Goal: Task Accomplishment & Management: Manage account settings

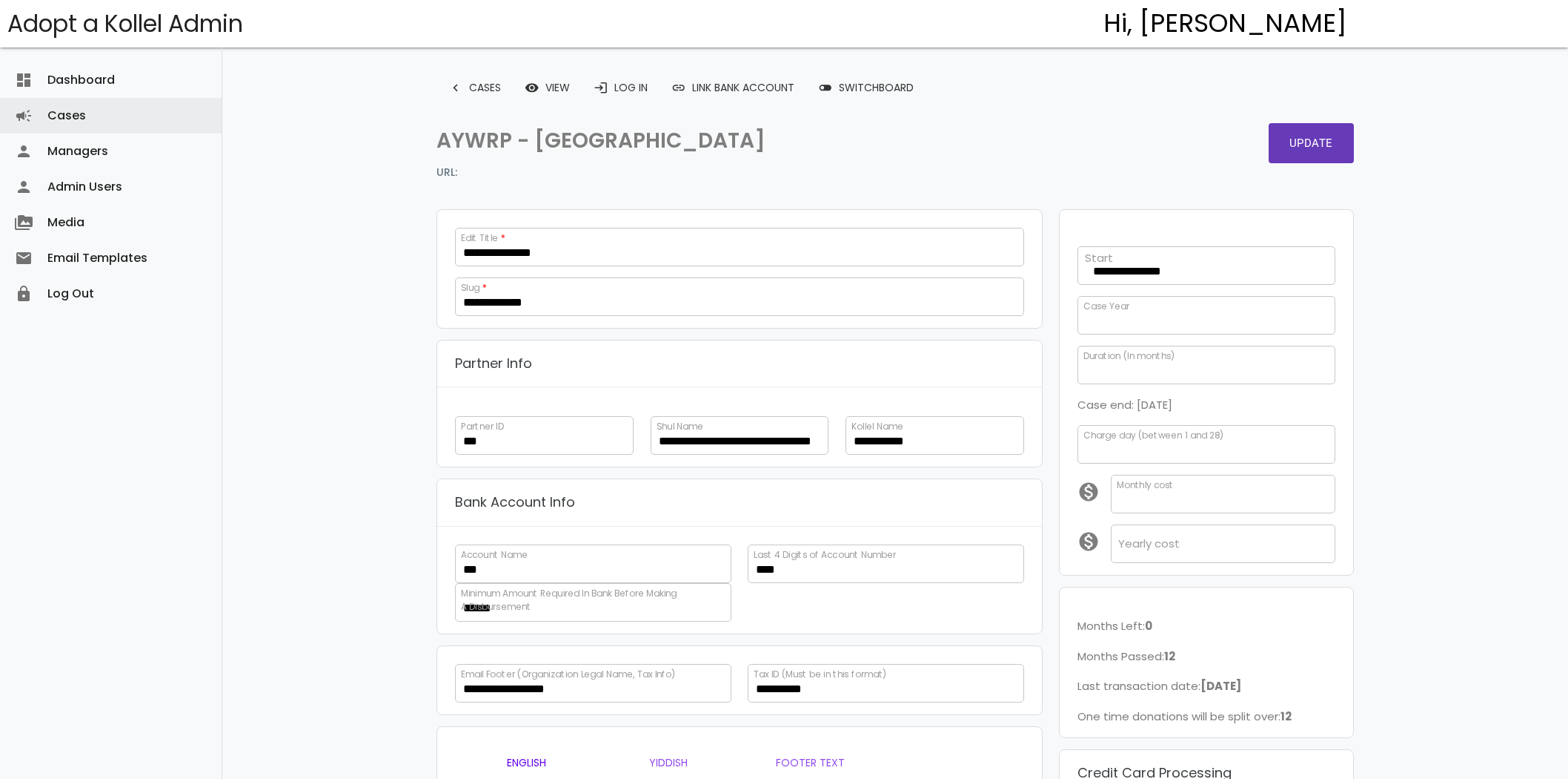
drag, startPoint x: 0, startPoint y: 0, endPoint x: 96, endPoint y: 112, distance: 147.5
click at [96, 112] on link "Cases campaign" at bounding box center [110, 116] width 222 height 36
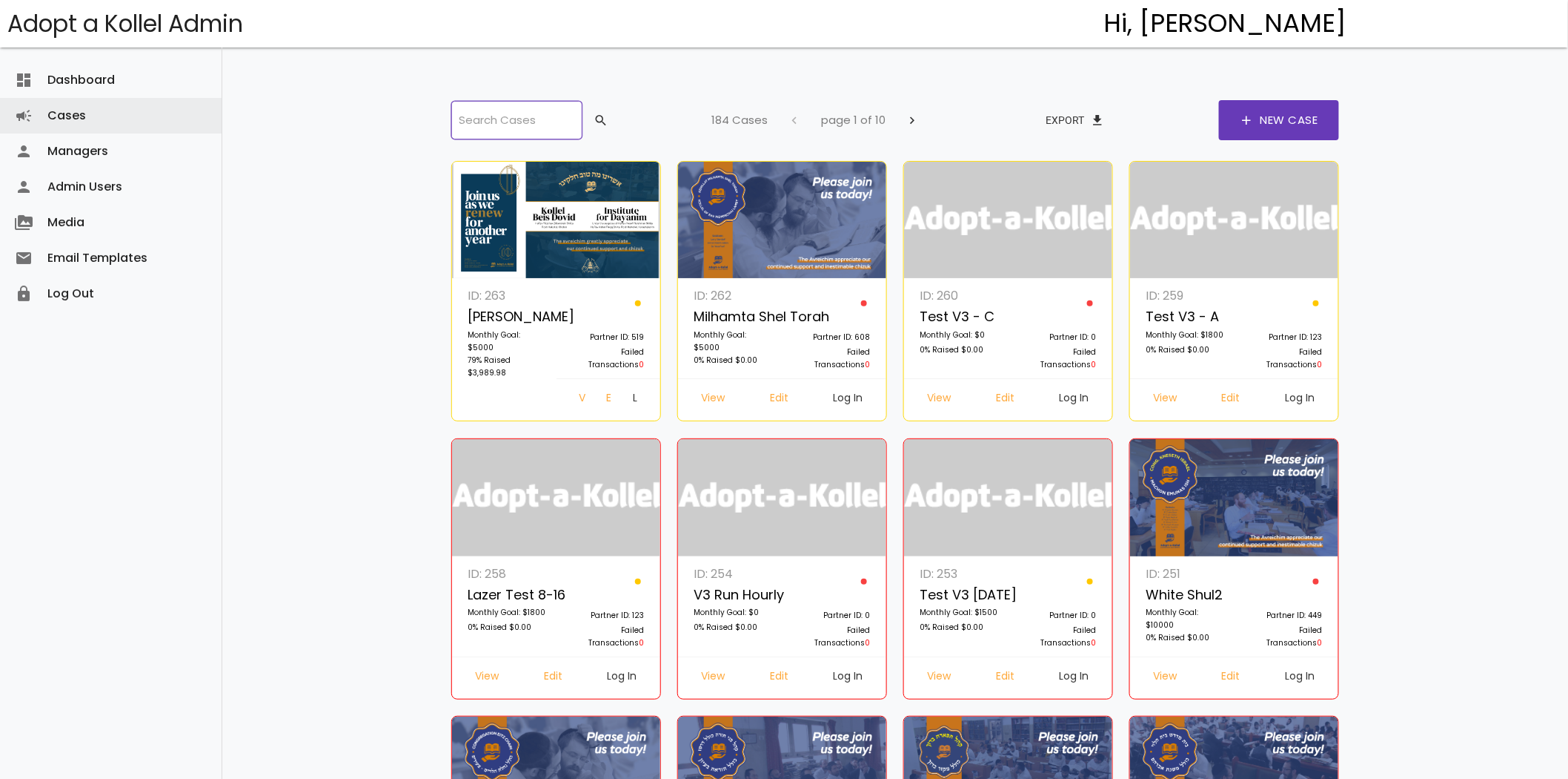
click at [539, 112] on input "search" at bounding box center [516, 121] width 131 height 39
drag, startPoint x: 485, startPoint y: 122, endPoint x: 515, endPoint y: 123, distance: 30.0
click at [485, 122] on input "search" at bounding box center [516, 121] width 131 height 39
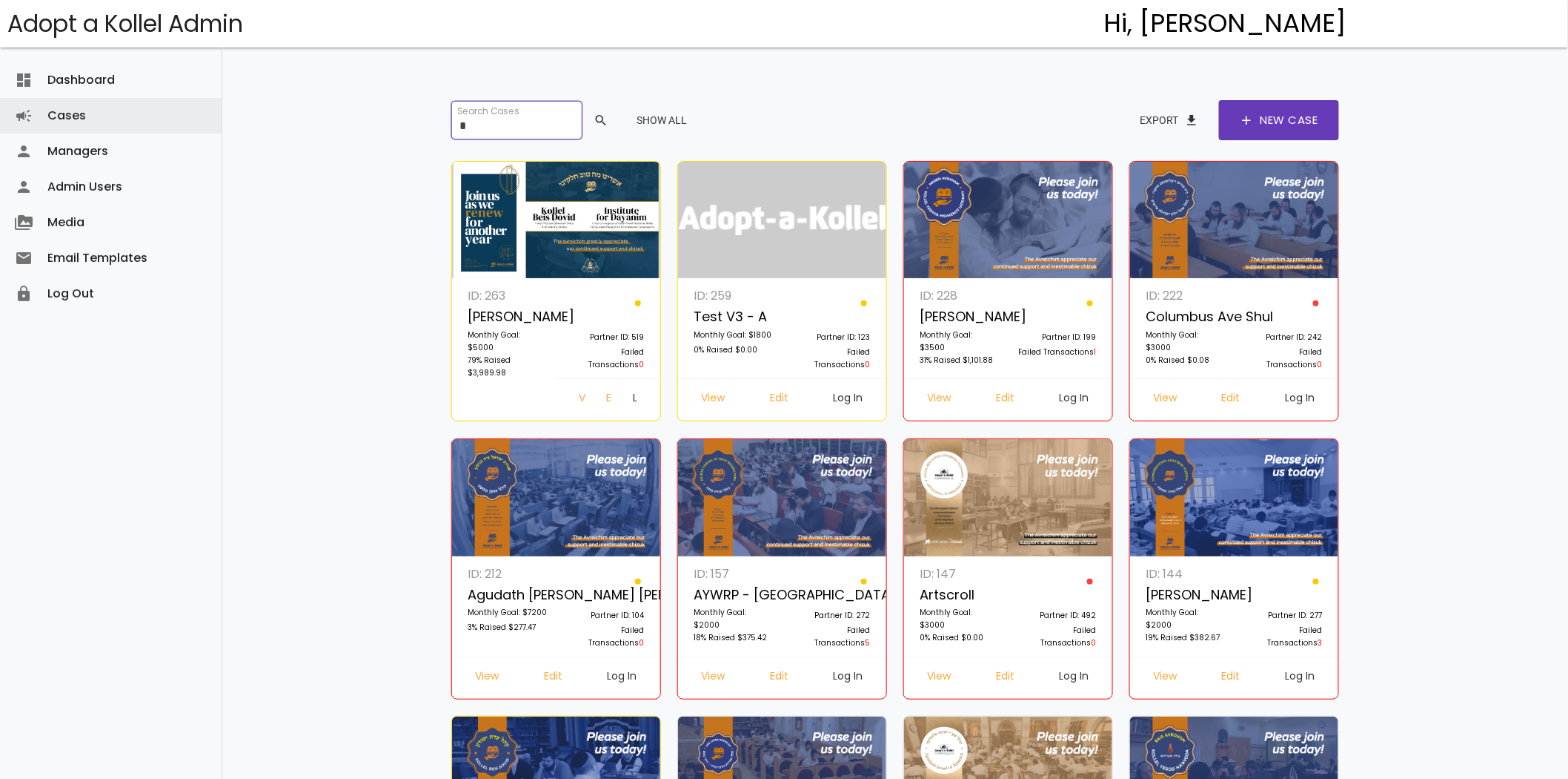
type input "*"
click at [845, 672] on link "Log In" at bounding box center [849, 678] width 54 height 26
click at [771, 671] on link "Edit" at bounding box center [779, 678] width 42 height 26
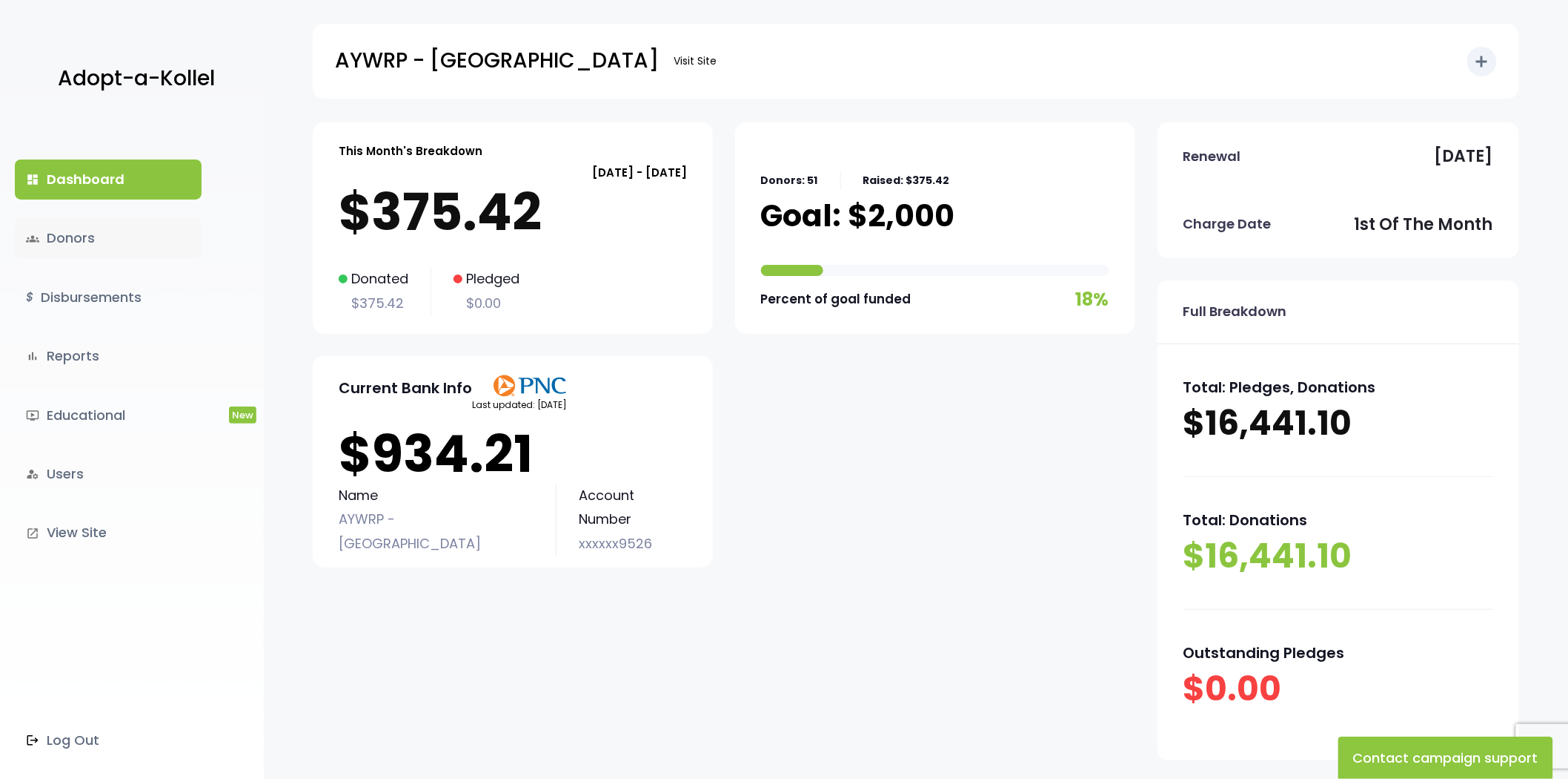
click at [119, 230] on link "groups Donors" at bounding box center [108, 237] width 187 height 40
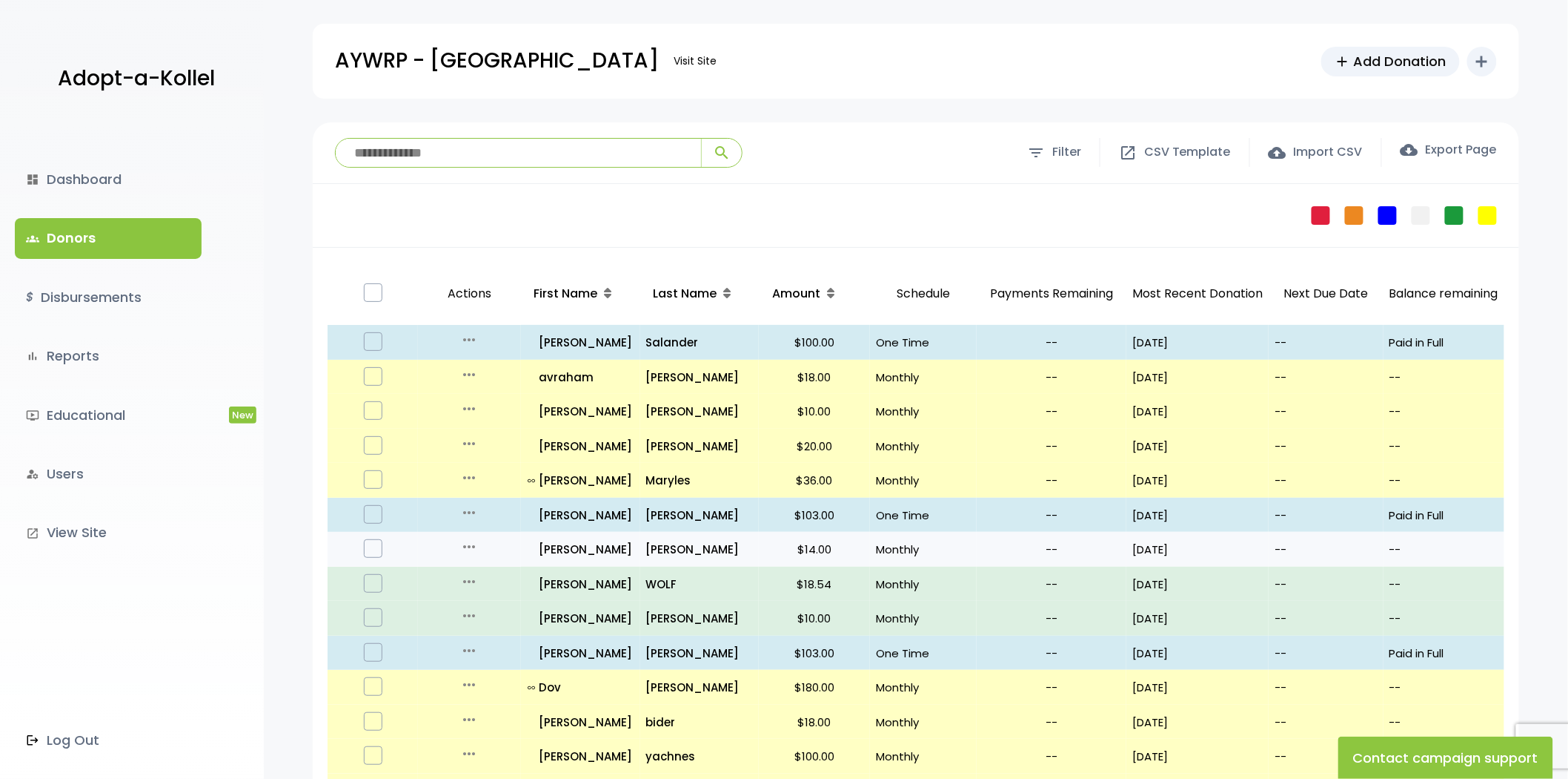
click at [467, 543] on icon "more_horiz" at bounding box center [469, 546] width 18 height 18
click at [467, 572] on link "Edit" at bounding box center [481, 577] width 124 height 36
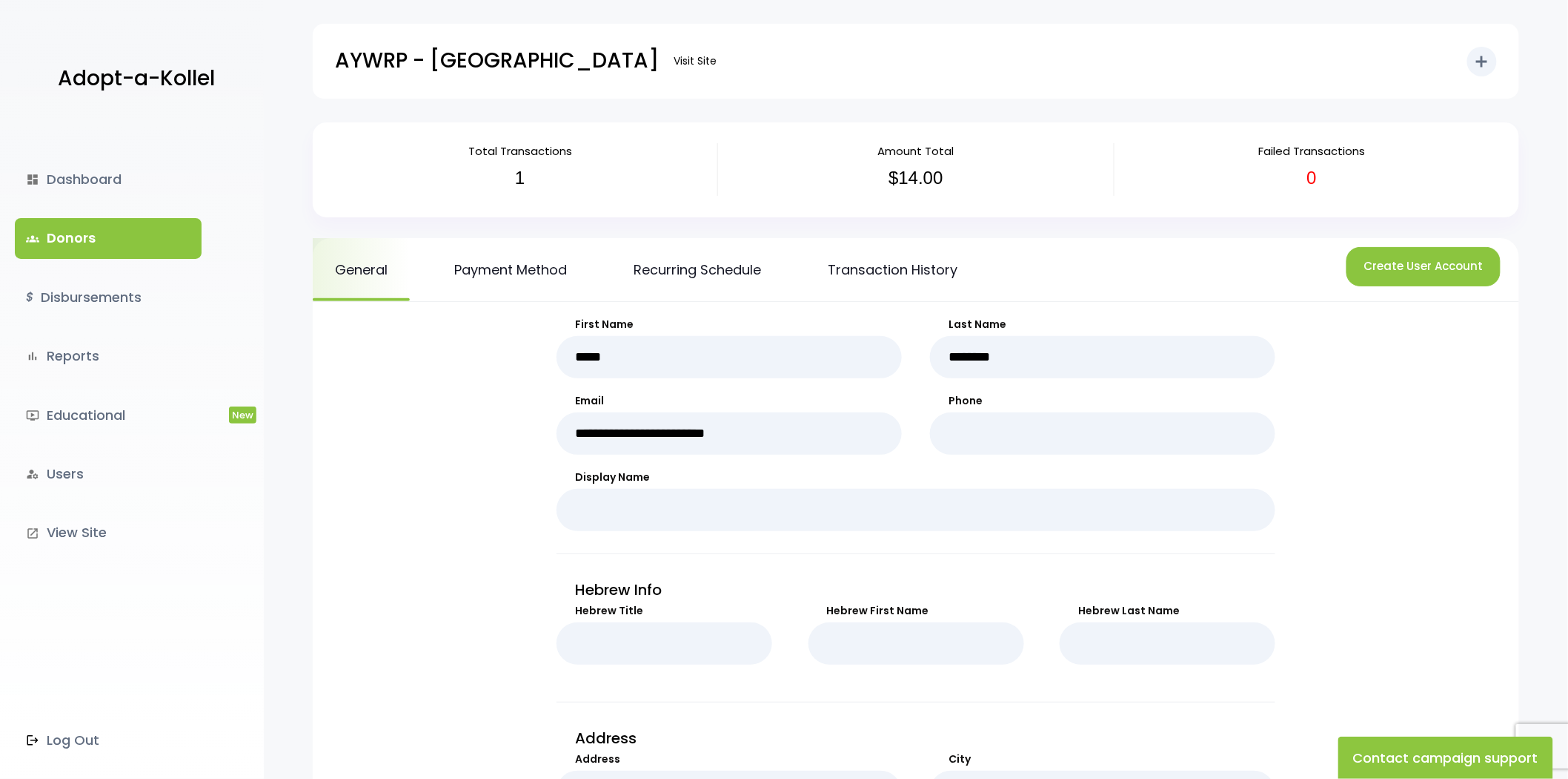
click at [103, 265] on div "dashboard Dashboard groups Donors $ Disbursements bar_chart Reports ondemand_vi…" at bounding box center [131, 450] width 264 height 656
click at [103, 247] on link "groups Donors" at bounding box center [108, 237] width 187 height 40
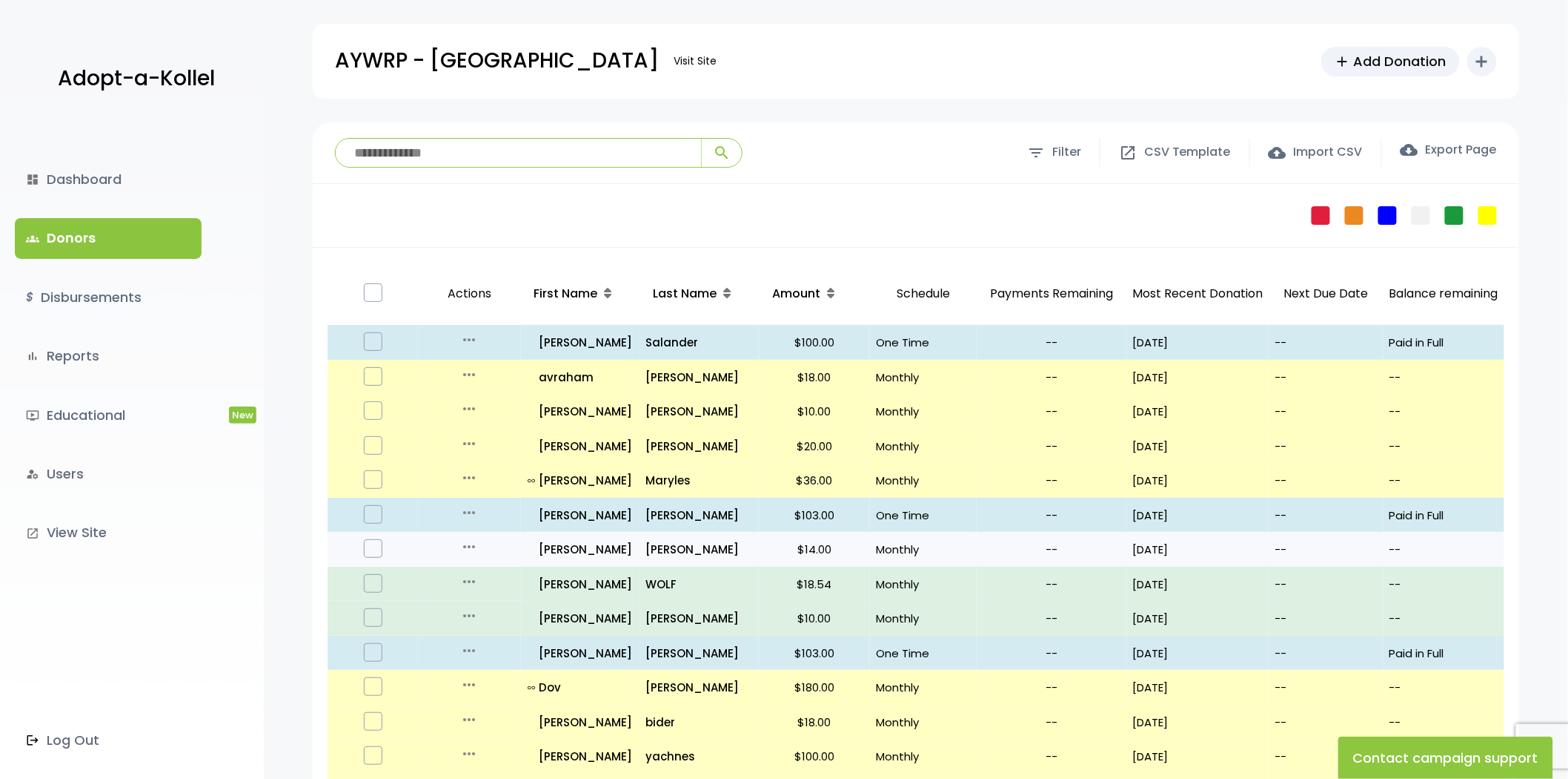
click at [465, 543] on icon "more_horiz" at bounding box center [469, 546] width 18 height 18
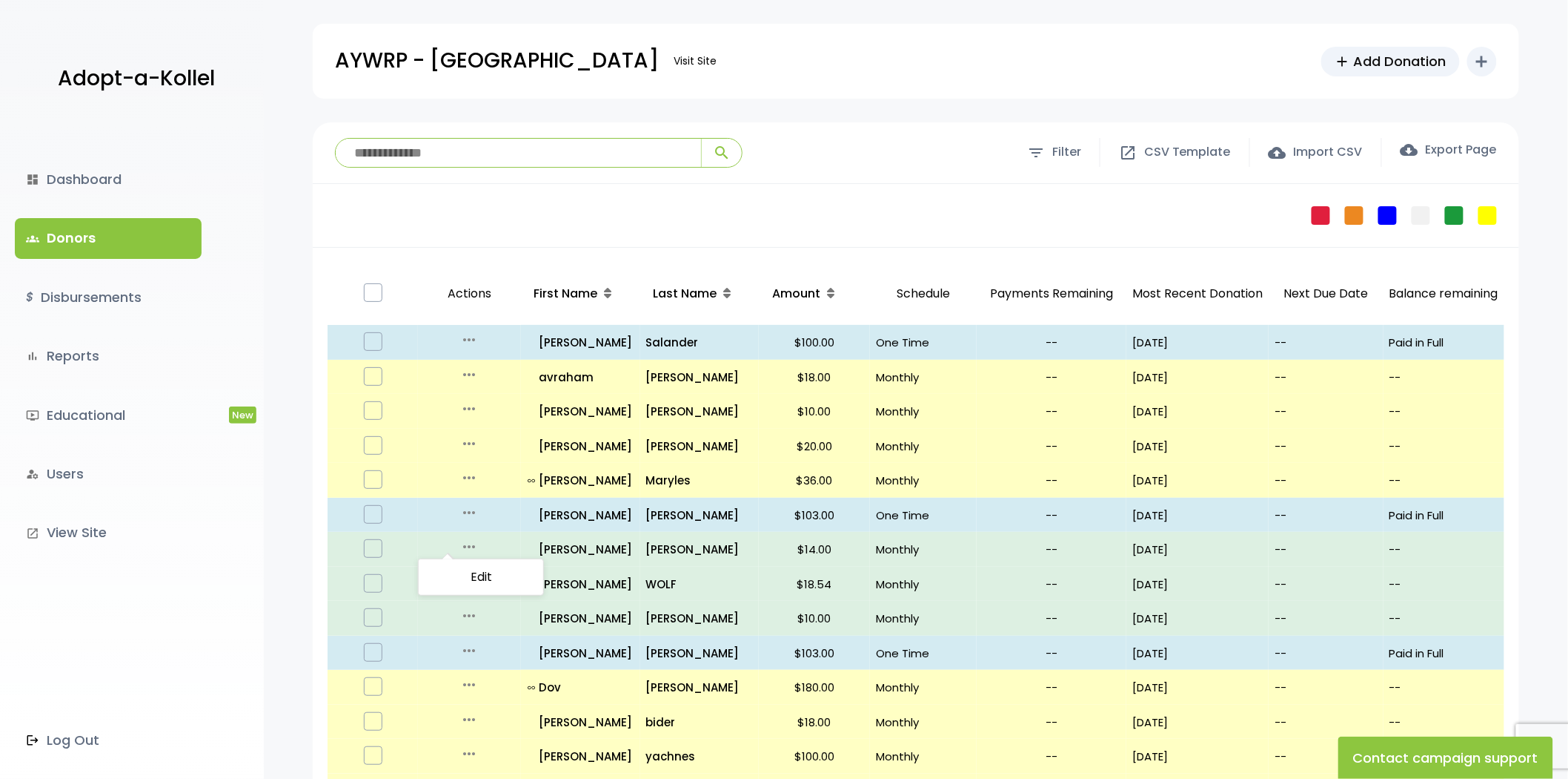
click at [471, 231] on div "Failed Pledge One Time No Schedule Recurring Stopped Recurring" at bounding box center [915, 216] width 1206 height 64
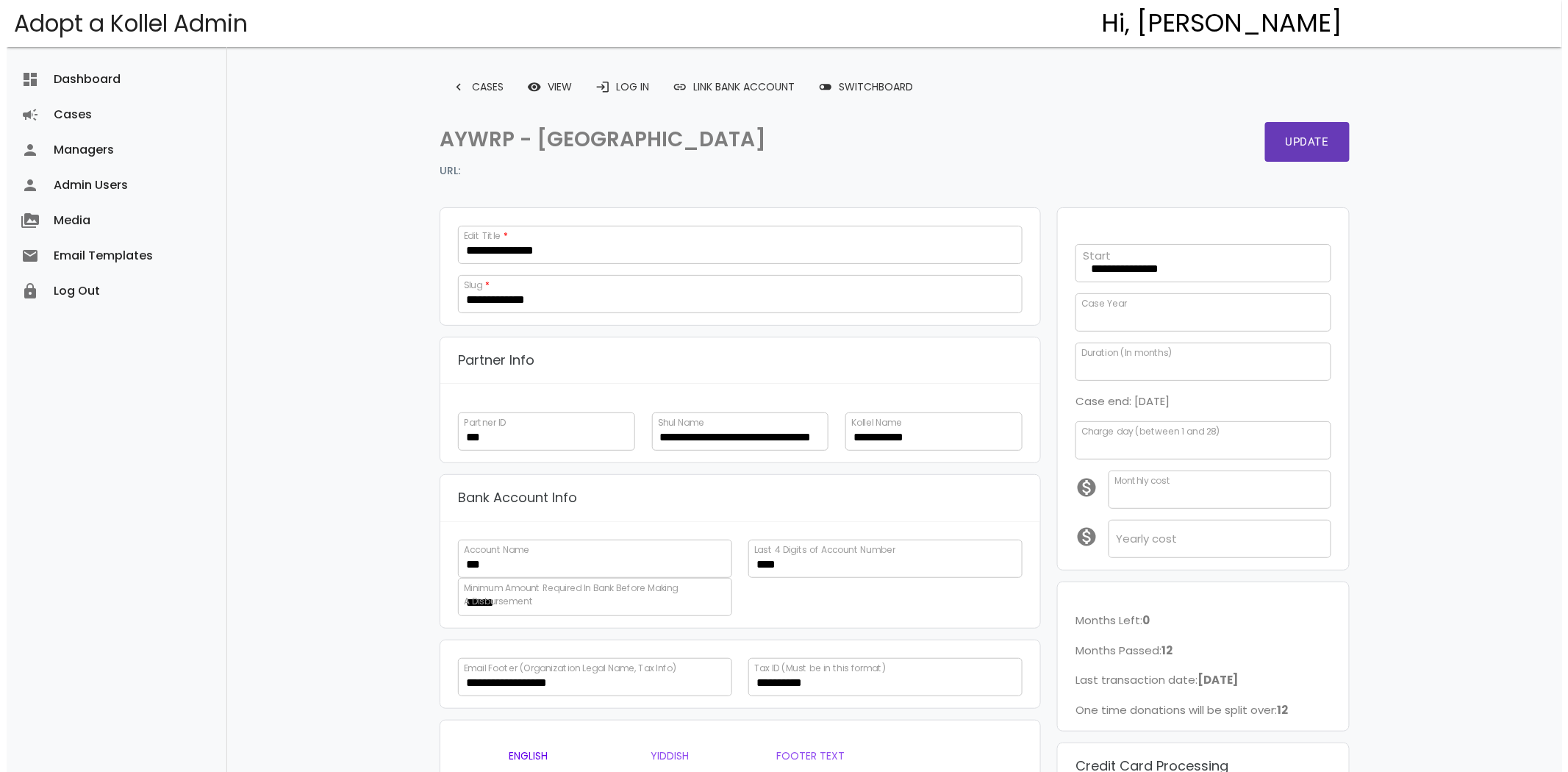
scroll to position [319, 0]
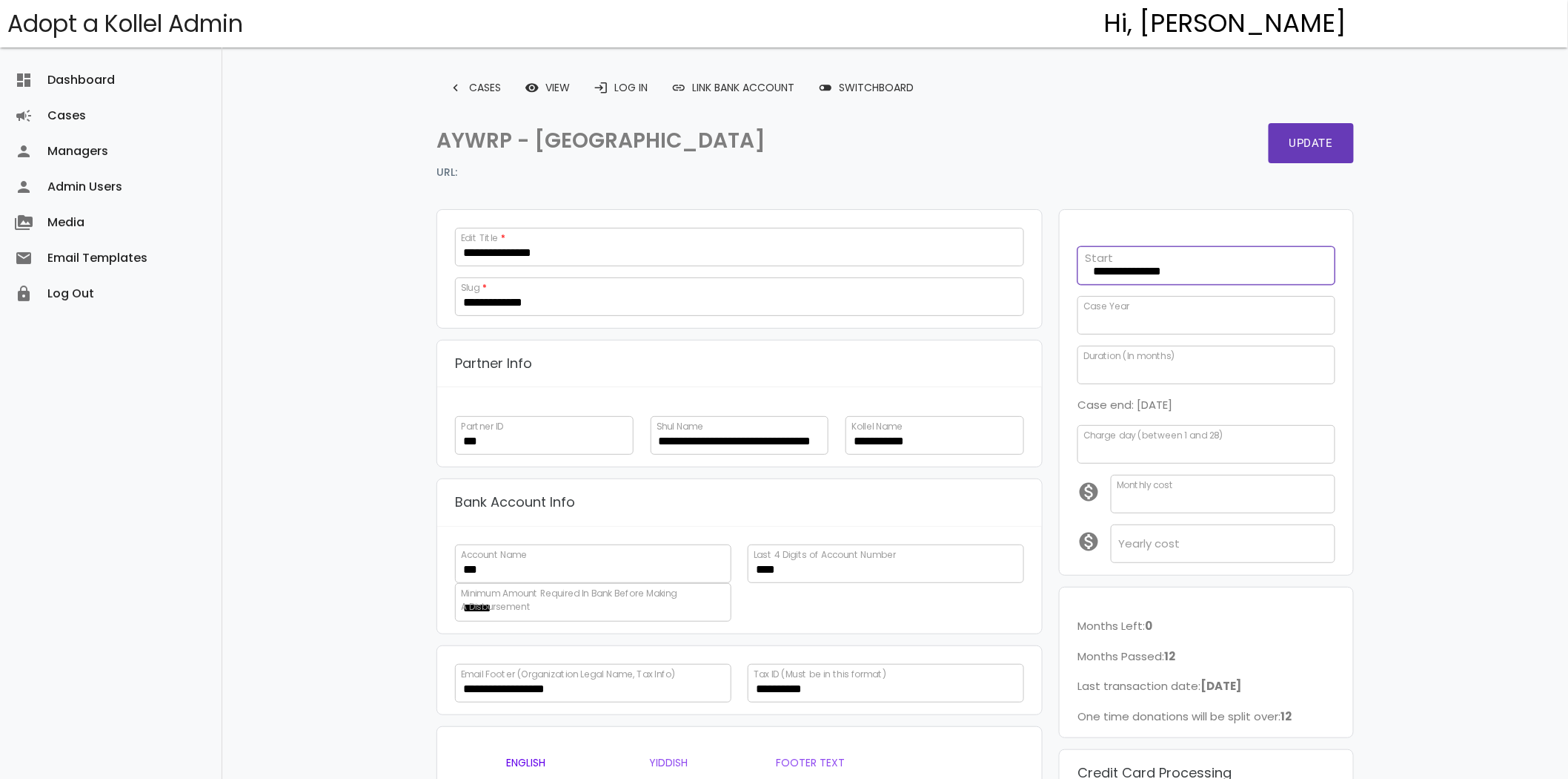
click at [1150, 273] on input "**********" at bounding box center [1207, 265] width 258 height 39
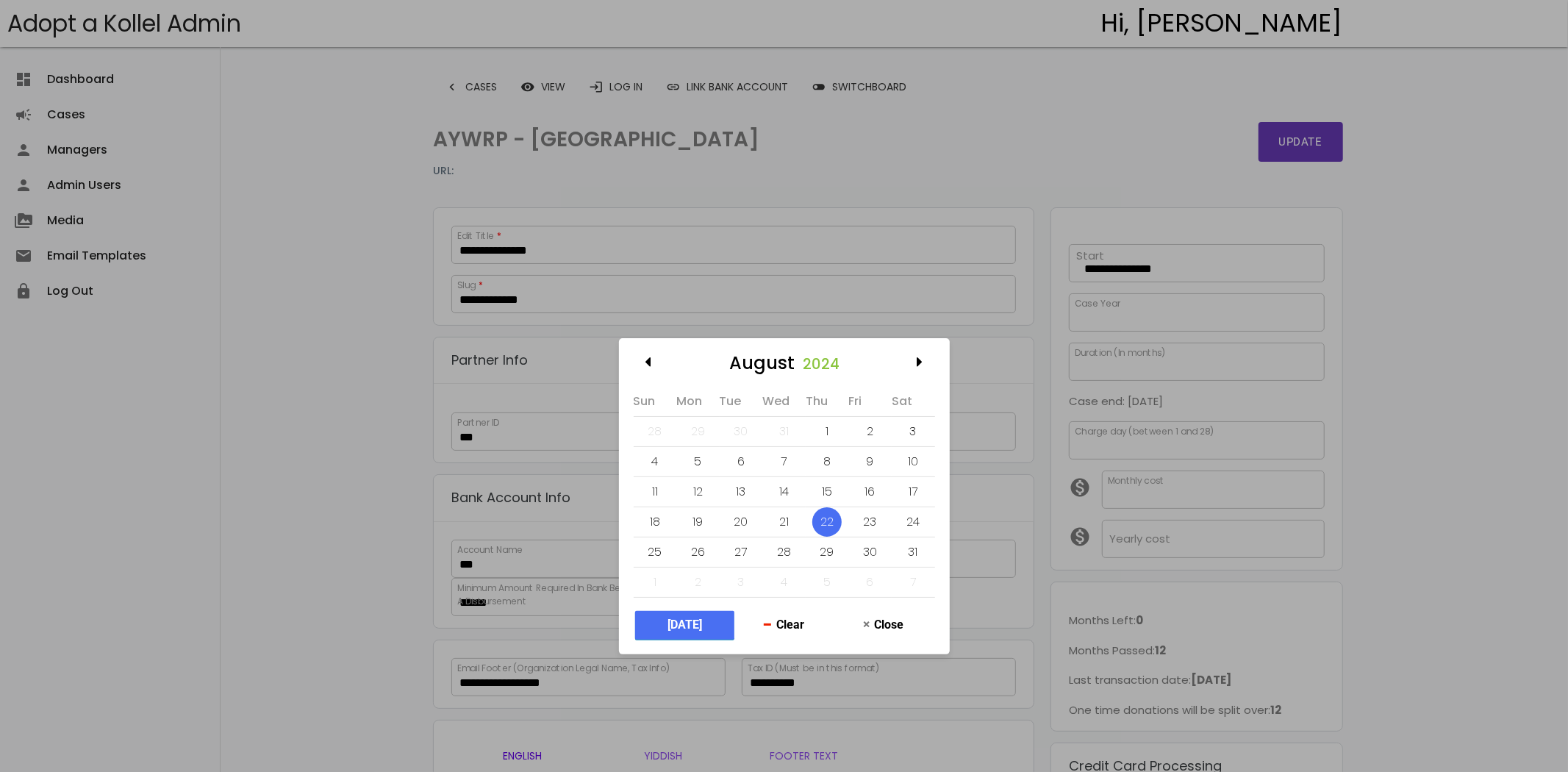
click at [708, 614] on button "[DATE]" at bounding box center [684, 625] width 99 height 29
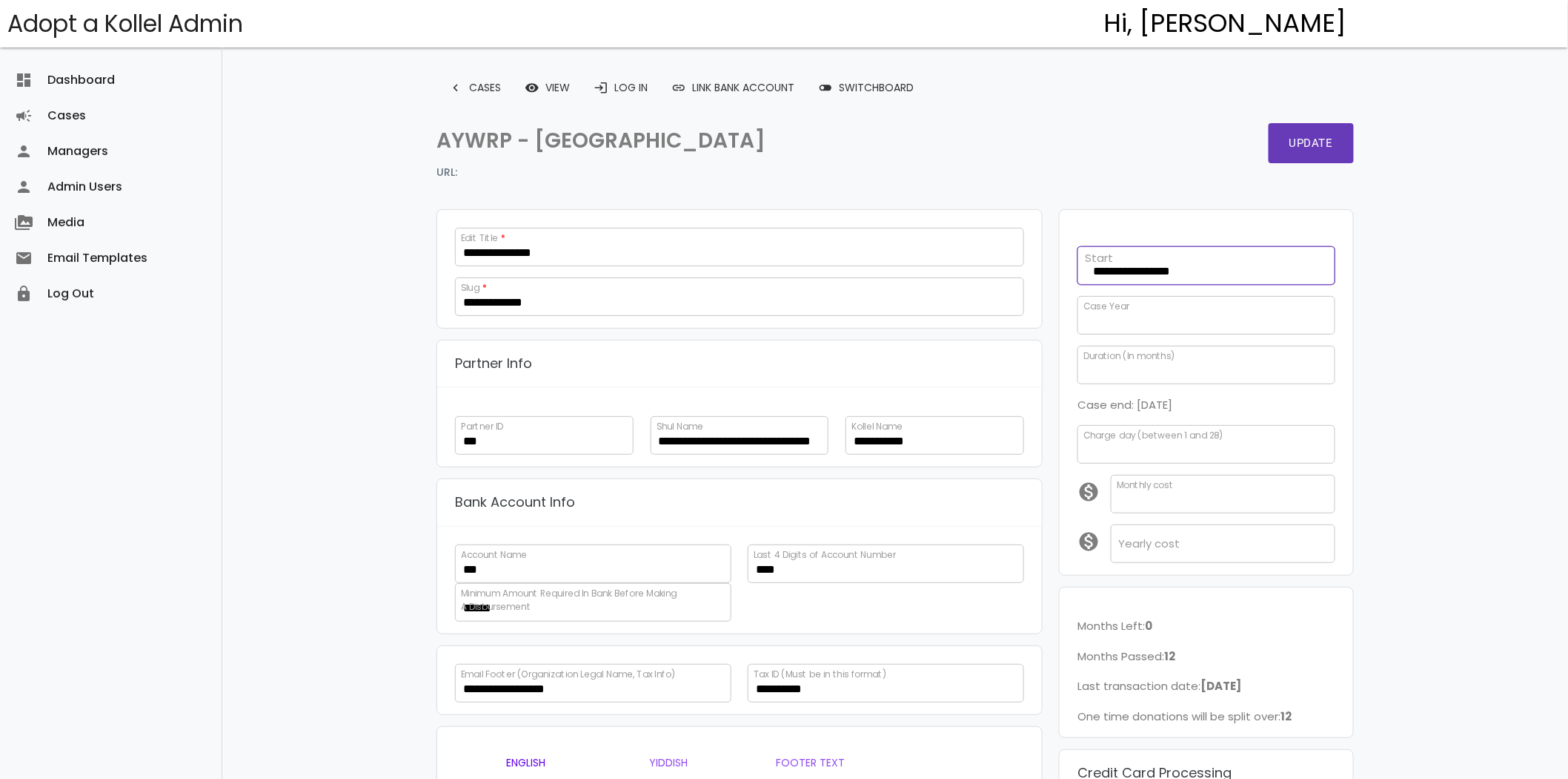
click at [1131, 261] on input "**********" at bounding box center [1207, 265] width 258 height 39
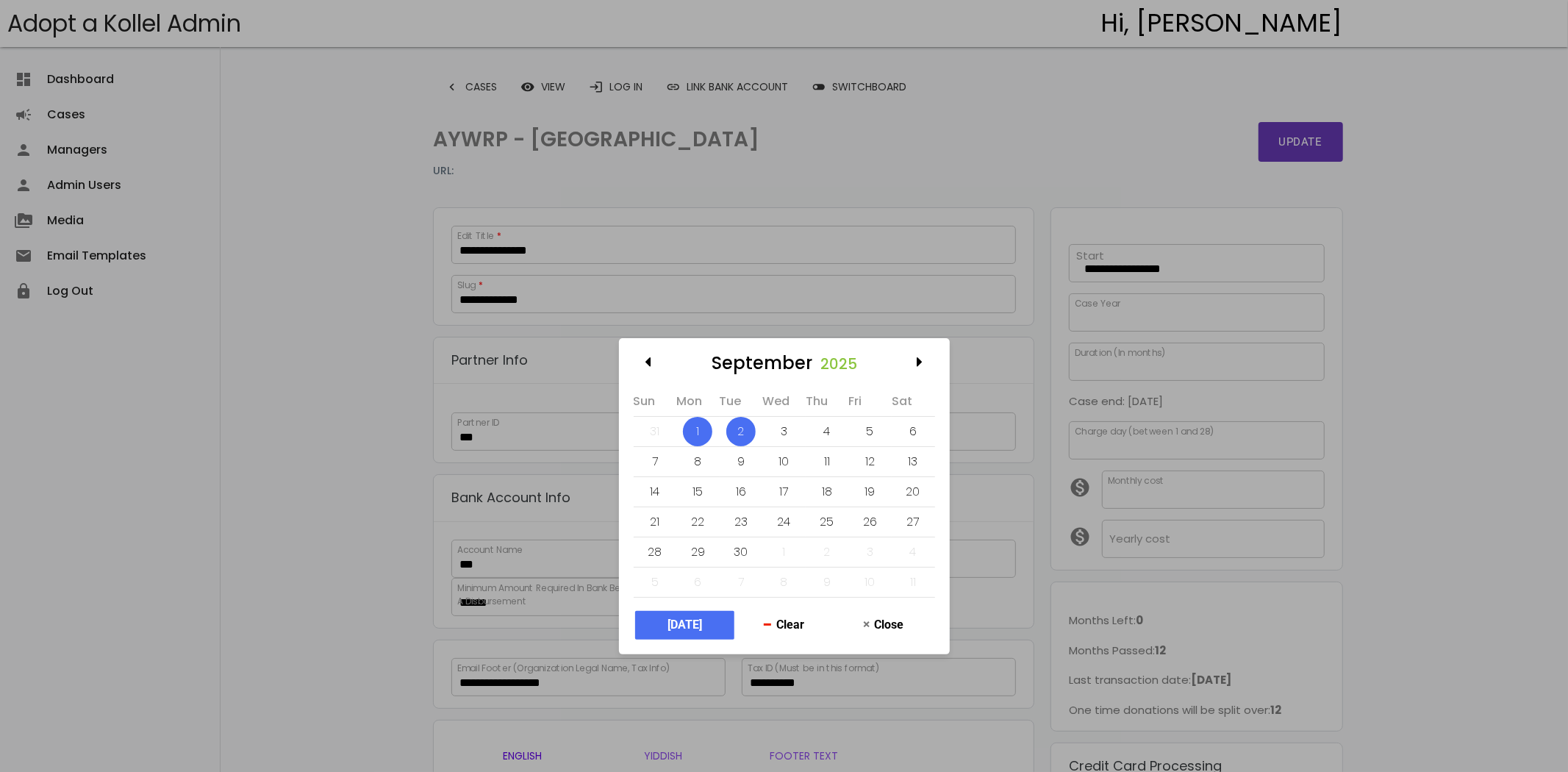
click at [708, 426] on div "1" at bounding box center [697, 431] width 29 height 29
type input "**********"
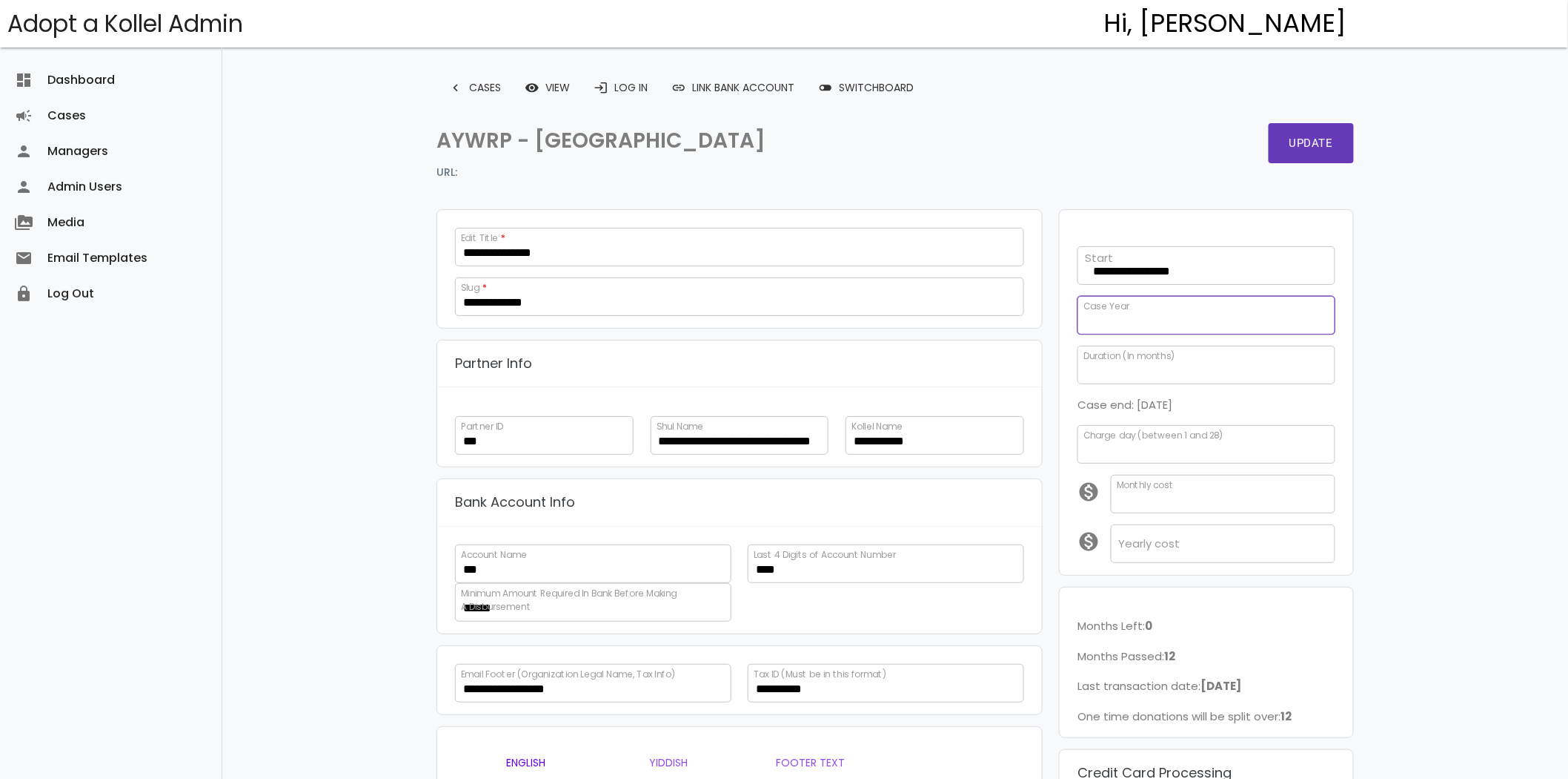
drag, startPoint x: 1108, startPoint y: 327, endPoint x: 1055, endPoint y: 324, distance: 53.1
click at [1055, 324] on div "**********" at bounding box center [1206, 393] width 310 height 366
type input "*"
click at [1299, 160] on button "Update" at bounding box center [1311, 142] width 86 height 40
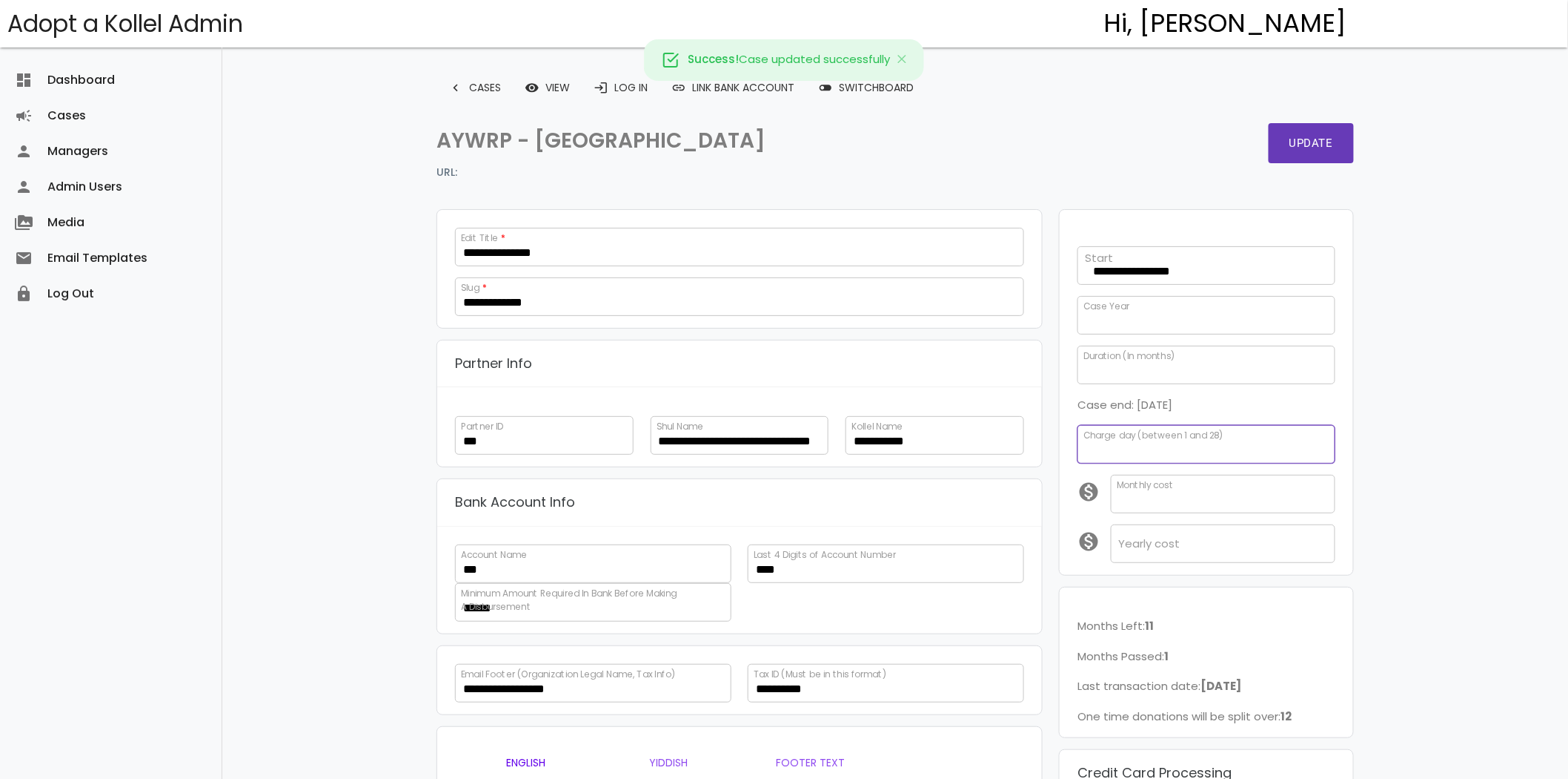
drag, startPoint x: 1098, startPoint y: 458, endPoint x: 1059, endPoint y: 450, distance: 39.8
click at [1059, 450] on div "**********" at bounding box center [1206, 393] width 310 height 366
type input "*"
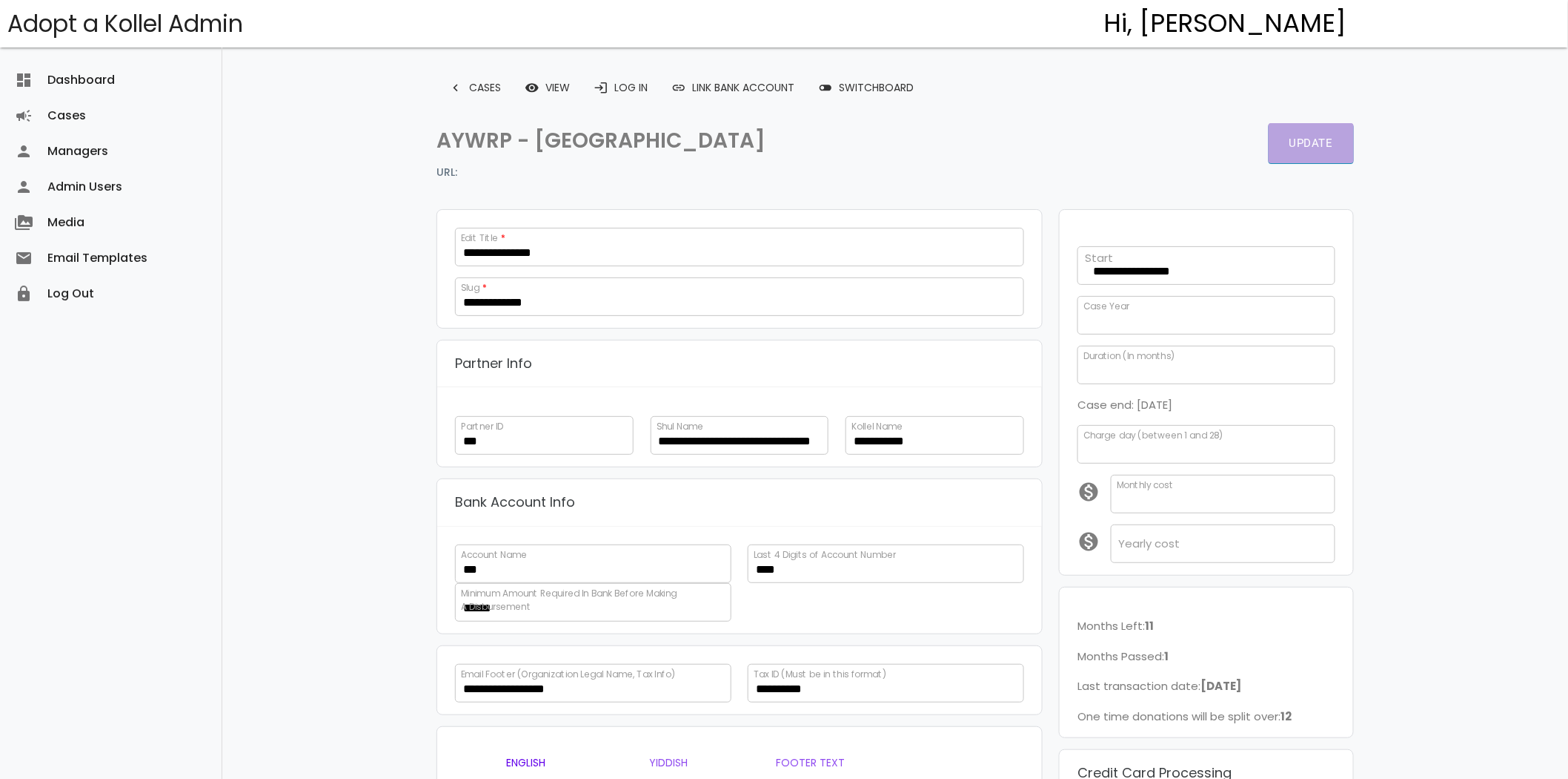
click at [1303, 145] on button "Update" at bounding box center [1311, 142] width 86 height 40
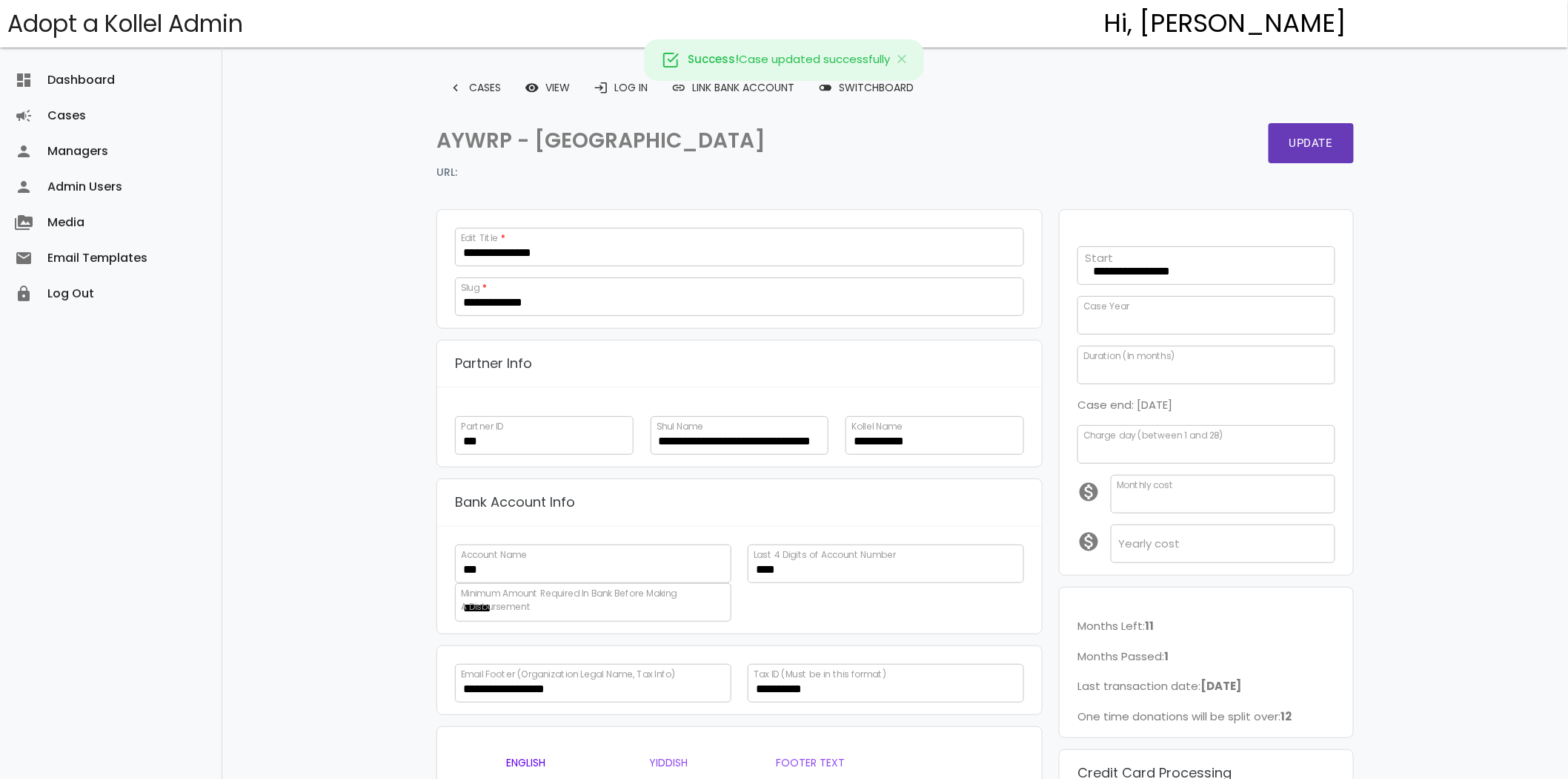
scroll to position [322, 0]
click at [510, 137] on p "AYWRP - [GEOGRAPHIC_DATA]" at bounding box center [661, 141] width 450 height 36
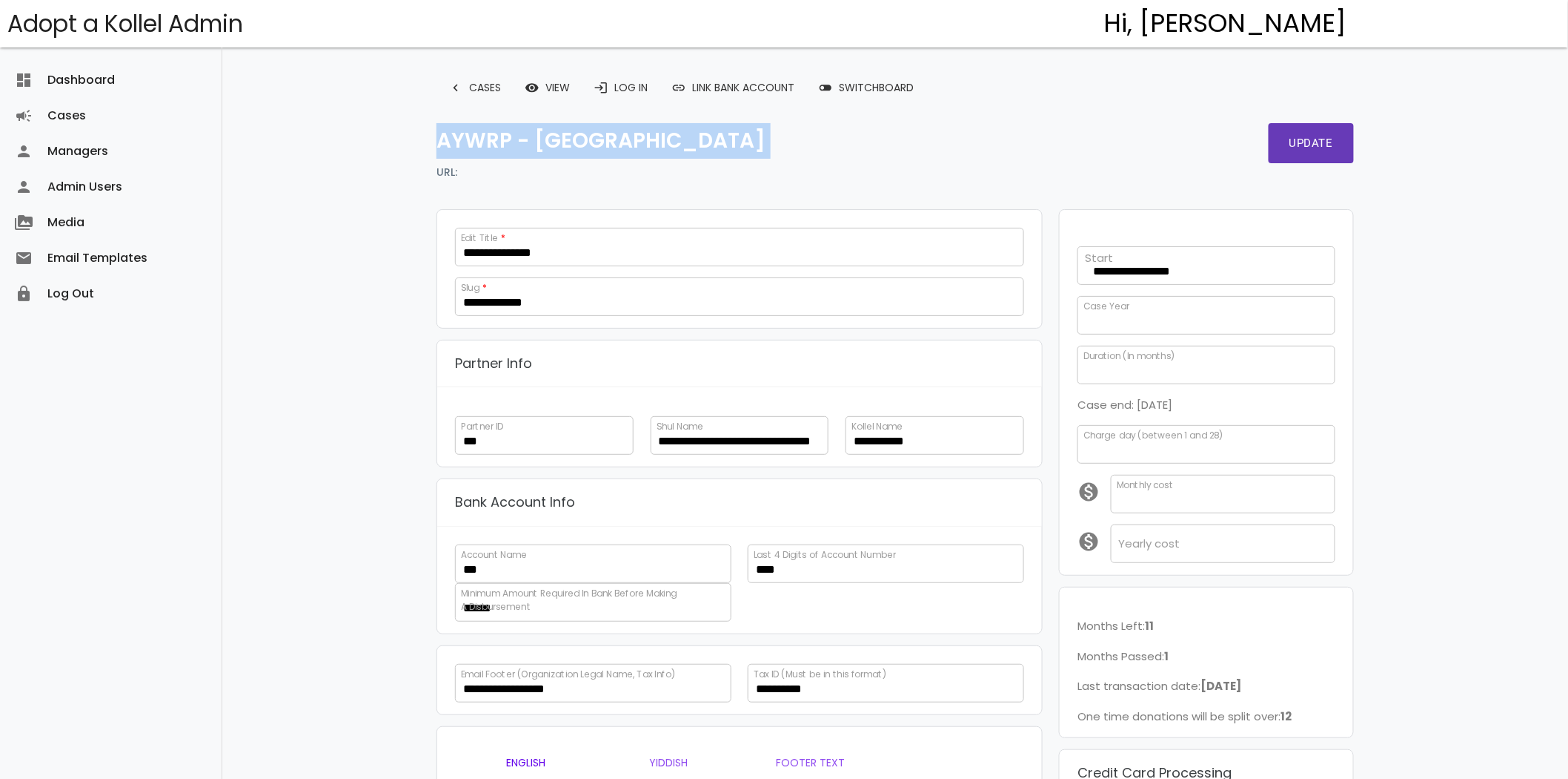
click at [510, 137] on p "AYWRP - [GEOGRAPHIC_DATA]" at bounding box center [661, 141] width 450 height 36
copy div "AYWRP - [GEOGRAPHIC_DATA]"
click at [633, 147] on p "AYWRP - [GEOGRAPHIC_DATA]" at bounding box center [661, 141] width 450 height 36
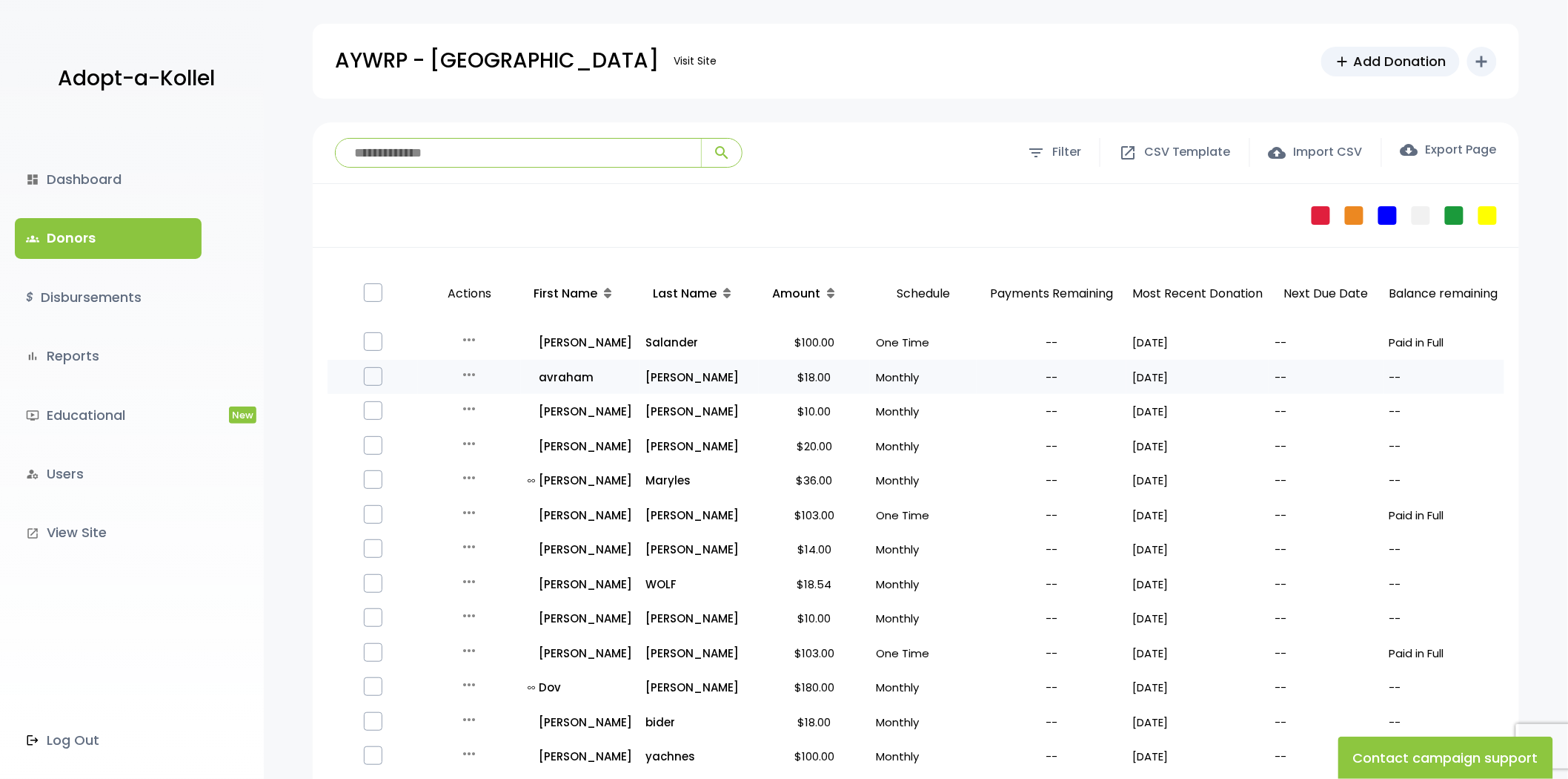
click at [460, 379] on icon "more_horiz" at bounding box center [469, 374] width 18 height 18
click at [495, 434] on button "Quick Renew" at bounding box center [481, 440] width 124 height 36
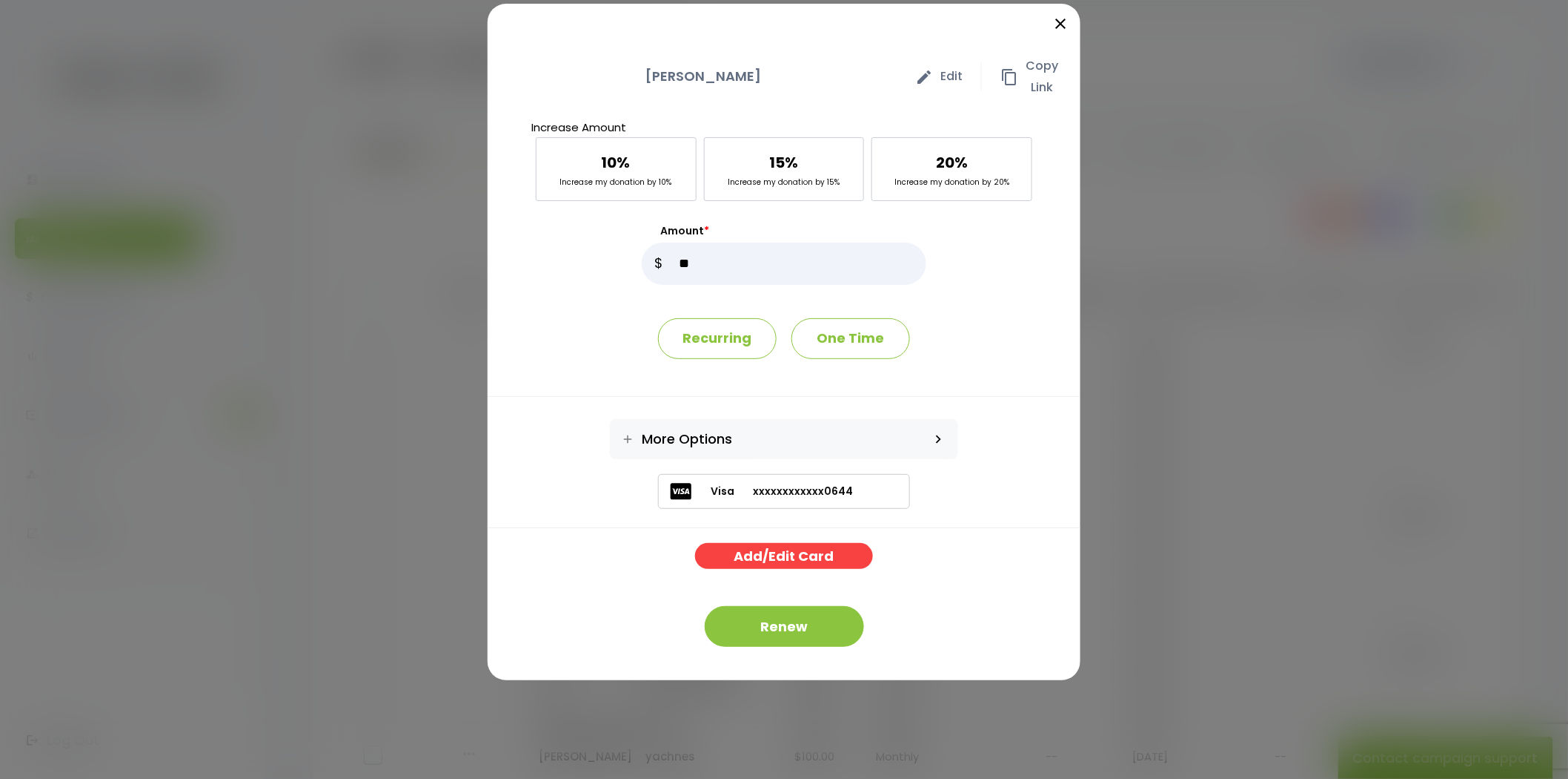
click at [401, 185] on div "close avraham katzenstein edit Edit content_copy Copy Link Increase Amount 10% …" at bounding box center [784, 389] width 1568 height 779
click at [1059, 24] on icon "close" at bounding box center [1060, 23] width 18 height 18
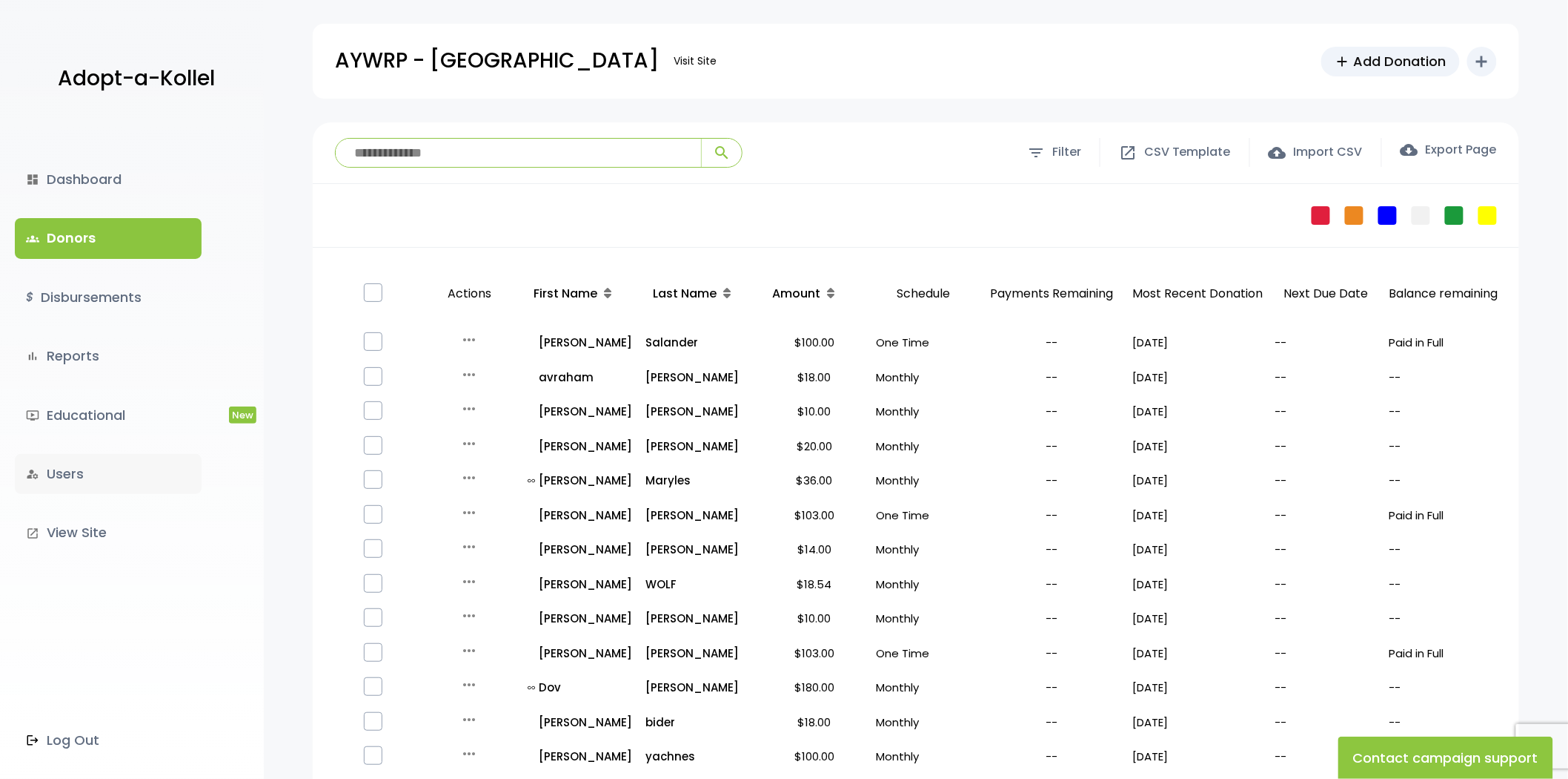
click at [77, 467] on link "manage_accounts Users" at bounding box center [108, 473] width 187 height 40
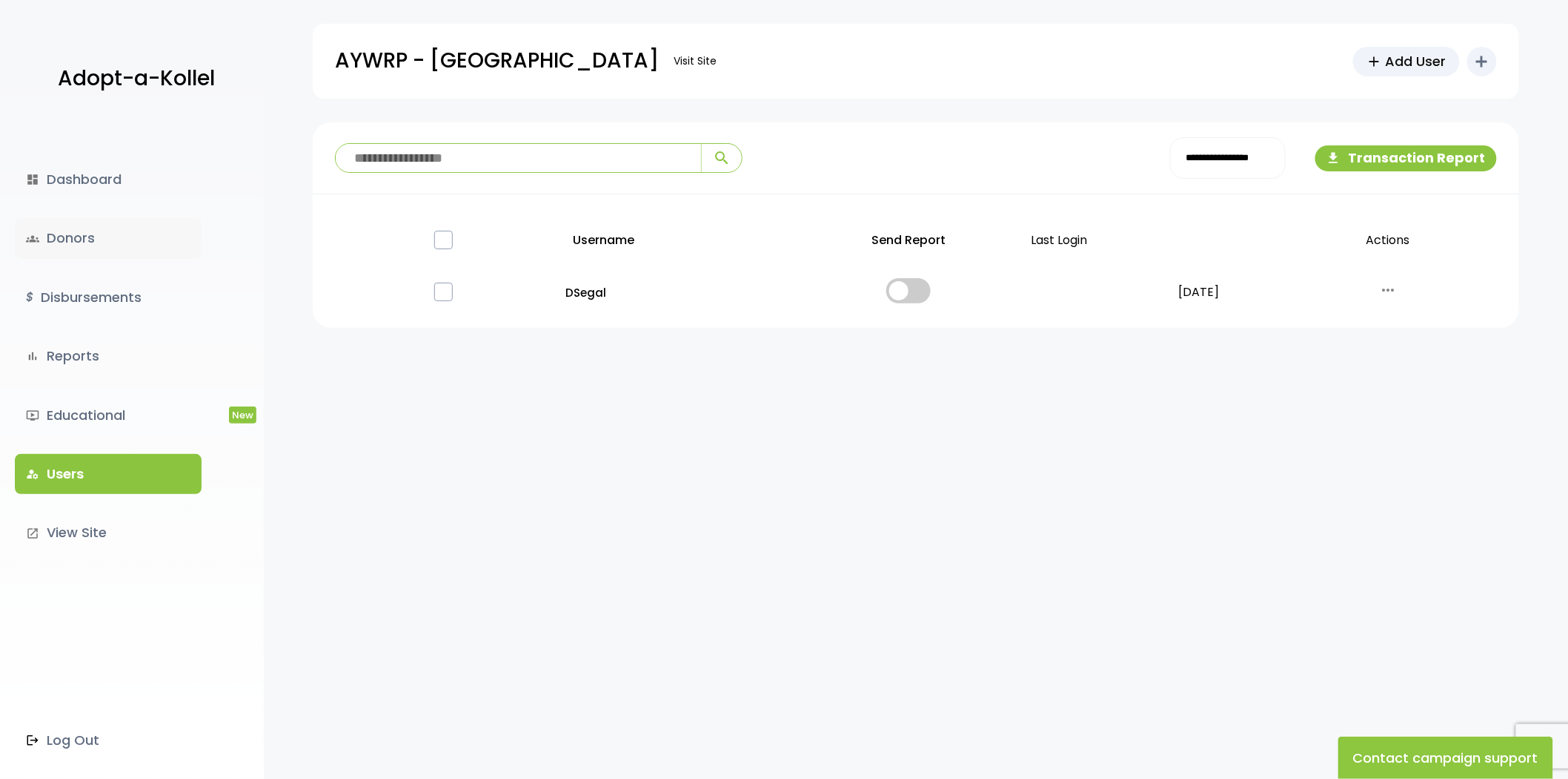
click at [112, 237] on link "groups Donors" at bounding box center [108, 237] width 187 height 40
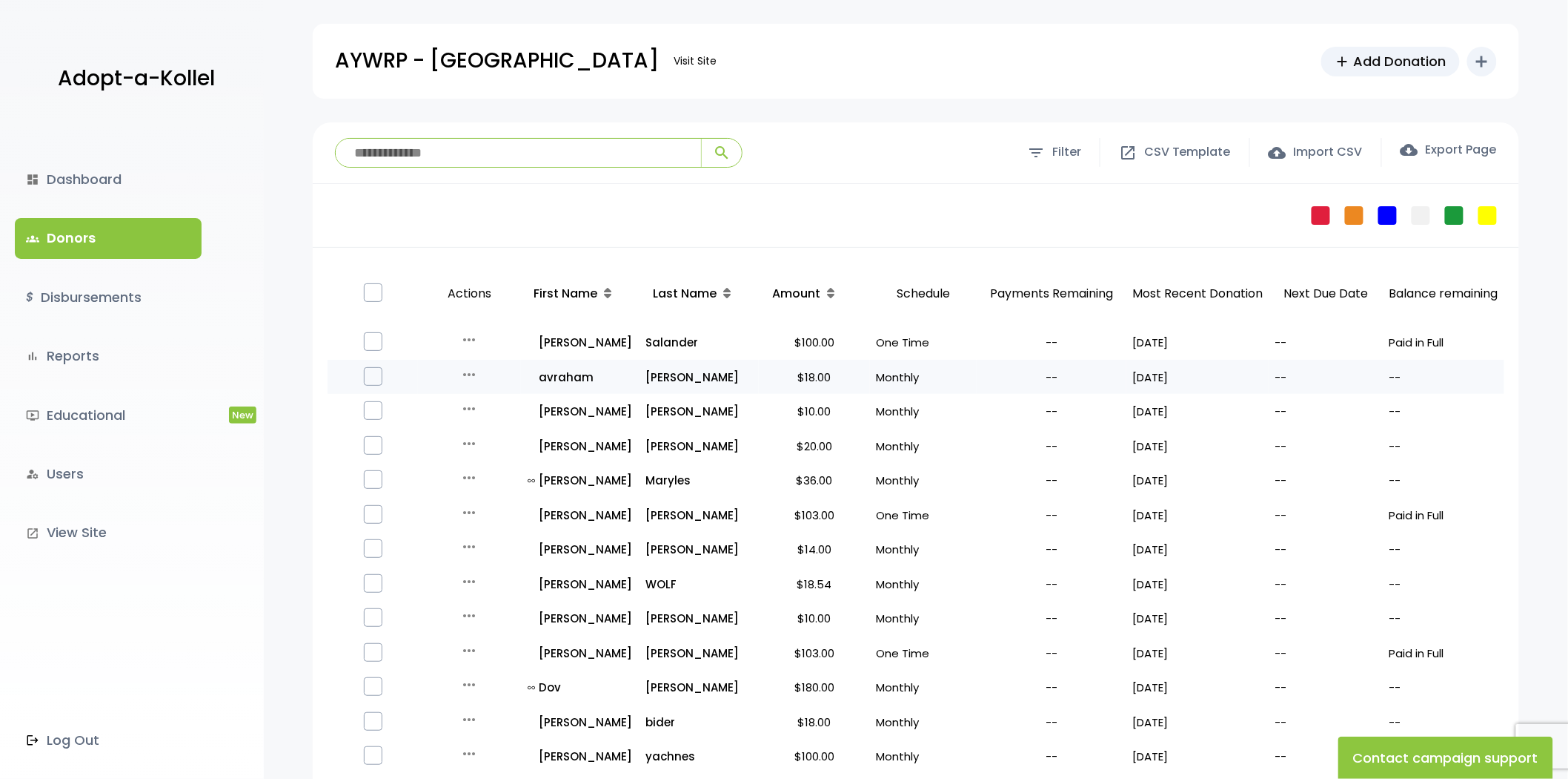
click at [471, 370] on icon "more_horiz" at bounding box center [469, 374] width 18 height 18
click at [491, 440] on button "Quick Renew" at bounding box center [481, 440] width 124 height 36
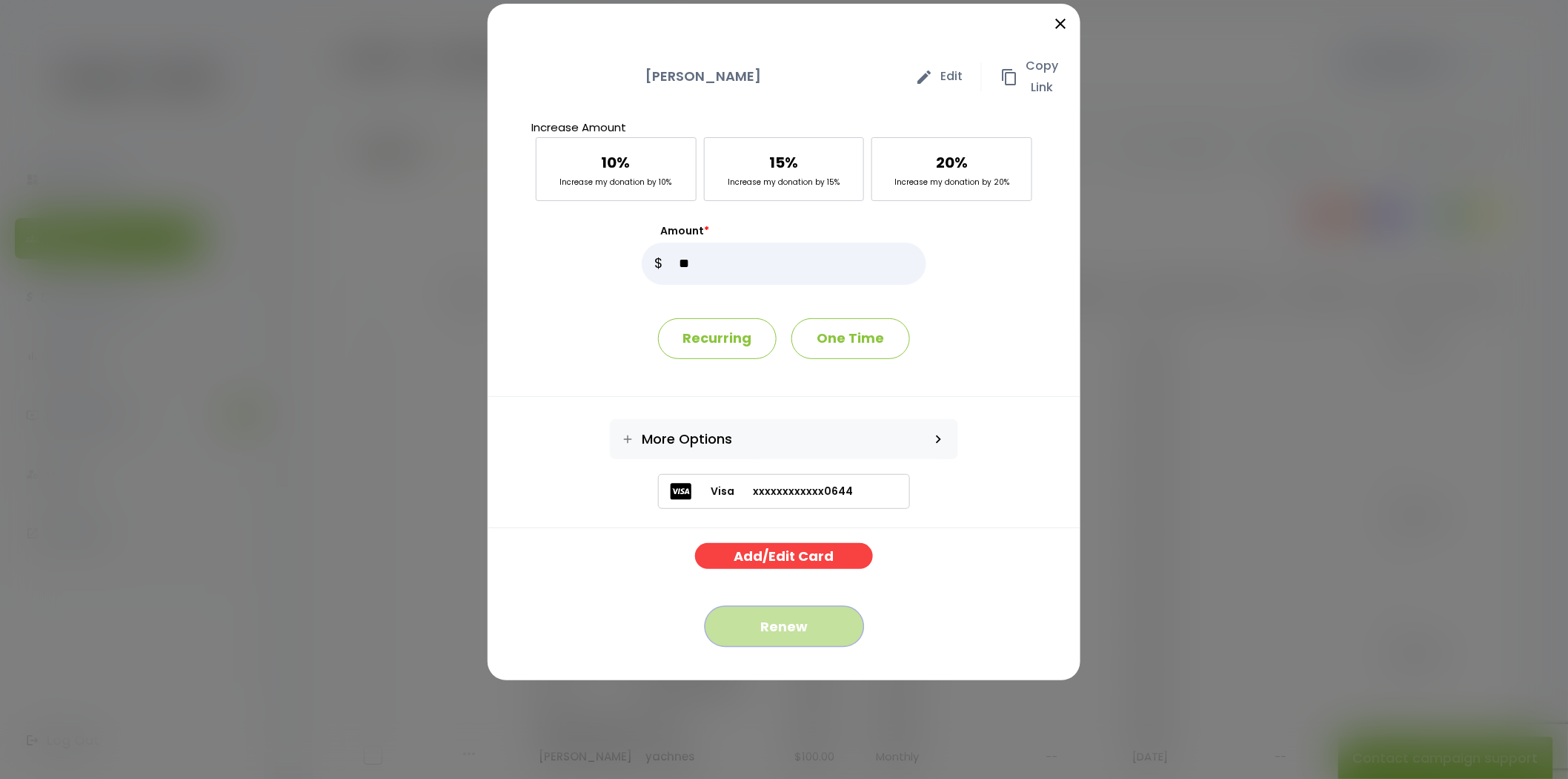
click at [786, 612] on button "Renew" at bounding box center [784, 626] width 159 height 40
click at [1048, 19] on div "close" at bounding box center [784, 26] width 593 height 44
click at [1057, 23] on icon "close" at bounding box center [1060, 23] width 18 height 18
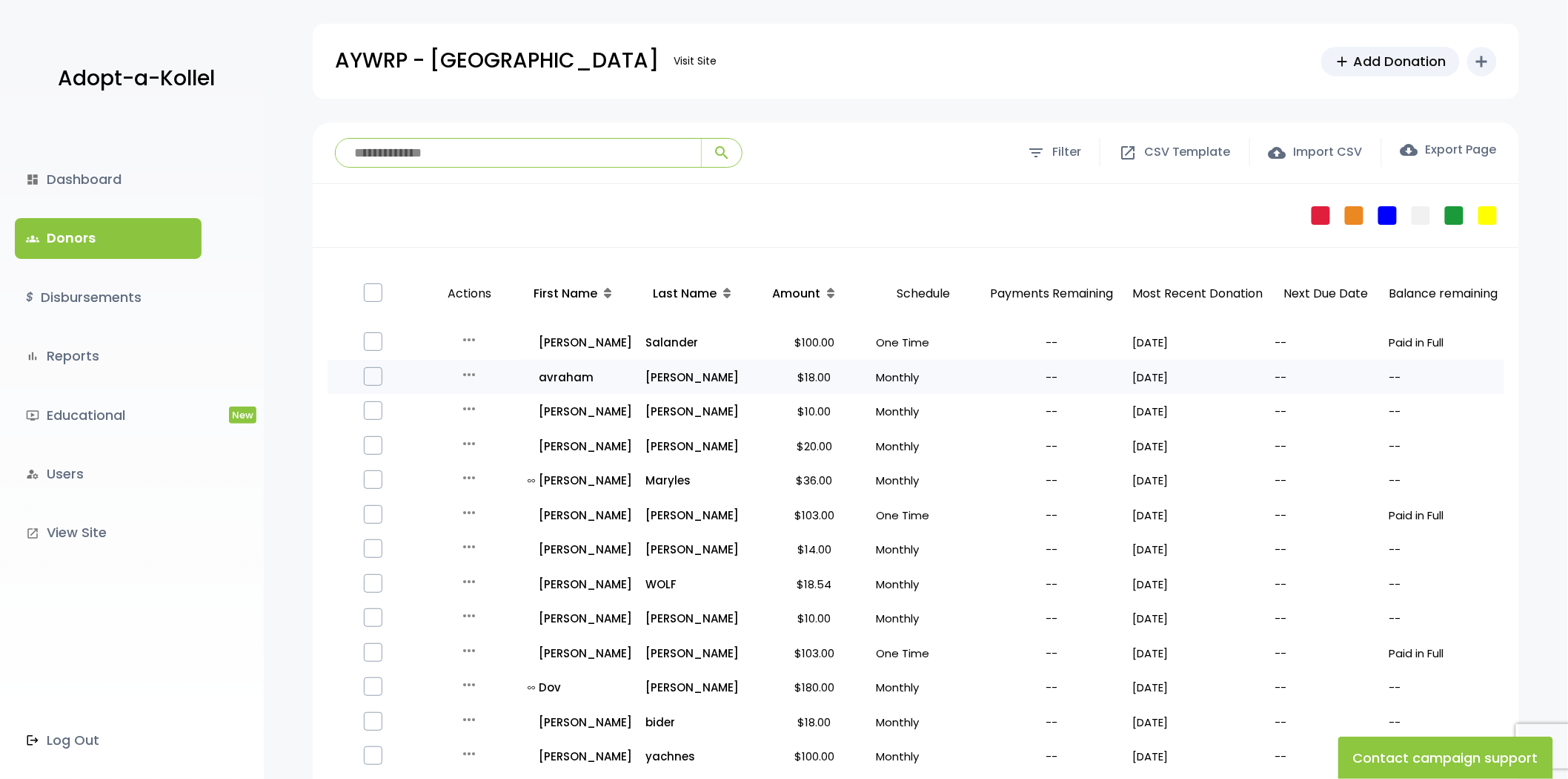
click at [464, 374] on icon "more_horiz" at bounding box center [469, 374] width 18 height 18
click at [474, 429] on button "Quick Renew" at bounding box center [481, 440] width 124 height 36
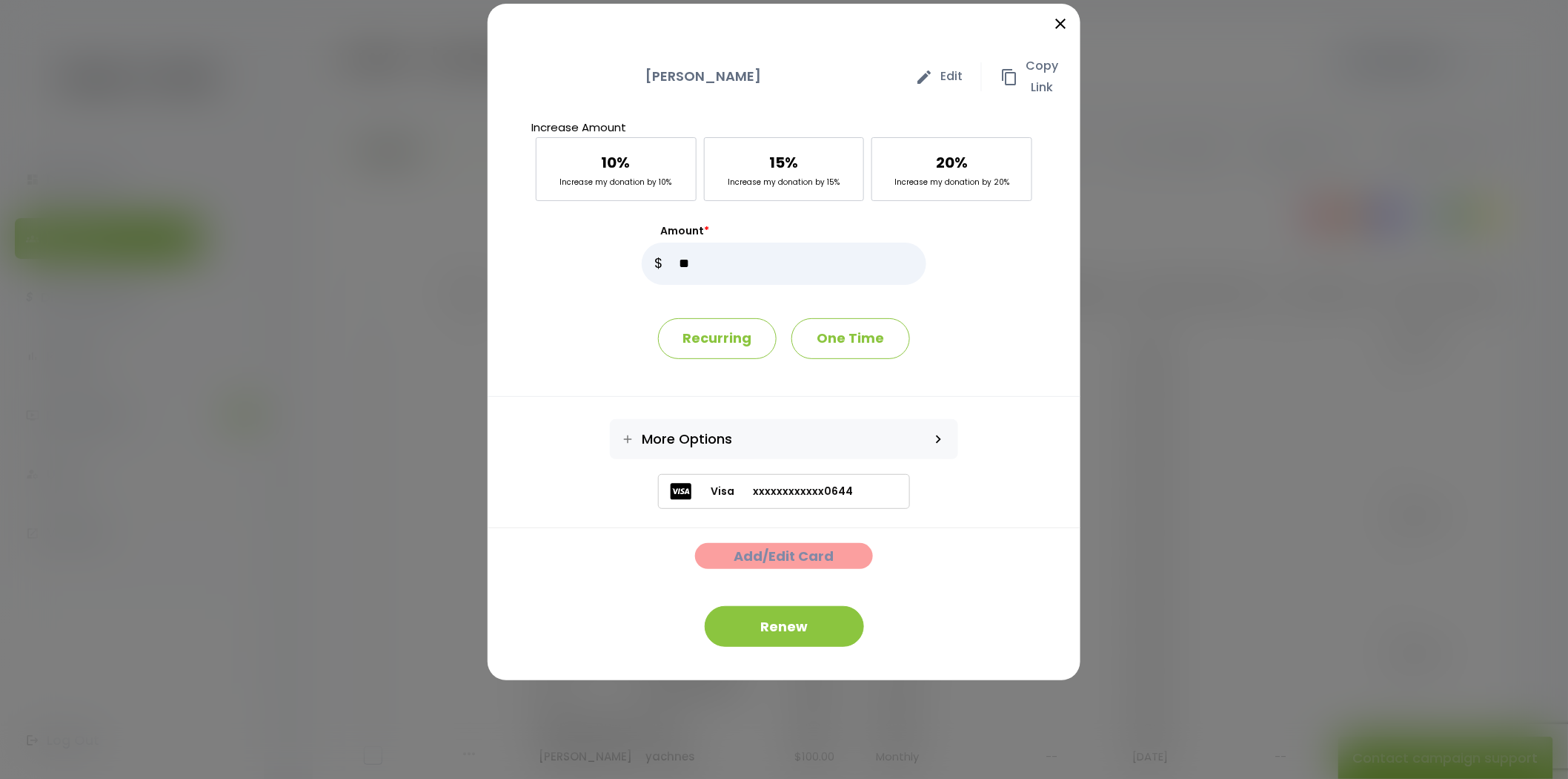
click at [788, 566] on link "Add/Edit Card" at bounding box center [784, 556] width 178 height 26
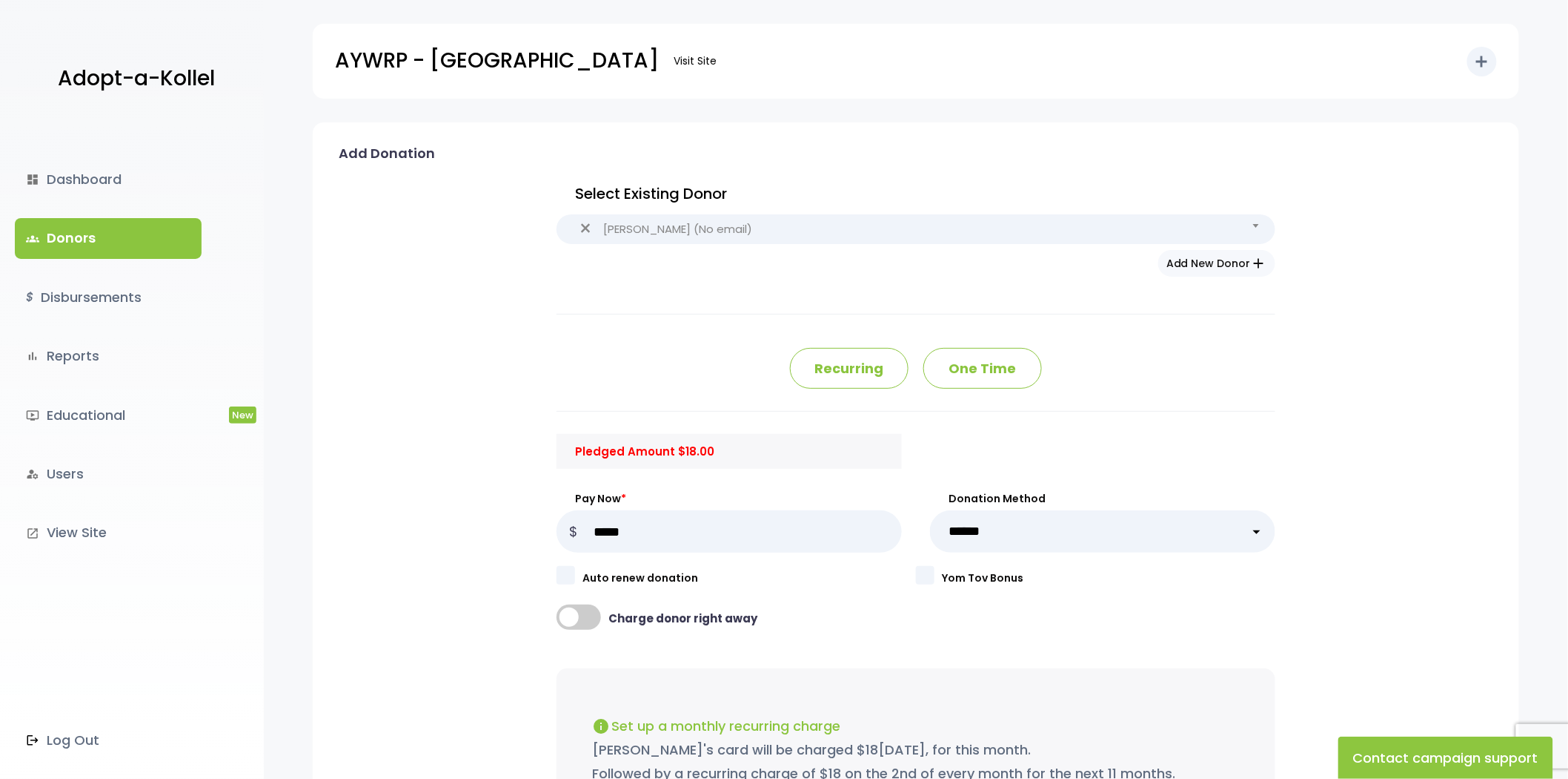
type input "*******"
type input "**********"
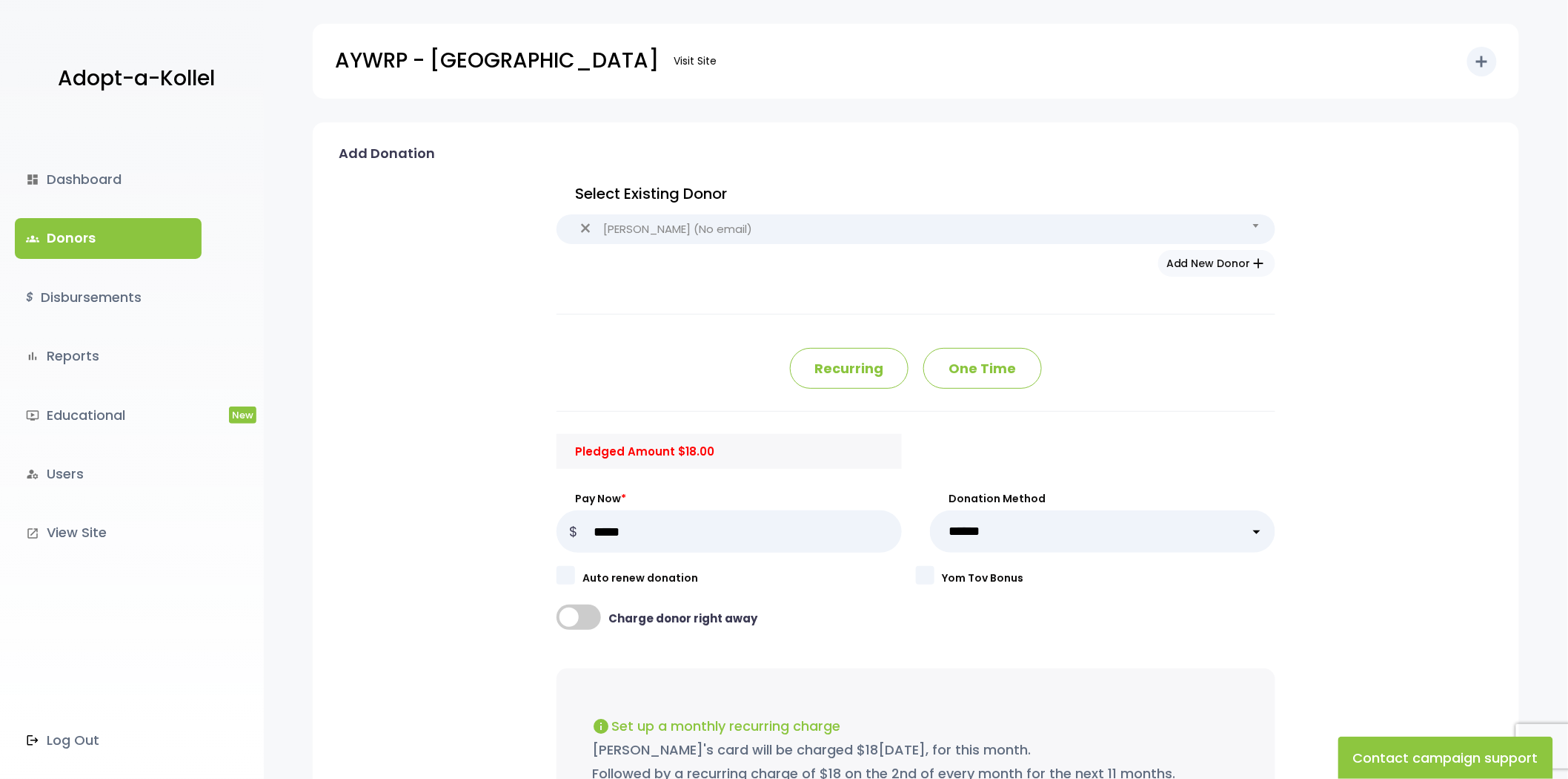
type input "*******"
type input "**"
type input "*****"
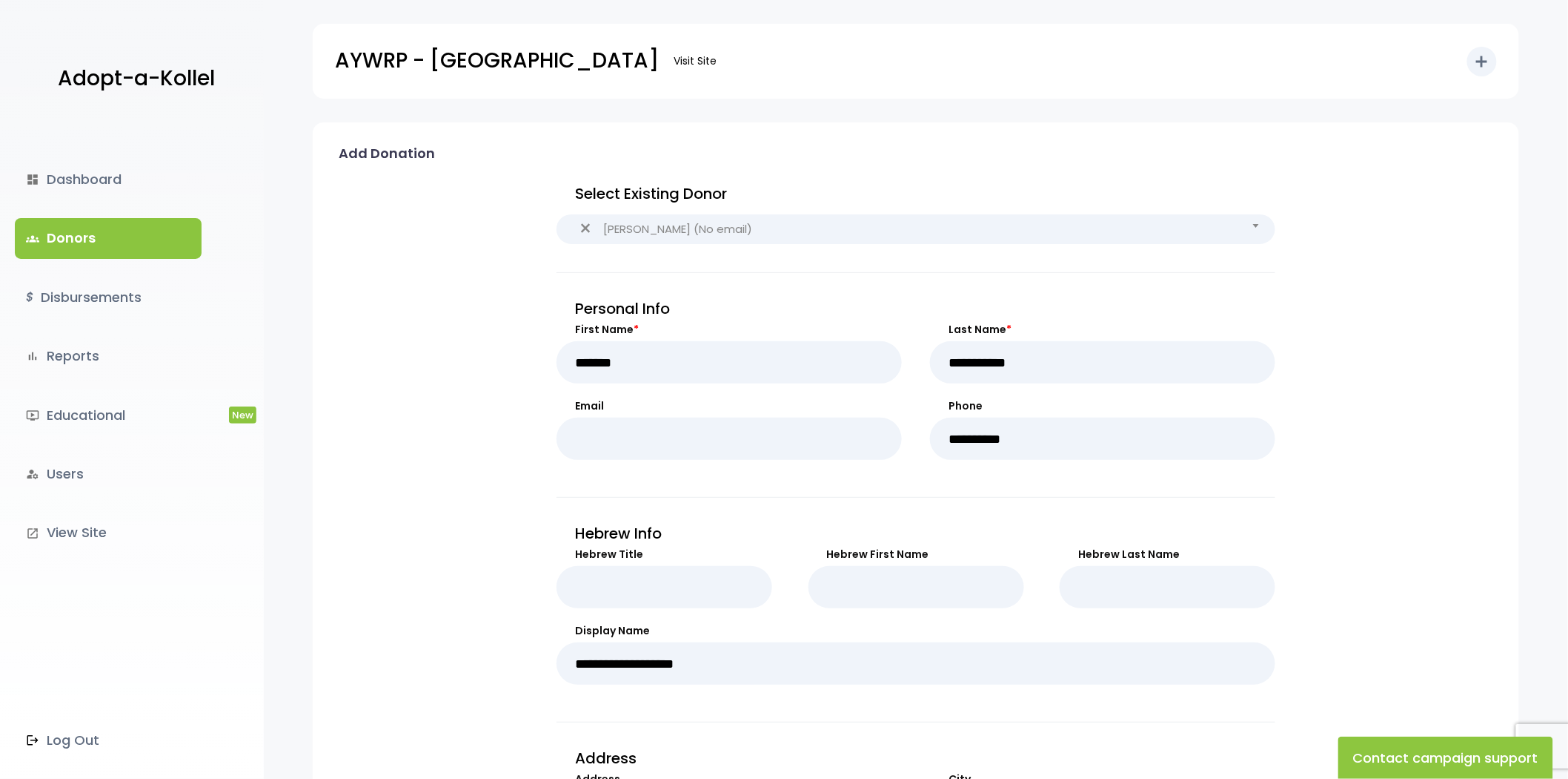
click at [89, 247] on link "groups Donors" at bounding box center [108, 237] width 187 height 40
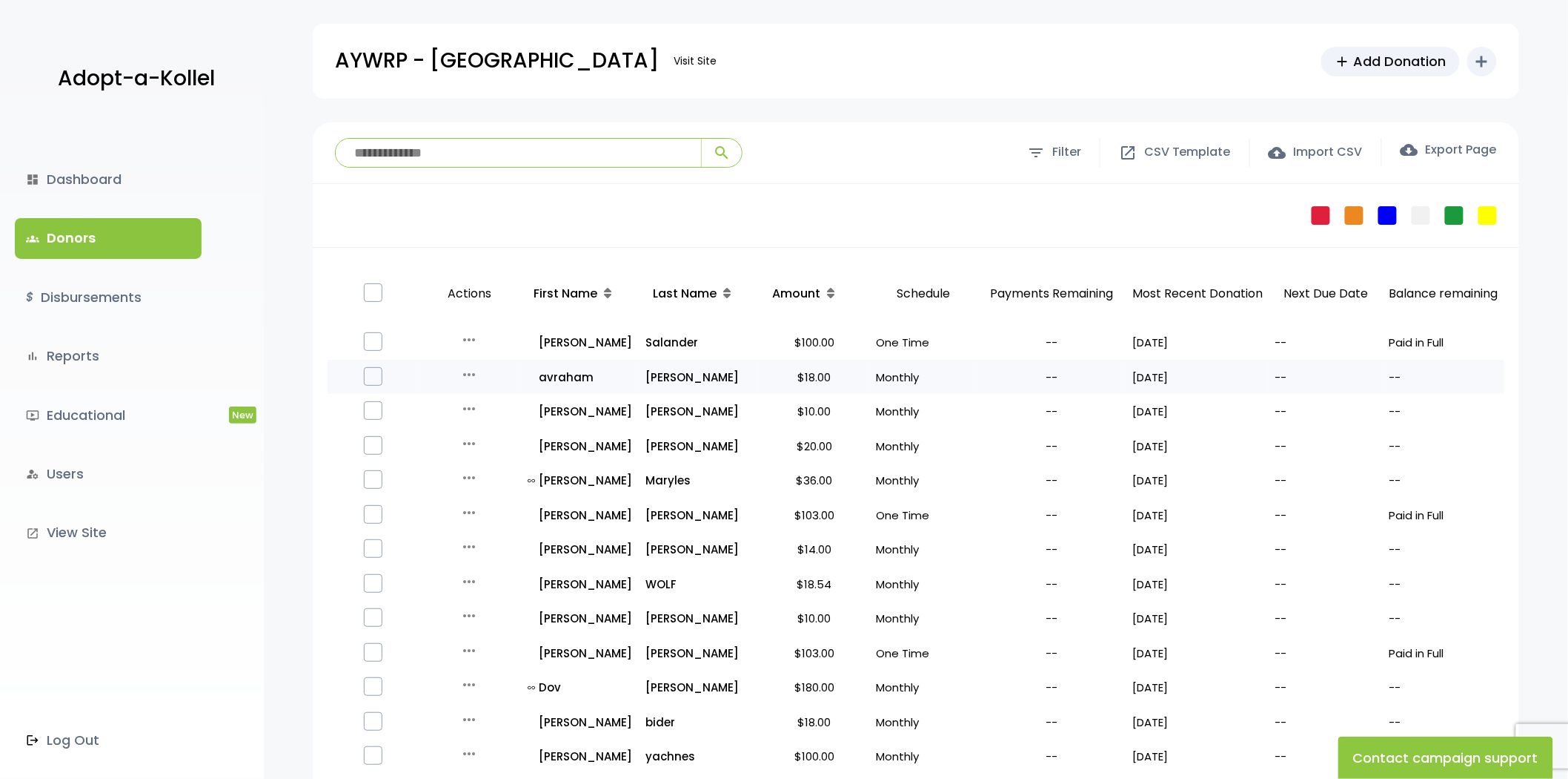
click at [469, 370] on icon "more_horiz" at bounding box center [469, 374] width 18 height 18
click at [482, 435] on button "Quick Renew" at bounding box center [481, 440] width 124 height 36
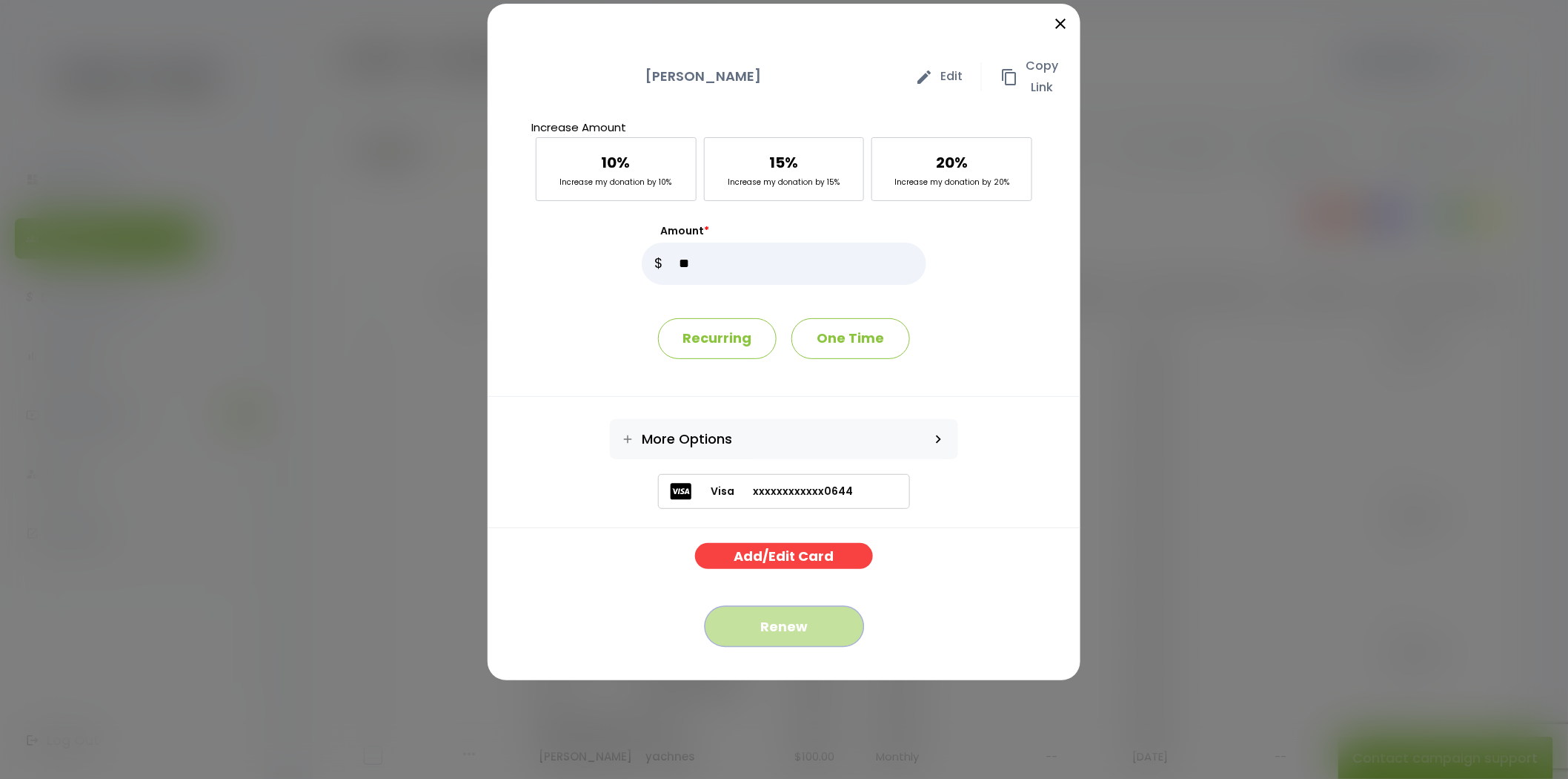
click at [746, 629] on button "Renew" at bounding box center [784, 626] width 159 height 40
click at [1060, 23] on icon "close" at bounding box center [1060, 23] width 18 height 18
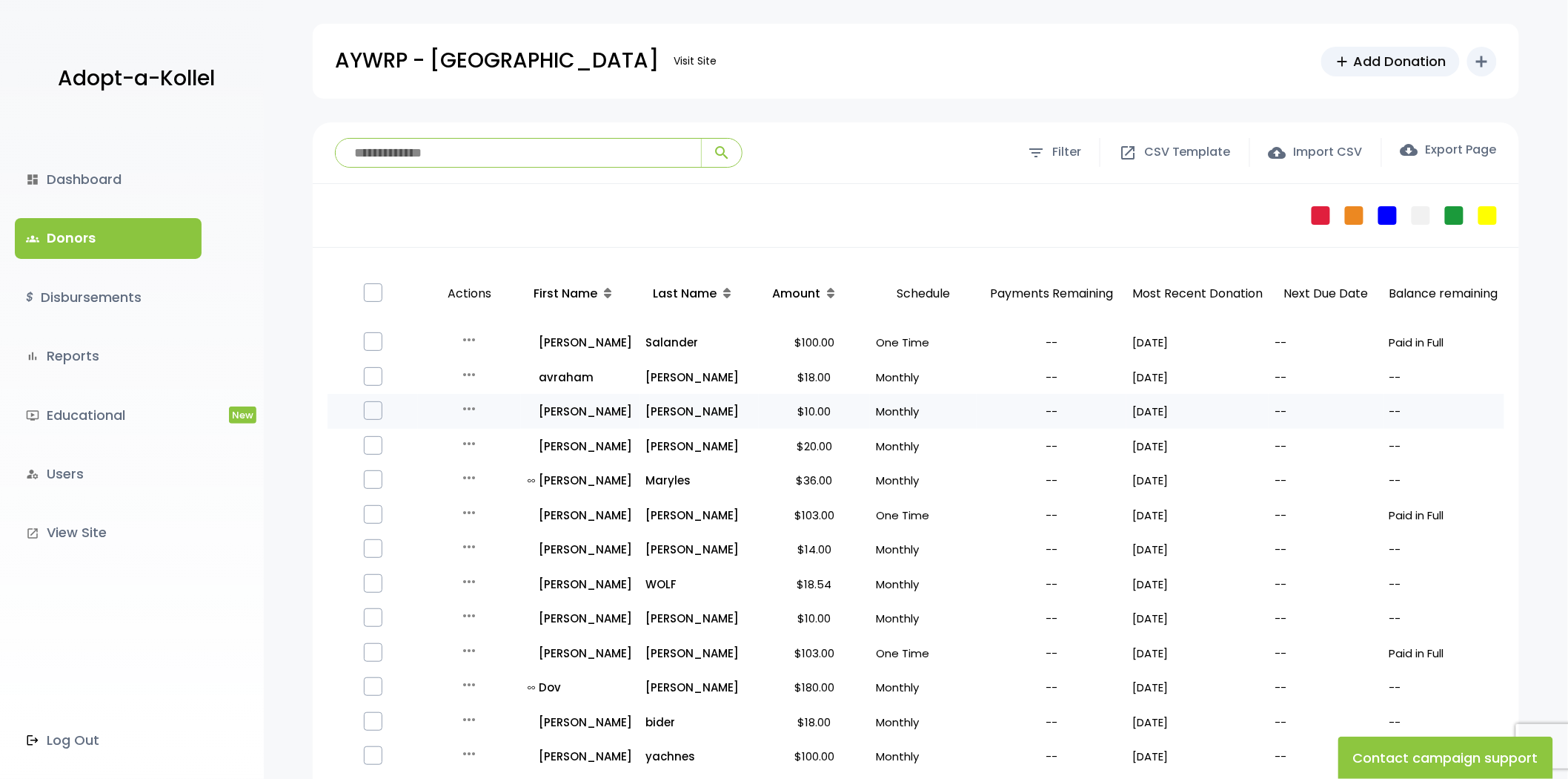
click at [469, 410] on icon "more_horiz" at bounding box center [469, 409] width 18 height 18
click at [479, 477] on button "Quick Renew" at bounding box center [481, 475] width 124 height 36
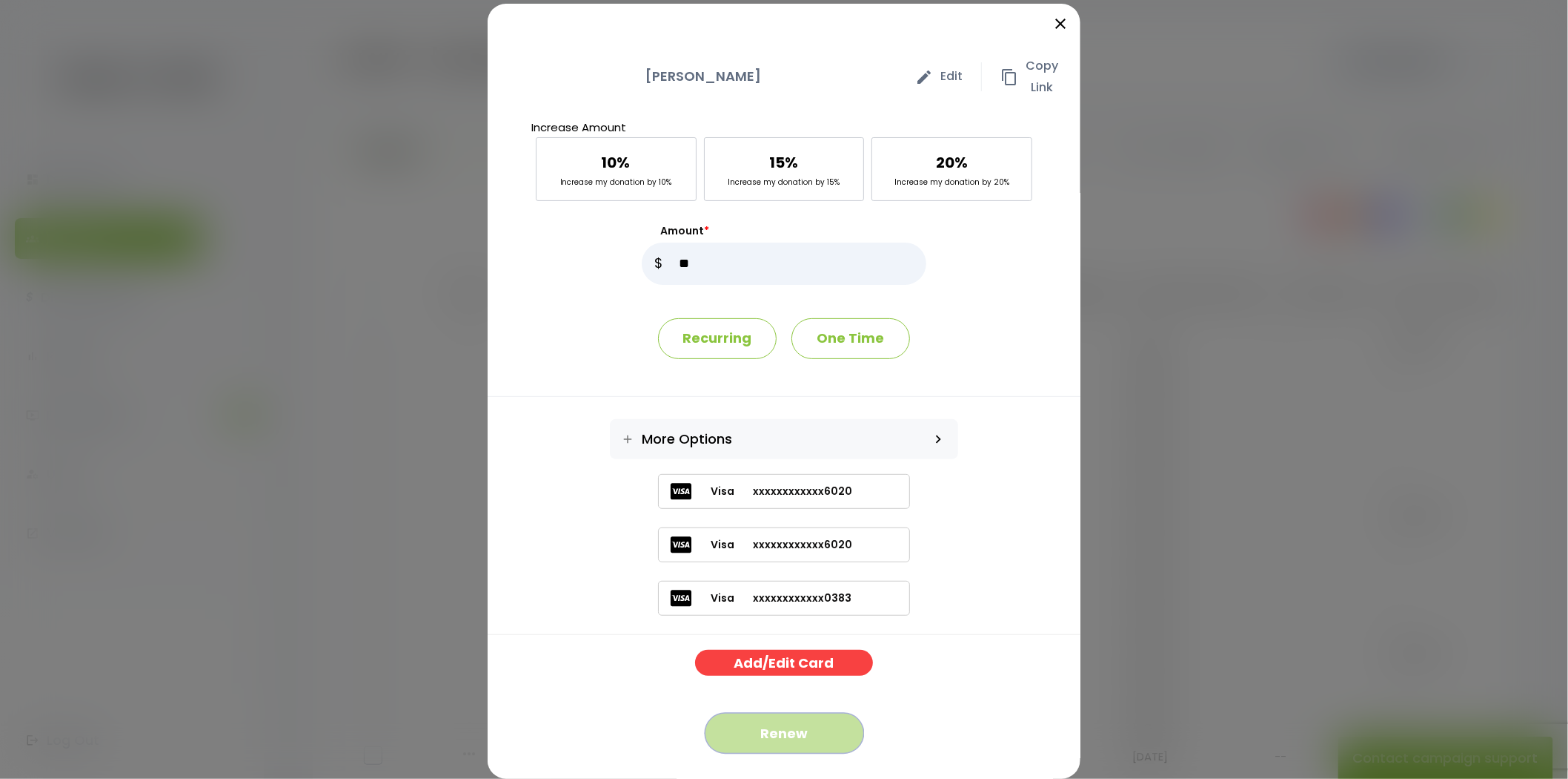
click at [804, 732] on button "Renew" at bounding box center [784, 733] width 159 height 40
click at [418, 362] on div "close Shlomo Soroka edit Edit content_copy Copy Link Increase Amount 10% Increa…" at bounding box center [784, 389] width 1568 height 779
click at [1052, 20] on icon "close" at bounding box center [1060, 23] width 18 height 18
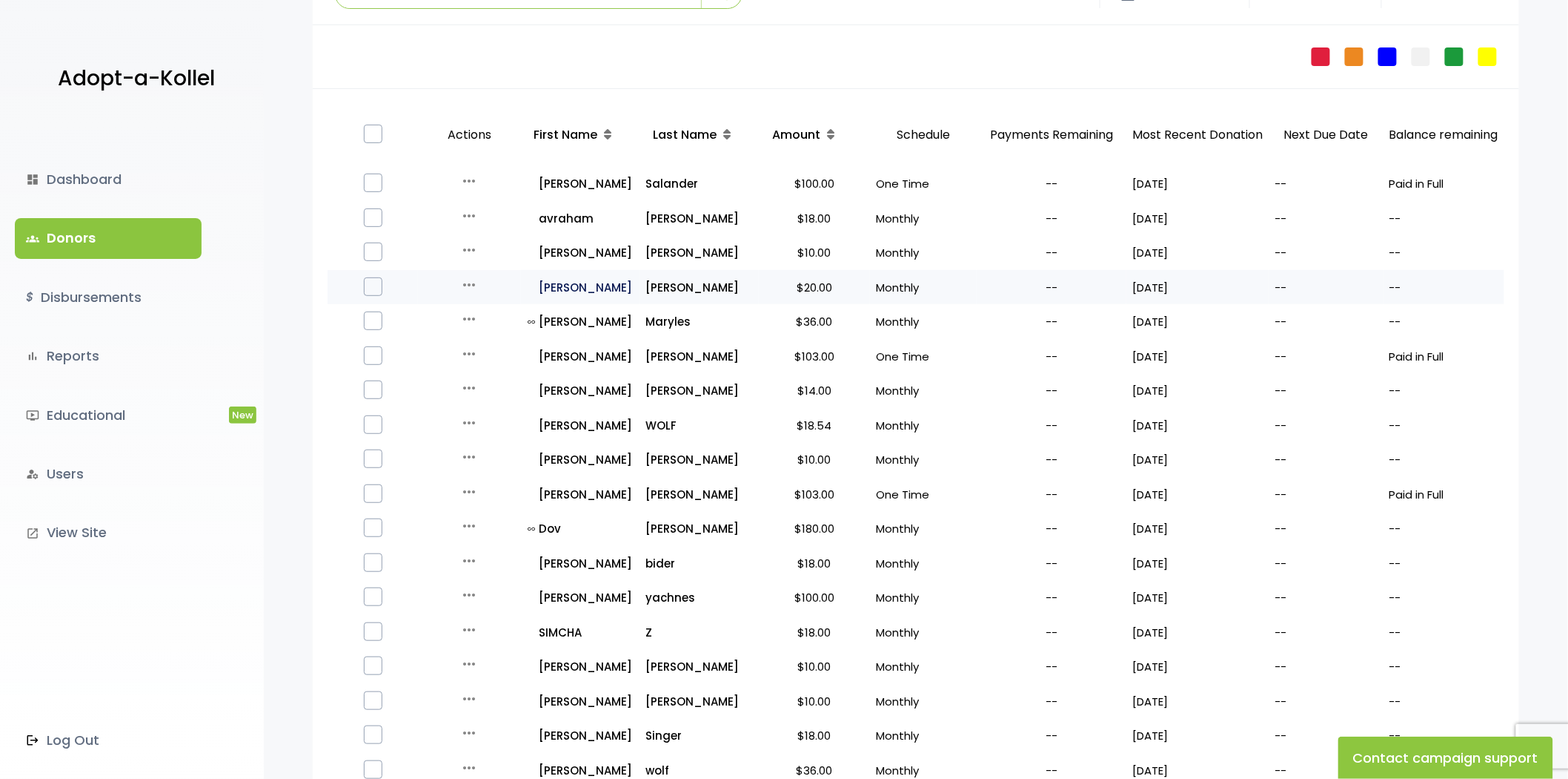
scroll to position [165, 0]
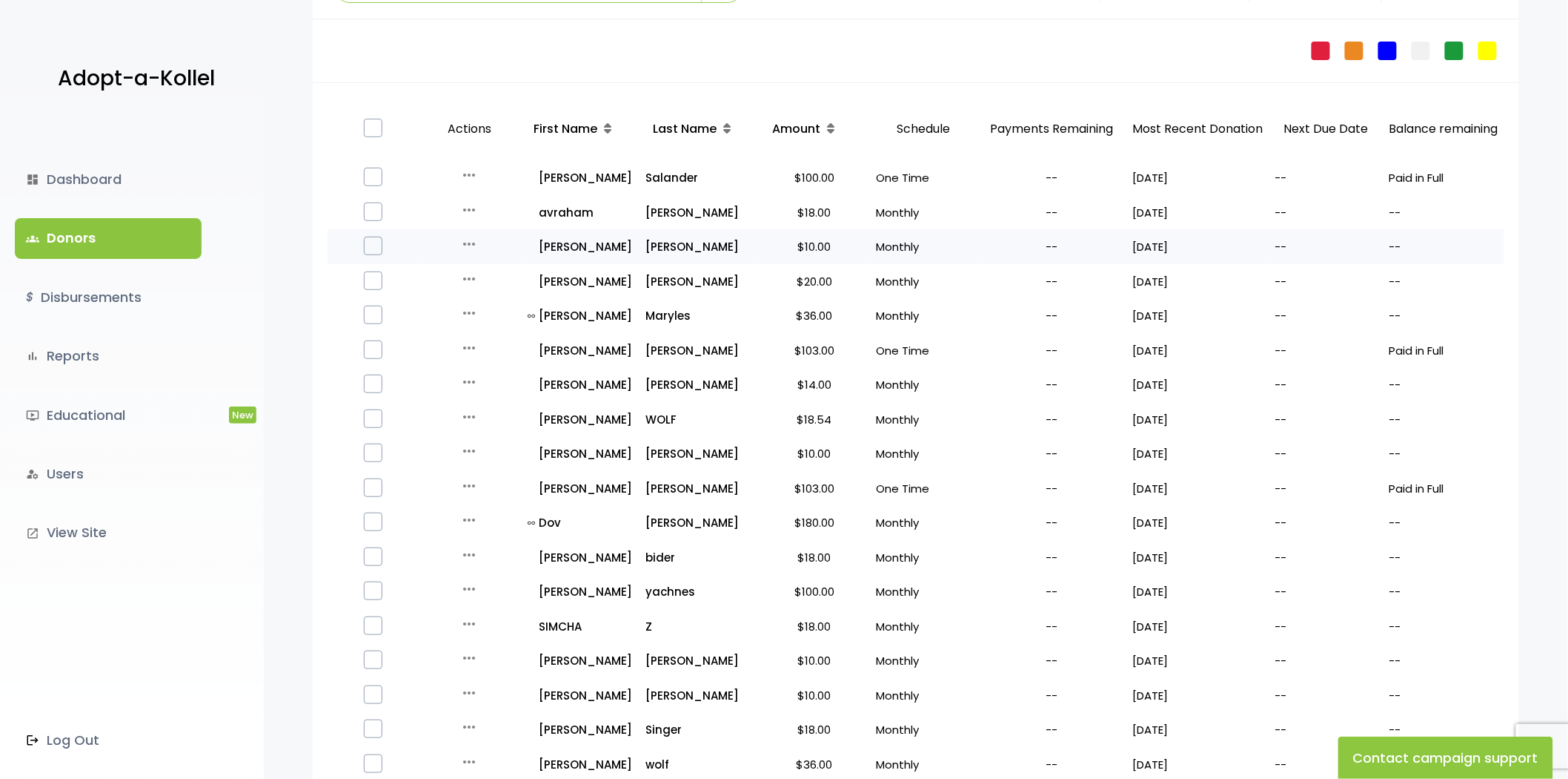
click at [468, 244] on icon "more_horiz" at bounding box center [469, 244] width 18 height 18
click at [372, 206] on label at bounding box center [373, 212] width 19 height 19
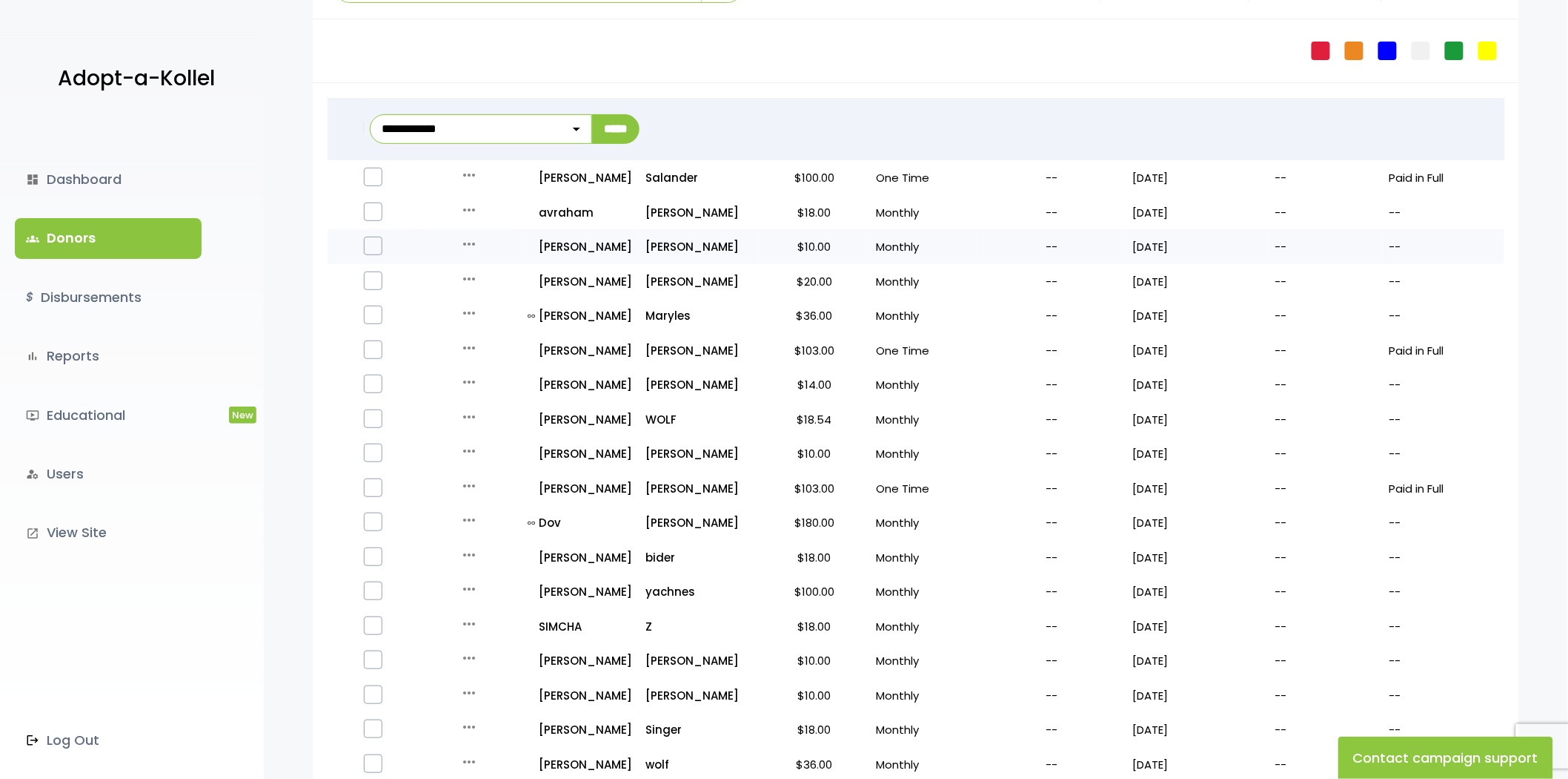
click at [373, 242] on label at bounding box center [373, 246] width 19 height 19
click at [376, 272] on label at bounding box center [373, 281] width 19 height 19
click at [463, 244] on icon "more_horiz" at bounding box center [469, 244] width 18 height 18
click at [468, 307] on button "Quick Renew" at bounding box center [481, 310] width 124 height 36
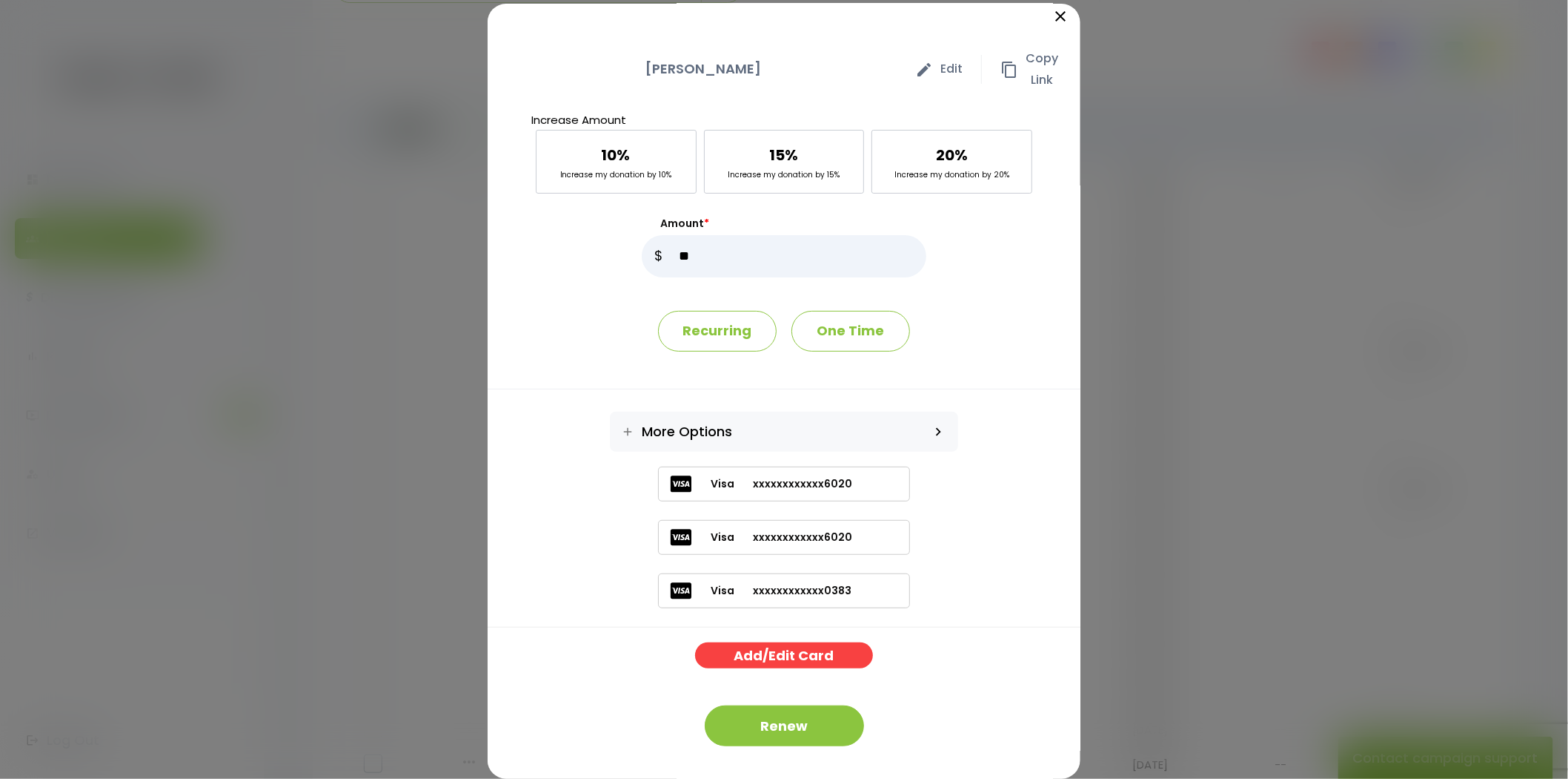
scroll to position [8, 0]
click at [772, 732] on button "Renew" at bounding box center [784, 725] width 159 height 40
click at [1052, 20] on icon "close" at bounding box center [1060, 16] width 18 height 18
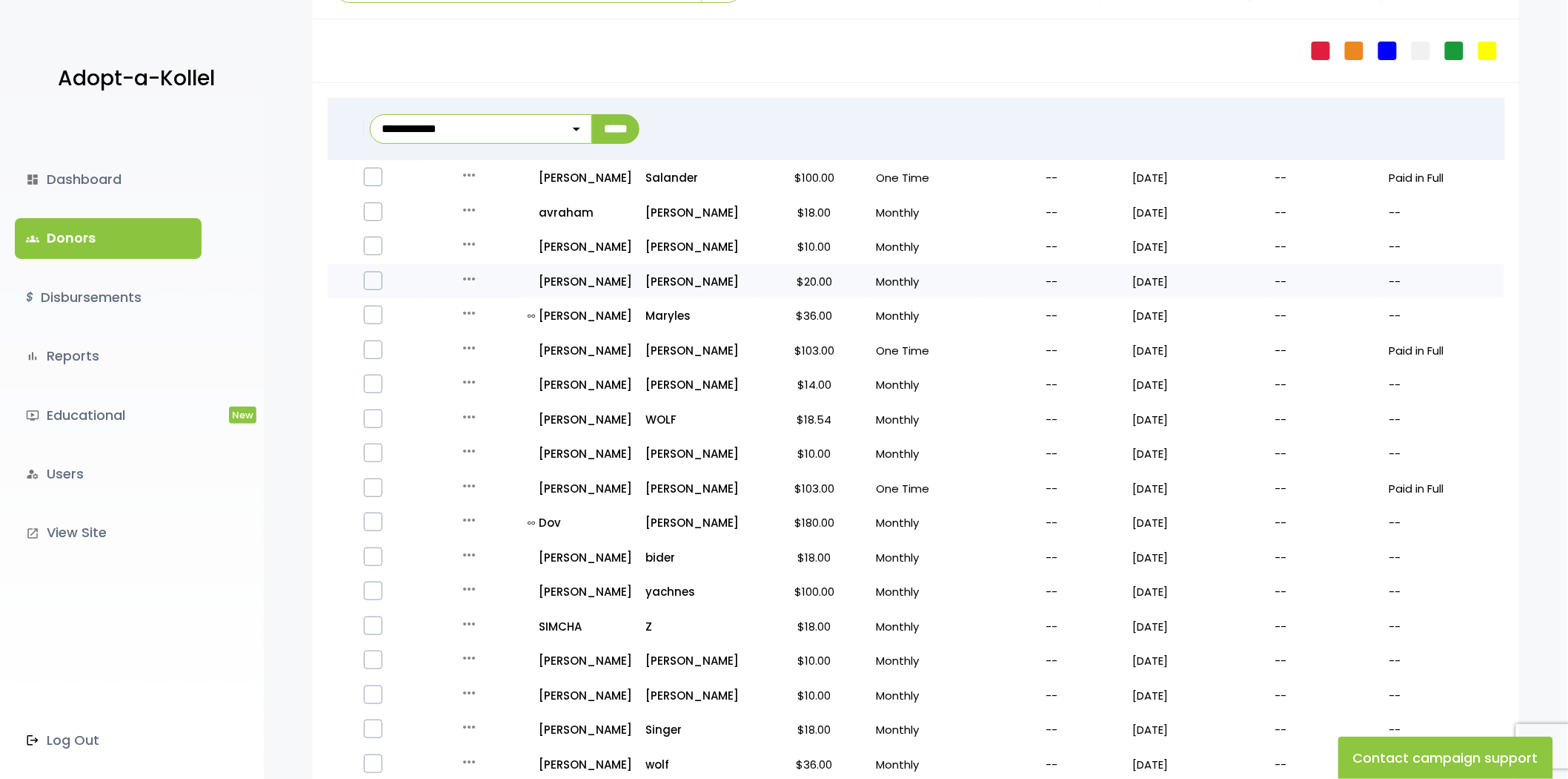
click at [374, 282] on label at bounding box center [373, 281] width 19 height 19
click at [366, 243] on label at bounding box center [373, 246] width 19 height 19
click at [375, 211] on label at bounding box center [373, 212] width 19 height 19
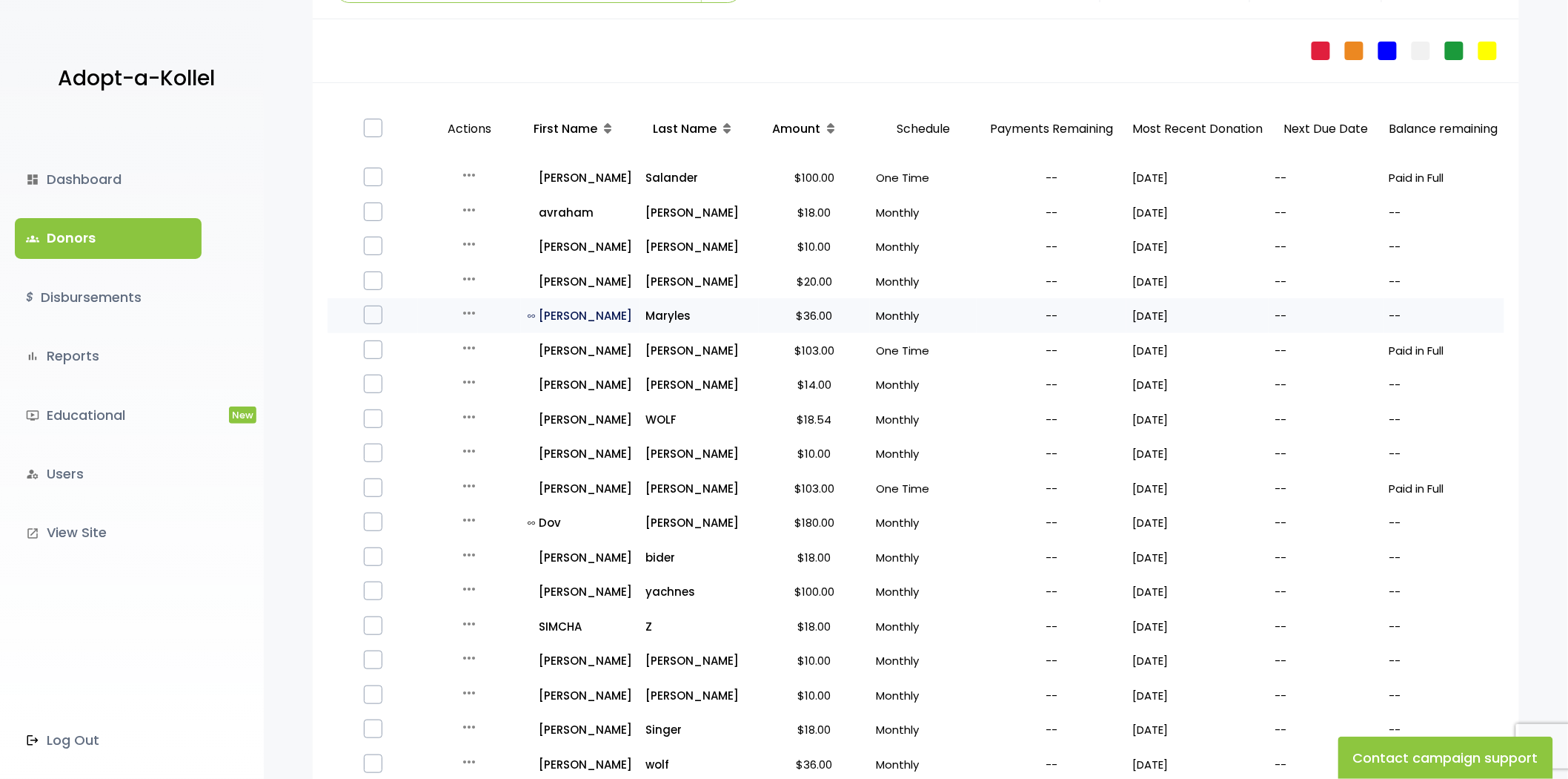
click at [528, 315] on icon "all_inclusive" at bounding box center [534, 316] width 11 height 8
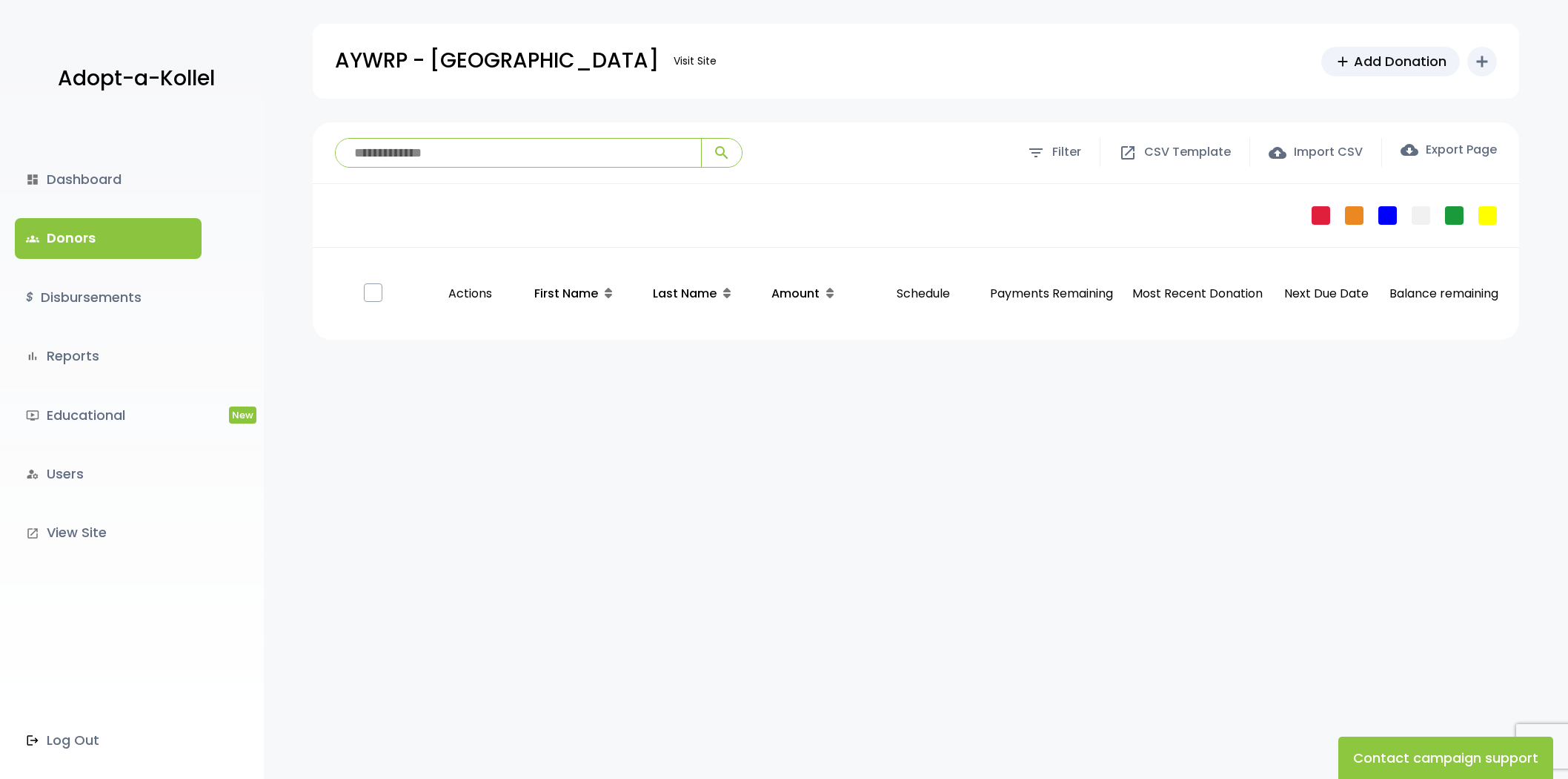
scroll to position [154, 0]
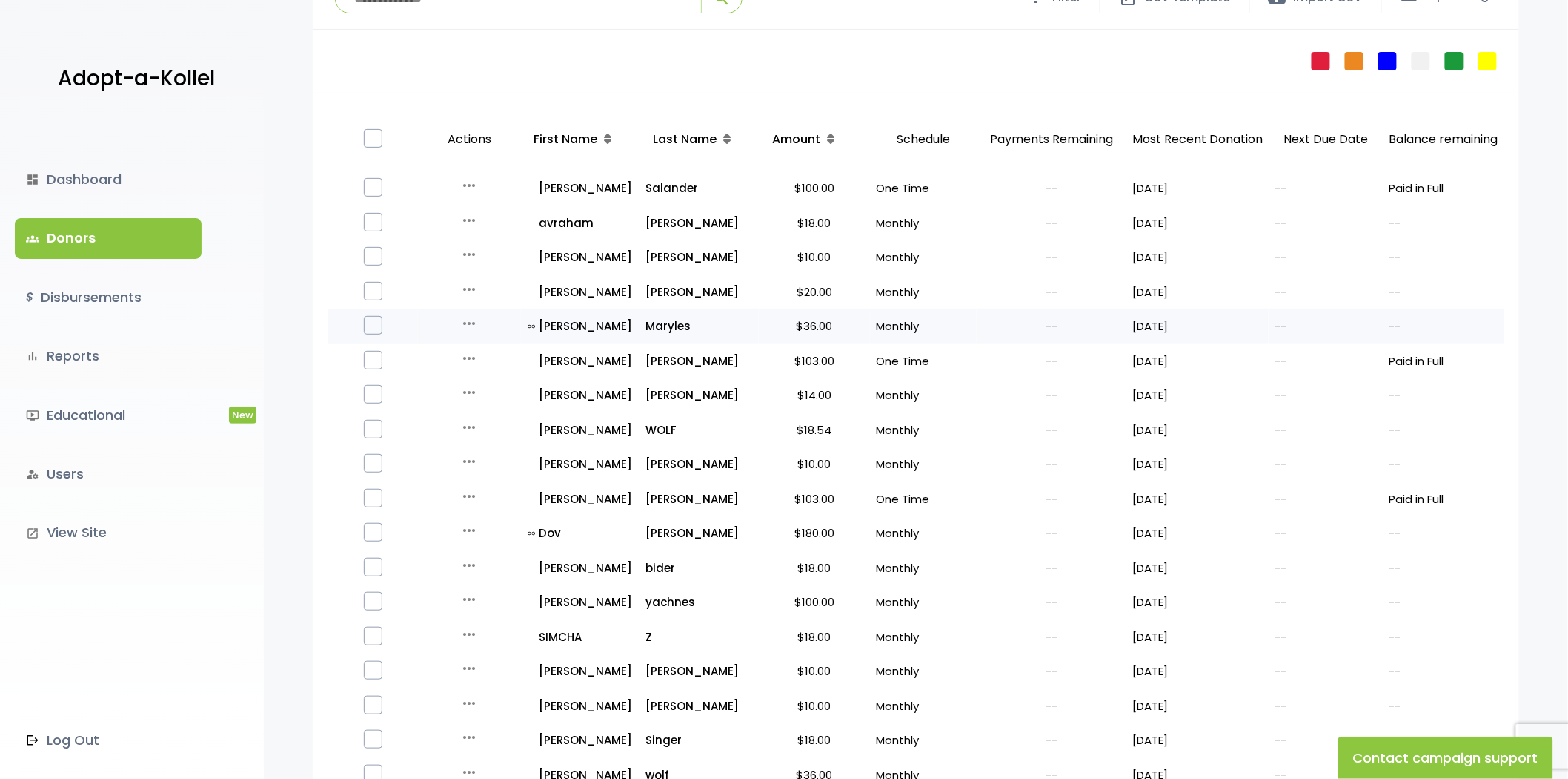
click at [460, 323] on icon "more_horiz" at bounding box center [469, 323] width 18 height 18
click at [499, 393] on button "Quick Renew" at bounding box center [481, 389] width 124 height 36
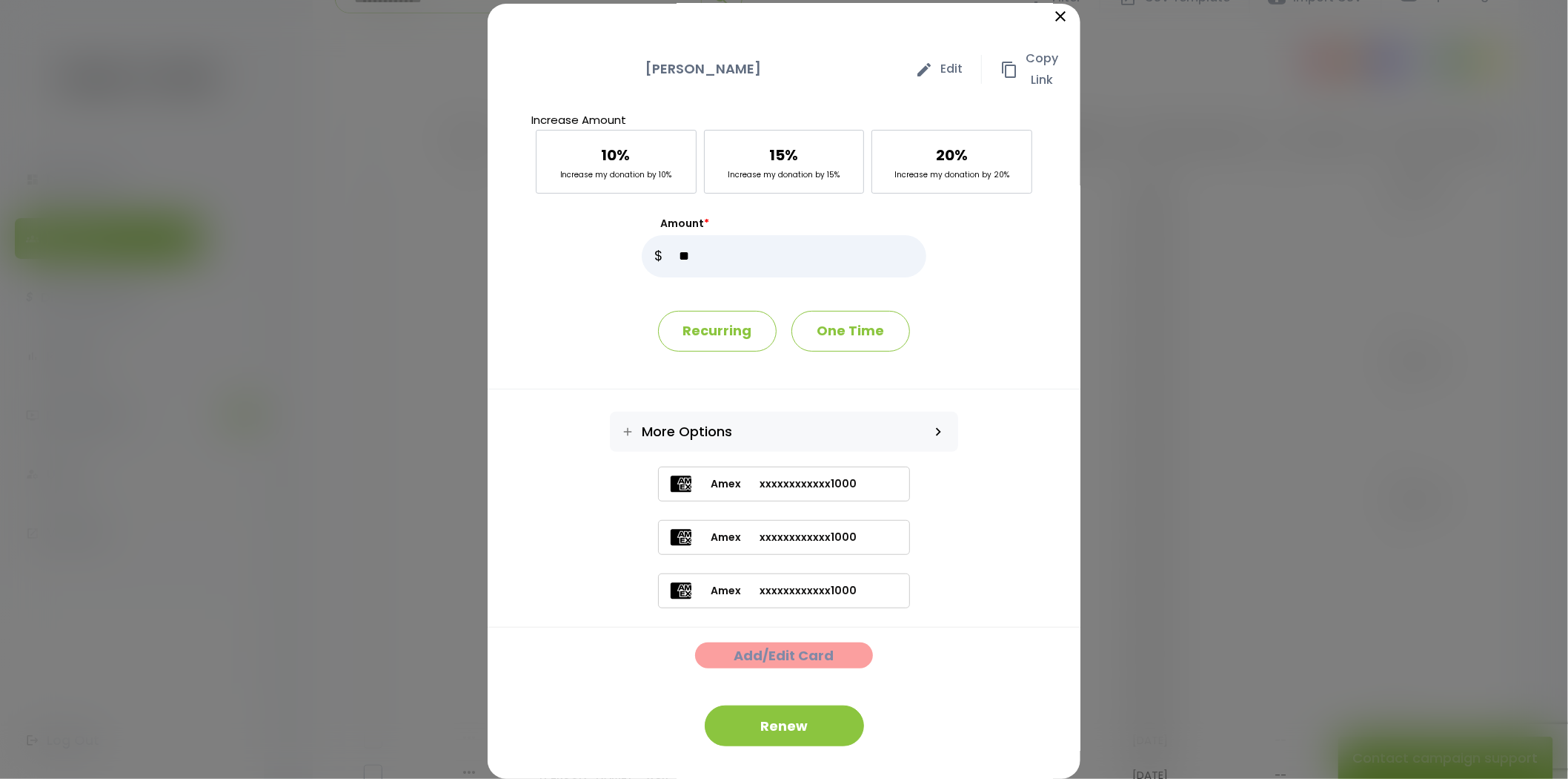
scroll to position [8, 0]
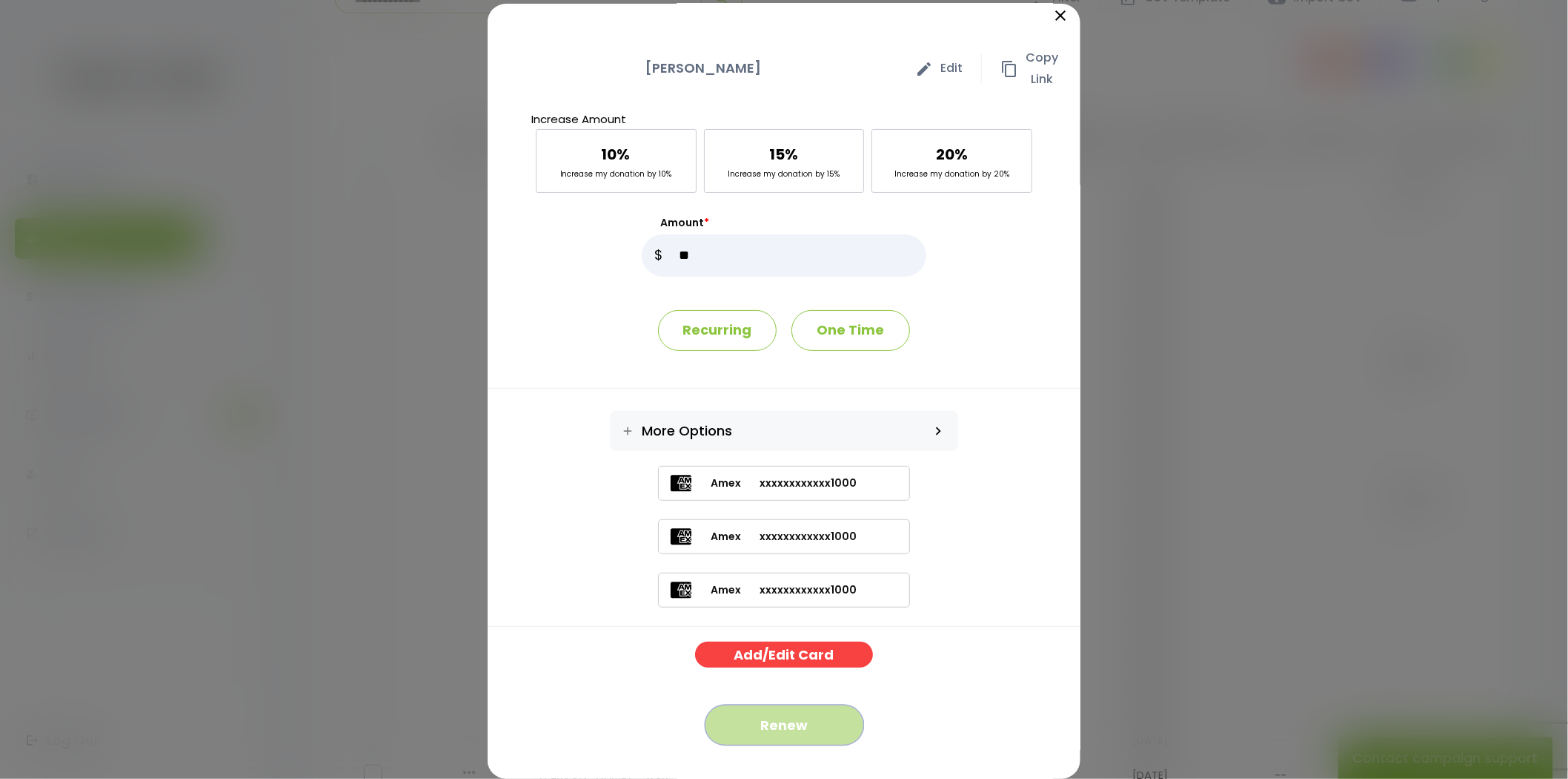
click at [775, 707] on button "Renew" at bounding box center [784, 725] width 159 height 40
click at [366, 84] on div "close Ari Maryles edit Edit content_copy Copy Link Increase Amount 10% Increase…" at bounding box center [784, 389] width 1568 height 779
click at [1052, 21] on icon "close" at bounding box center [1060, 16] width 18 height 18
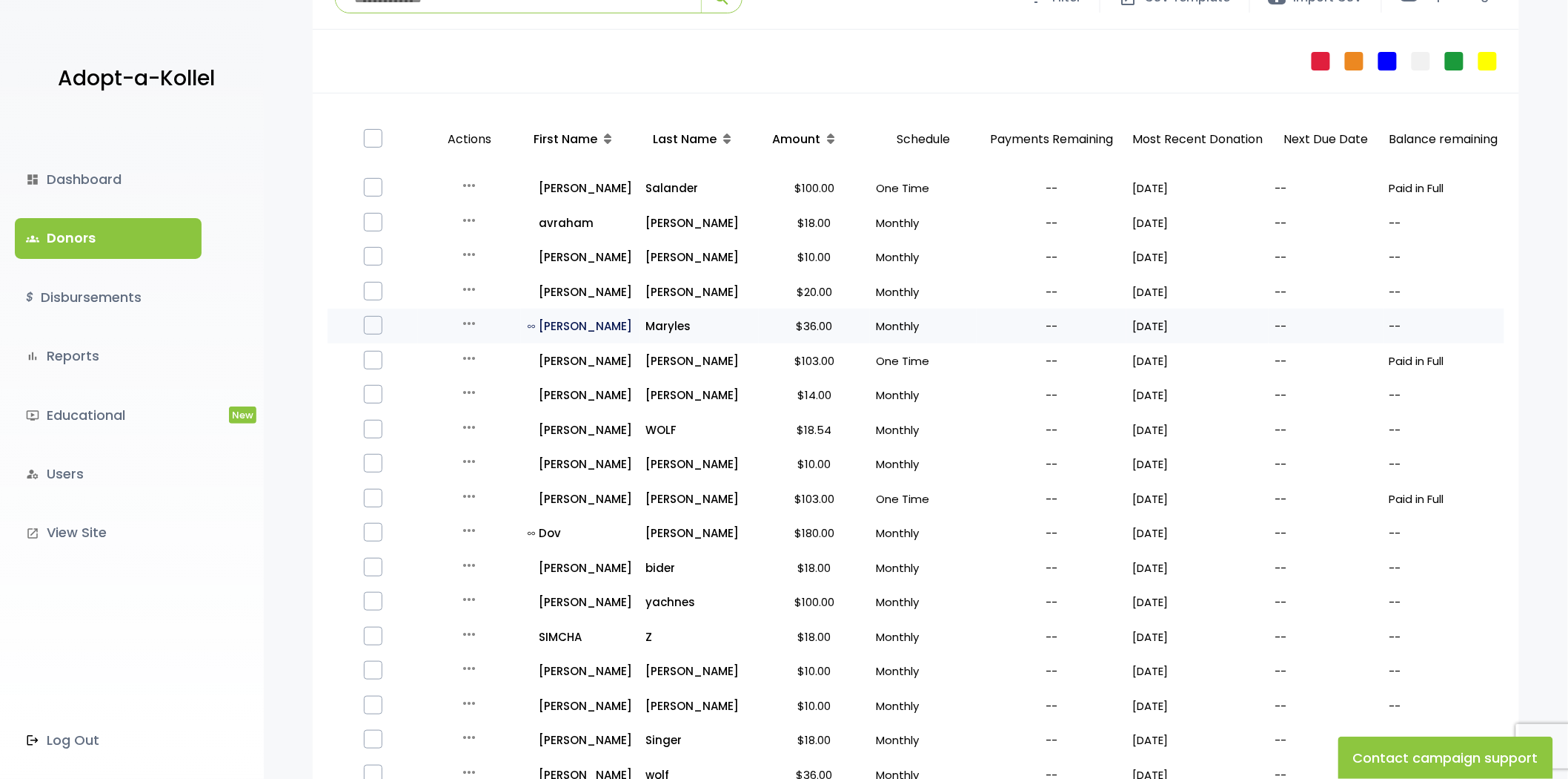
click at [547, 326] on p "all_inclusive Ari" at bounding box center [581, 326] width 106 height 20
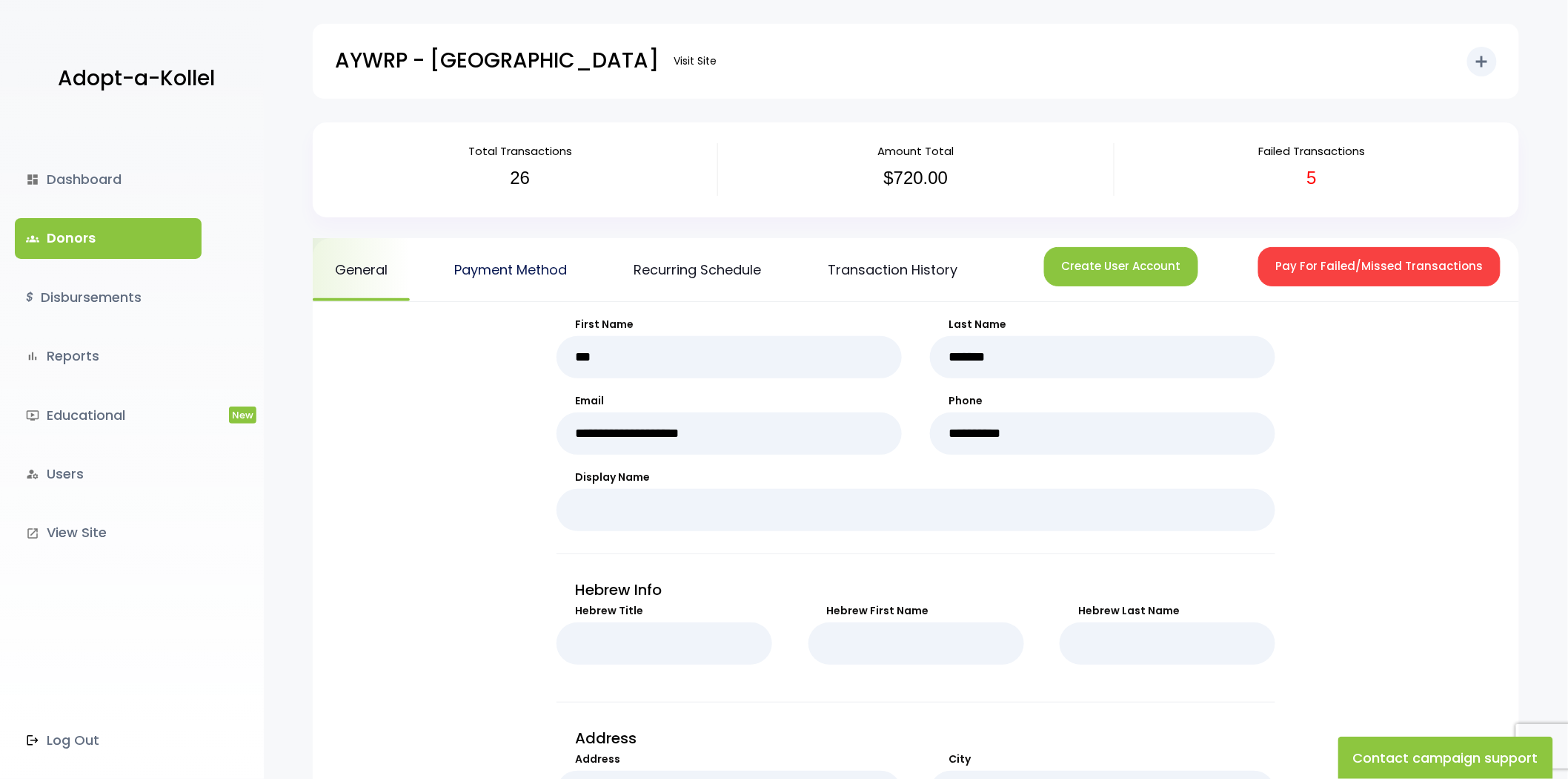
click at [520, 279] on link "Payment Method" at bounding box center [511, 269] width 157 height 63
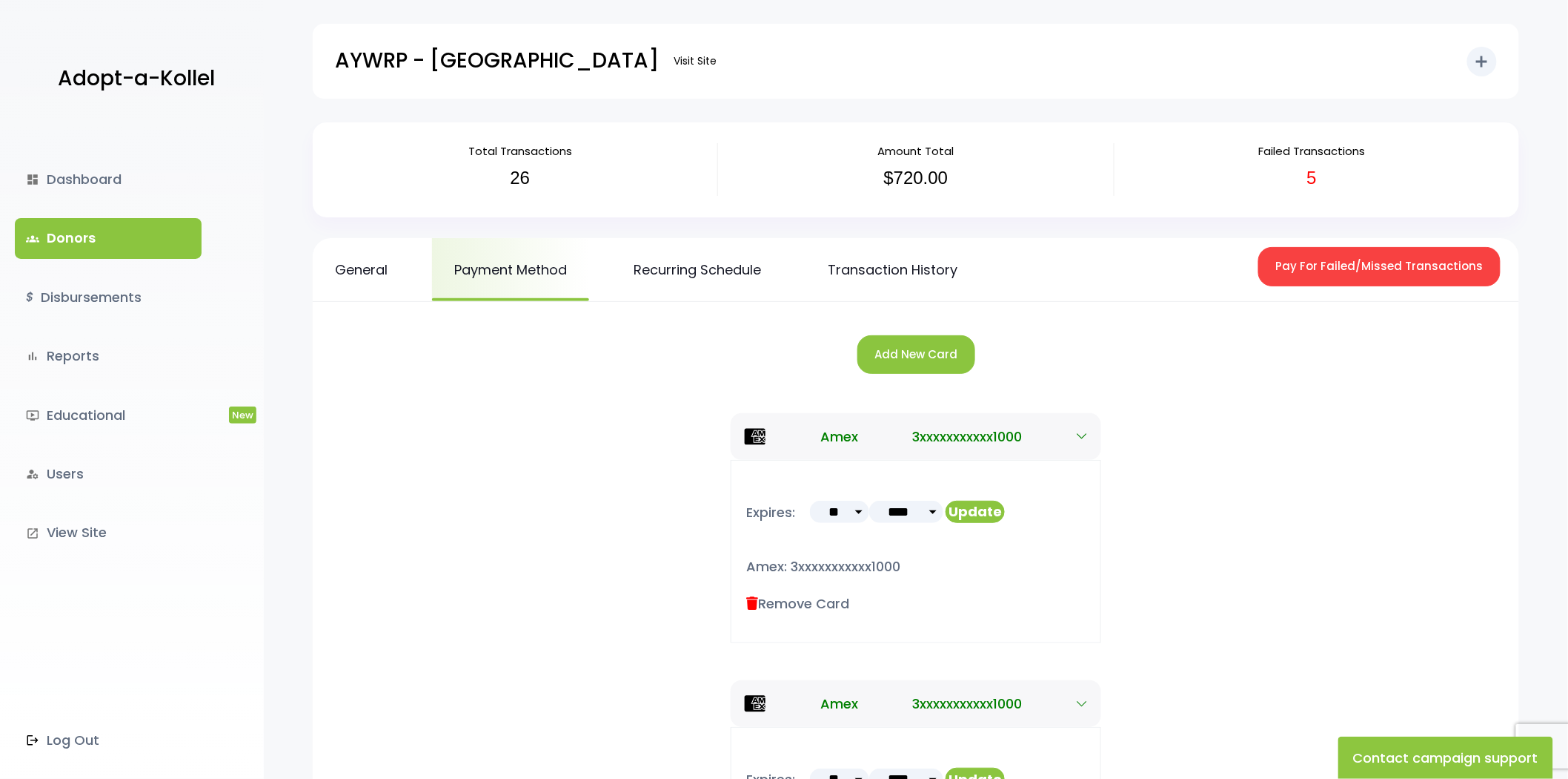
click at [695, 233] on div "Total Transactions 26 Amount Total $720.00 Failed Transactions 5 General Paymen…" at bounding box center [915, 753] width 1304 height 1263
click at [695, 254] on link "Recurring Schedule" at bounding box center [697, 269] width 172 height 63
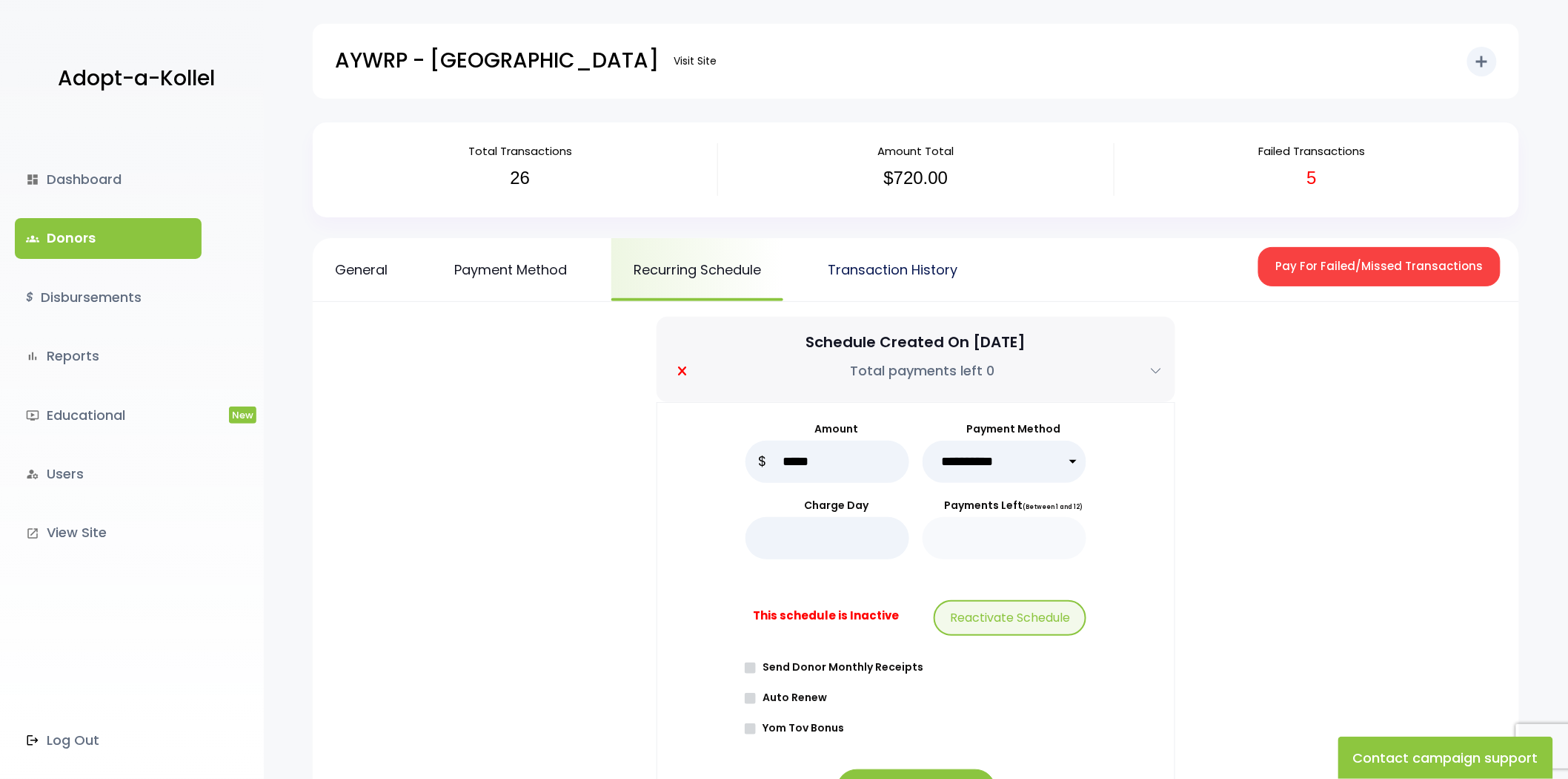
click at [872, 275] on link "Transaction History" at bounding box center [893, 269] width 174 height 63
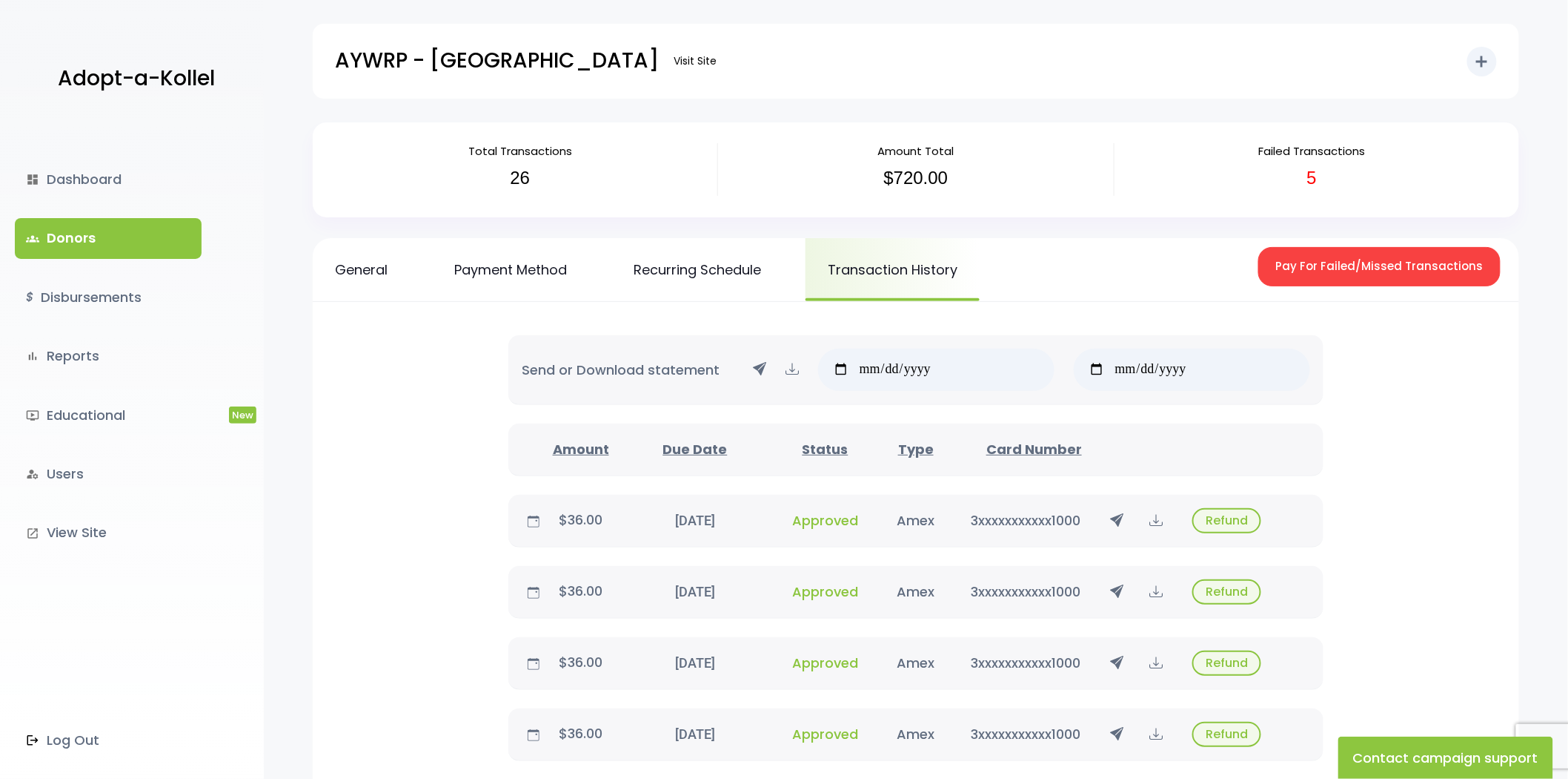
click at [102, 245] on link "groups Donors" at bounding box center [108, 237] width 187 height 40
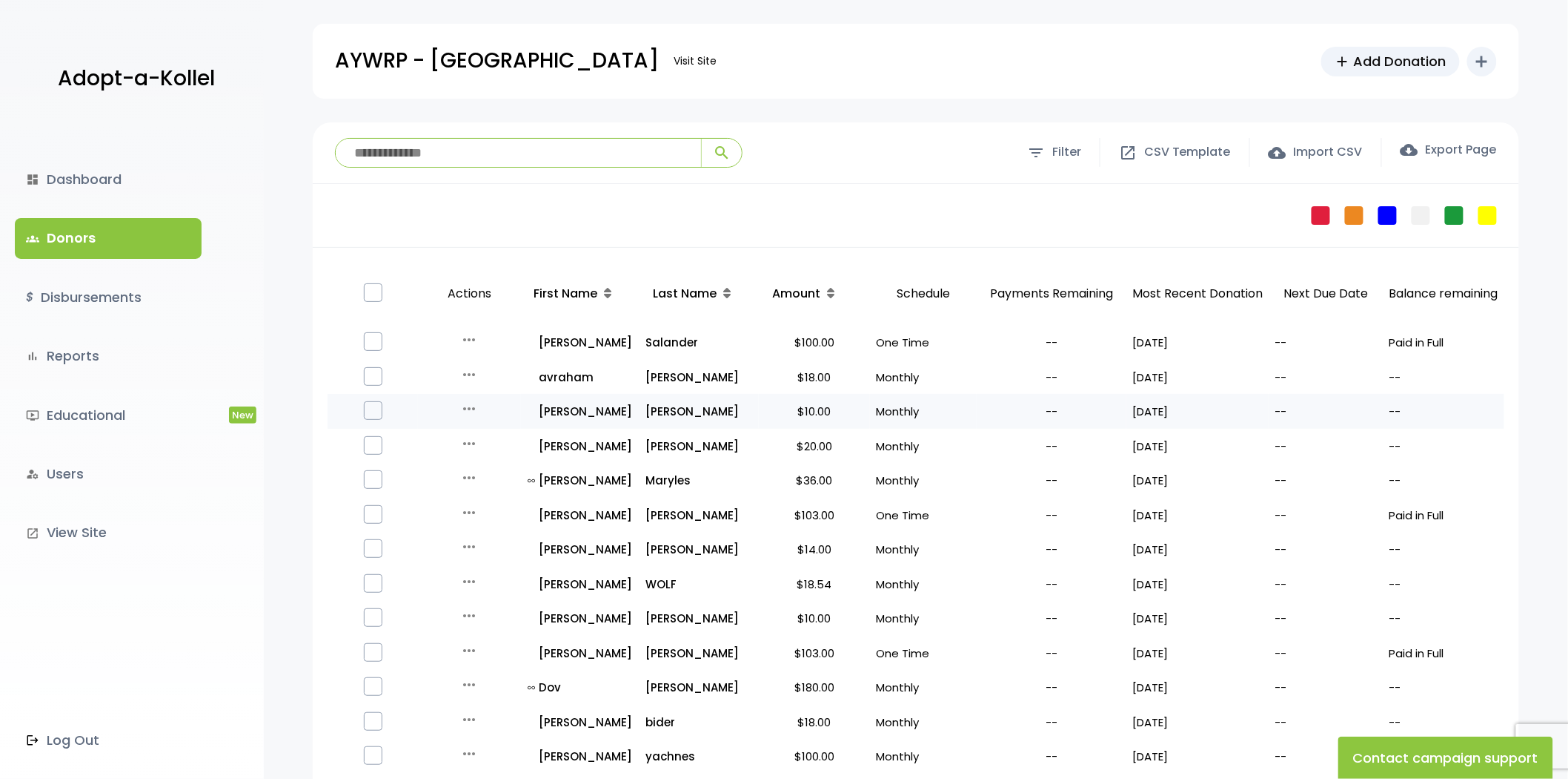
click at [464, 409] on icon "more_horiz" at bounding box center [469, 409] width 18 height 18
click at [480, 472] on button "Quick Renew" at bounding box center [481, 475] width 124 height 36
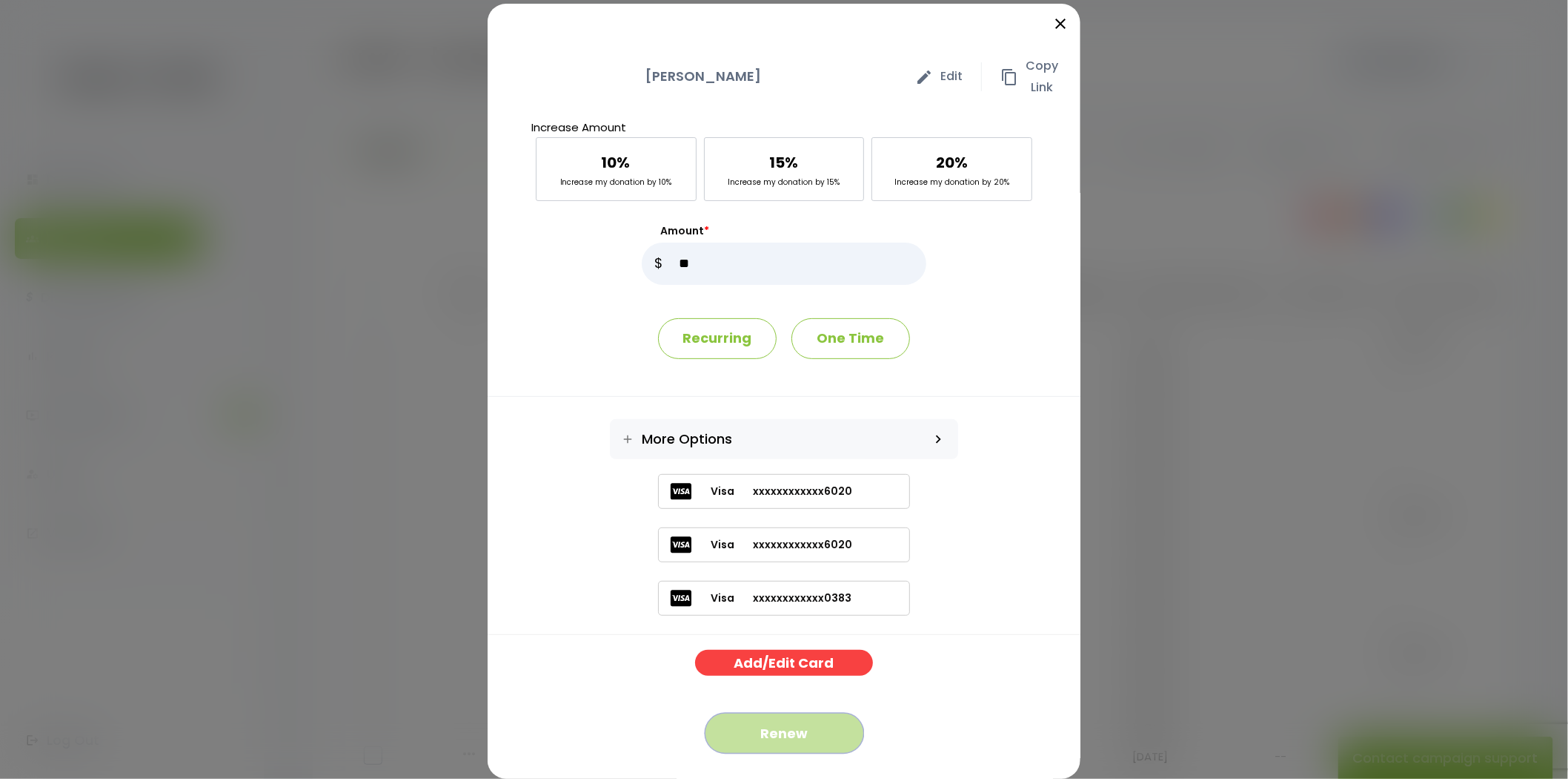
click at [810, 731] on button "Renew" at bounding box center [784, 733] width 159 height 40
click at [1052, 26] on icon "close" at bounding box center [1060, 23] width 18 height 18
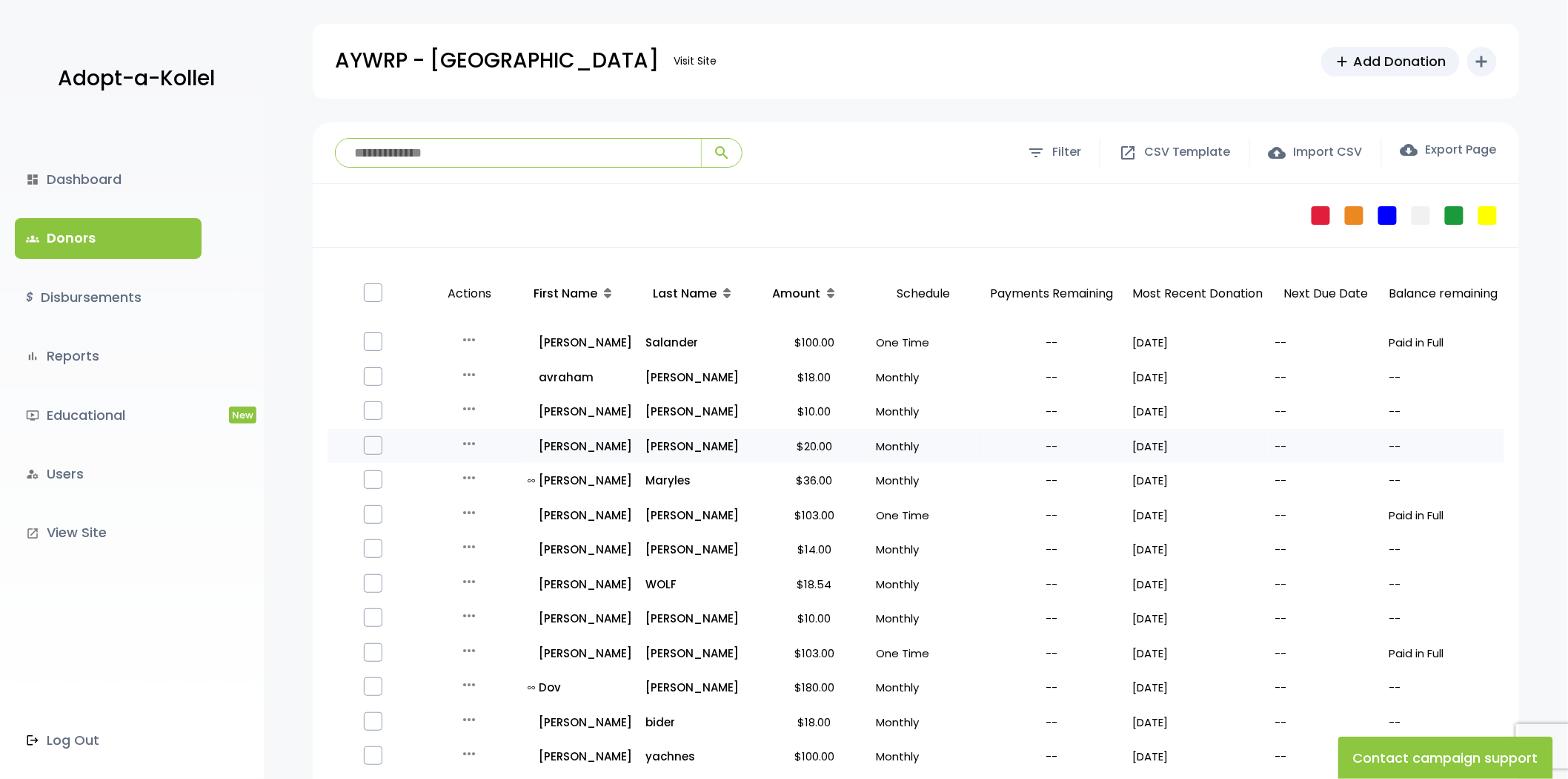
click at [471, 440] on icon "more_horiz" at bounding box center [469, 443] width 18 height 18
click at [487, 500] on button "Quick Renew" at bounding box center [481, 510] width 124 height 36
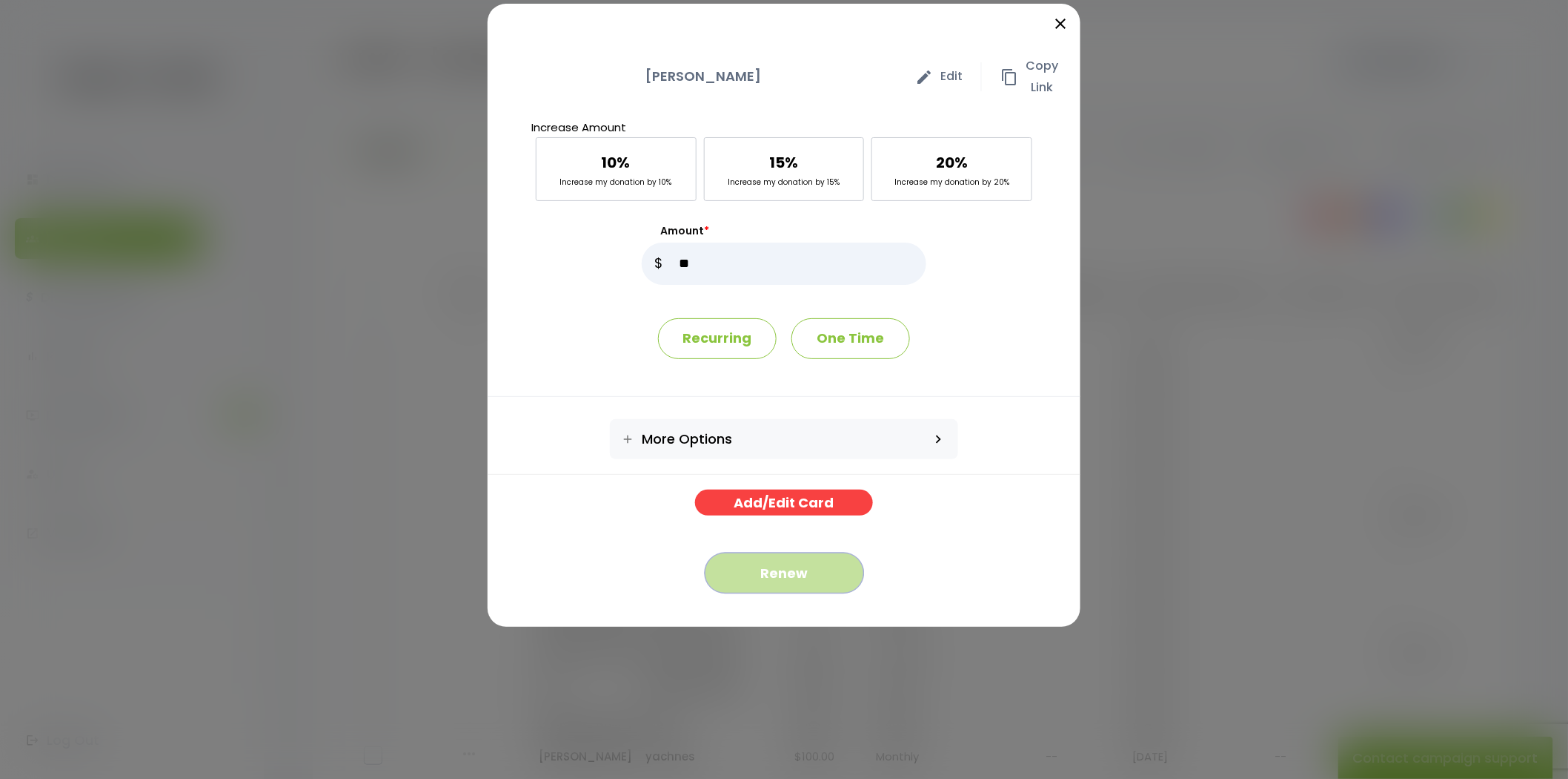
click at [754, 573] on button "Renew" at bounding box center [784, 573] width 159 height 40
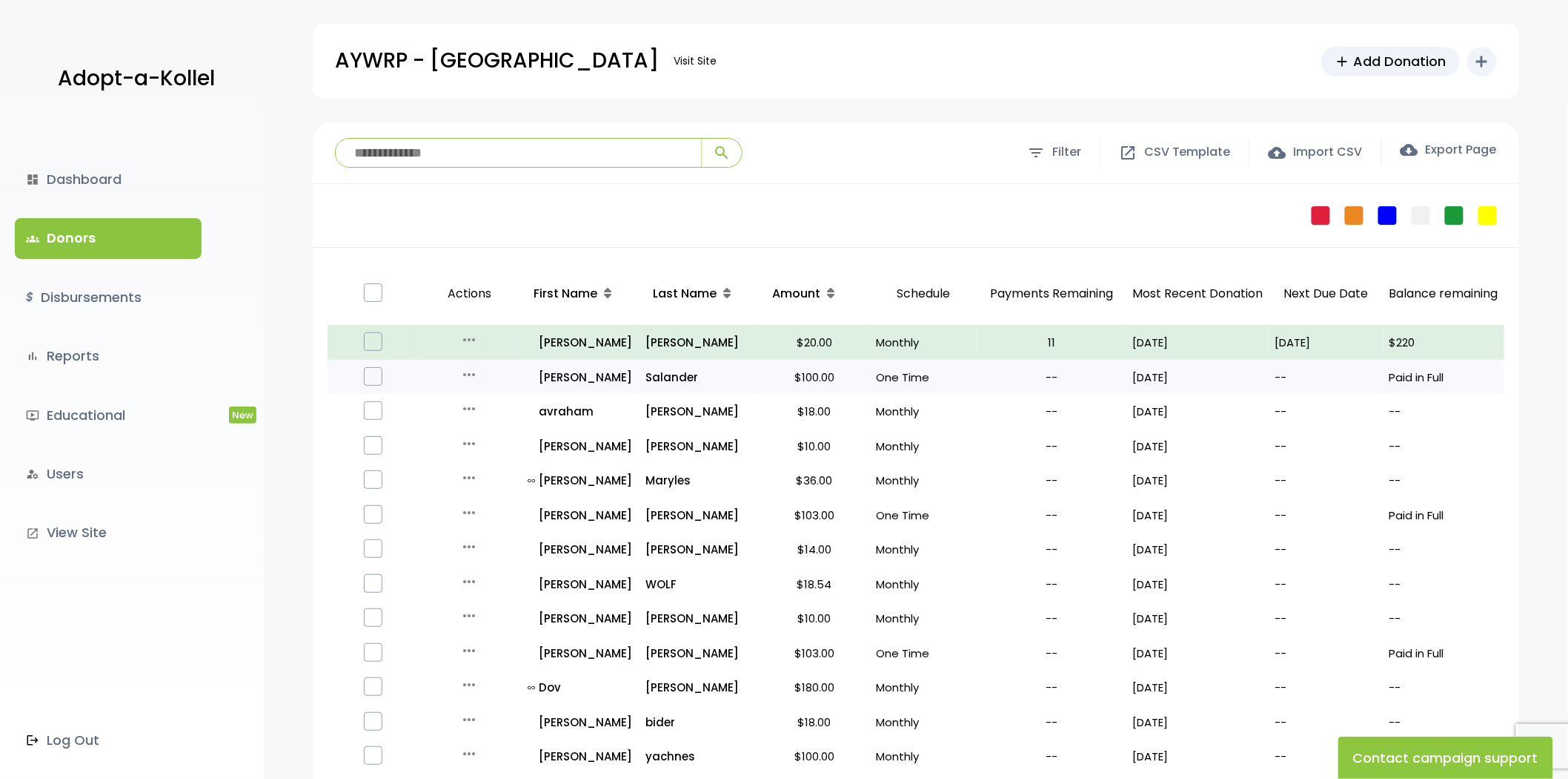
click at [473, 376] on icon "more_horiz" at bounding box center [469, 374] width 18 height 18
click at [484, 435] on button "Quick Renew" at bounding box center [481, 440] width 124 height 36
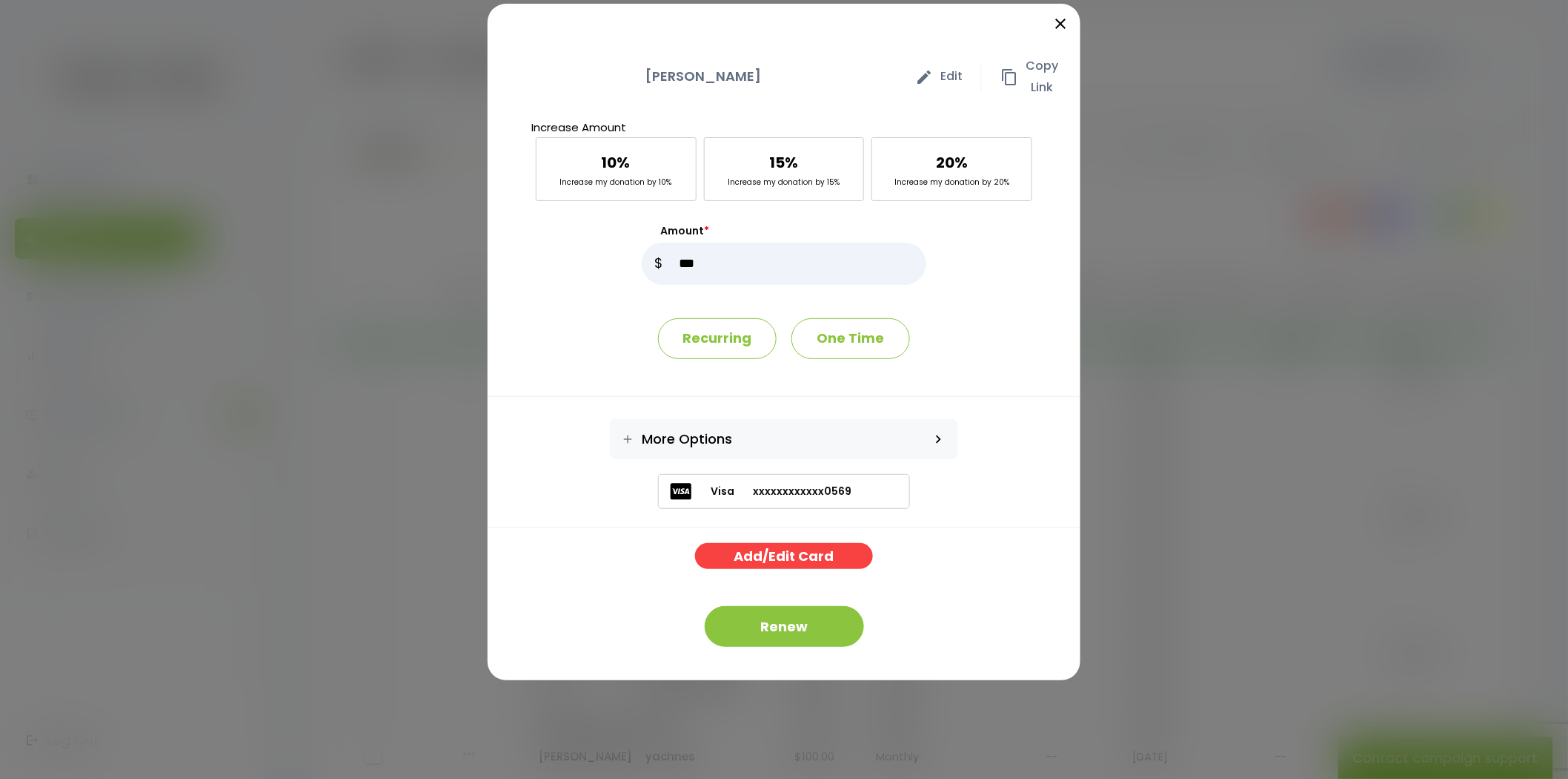
click at [1059, 25] on icon "close" at bounding box center [1060, 23] width 18 height 18
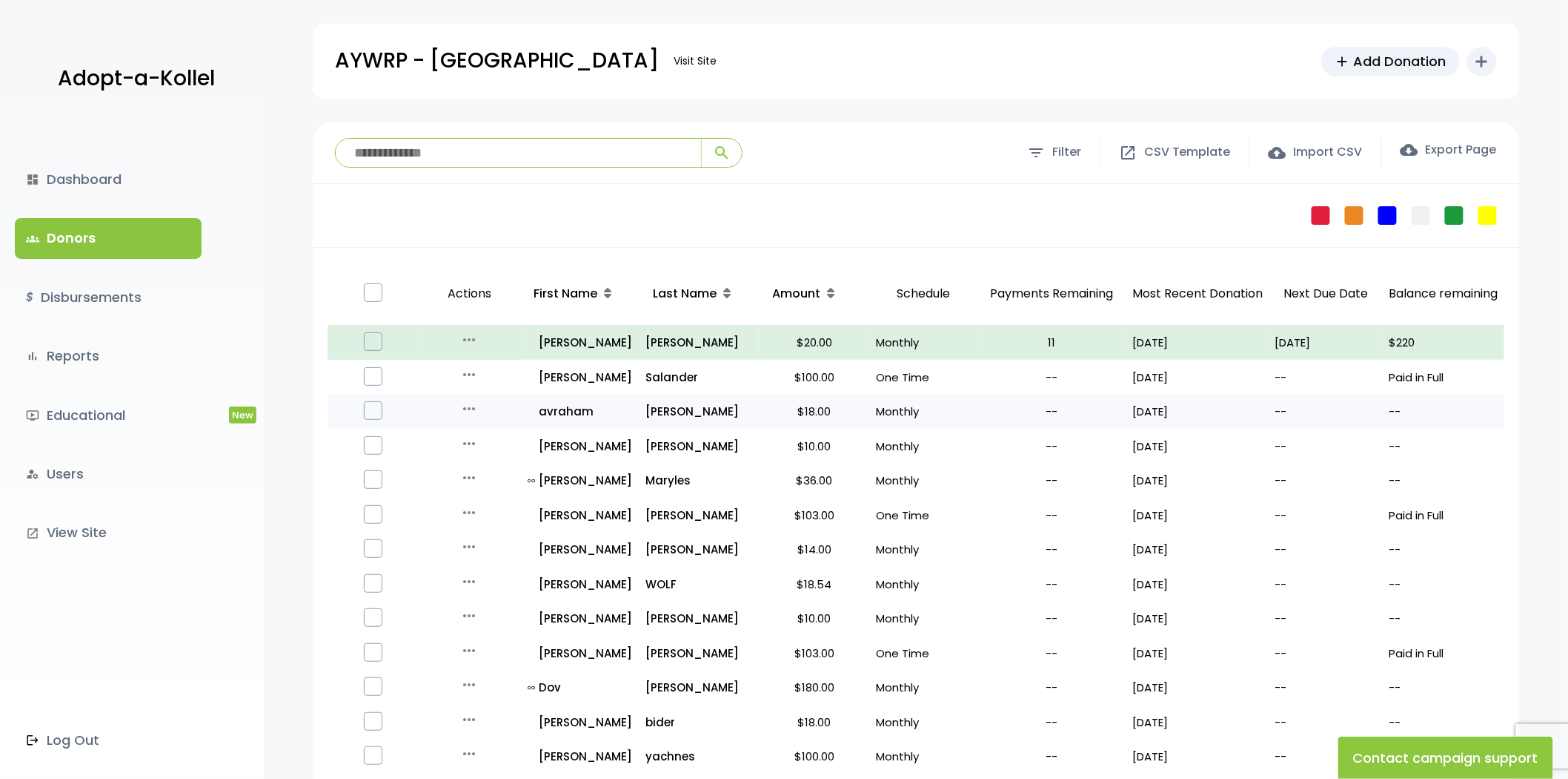
click at [462, 412] on icon "more_horiz" at bounding box center [469, 409] width 18 height 18
click at [479, 475] on button "Quick Renew" at bounding box center [481, 475] width 124 height 36
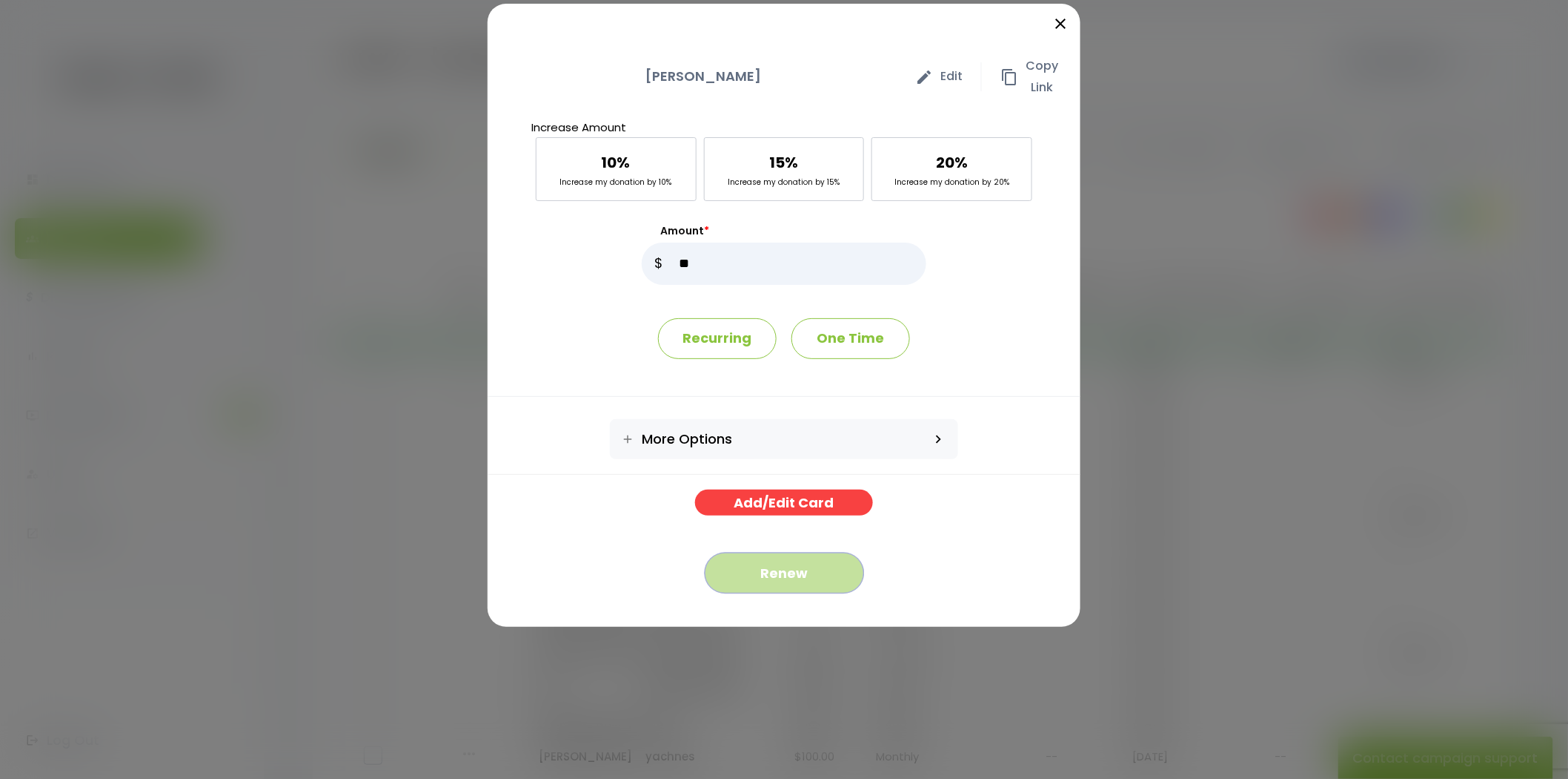
click at [797, 575] on div "Renew" at bounding box center [784, 563] width 197 height 96
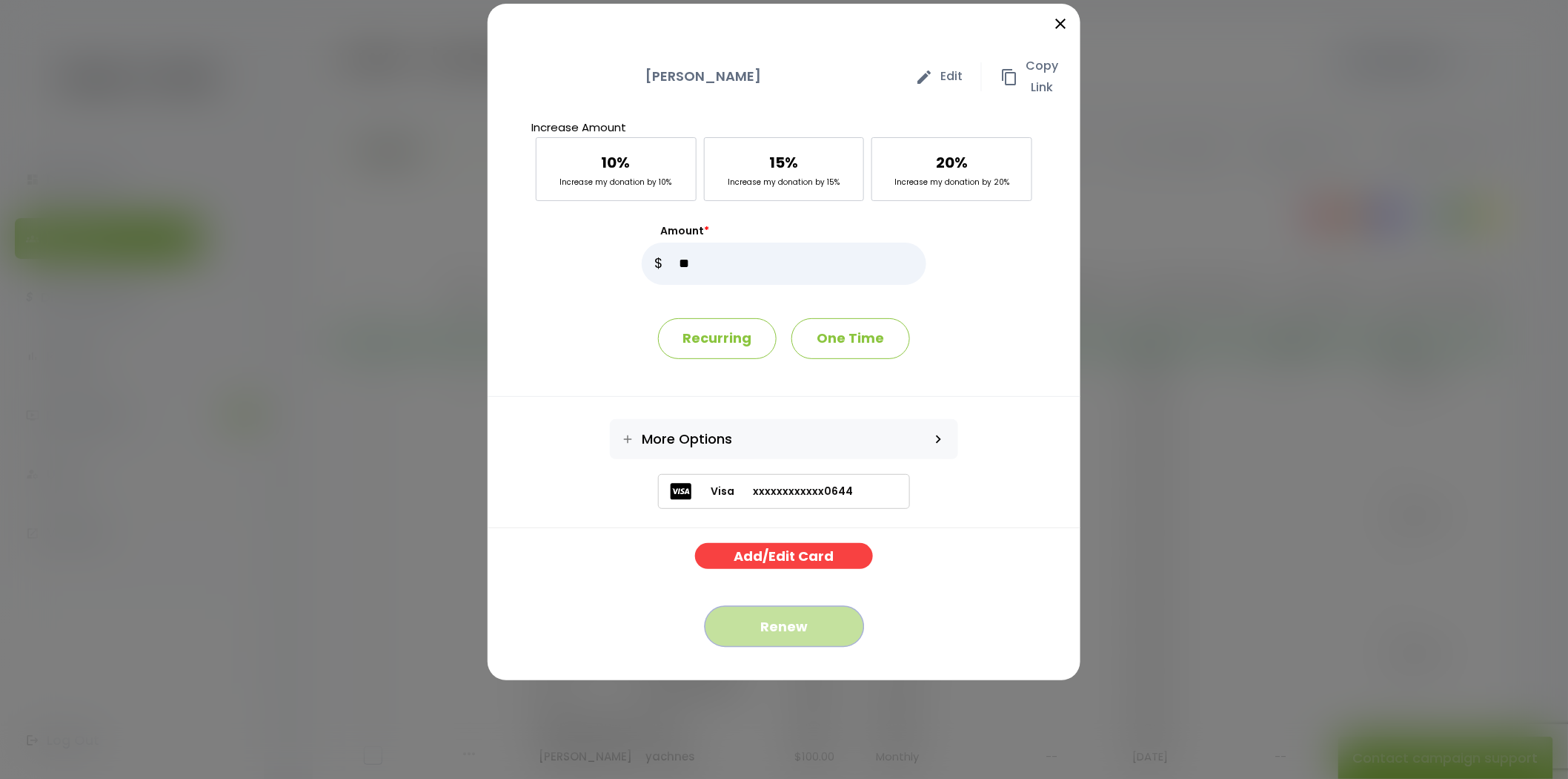
click at [805, 623] on button "Renew" at bounding box center [784, 626] width 159 height 40
click at [1056, 27] on icon "close" at bounding box center [1060, 23] width 18 height 18
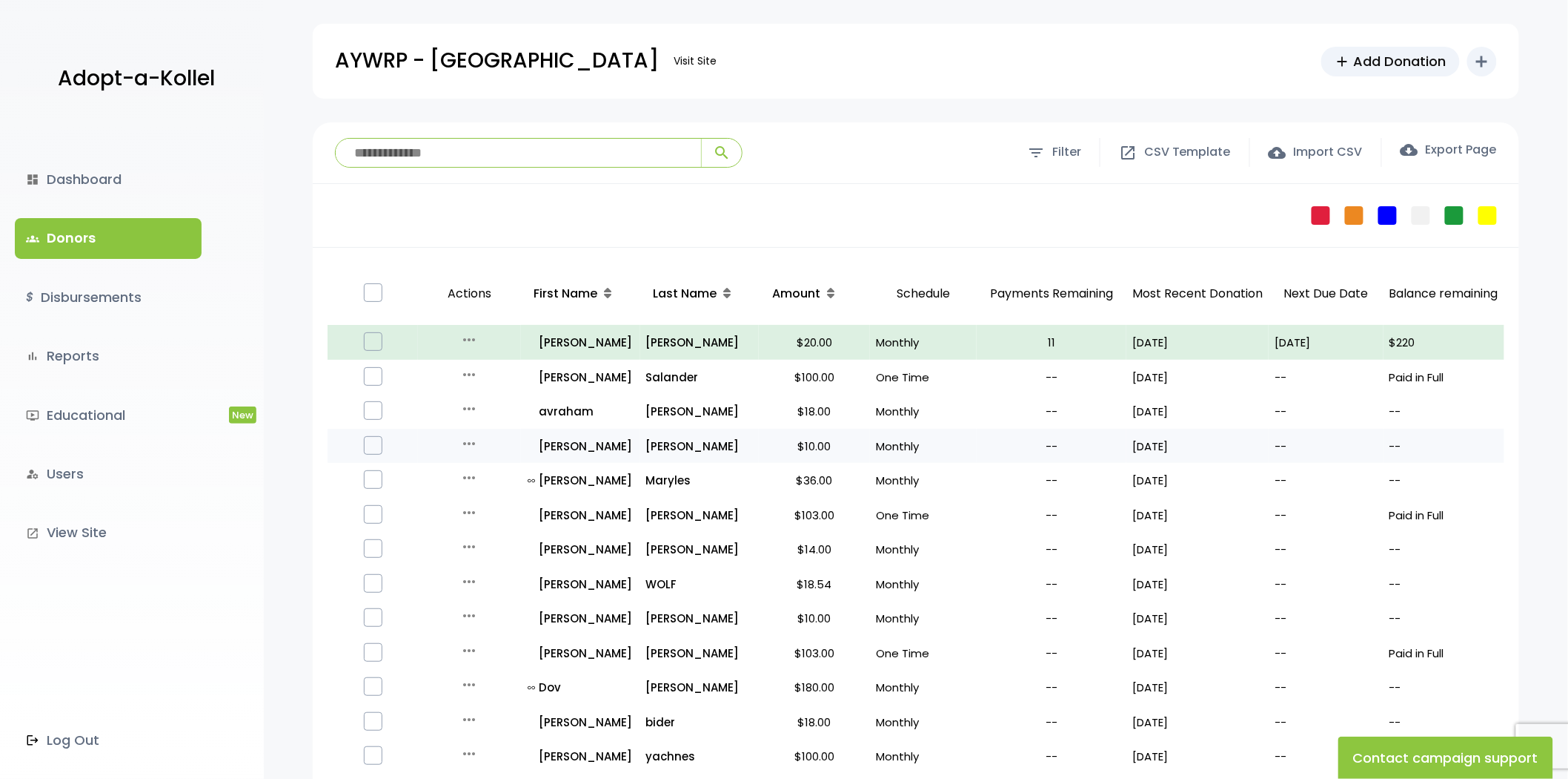
click at [465, 440] on icon "more_horiz" at bounding box center [469, 443] width 18 height 18
click at [472, 506] on button "Quick Renew" at bounding box center [481, 510] width 124 height 36
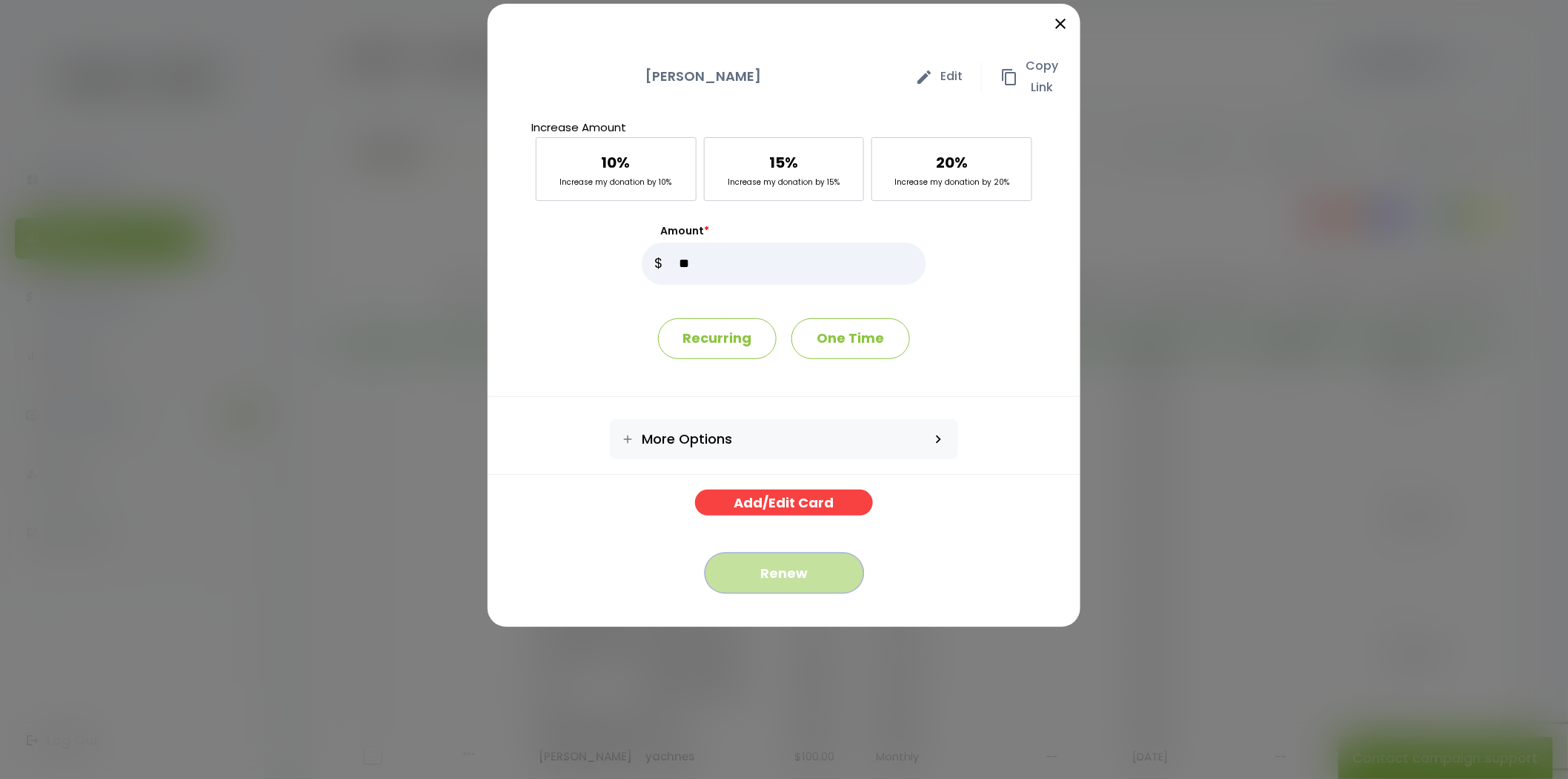
click at [765, 582] on button "Renew" at bounding box center [784, 573] width 159 height 40
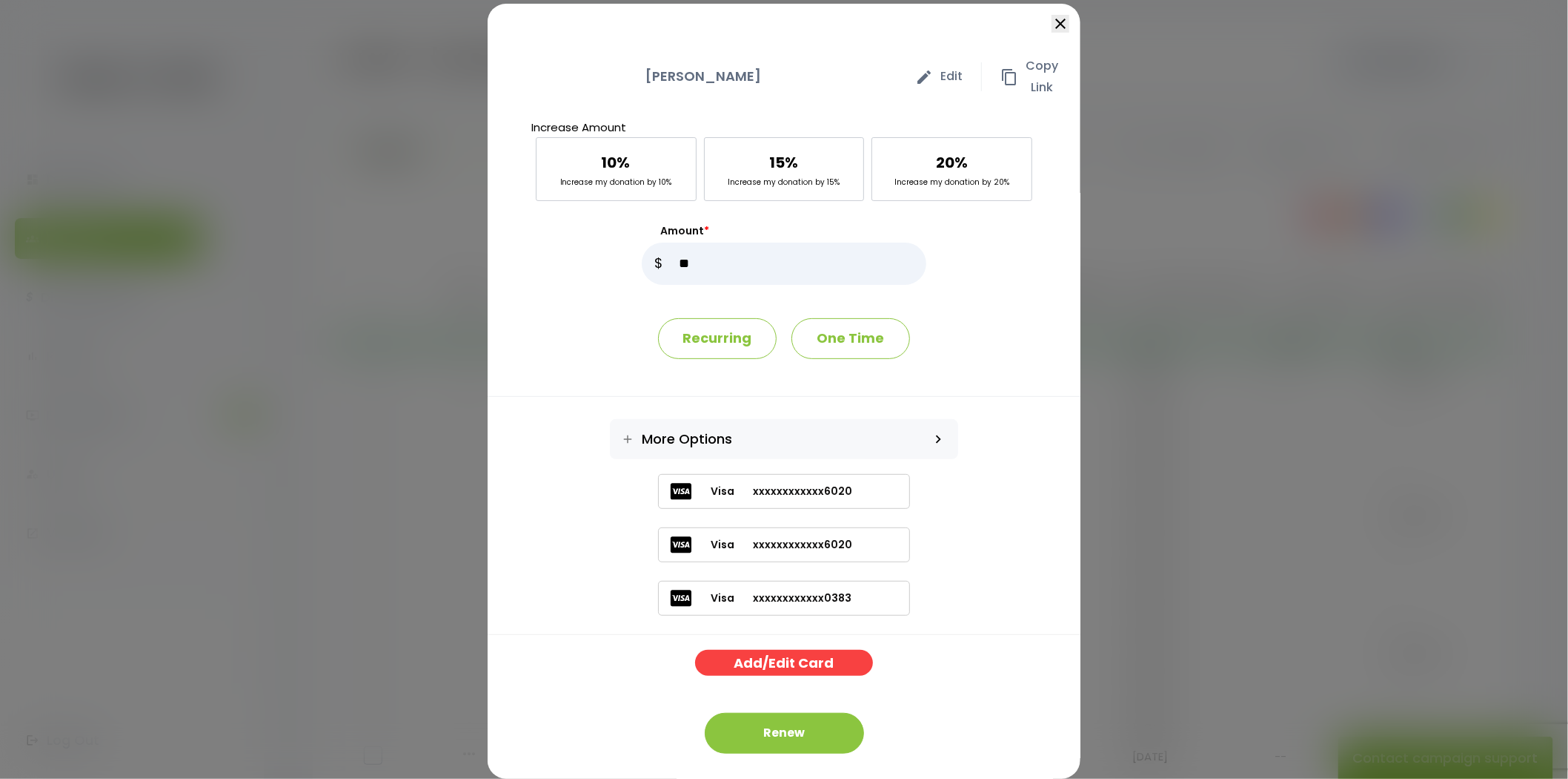
click at [1052, 31] on icon "close" at bounding box center [1060, 23] width 18 height 18
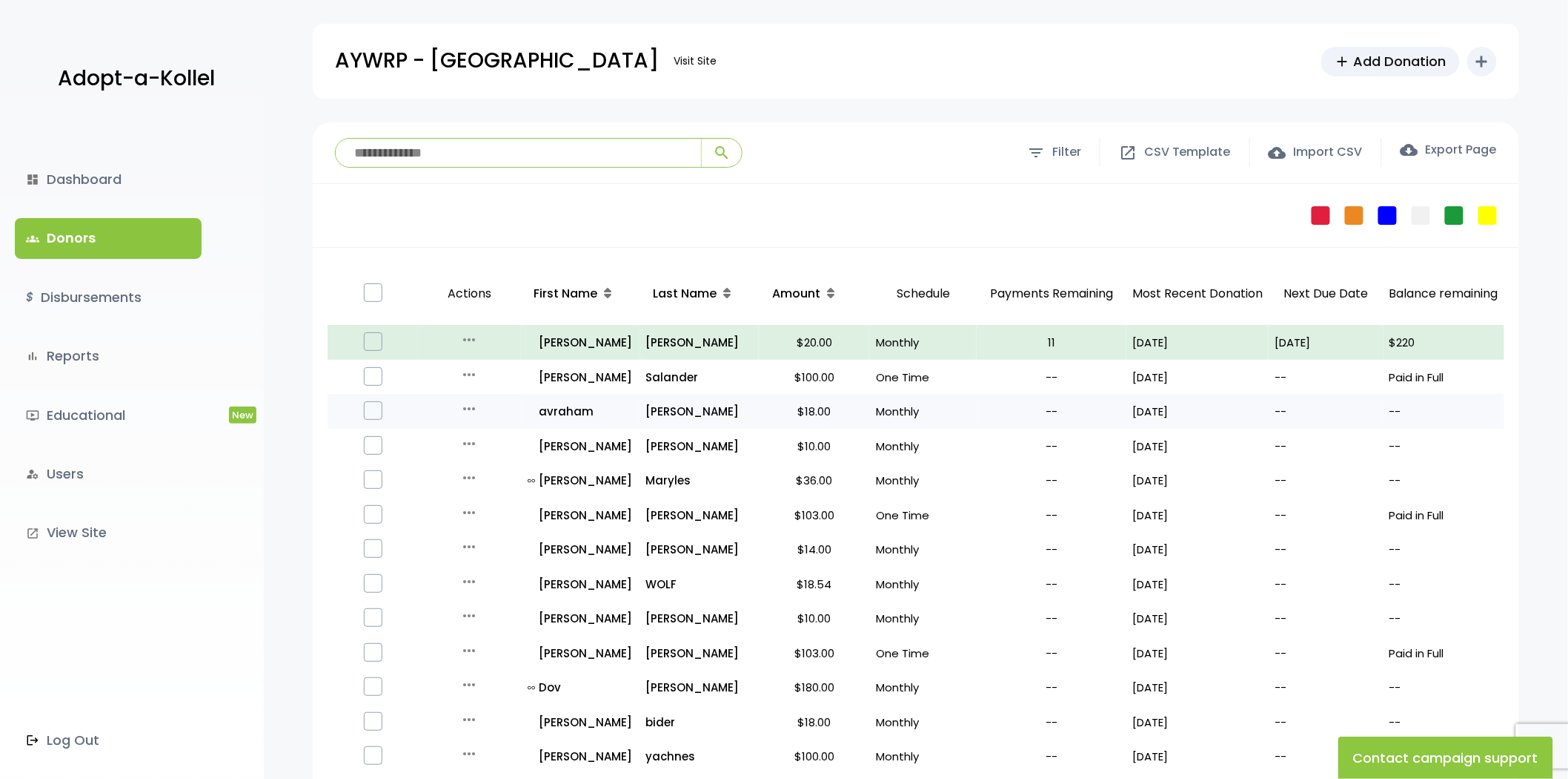
click at [461, 402] on icon "more_horiz" at bounding box center [469, 409] width 18 height 18
click at [485, 472] on button "Quick Renew" at bounding box center [481, 475] width 124 height 36
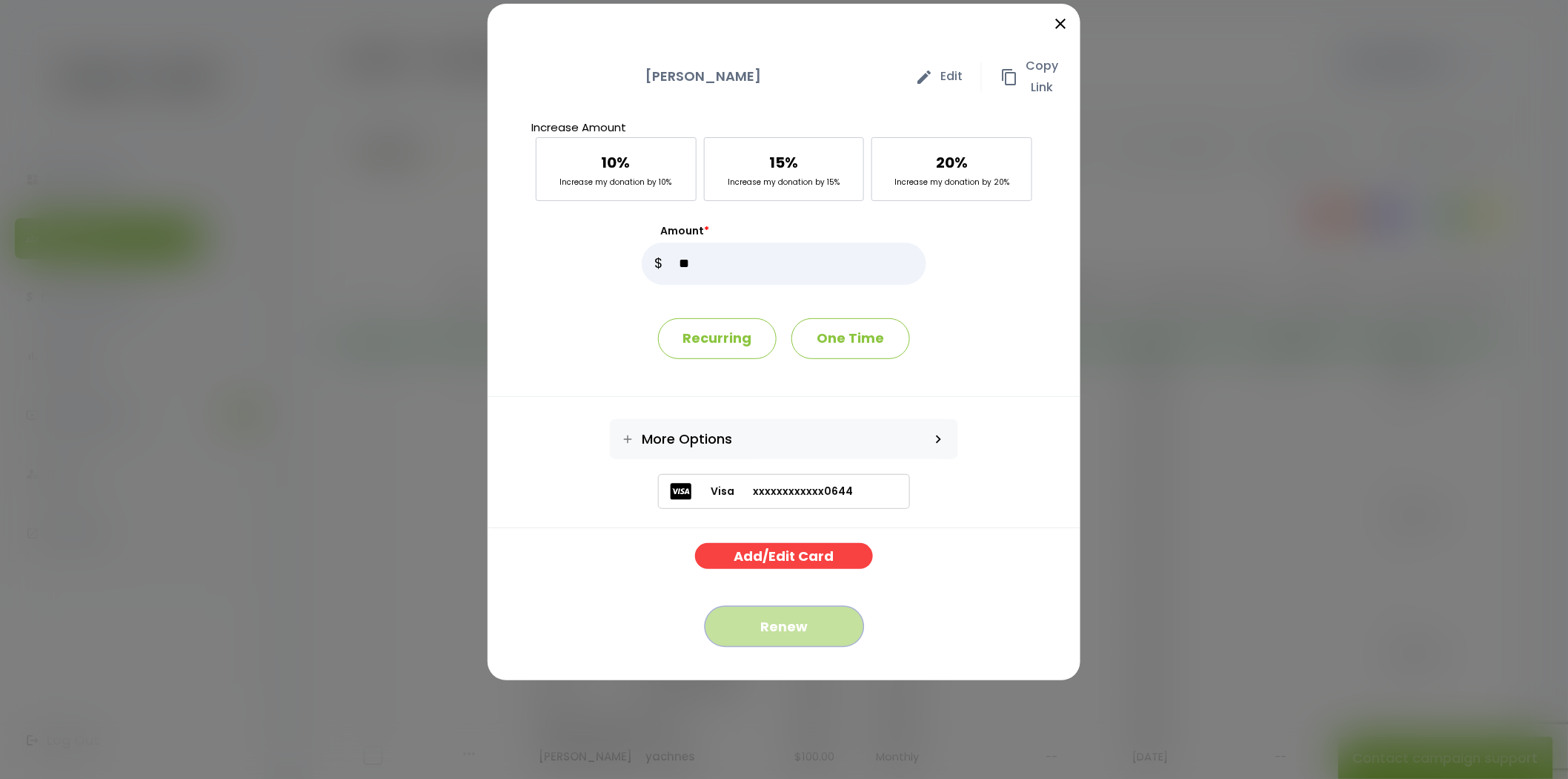
click at [824, 623] on button "Renew" at bounding box center [784, 626] width 159 height 40
click at [1070, 16] on div "close" at bounding box center [784, 26] width 593 height 44
click at [1064, 19] on icon "close" at bounding box center [1060, 23] width 18 height 18
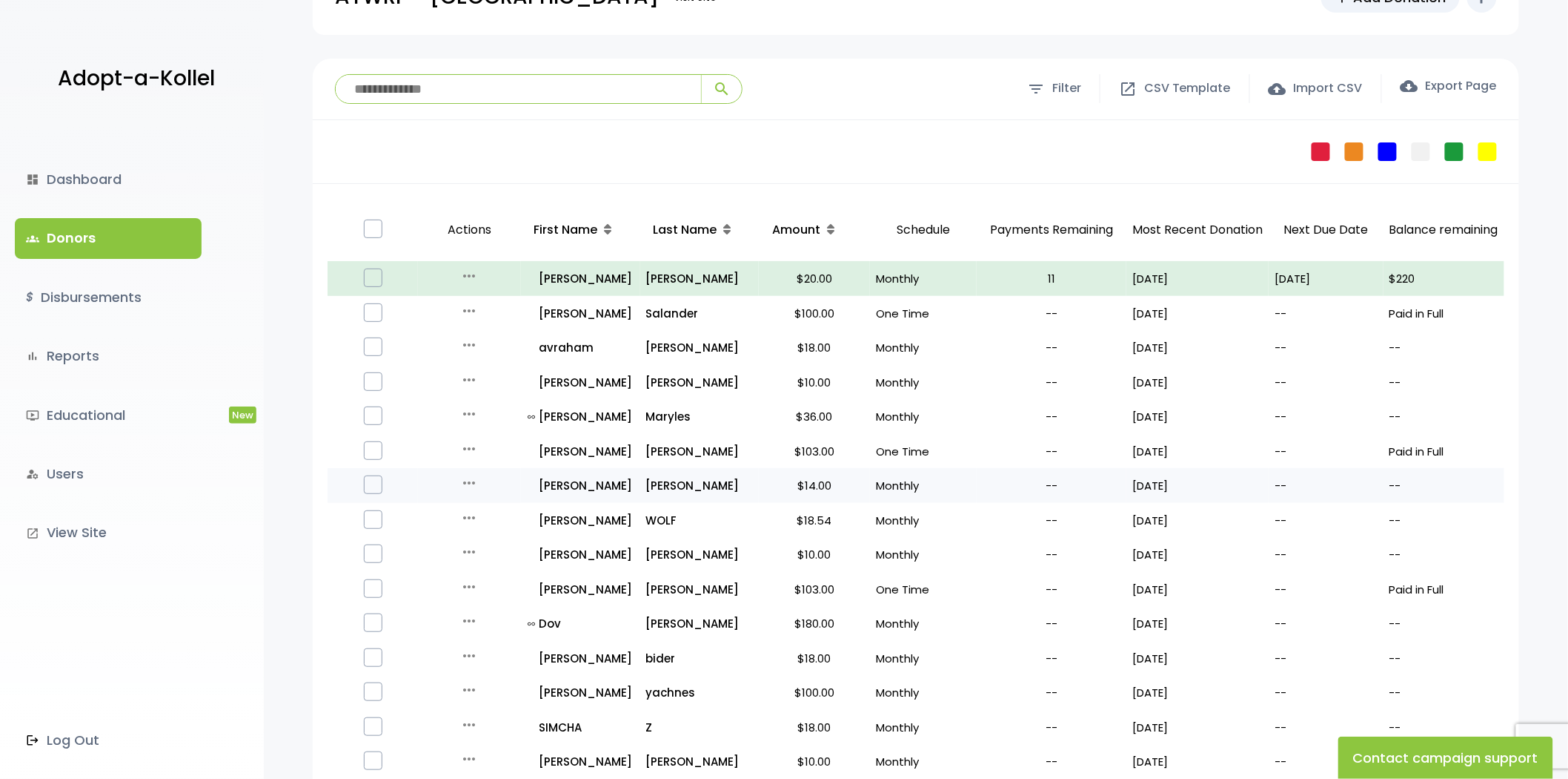
scroll to position [82, 0]
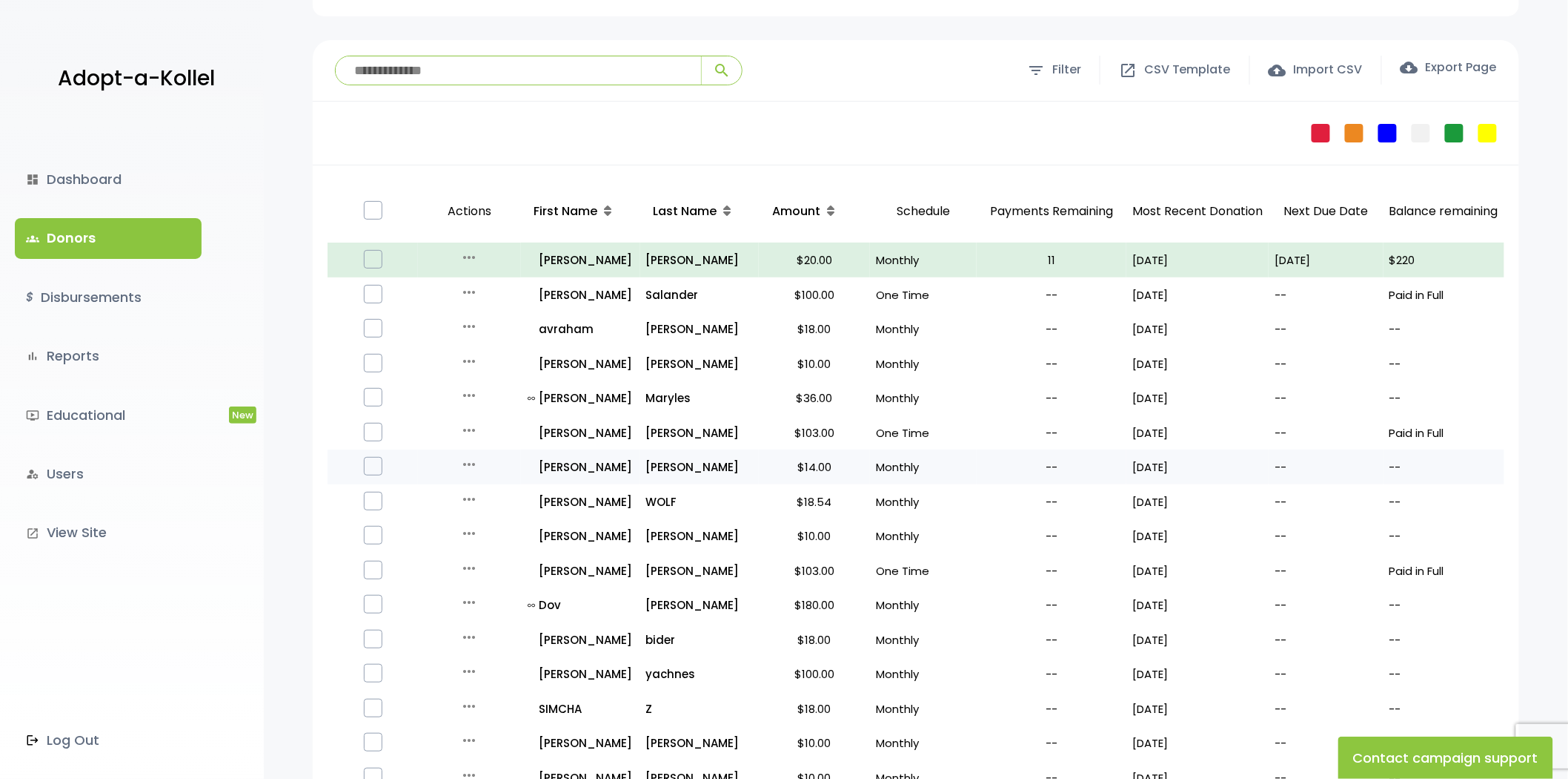
click at [464, 461] on icon "more_horiz" at bounding box center [469, 464] width 18 height 18
click at [484, 525] on button "Quick Renew" at bounding box center [481, 530] width 124 height 36
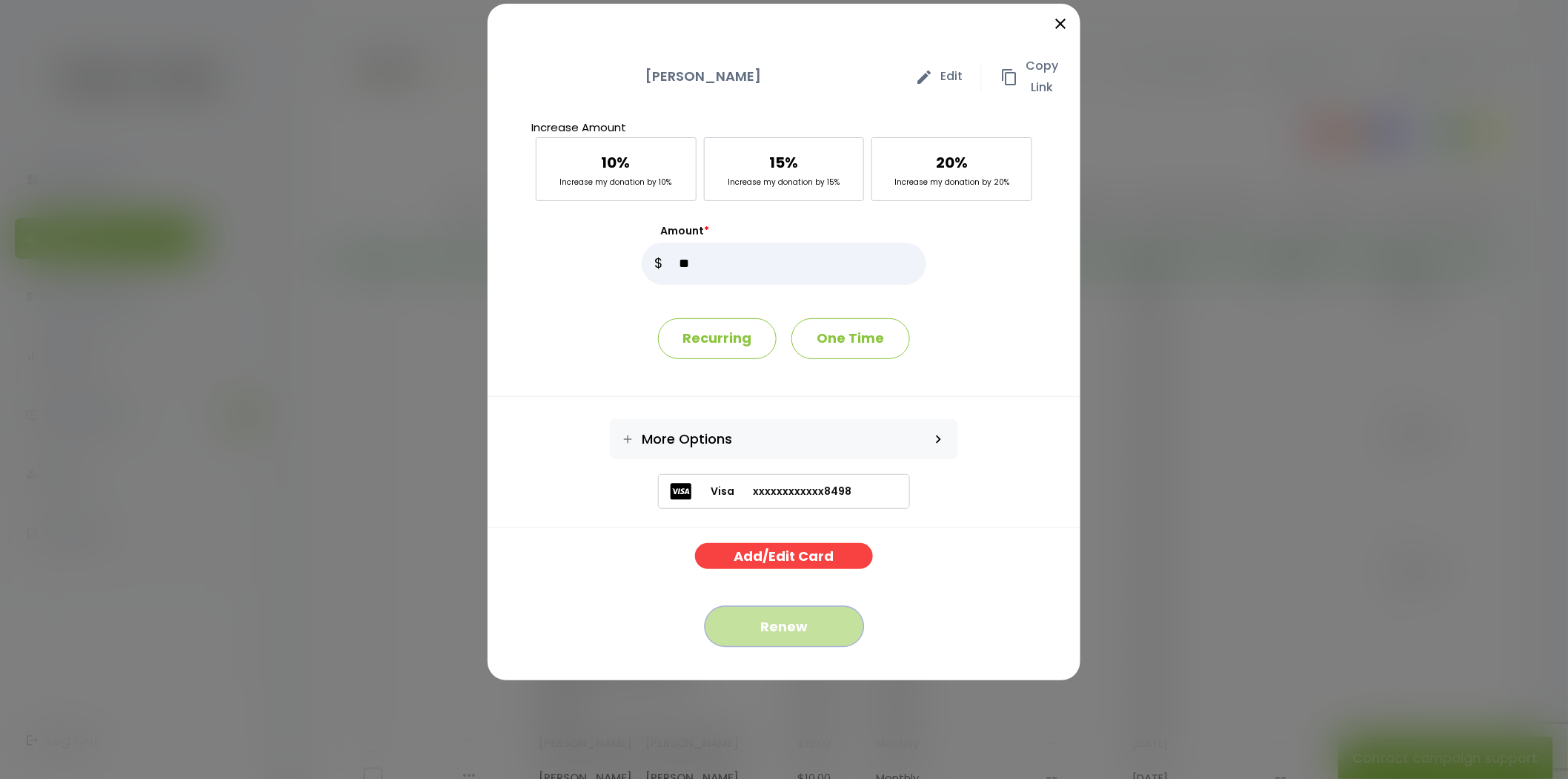
click at [789, 626] on button "Renew" at bounding box center [784, 626] width 159 height 40
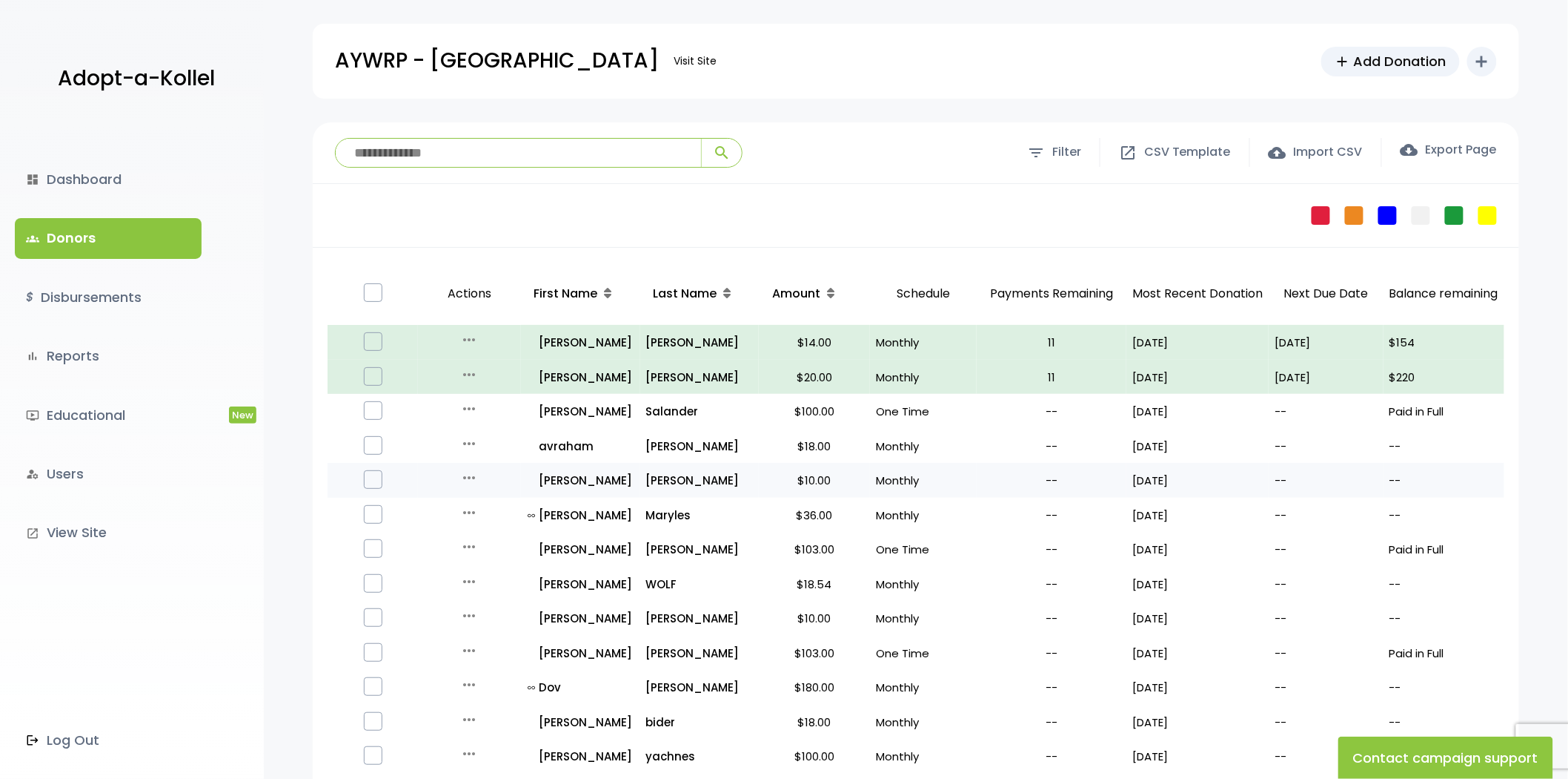
click at [462, 472] on icon "more_horiz" at bounding box center [469, 477] width 18 height 18
click at [485, 539] on button "Quick Renew" at bounding box center [481, 544] width 124 height 36
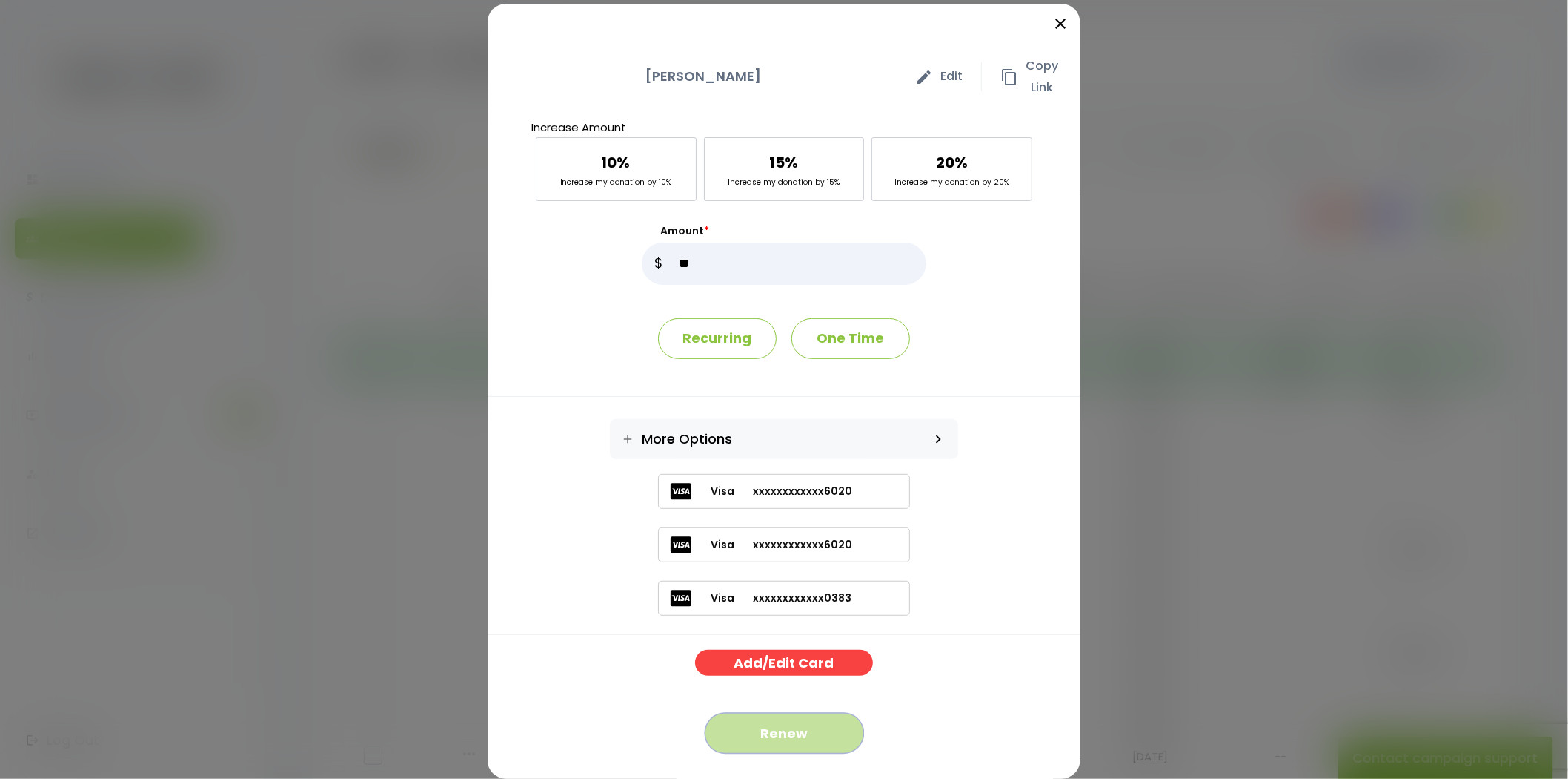
click at [791, 739] on button "Renew" at bounding box center [784, 733] width 159 height 40
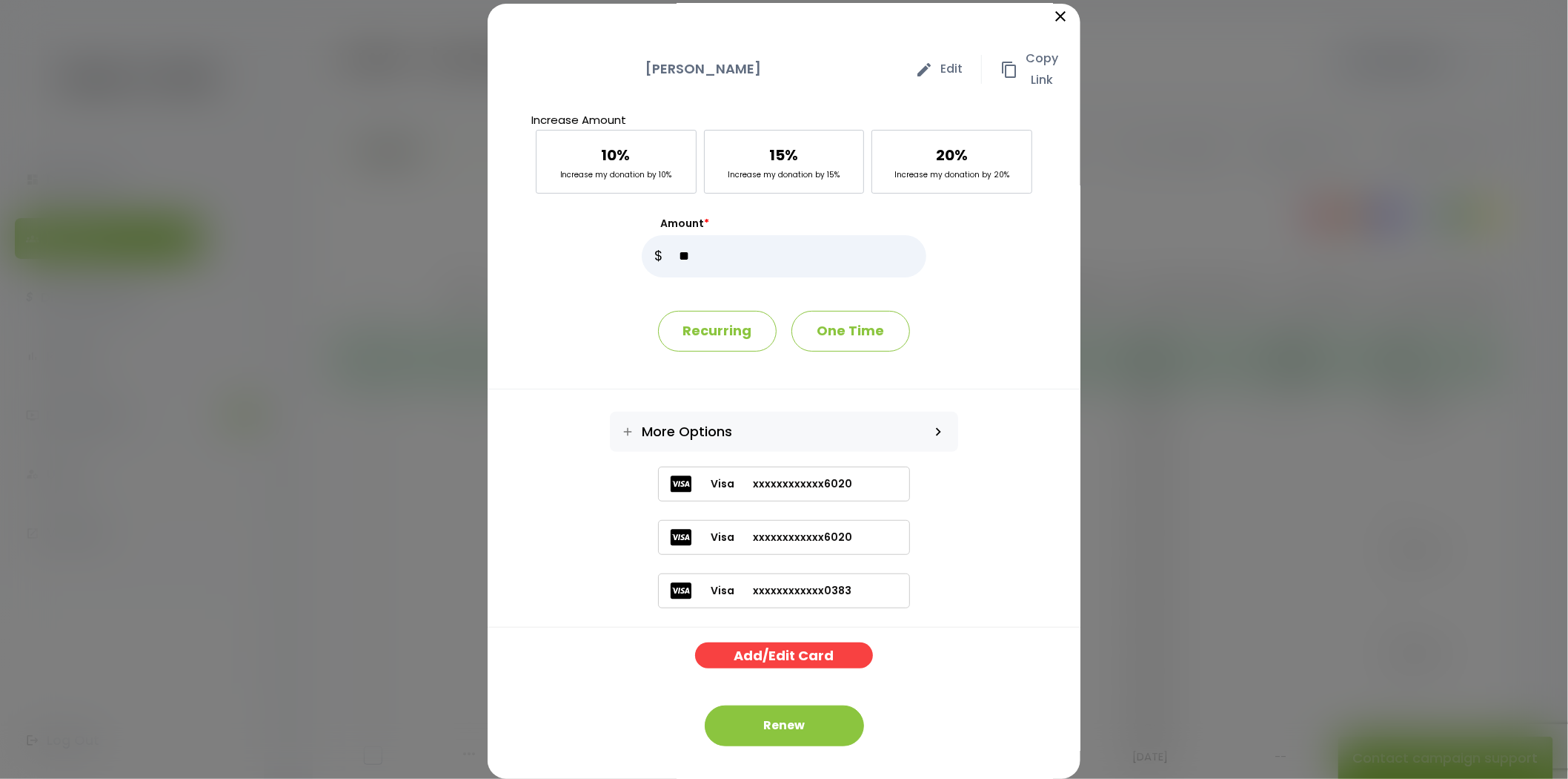
scroll to position [8, 0]
click at [1052, 10] on icon "close" at bounding box center [1060, 16] width 18 height 18
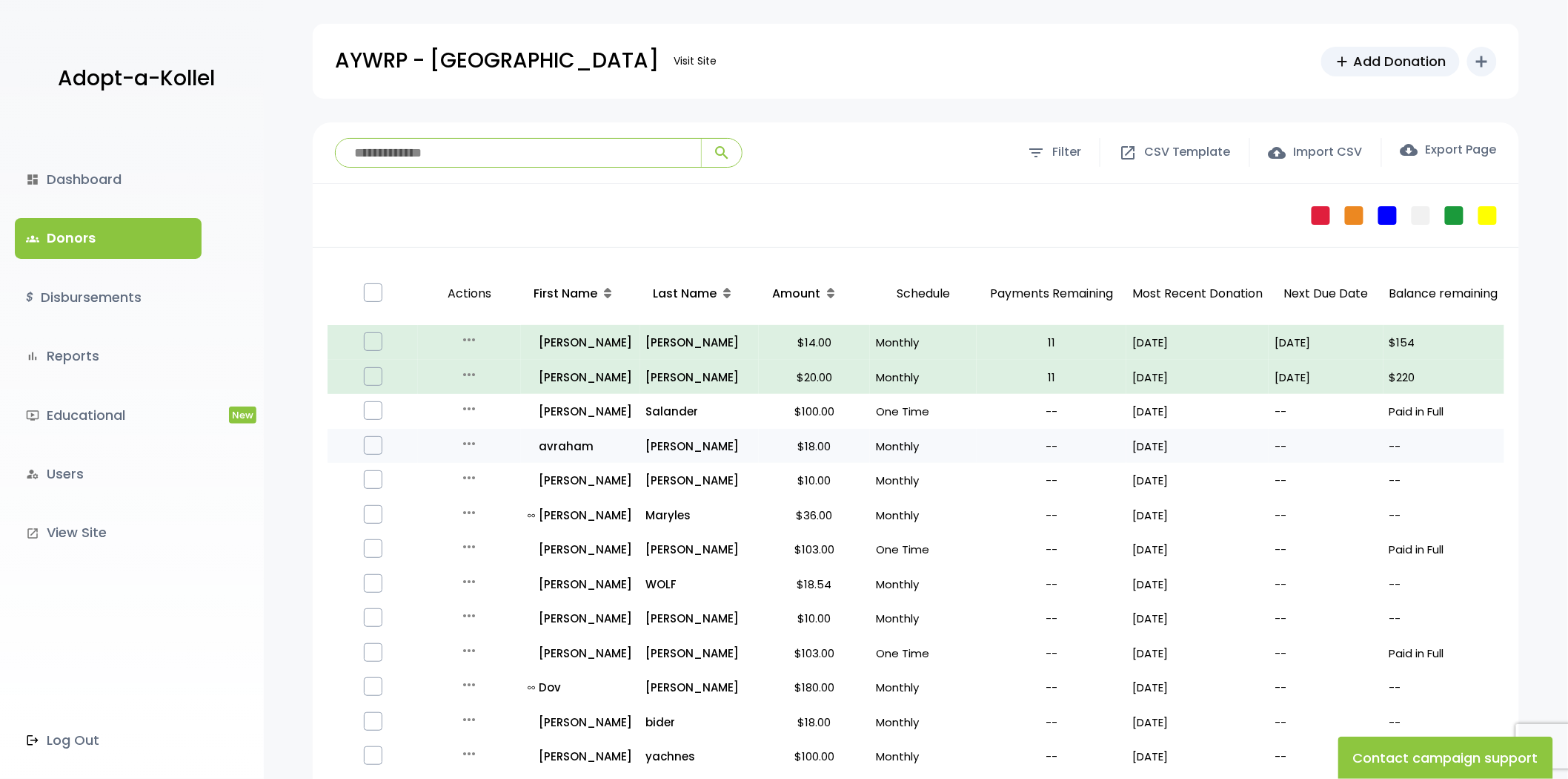
click at [457, 444] on div "more_horiz" at bounding box center [469, 446] width 90 height 23
click at [463, 444] on icon "more_horiz" at bounding box center [469, 443] width 18 height 18
click at [470, 514] on button "Quick Renew" at bounding box center [481, 510] width 124 height 36
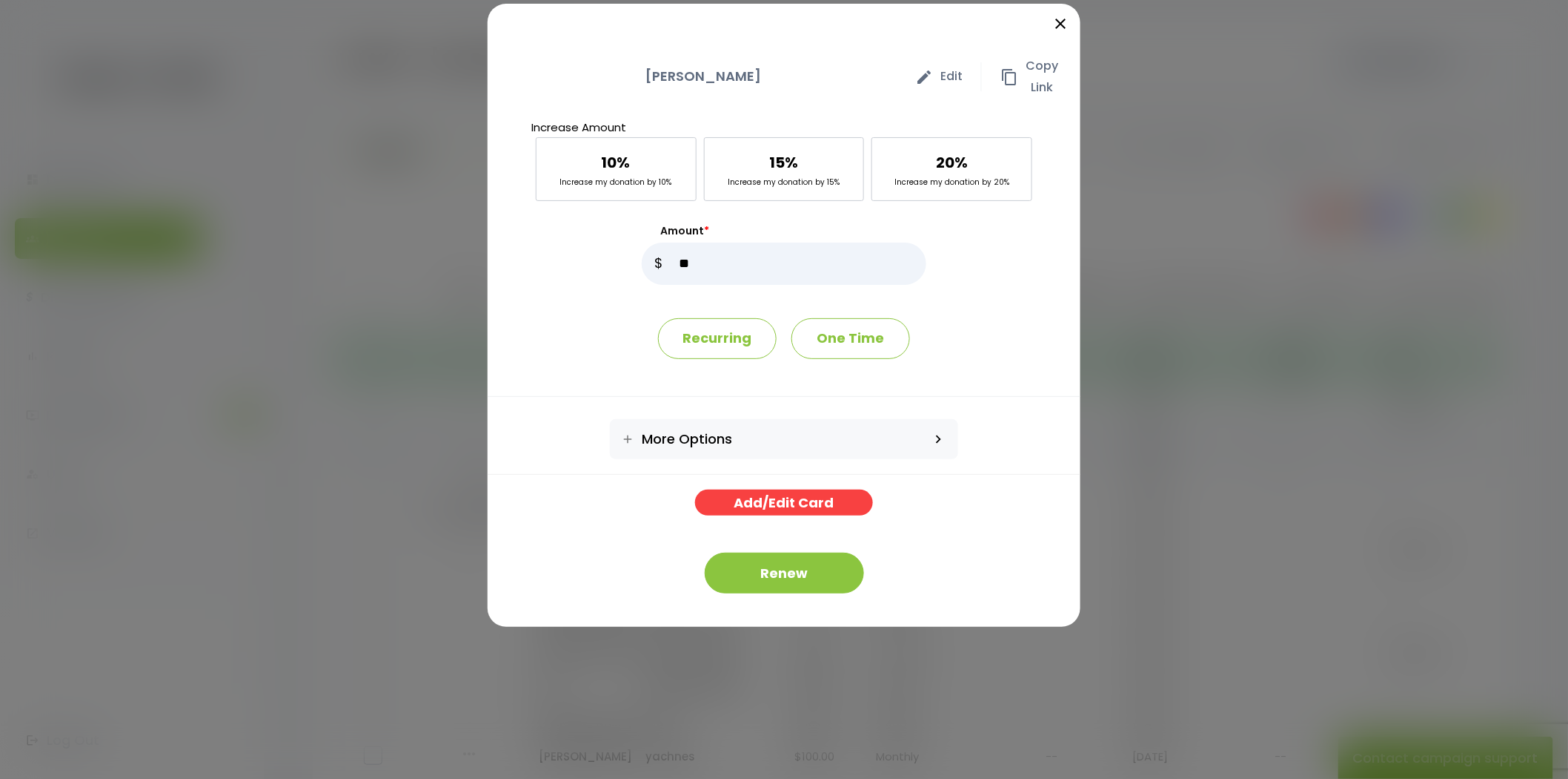
scroll to position [0, 0]
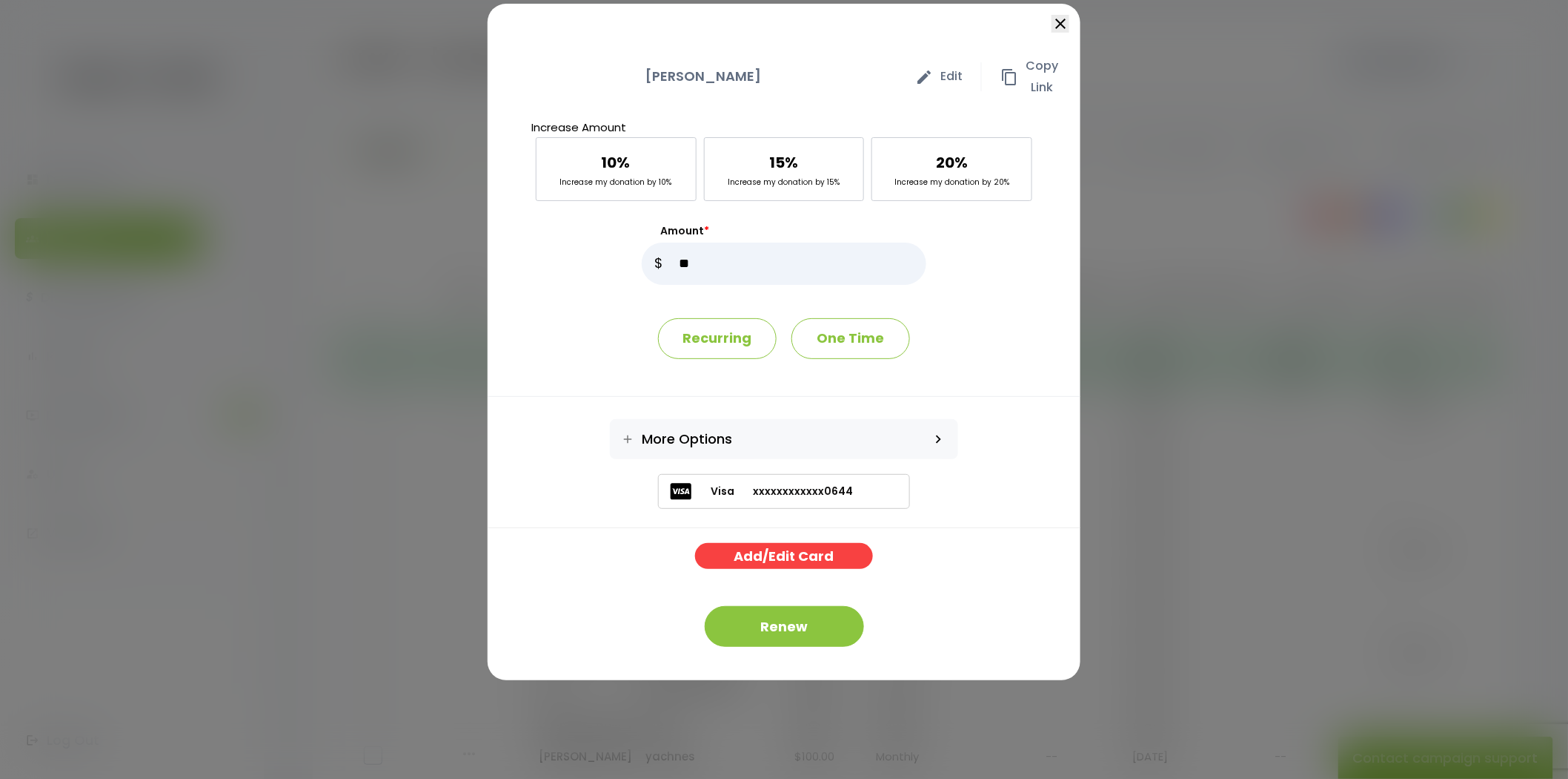
click at [1056, 26] on icon "close" at bounding box center [1060, 23] width 18 height 18
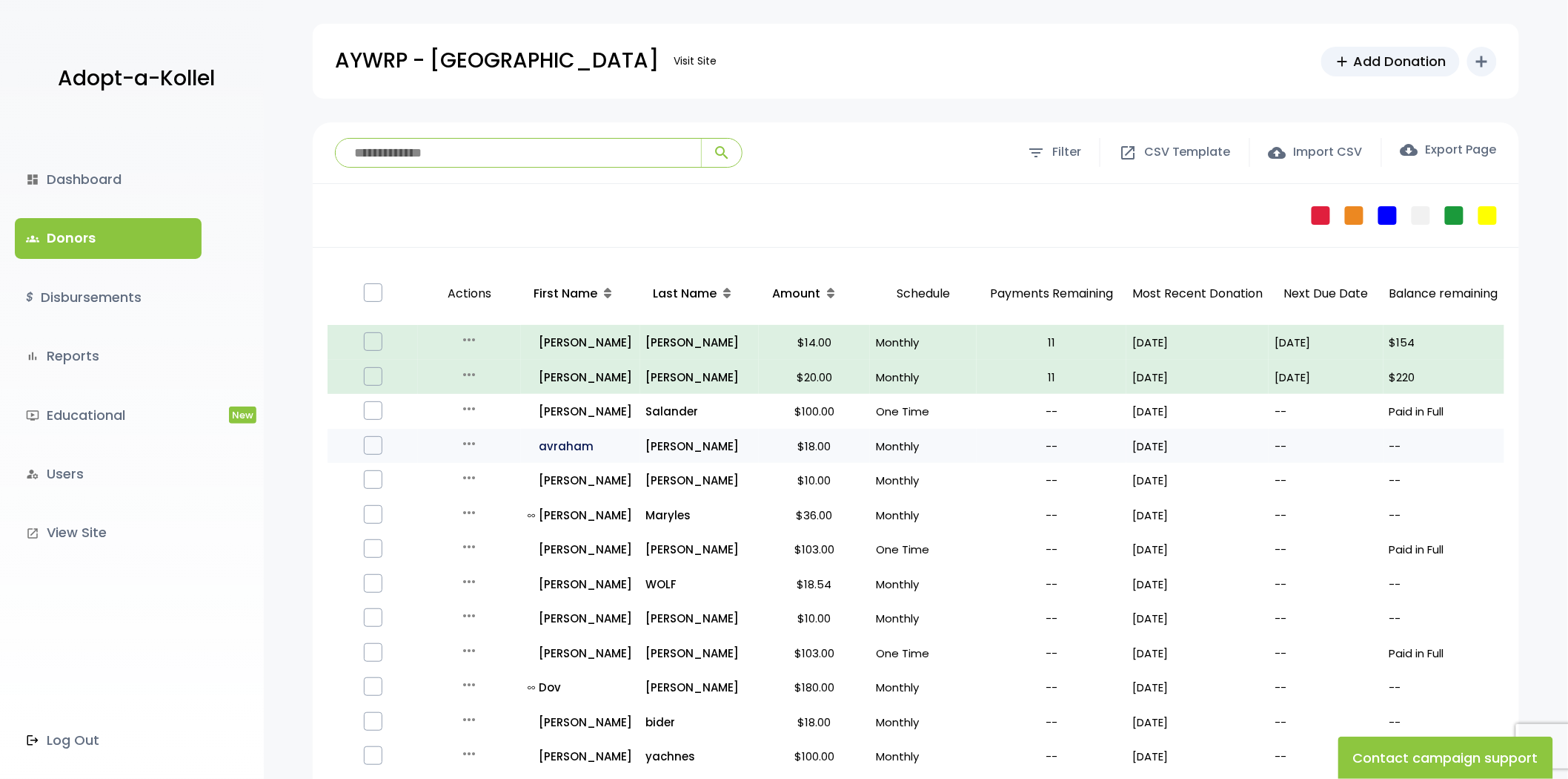
click at [565, 439] on p "all_inclusive avraham" at bounding box center [581, 446] width 106 height 20
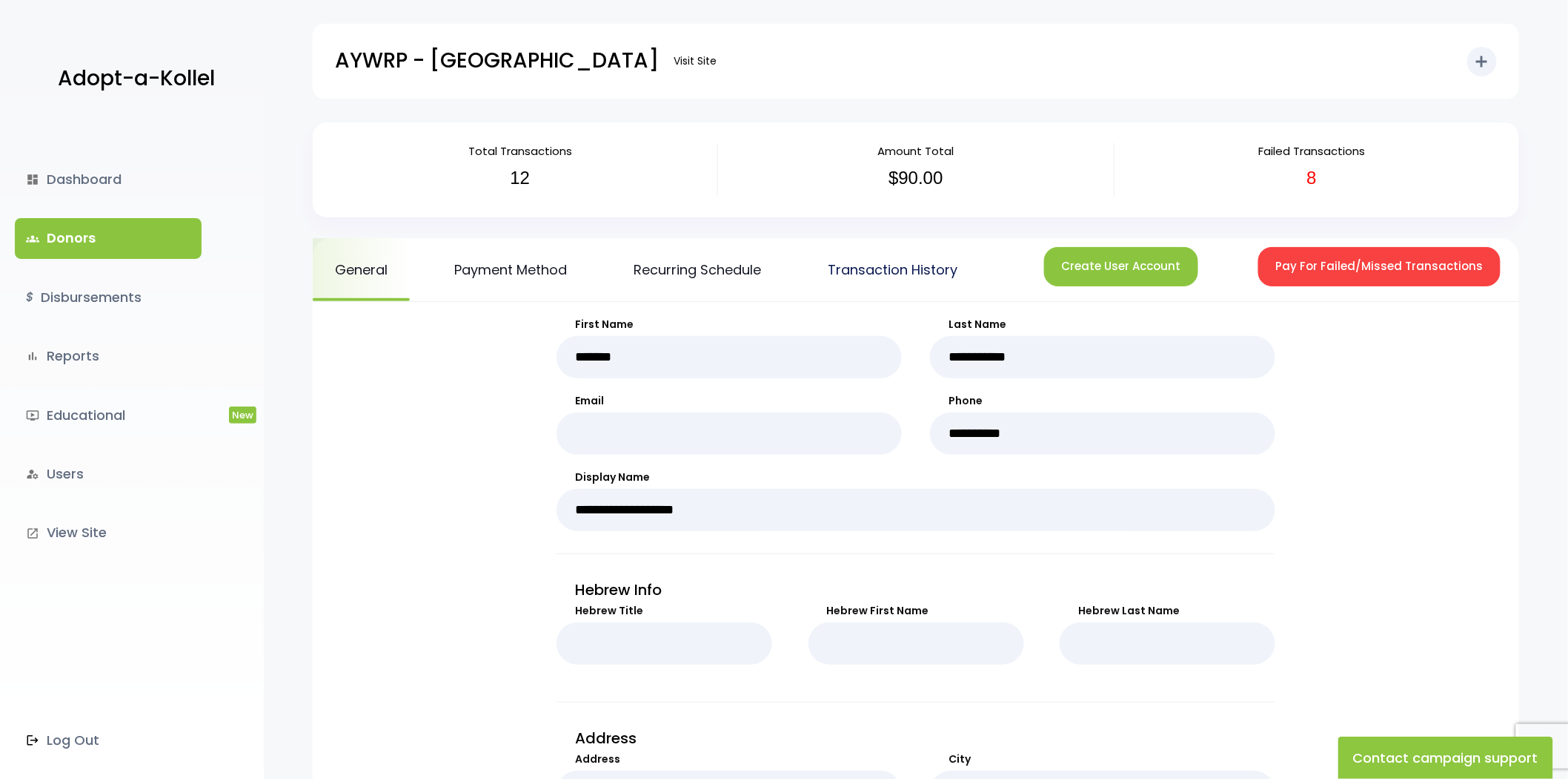
click at [888, 277] on link "Transaction History" at bounding box center [893, 269] width 174 height 63
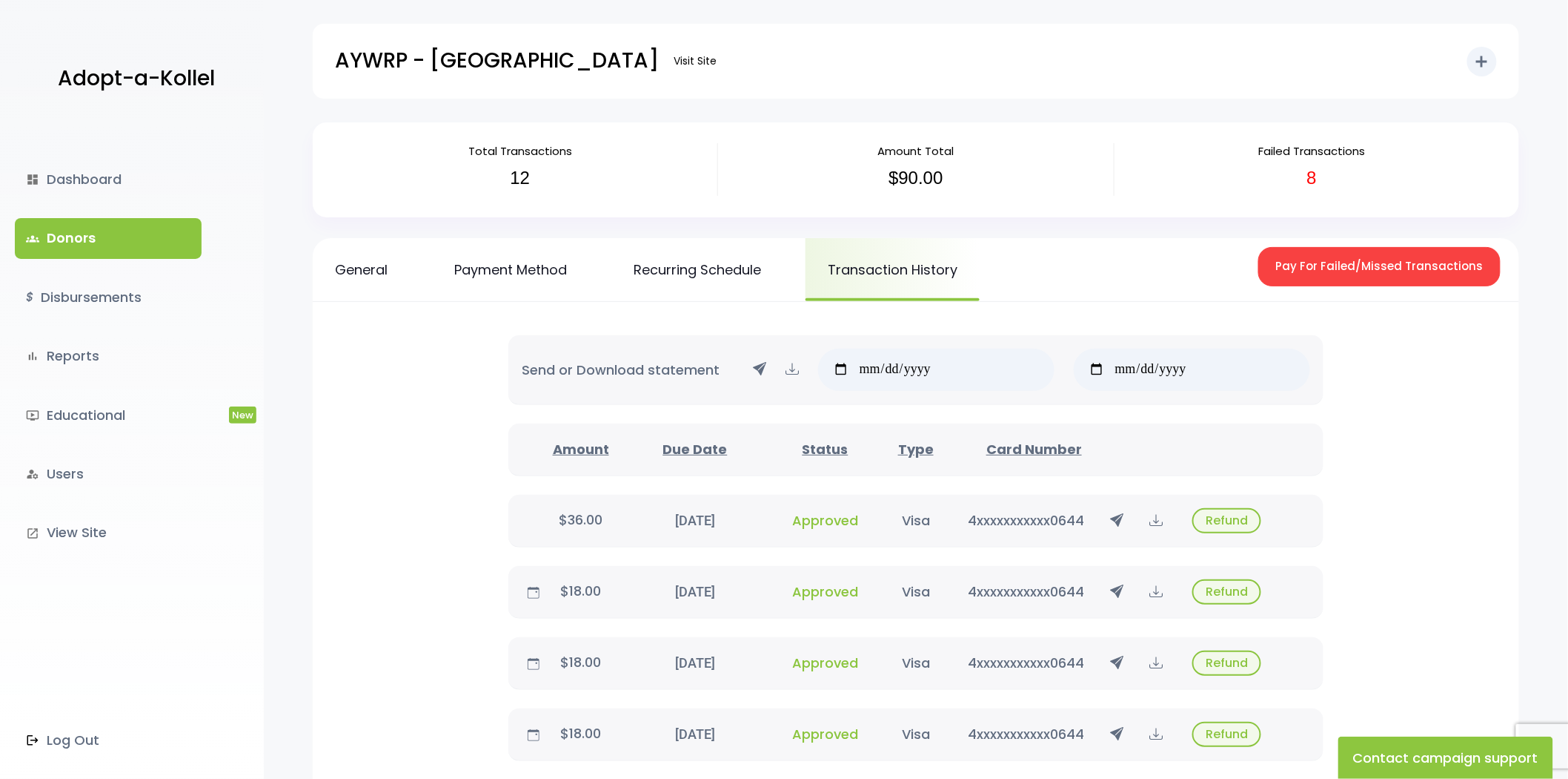
click at [159, 233] on link "groups Donors" at bounding box center [108, 237] width 187 height 40
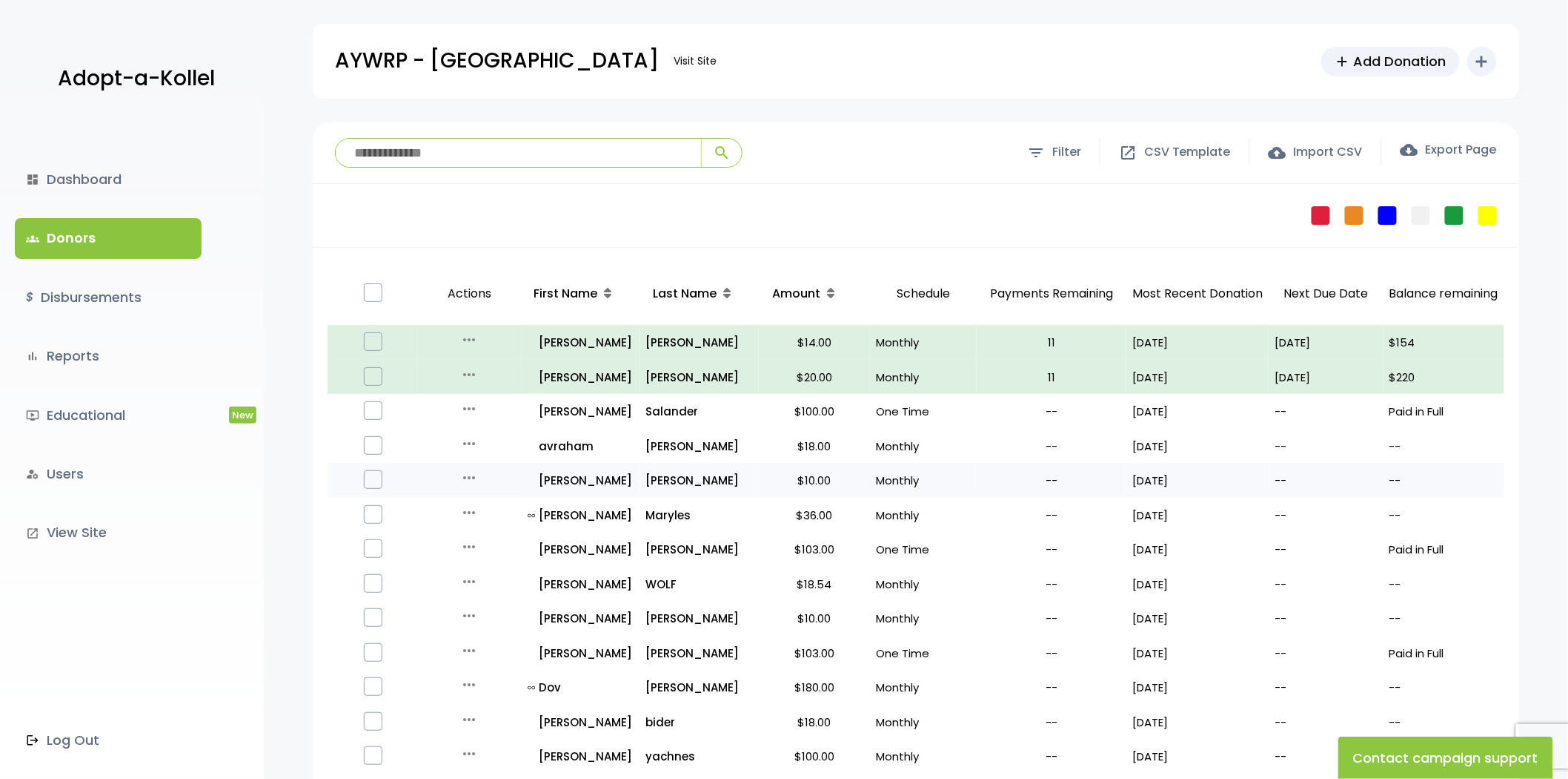
click at [467, 479] on icon "more_horiz" at bounding box center [469, 477] width 18 height 18
click at [477, 537] on button "Quick Renew" at bounding box center [481, 544] width 124 height 36
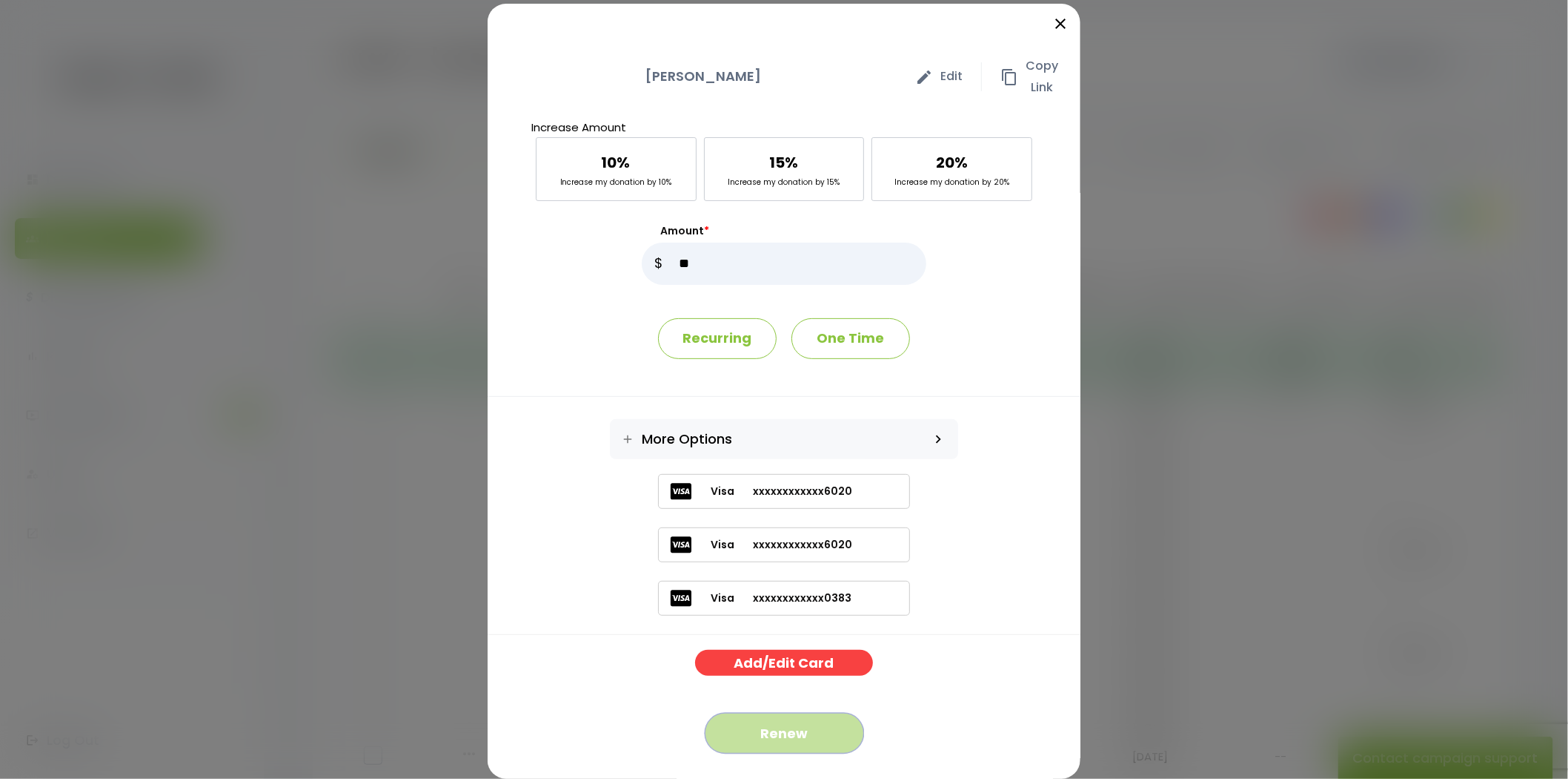
click at [803, 725] on button "Renew" at bounding box center [784, 733] width 159 height 40
click at [1052, 30] on icon "close" at bounding box center [1060, 23] width 18 height 18
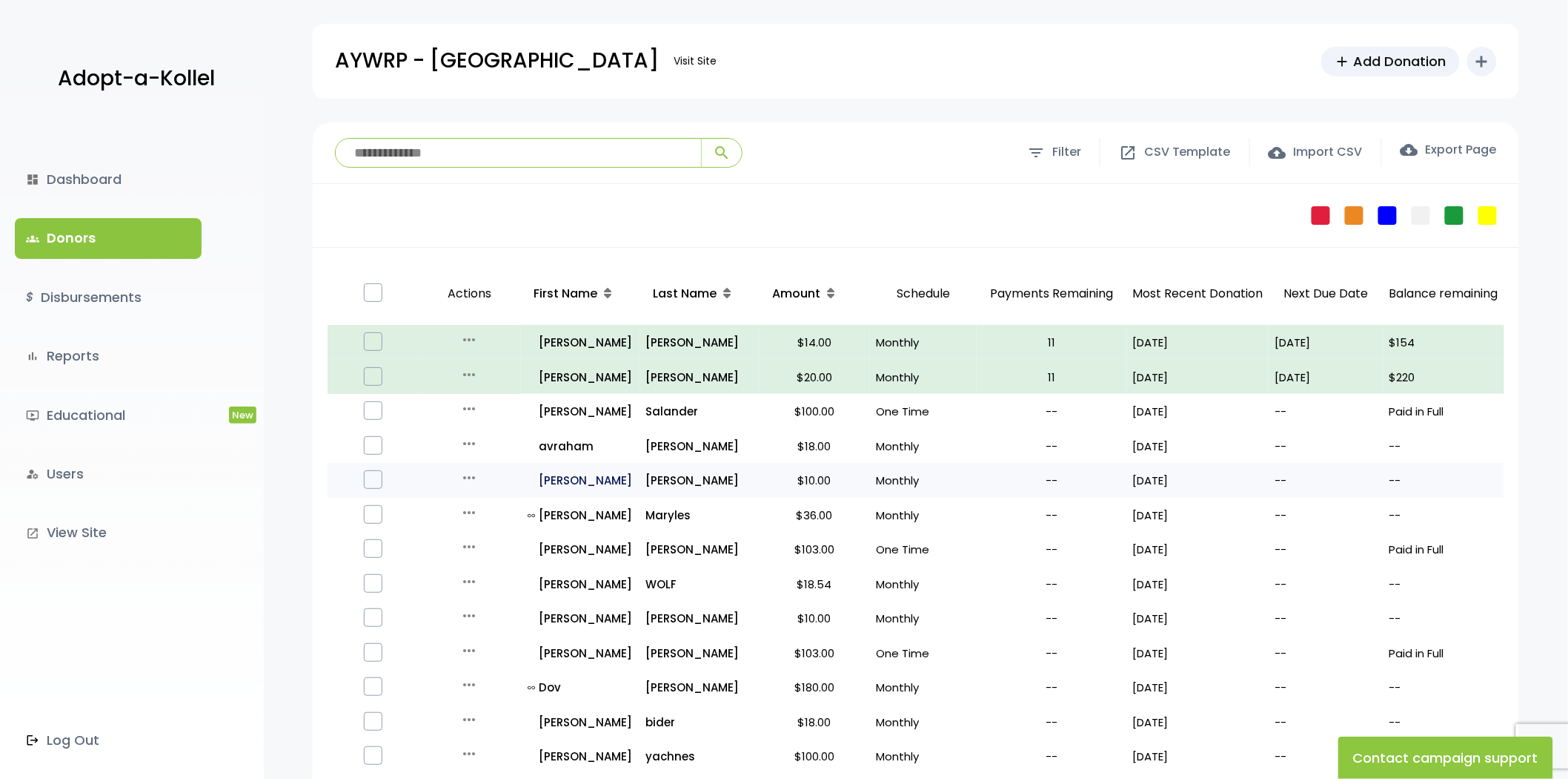
click at [554, 482] on p "all_inclusive Shlomo" at bounding box center [581, 480] width 106 height 20
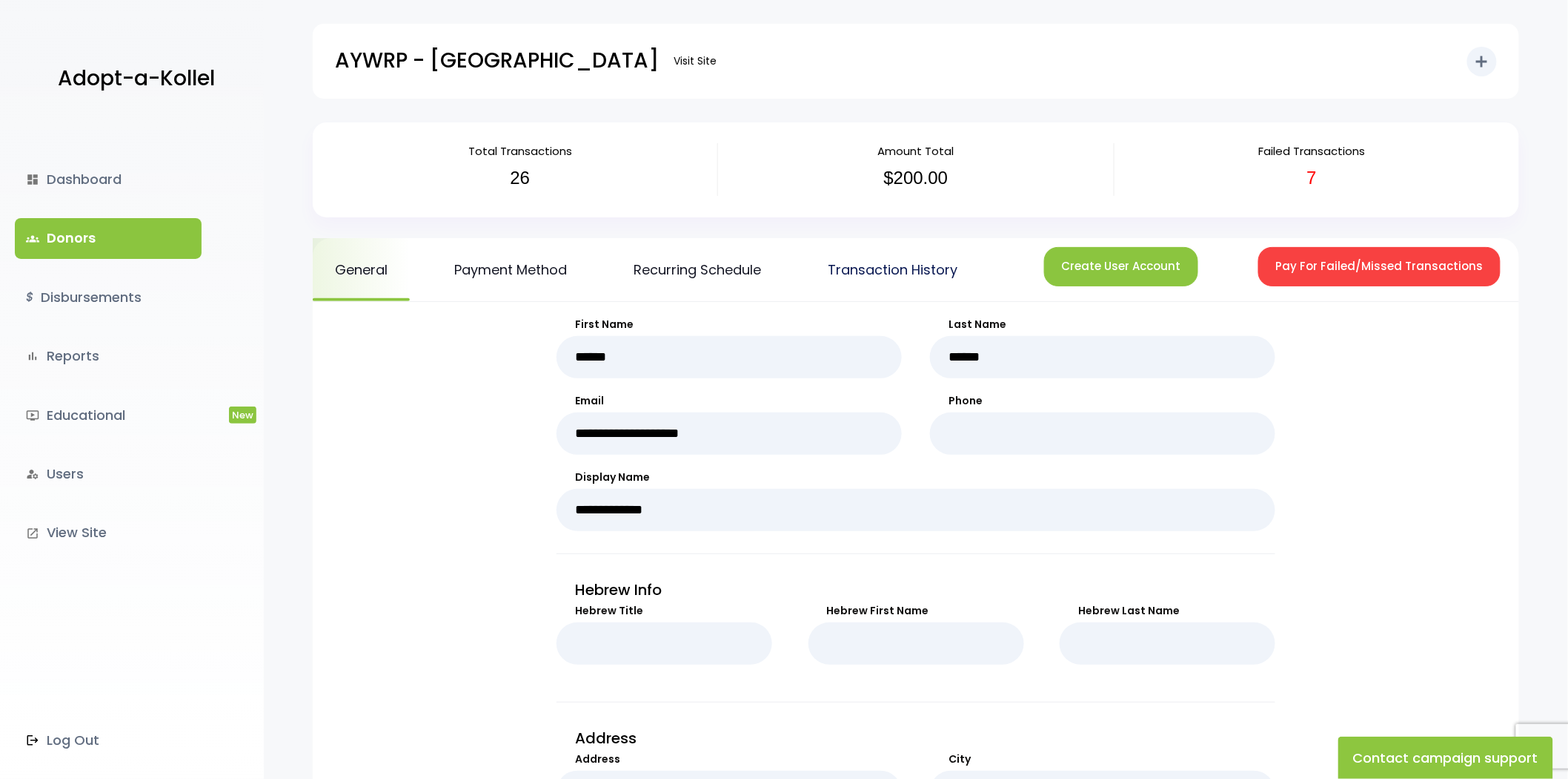
click at [852, 287] on link "Transaction History" at bounding box center [893, 269] width 174 height 63
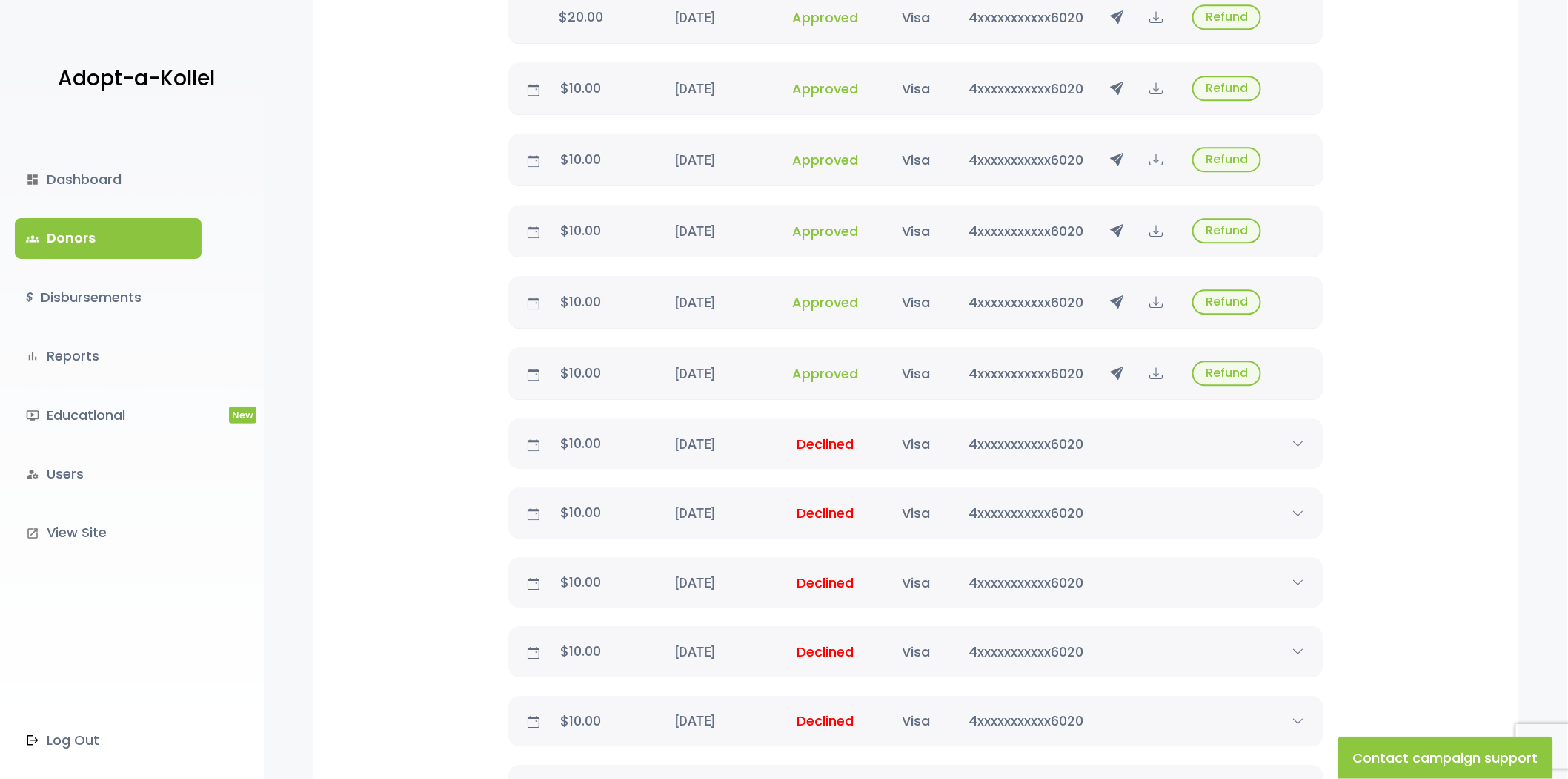
scroll to position [1671, 0]
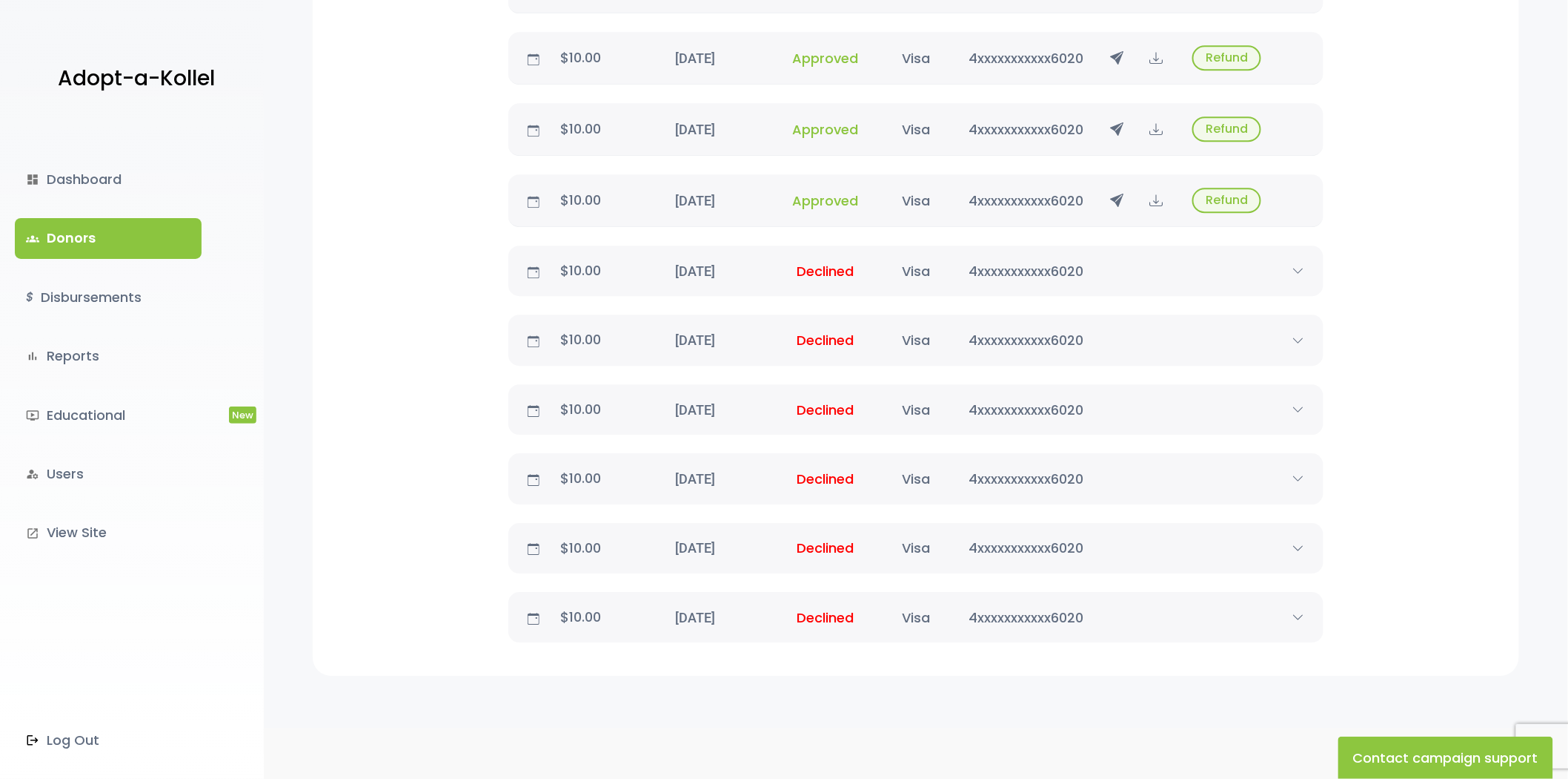
click at [103, 241] on link "groups Donors" at bounding box center [108, 237] width 187 height 40
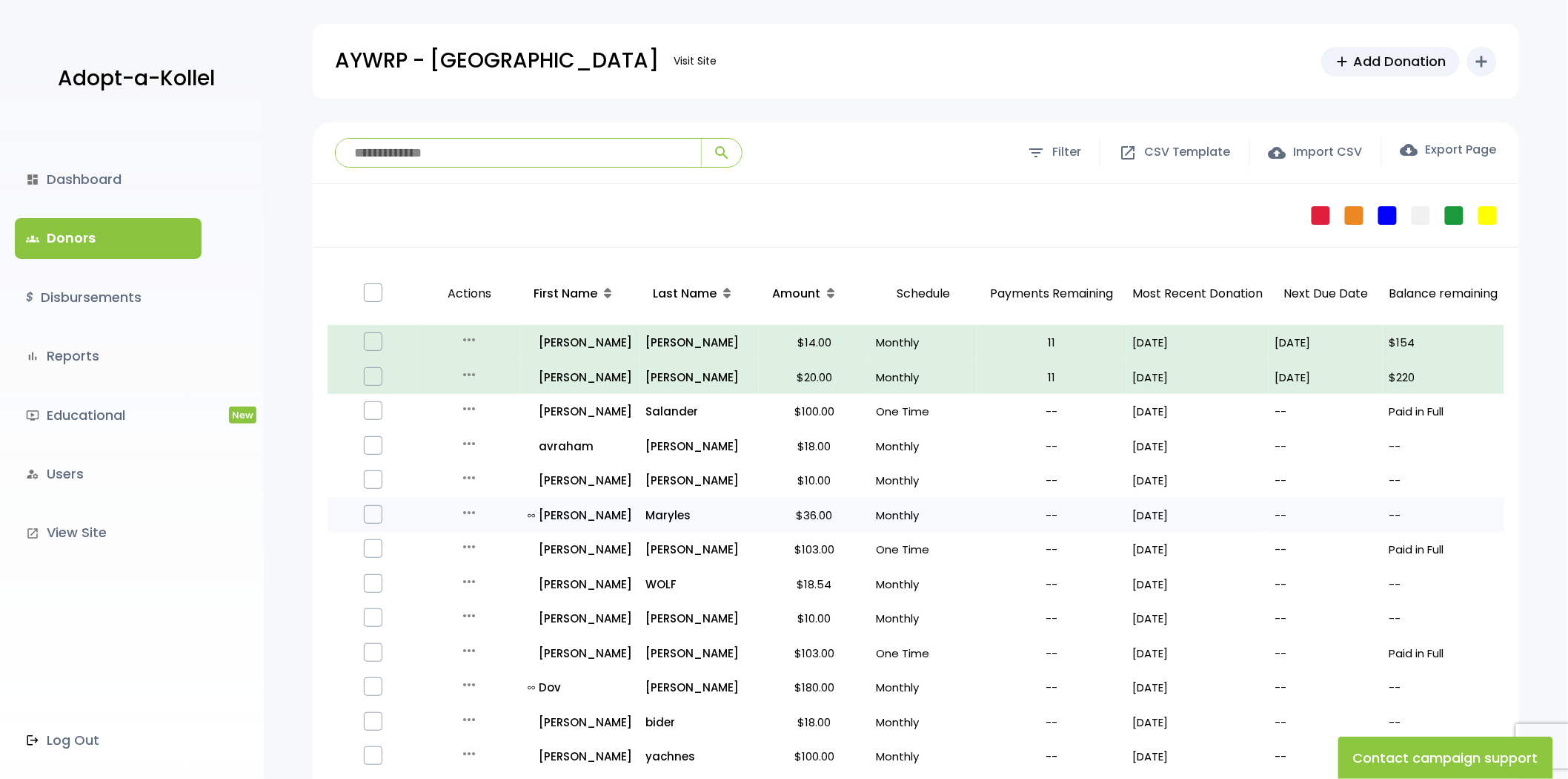
click at [471, 511] on icon "more_horiz" at bounding box center [469, 512] width 18 height 18
click at [499, 563] on button "Quick Renew" at bounding box center [481, 578] width 124 height 36
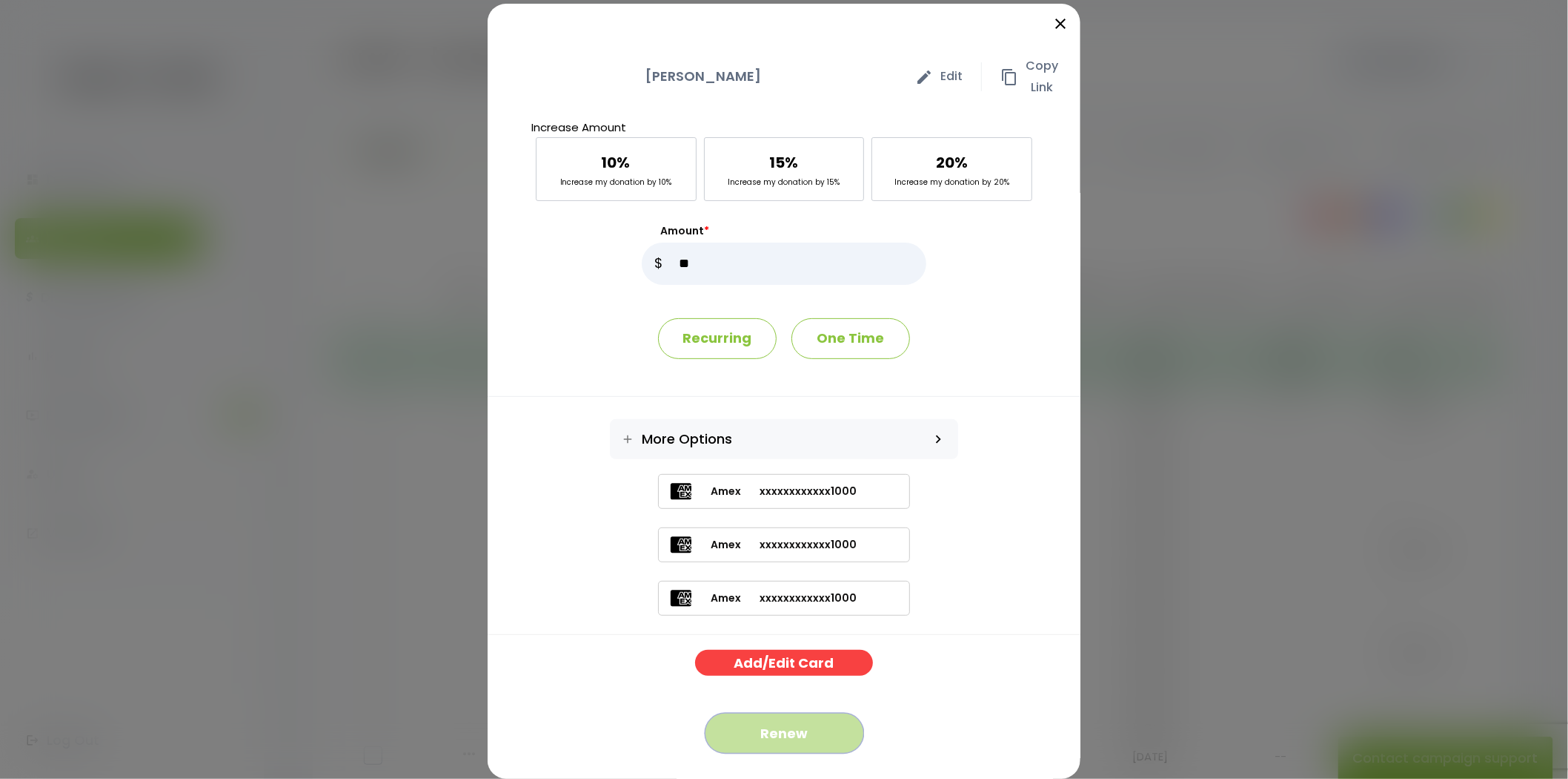
click at [766, 749] on button "Renew" at bounding box center [784, 733] width 159 height 40
click at [1052, 21] on icon "close" at bounding box center [1060, 23] width 18 height 18
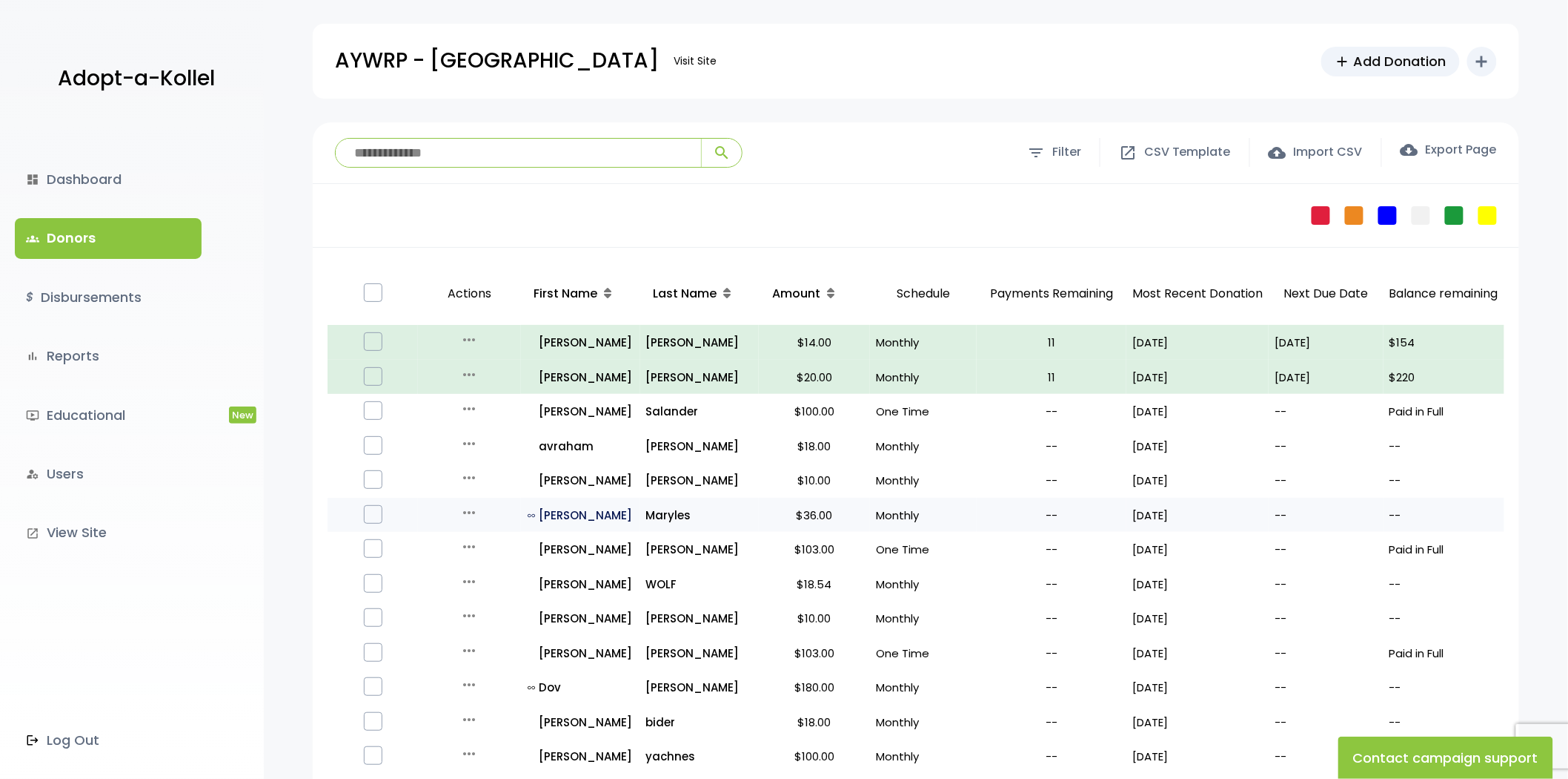
click at [549, 505] on p "all_inclusive Ari" at bounding box center [581, 515] width 106 height 20
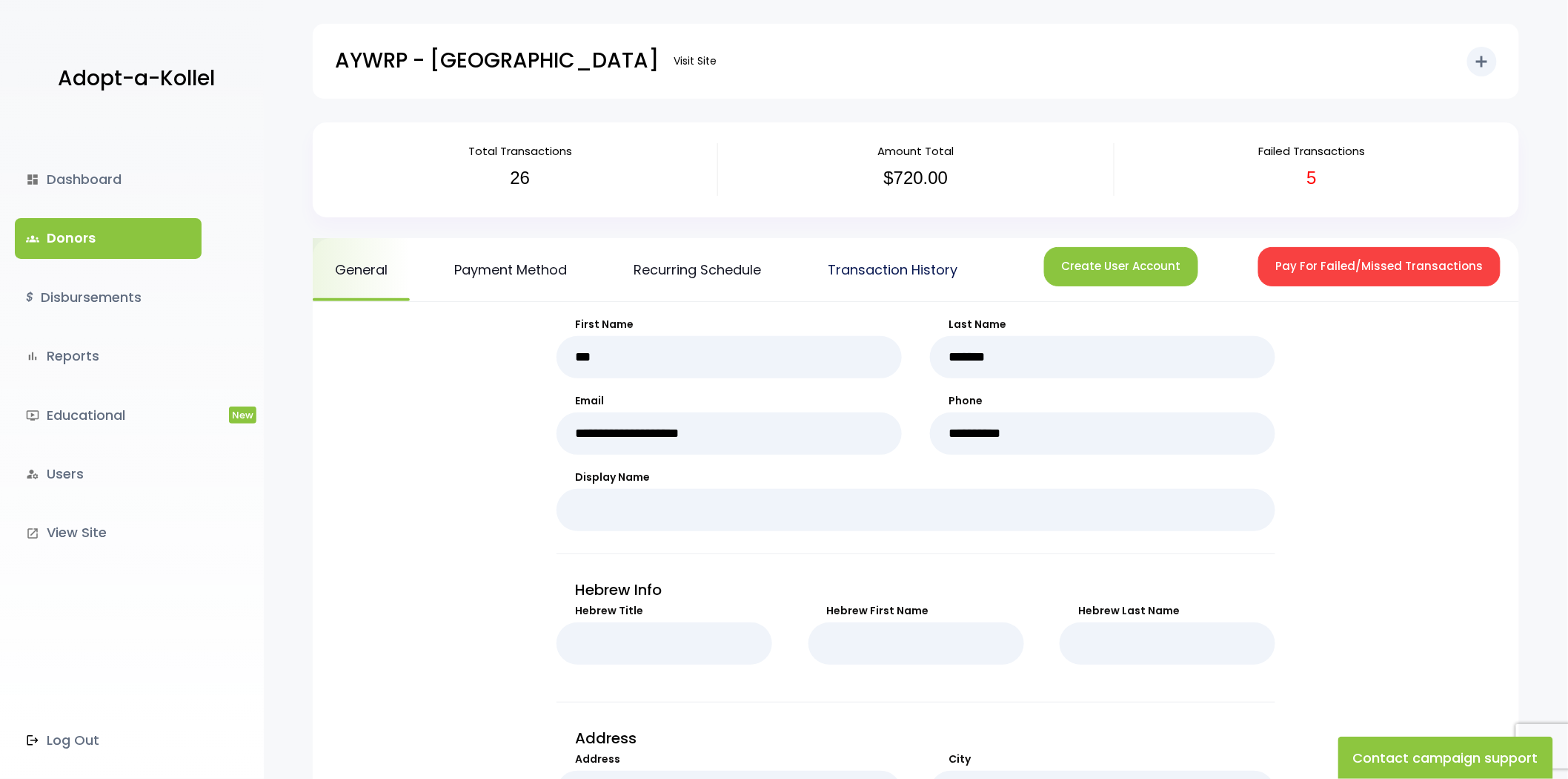
click at [964, 256] on link "Transaction History" at bounding box center [893, 269] width 174 height 63
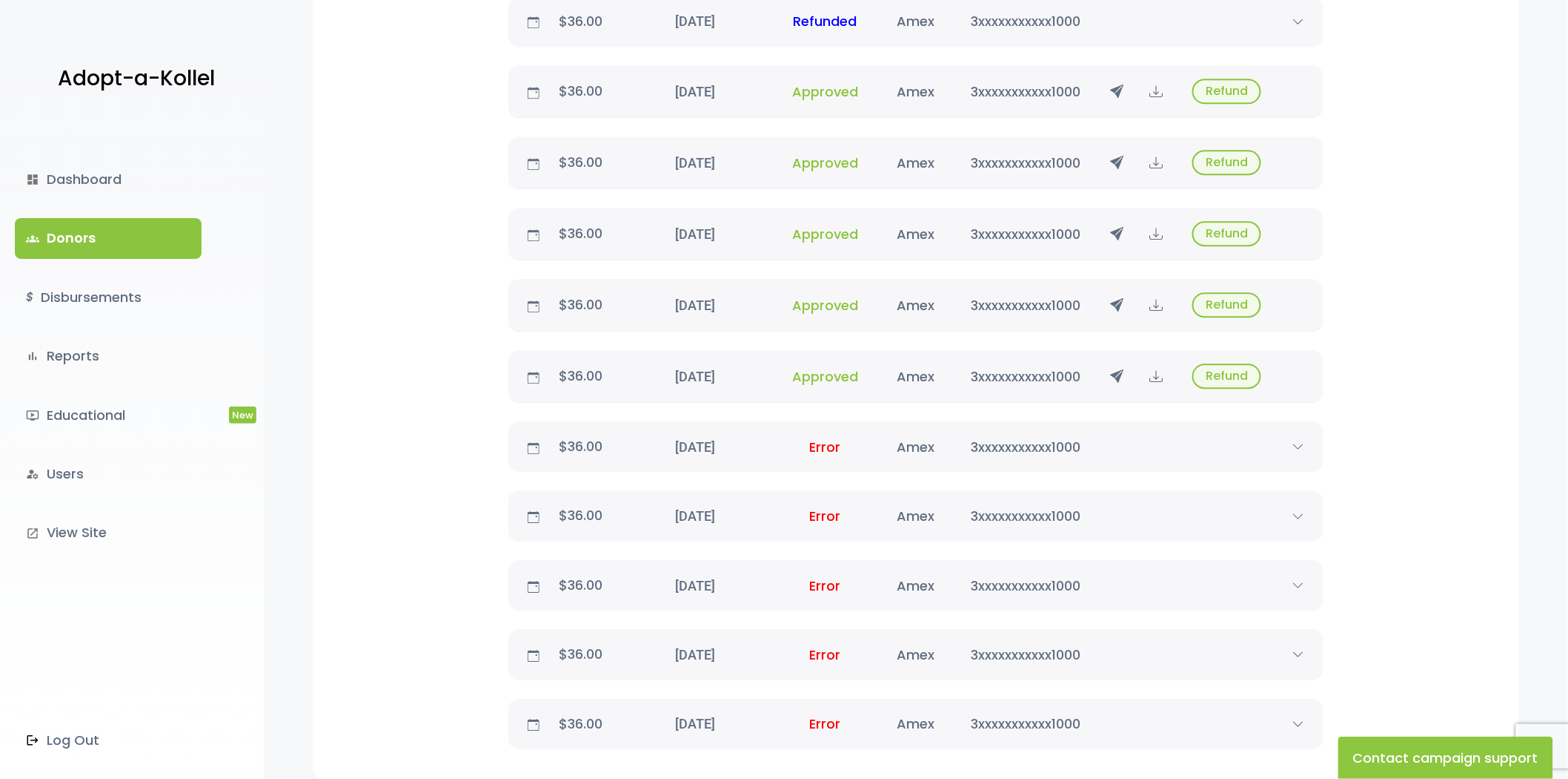
scroll to position [1647, 0]
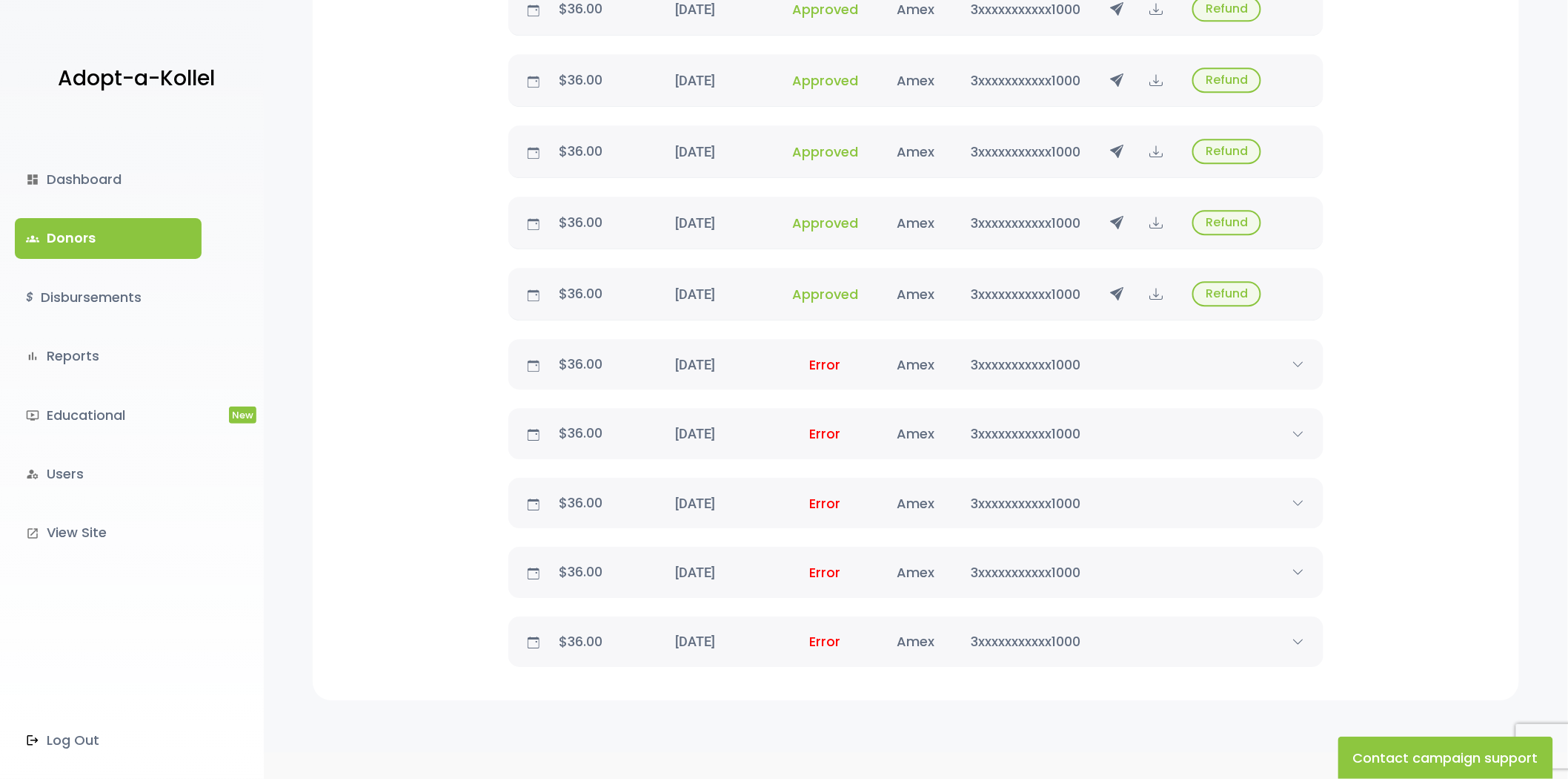
click at [61, 231] on link "groups Donors" at bounding box center [108, 237] width 187 height 40
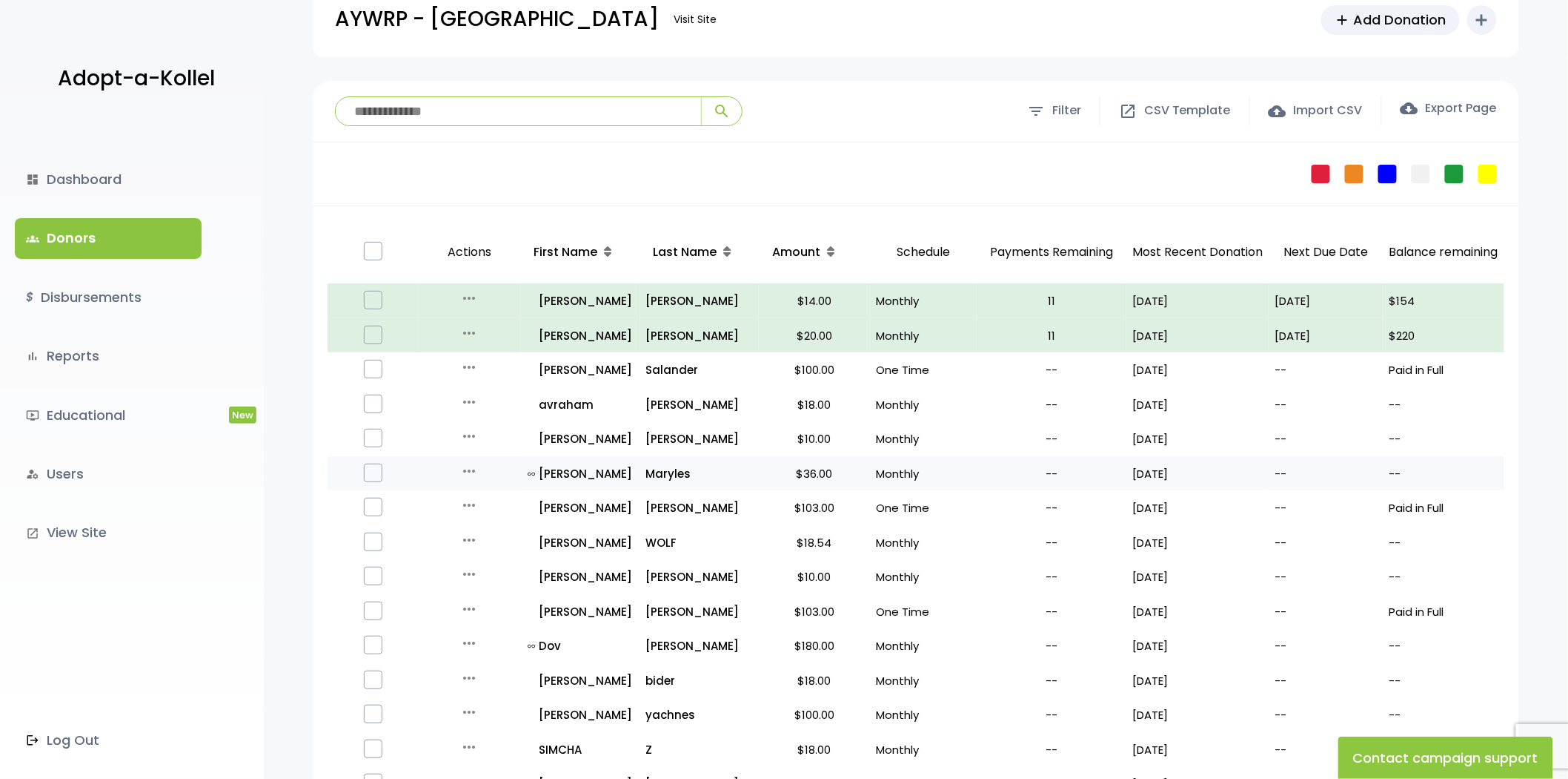
scroll to position [82, 0]
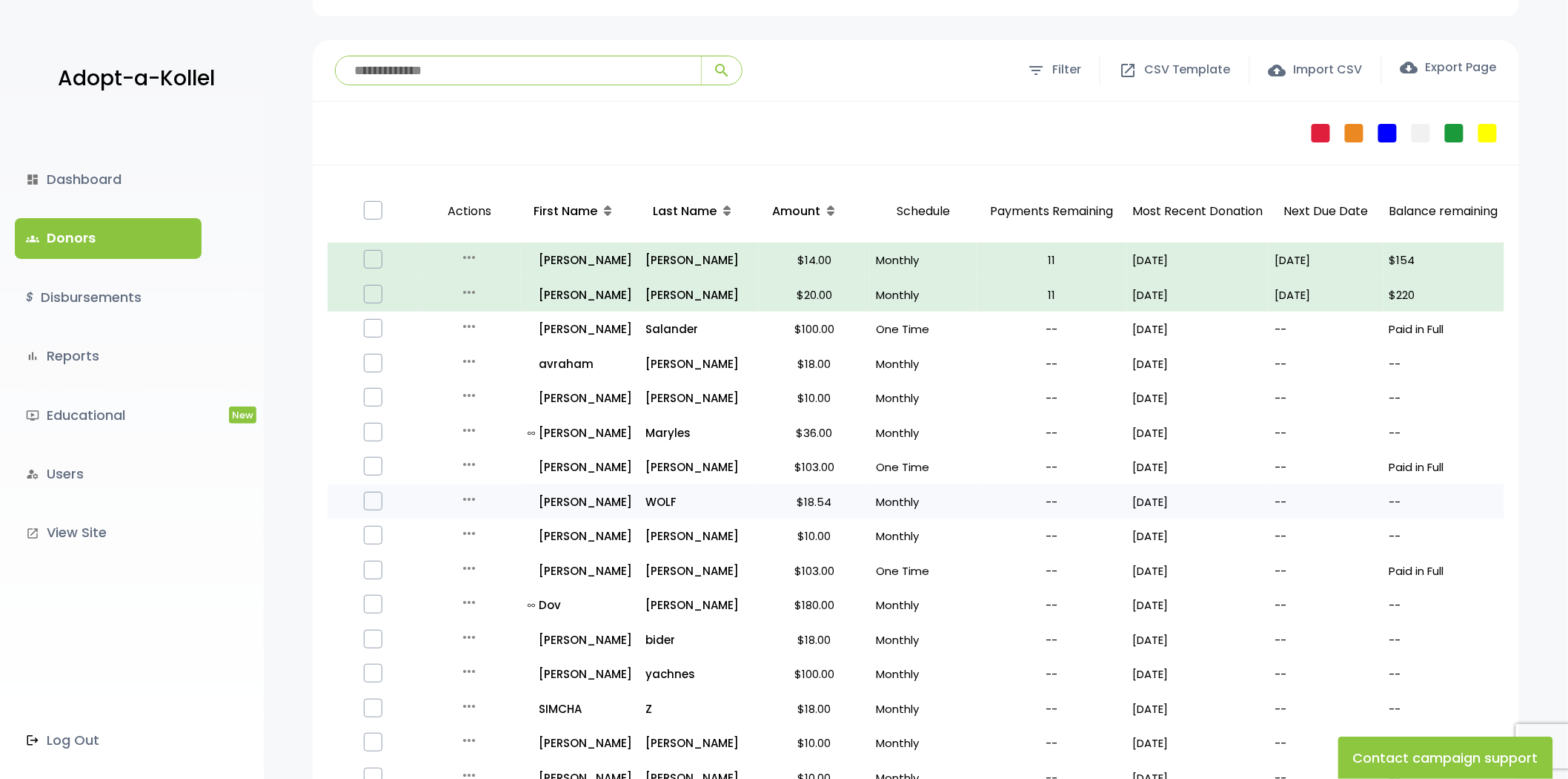
click at [469, 497] on icon "more_horiz" at bounding box center [469, 499] width 18 height 18
click at [479, 559] on button "Quick Renew" at bounding box center [481, 565] width 124 height 36
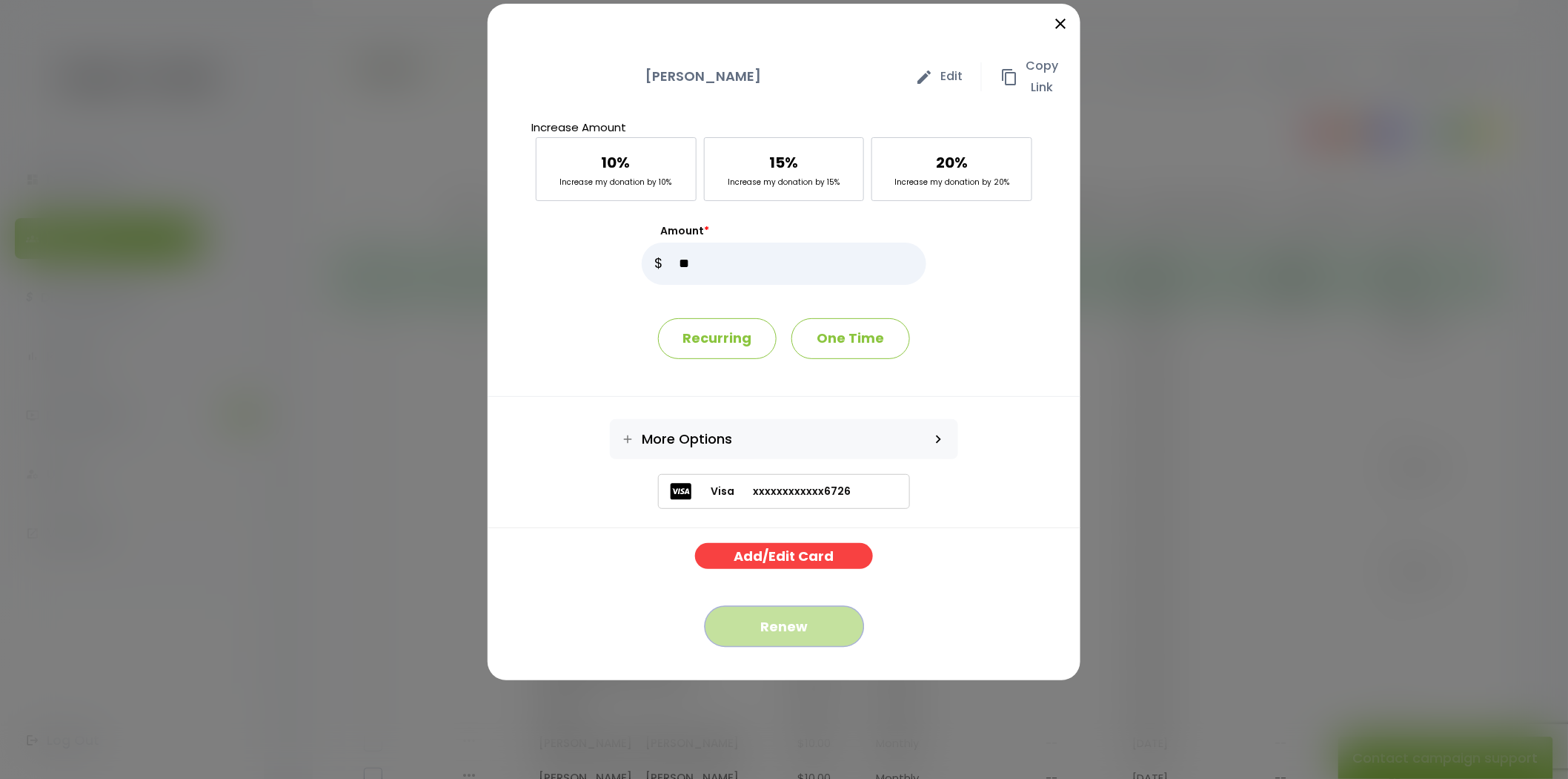
click at [832, 626] on button "Renew" at bounding box center [784, 626] width 159 height 40
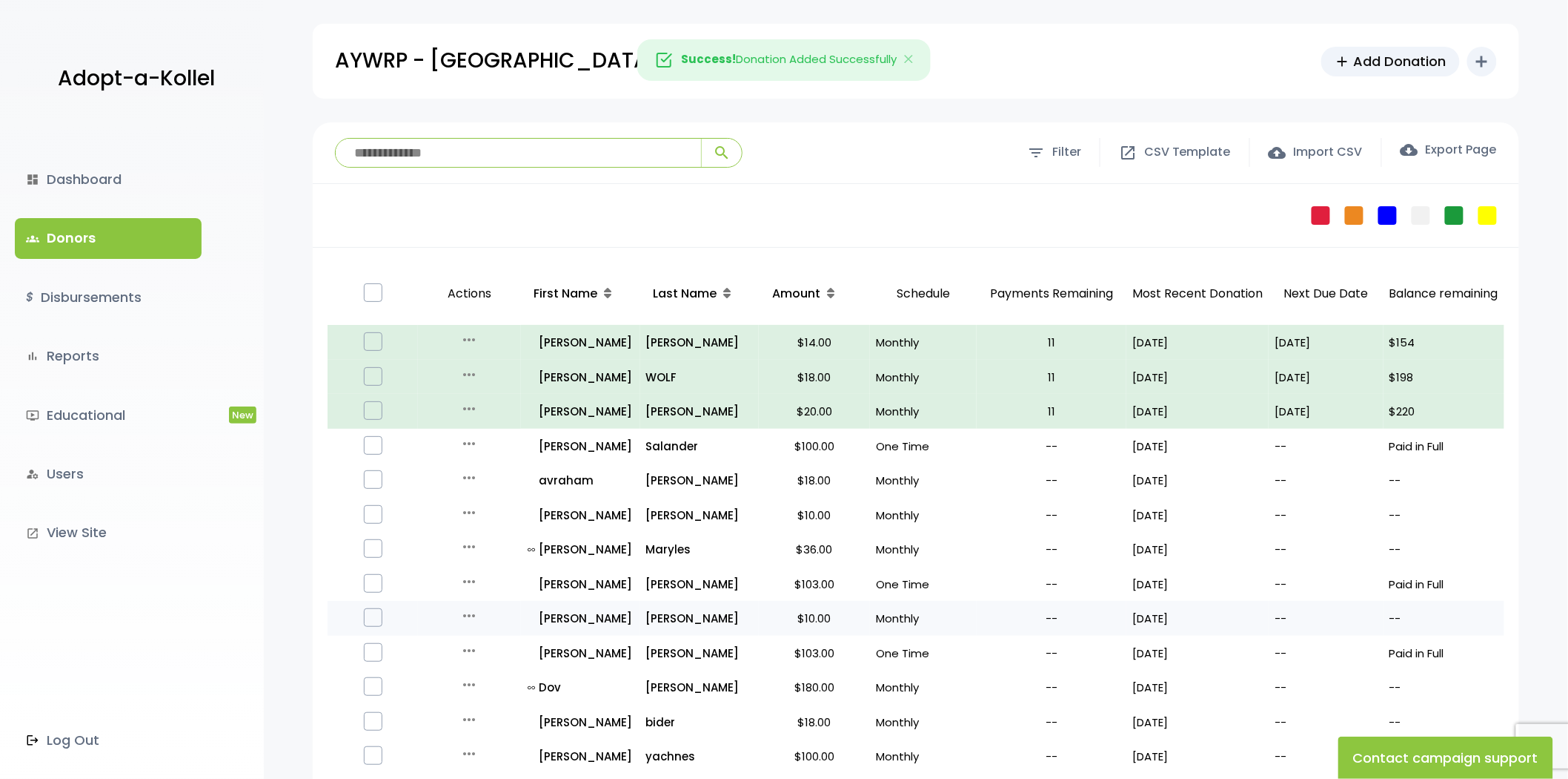
click at [469, 612] on icon "more_horiz" at bounding box center [469, 615] width 18 height 18
click at [483, 675] on button "Quick Renew" at bounding box center [481, 682] width 124 height 36
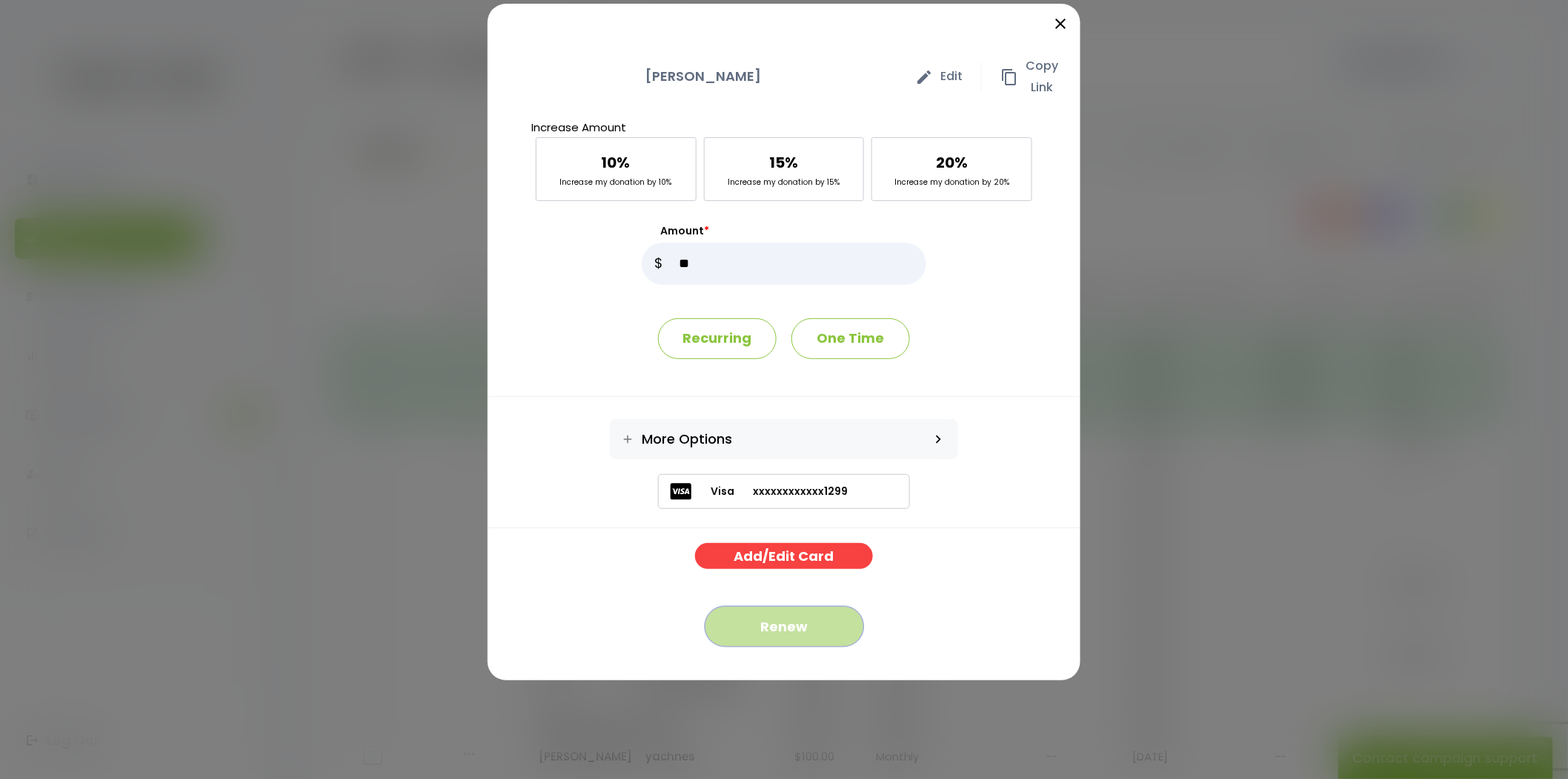
click at [796, 631] on button "Renew" at bounding box center [784, 626] width 159 height 40
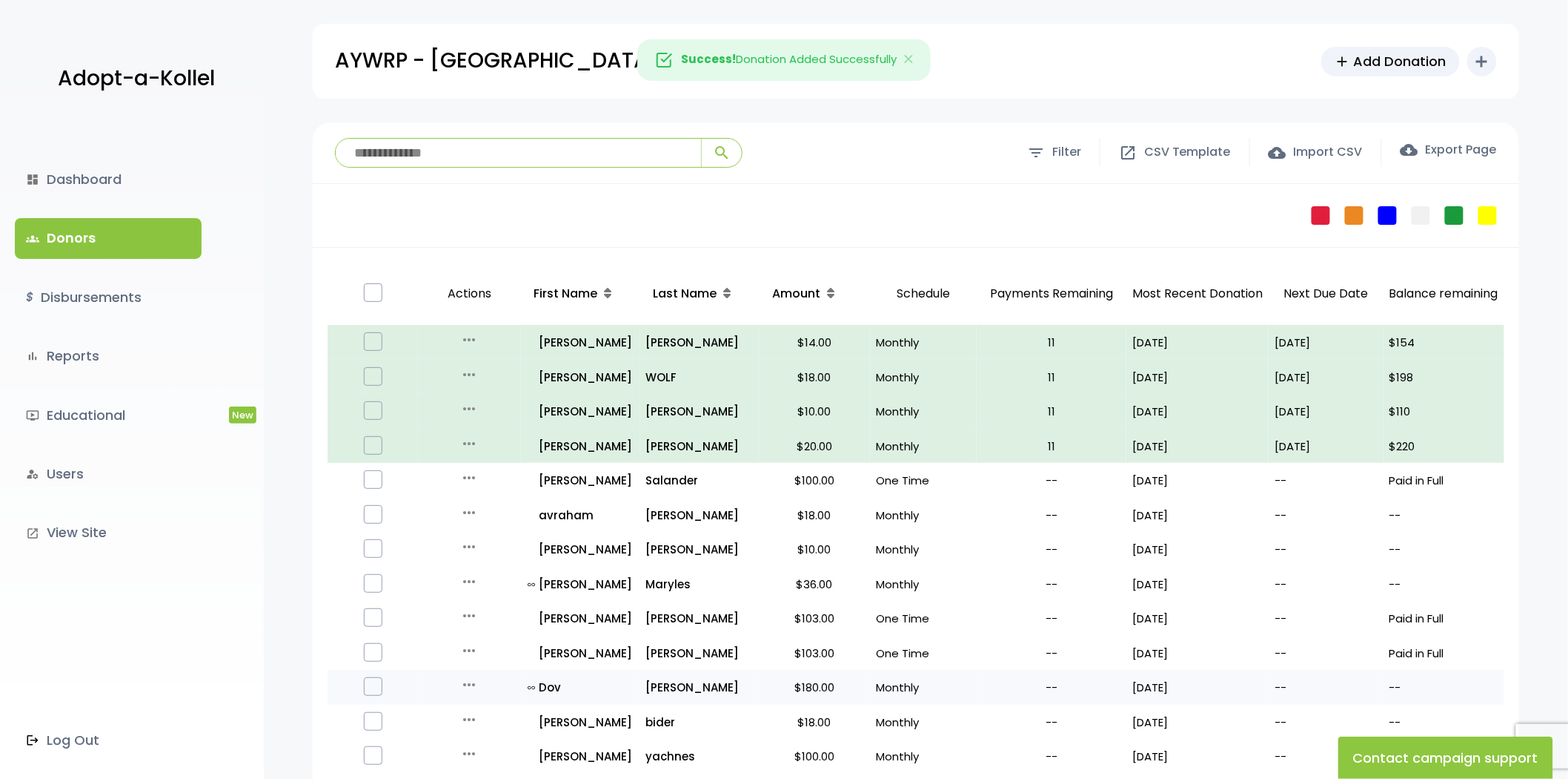
click at [469, 685] on icon "more_horiz" at bounding box center [469, 684] width 18 height 18
click at [492, 748] on button "Quick Renew" at bounding box center [481, 750] width 124 height 36
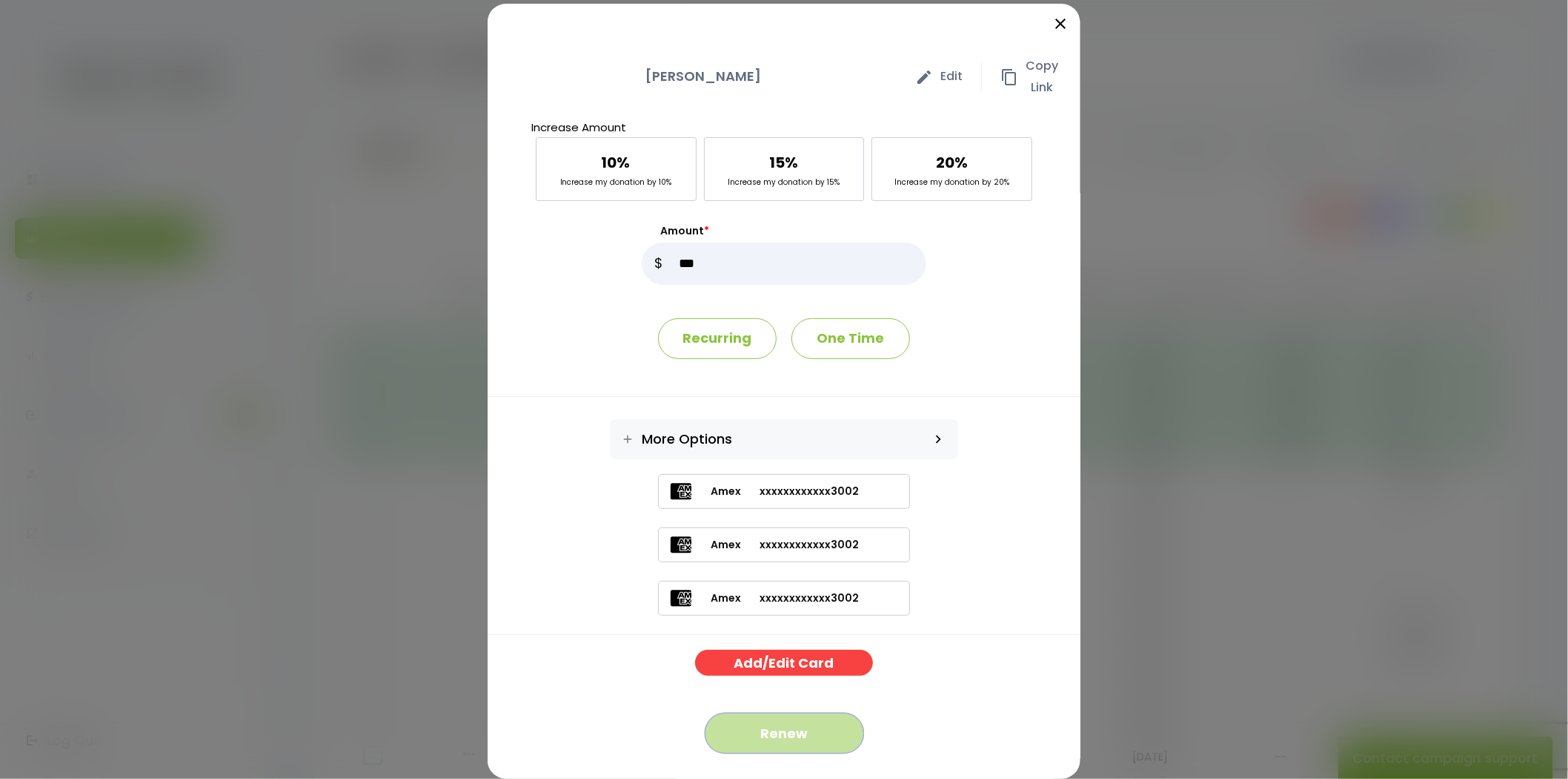
click at [786, 738] on button "Renew" at bounding box center [784, 733] width 159 height 40
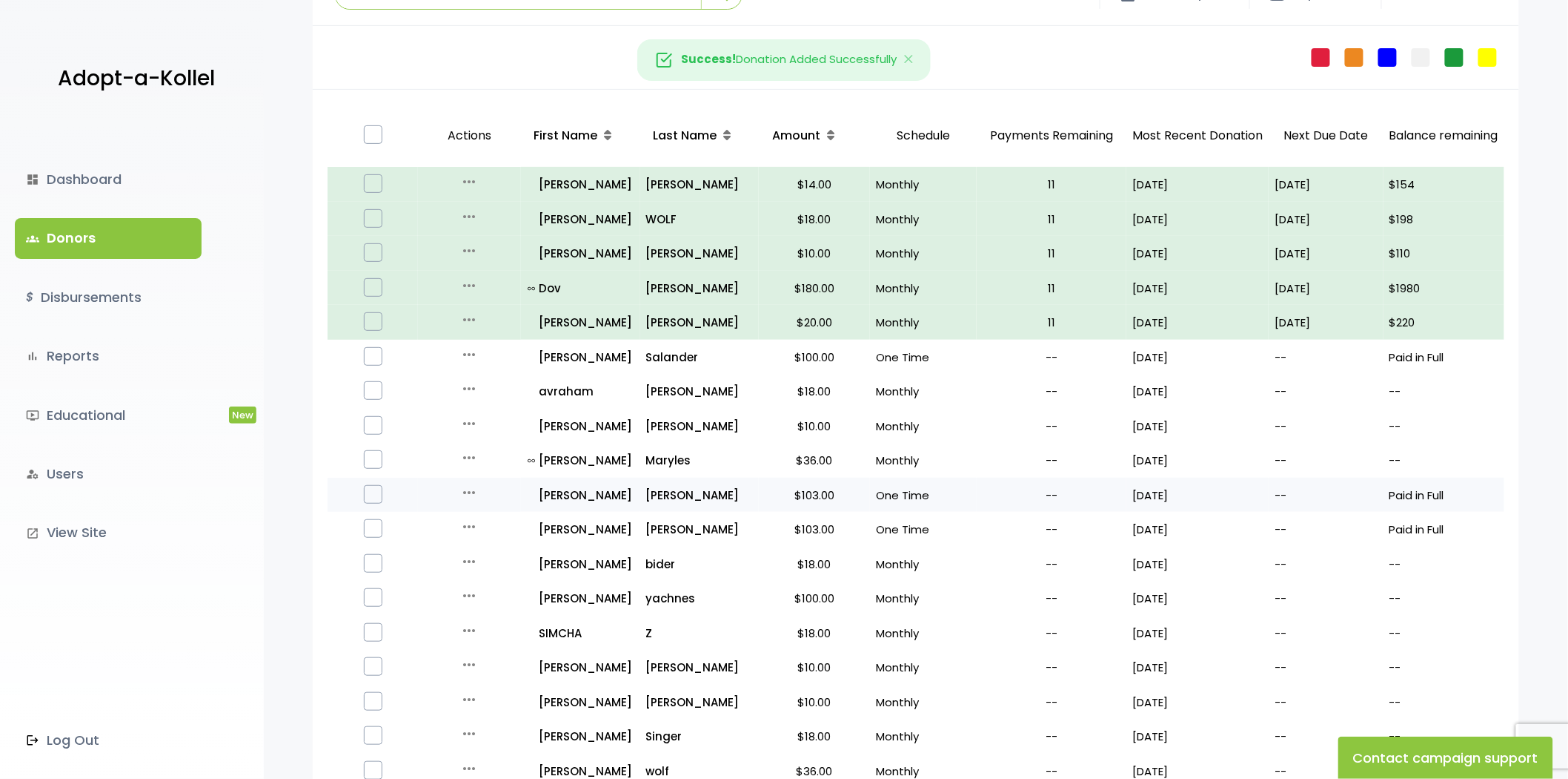
scroll to position [165, 0]
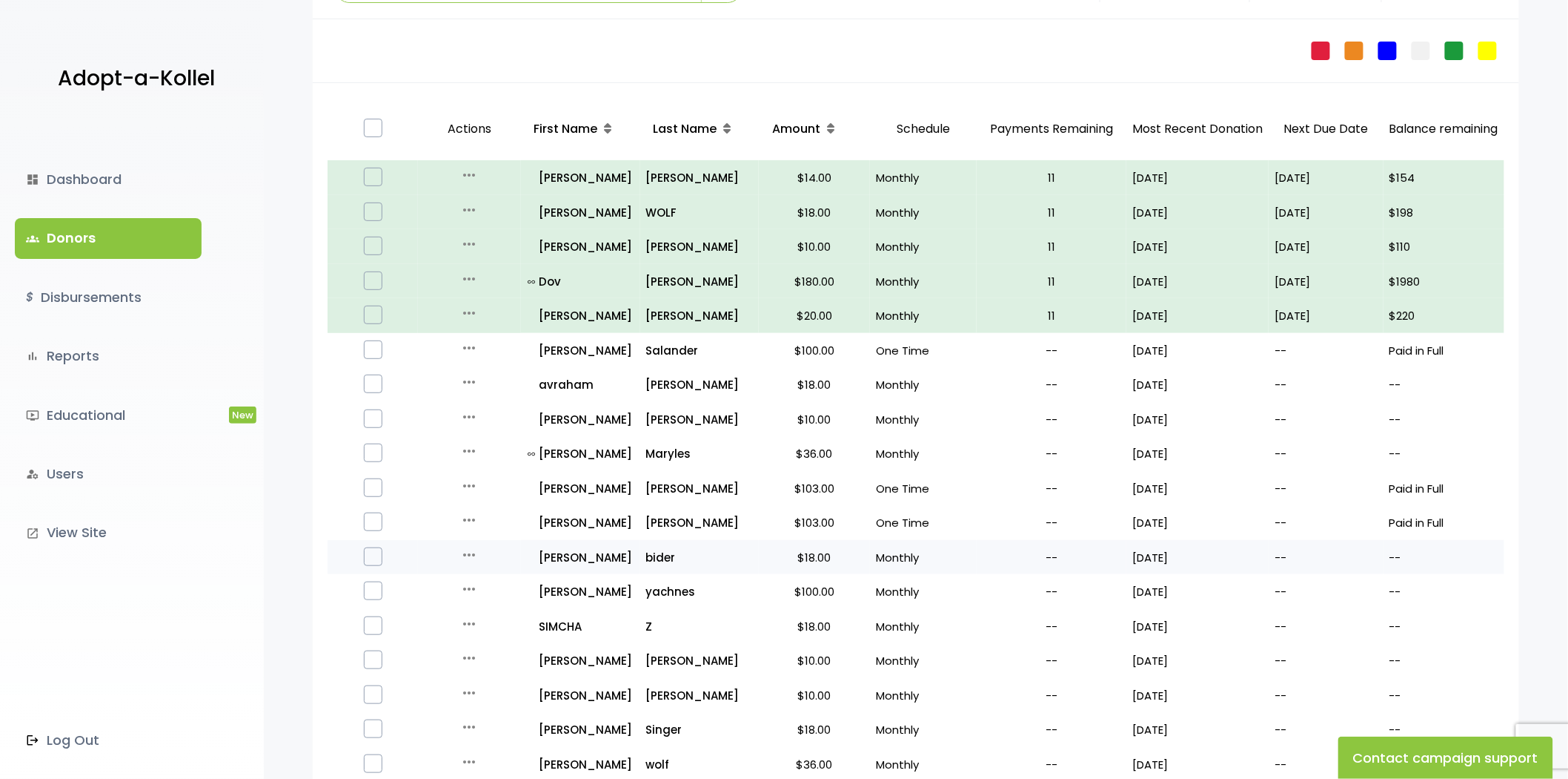
click at [468, 552] on icon "more_horiz" at bounding box center [469, 554] width 18 height 18
click at [464, 622] on button "Quick Renew" at bounding box center [481, 621] width 124 height 36
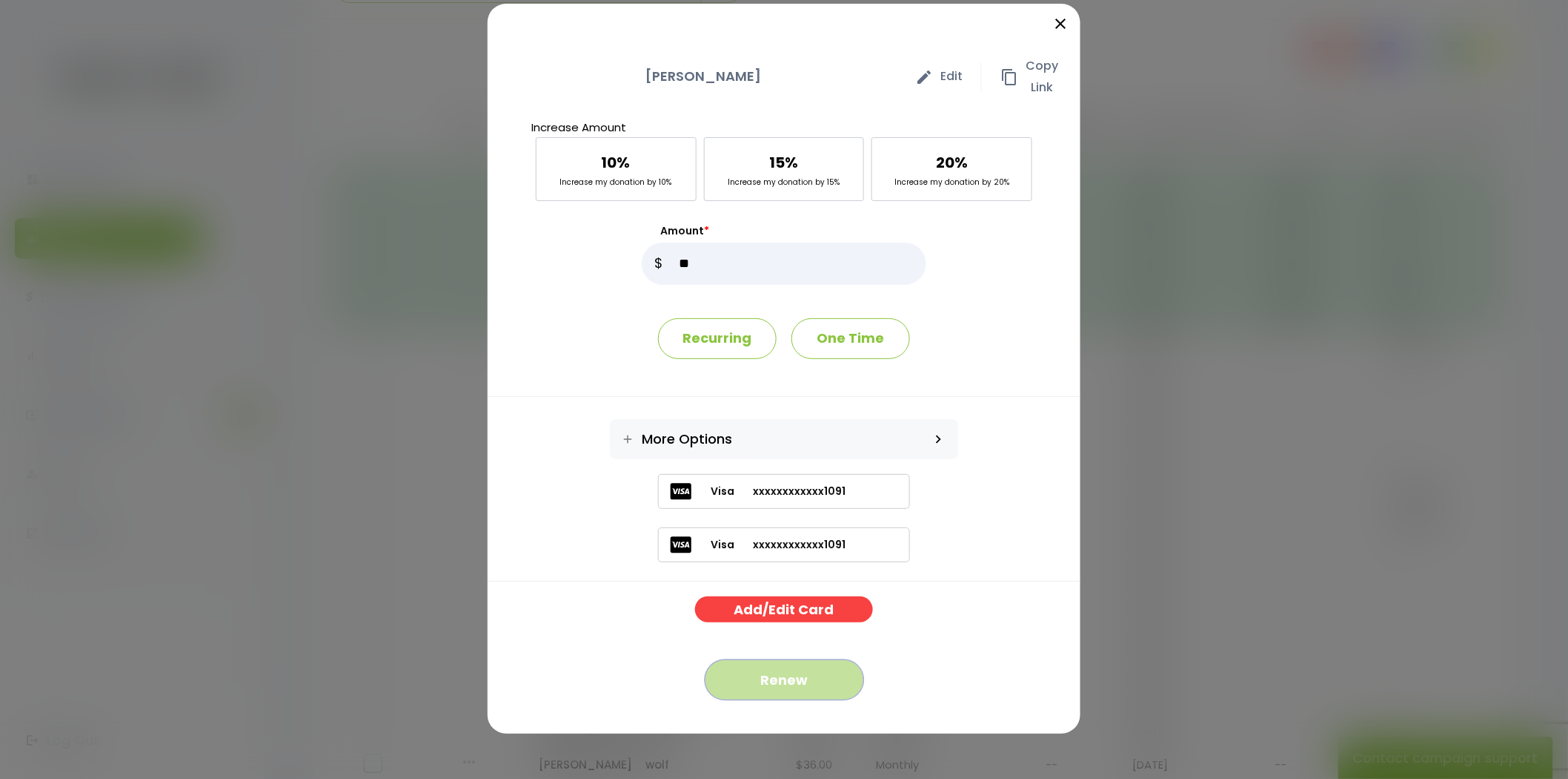
click at [765, 683] on button "Renew" at bounding box center [784, 679] width 159 height 40
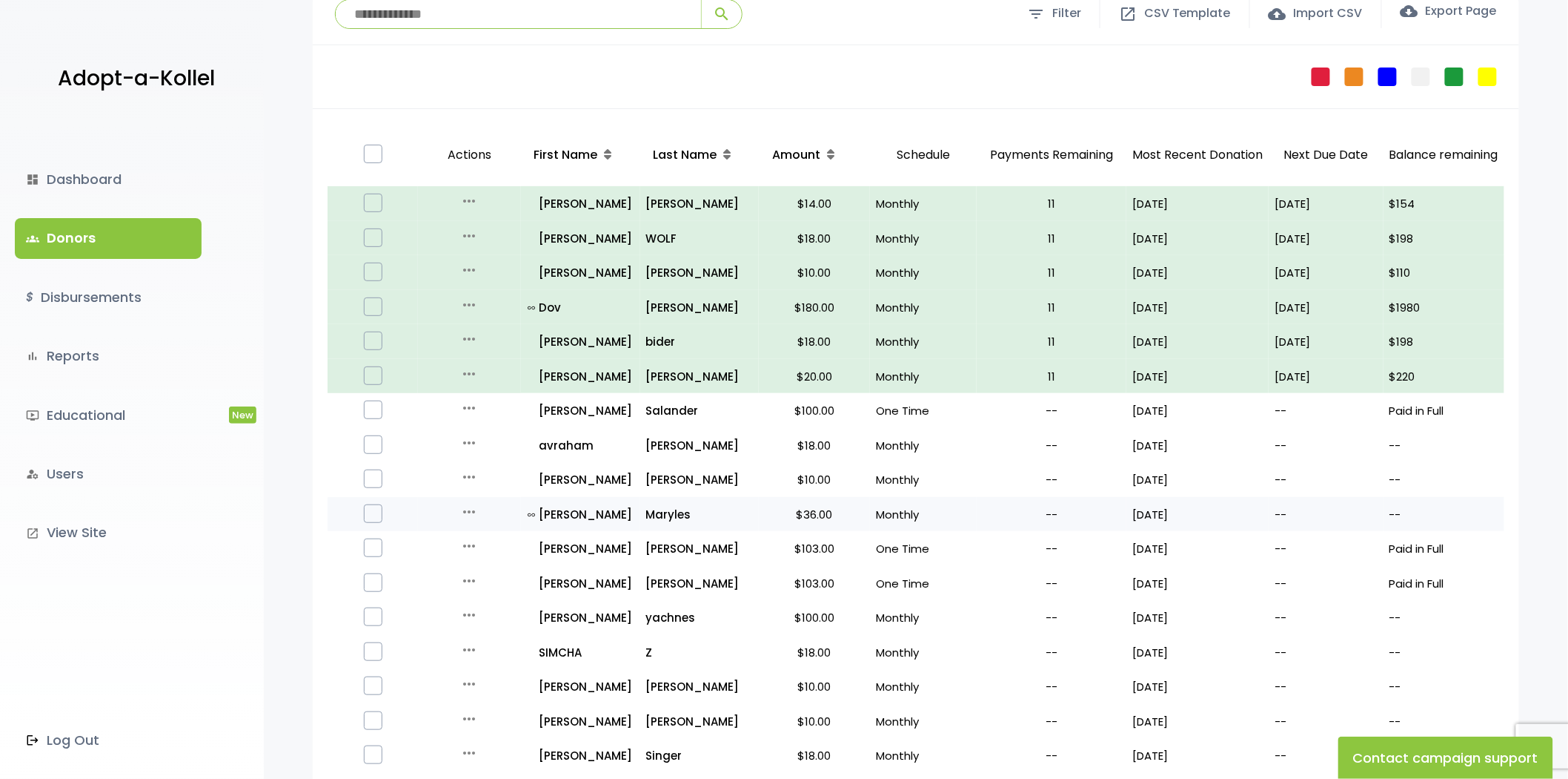
scroll to position [165, 0]
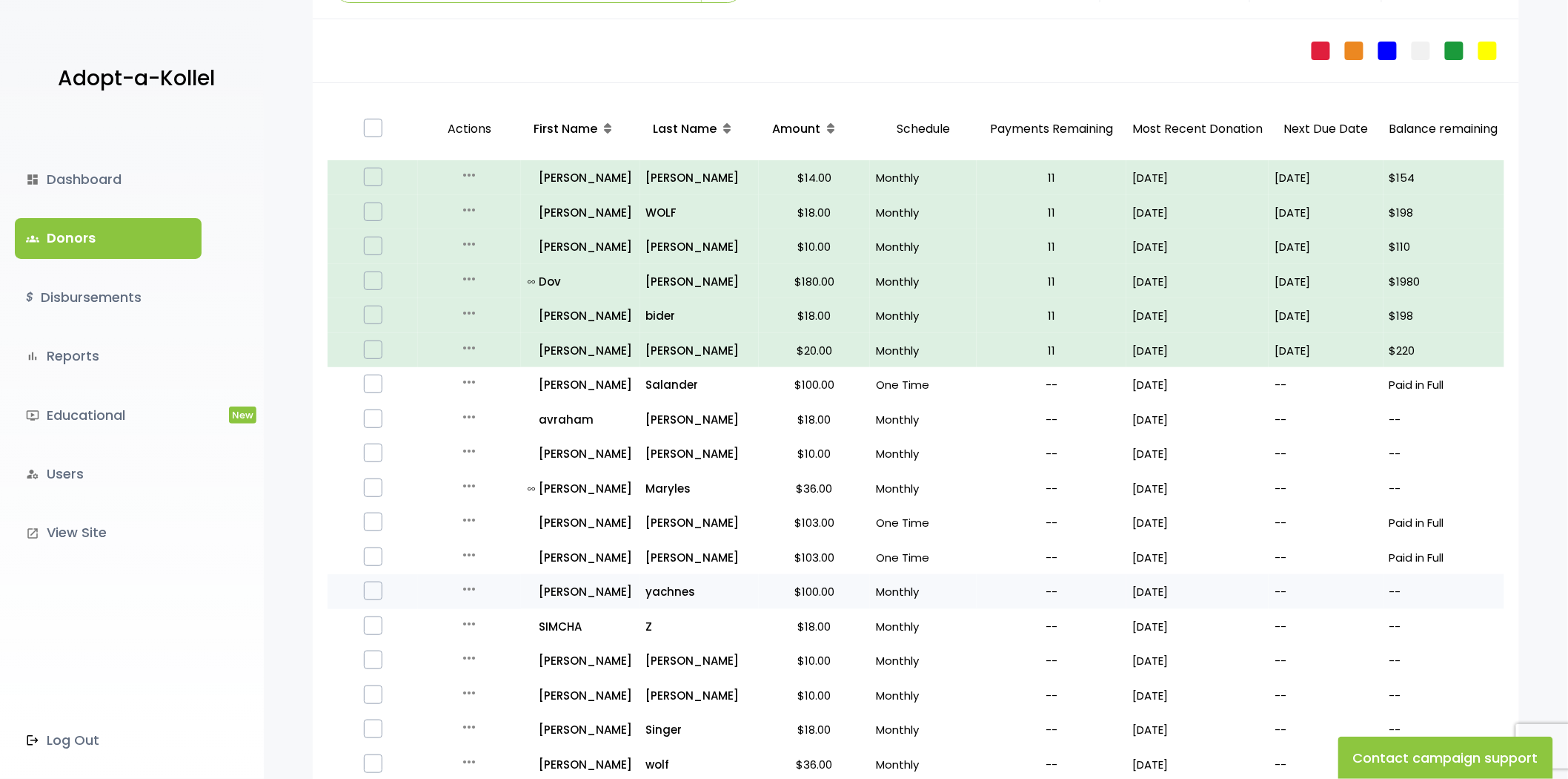
click at [467, 584] on icon "more_horiz" at bounding box center [469, 588] width 18 height 18
click at [485, 654] on button "Quick Renew" at bounding box center [481, 655] width 124 height 36
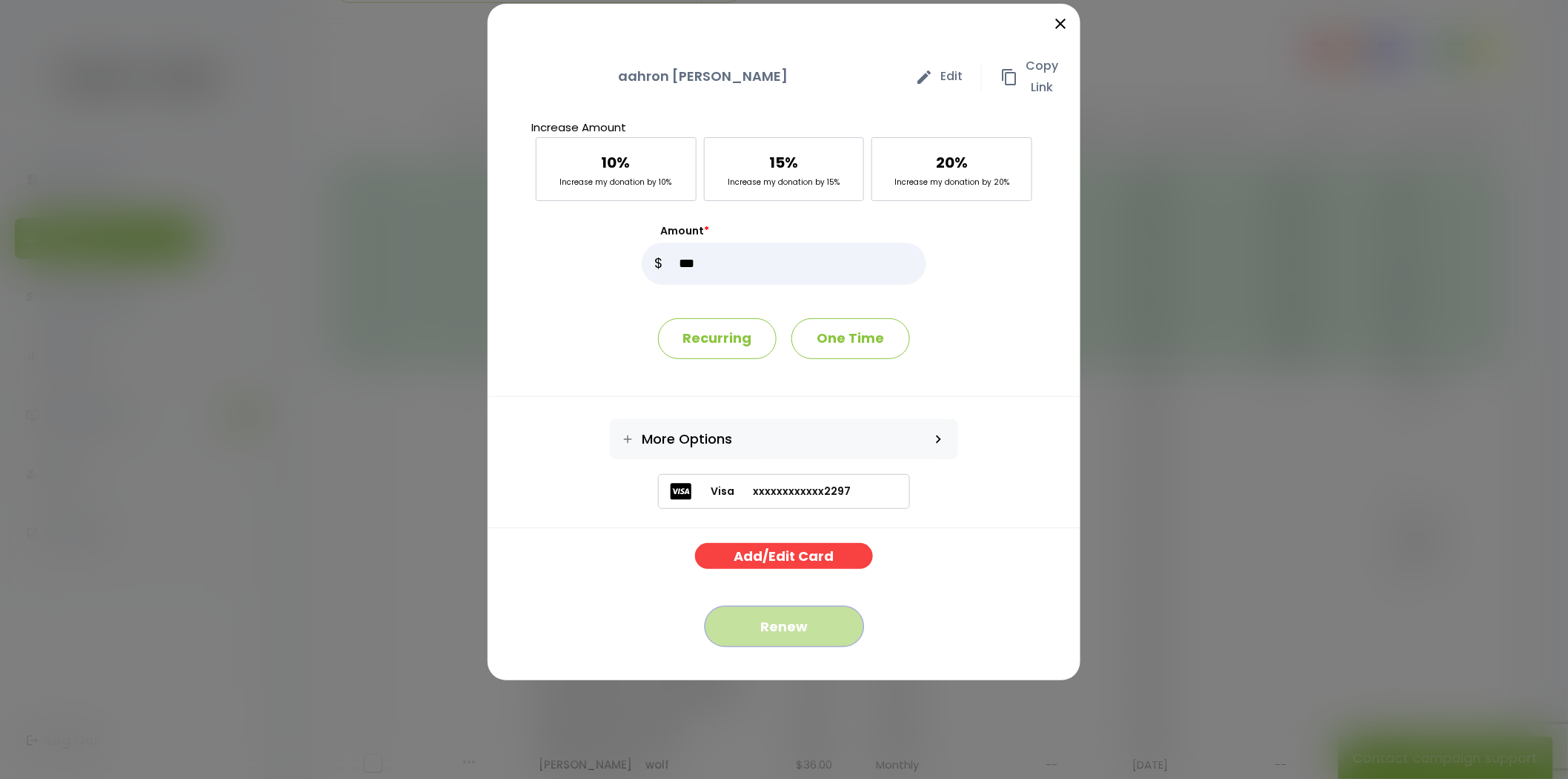
click at [791, 619] on button "Renew" at bounding box center [784, 626] width 159 height 40
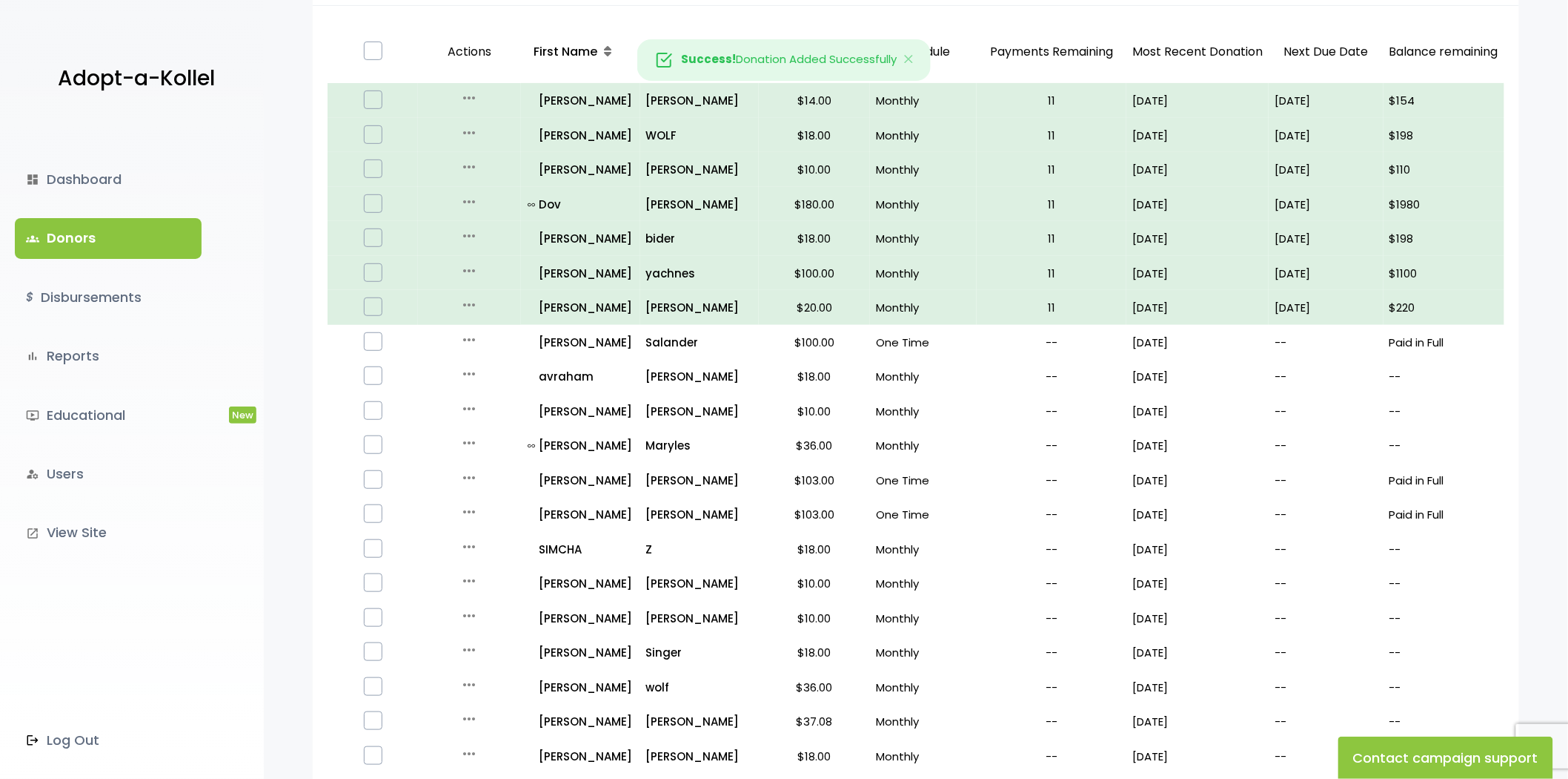
scroll to position [247, 0]
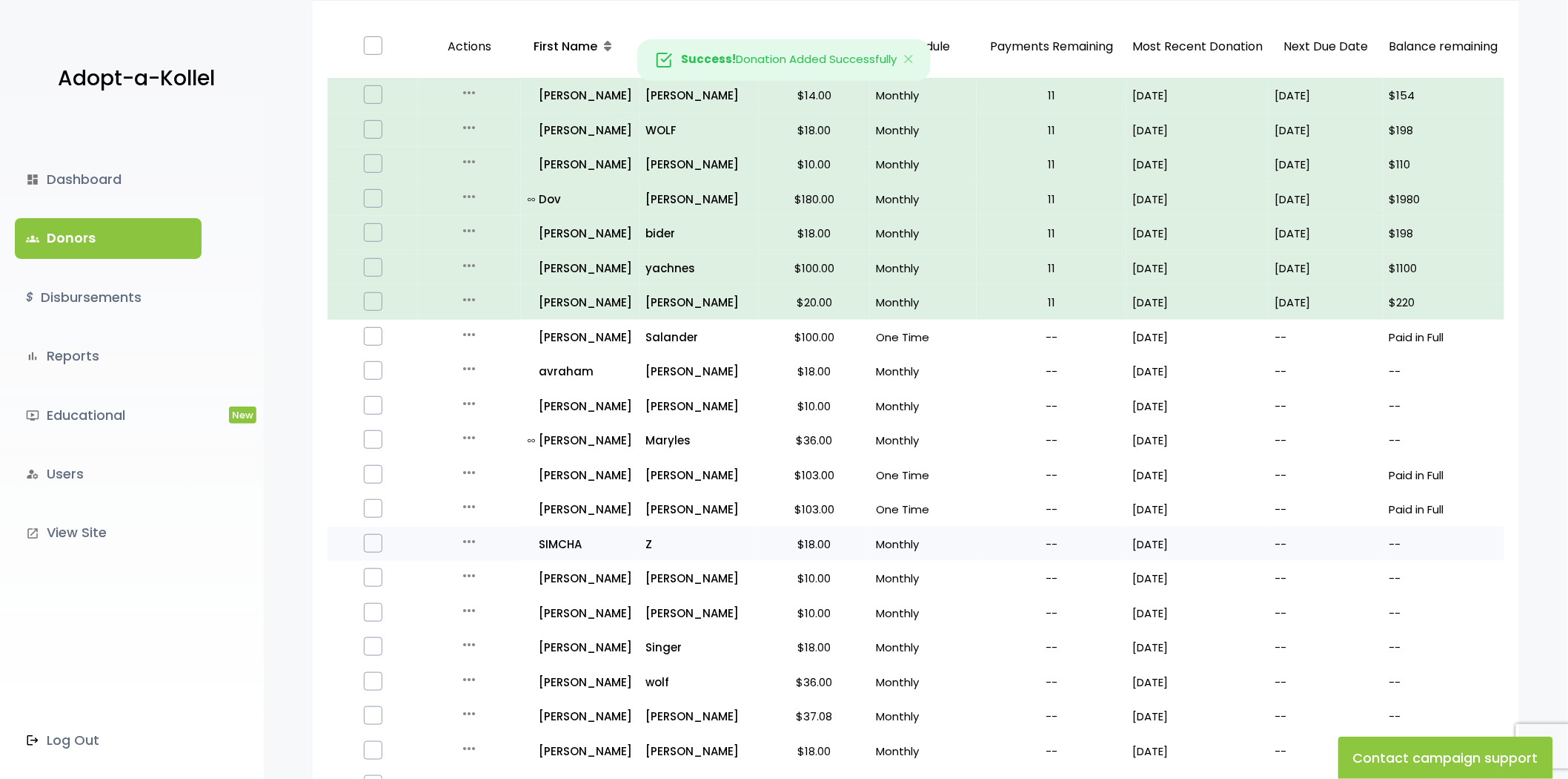
click at [467, 536] on icon "more_horiz" at bounding box center [469, 541] width 18 height 18
click at [495, 601] on button "Quick Renew" at bounding box center [481, 608] width 124 height 36
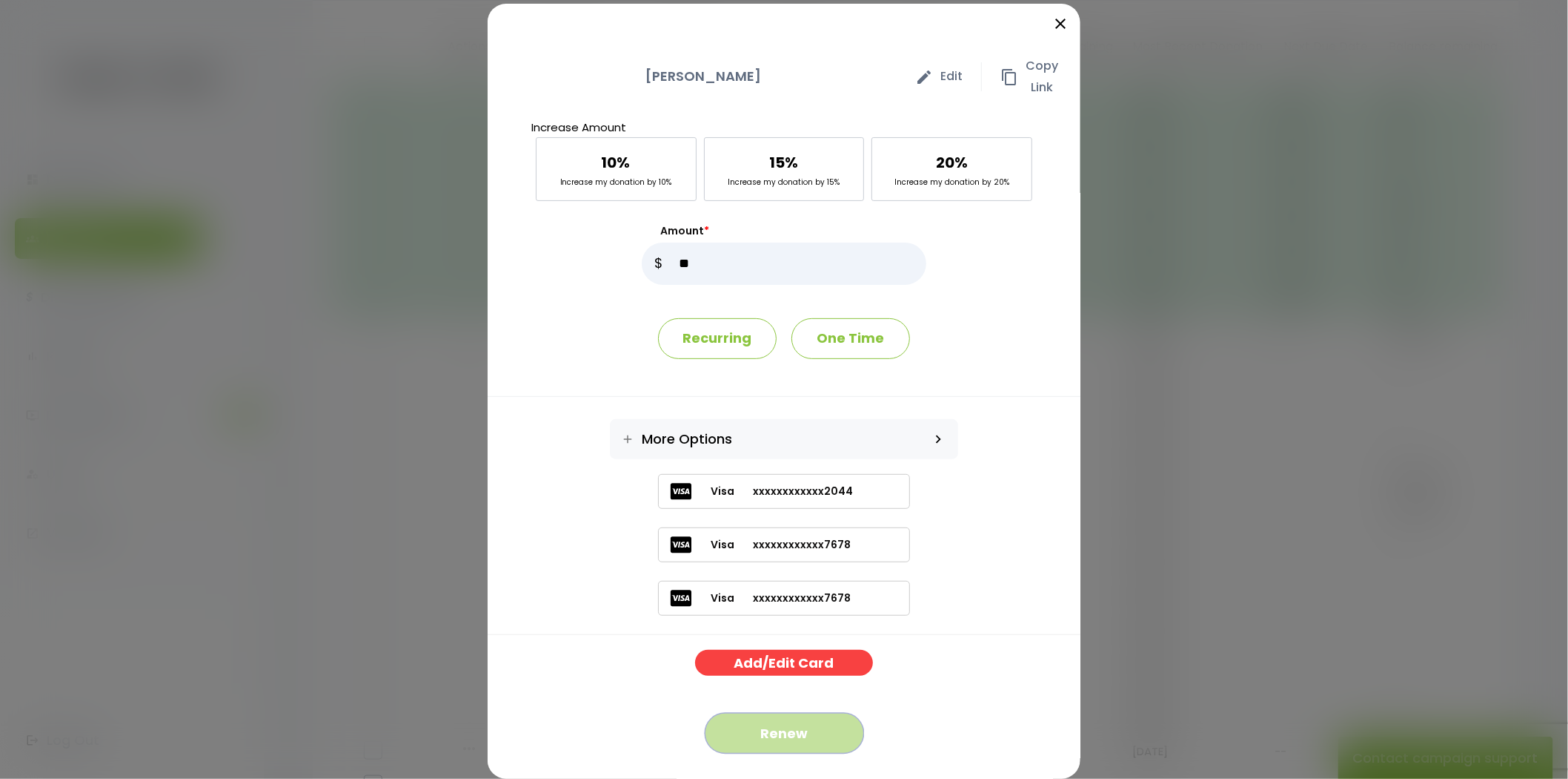
click at [760, 724] on button "Renew" at bounding box center [784, 733] width 159 height 40
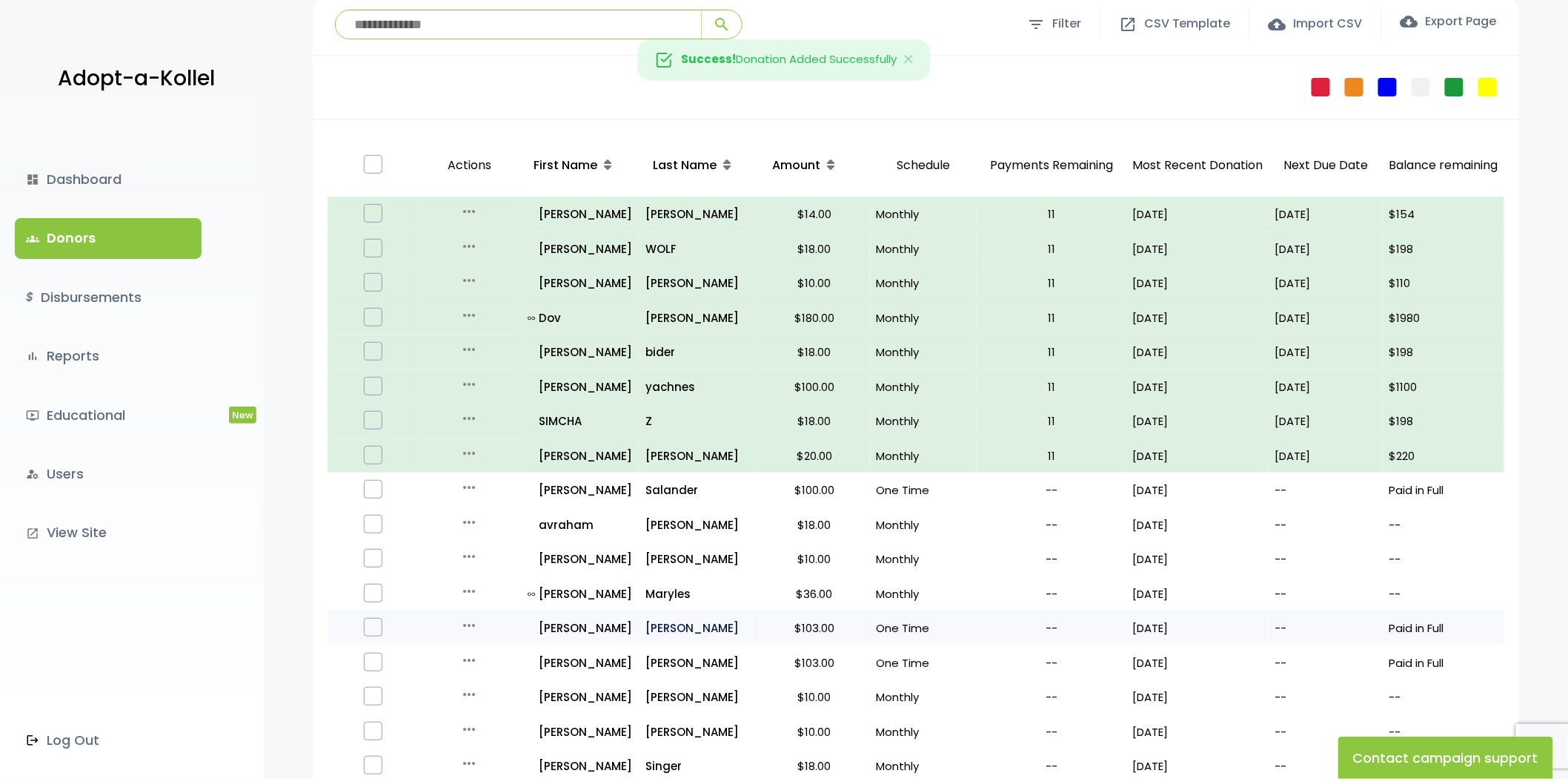
scroll to position [329, 0]
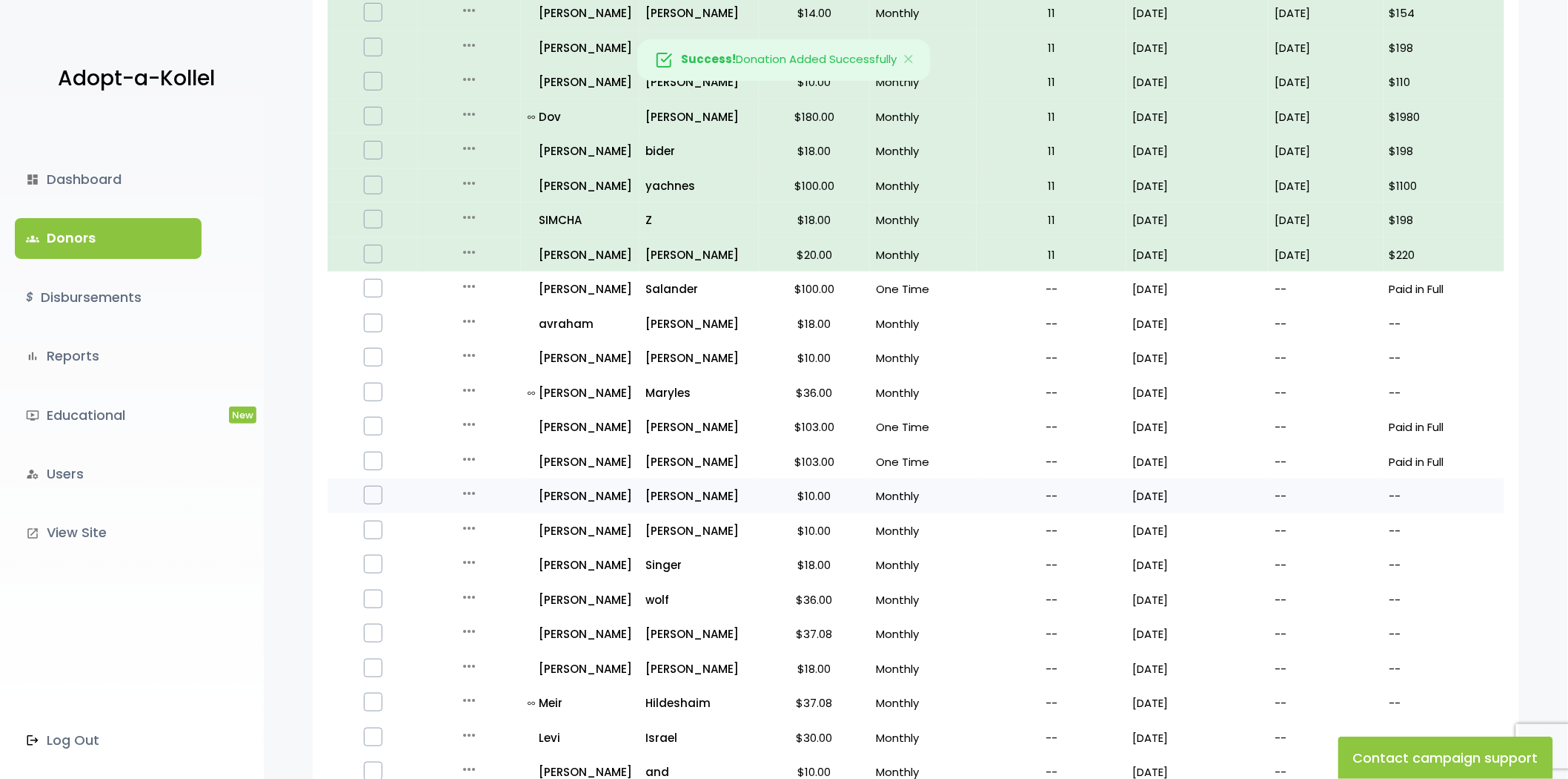
click at [468, 484] on icon "more_horiz" at bounding box center [469, 493] width 18 height 18
click at [465, 567] on button "Quick Renew" at bounding box center [481, 560] width 124 height 36
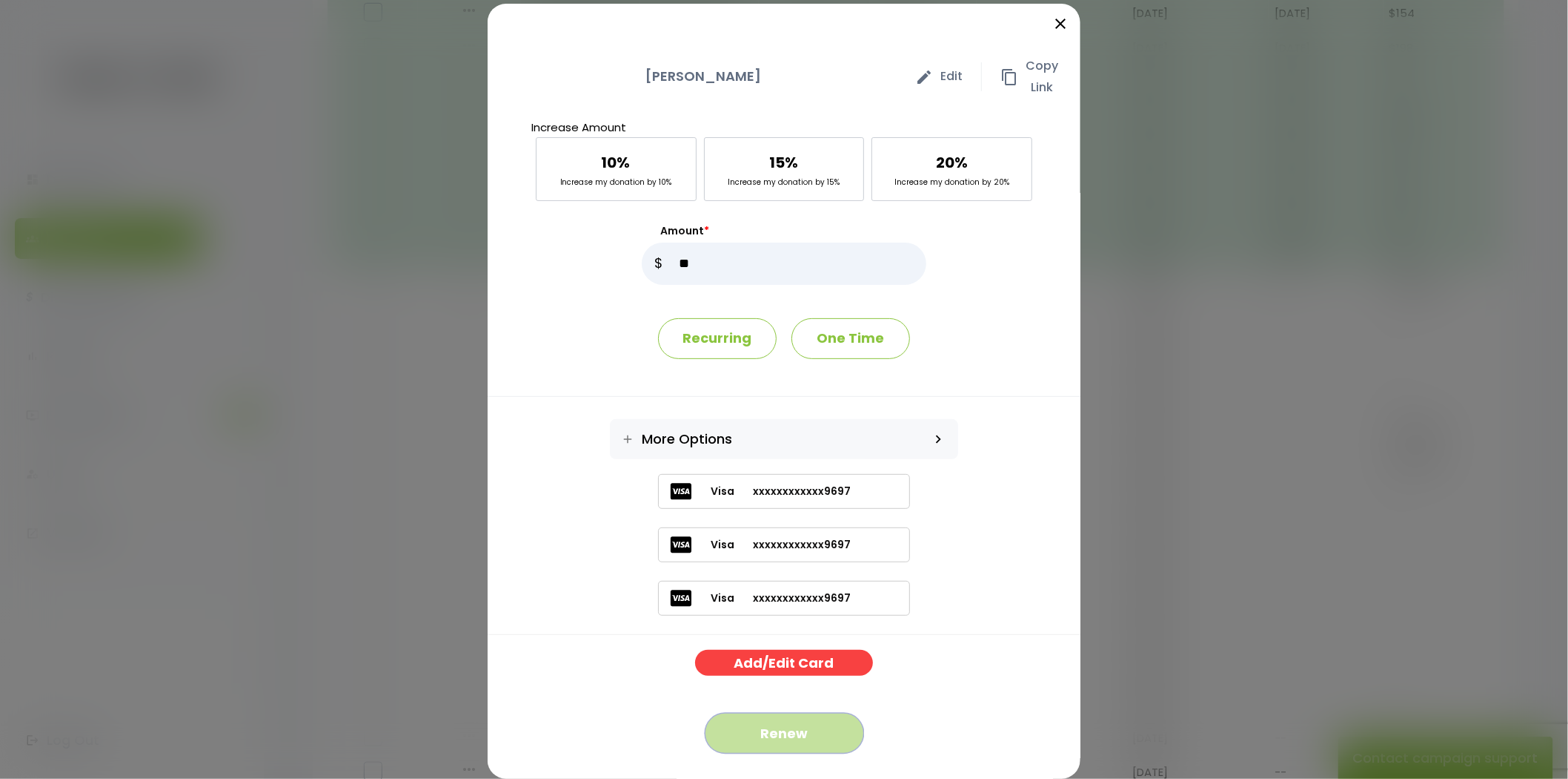
click at [761, 591] on div "Increase Amount 10% Increase my donation by 10% 15% Increase my donation by 15%…" at bounding box center [784, 444] width 593 height 654
click at [806, 735] on button "Renew" at bounding box center [784, 733] width 159 height 40
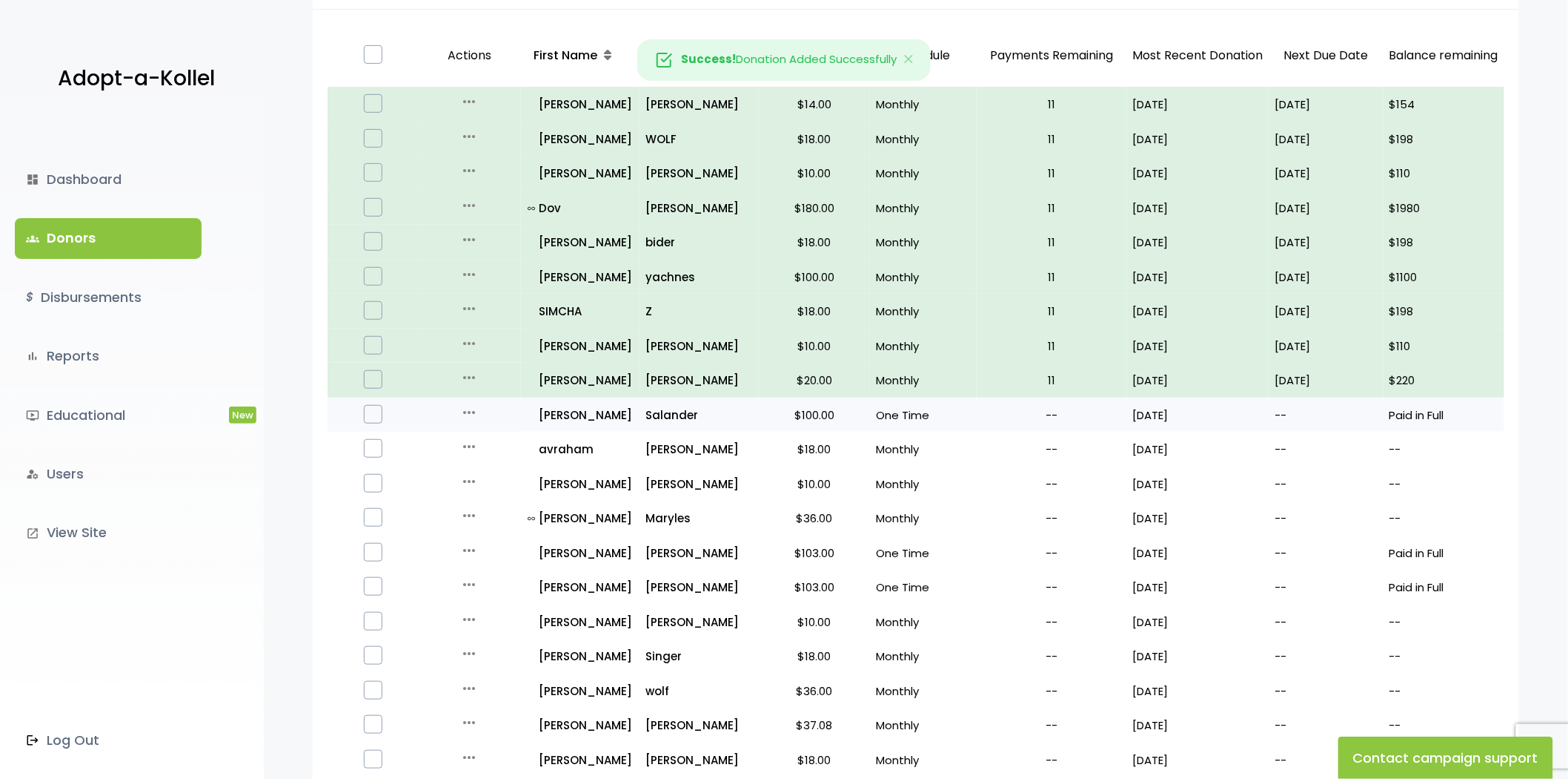
scroll to position [247, 0]
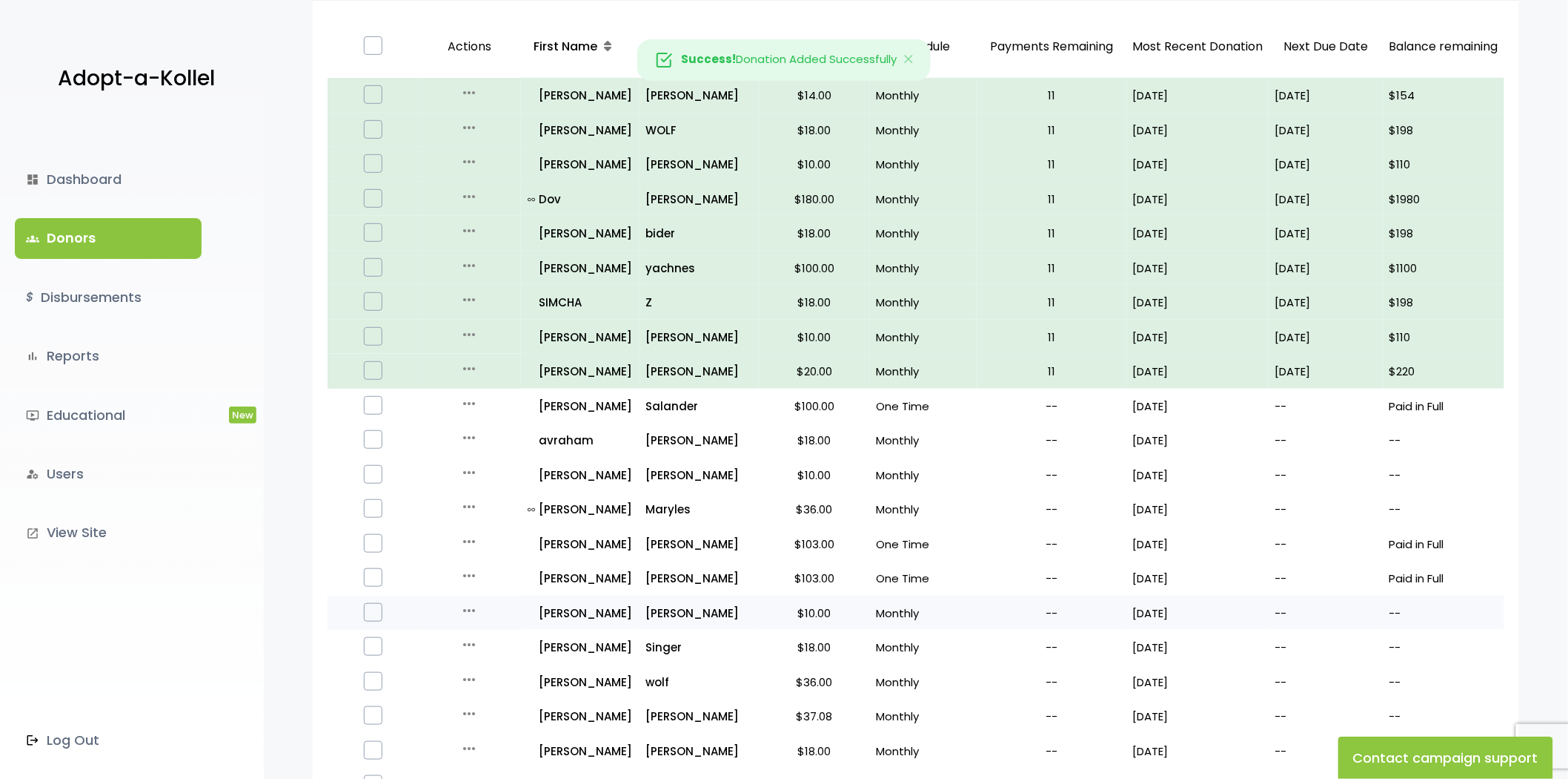
click at [467, 606] on icon "more_horiz" at bounding box center [469, 610] width 18 height 18
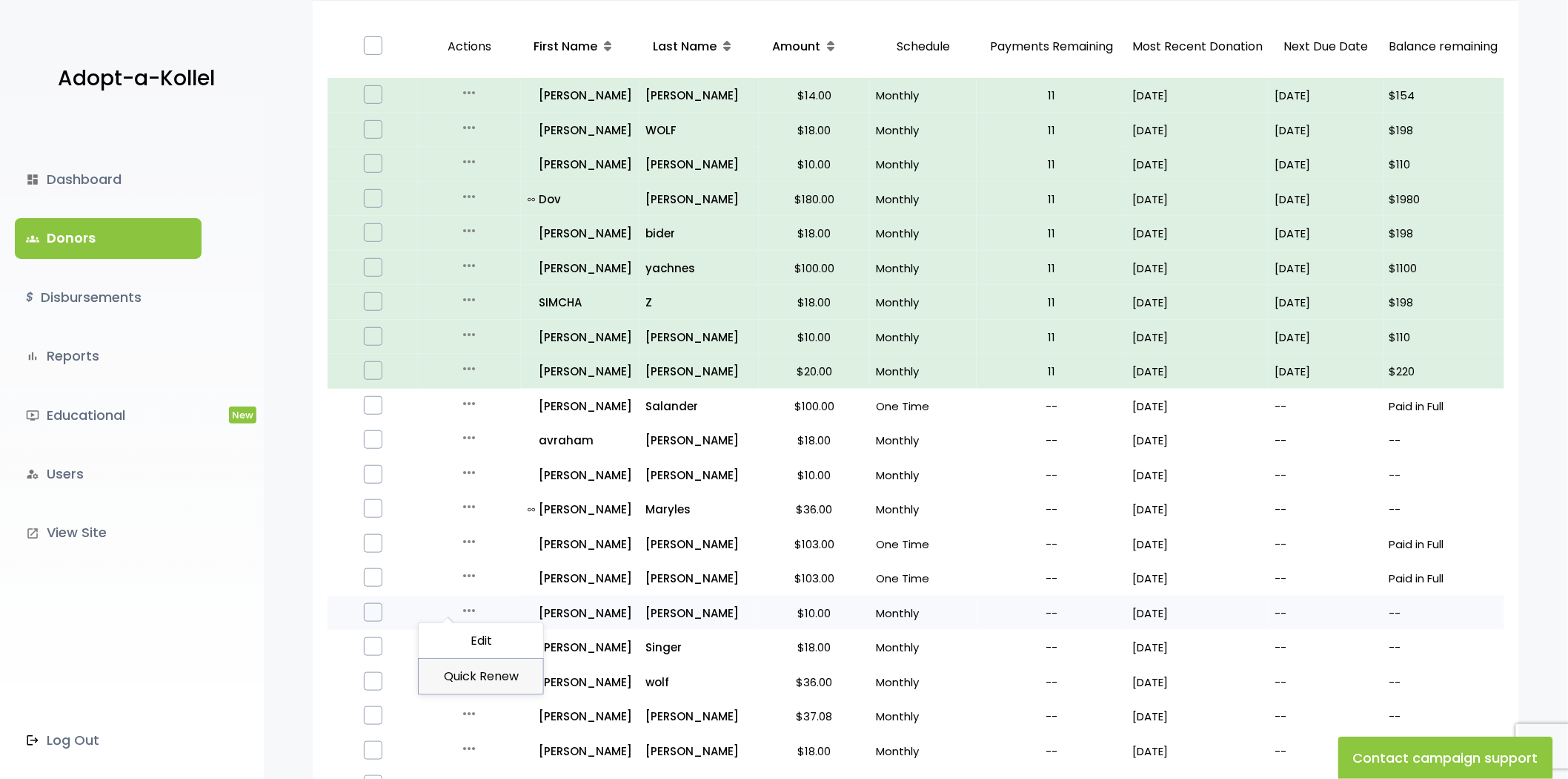
click at [450, 680] on button "Quick Renew" at bounding box center [481, 676] width 124 height 36
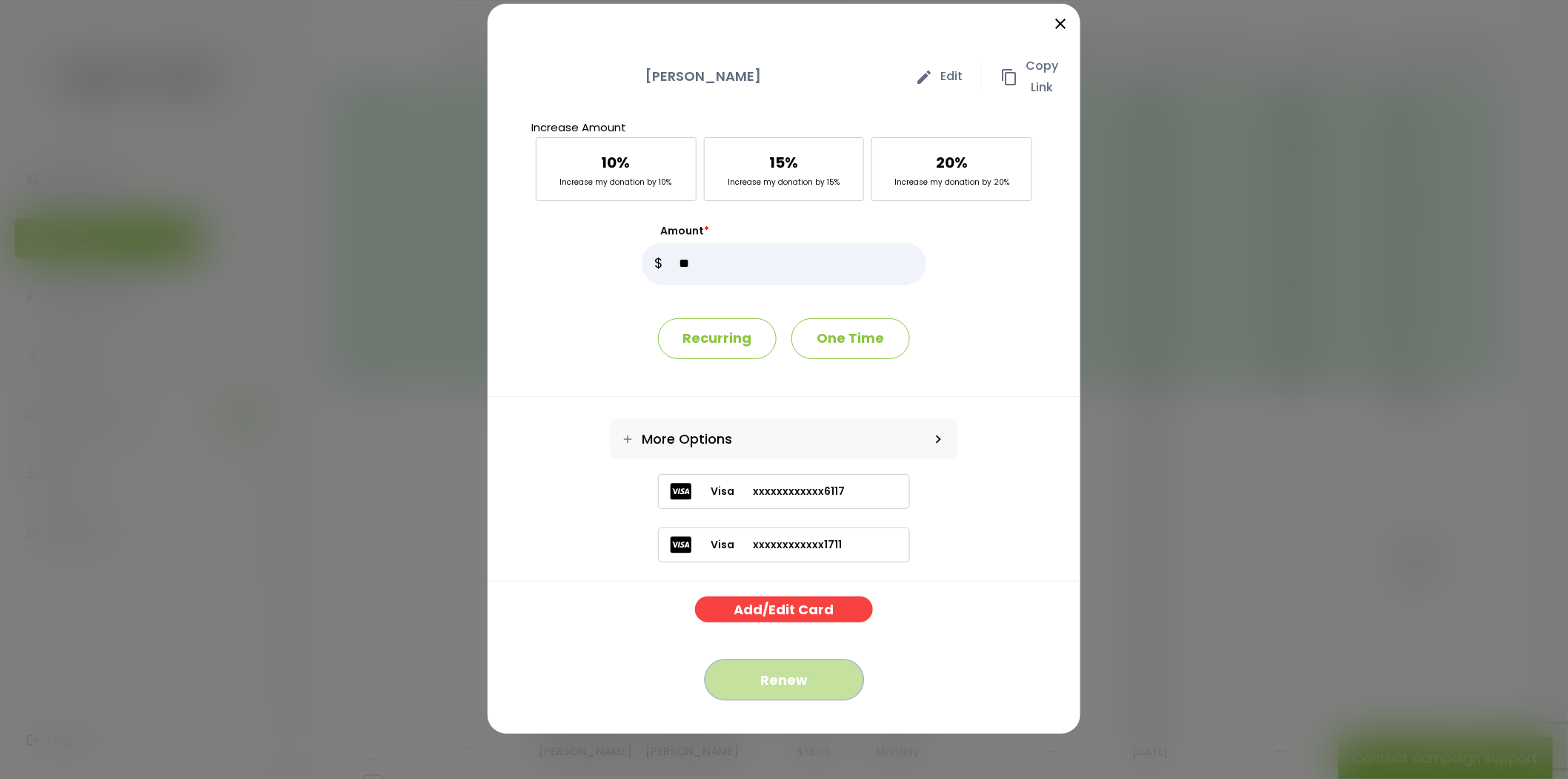
click at [765, 664] on button "Renew" at bounding box center [784, 679] width 159 height 40
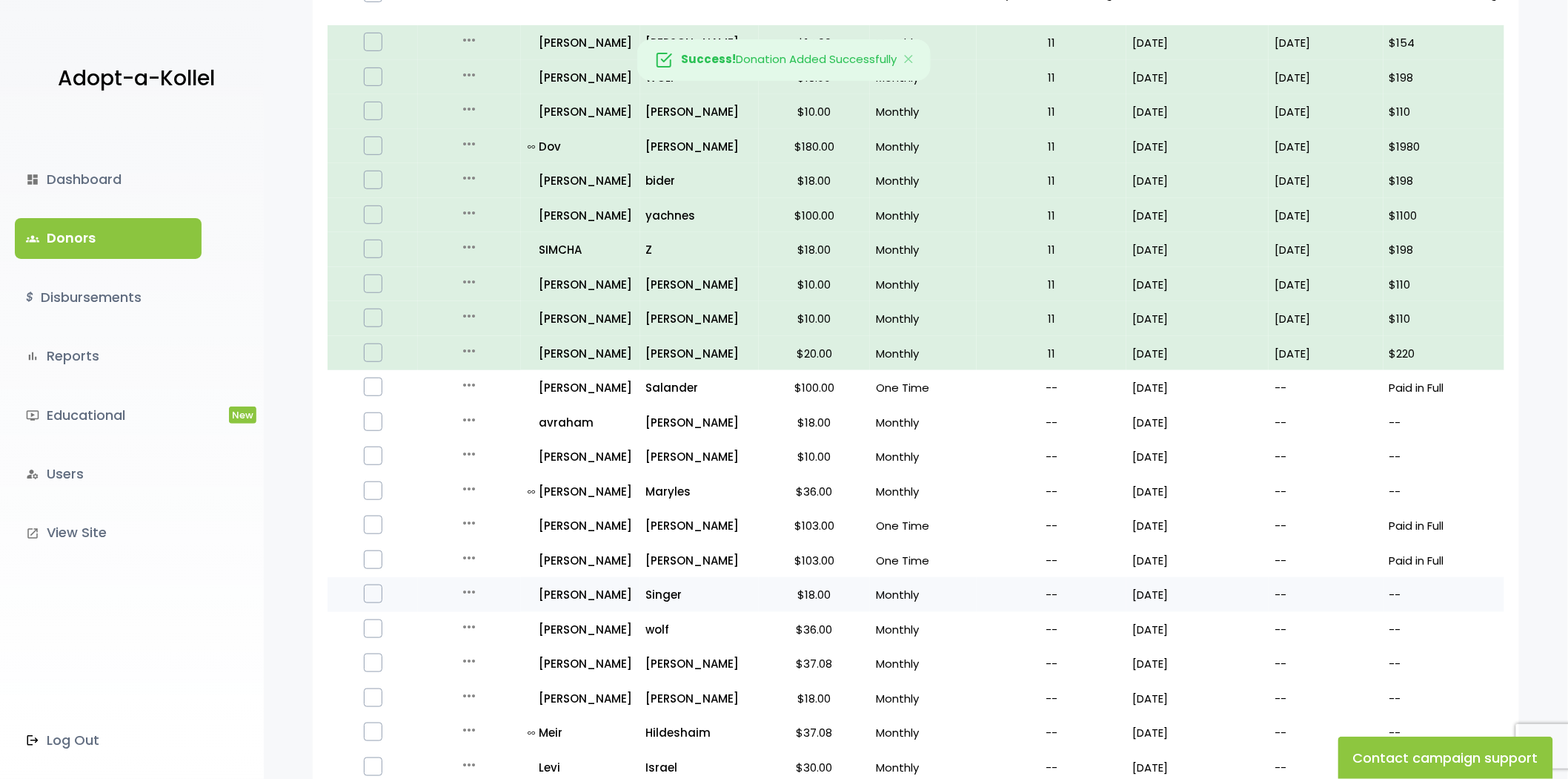
scroll to position [329, 0]
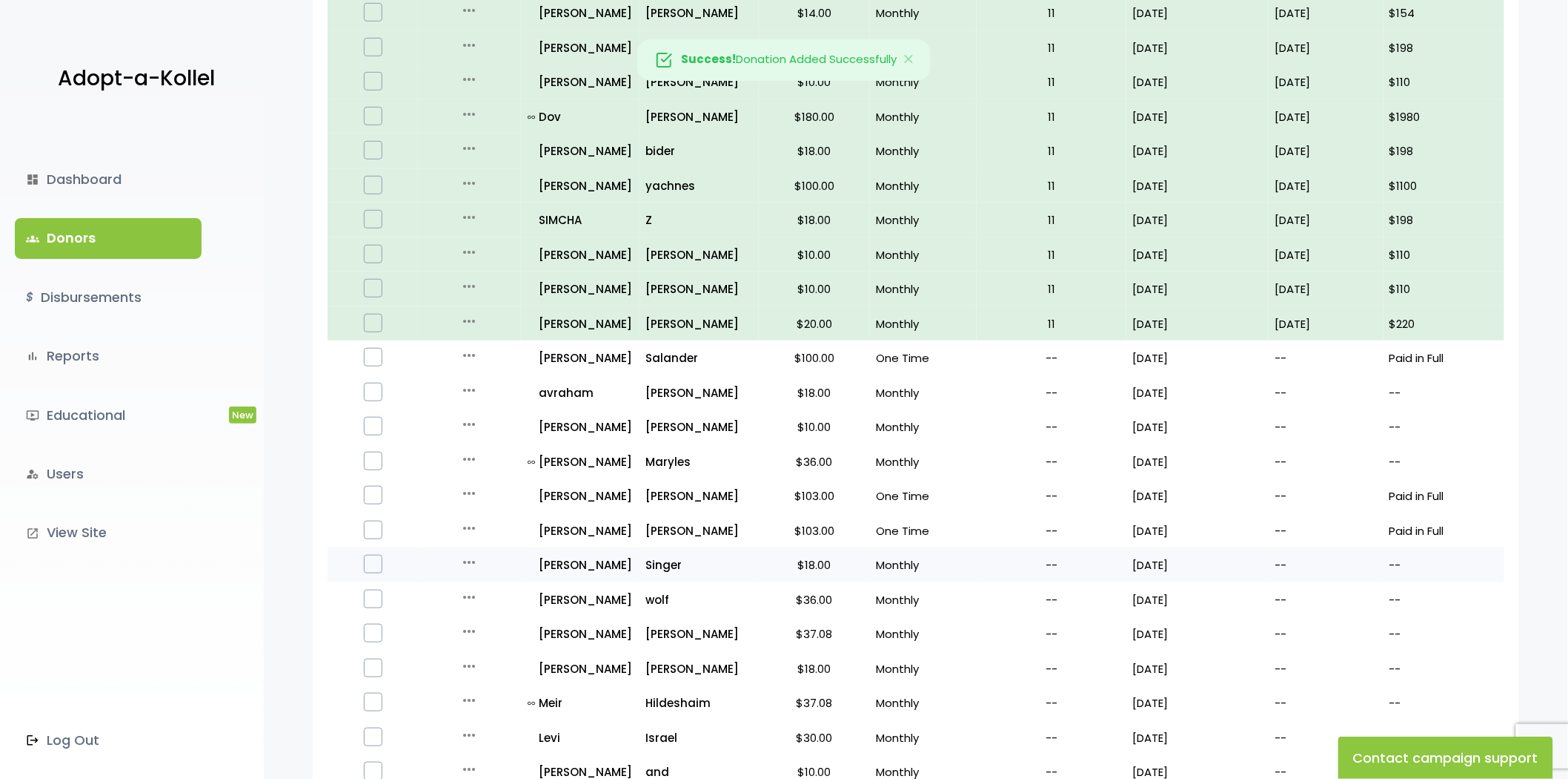
click at [460, 560] on icon "more_horiz" at bounding box center [469, 562] width 18 height 18
click at [480, 624] on button "Quick Renew" at bounding box center [481, 628] width 124 height 36
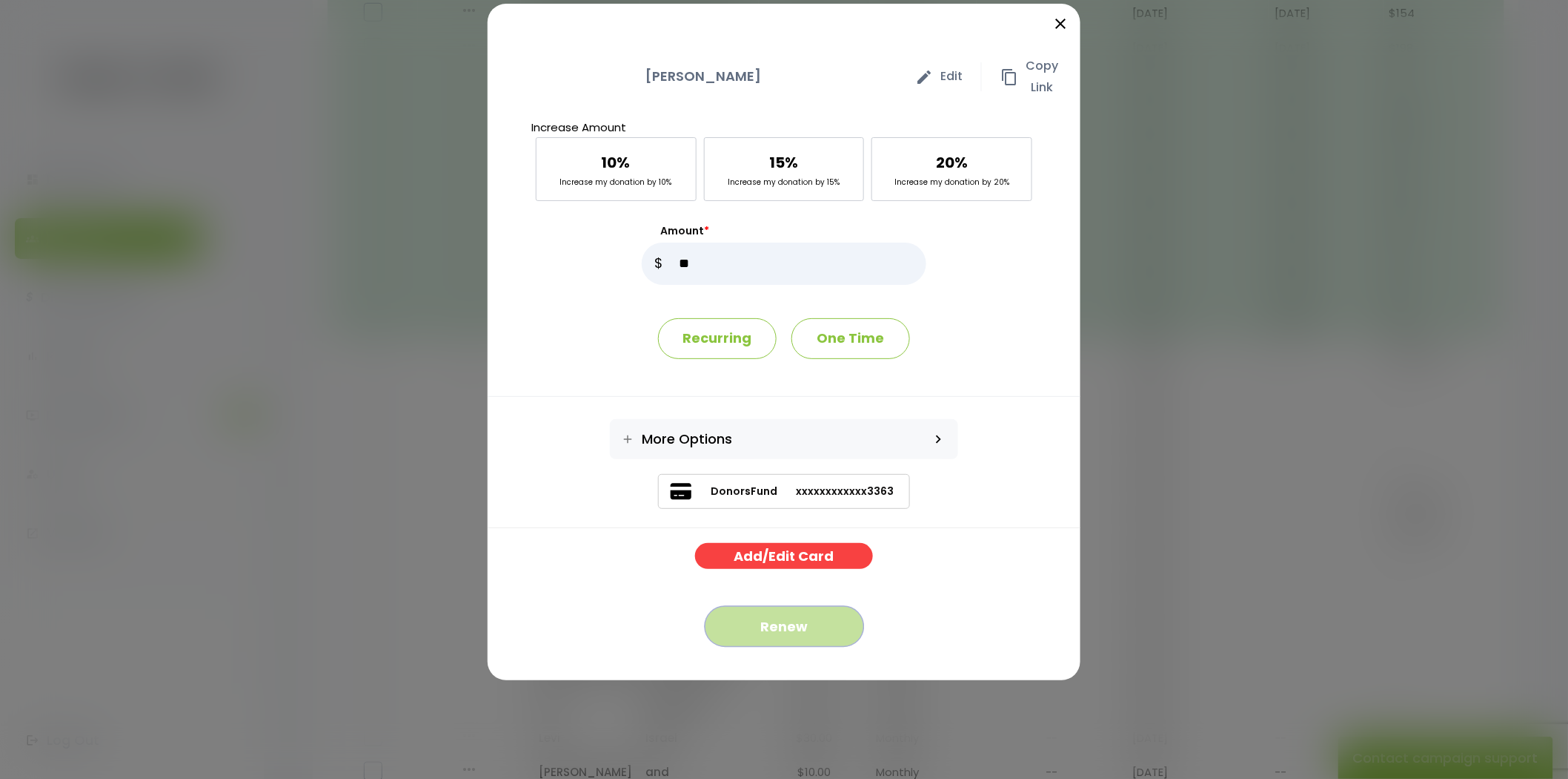
click at [809, 635] on button "Renew" at bounding box center [784, 626] width 159 height 40
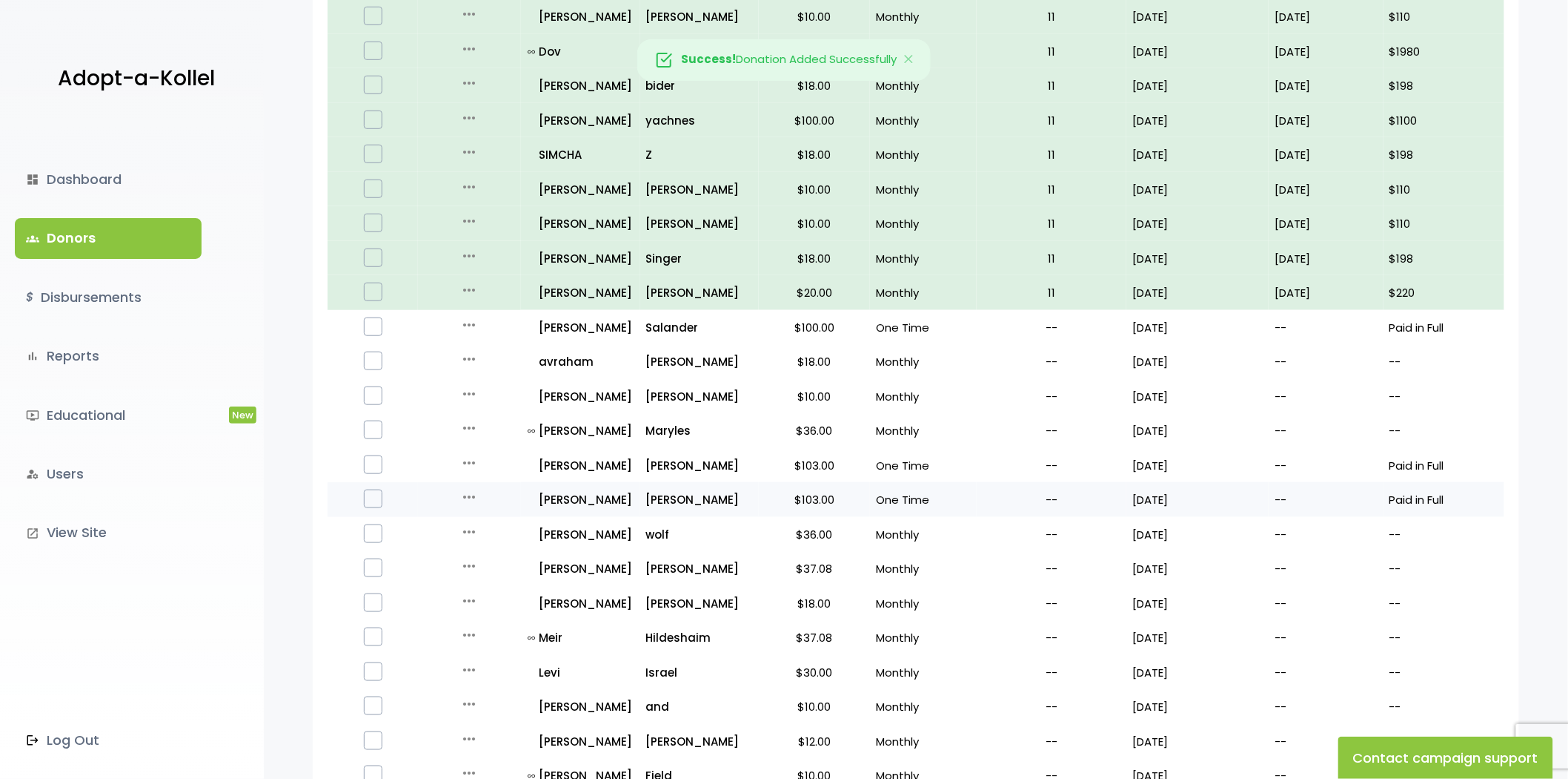
scroll to position [412, 0]
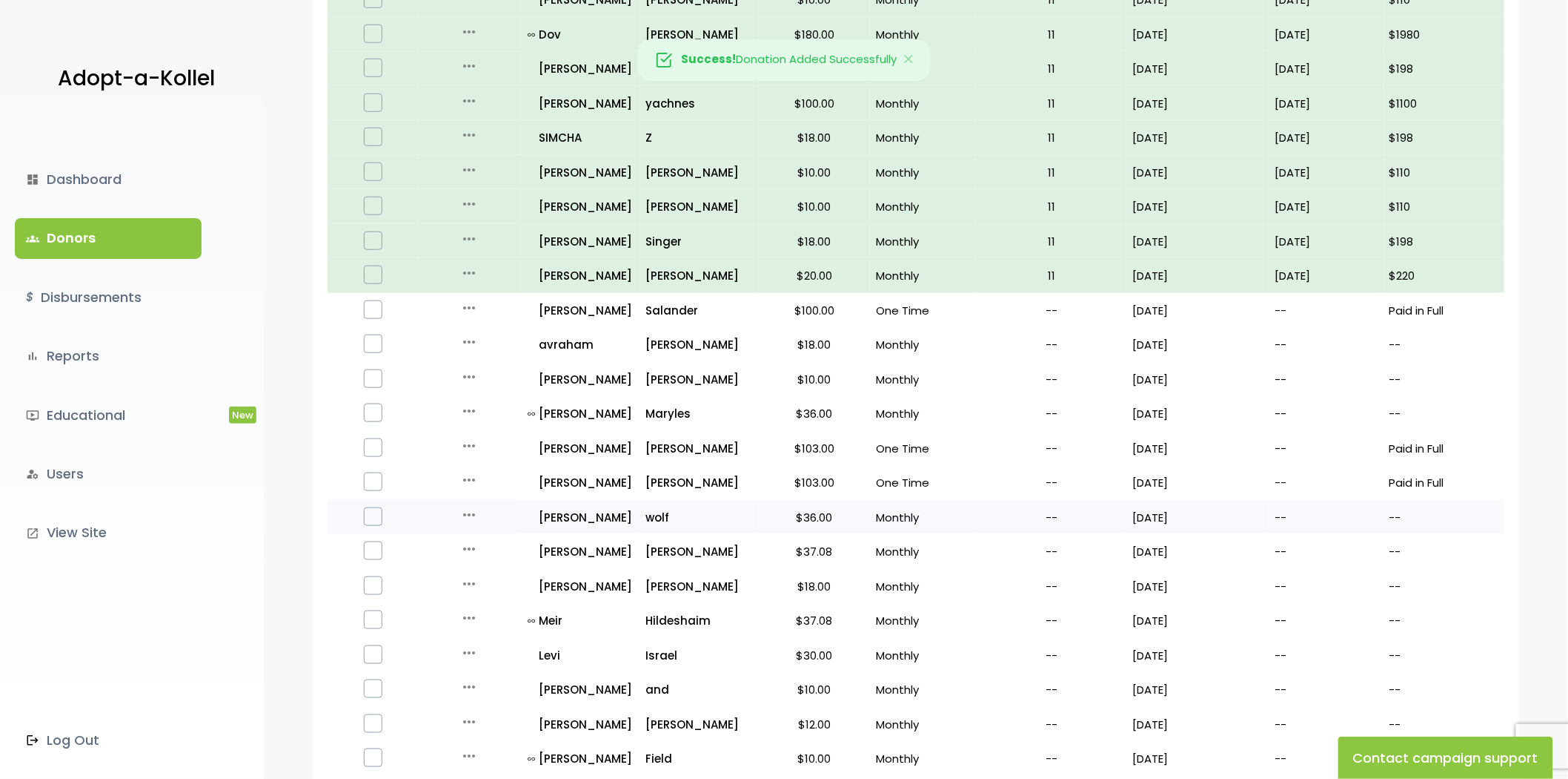
click at [464, 512] on icon "more_horiz" at bounding box center [469, 514] width 18 height 18
click at [476, 573] on button "Quick Renew" at bounding box center [481, 581] width 124 height 36
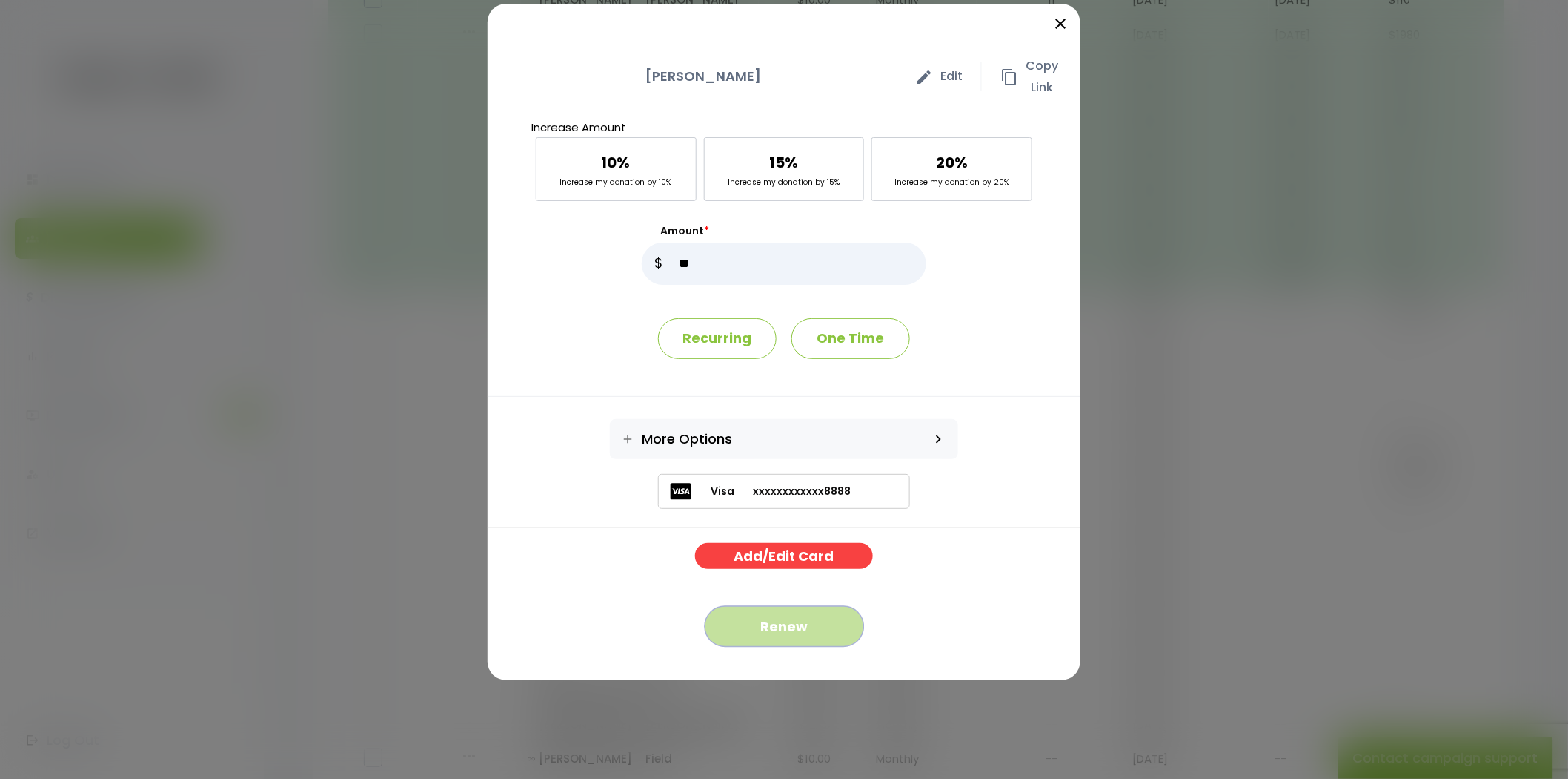
click at [835, 625] on button "Renew" at bounding box center [784, 626] width 159 height 40
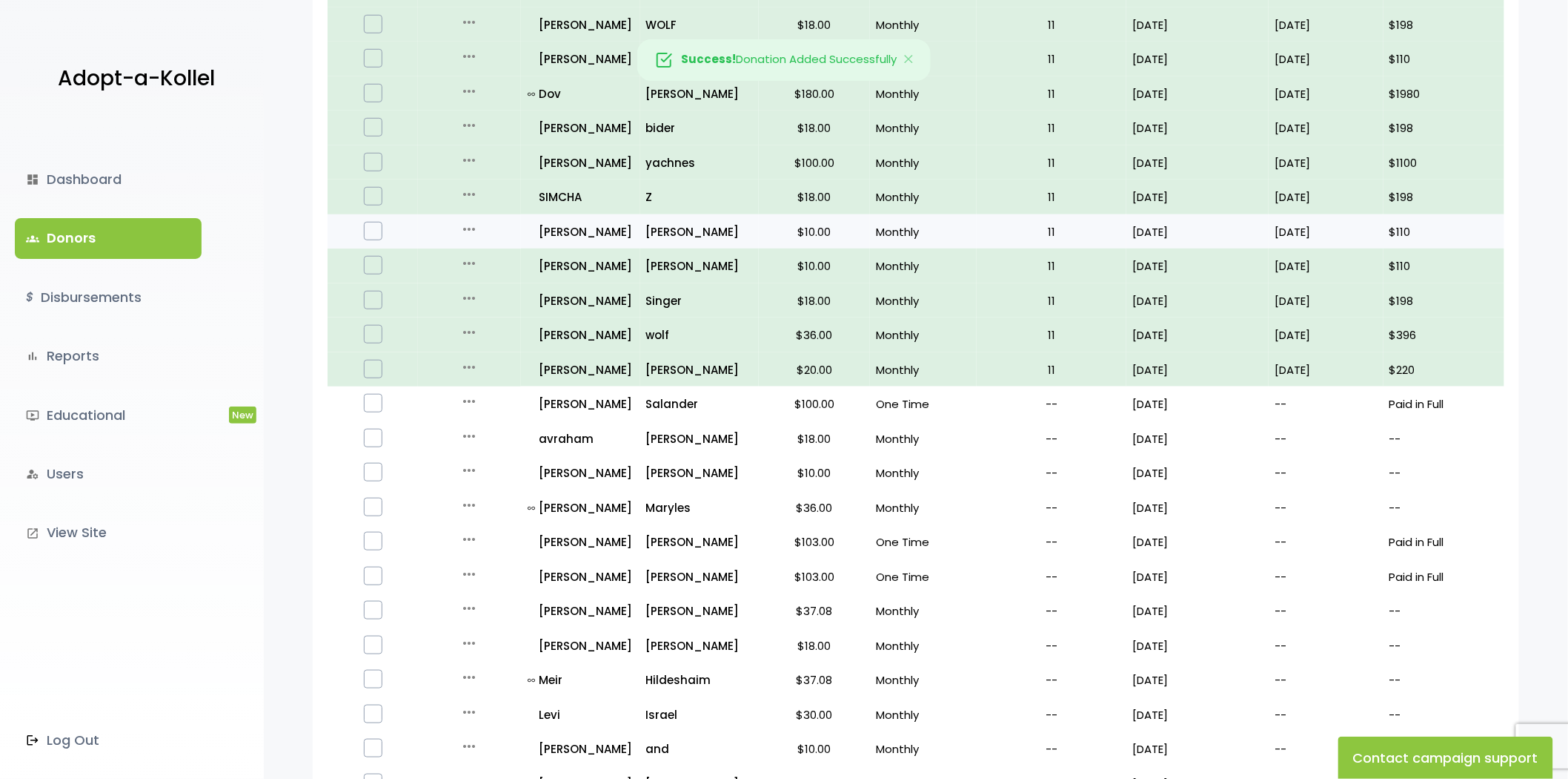
scroll to position [412, 0]
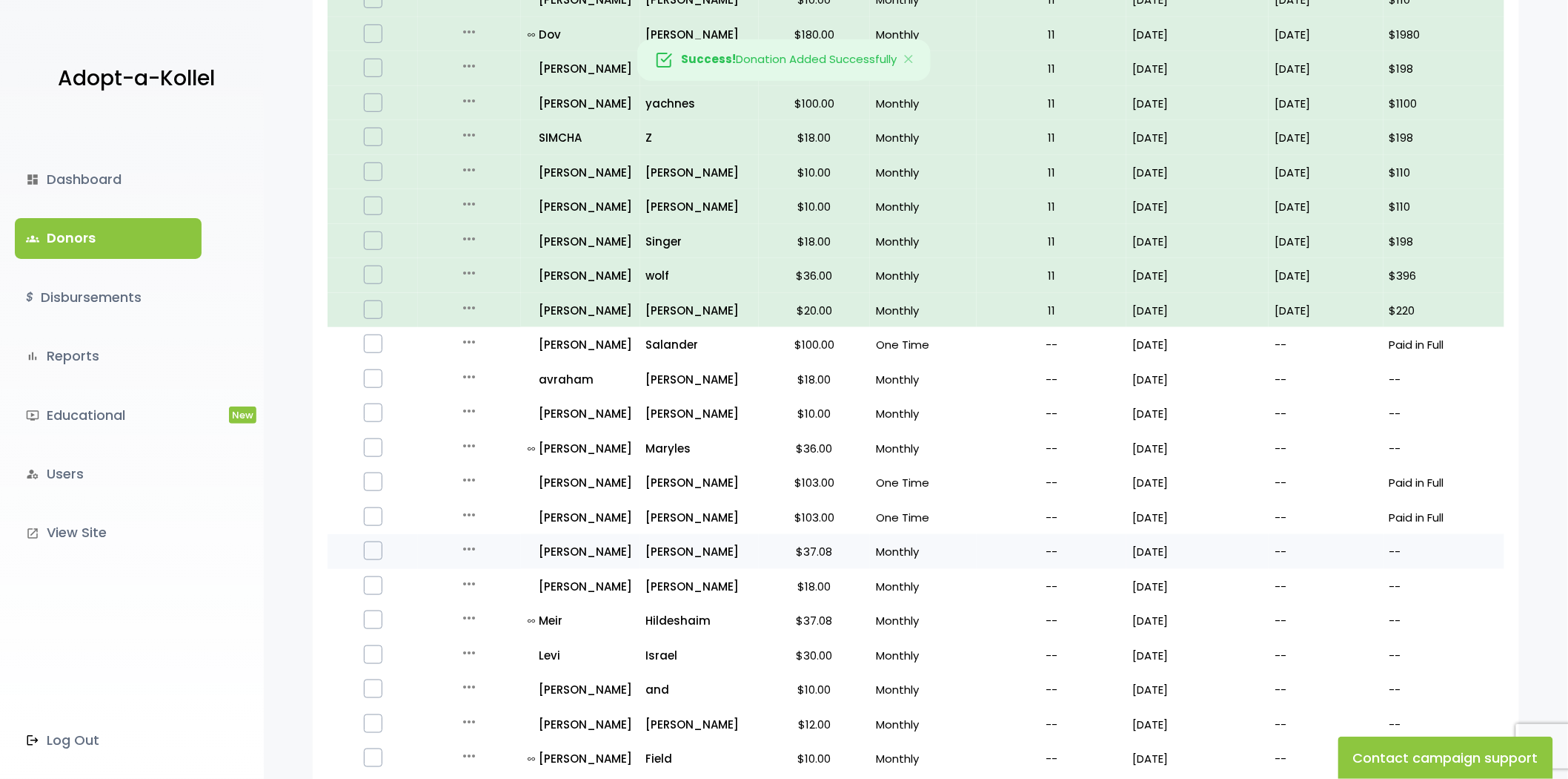
click at [464, 547] on icon "more_horiz" at bounding box center [469, 549] width 18 height 18
click at [475, 616] on button "Quick Renew" at bounding box center [481, 615] width 124 height 36
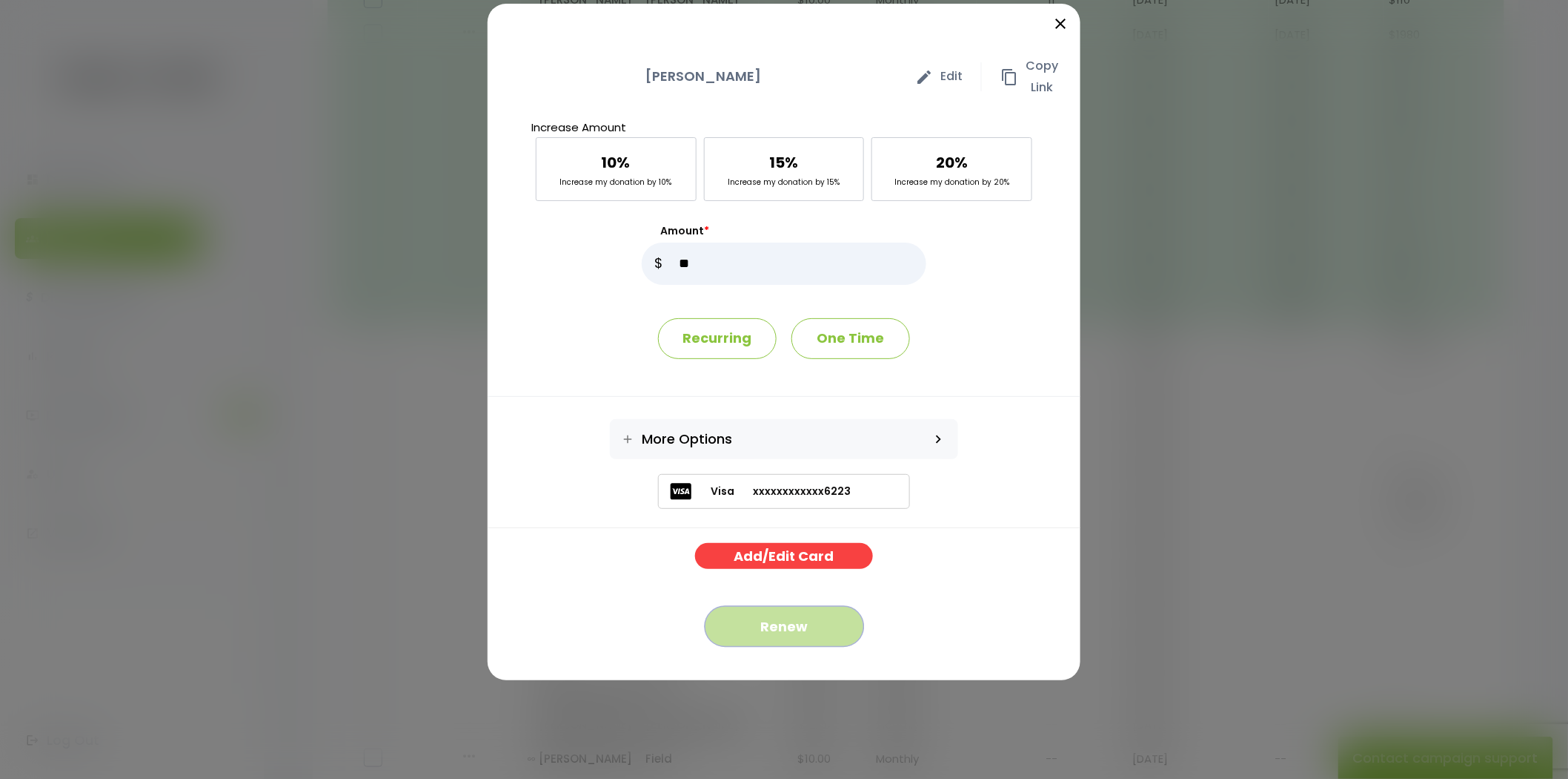
click at [783, 633] on button "Renew" at bounding box center [784, 626] width 159 height 40
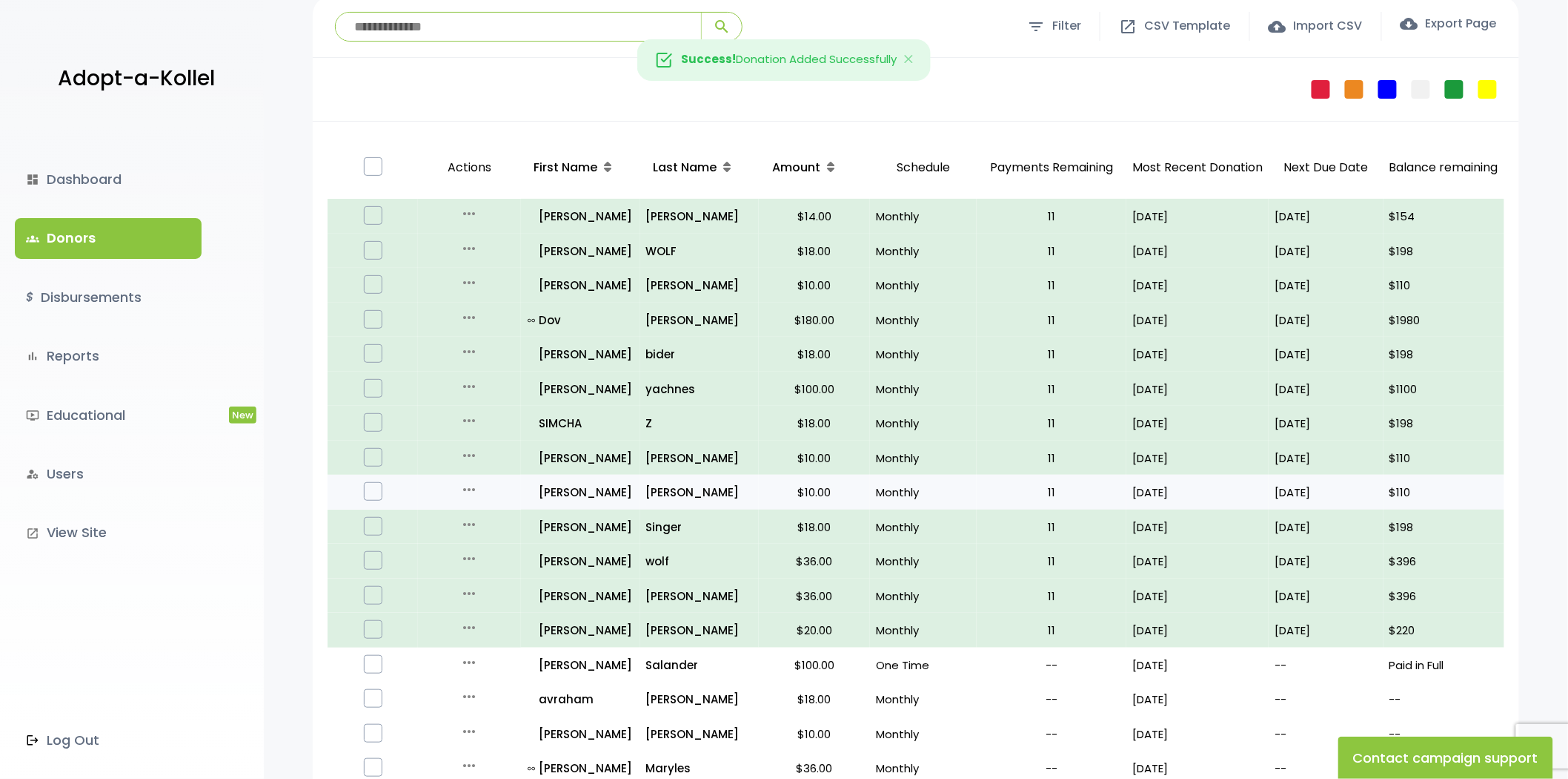
scroll to position [412, 0]
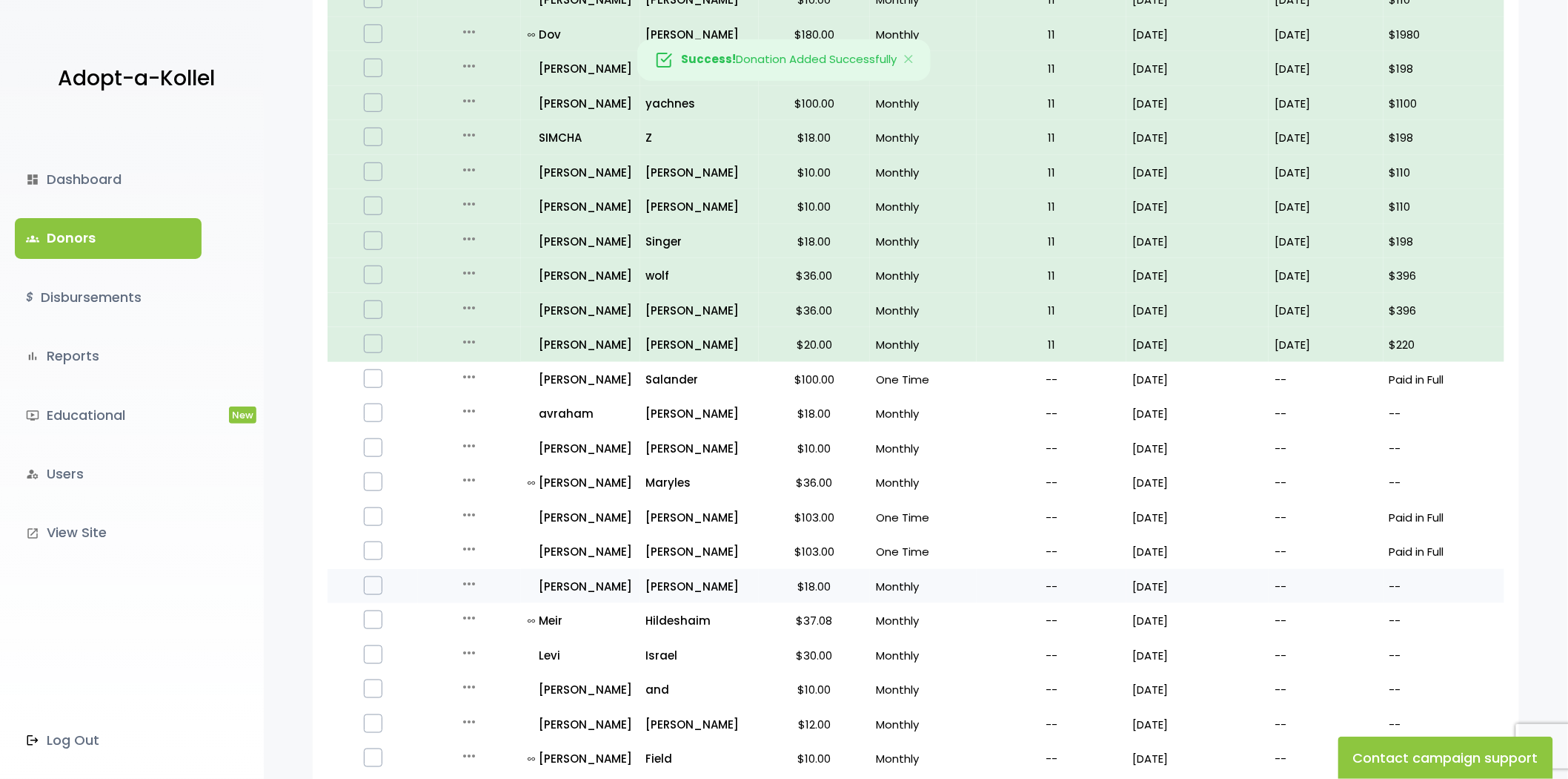
click at [467, 579] on icon "more_horiz" at bounding box center [469, 584] width 18 height 18
click at [501, 646] on button "Quick Renew" at bounding box center [481, 650] width 124 height 36
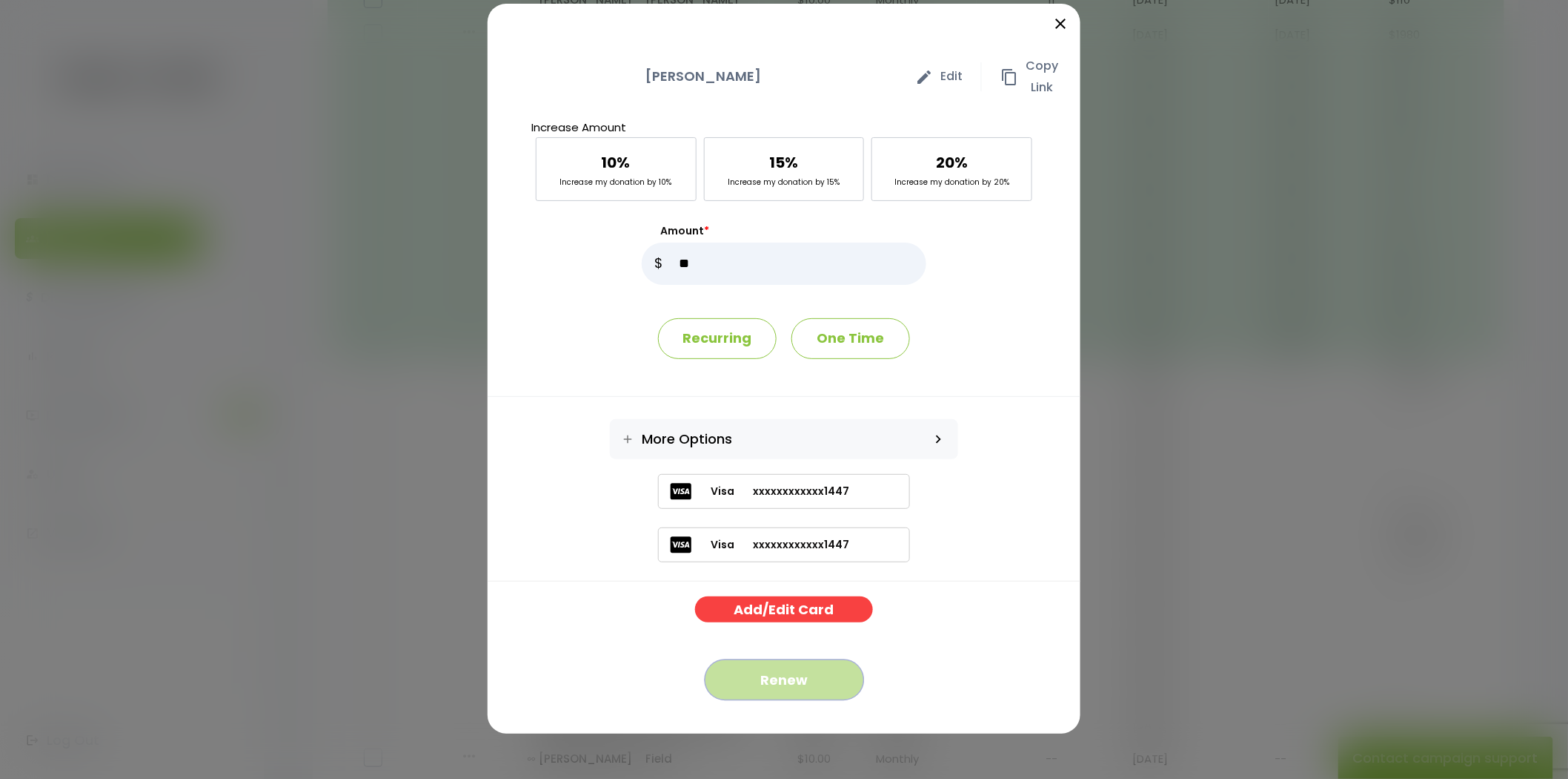
click at [793, 686] on button "Renew" at bounding box center [784, 679] width 159 height 40
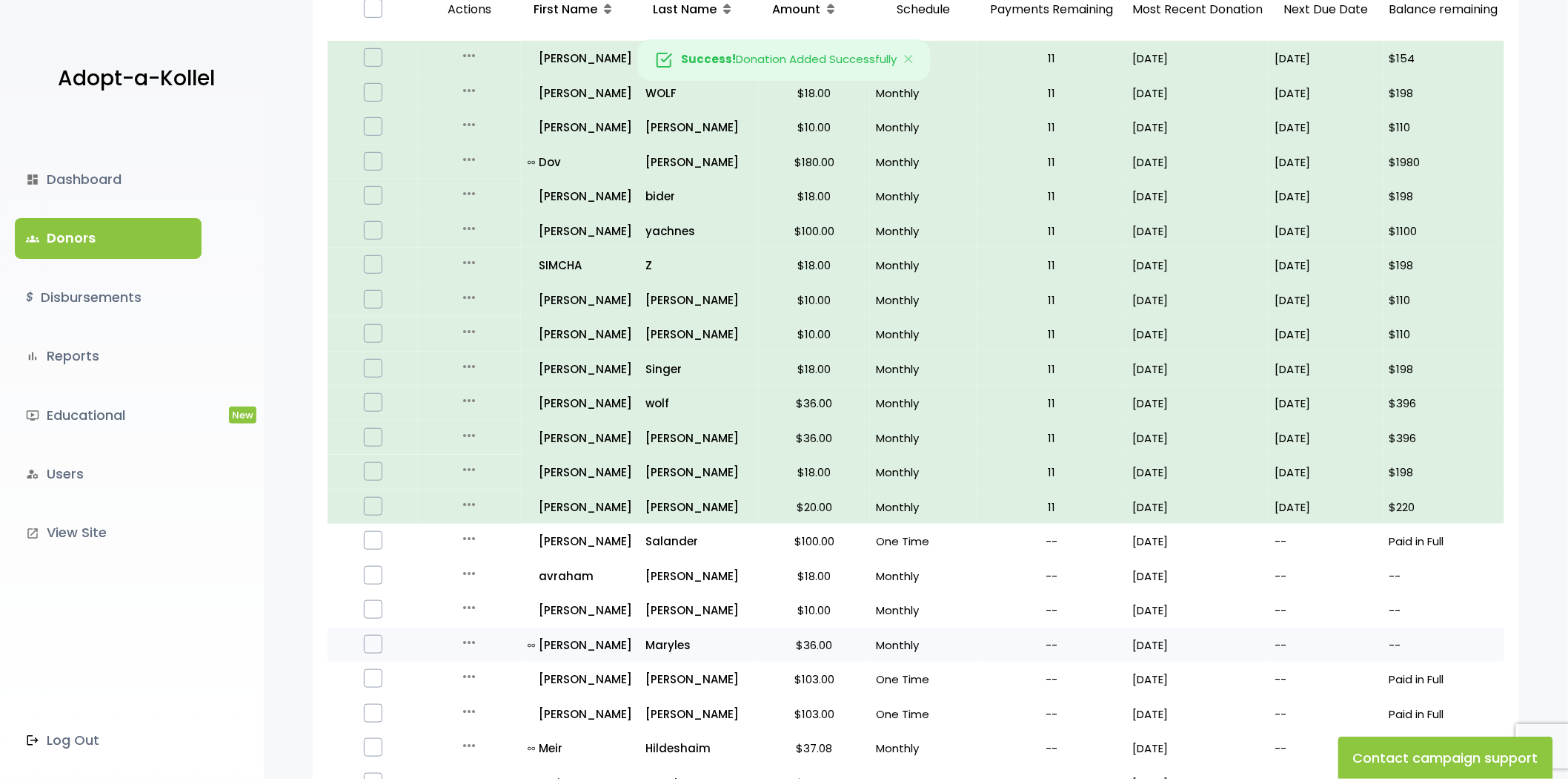
scroll to position [412, 0]
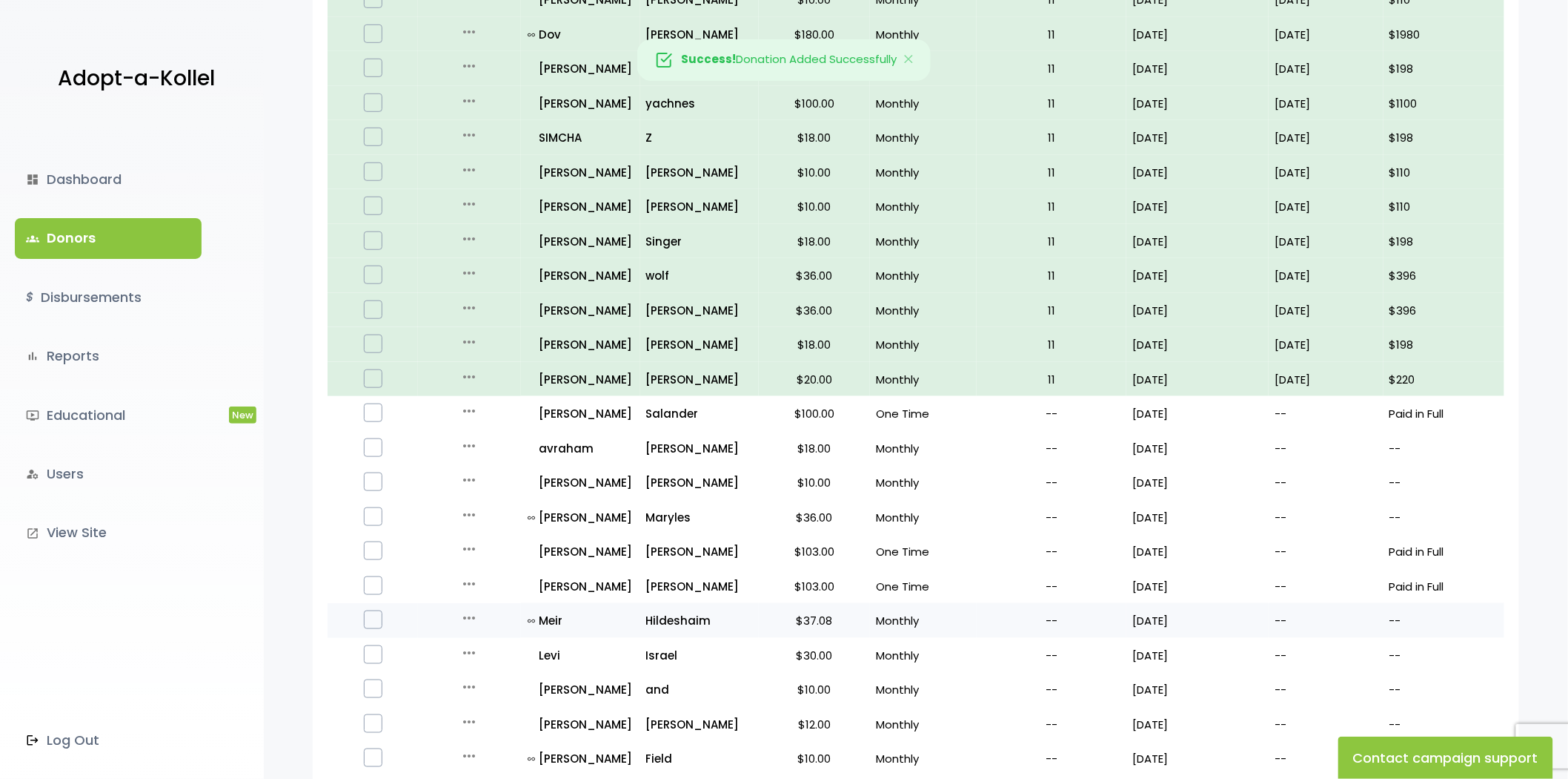
click at [463, 612] on icon "more_horiz" at bounding box center [469, 617] width 18 height 18
click at [501, 675] on button "Quick Renew" at bounding box center [481, 684] width 124 height 36
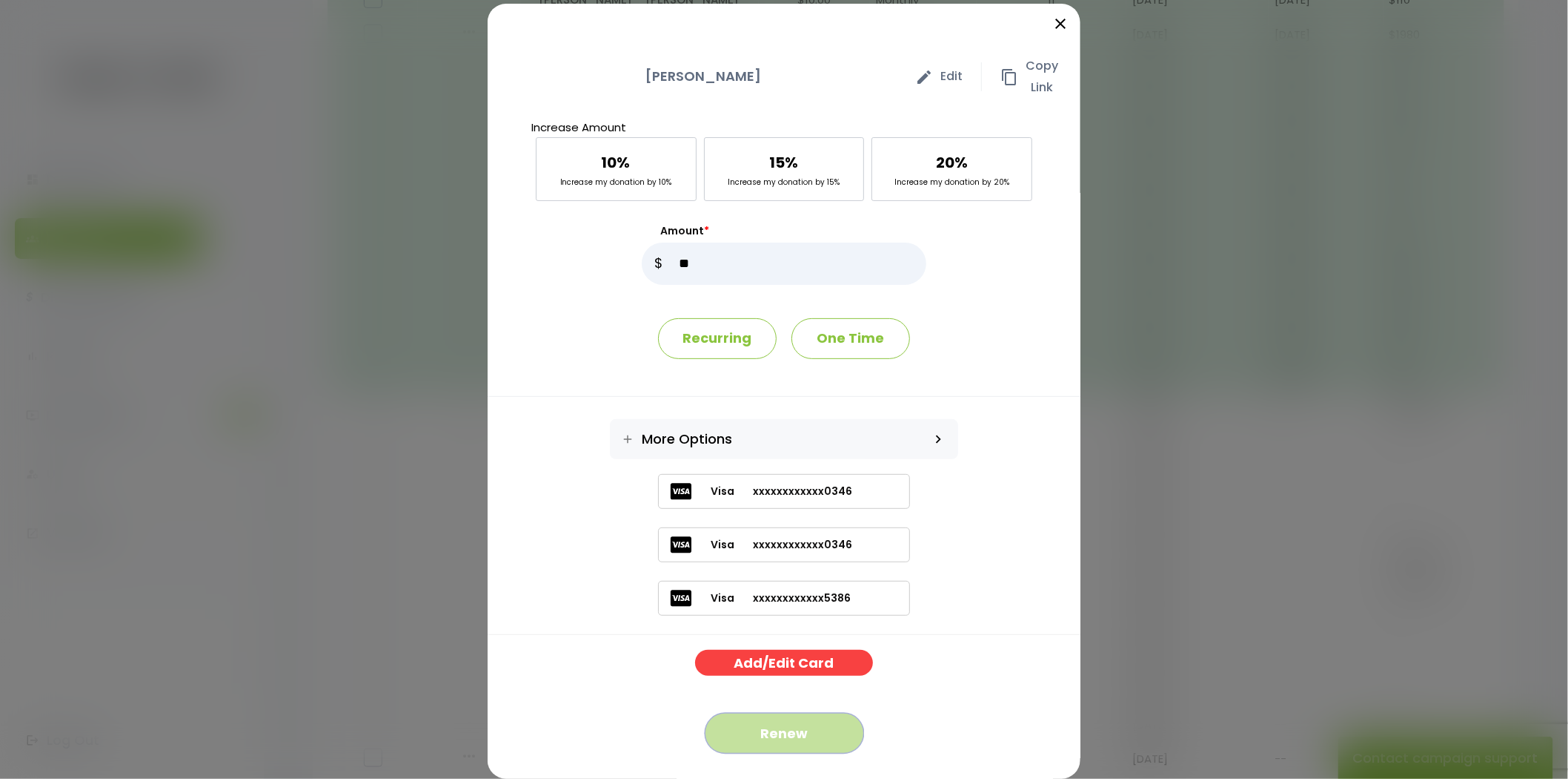
click at [803, 724] on button "Renew" at bounding box center [784, 733] width 159 height 40
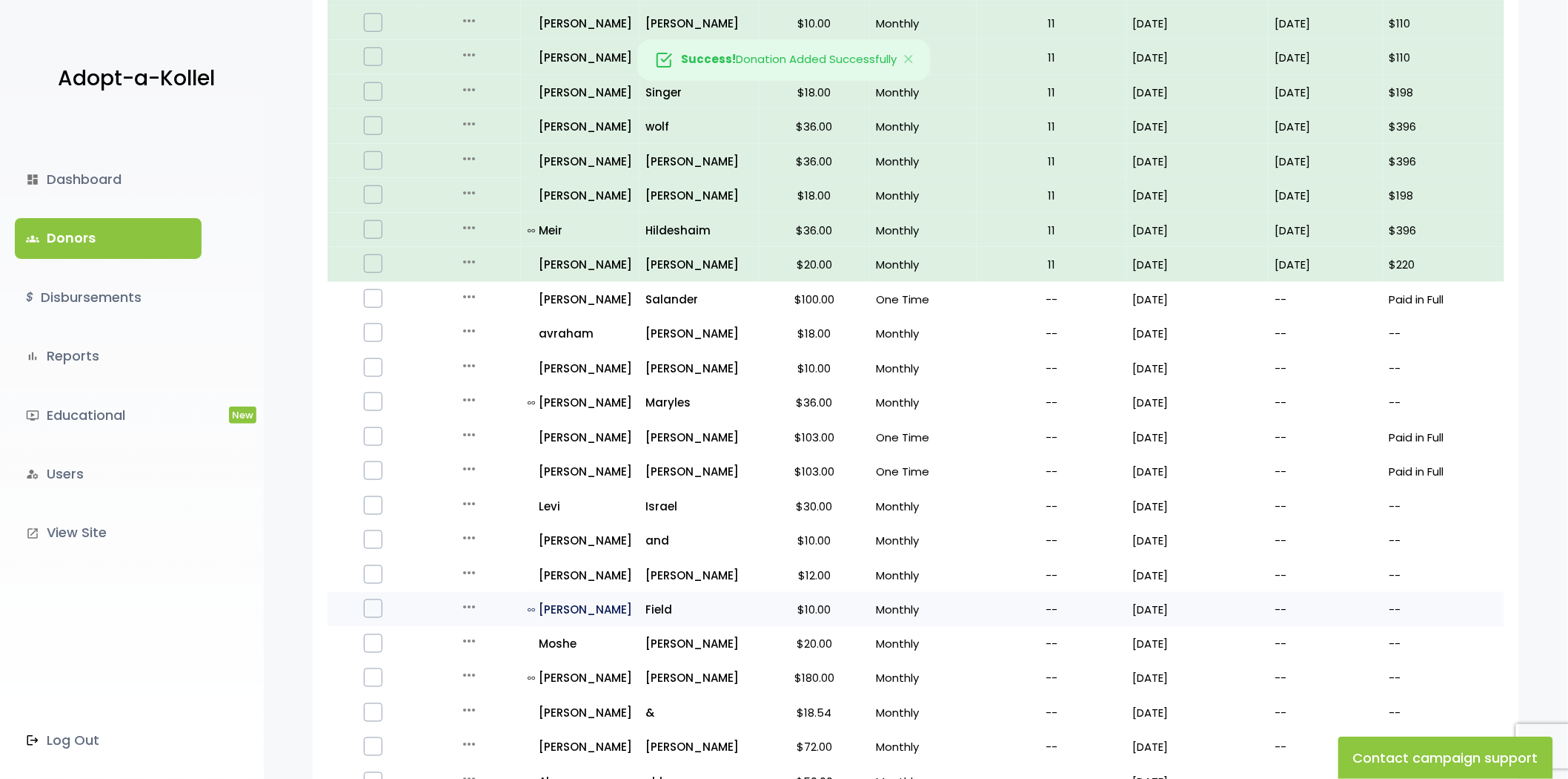
scroll to position [658, 0]
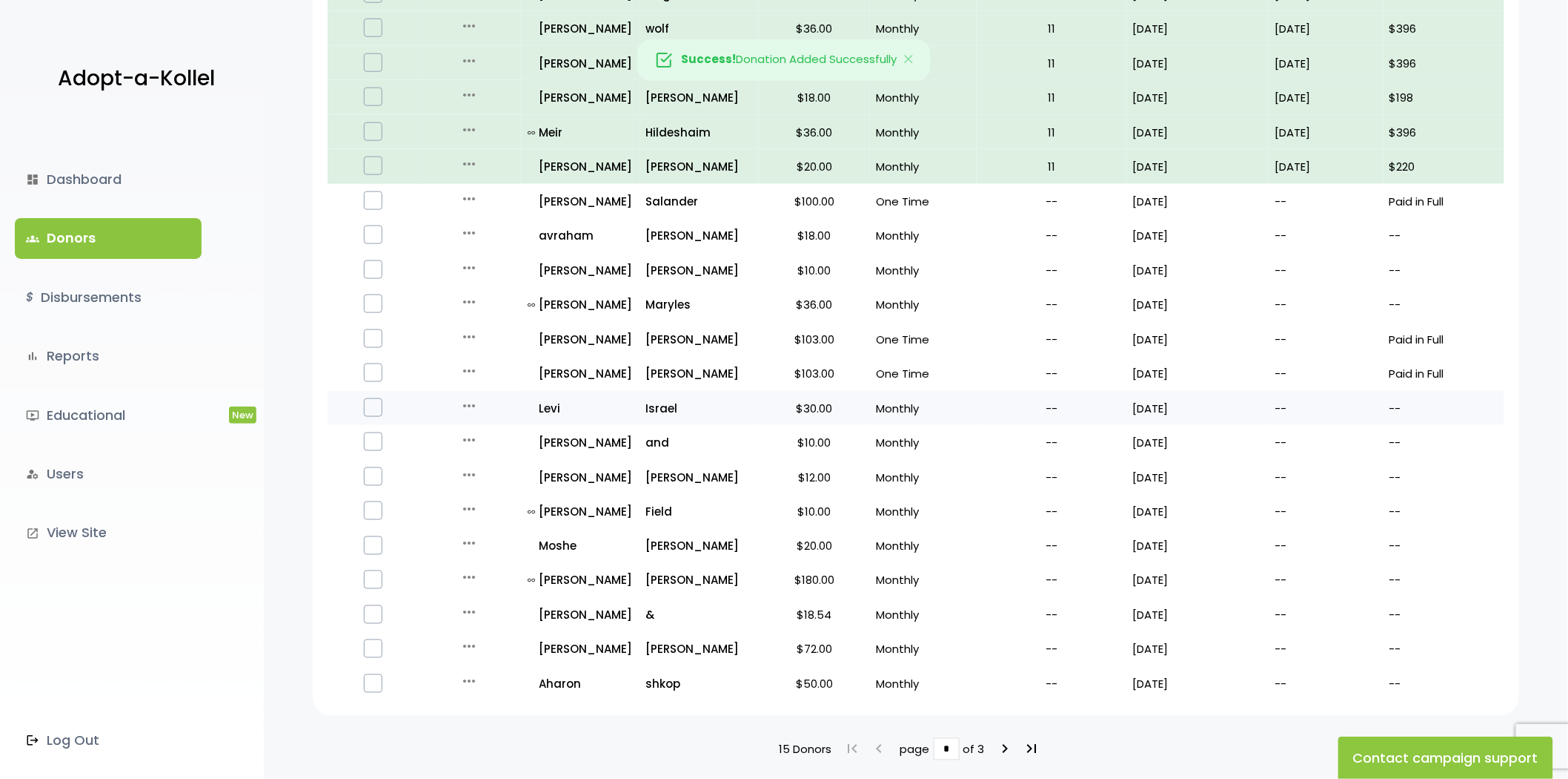
click at [457, 402] on div "more_horiz" at bounding box center [469, 409] width 90 height 23
click at [462, 402] on icon "more_horiz" at bounding box center [469, 405] width 18 height 18
click at [498, 468] on button "Quick Renew" at bounding box center [481, 472] width 124 height 36
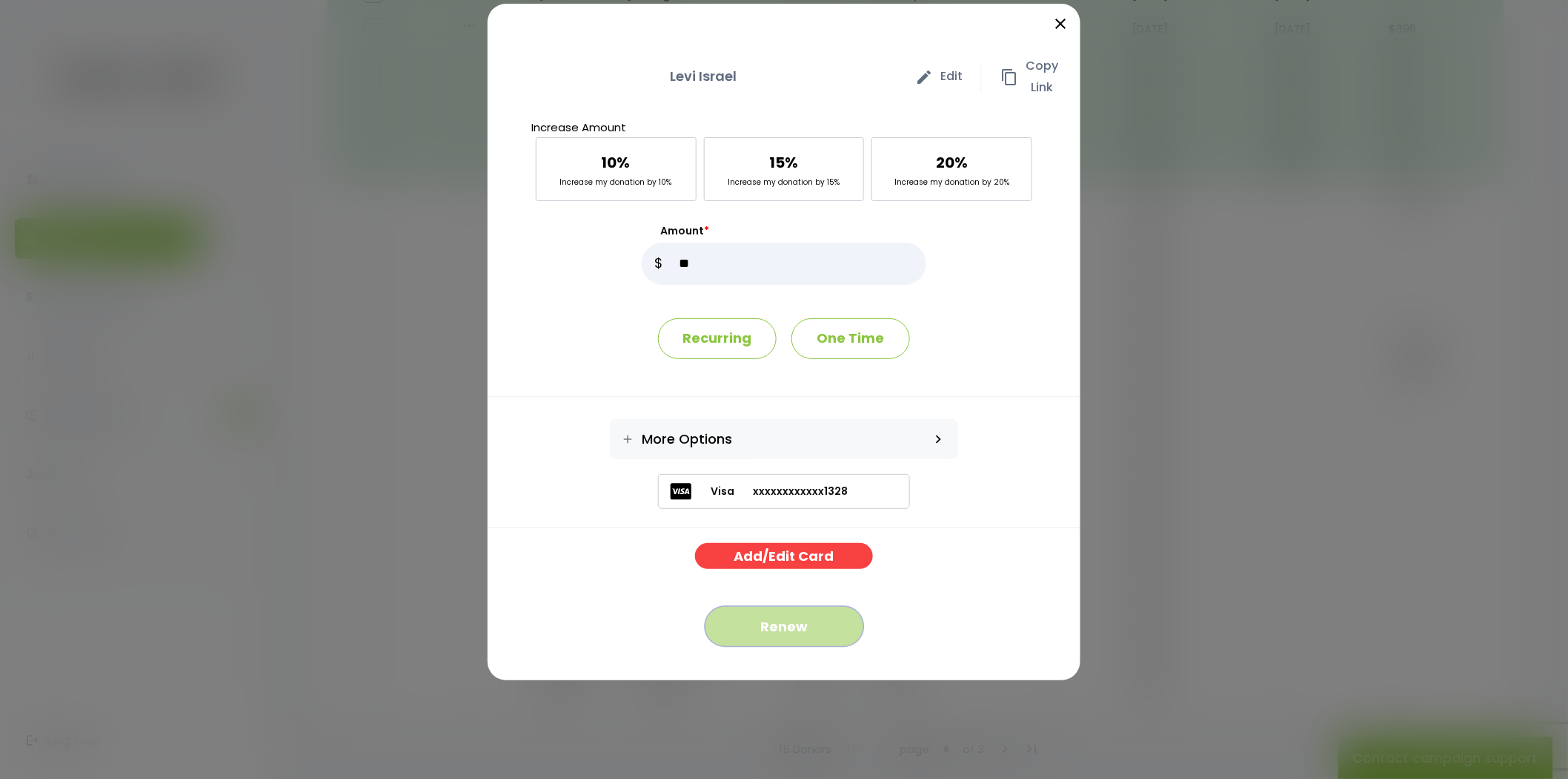
click at [809, 628] on button "Renew" at bounding box center [784, 626] width 159 height 40
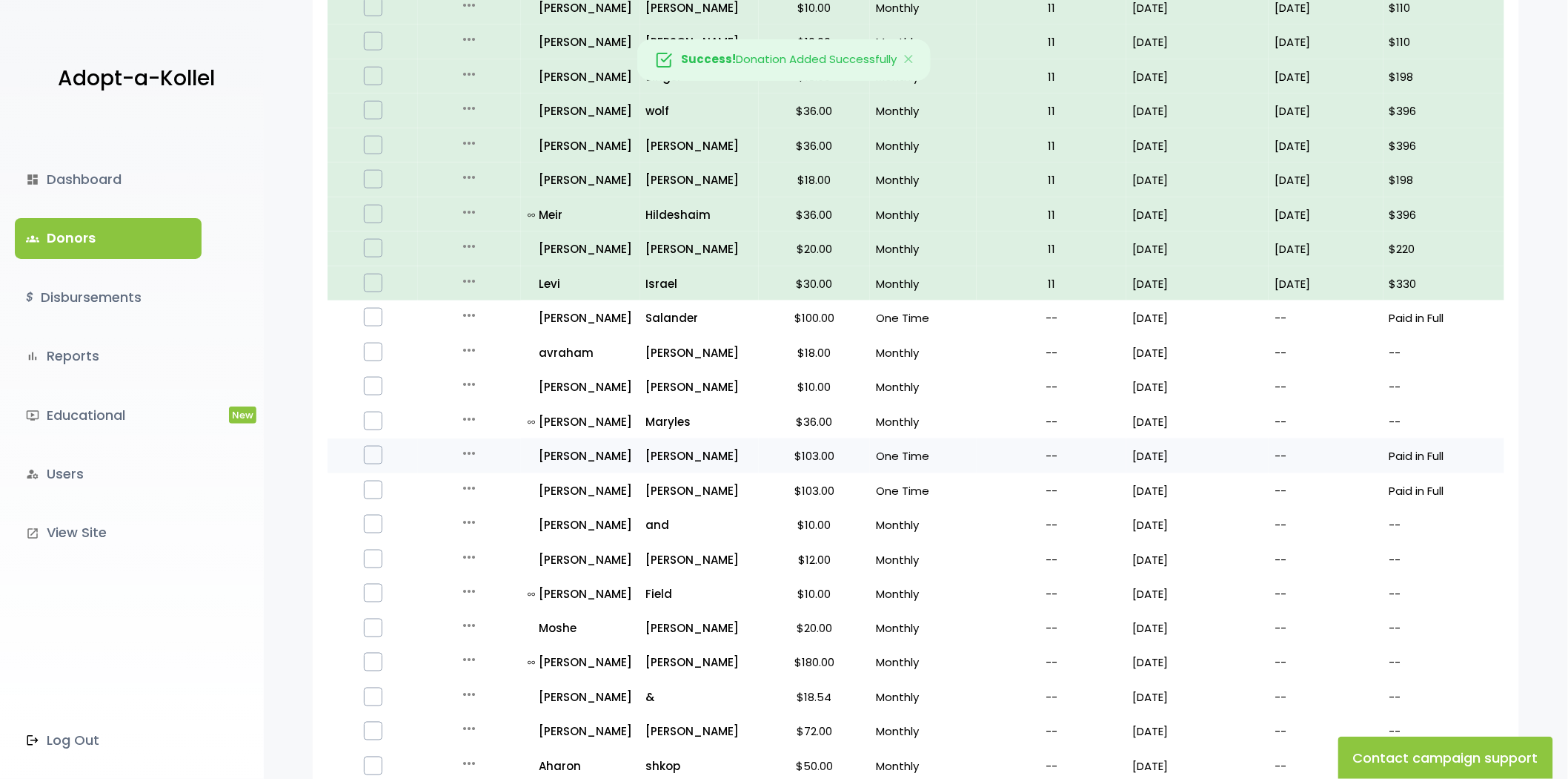
scroll to position [658, 0]
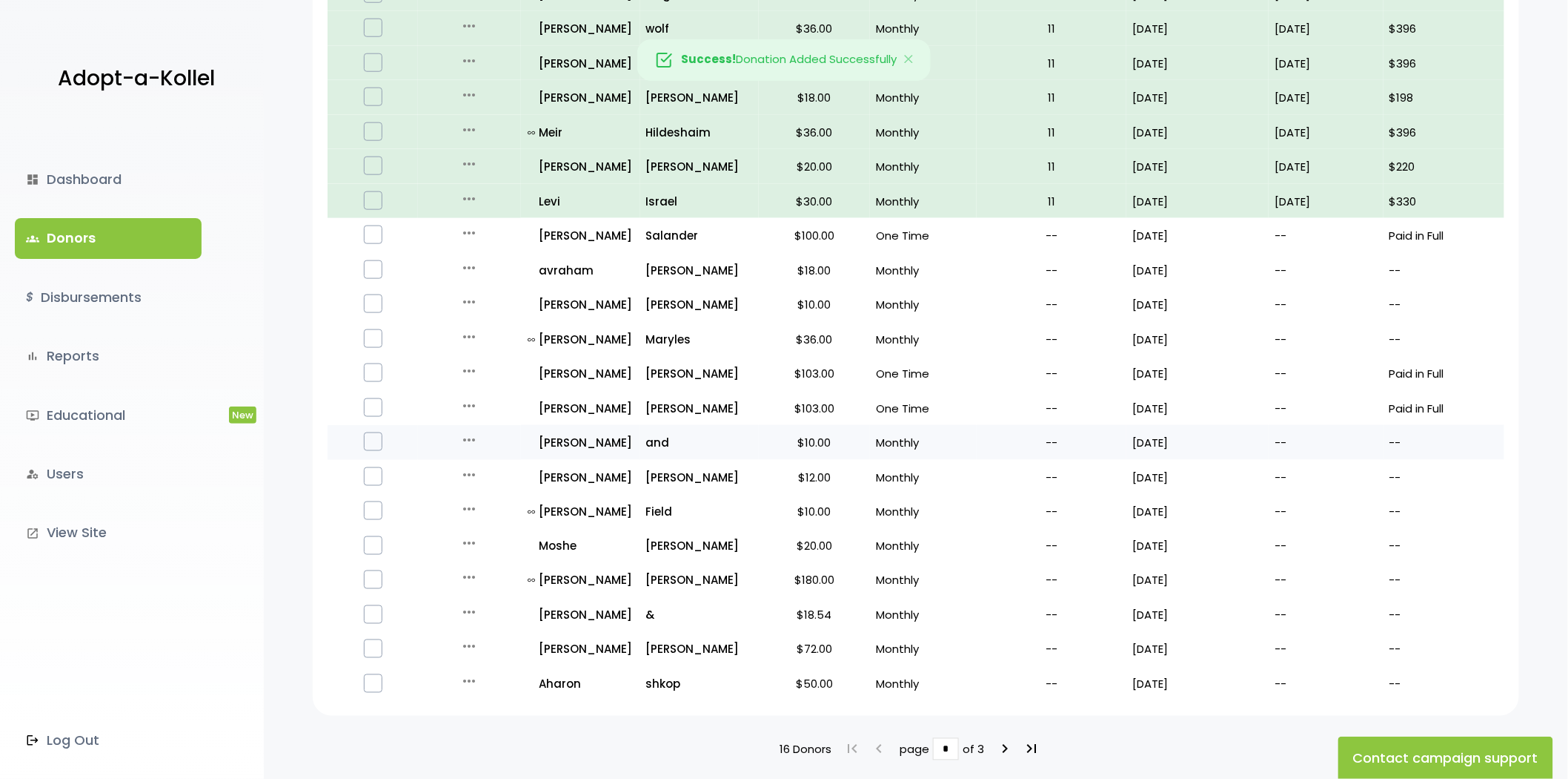
click at [464, 433] on icon "more_horiz" at bounding box center [469, 440] width 18 height 18
click at [467, 436] on icon "more_horiz" at bounding box center [469, 440] width 18 height 18
click at [471, 437] on icon "more_horiz" at bounding box center [469, 440] width 18 height 18
click at [467, 431] on icon "more_horiz" at bounding box center [469, 440] width 18 height 18
click at [489, 503] on button "Quick Renew" at bounding box center [481, 506] width 124 height 36
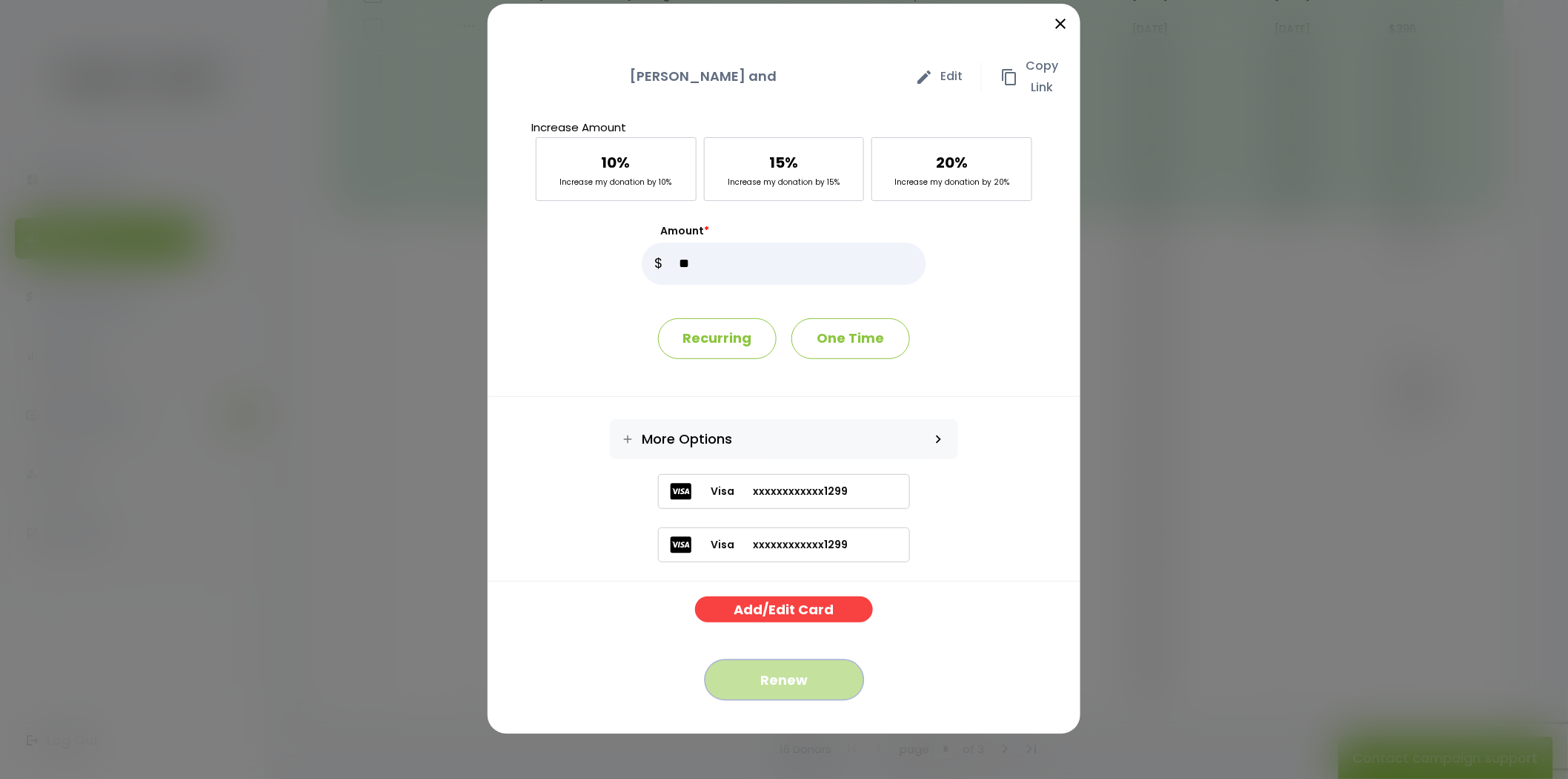
click at [804, 686] on button "Renew" at bounding box center [784, 679] width 159 height 40
click at [845, 675] on button "Renew" at bounding box center [784, 679] width 159 height 40
click at [398, 318] on div "close Ezra and edit Edit content_copy Copy Link Increase Amount 10% Increase my…" at bounding box center [784, 389] width 1568 height 779
click at [1052, 28] on icon "close" at bounding box center [1060, 23] width 18 height 18
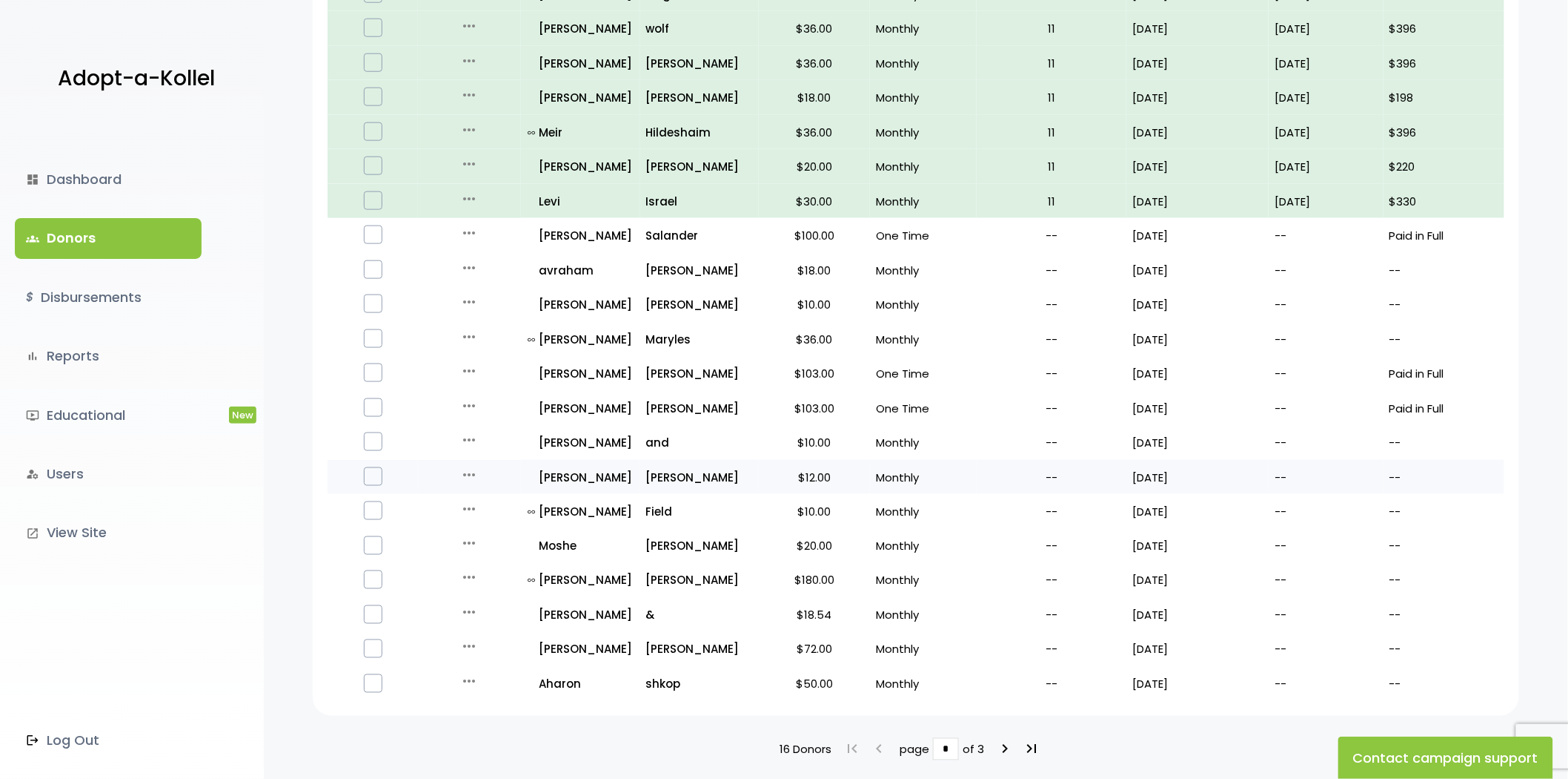
click at [473, 472] on icon "more_horiz" at bounding box center [469, 474] width 18 height 18
click at [478, 523] on button "Quick Renew" at bounding box center [481, 541] width 124 height 36
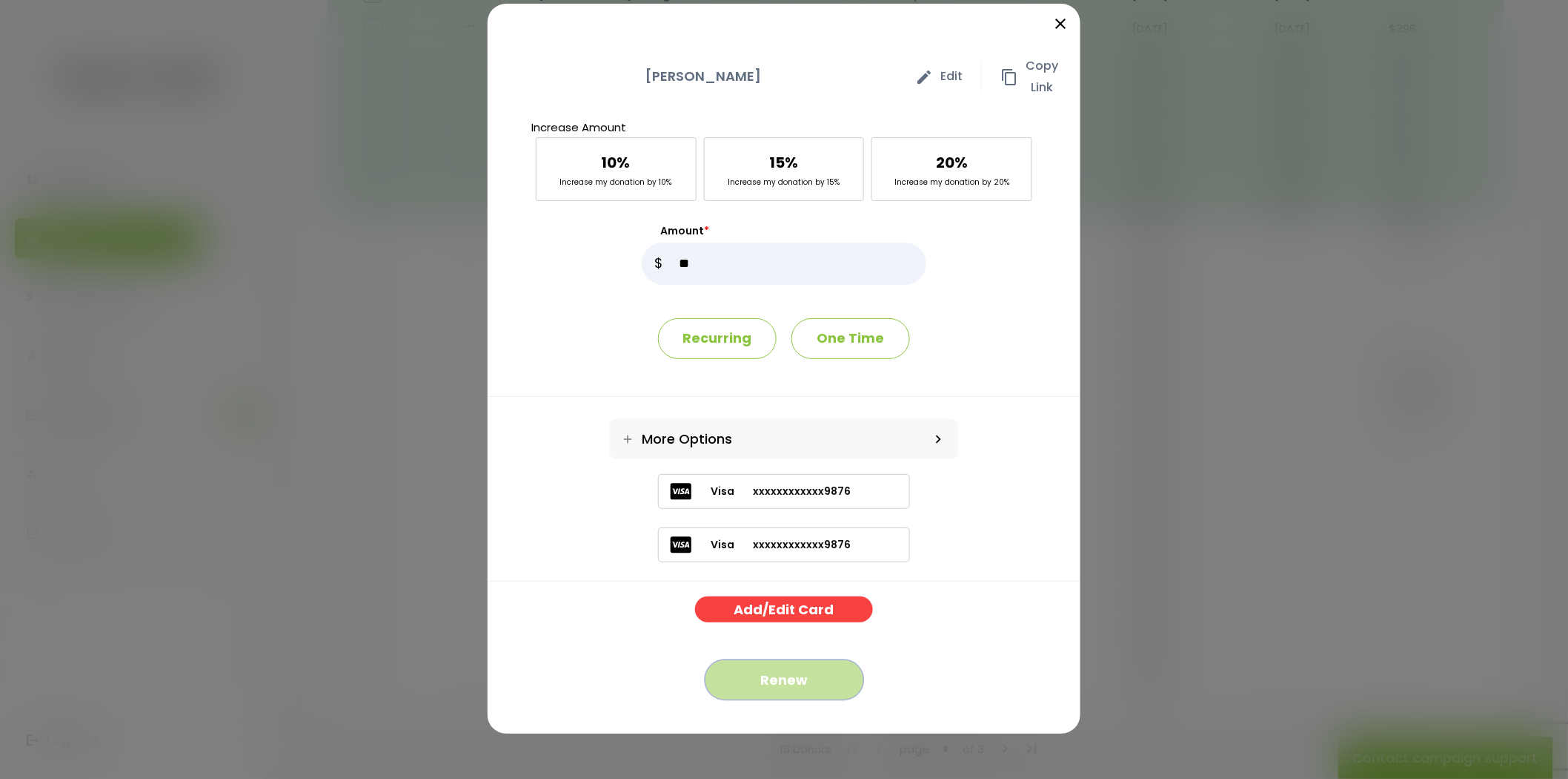
click at [810, 680] on button "Renew" at bounding box center [784, 679] width 159 height 40
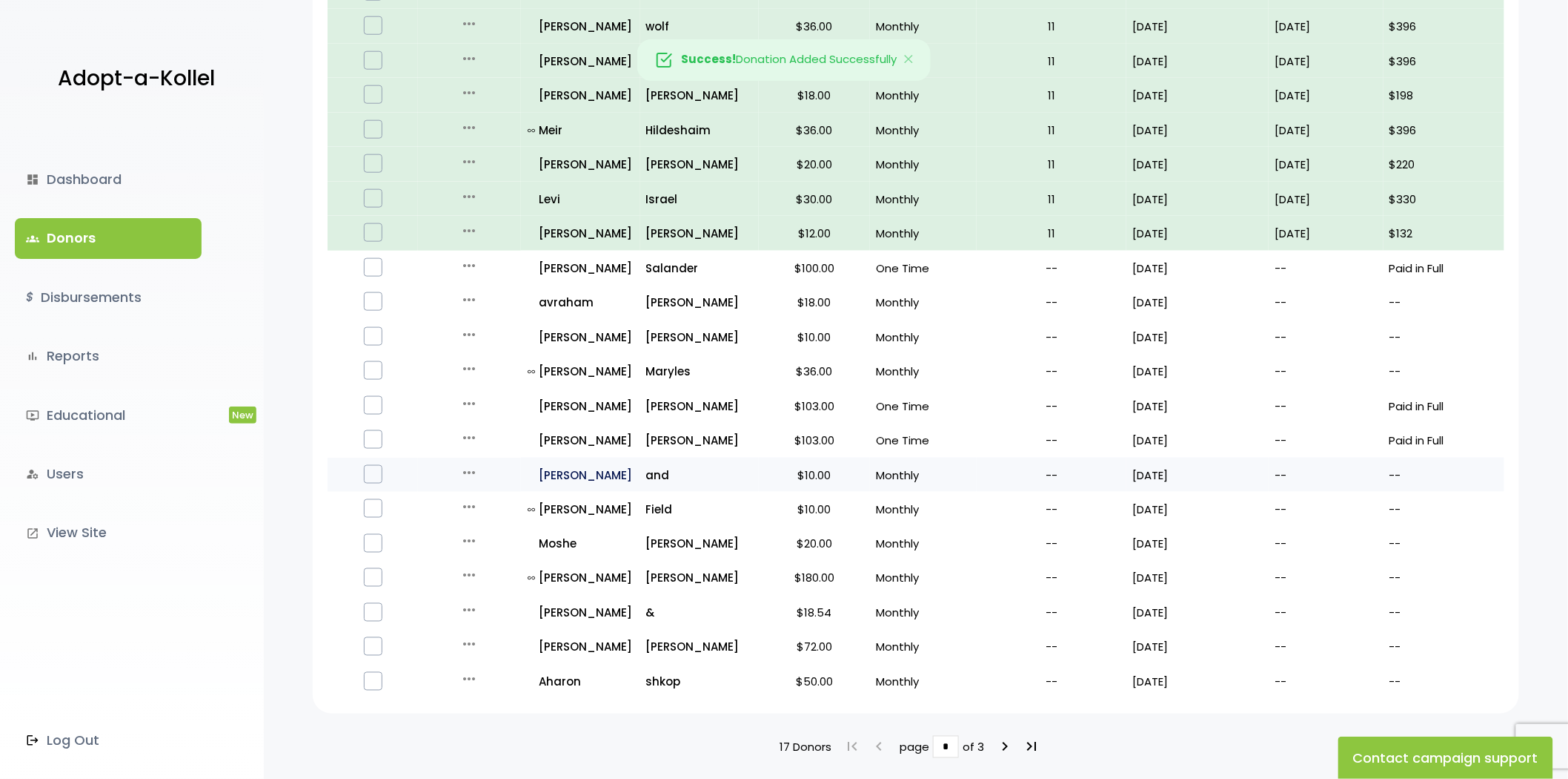
scroll to position [738, 0]
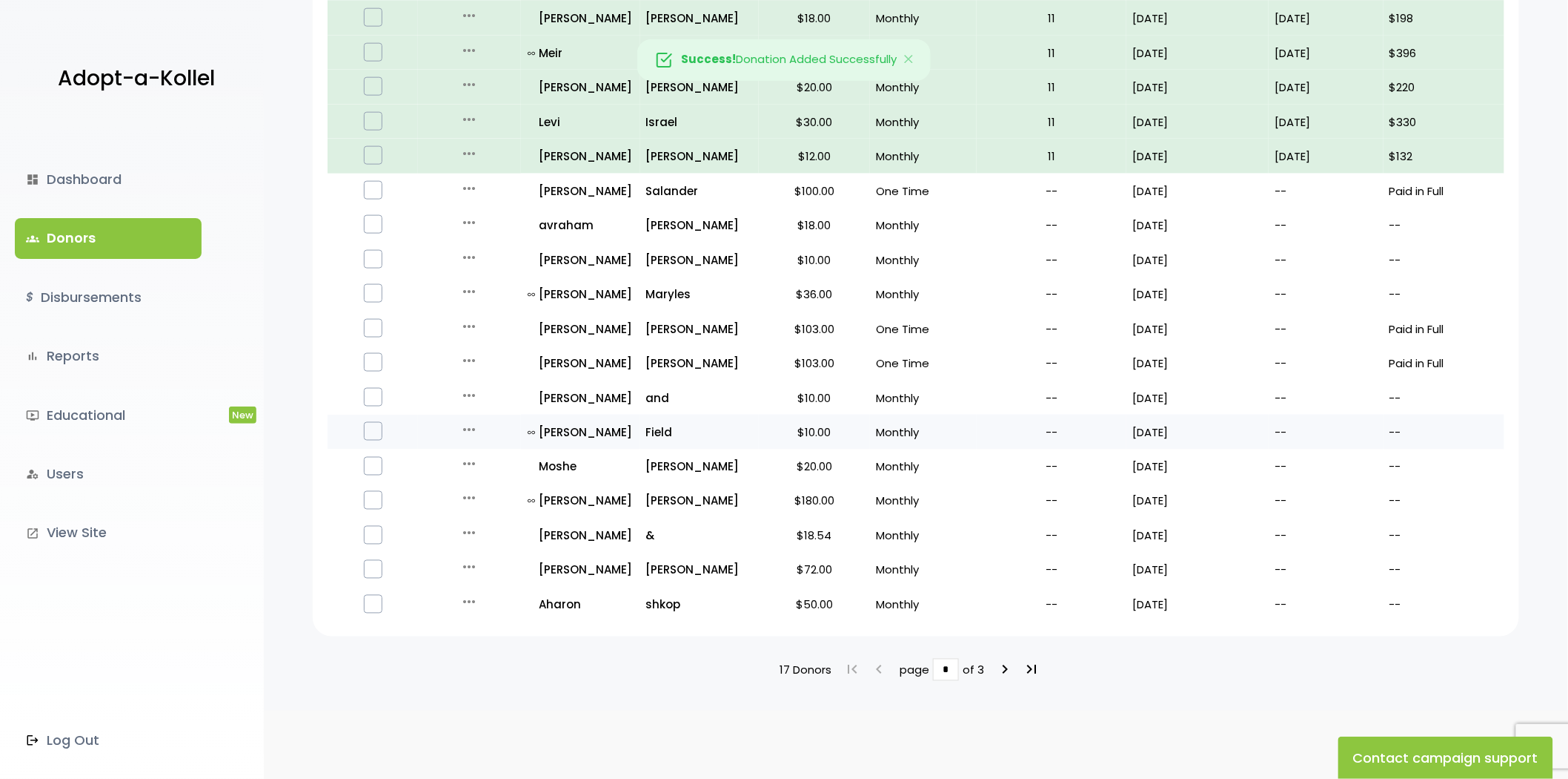
click at [470, 420] on icon "more_horiz" at bounding box center [469, 429] width 18 height 18
click at [506, 494] on button "Quick Renew" at bounding box center [481, 496] width 124 height 36
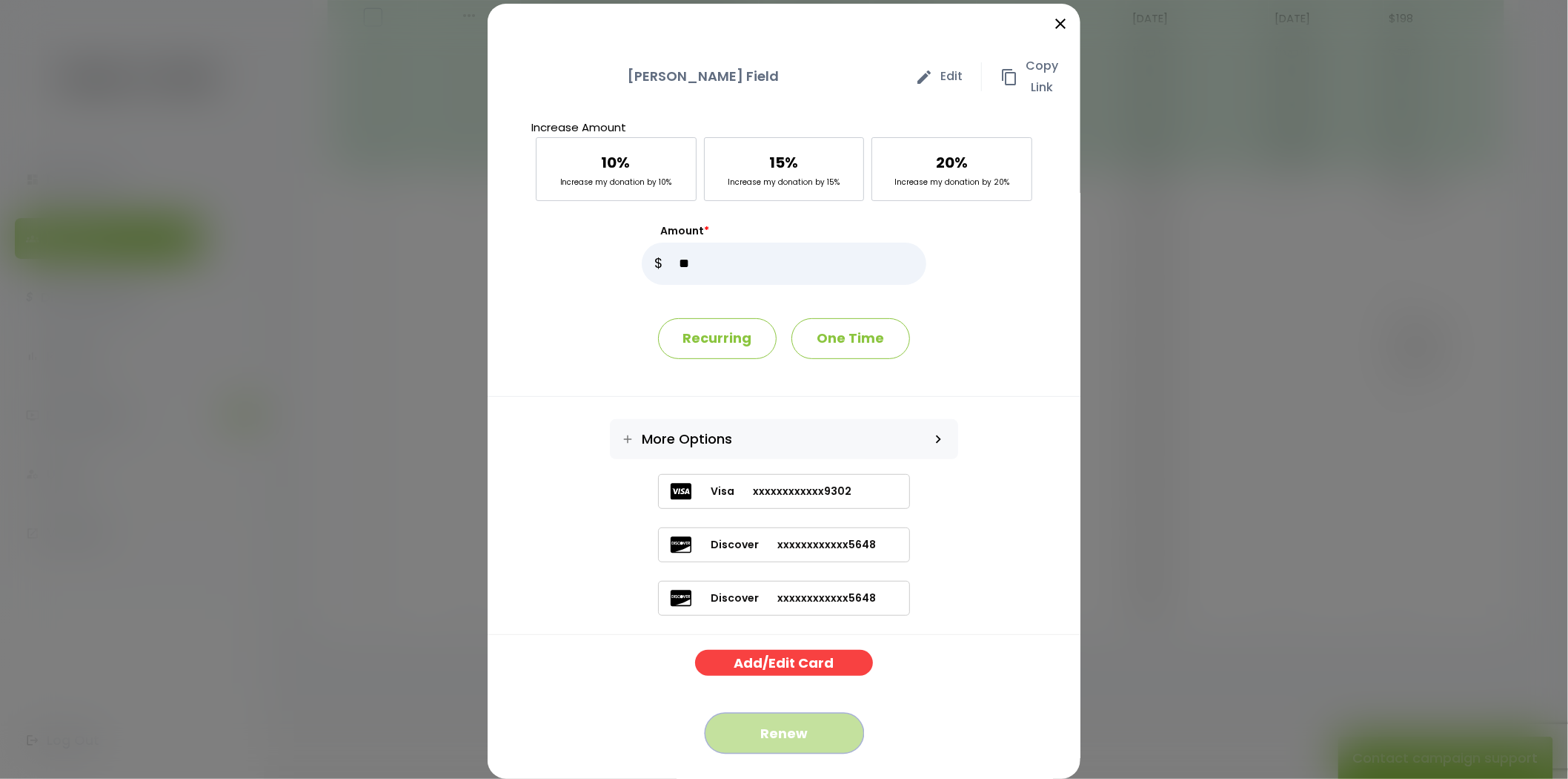
click at [802, 725] on button "Renew" at bounding box center [784, 733] width 159 height 40
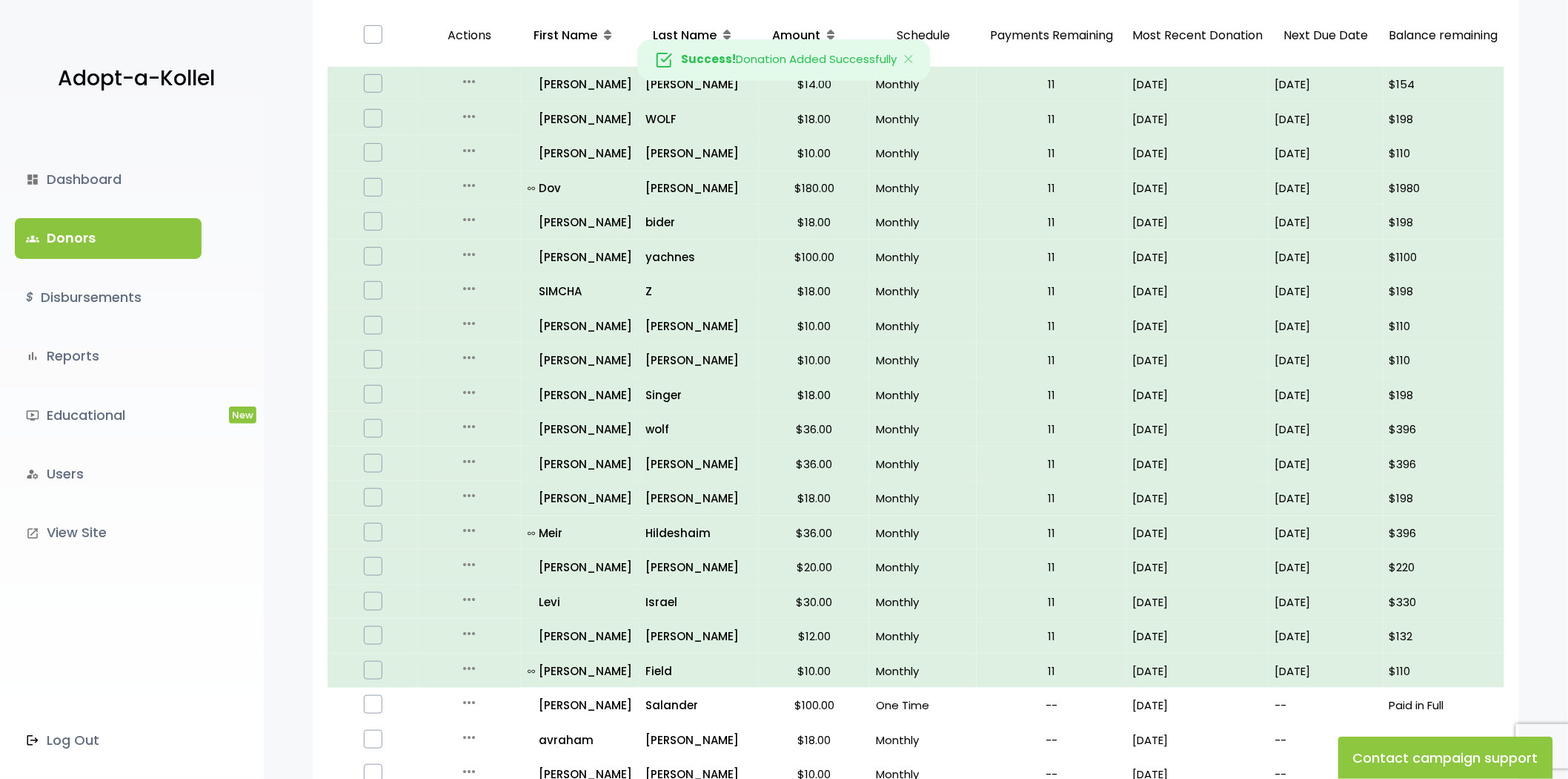
scroll to position [576, 0]
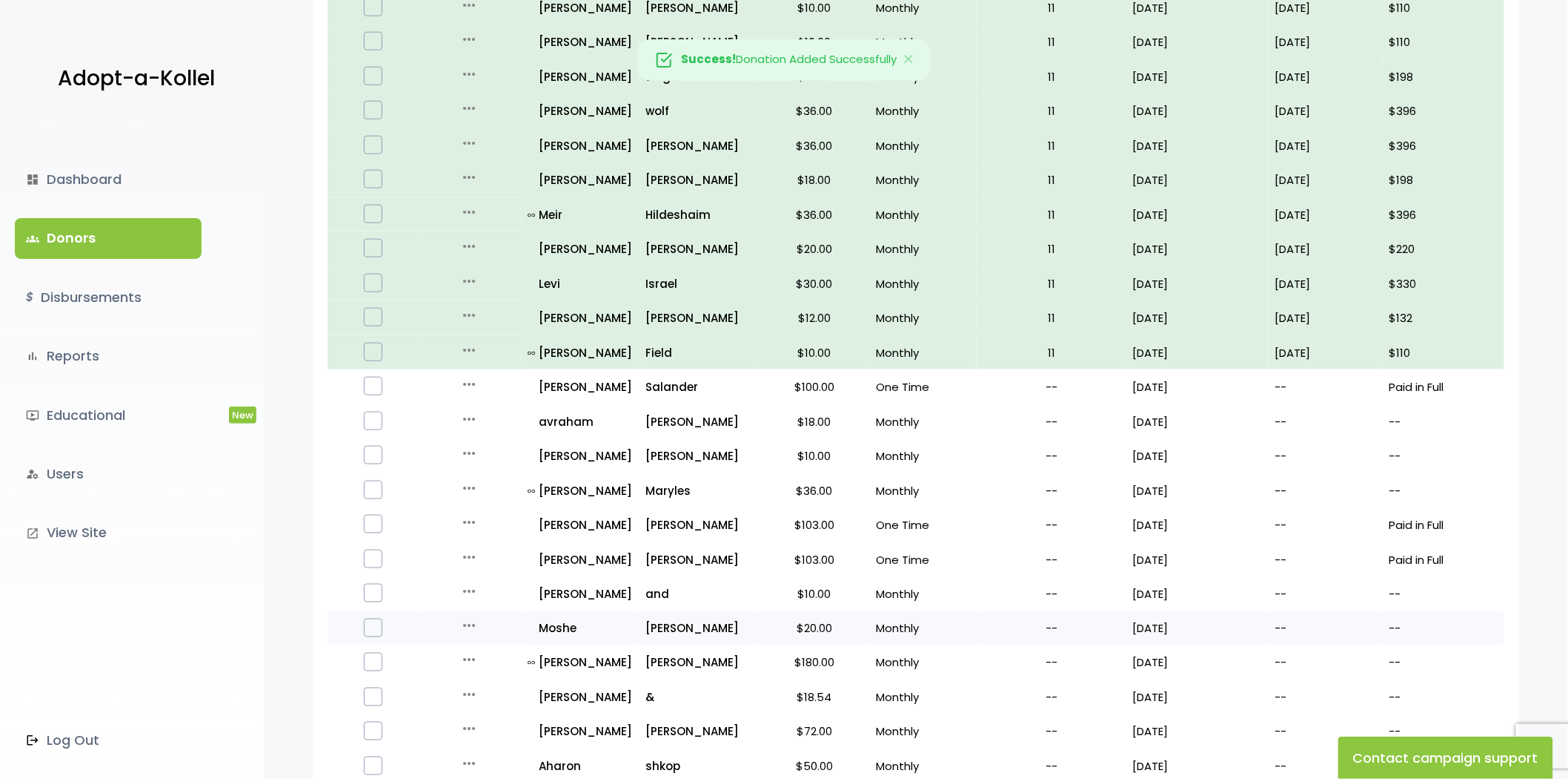
click at [471, 619] on icon "more_horiz" at bounding box center [469, 626] width 18 height 18
click at [472, 683] on button "Quick Renew" at bounding box center [481, 692] width 124 height 36
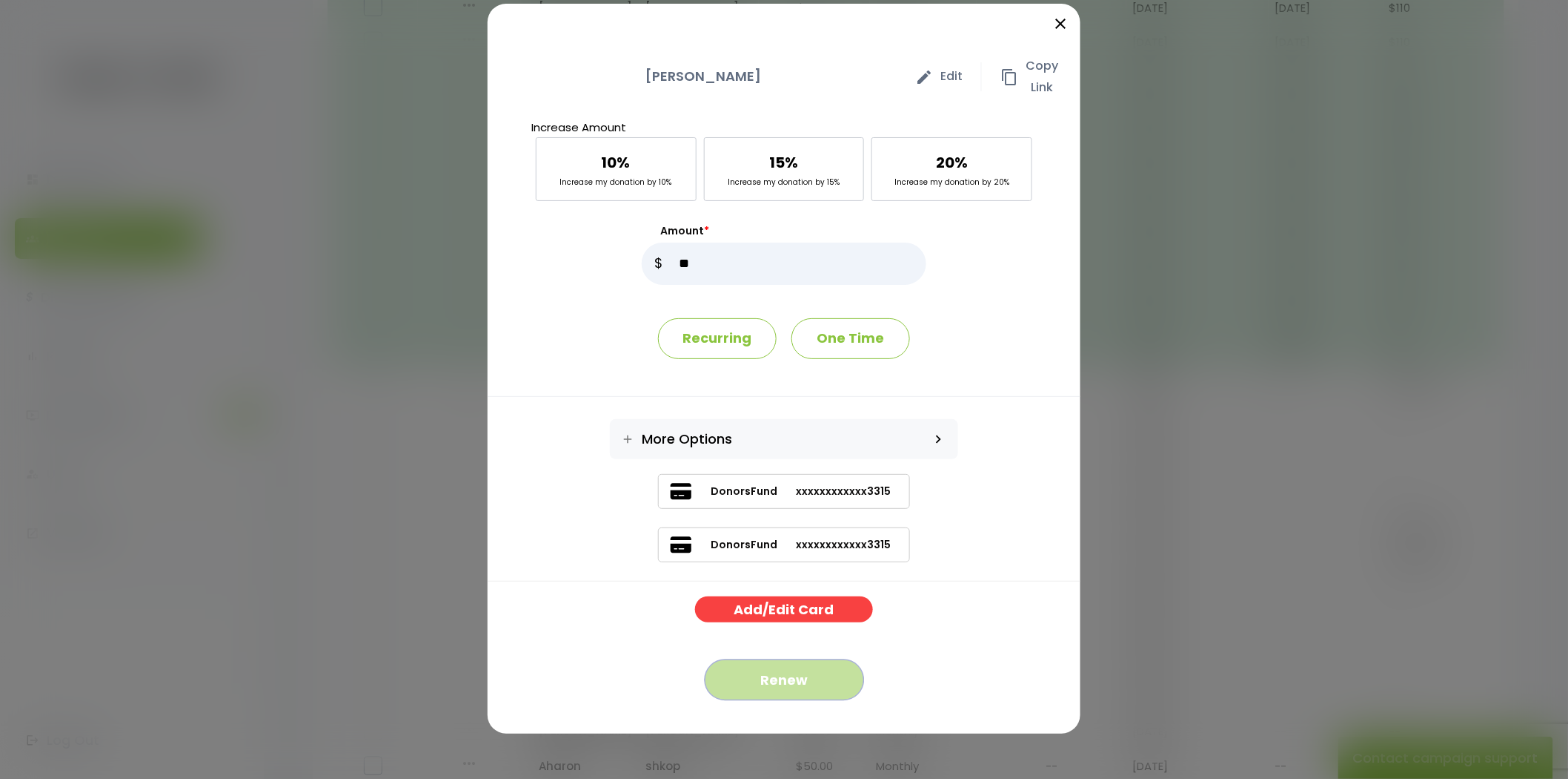
click at [759, 686] on button "Renew" at bounding box center [784, 679] width 159 height 40
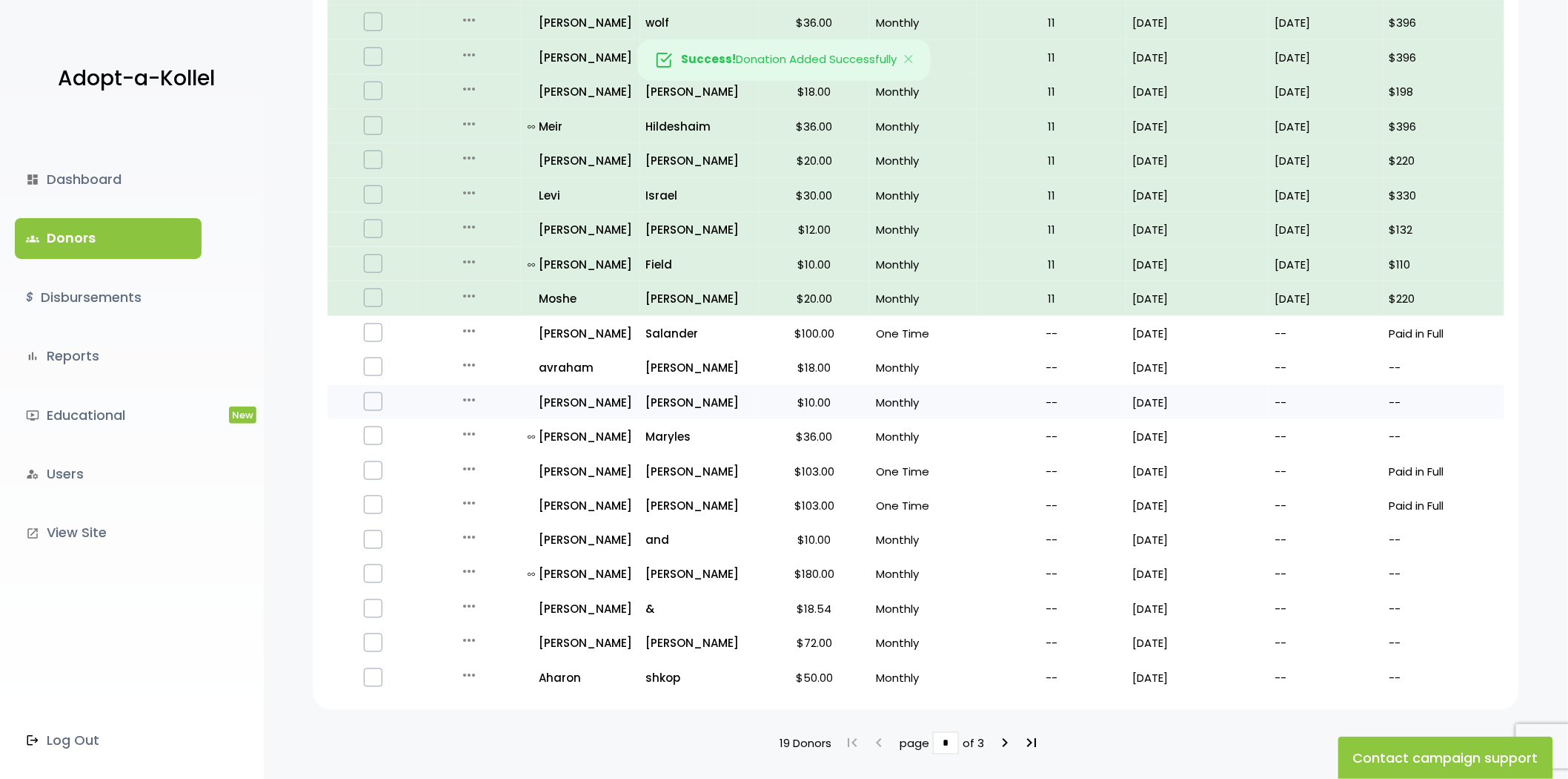
scroll to position [738, 0]
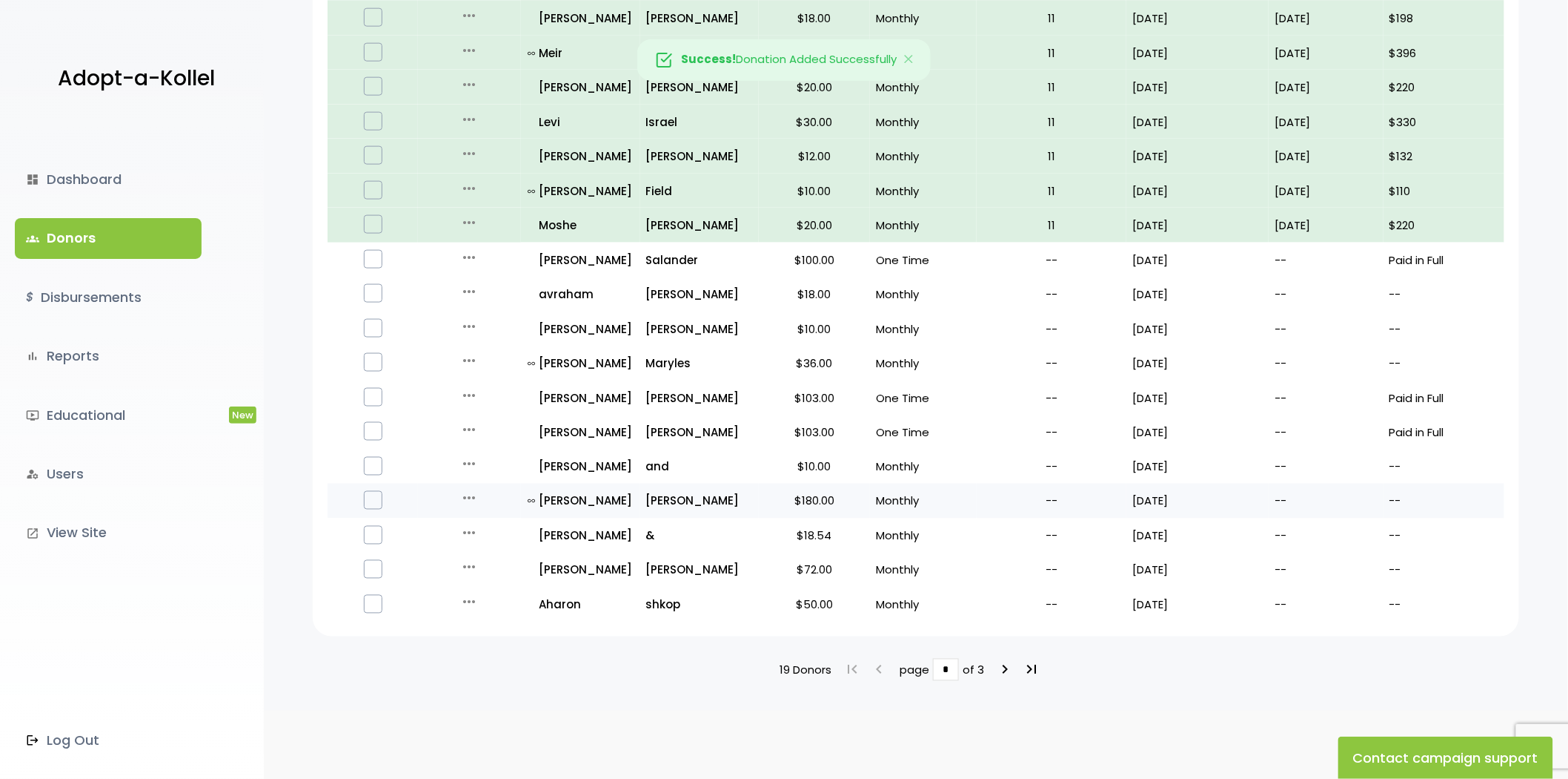
click at [461, 490] on icon "more_horiz" at bounding box center [469, 498] width 18 height 18
click at [494, 559] on button "Quick Renew" at bounding box center [481, 564] width 124 height 36
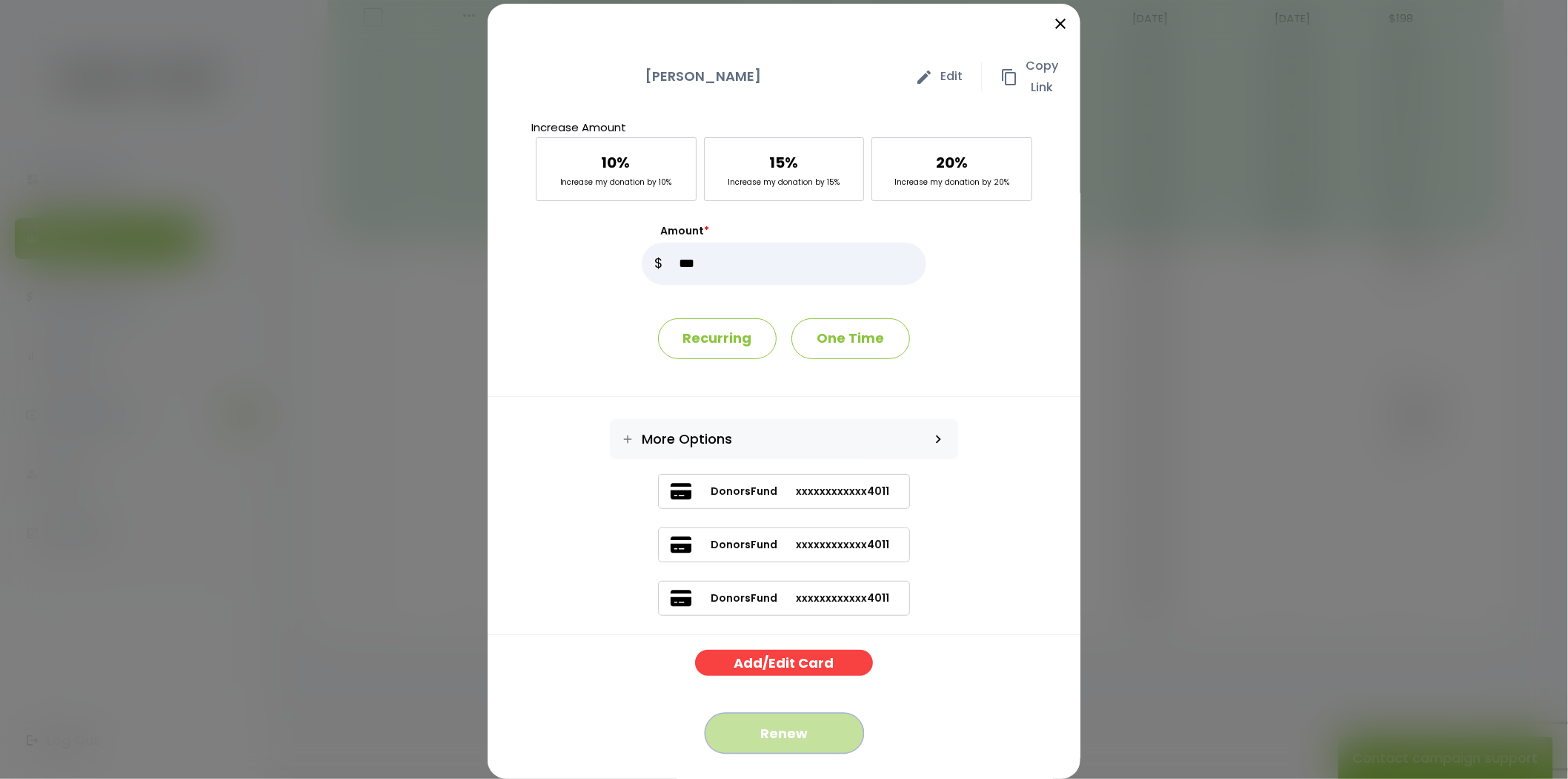
click at [765, 732] on button "Renew" at bounding box center [784, 733] width 159 height 40
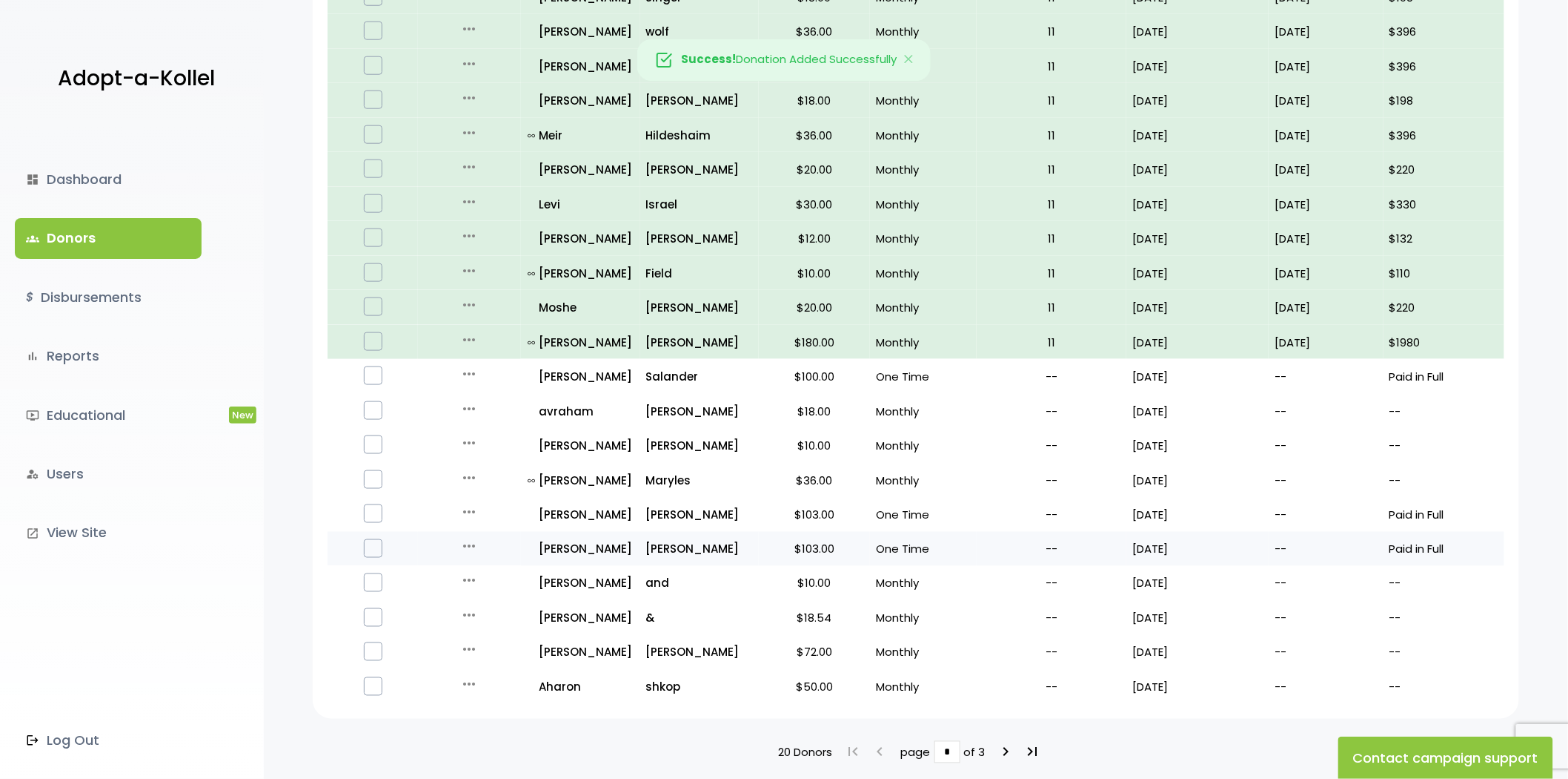
scroll to position [658, 0]
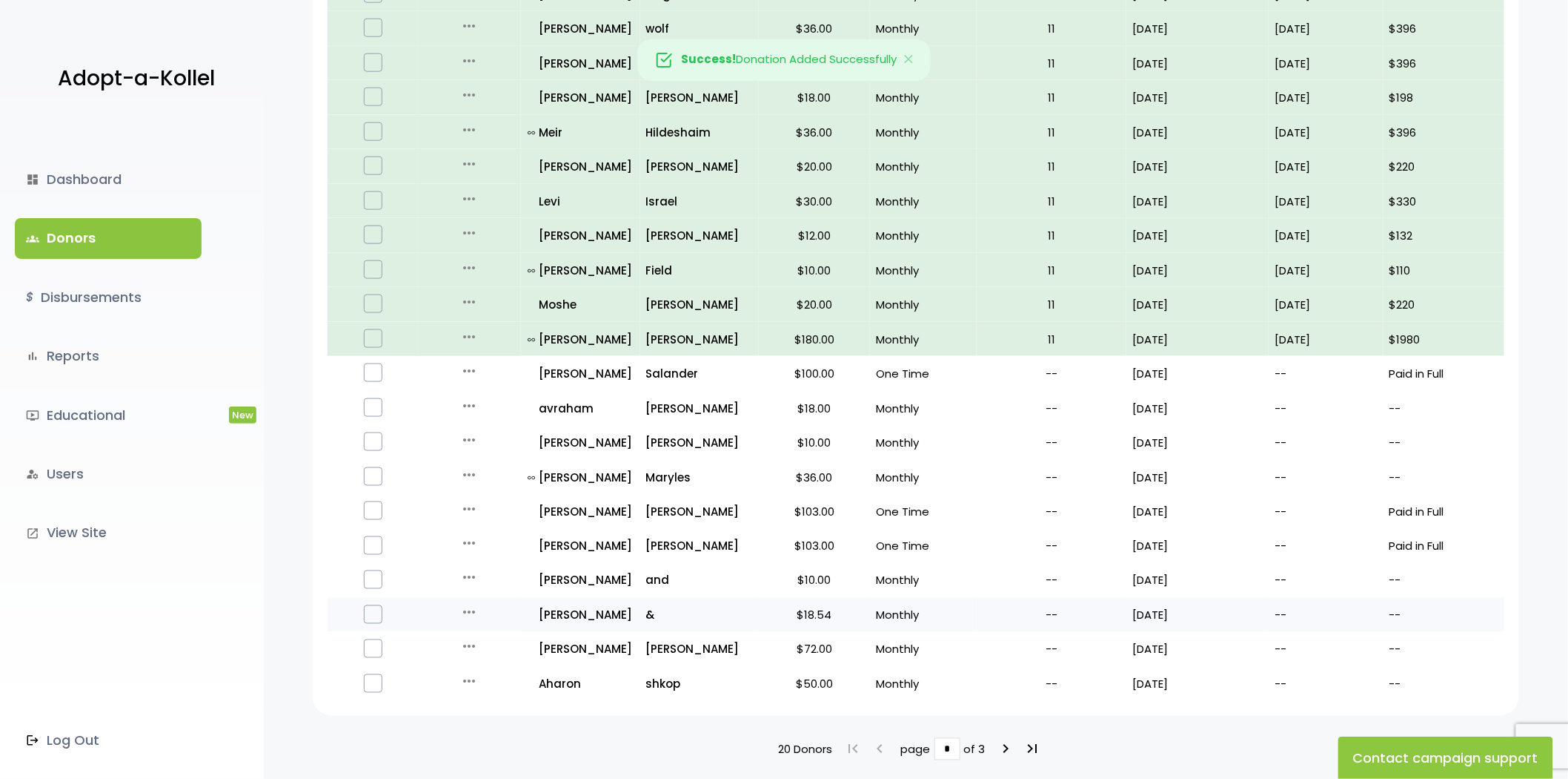
click at [476, 605] on icon "more_horiz" at bounding box center [469, 612] width 18 height 18
click at [499, 665] on button "Quick Renew" at bounding box center [481, 679] width 124 height 36
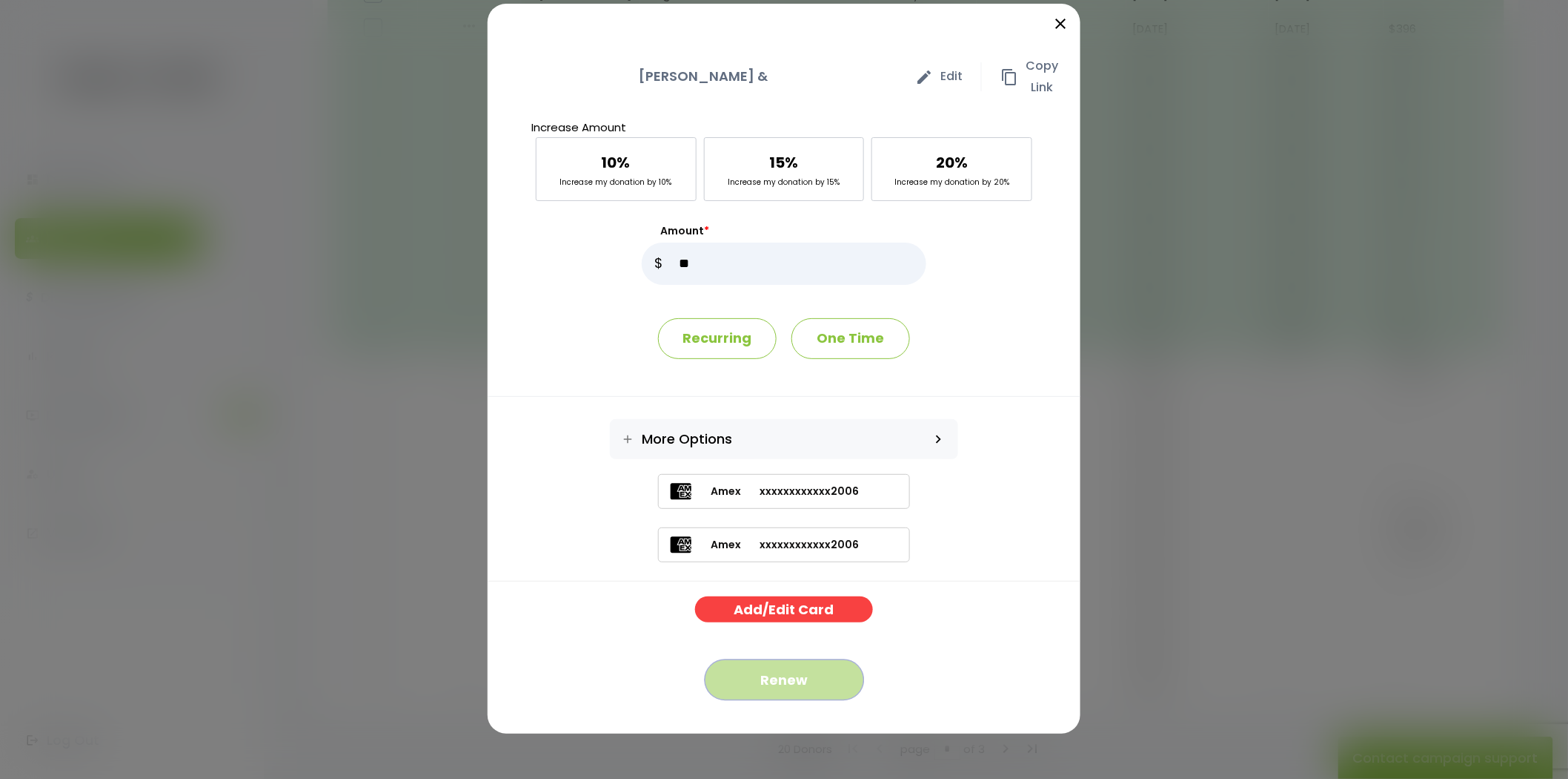
click at [733, 668] on button "Renew" at bounding box center [784, 679] width 159 height 40
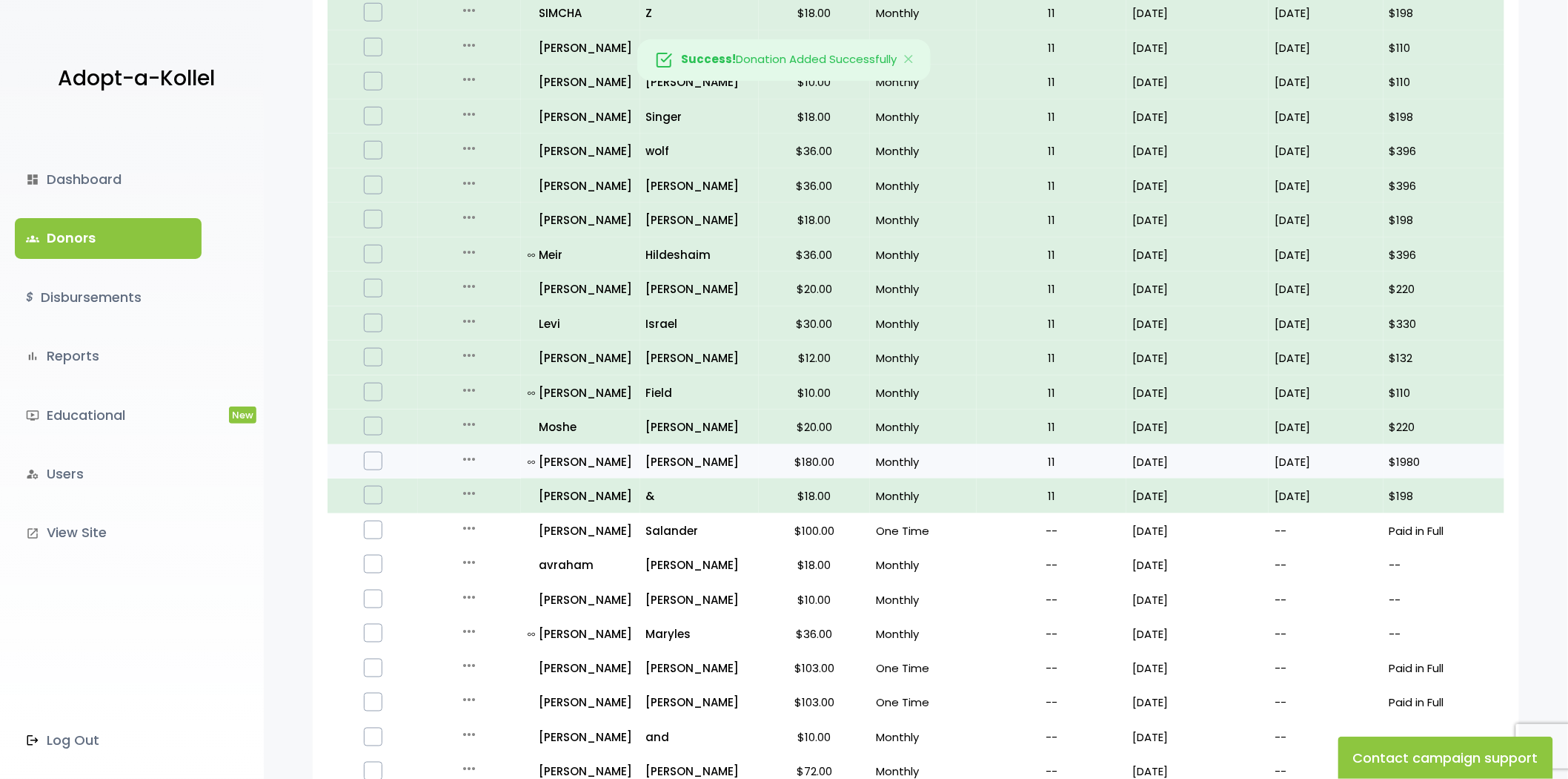
scroll to position [738, 0]
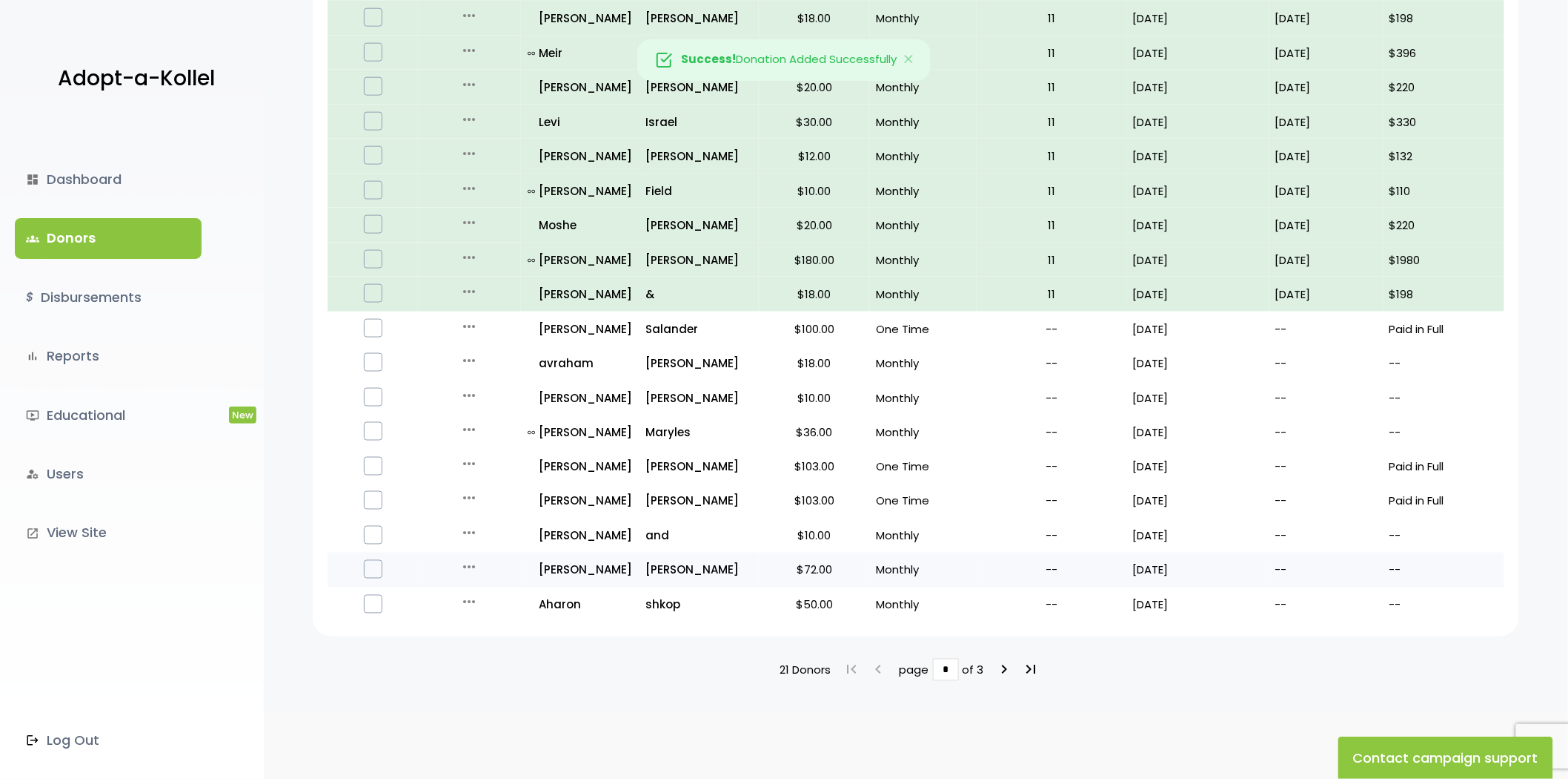
click at [456, 566] on div "more_horiz" at bounding box center [469, 570] width 90 height 23
click at [468, 567] on icon "more_horiz" at bounding box center [469, 567] width 18 height 18
click at [485, 630] on button "Quick Renew" at bounding box center [481, 633] width 124 height 36
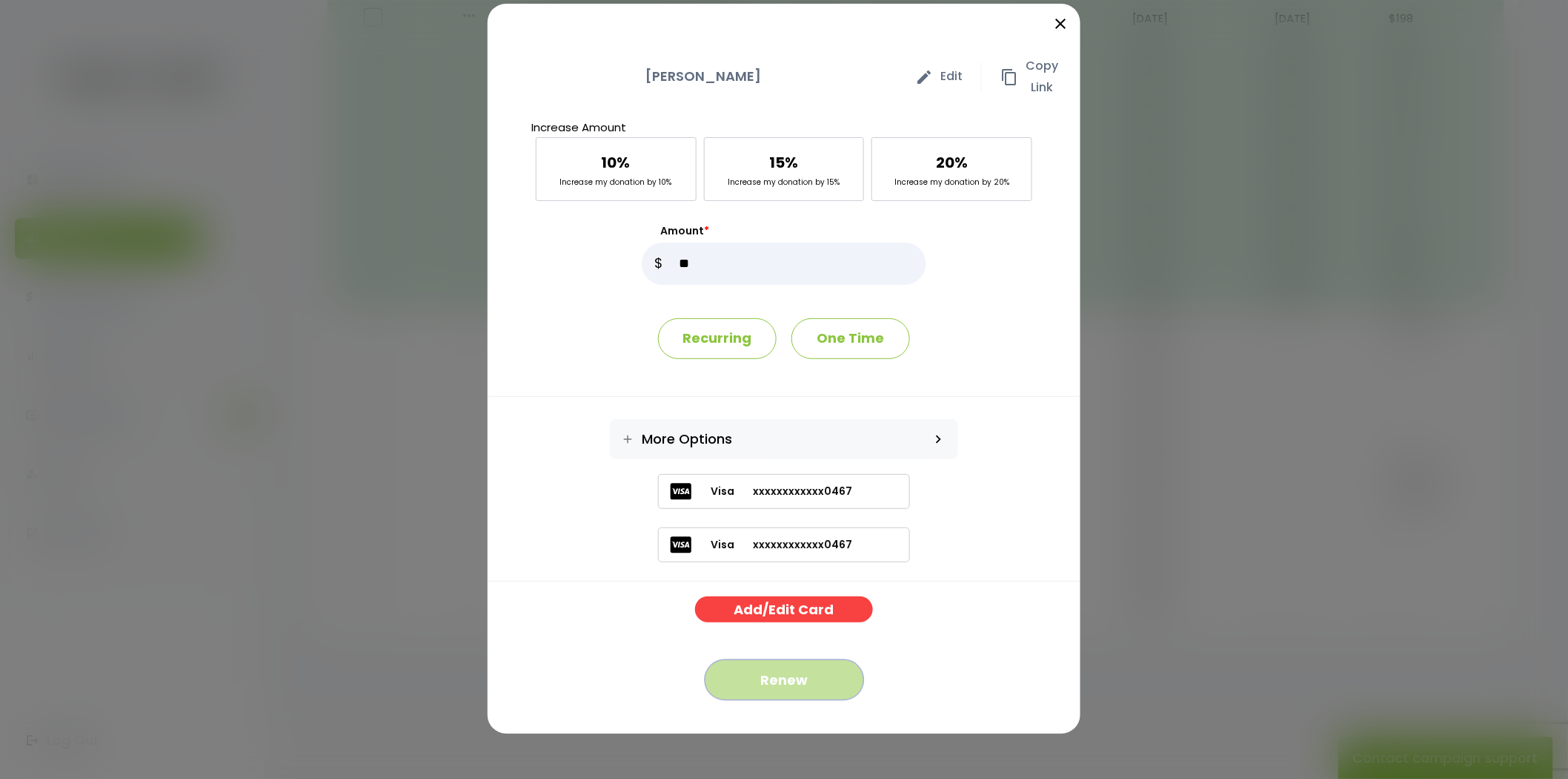
click at [793, 679] on button "Renew" at bounding box center [784, 679] width 159 height 40
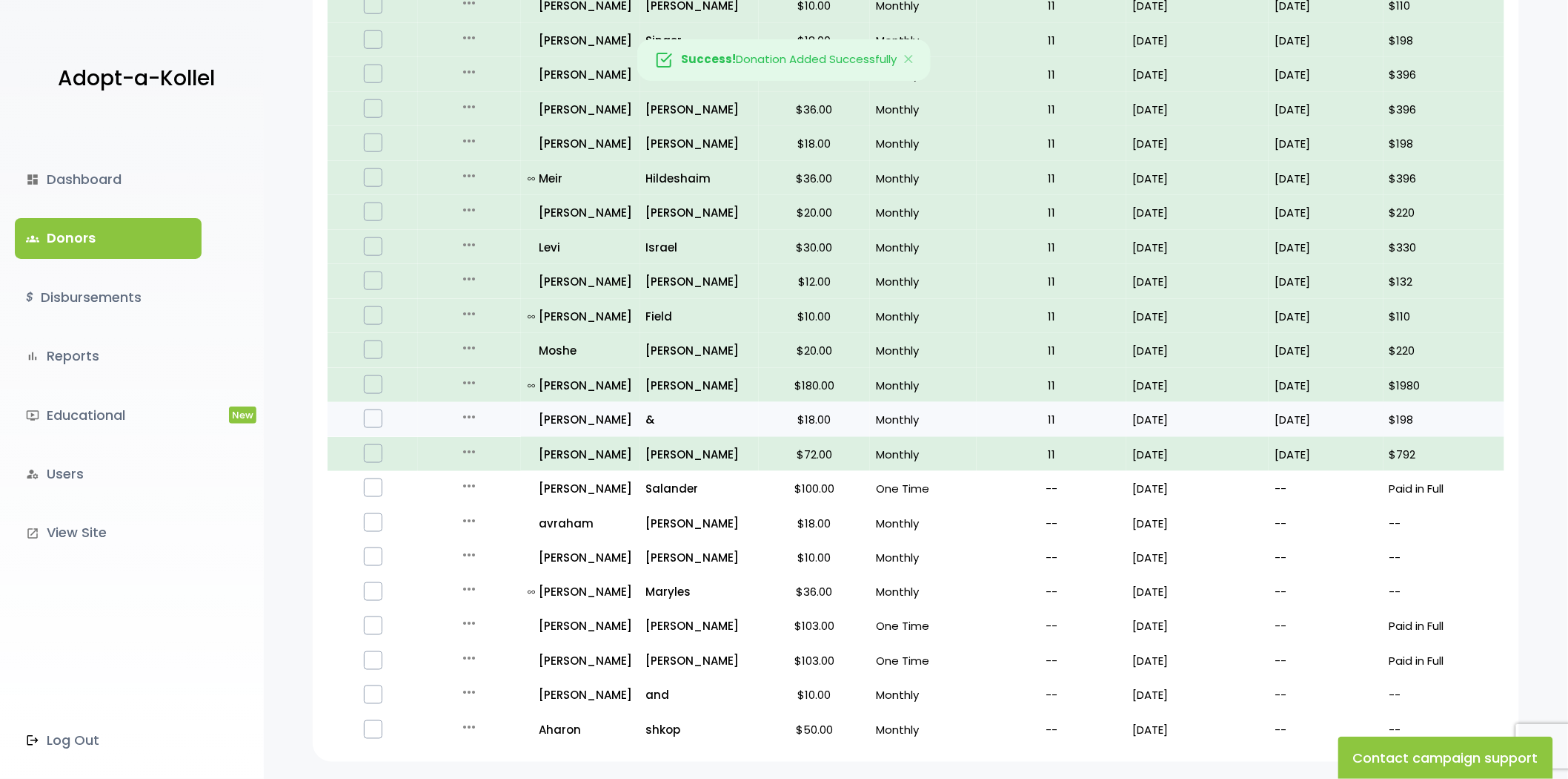
scroll to position [738, 0]
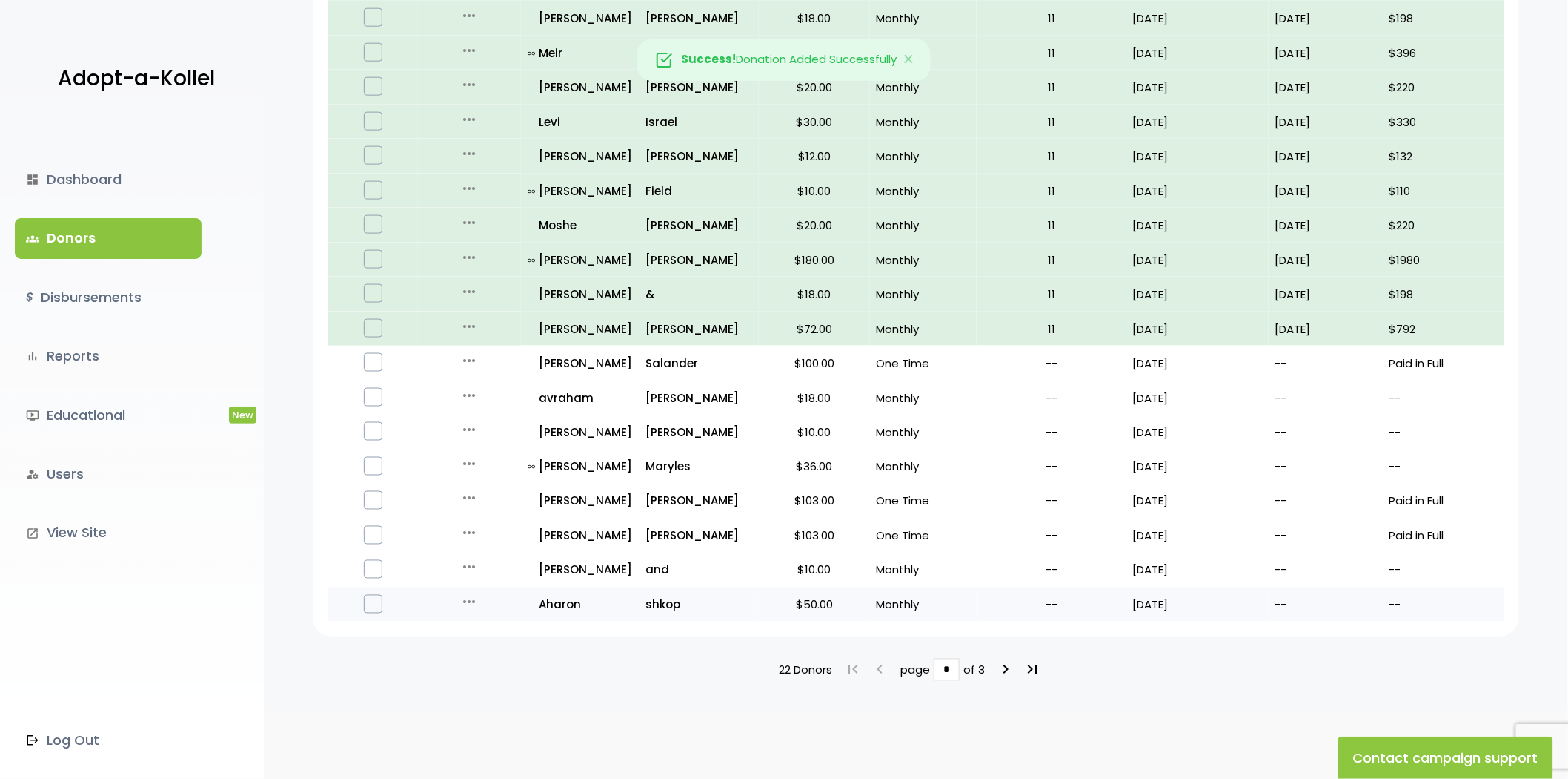
click at [464, 595] on icon "more_horiz" at bounding box center [469, 602] width 18 height 18
click at [480, 654] on button "Quick Renew" at bounding box center [481, 668] width 124 height 36
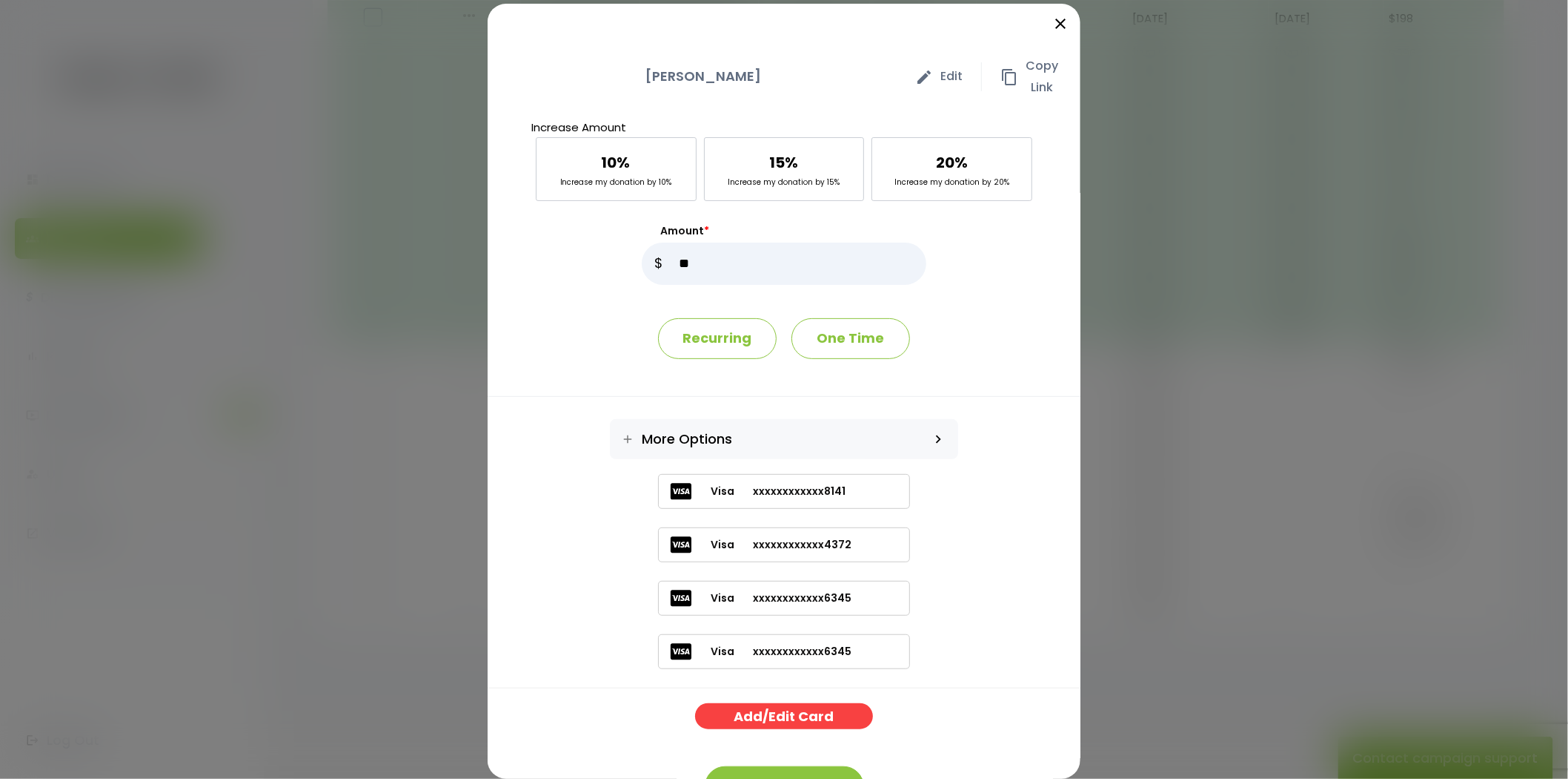
scroll to position [61, 0]
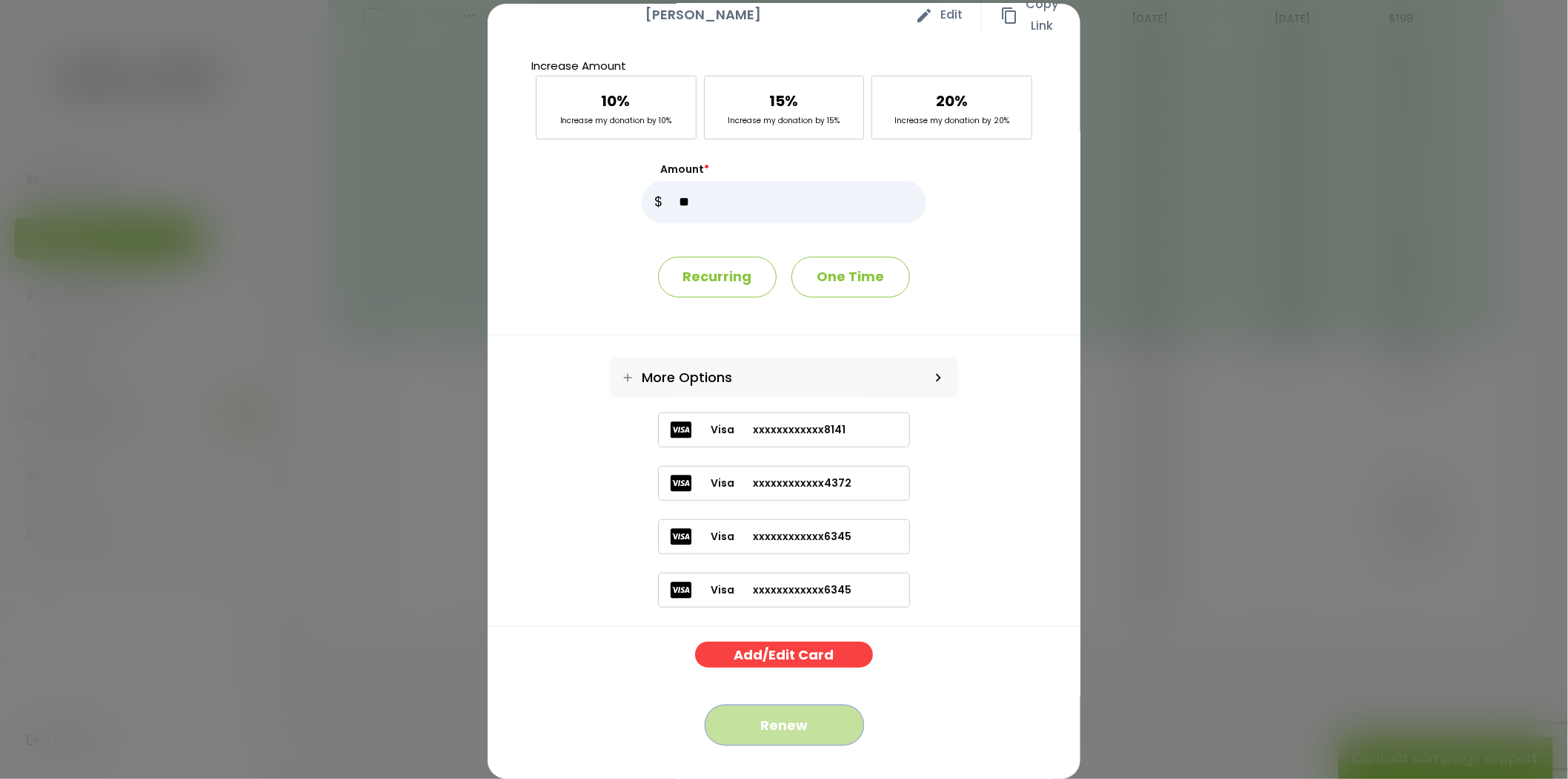
click at [779, 713] on button "Renew" at bounding box center [784, 725] width 159 height 40
click at [751, 725] on button "Renew" at bounding box center [784, 725] width 159 height 40
click at [1106, 60] on div "close Aharon shkop edit Edit content_copy Copy Link Increase Amount 10% Increas…" at bounding box center [784, 389] width 1568 height 779
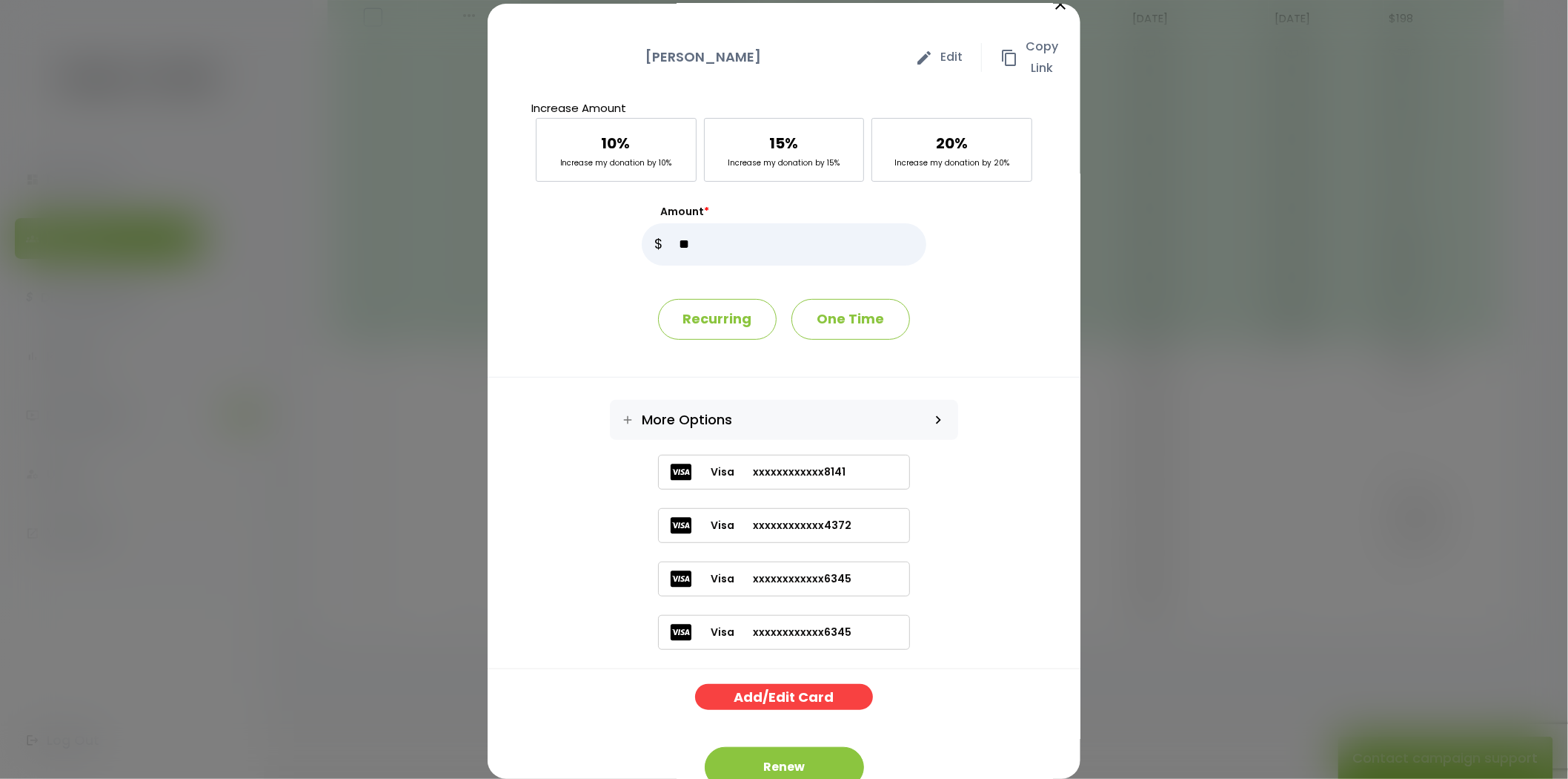
scroll to position [0, 0]
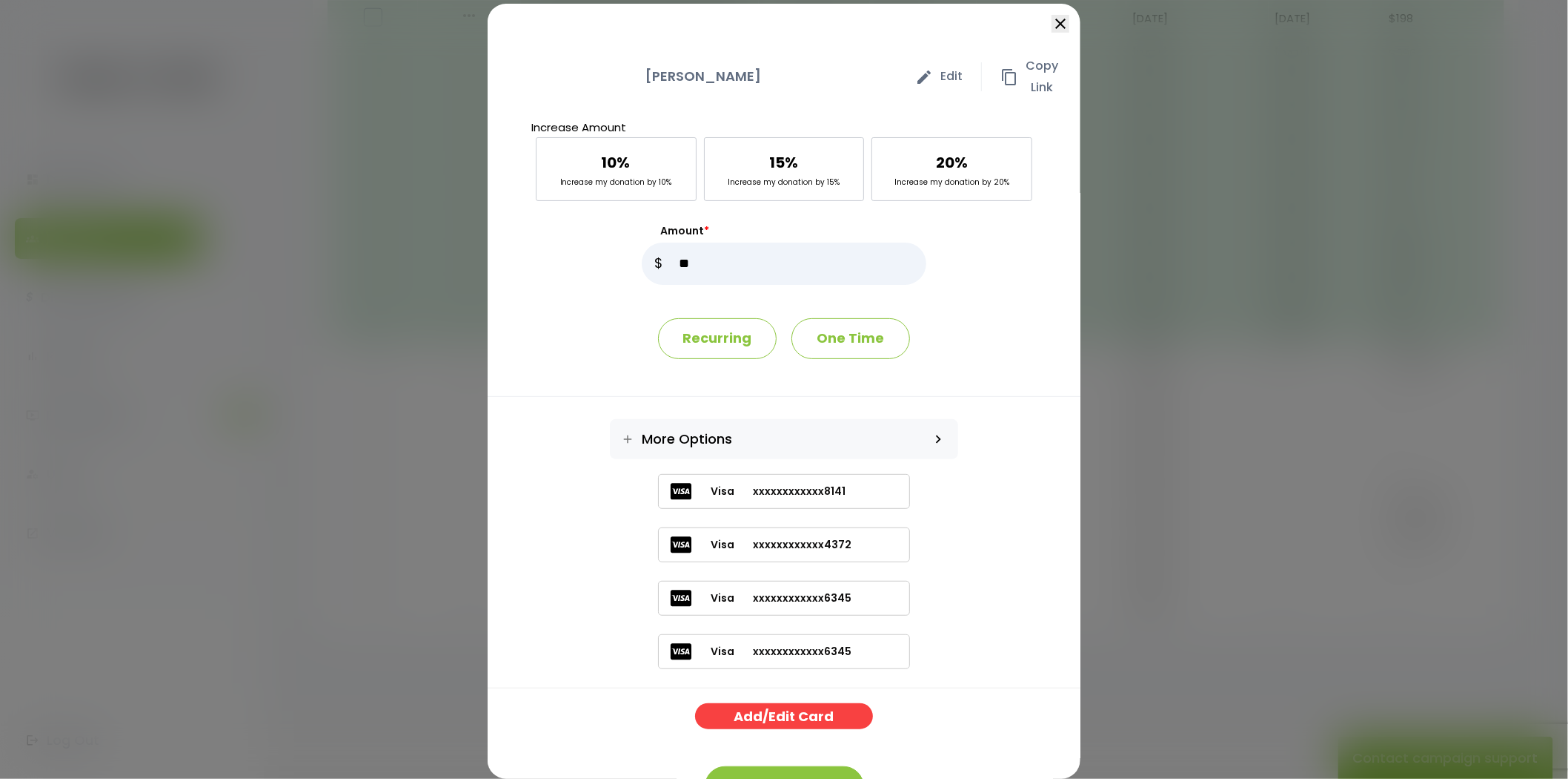
click at [1052, 19] on icon "close" at bounding box center [1060, 23] width 18 height 18
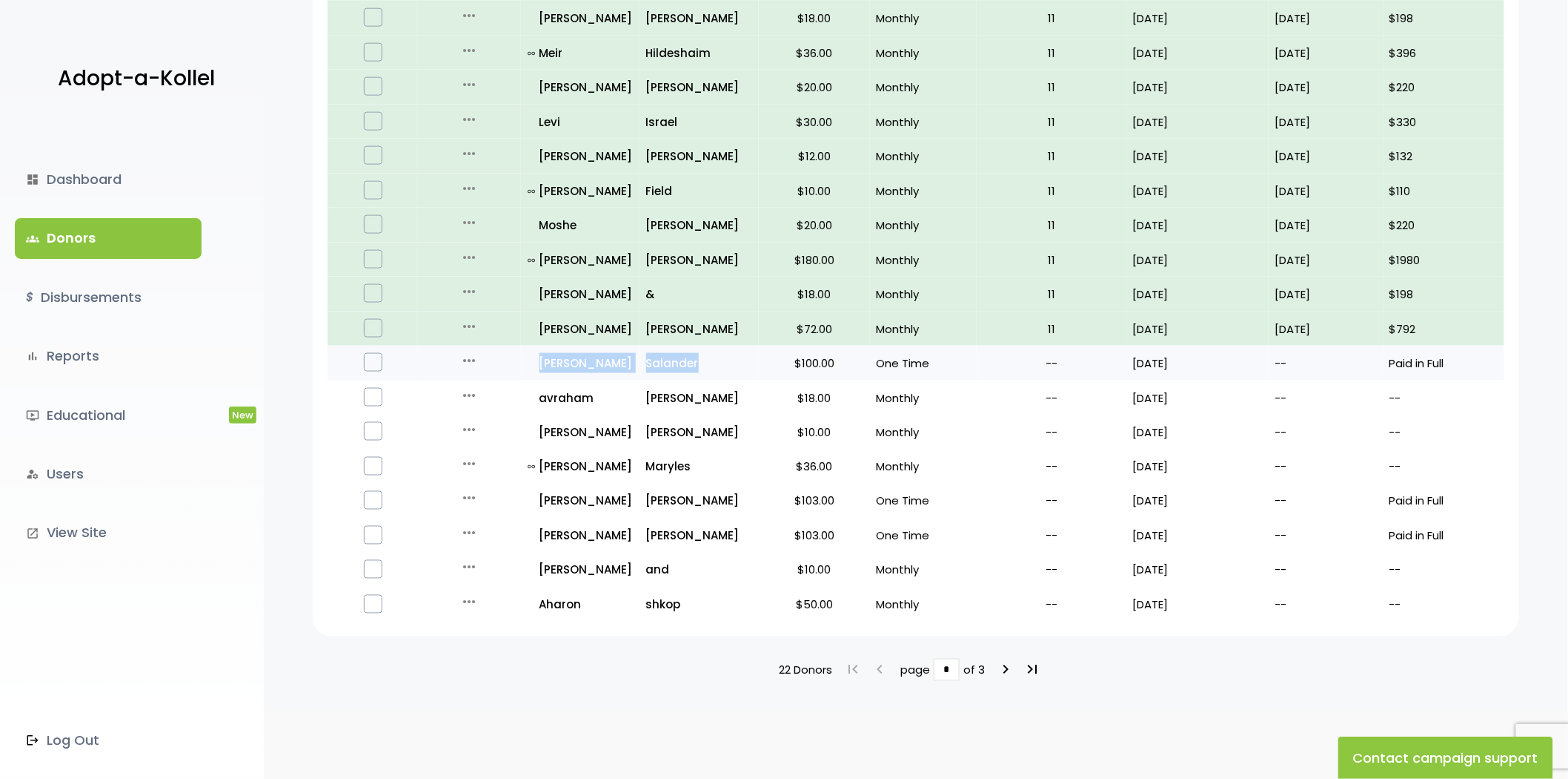
drag, startPoint x: 438, startPoint y: 354, endPoint x: 702, endPoint y: 363, distance: 264.2
click at [702, 363] on tr "more_horiz Edit Quick Renew all_inclusive Abraham Salander $100.00 One Time -- …" at bounding box center [915, 363] width 1177 height 35
copy tr "all_inclusive Abraham Salander"
click at [574, 353] on p "all_inclusive Abraham" at bounding box center [581, 363] width 106 height 20
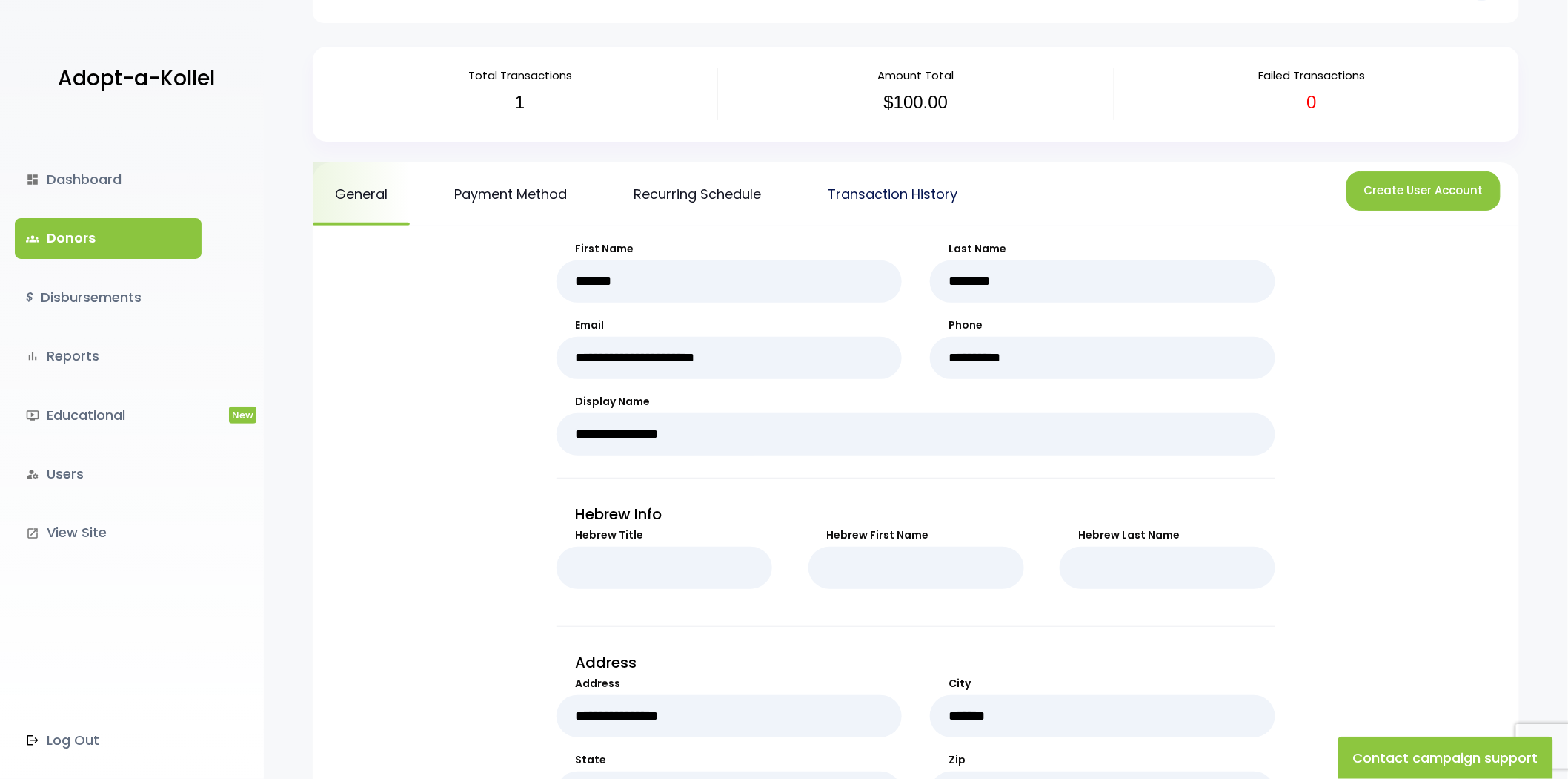
scroll to position [75, 0]
click at [878, 166] on link "Transaction History" at bounding box center [893, 195] width 174 height 63
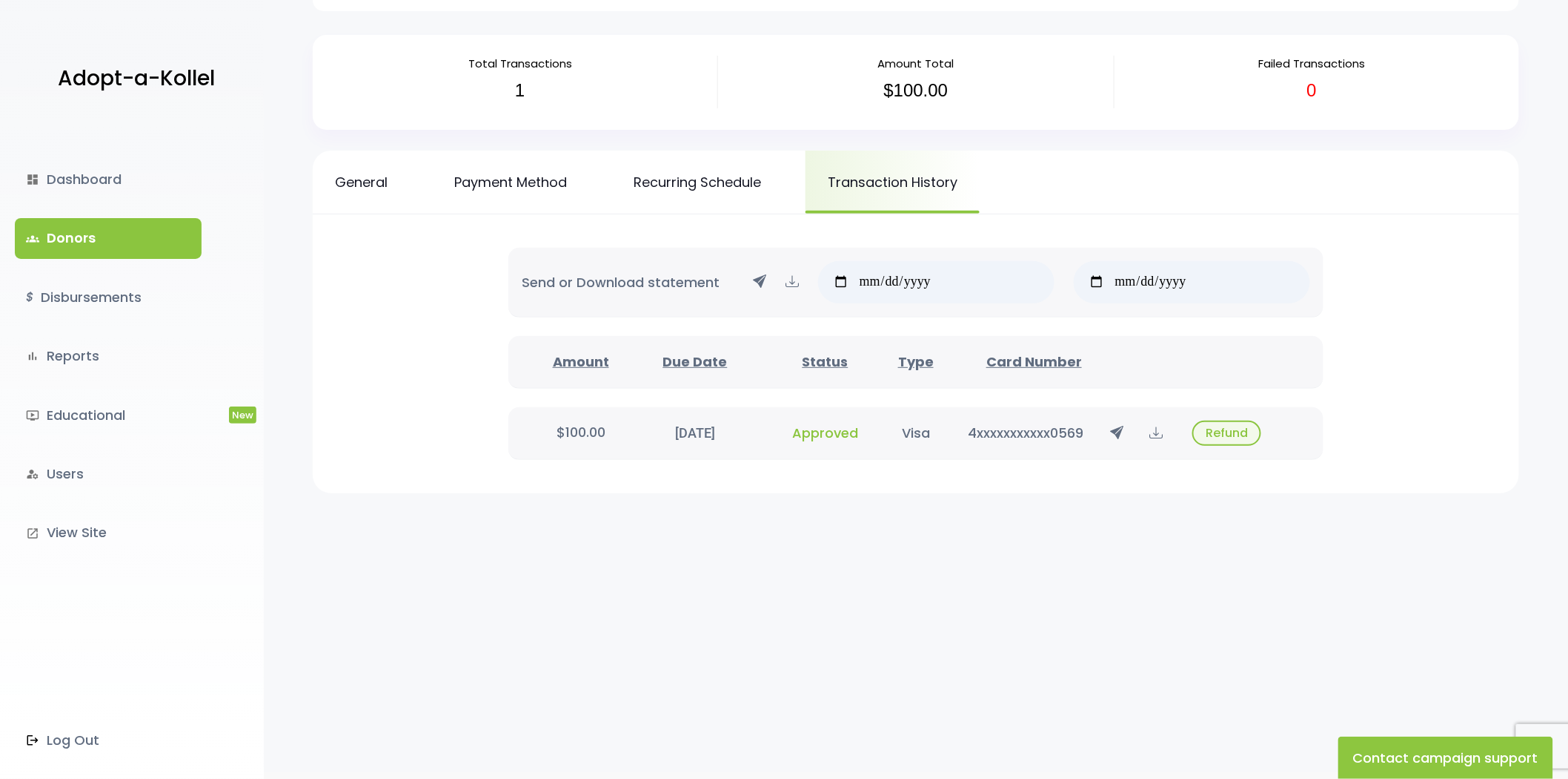
scroll to position [154, 0]
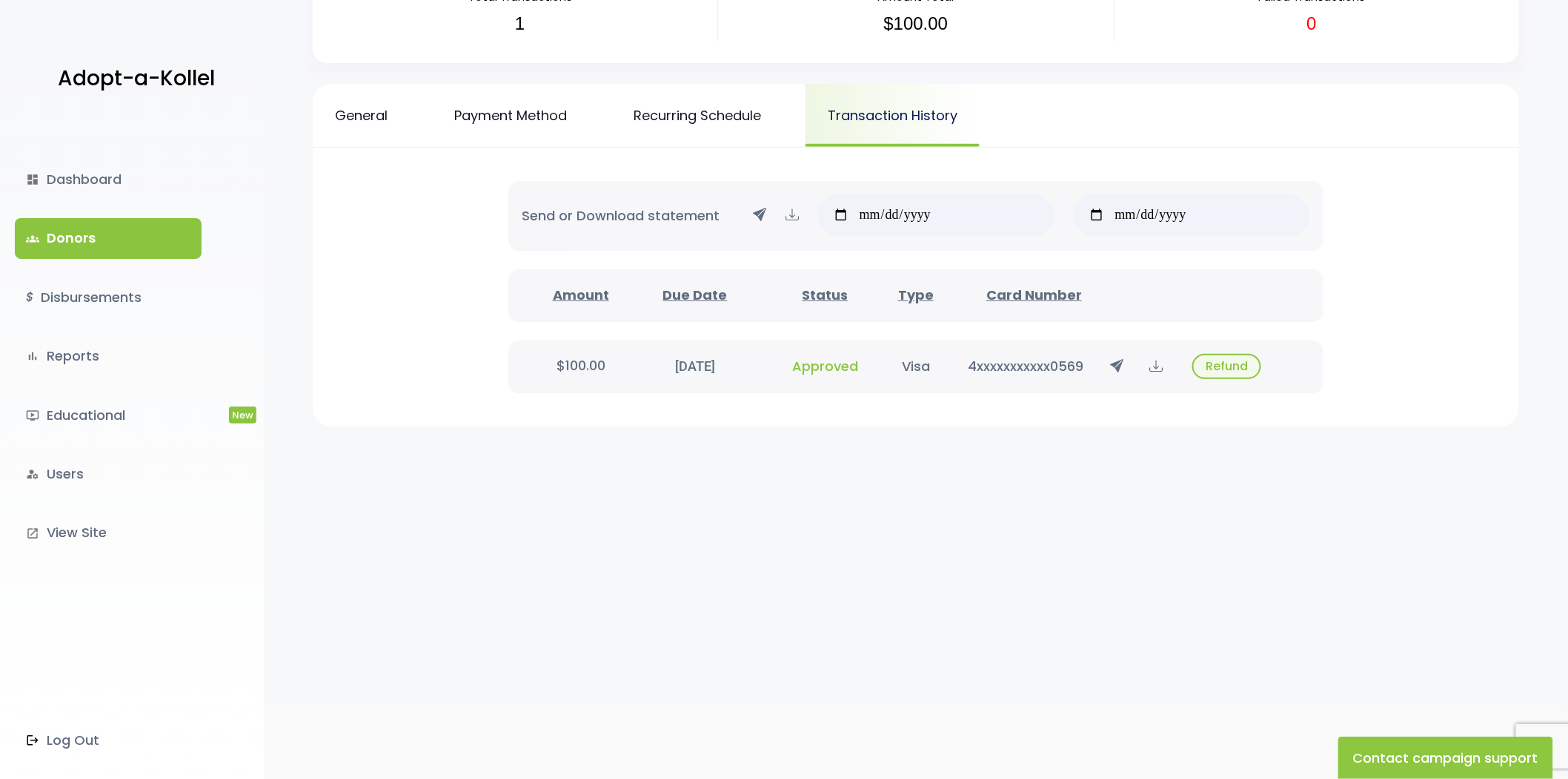
click at [898, 124] on link "Transaction History" at bounding box center [893, 115] width 174 height 63
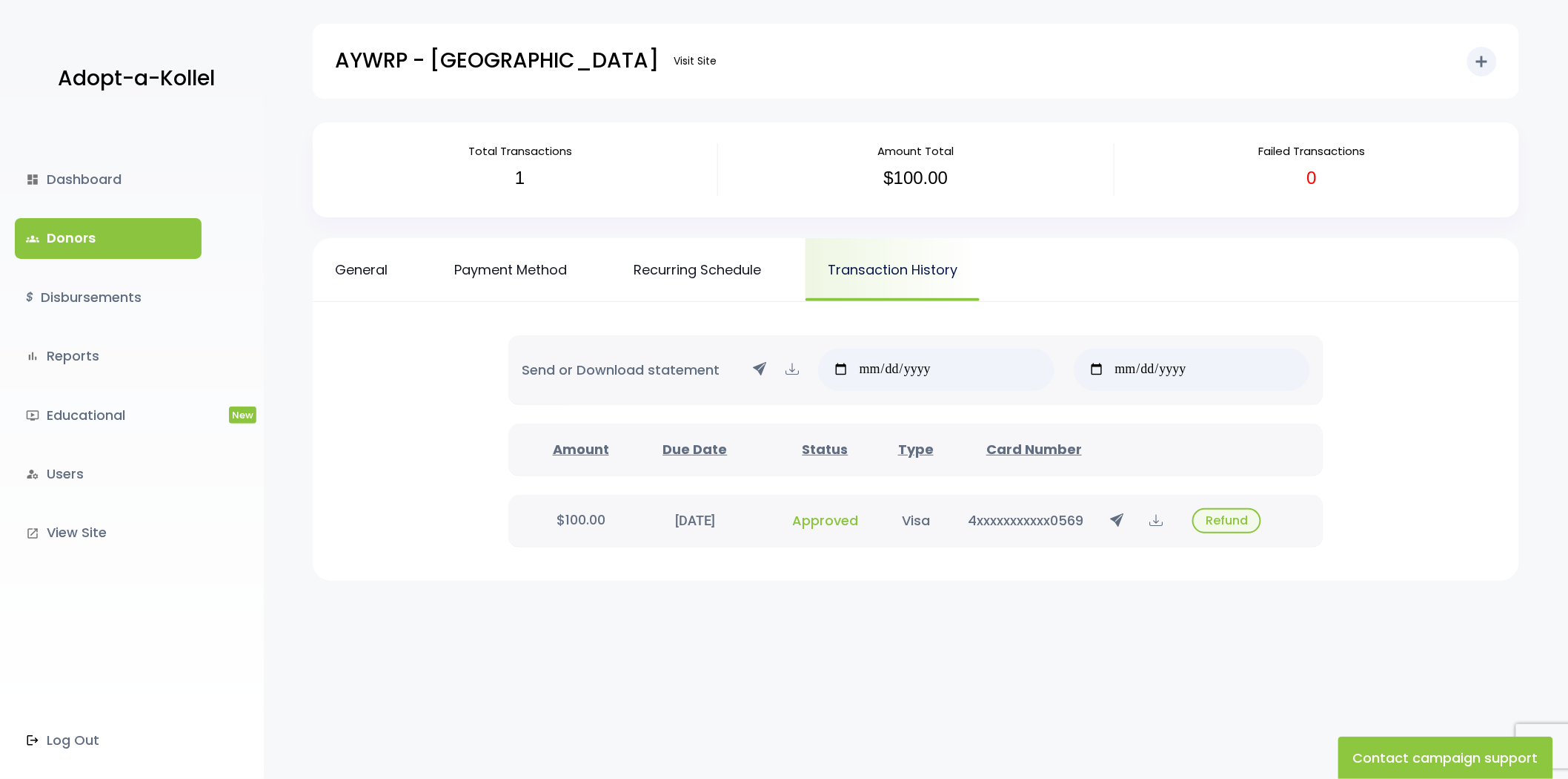
click at [865, 268] on link "Transaction History" at bounding box center [893, 269] width 174 height 63
click at [329, 273] on link "General" at bounding box center [361, 269] width 97 height 63
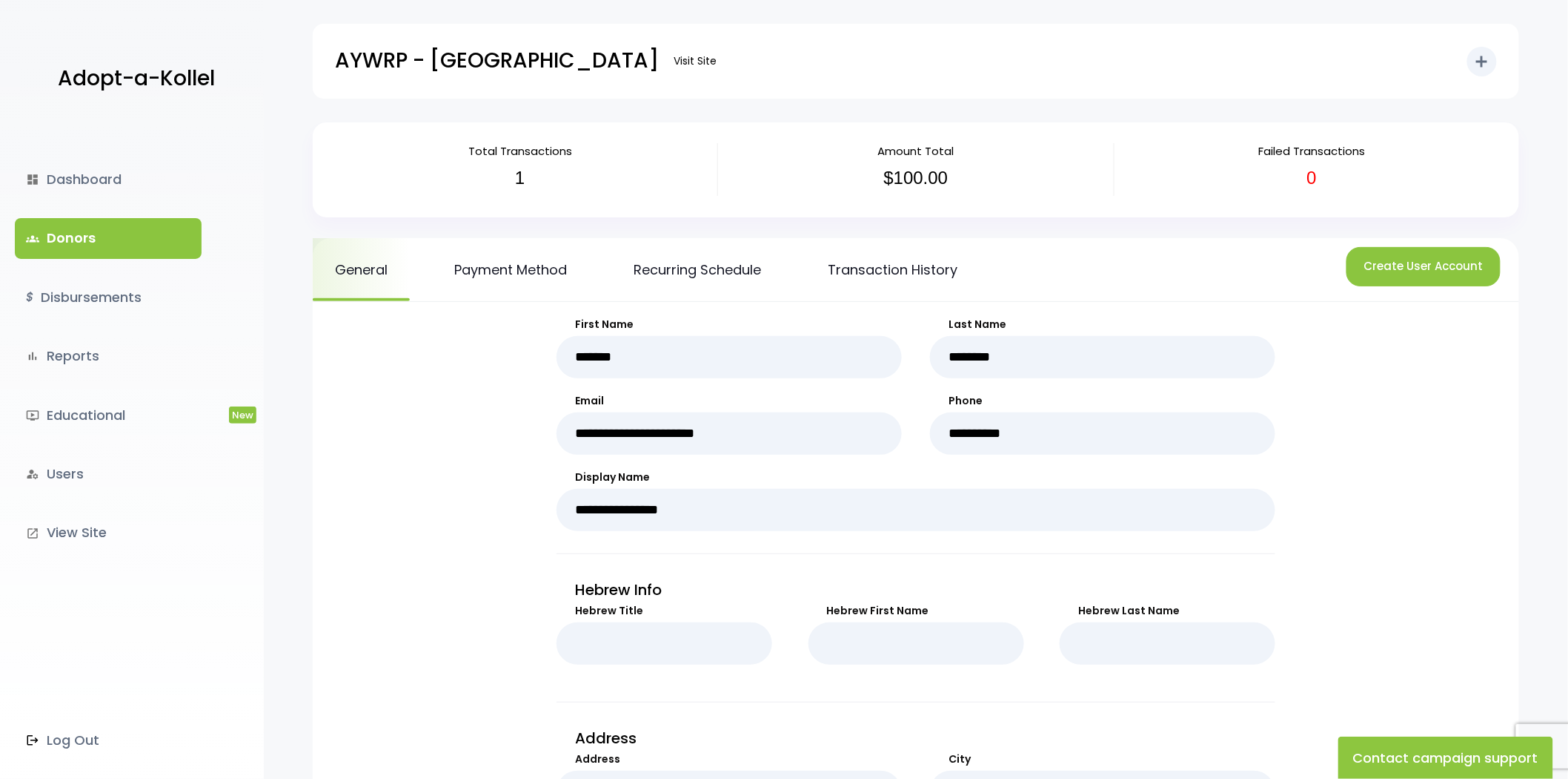
click at [93, 226] on link "groups Donors" at bounding box center [108, 237] width 187 height 40
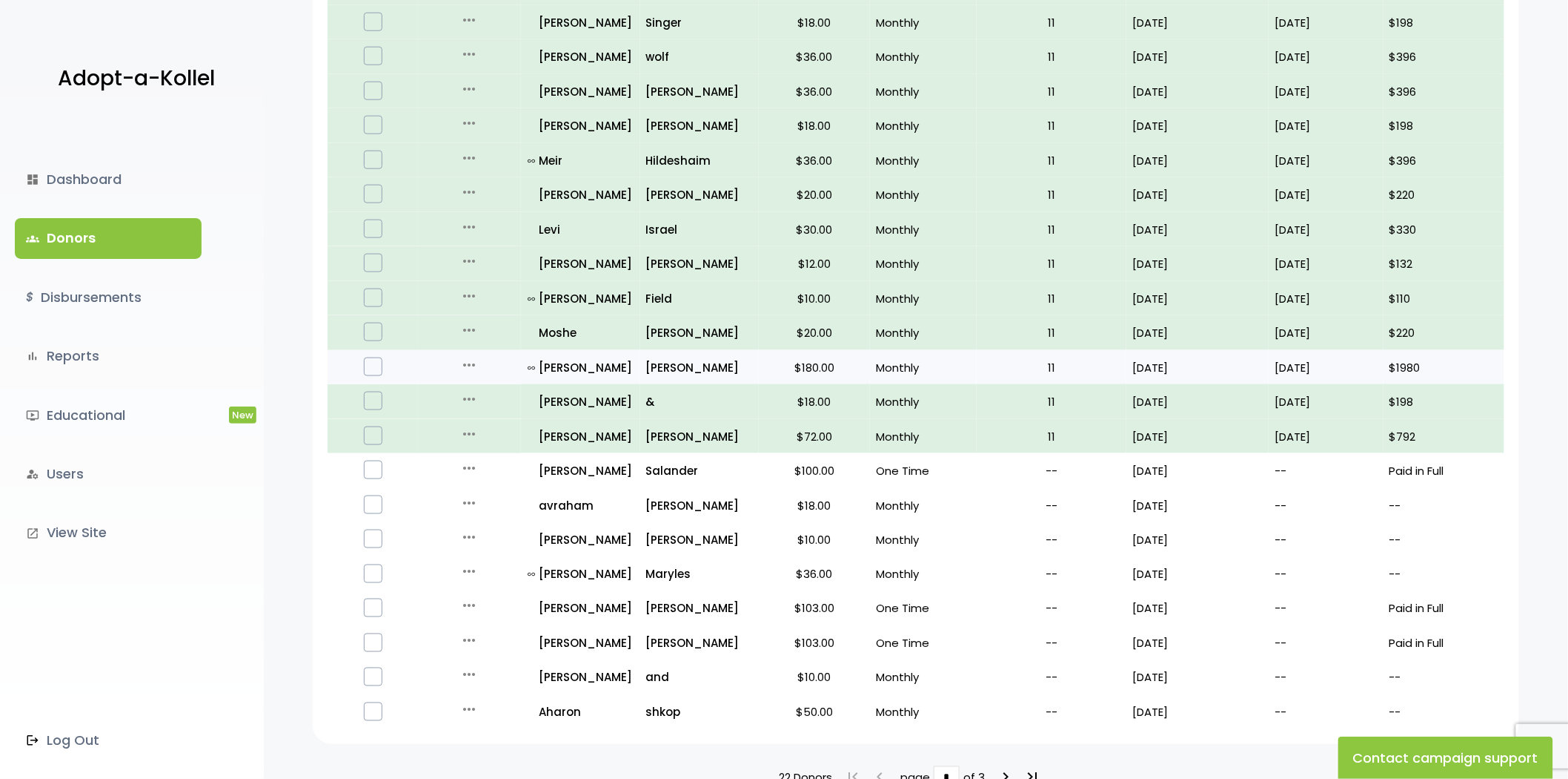
scroll to position [658, 0]
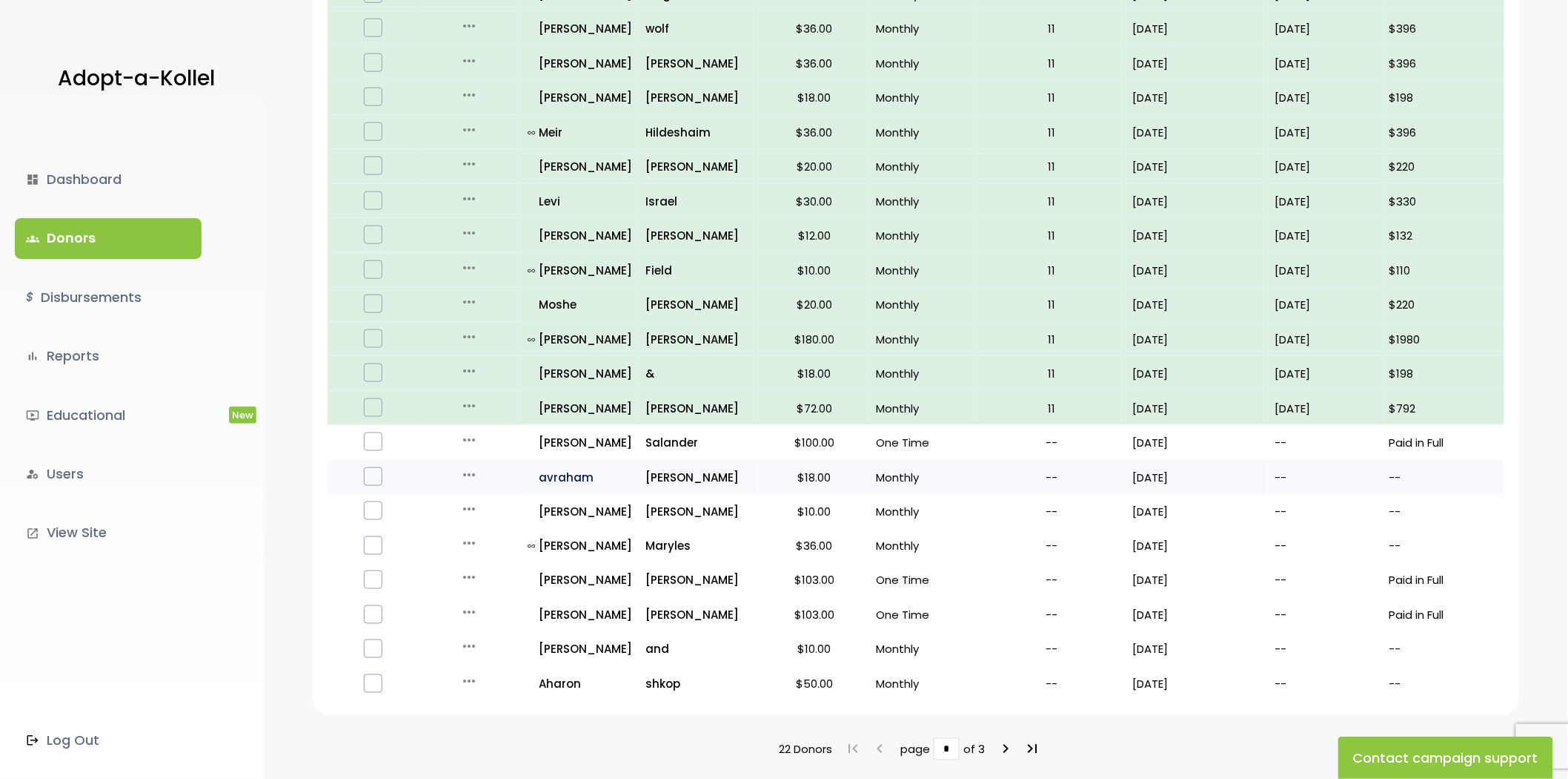
click at [558, 471] on p "all_inclusive avraham" at bounding box center [581, 477] width 106 height 20
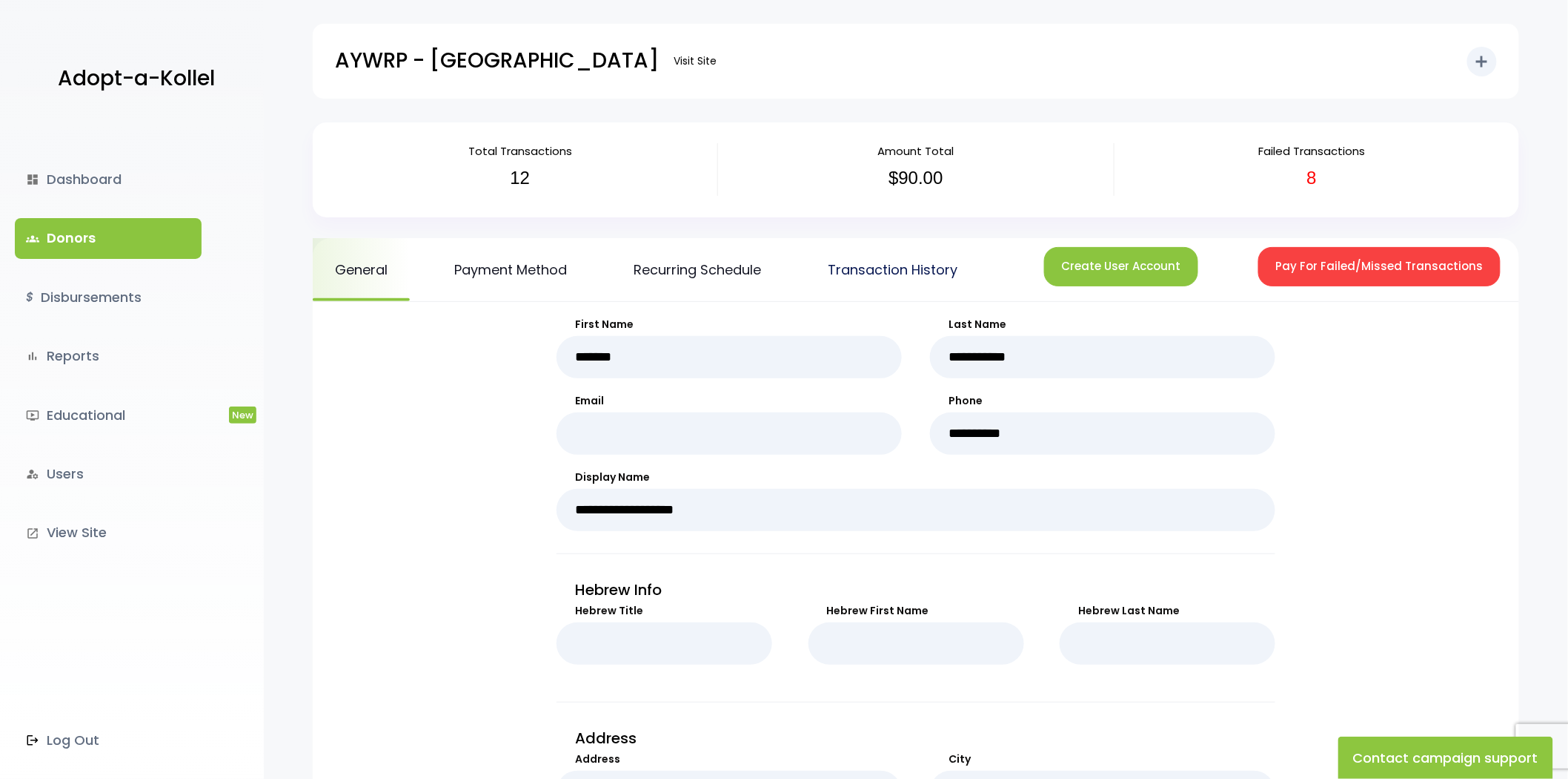
click at [924, 290] on link "Transaction History" at bounding box center [893, 269] width 174 height 63
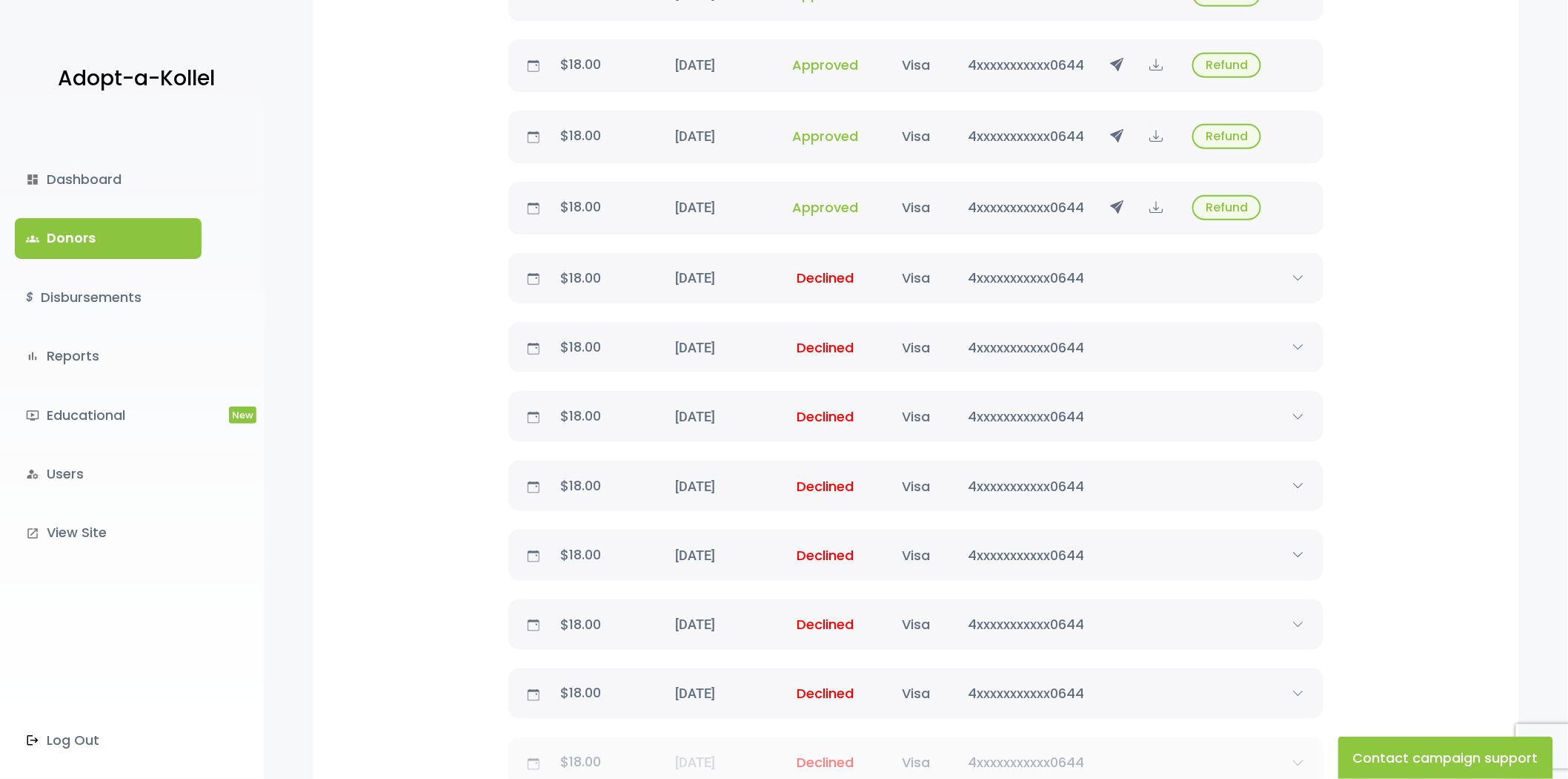
scroll to position [525, 0]
click at [150, 220] on link "groups Donors" at bounding box center [108, 237] width 187 height 40
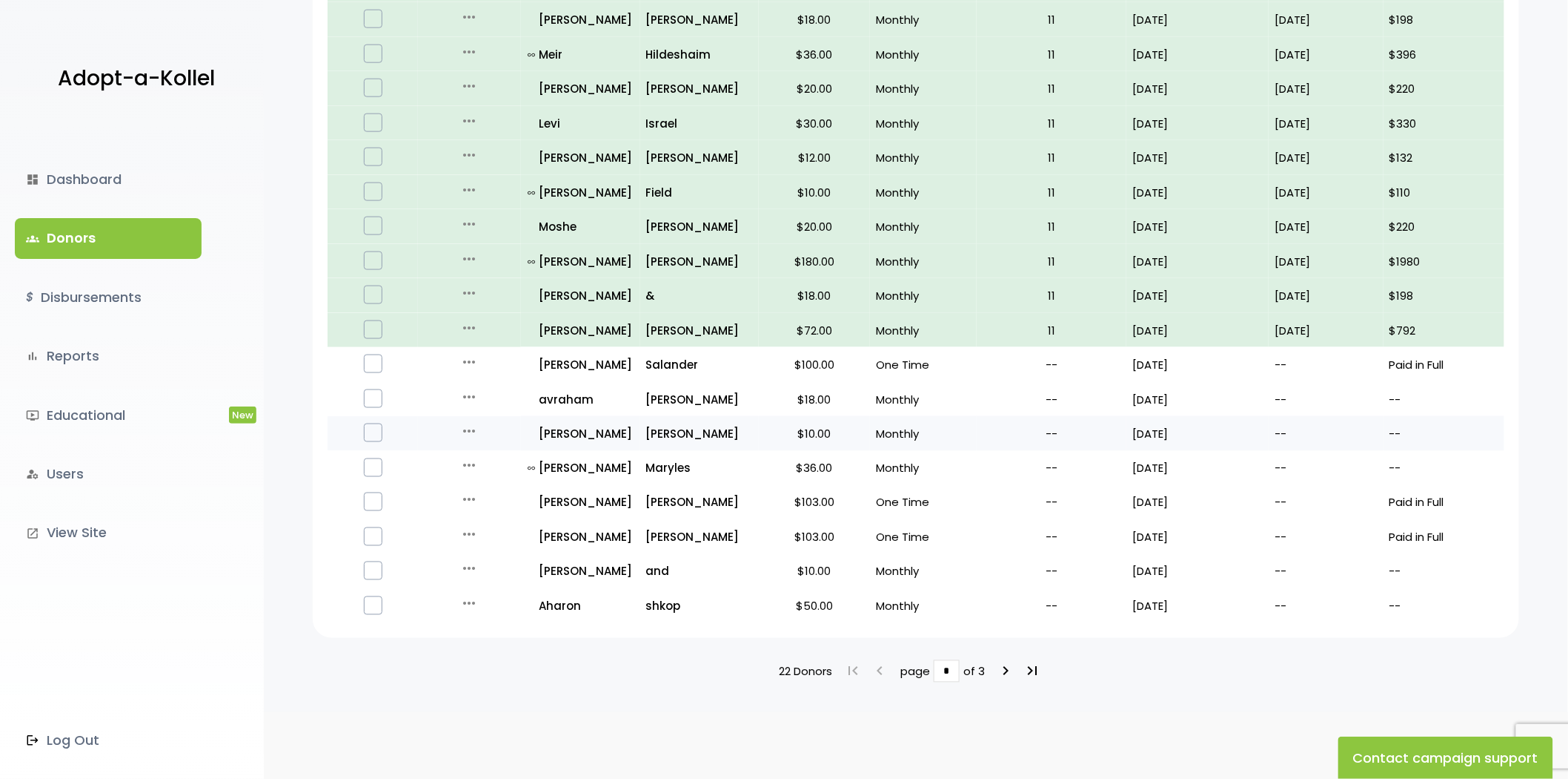
scroll to position [738, 0]
click at [546, 425] on p "all_inclusive [PERSON_NAME]" at bounding box center [581, 432] width 106 height 20
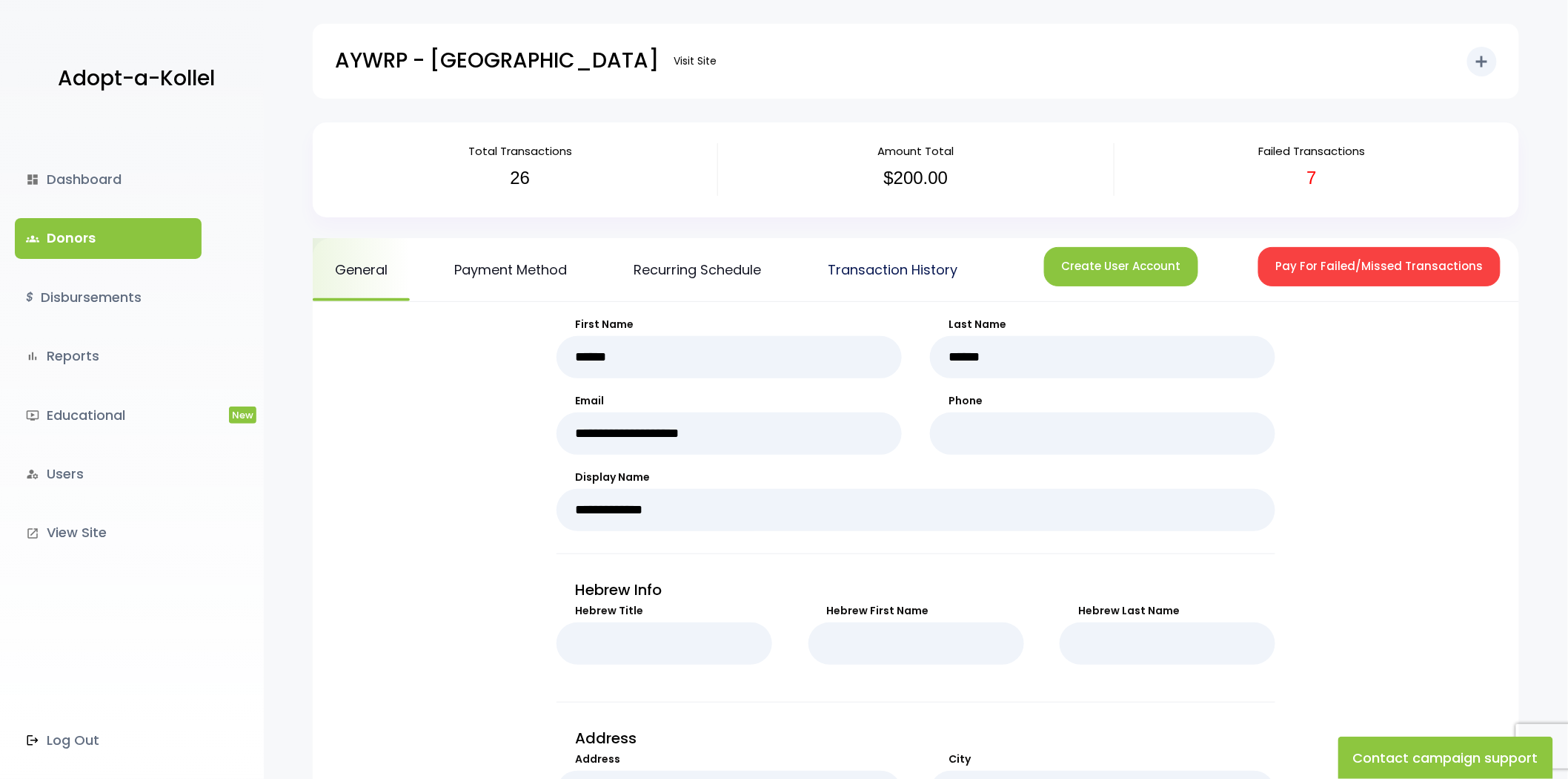
click at [885, 286] on link "Transaction History" at bounding box center [893, 269] width 174 height 63
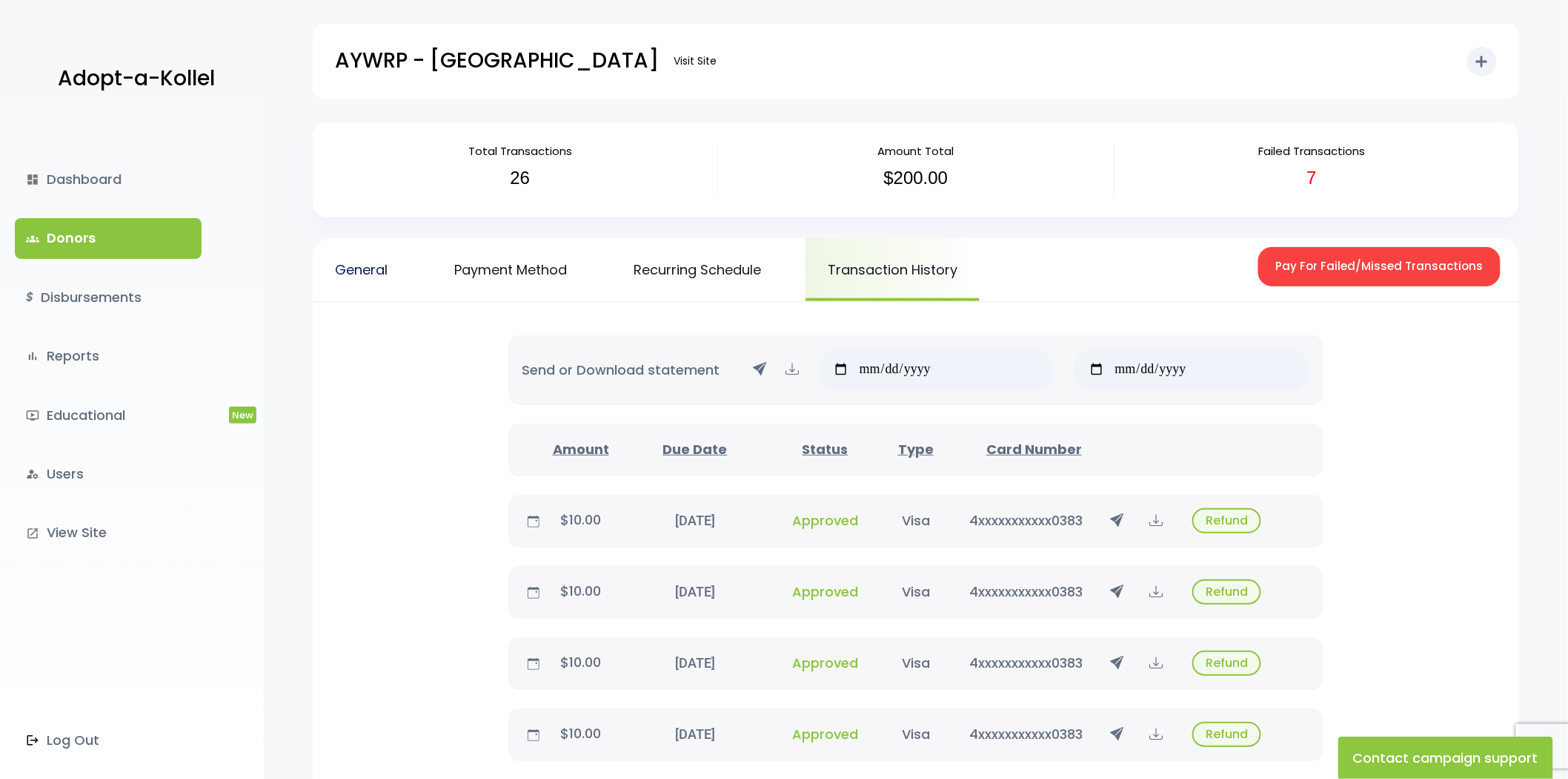
click at [387, 260] on link "General" at bounding box center [361, 269] width 97 height 63
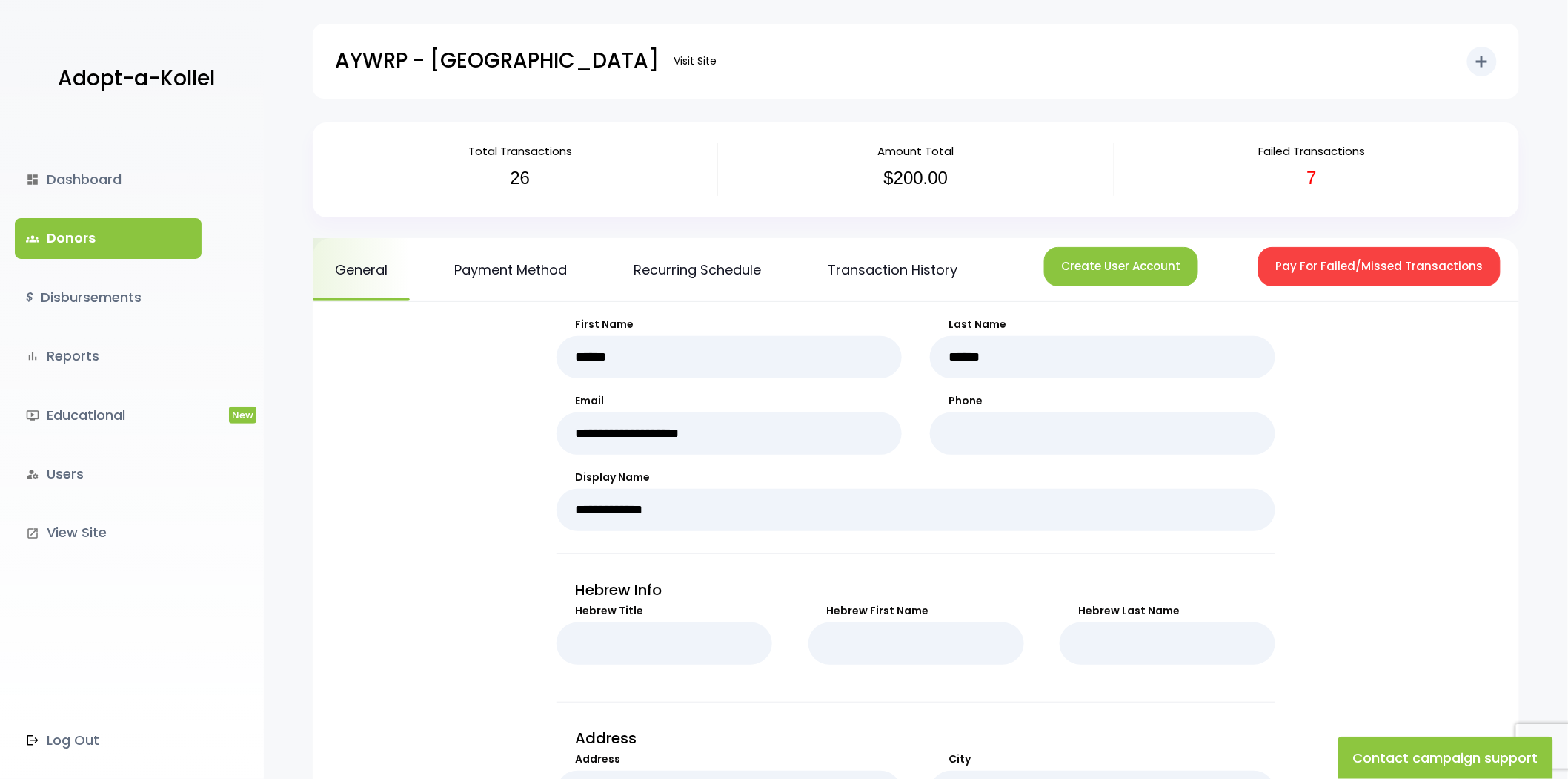
click at [149, 235] on link "groups Donors" at bounding box center [108, 237] width 187 height 40
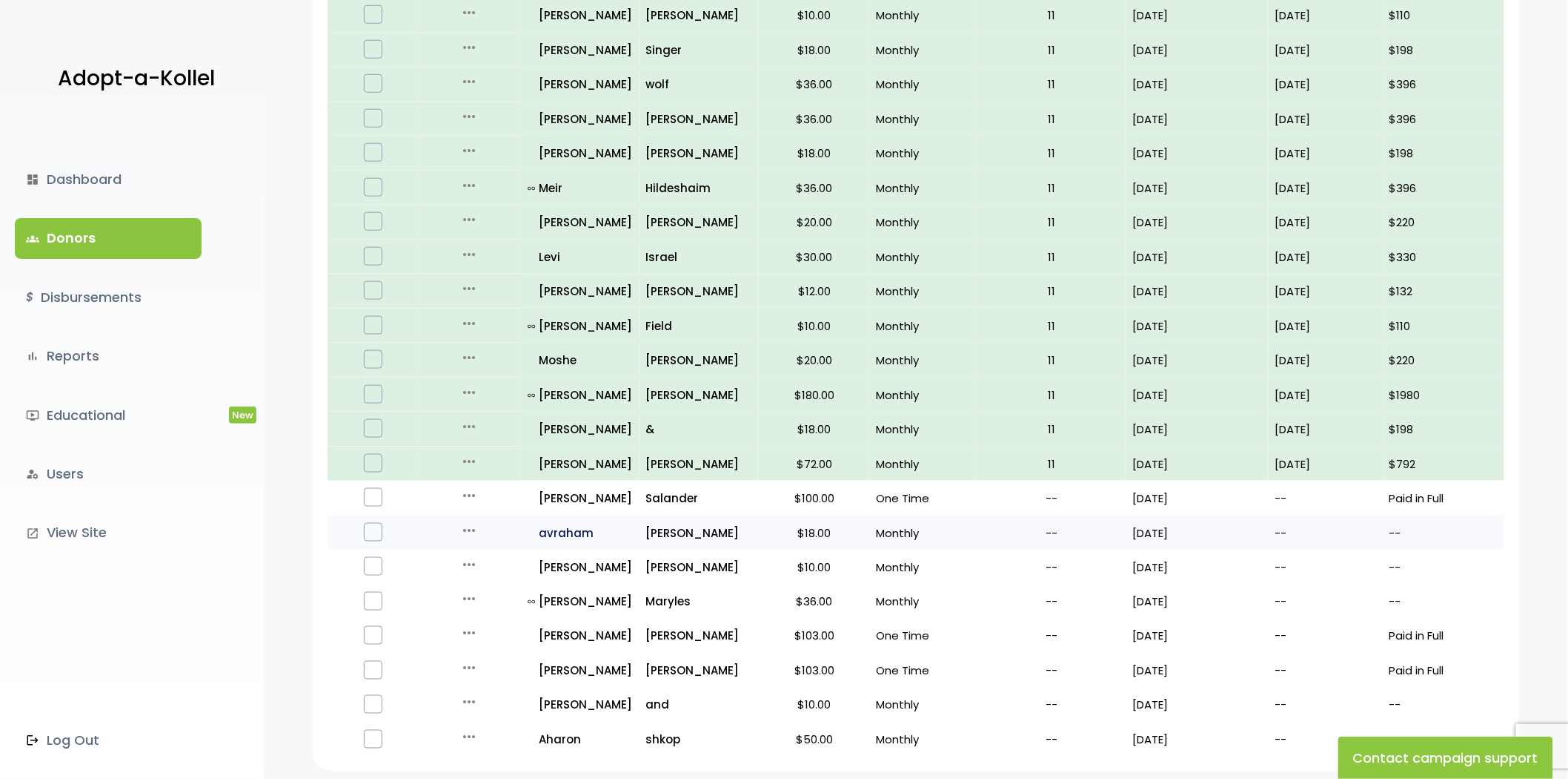
scroll to position [738, 0]
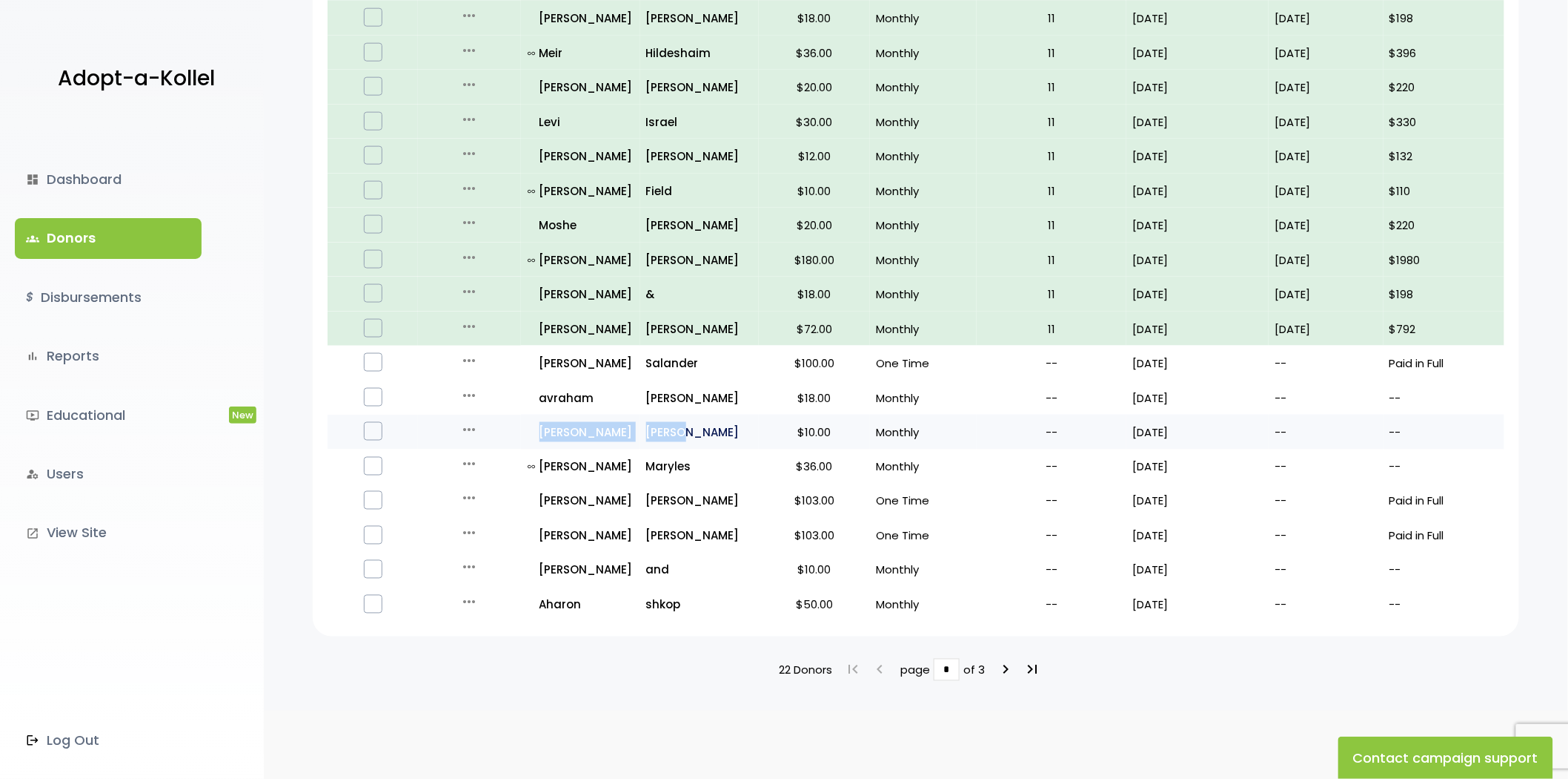
drag, startPoint x: 509, startPoint y: 423, endPoint x: 689, endPoint y: 425, distance: 180.0
click at [689, 425] on tr "more_horiz Edit Quick Renew all_inclusive Shlomo Soroka $10.00 Monthly -- 03/01…" at bounding box center [915, 432] width 1177 height 35
copy tr "all_inclusive Shlomo Soroka"
click at [568, 422] on p "all_inclusive [PERSON_NAME]" at bounding box center [581, 432] width 106 height 20
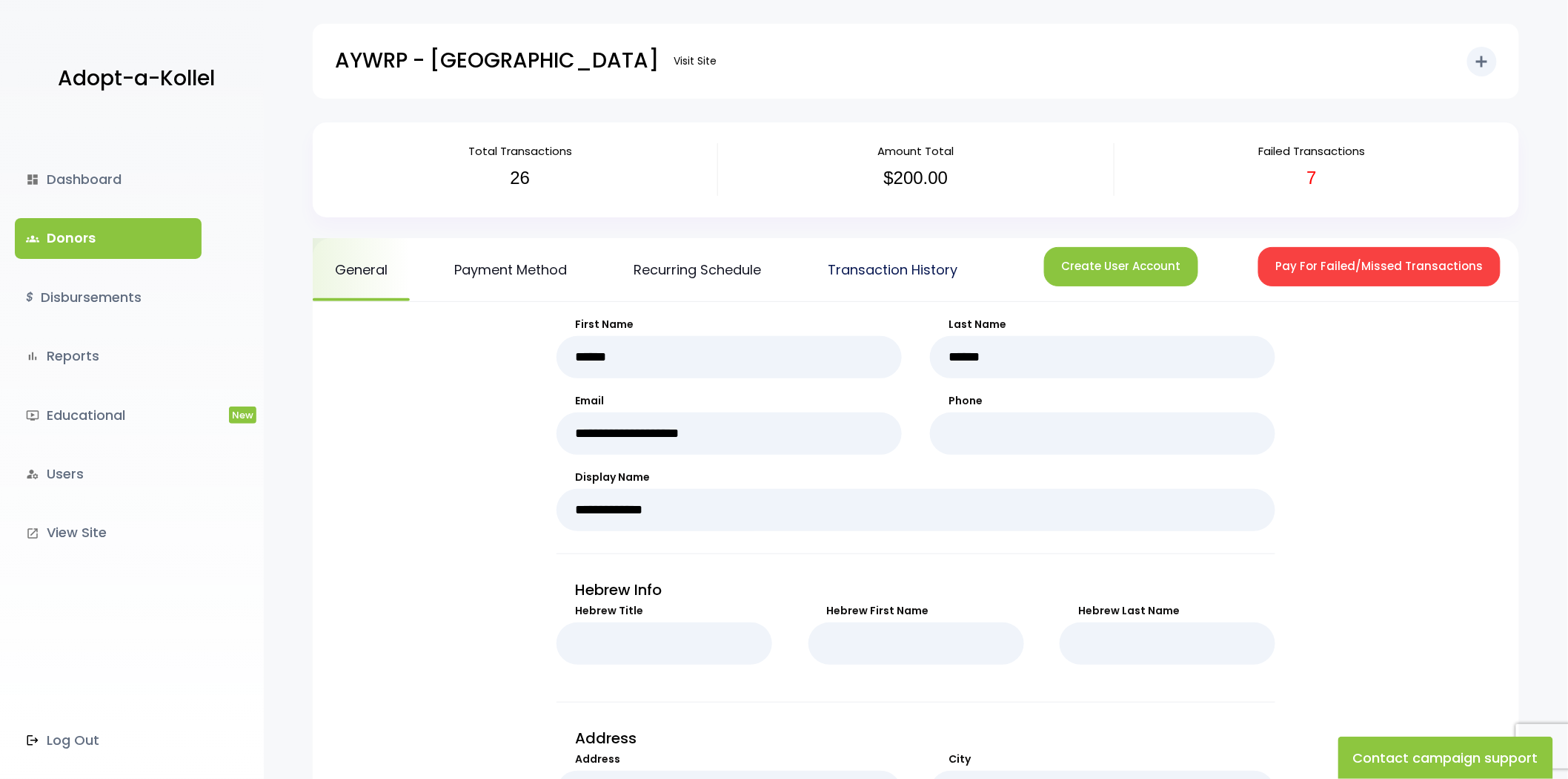
click at [899, 267] on link "Transaction History" at bounding box center [893, 269] width 174 height 63
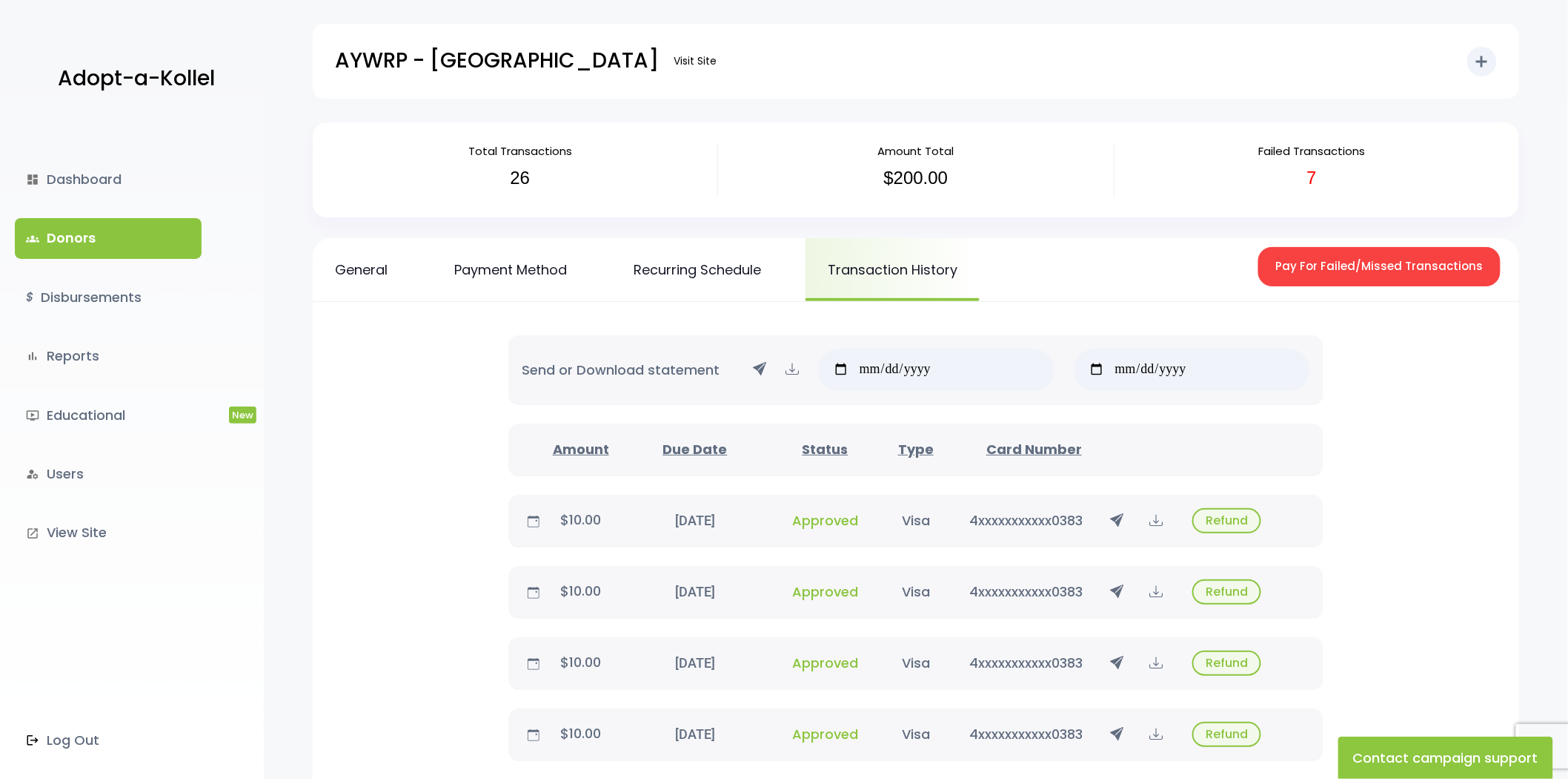
click at [107, 244] on link "groups Donors" at bounding box center [108, 237] width 187 height 40
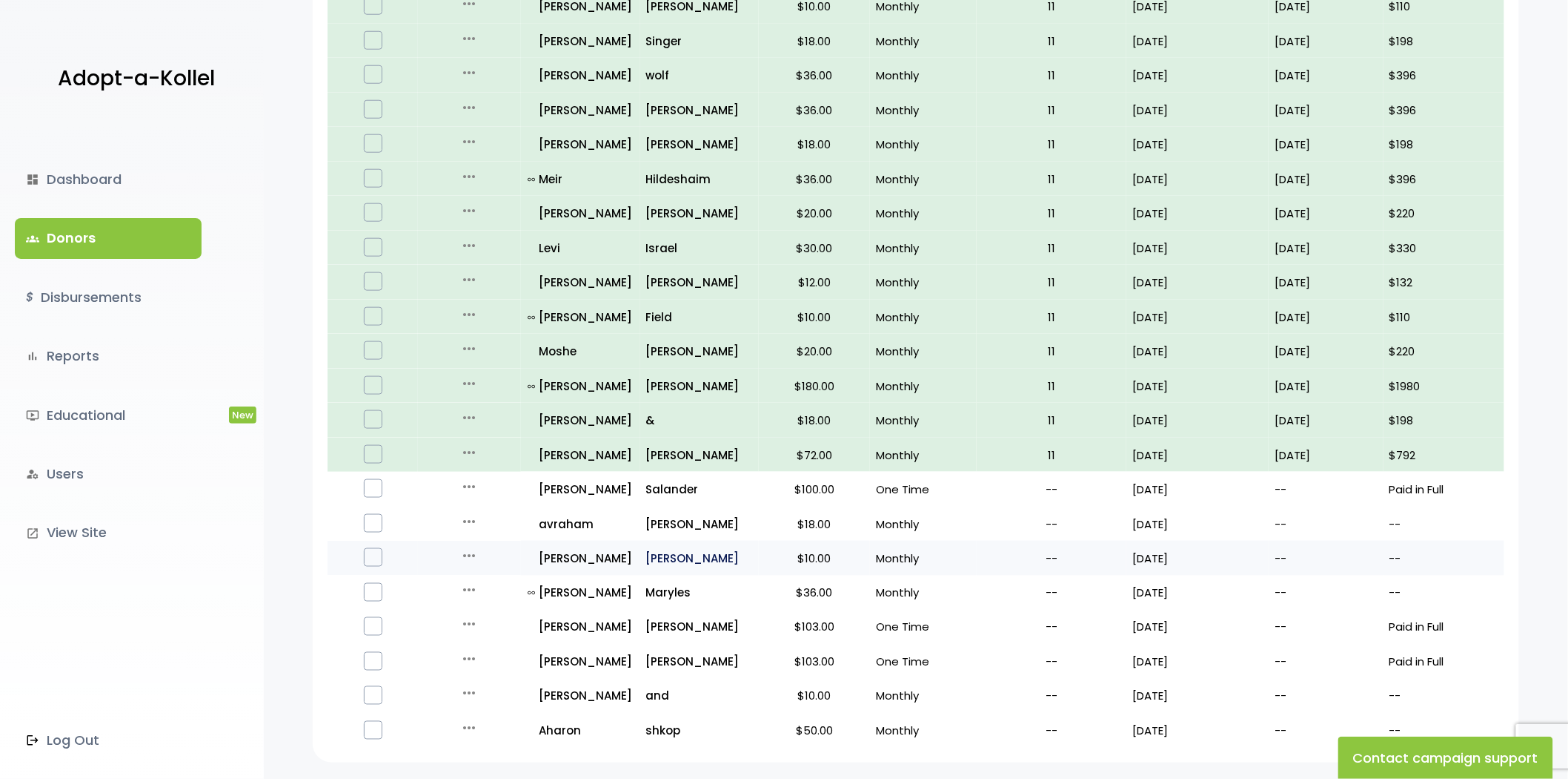
scroll to position [738, 0]
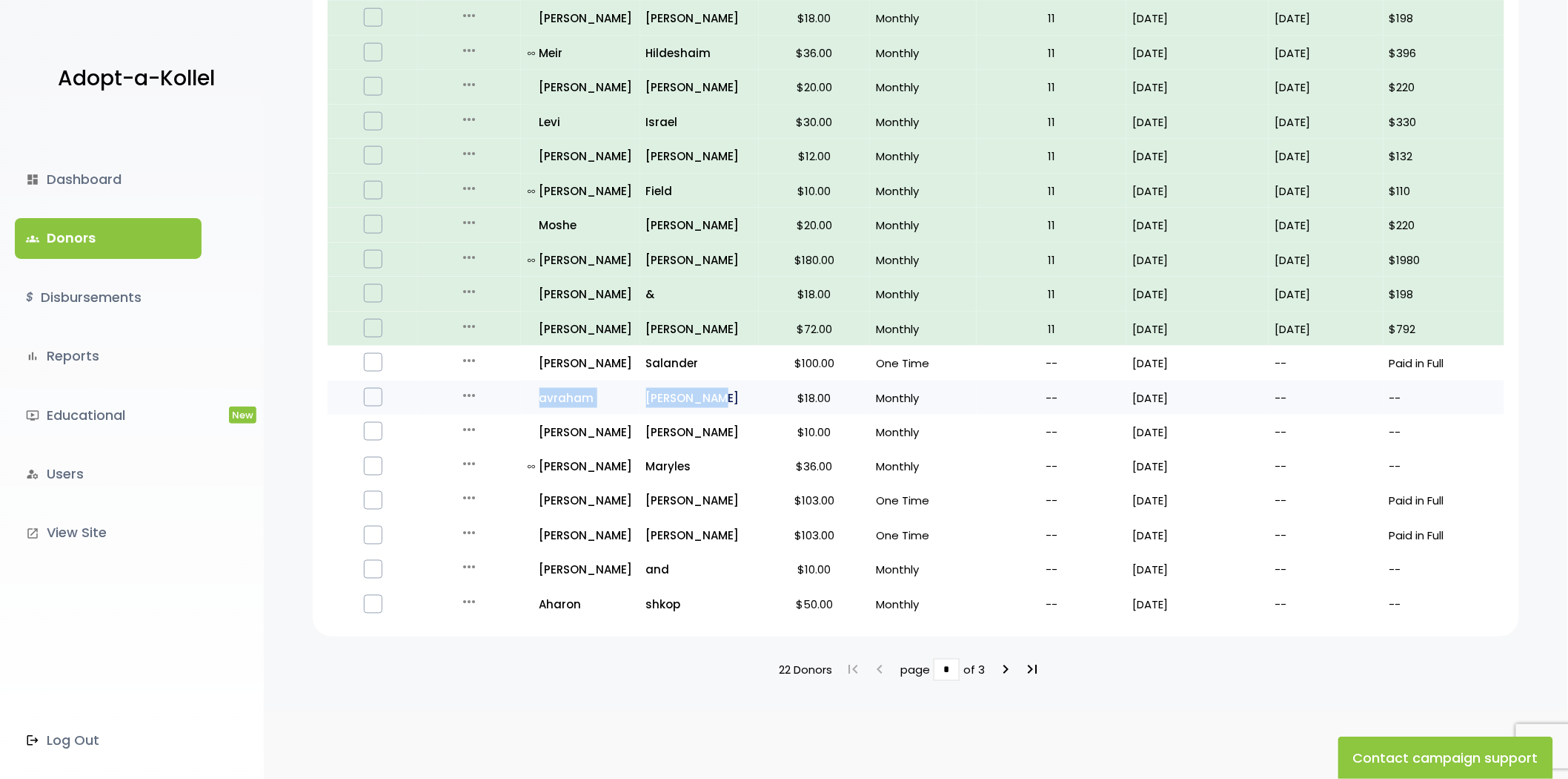
drag, startPoint x: 522, startPoint y: 391, endPoint x: 721, endPoint y: 391, distance: 199.0
click at [721, 391] on tr "more_horiz Edit Quick Renew all_inclusive [PERSON_NAME][GEOGRAPHIC_DATA] $18.00…" at bounding box center [915, 398] width 1177 height 35
copy tr "all_inclusive [PERSON_NAME]"
drag, startPoint x: 522, startPoint y: 426, endPoint x: 689, endPoint y: 419, distance: 167.1
click at [689, 419] on tr "more_horiz Edit Quick Renew all_inclusive [PERSON_NAME][GEOGRAPHIC_DATA] $10.00…" at bounding box center [915, 432] width 1177 height 35
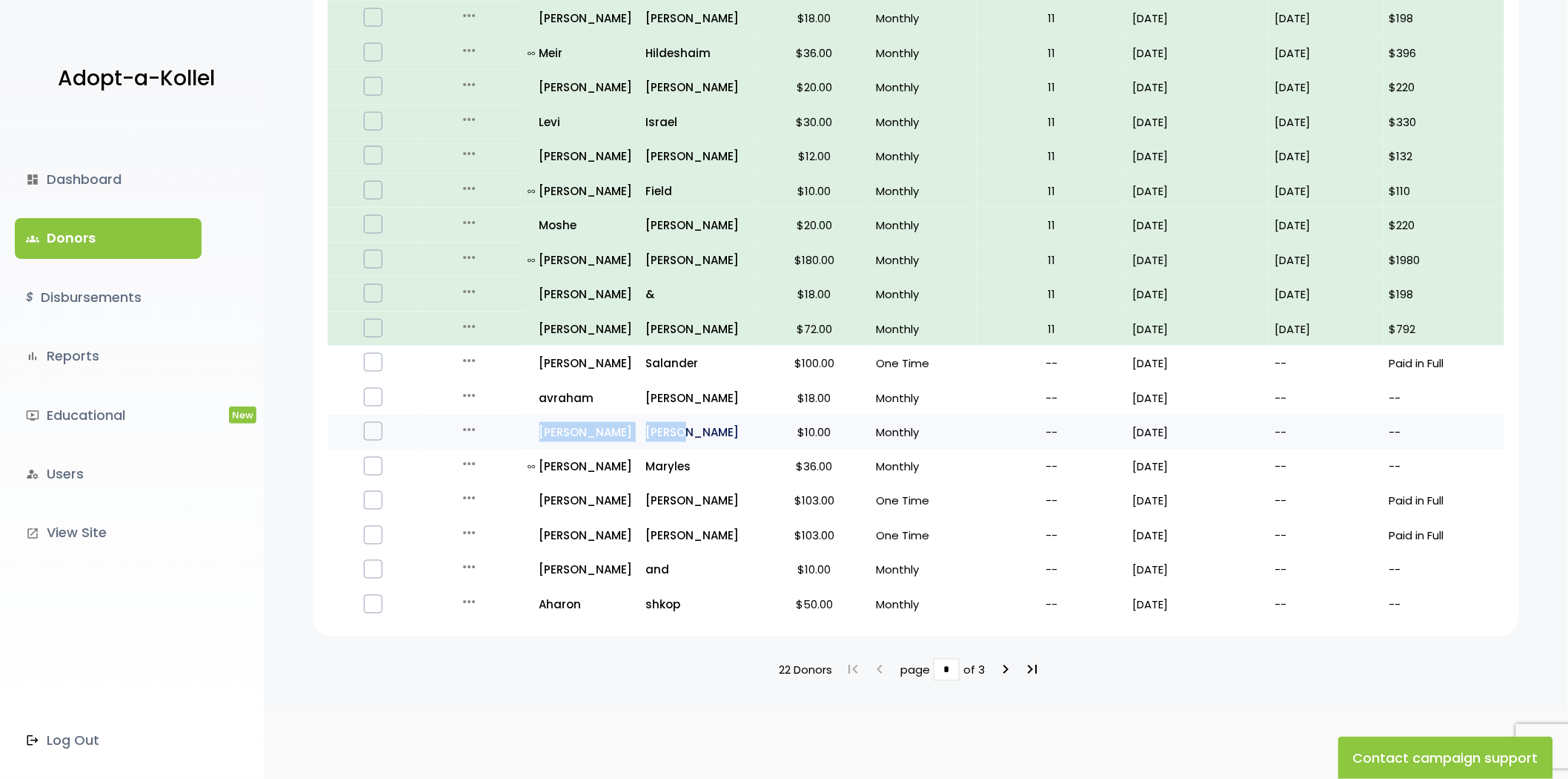
copy tr "all_inclusive Shlomo Soroka"
click at [552, 428] on p "all_inclusive Shlomo" at bounding box center [581, 432] width 106 height 20
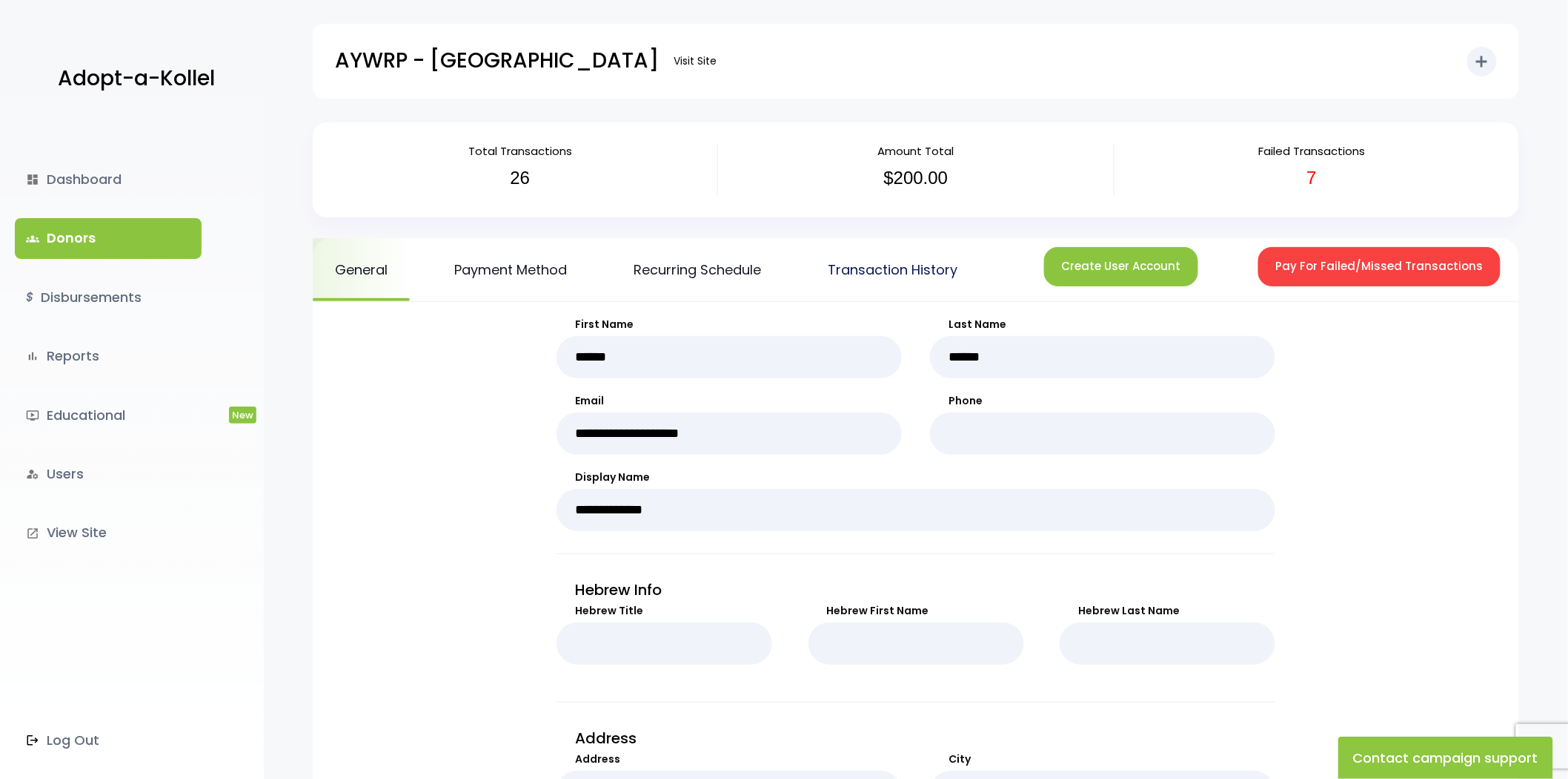
click at [917, 271] on link "Transaction History" at bounding box center [893, 269] width 174 height 63
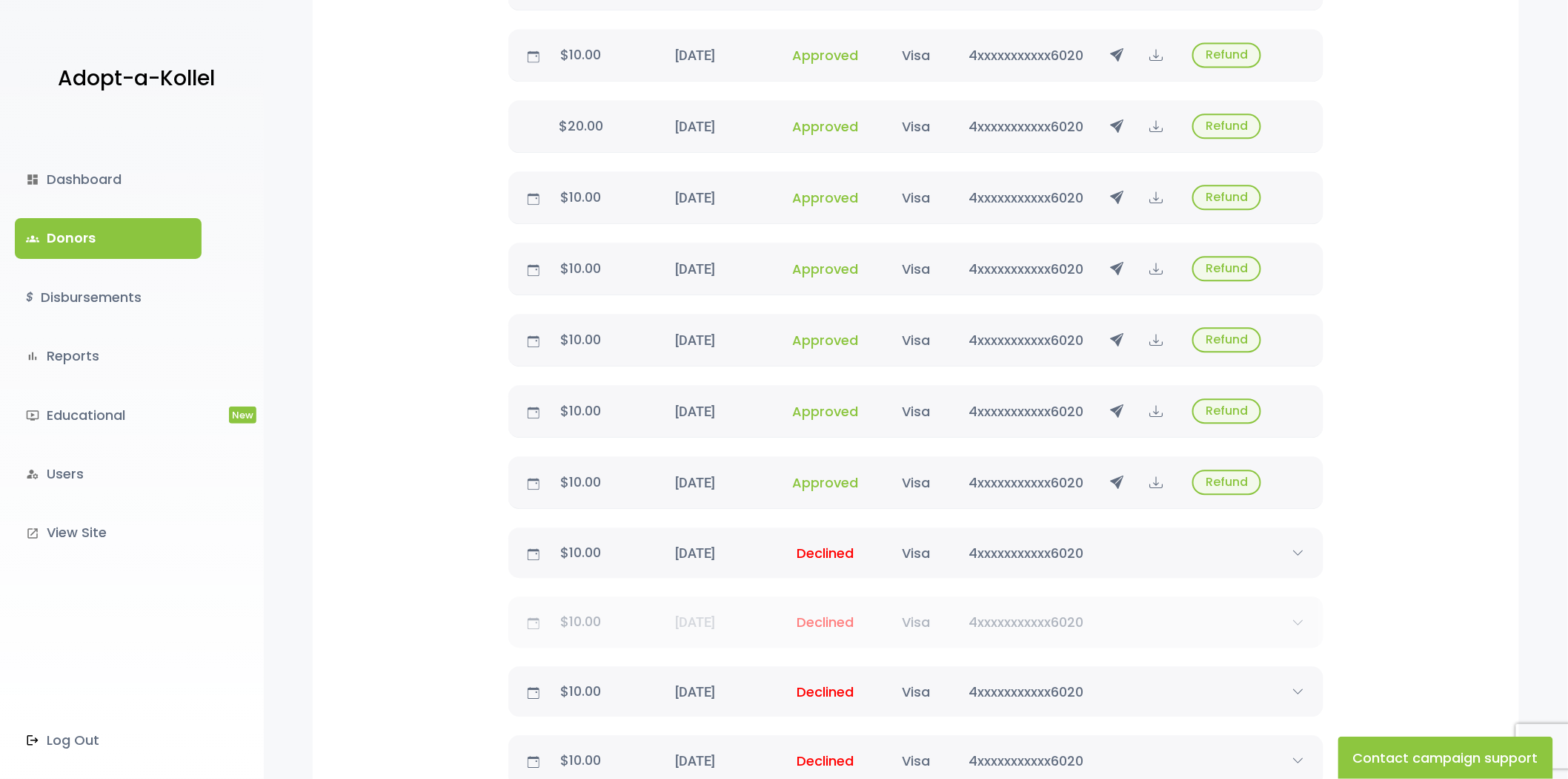
scroll to position [1566, 0]
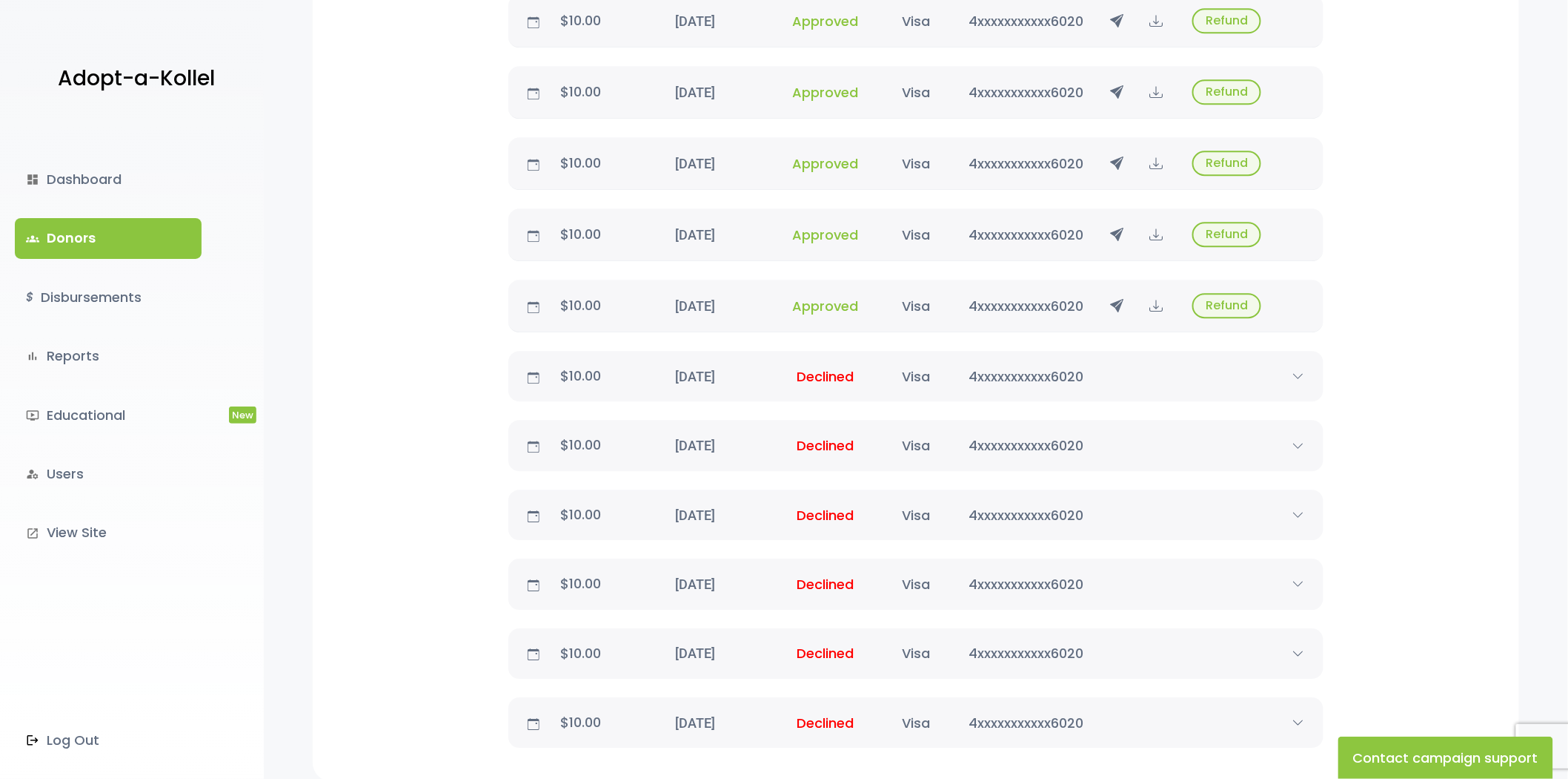
click at [149, 240] on link "groups Donors" at bounding box center [108, 237] width 187 height 40
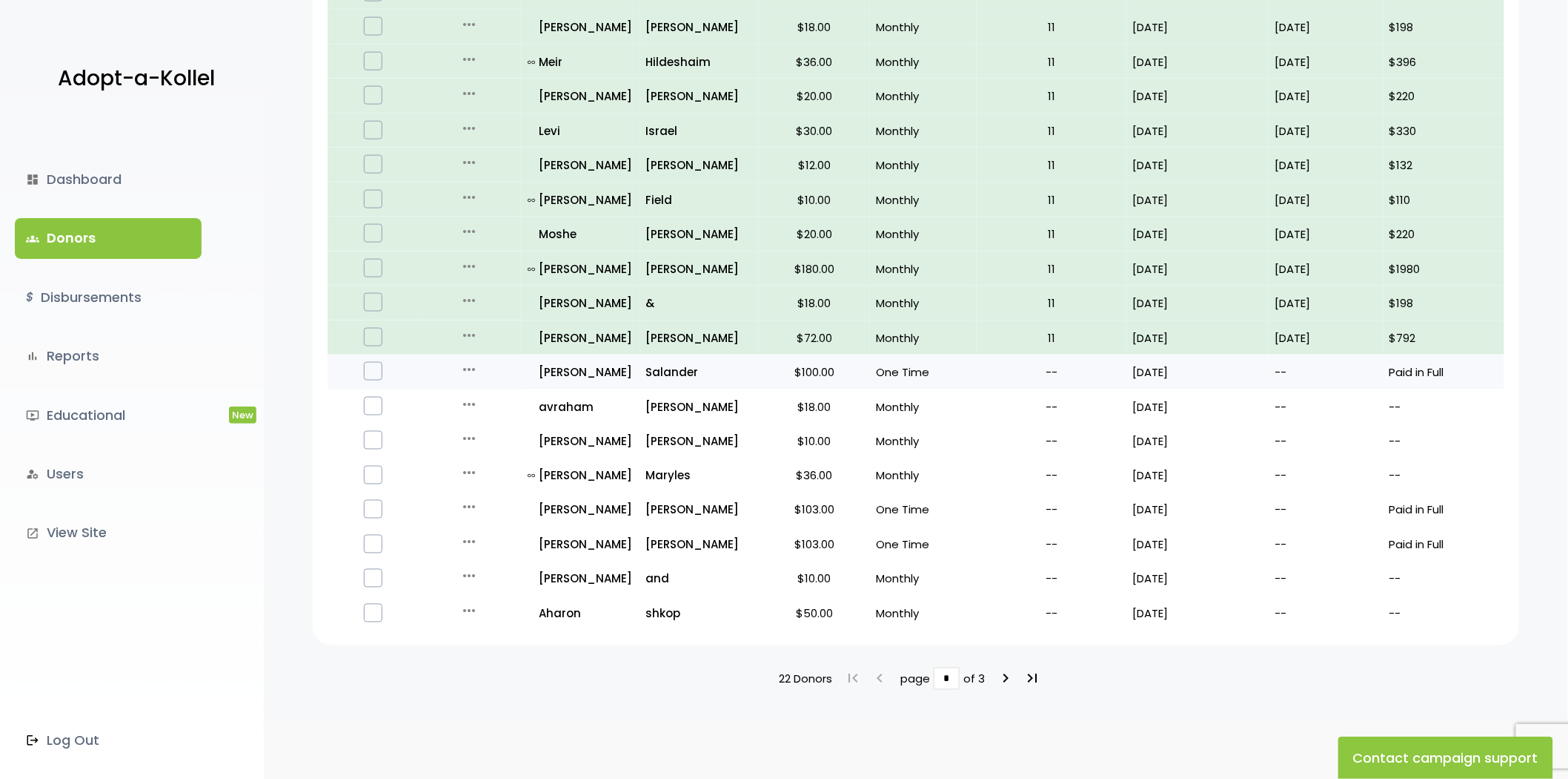
scroll to position [738, 0]
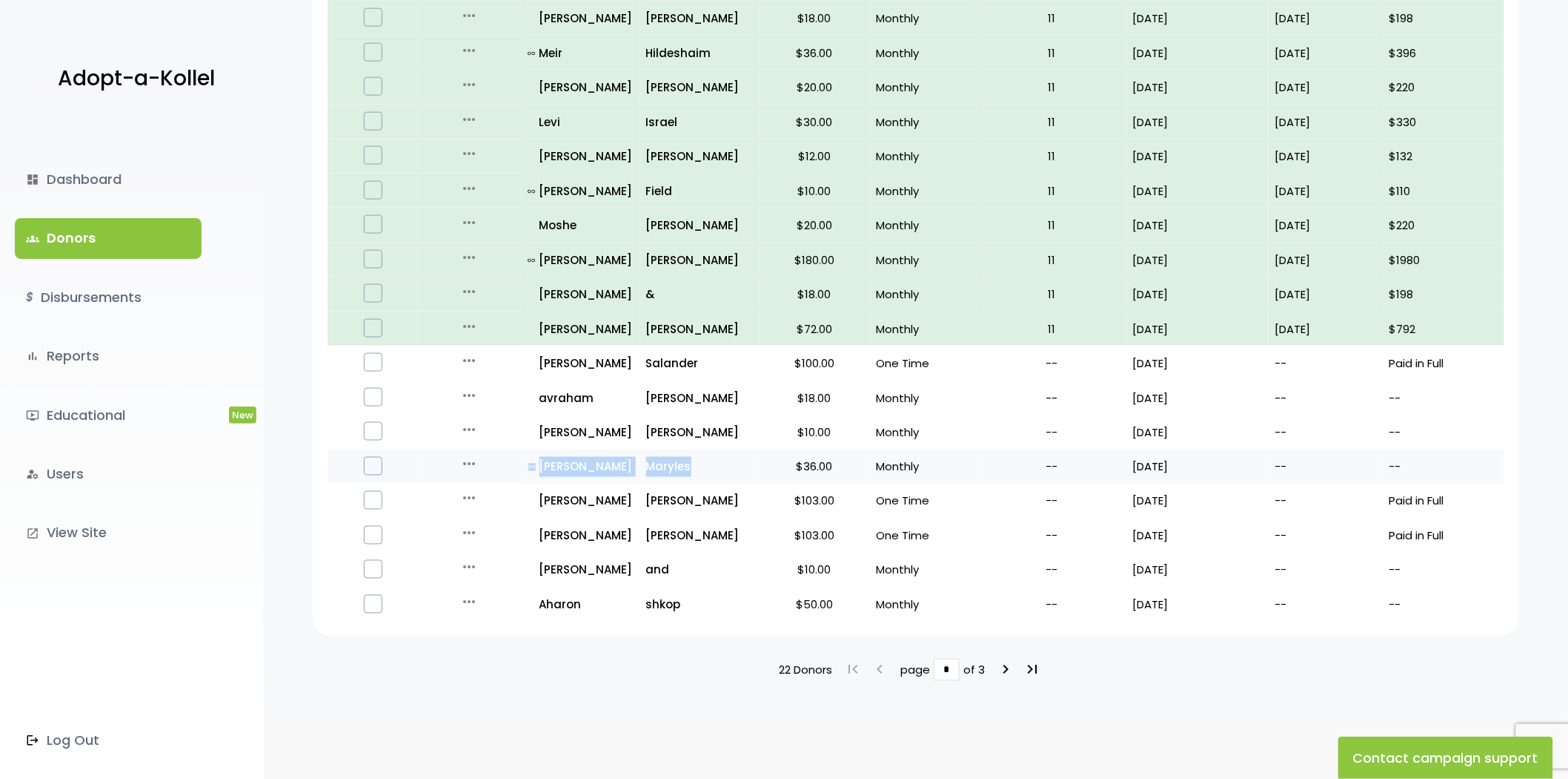
drag, startPoint x: 506, startPoint y: 456, endPoint x: 698, endPoint y: 463, distance: 192.1
click at [698, 463] on tr "more_horiz Edit Quick Renew all_inclusive Ari Maryles $36.00 Monthly -- 08/01/2…" at bounding box center [915, 466] width 1177 height 35
copy tr "all_inclusive Ari Maryles"
click at [661, 457] on p "Maryles" at bounding box center [699, 467] width 107 height 20
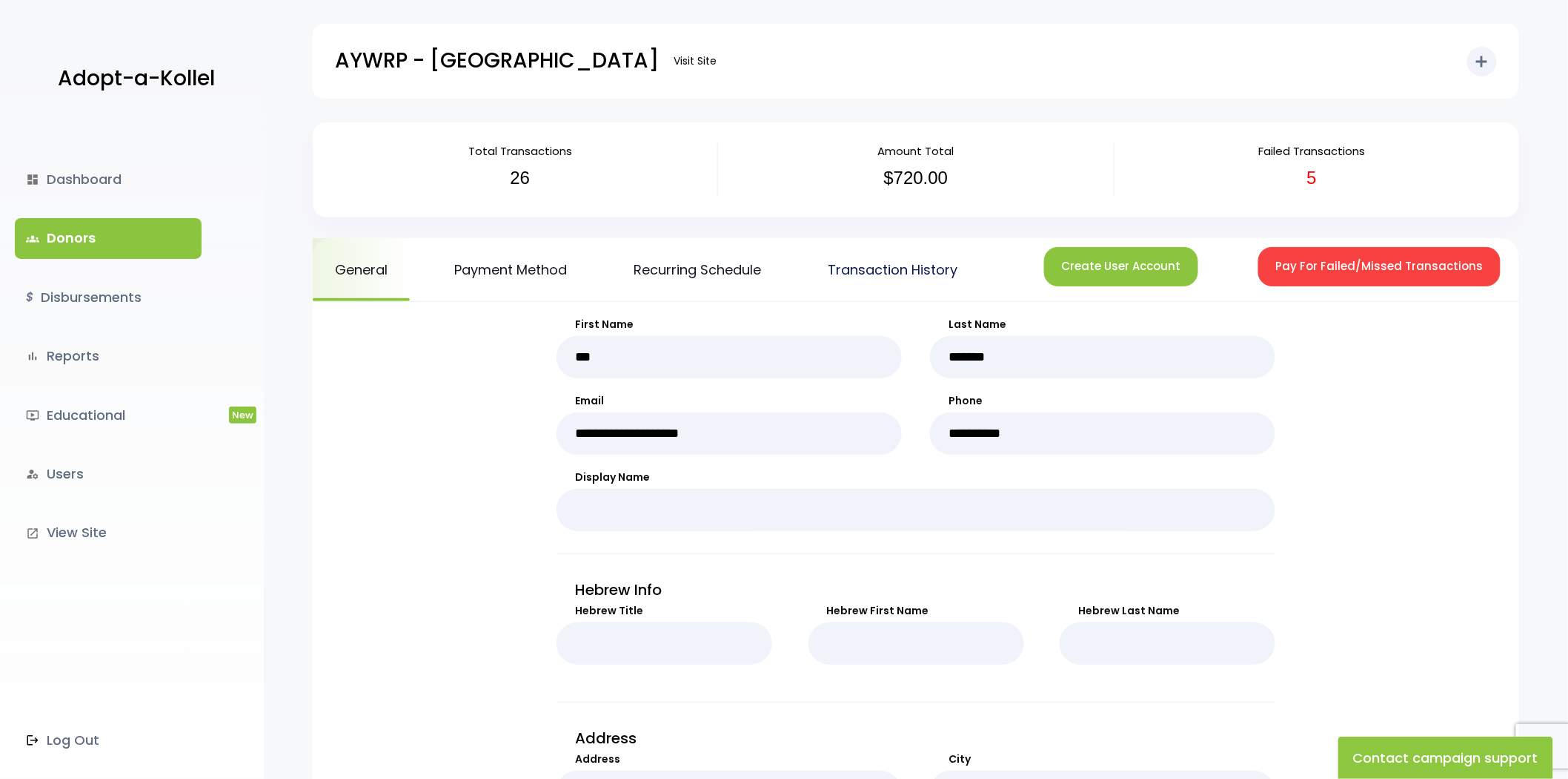
click at [890, 279] on link "Transaction History" at bounding box center [893, 269] width 174 height 63
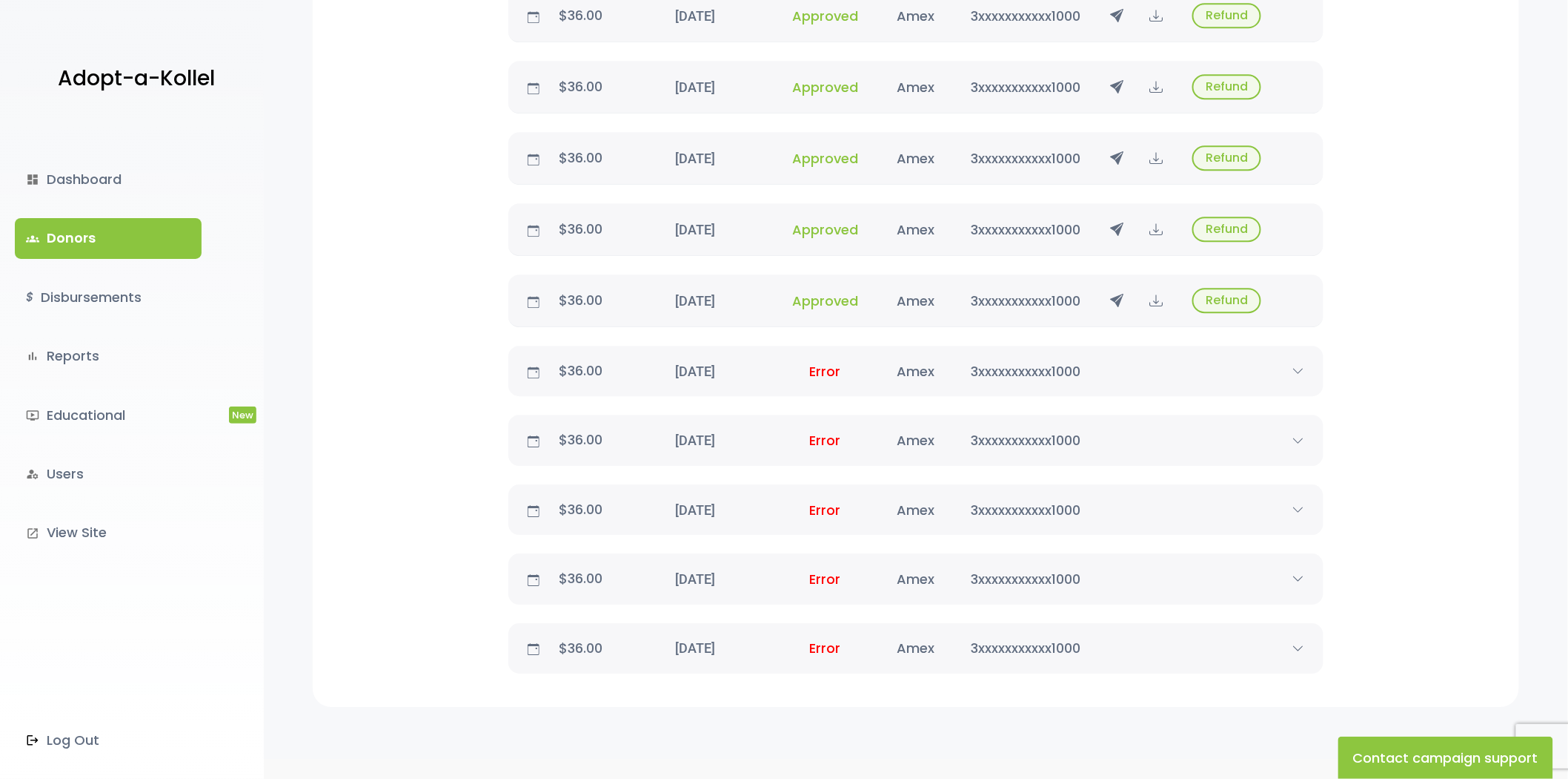
scroll to position [1671, 0]
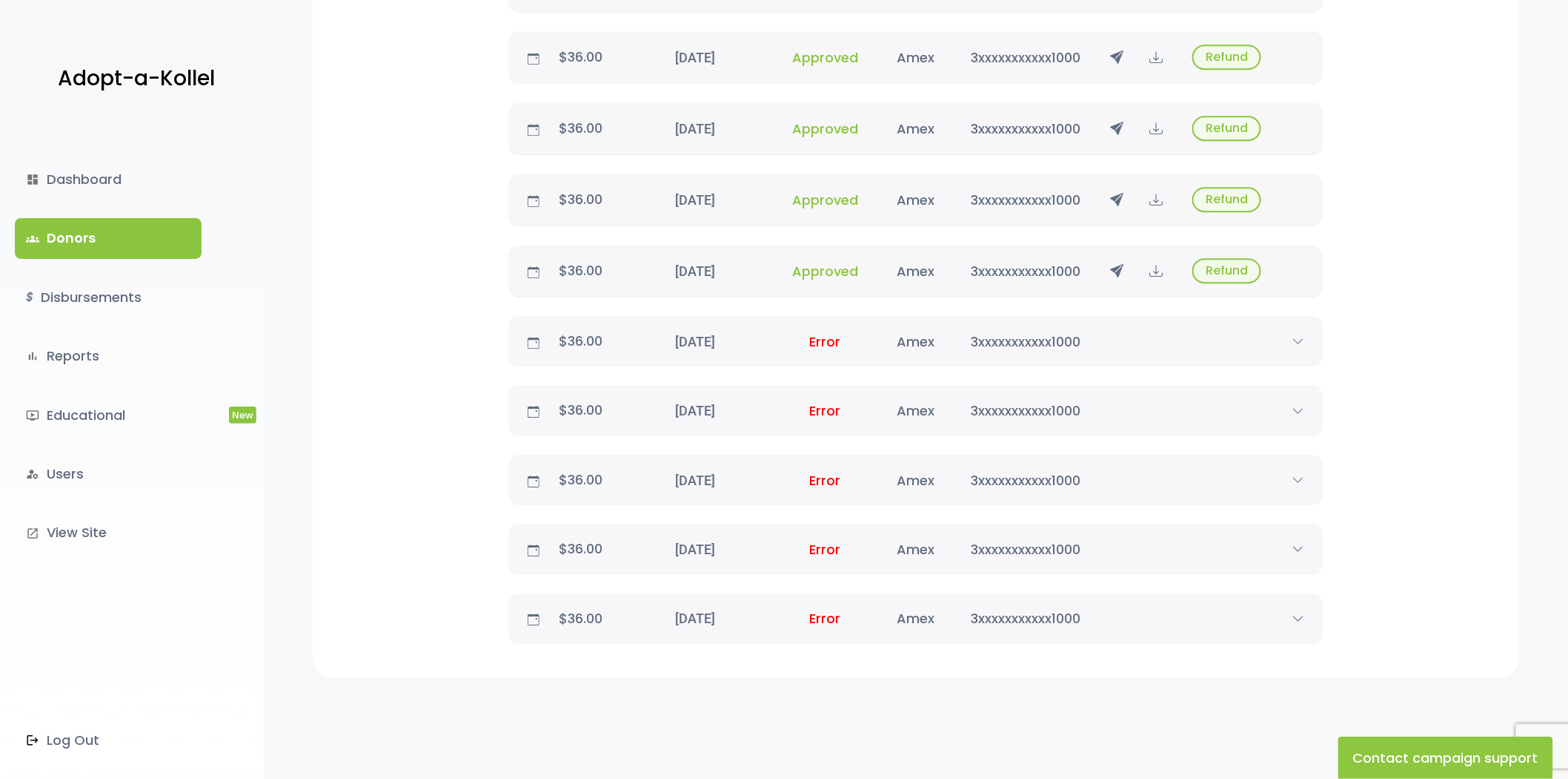
click at [121, 224] on link "groups Donors" at bounding box center [108, 237] width 187 height 40
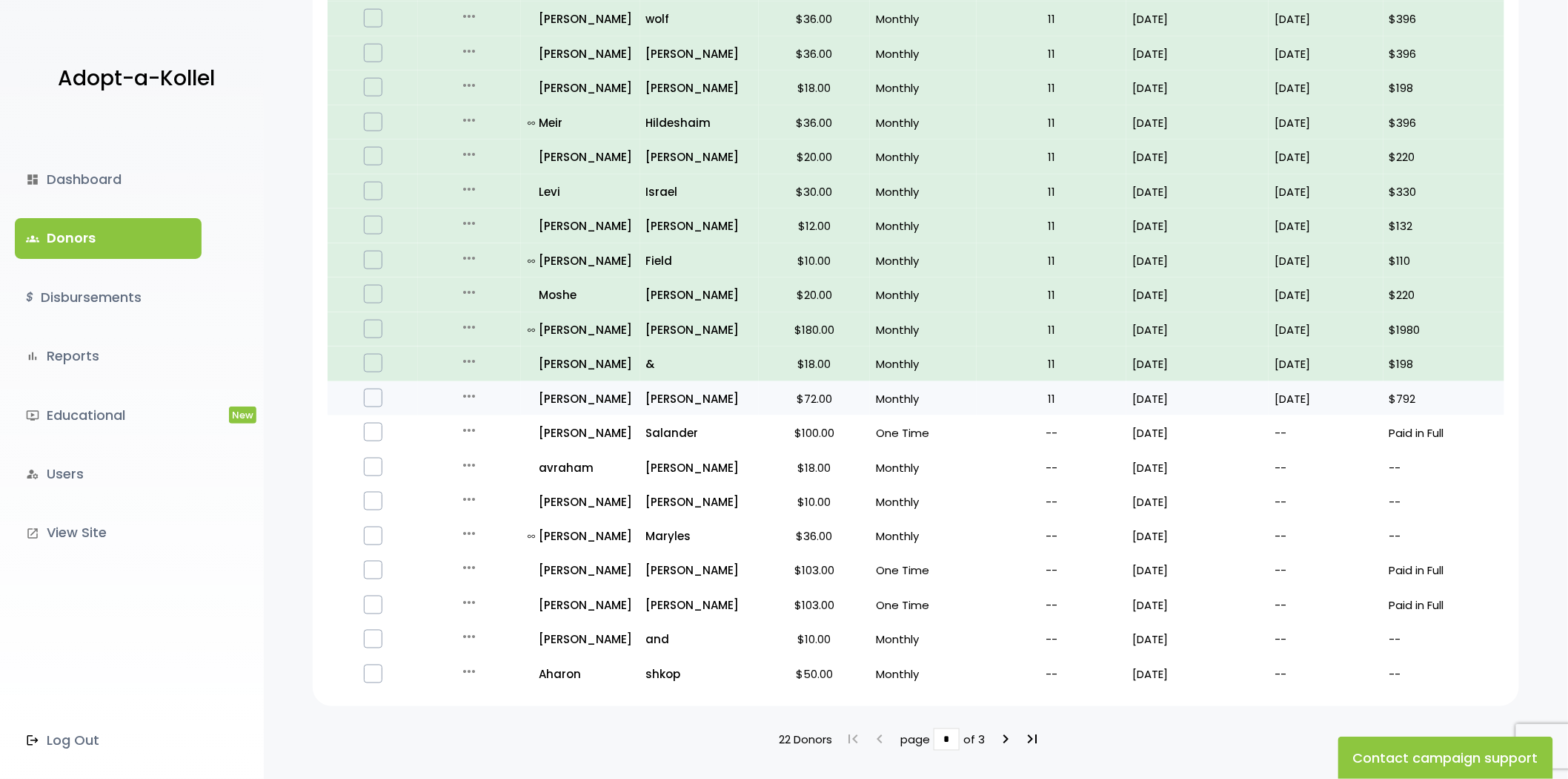
scroll to position [738, 0]
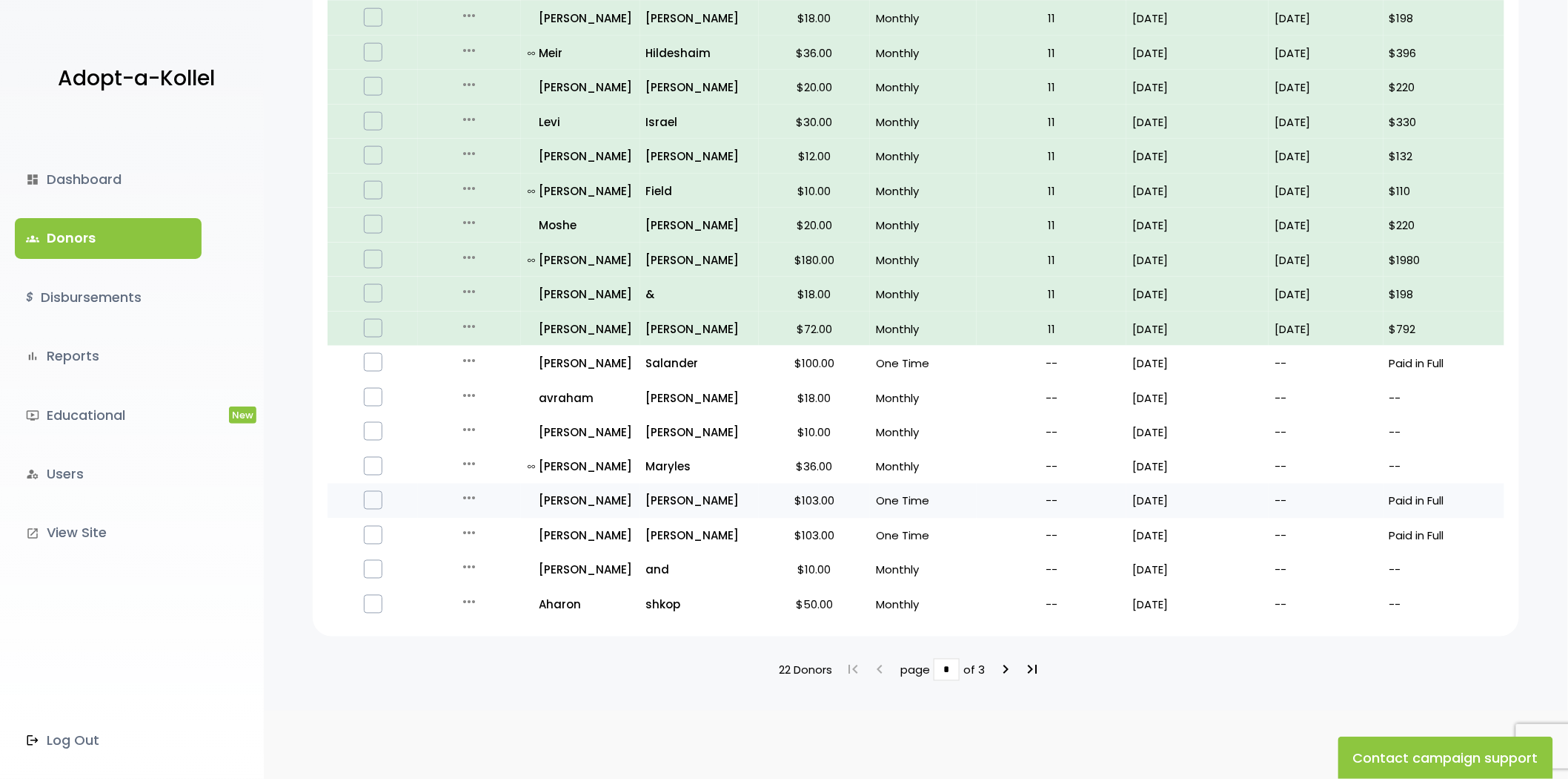
click at [465, 492] on icon "more_horiz" at bounding box center [469, 498] width 18 height 18
click at [514, 553] on button "Quick Renew" at bounding box center [481, 564] width 124 height 36
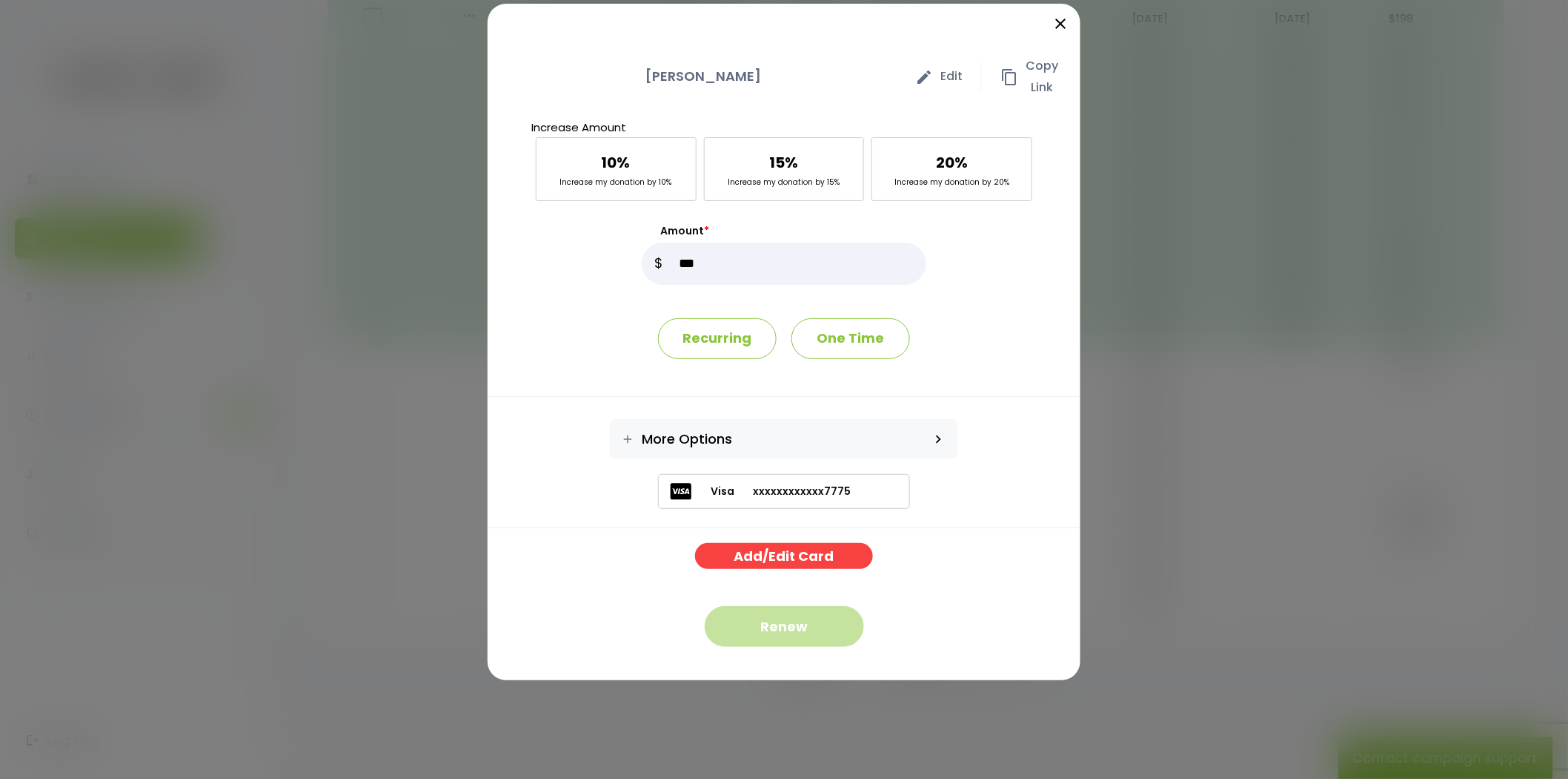
click at [765, 583] on div "Renew" at bounding box center [784, 617] width 197 height 96
click at [777, 612] on button "Renew" at bounding box center [784, 626] width 159 height 40
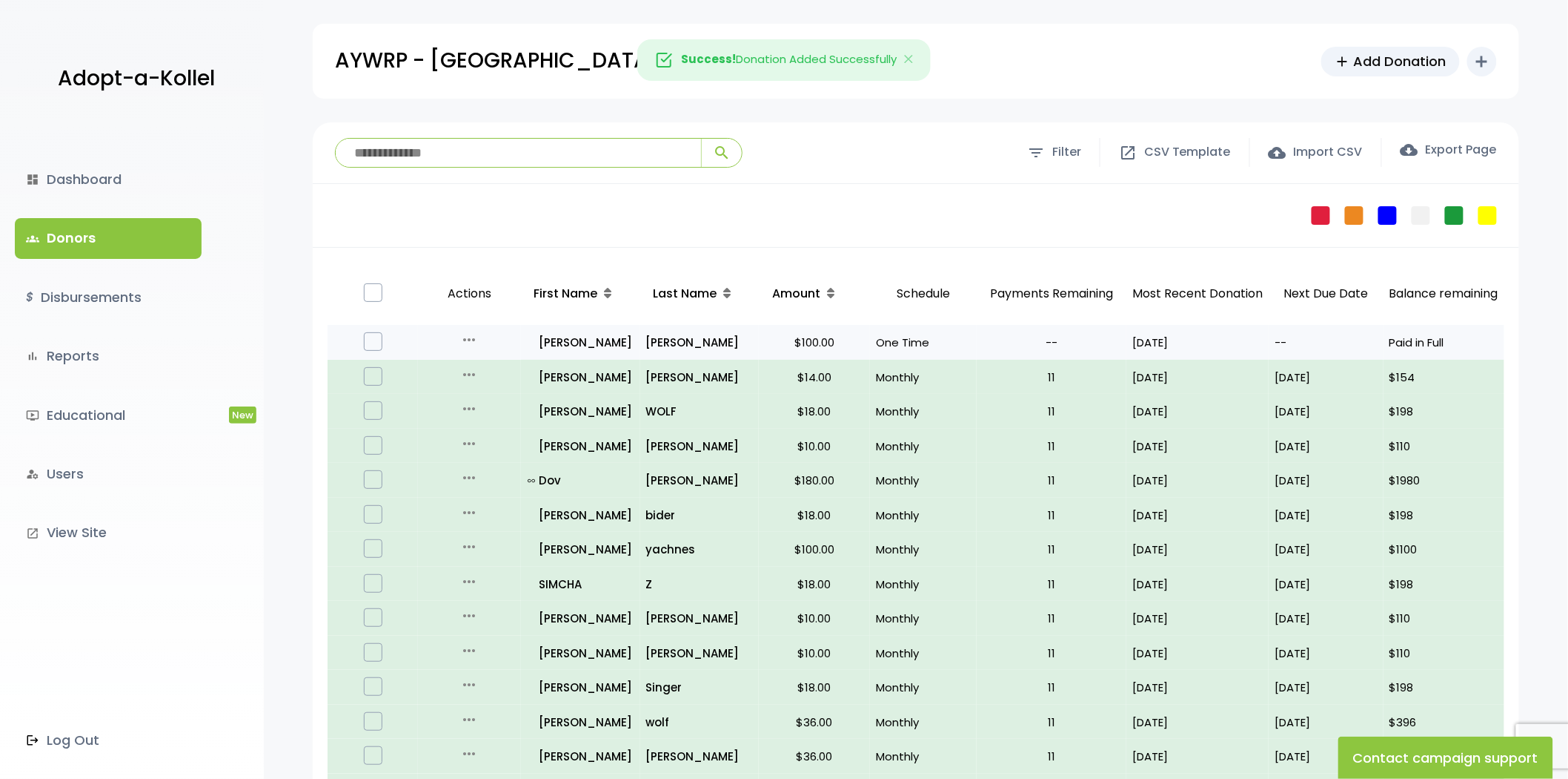
click at [471, 339] on icon "more_horiz" at bounding box center [469, 339] width 18 height 18
click at [480, 370] on link "Edit" at bounding box center [481, 370] width 124 height 36
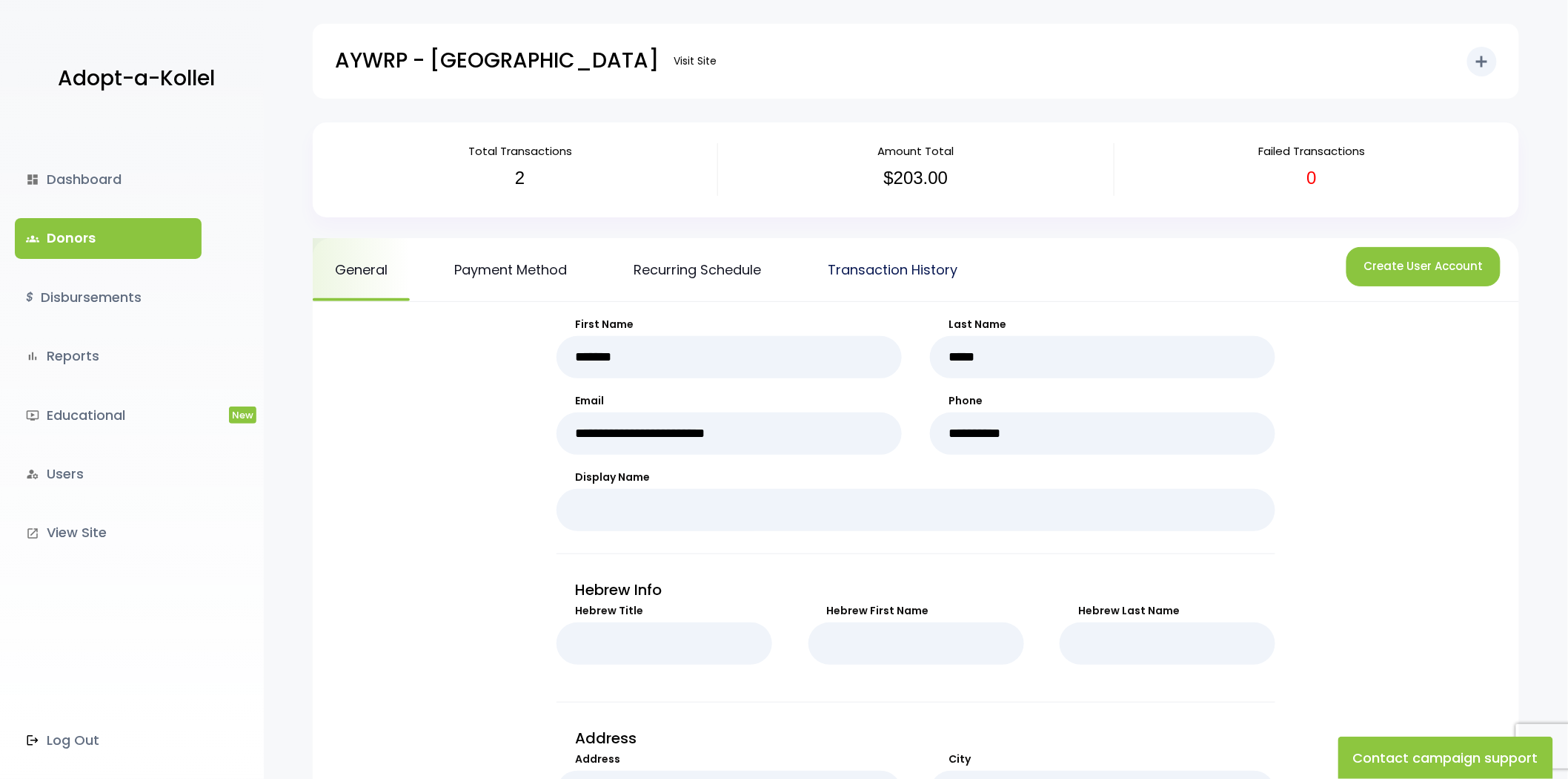
click at [877, 263] on link "Transaction History" at bounding box center [893, 269] width 174 height 63
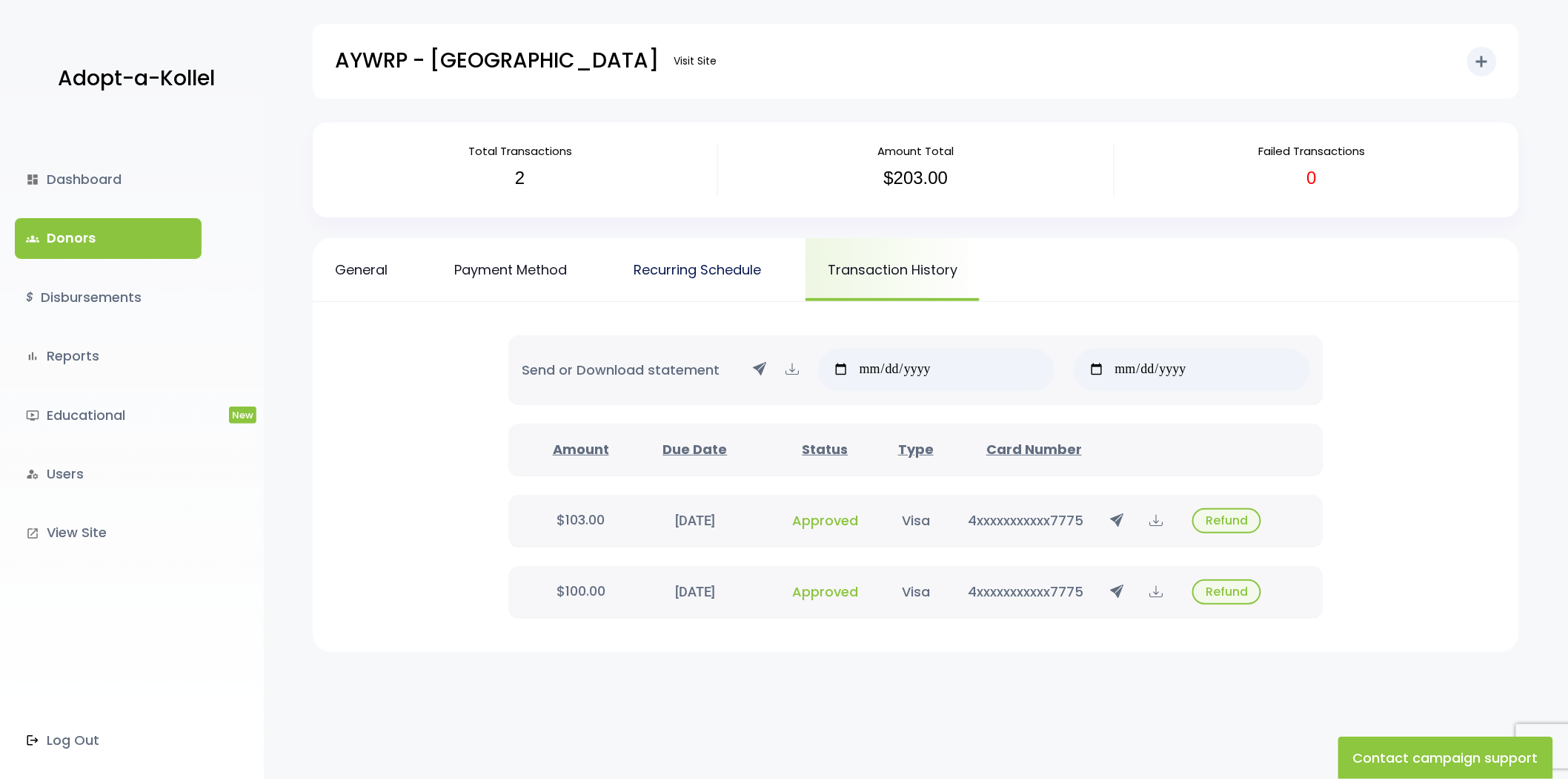
click at [716, 265] on link "Recurring Schedule" at bounding box center [697, 269] width 172 height 63
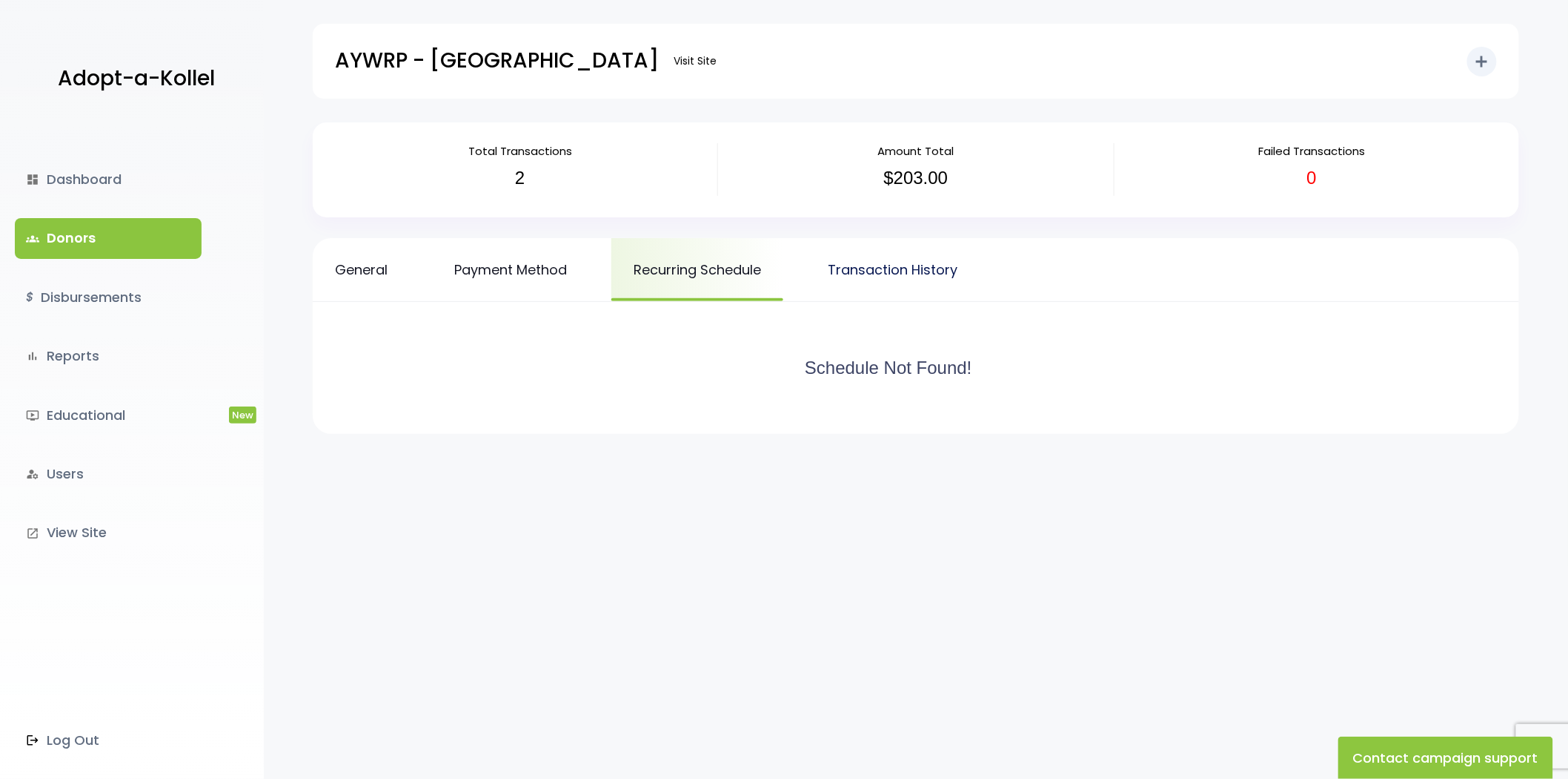
click at [884, 269] on link "Transaction History" at bounding box center [893, 269] width 174 height 63
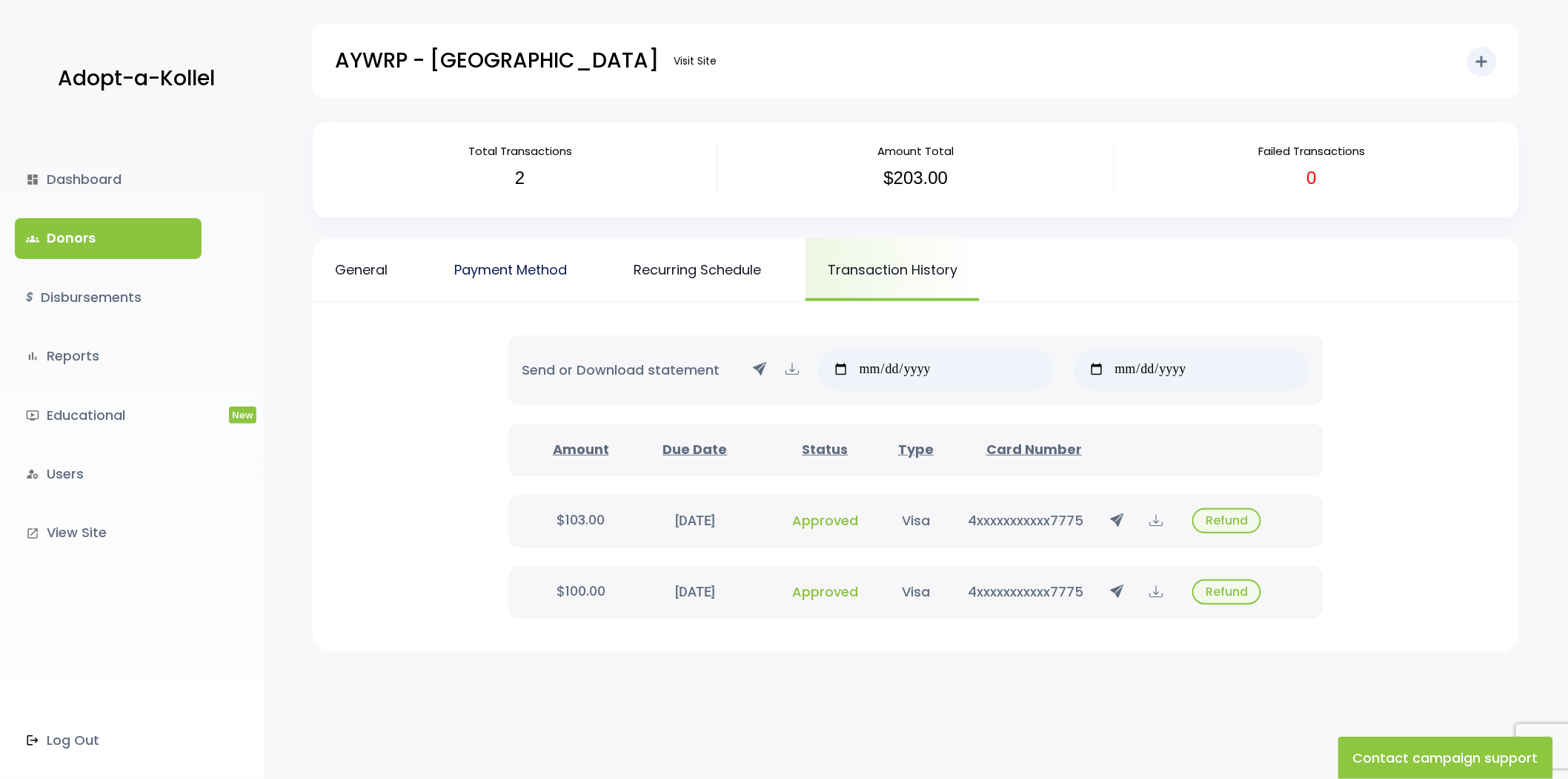
click at [516, 272] on link "Payment Method" at bounding box center [511, 269] width 157 height 63
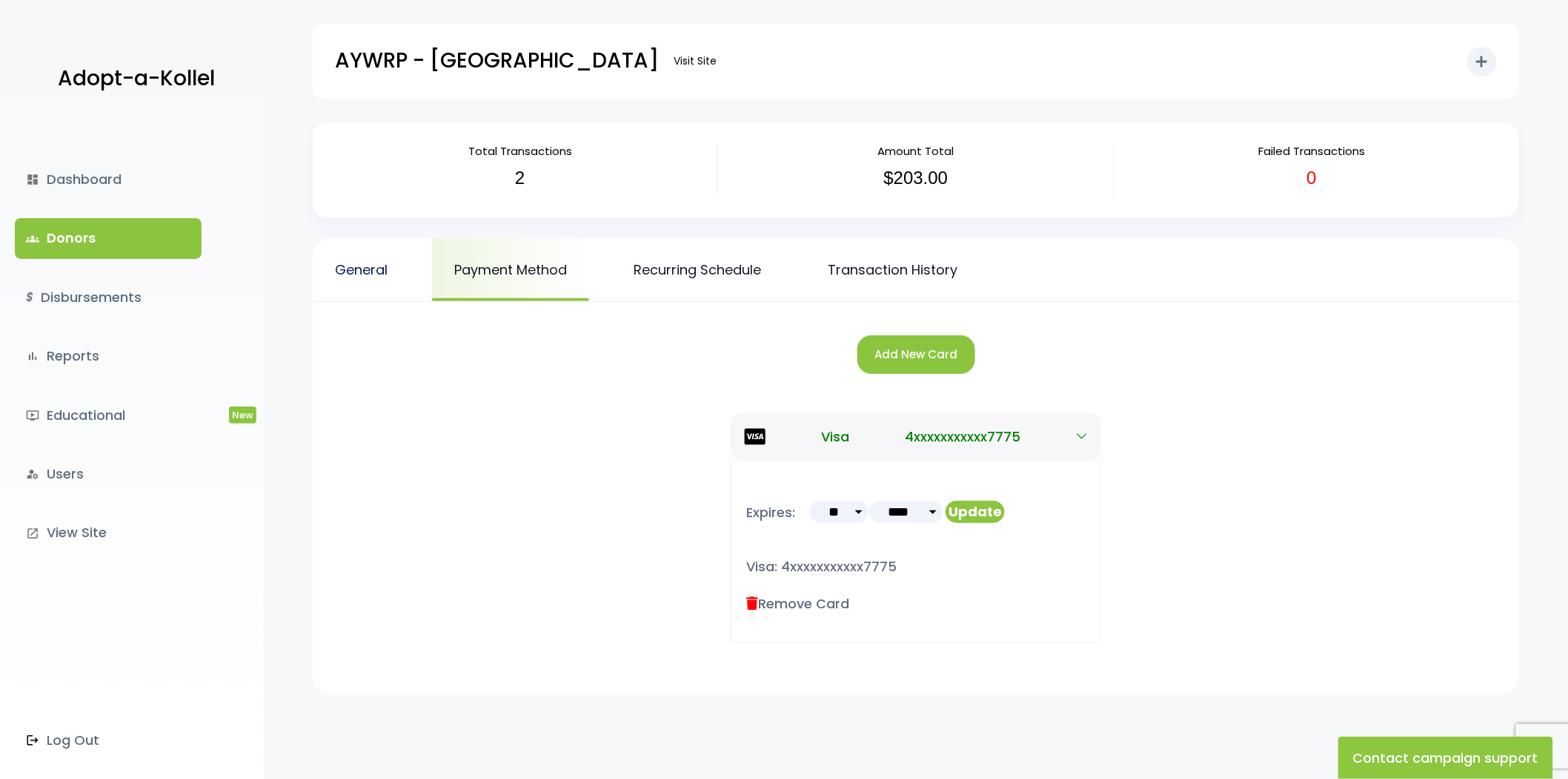
click at [383, 271] on link "General" at bounding box center [361, 269] width 97 height 63
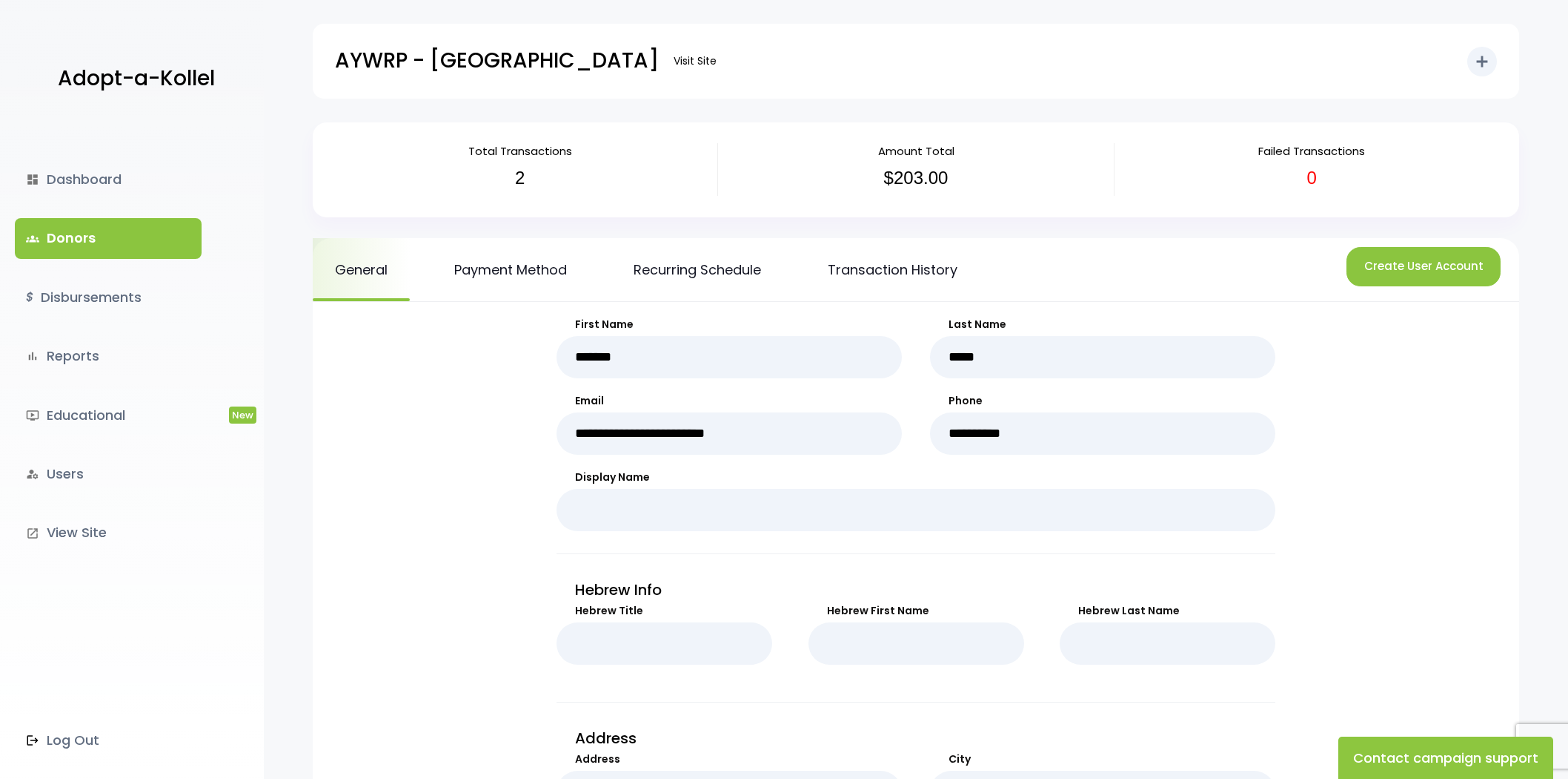
click at [737, 275] on link "Recurring Schedule" at bounding box center [697, 269] width 172 height 63
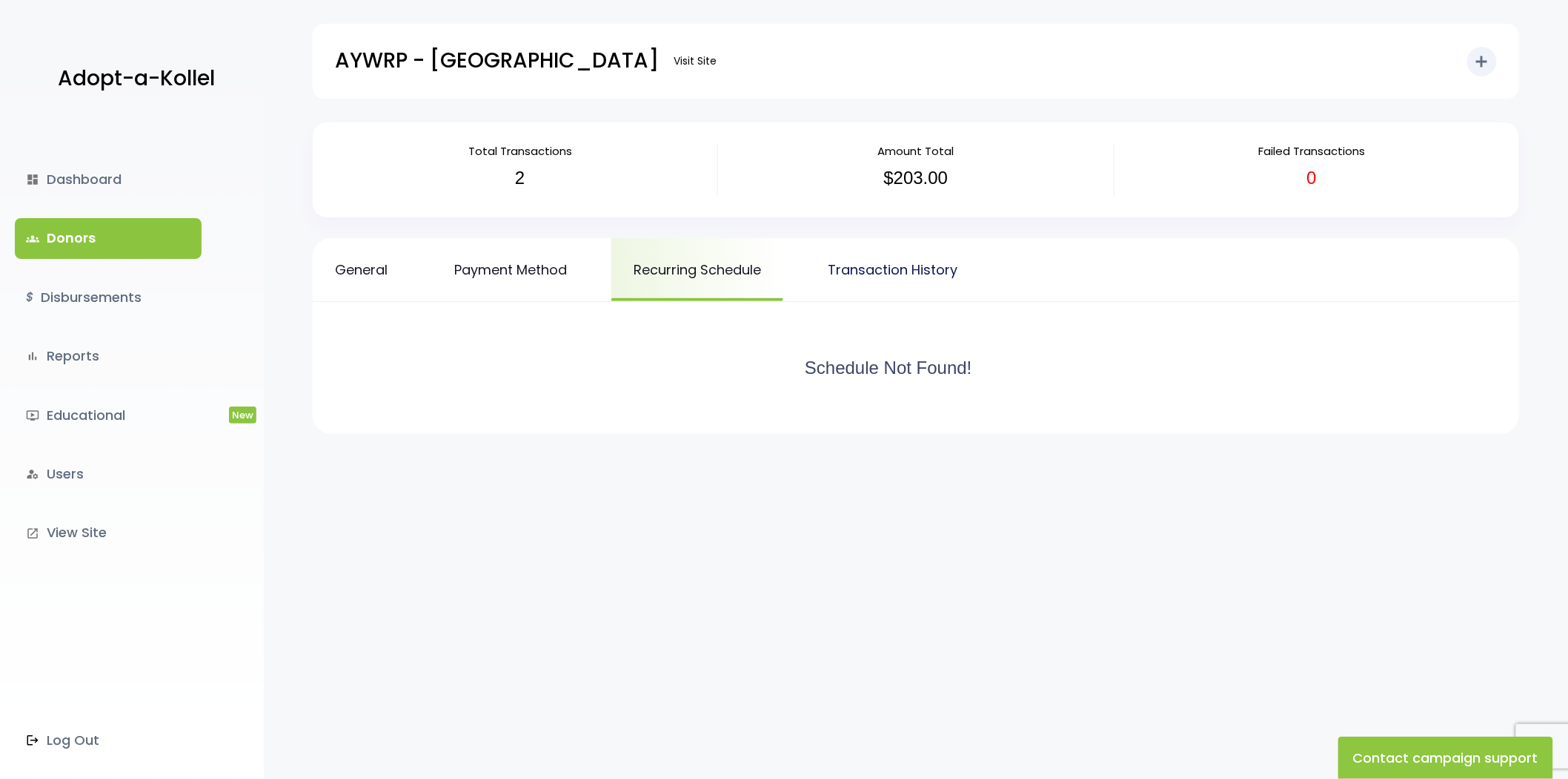
click at [950, 276] on link "Transaction History" at bounding box center [893, 269] width 174 height 63
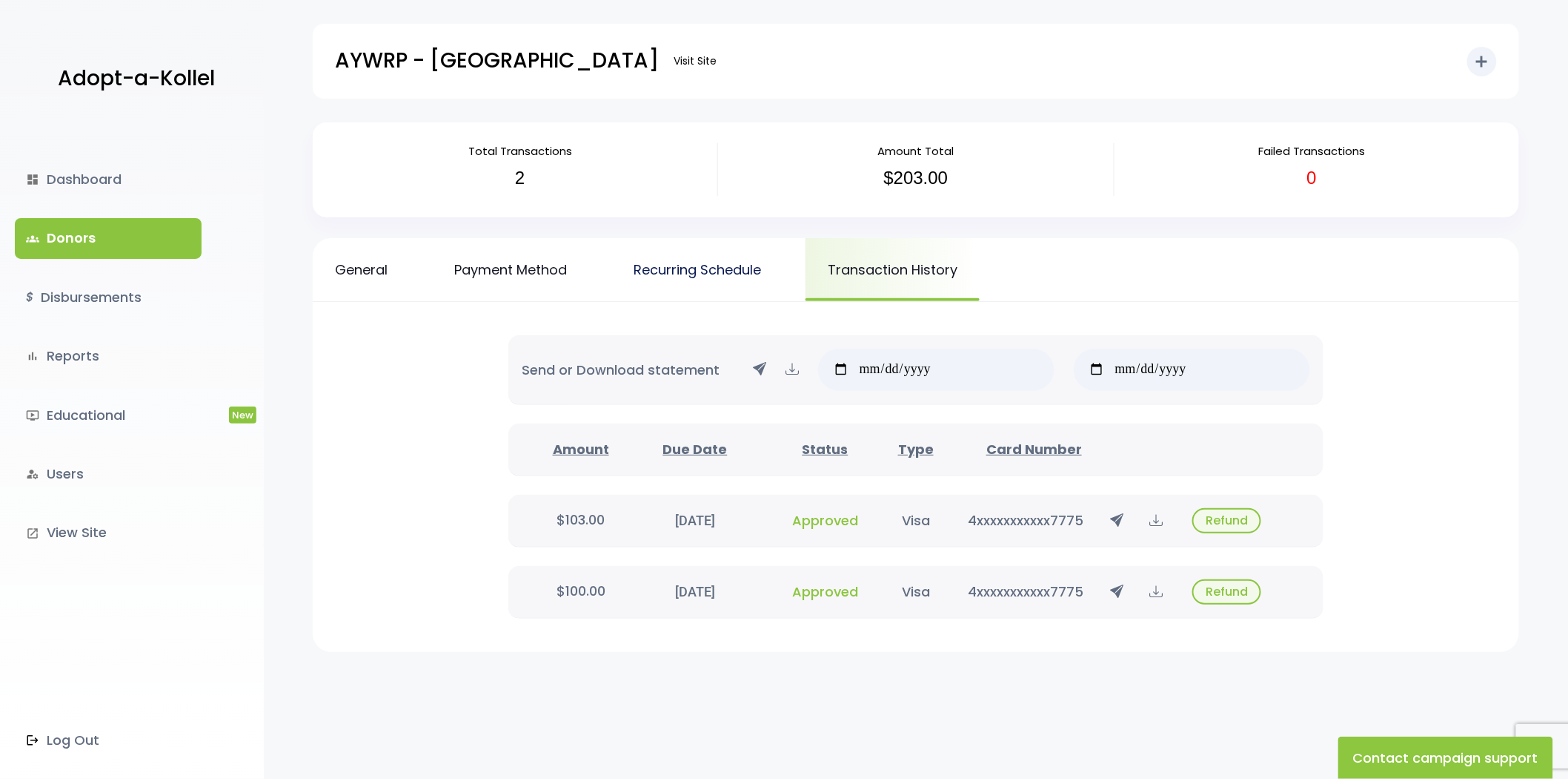
click at [737, 263] on link "Recurring Schedule" at bounding box center [697, 269] width 172 height 63
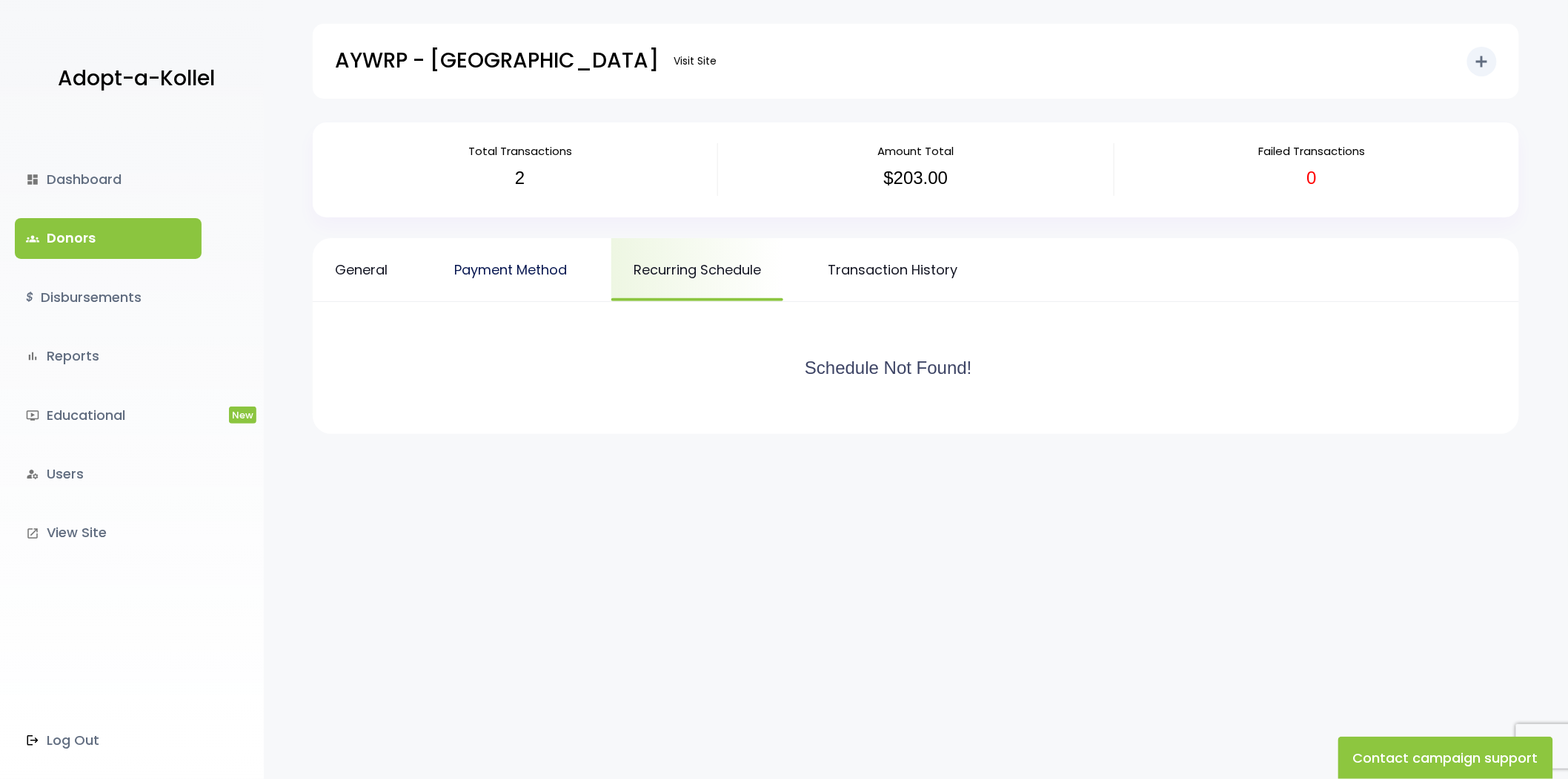
click at [543, 291] on link "Payment Method" at bounding box center [511, 269] width 157 height 63
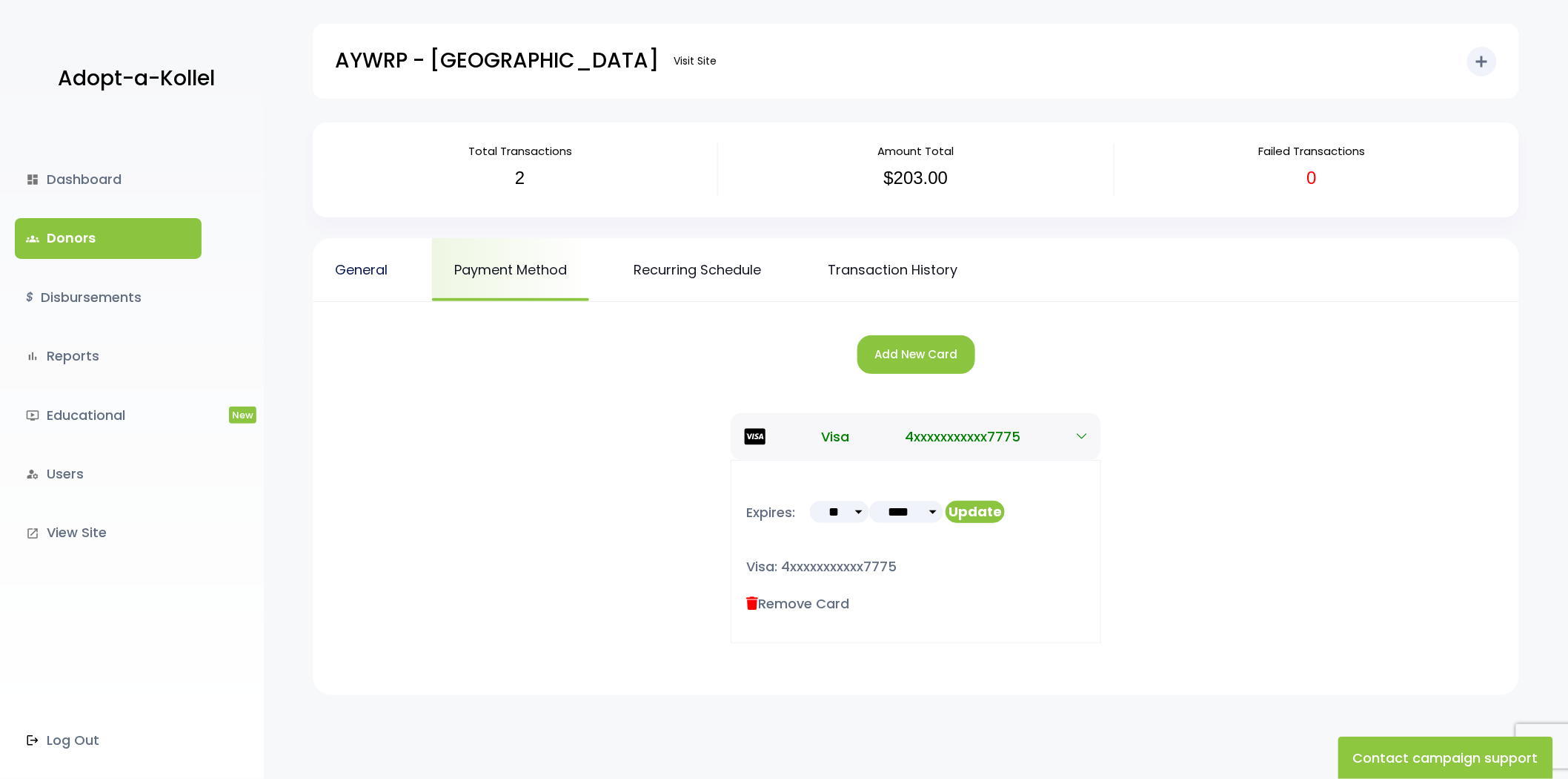
click at [372, 271] on link "General" at bounding box center [361, 269] width 97 height 63
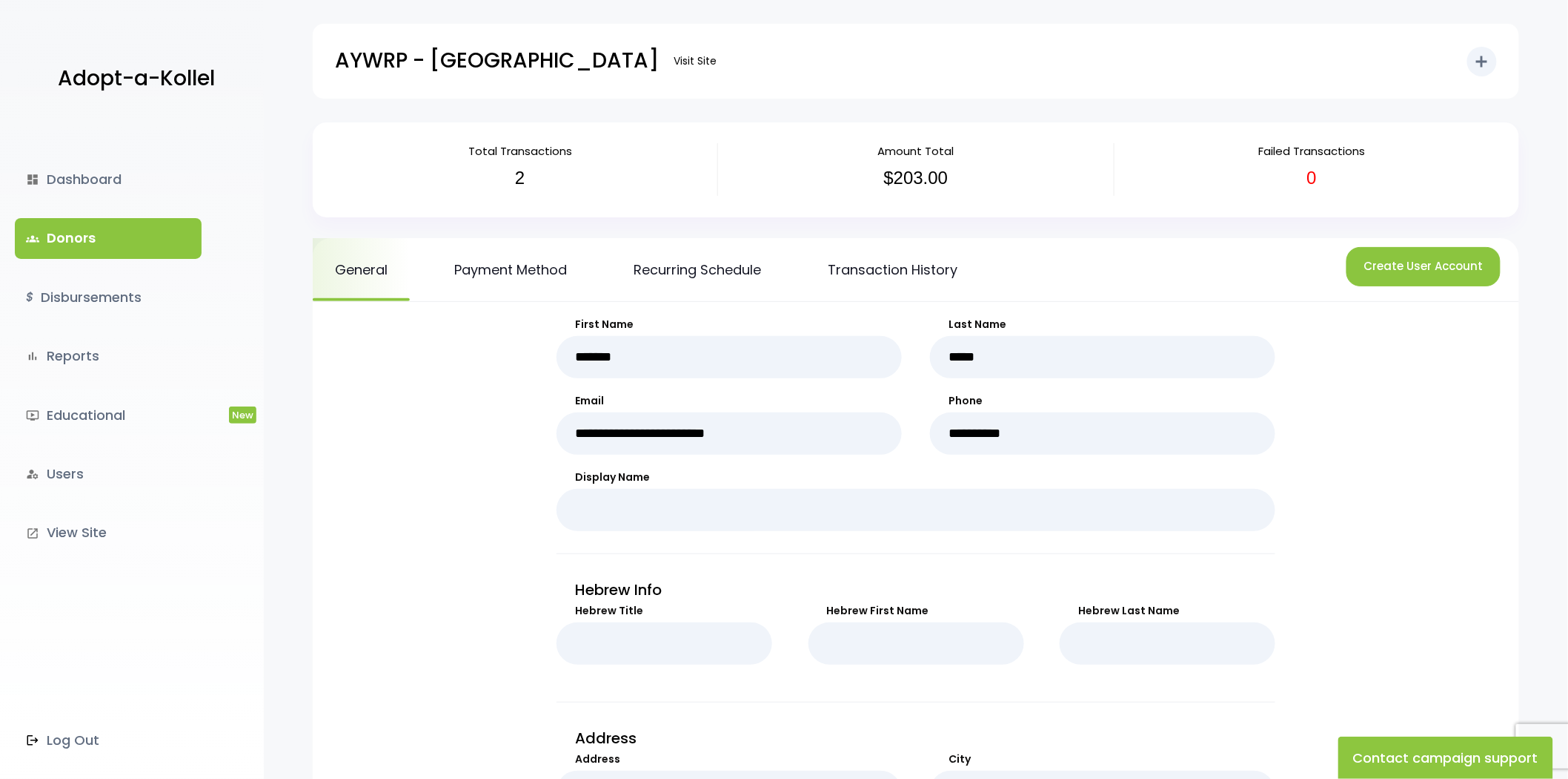
click at [120, 240] on link "groups Donors" at bounding box center [108, 237] width 187 height 40
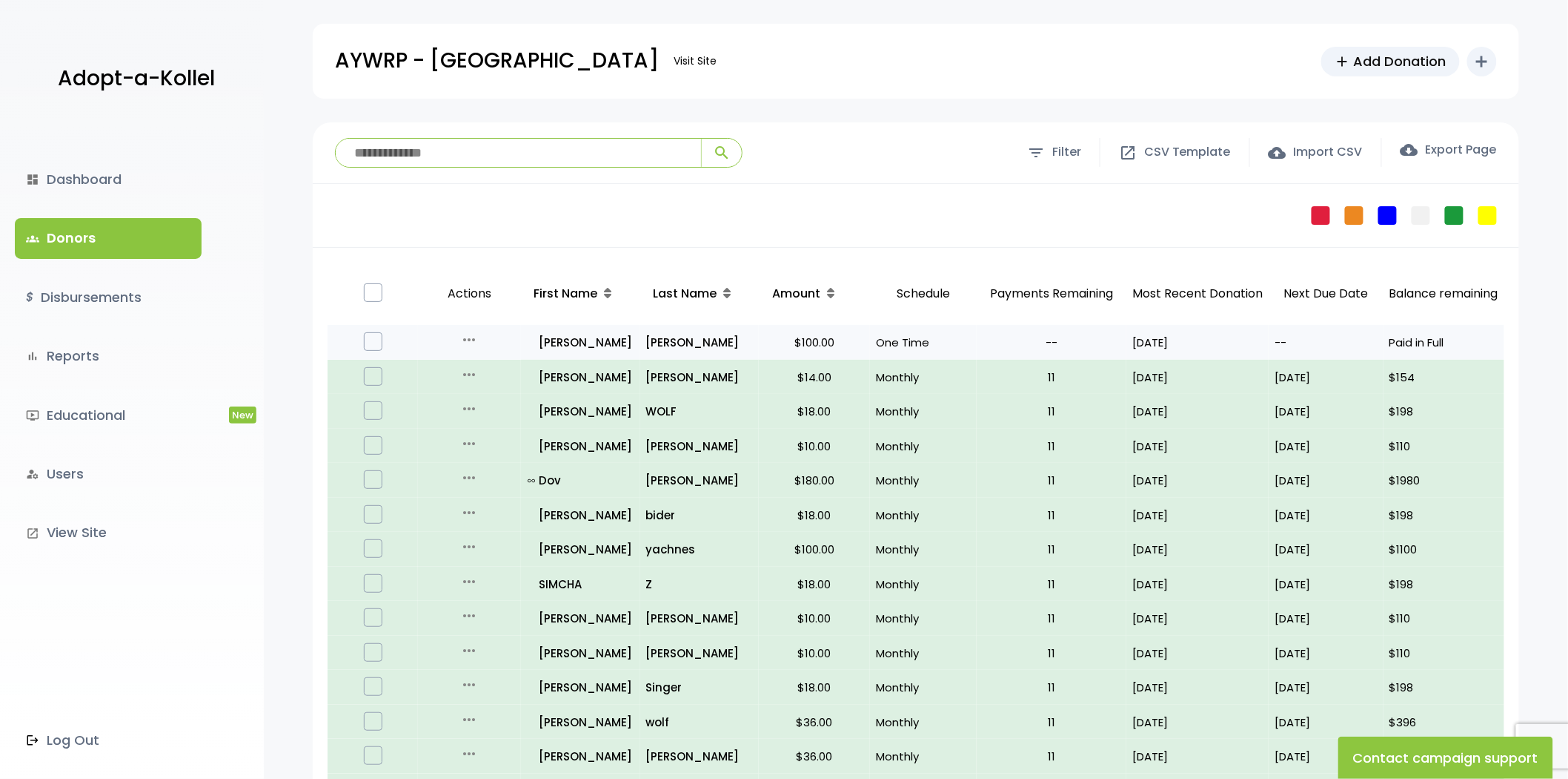
click at [469, 336] on icon "more_horiz" at bounding box center [469, 339] width 18 height 18
click at [499, 367] on link "Edit" at bounding box center [481, 370] width 124 height 36
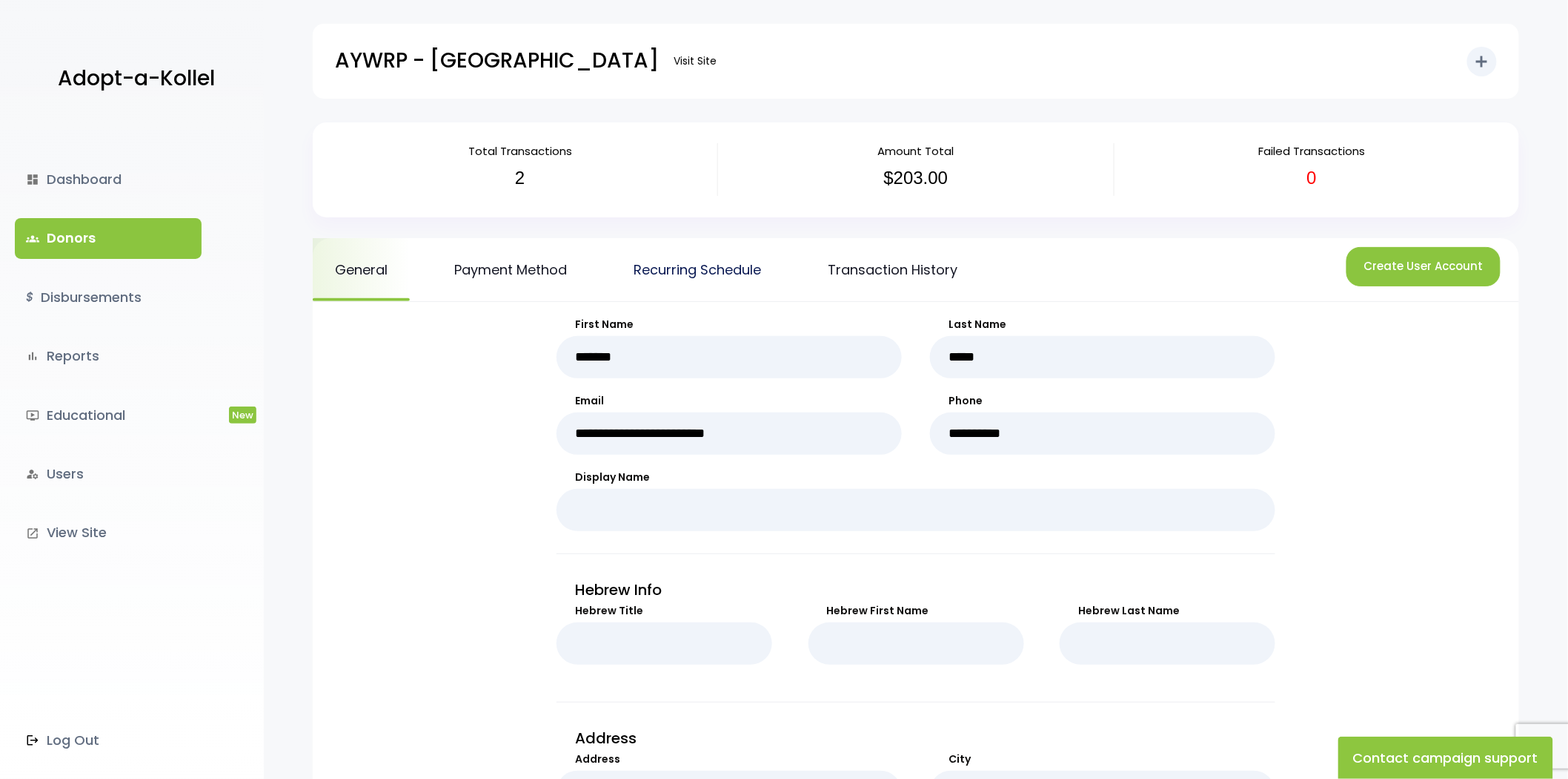
click at [716, 275] on link "Recurring Schedule" at bounding box center [697, 269] width 172 height 63
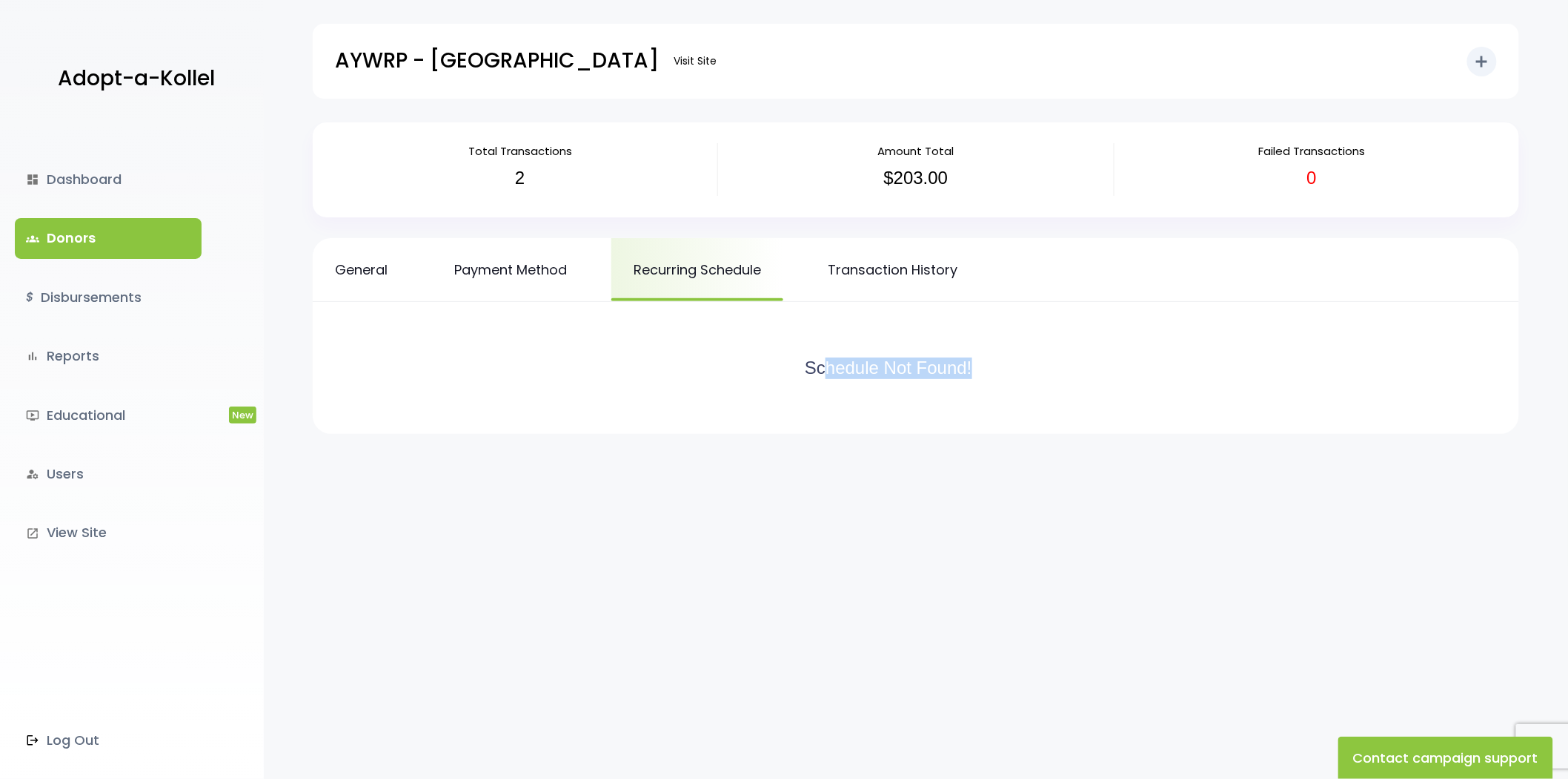
drag, startPoint x: 820, startPoint y: 361, endPoint x: 1084, endPoint y: 356, distance: 264.0
click at [1084, 356] on div "Schedule Not Found!" at bounding box center [915, 368] width 1147 height 73
click at [1021, 358] on h3 "Schedule Not Found!" at bounding box center [1138, 368] width 667 height 22
click at [539, 272] on link "Payment Method" at bounding box center [511, 269] width 157 height 63
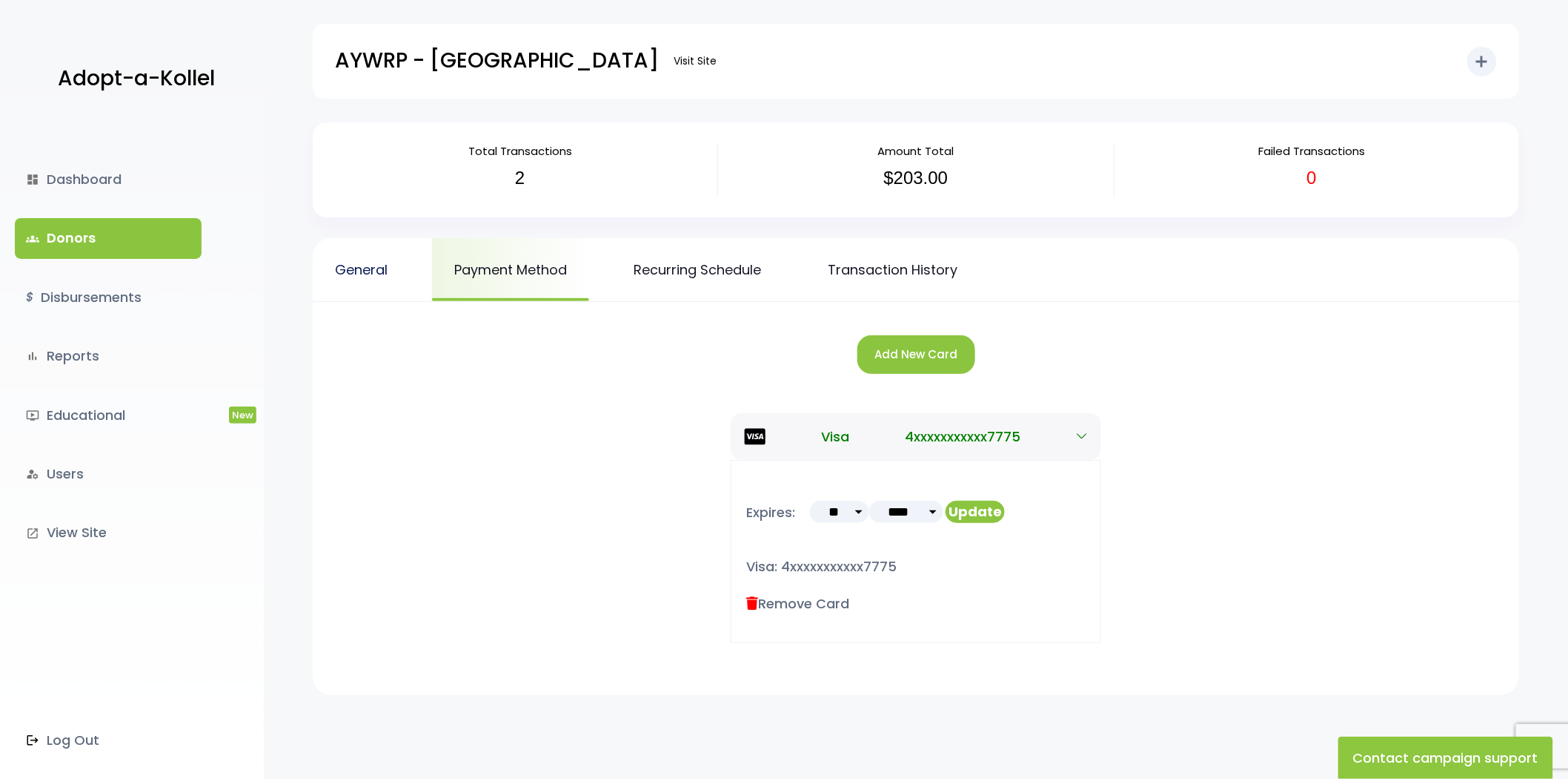
click at [374, 263] on link "General" at bounding box center [361, 269] width 97 height 63
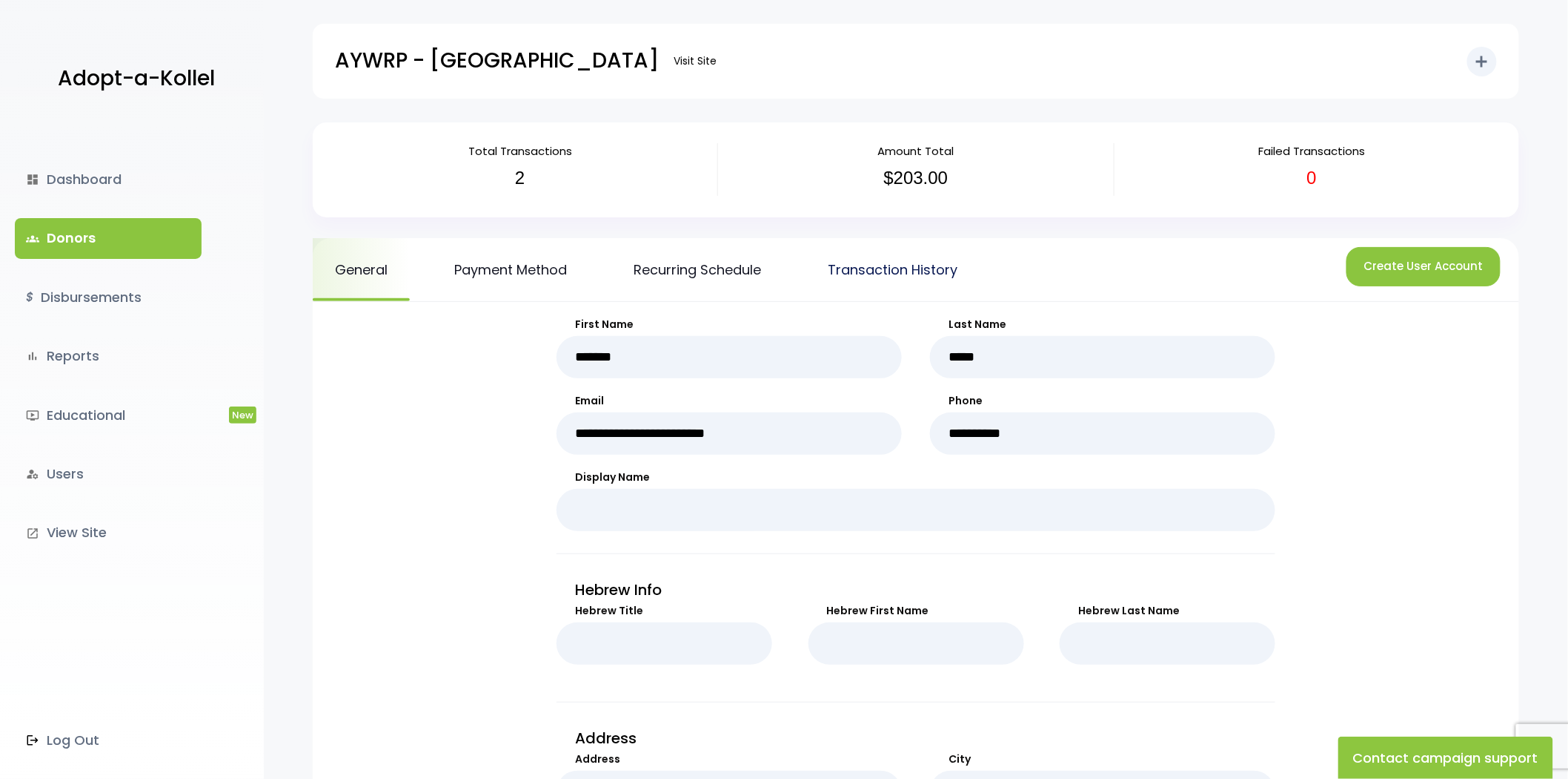
click at [933, 257] on link "Transaction History" at bounding box center [893, 269] width 174 height 63
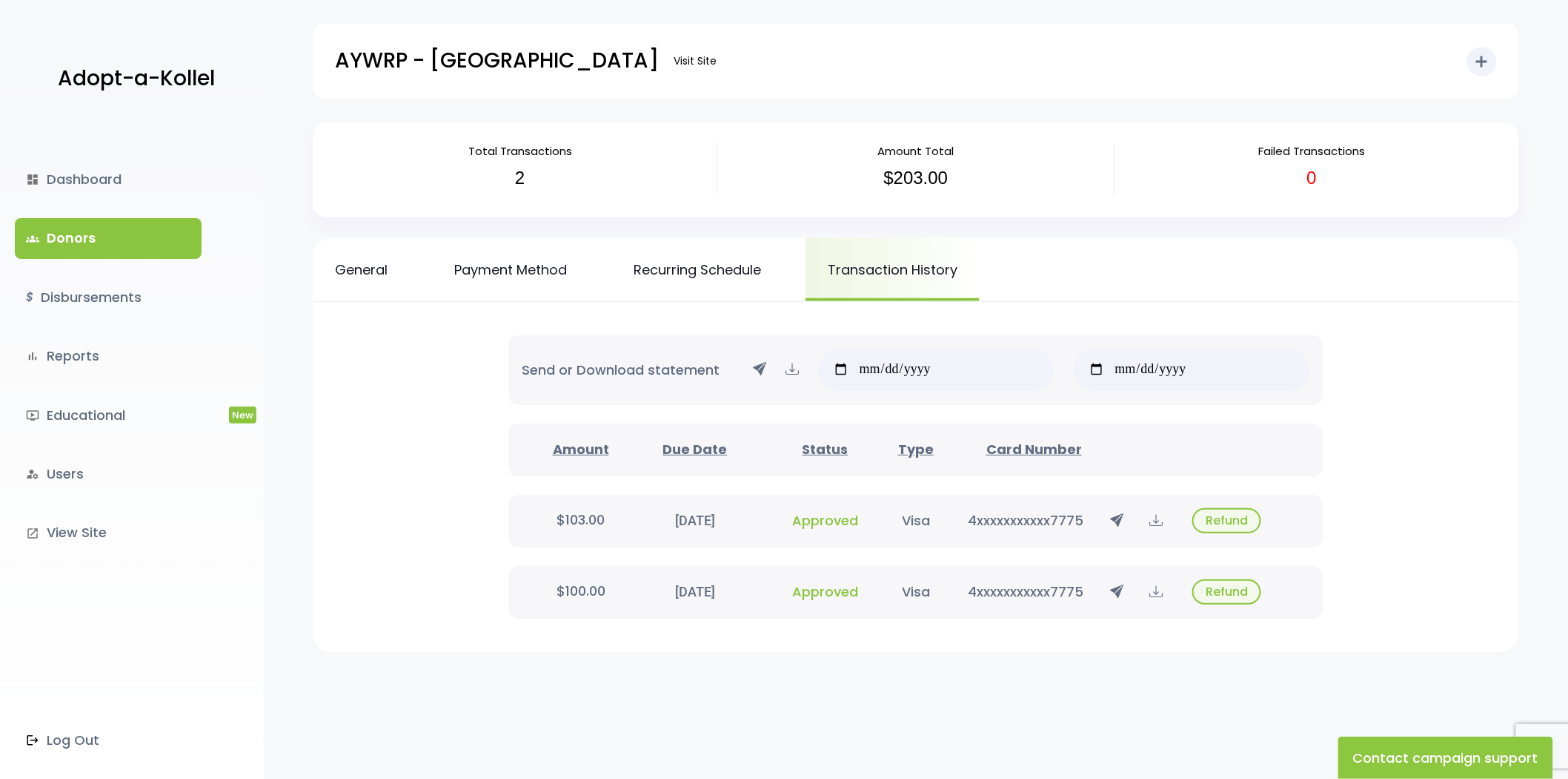
click at [811, 591] on span "Approved" at bounding box center [825, 591] width 66 height 19
click at [1243, 588] on button "Refund" at bounding box center [1227, 591] width 69 height 25
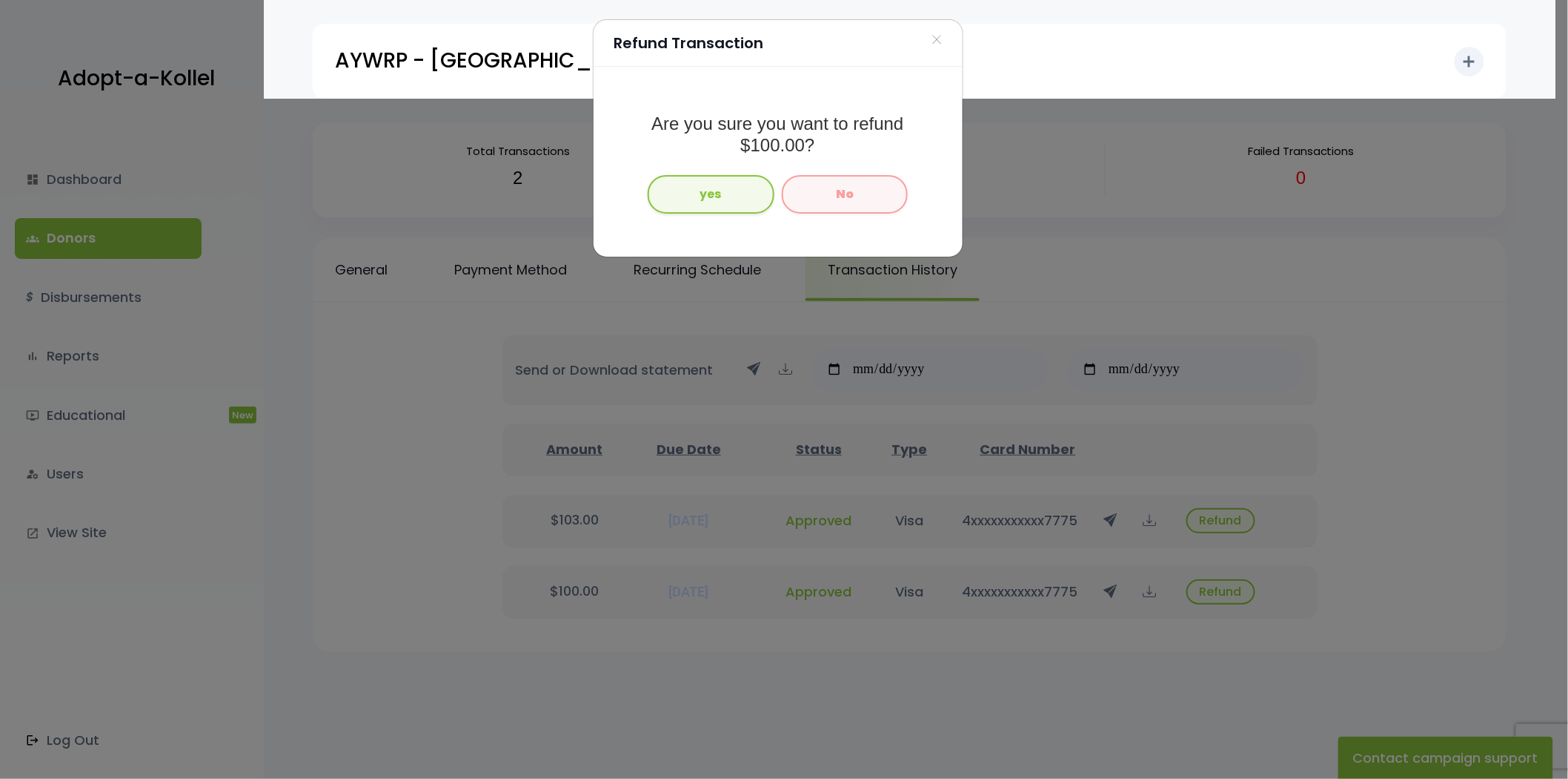
click at [345, 403] on div "Refund Transaction × Are you sure you want to refund $100.00? yes No" at bounding box center [784, 389] width 1568 height 779
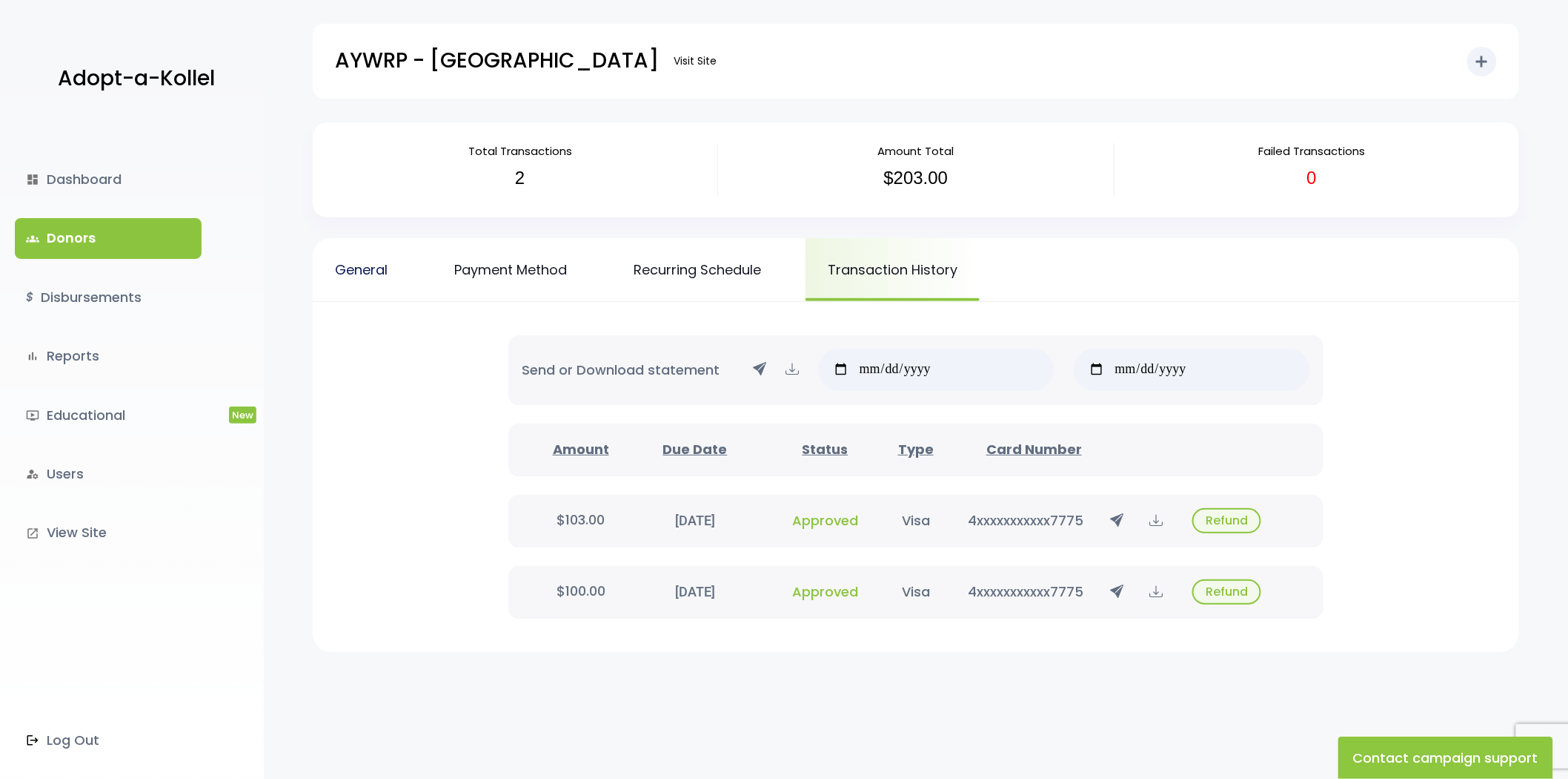
click at [389, 252] on link "General" at bounding box center [361, 269] width 97 height 63
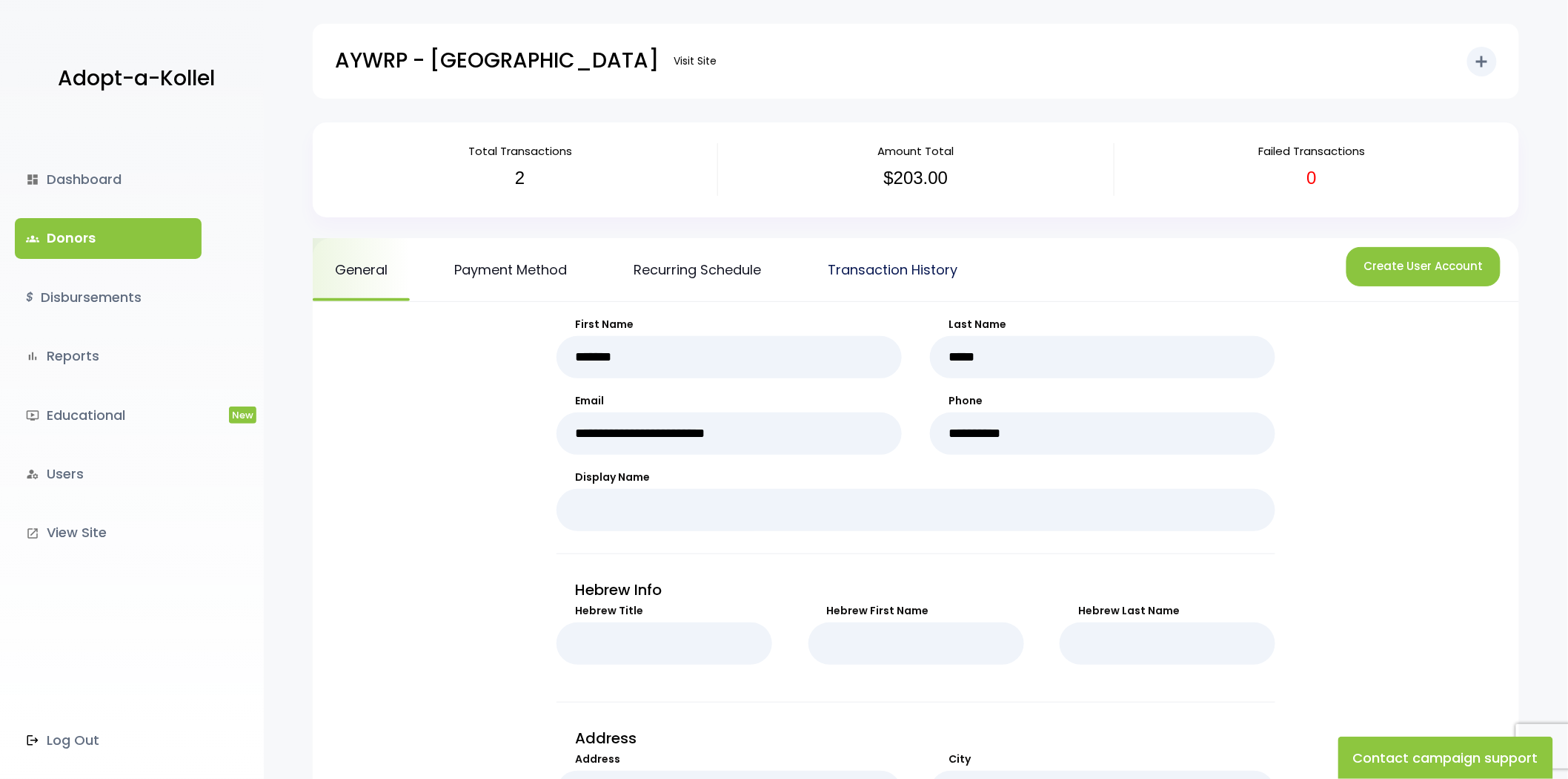
click at [968, 273] on link "Transaction History" at bounding box center [893, 269] width 174 height 63
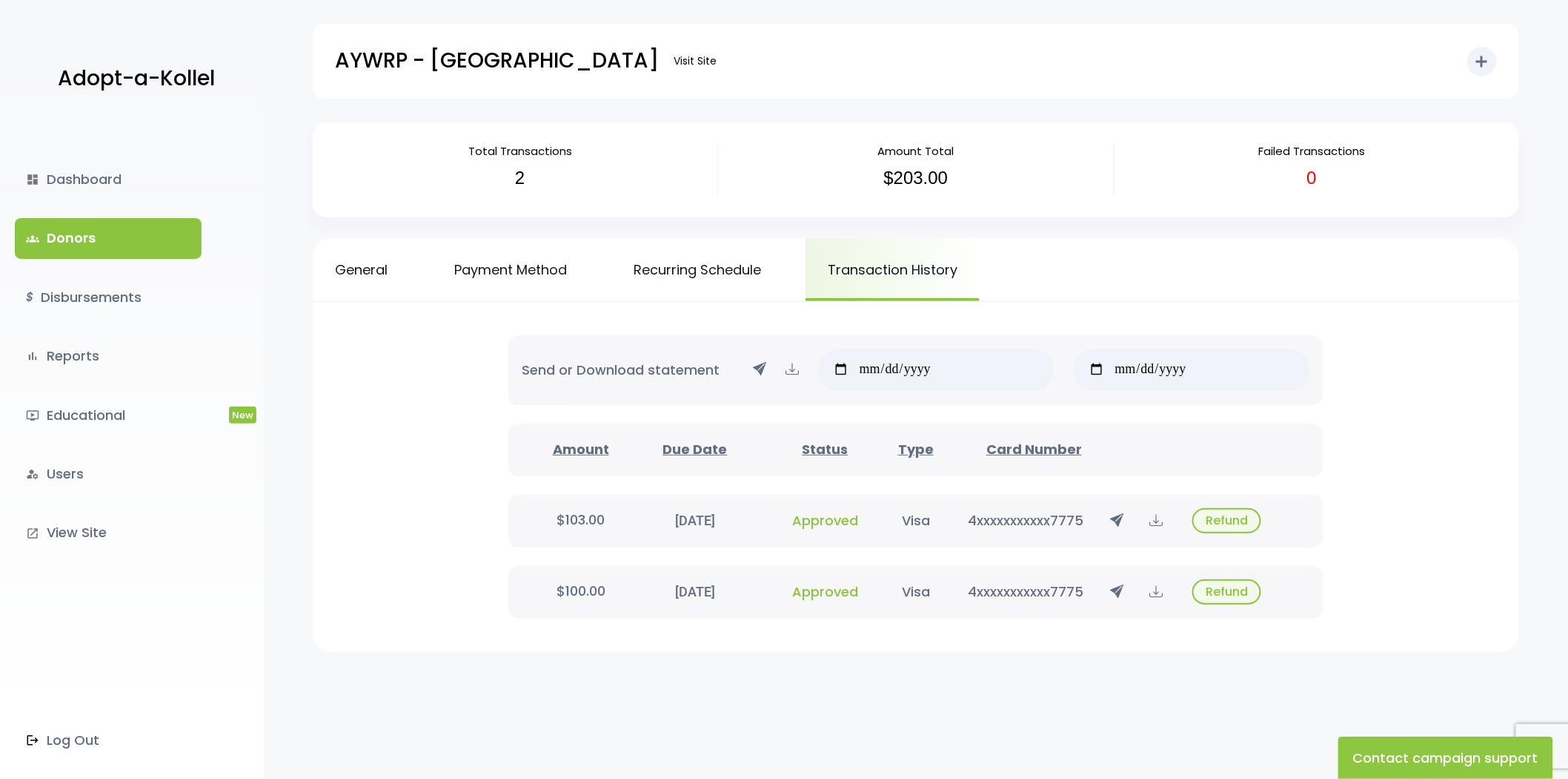
click at [813, 582] on span "Approved" at bounding box center [825, 591] width 66 height 19
click at [1237, 588] on button "Refund" at bounding box center [1227, 591] width 69 height 25
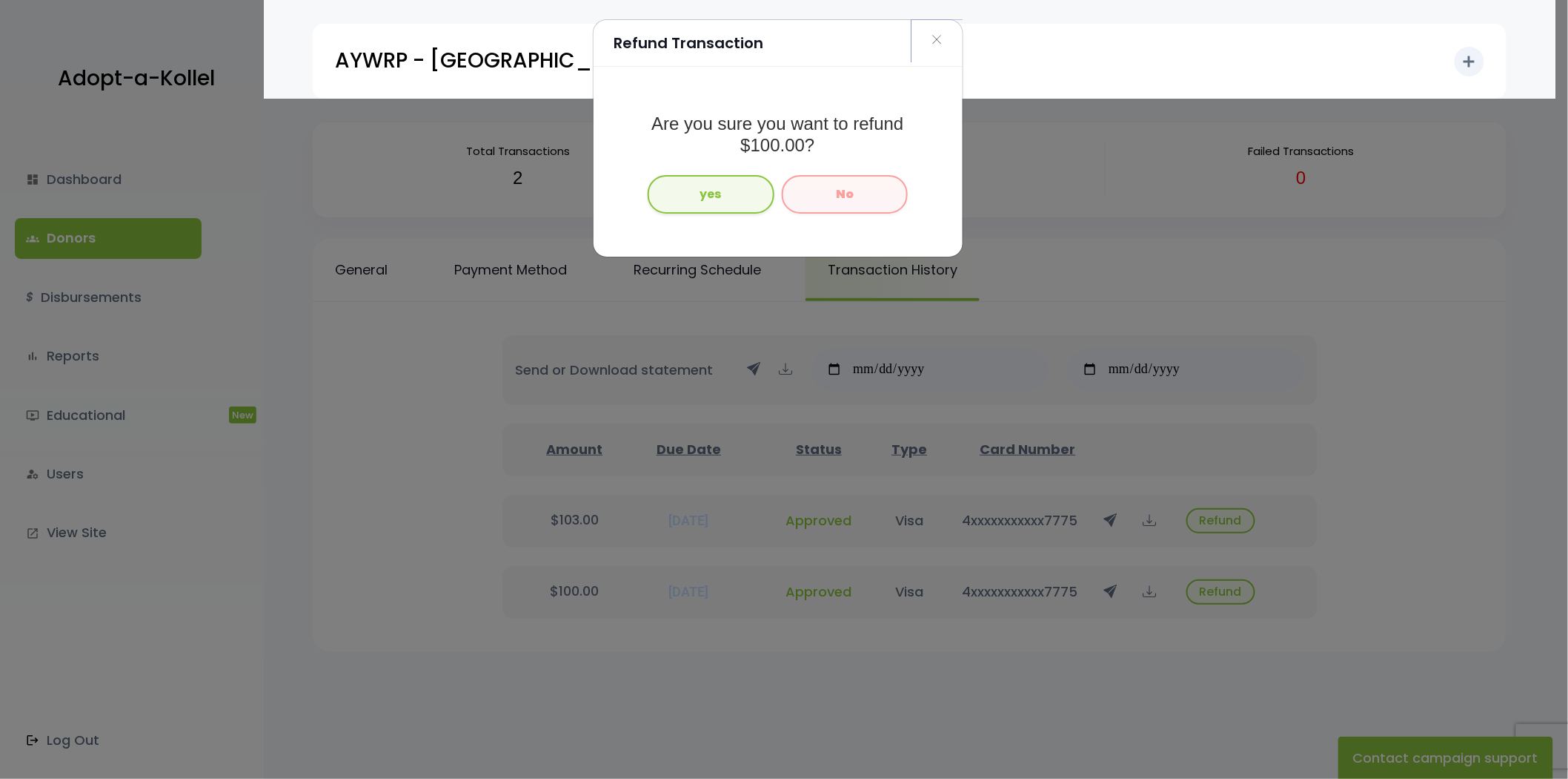
click at [936, 31] on span "×" at bounding box center [936, 40] width 10 height 32
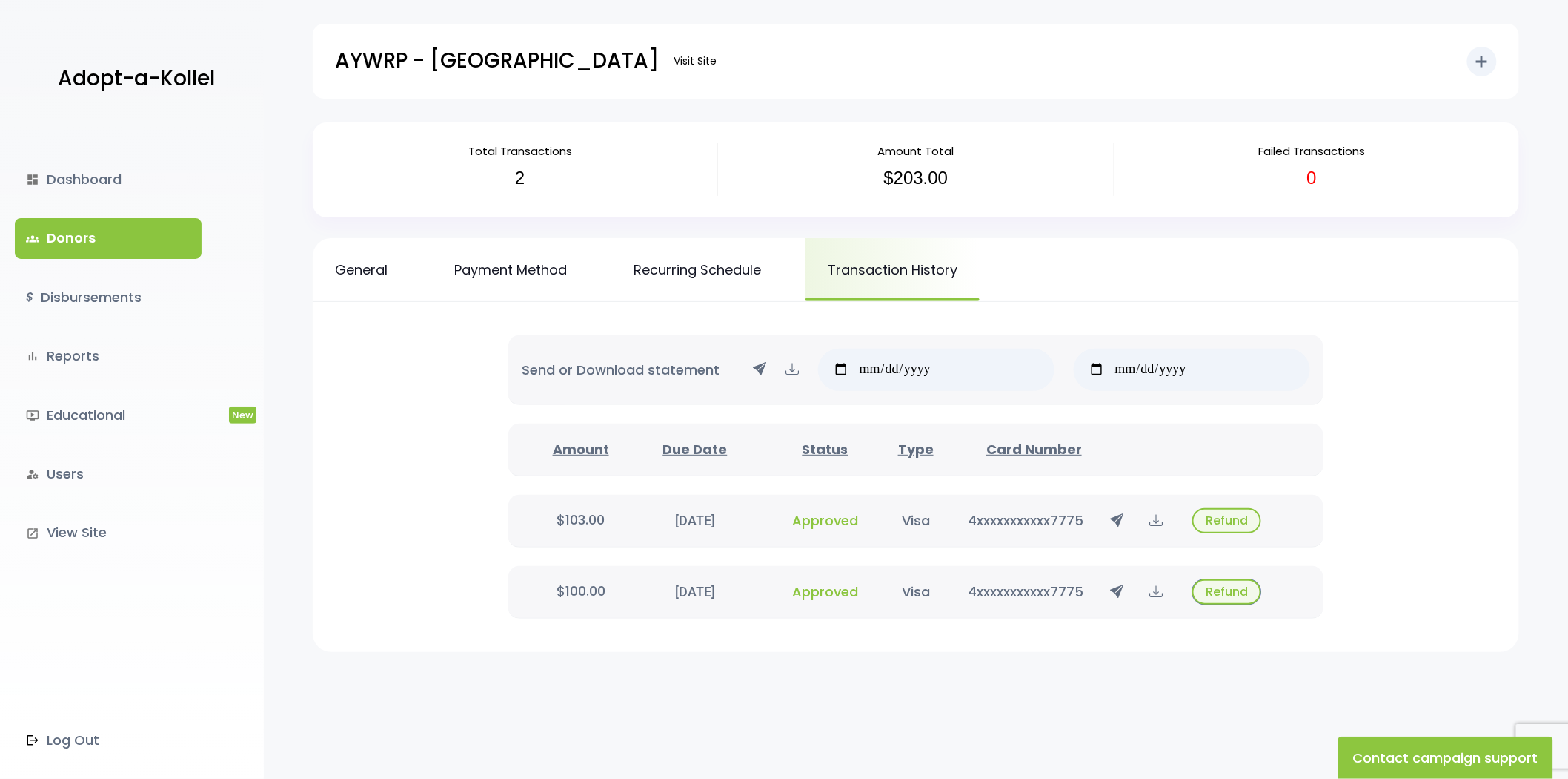
click at [1226, 588] on button "Refund" at bounding box center [1227, 591] width 69 height 25
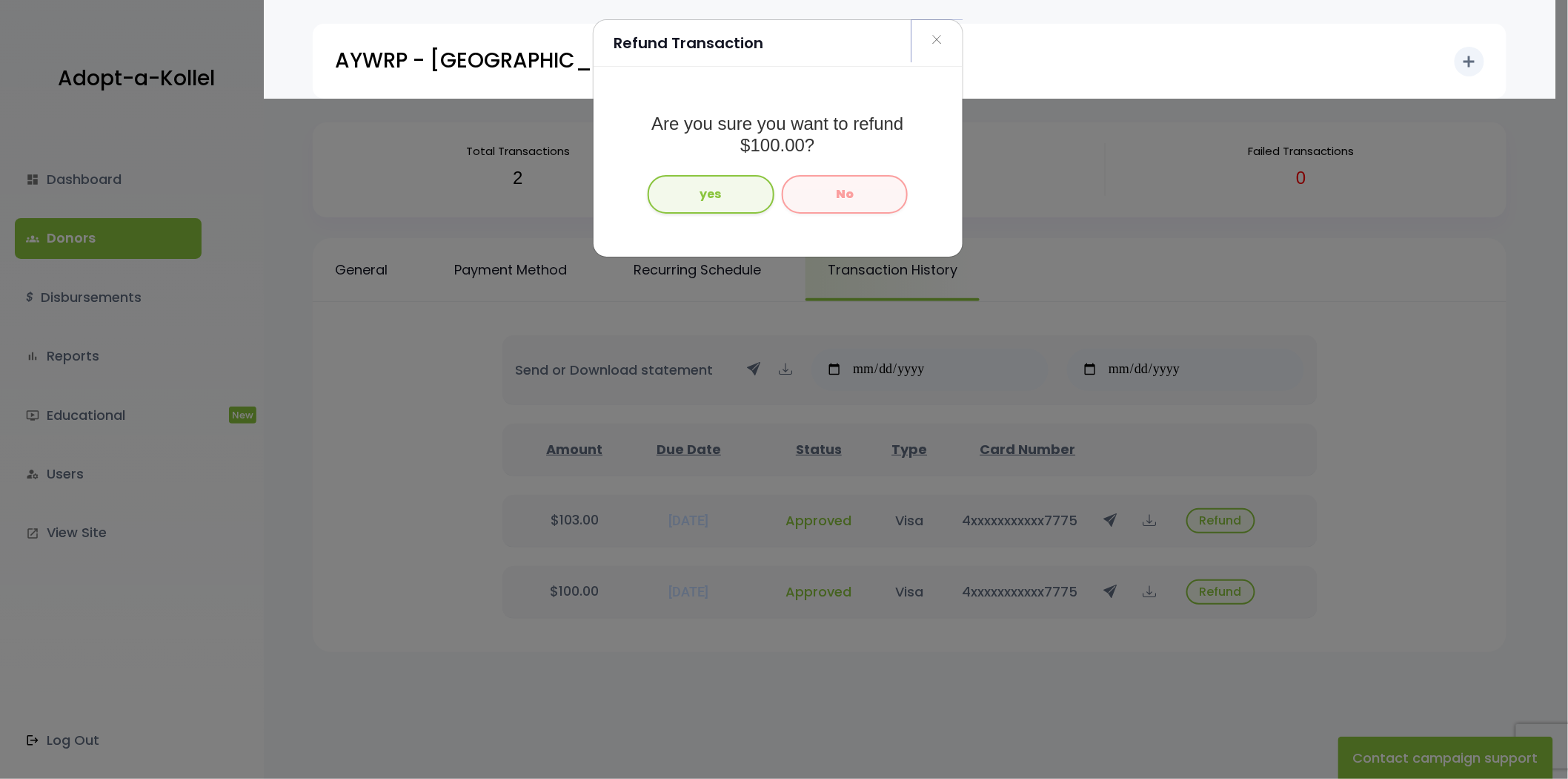
click at [937, 36] on span "×" at bounding box center [936, 40] width 10 height 32
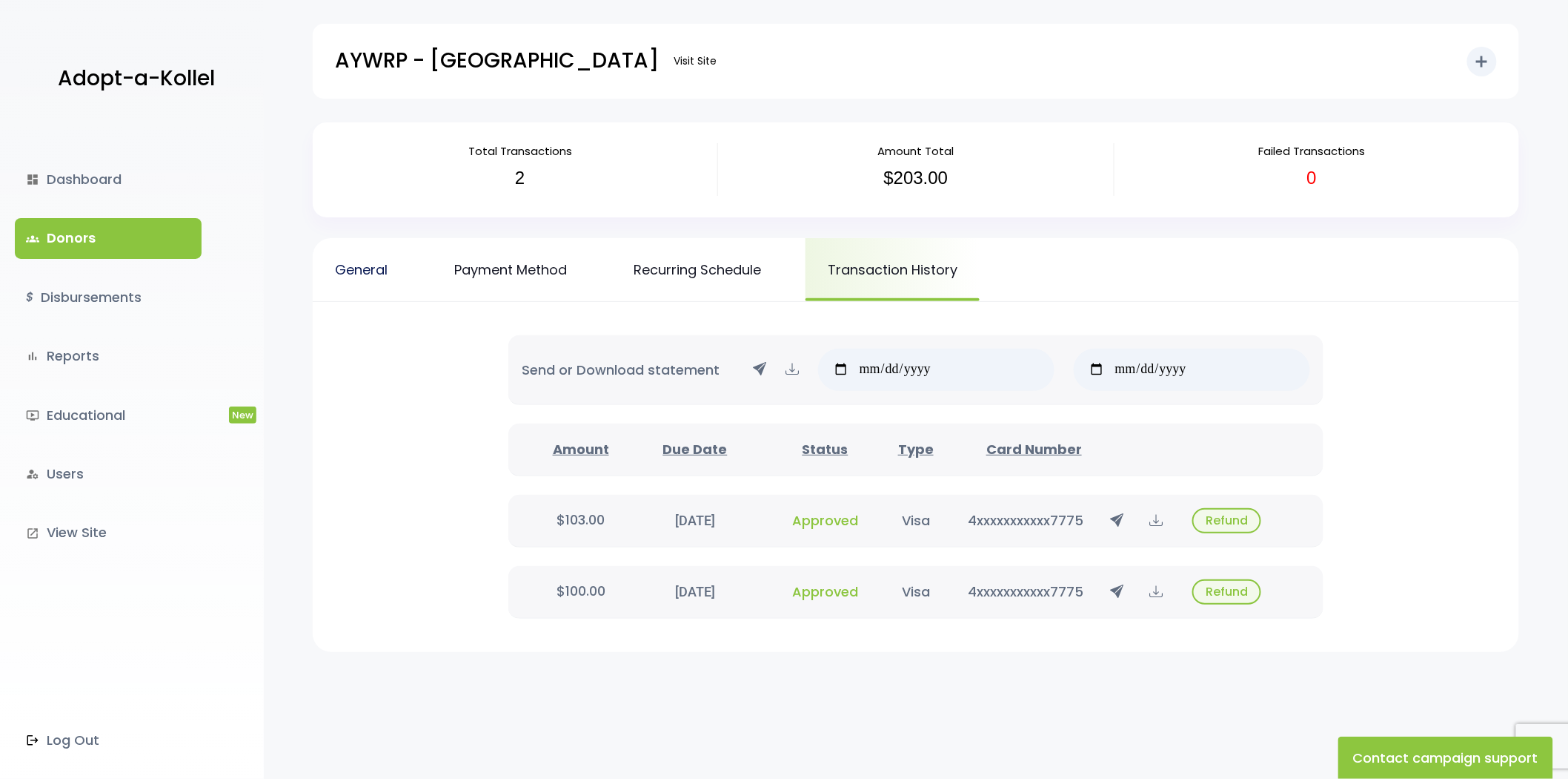
click at [347, 272] on link "General" at bounding box center [361, 269] width 97 height 63
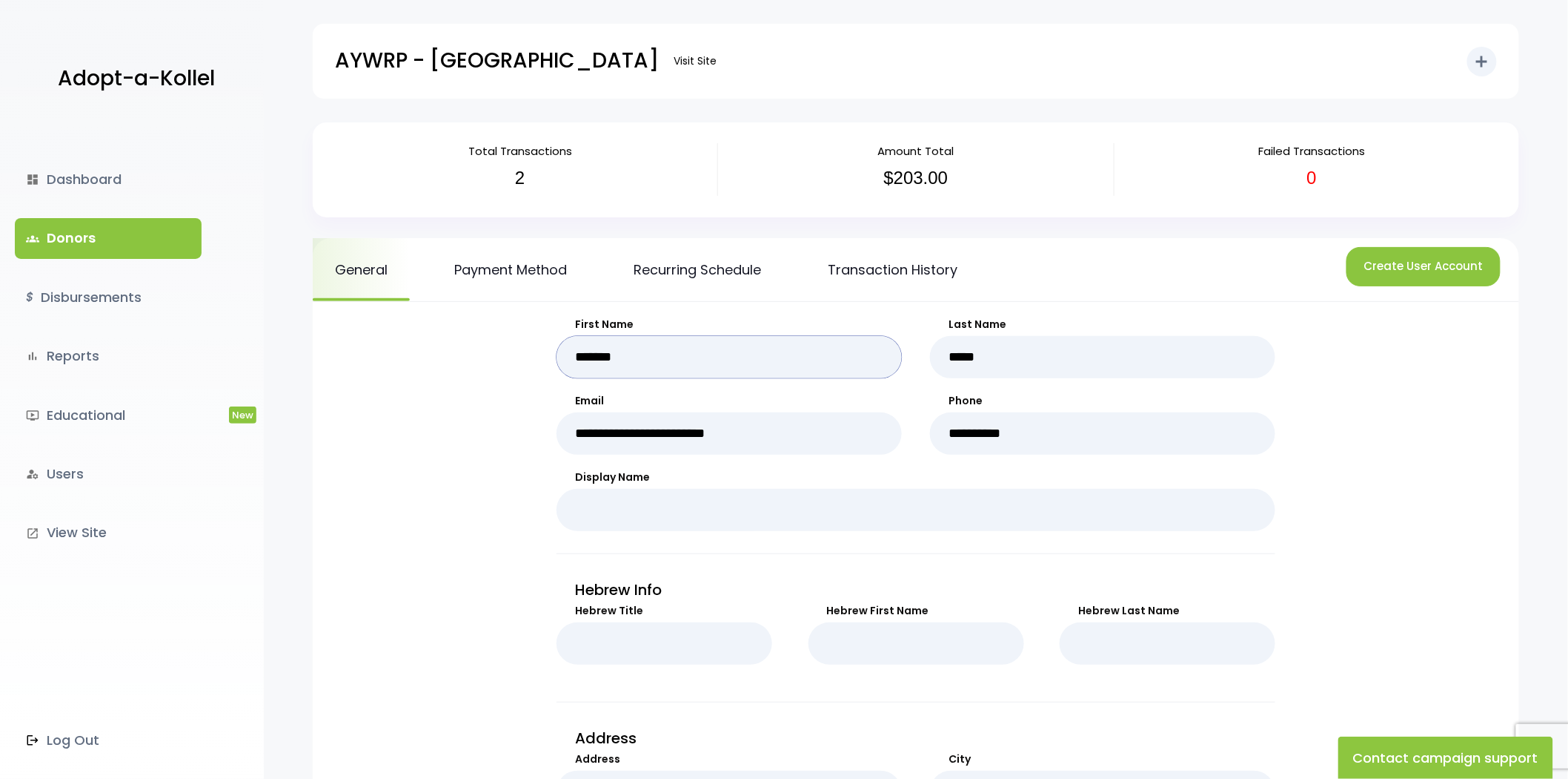
drag, startPoint x: 611, startPoint y: 360, endPoint x: 574, endPoint y: 360, distance: 37.0
click at [574, 360] on input "*******" at bounding box center [730, 357] width 345 height 42
click at [1004, 354] on input "*****" at bounding box center [1103, 357] width 345 height 42
click at [357, 275] on link "General" at bounding box center [361, 269] width 97 height 63
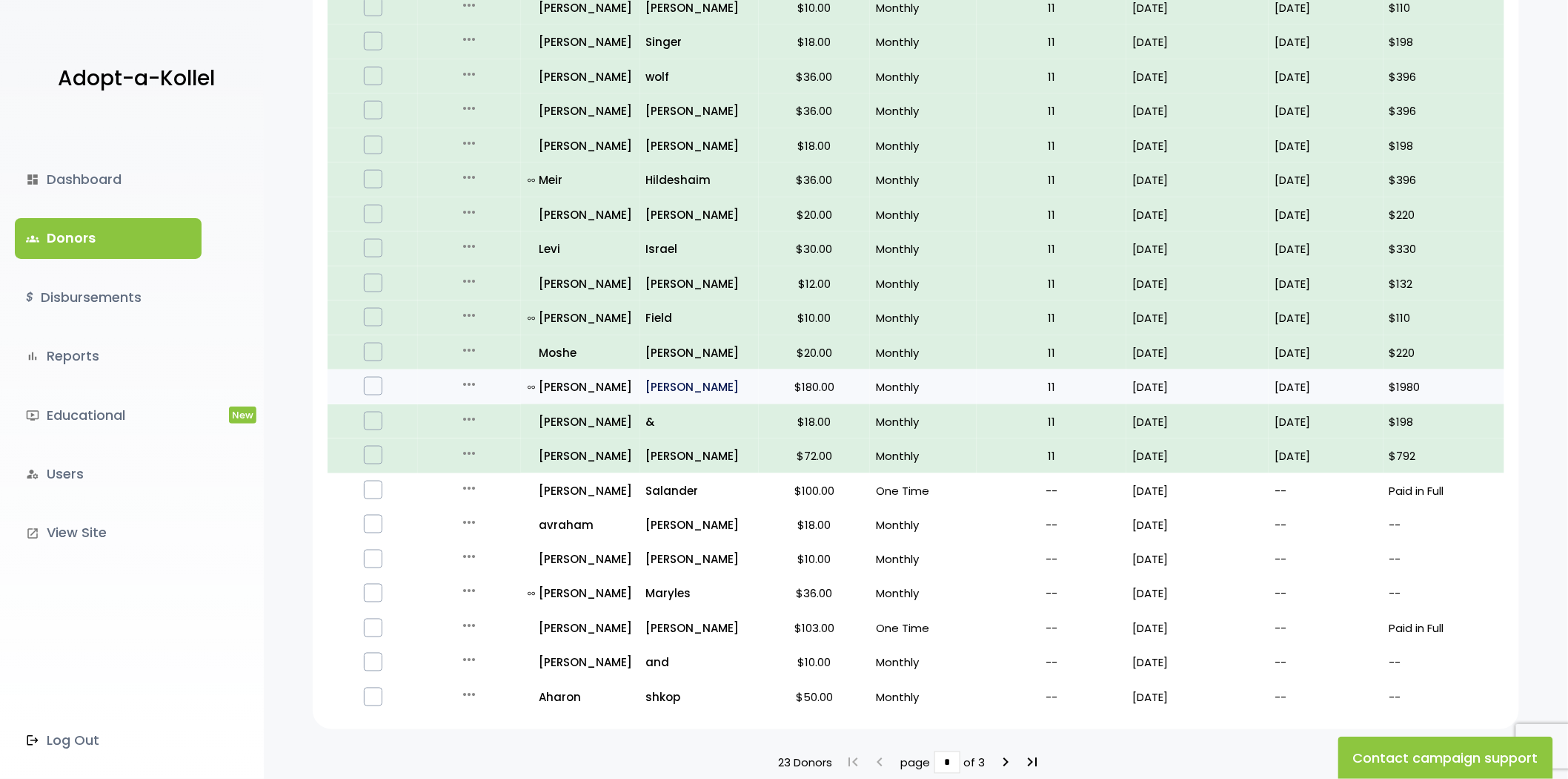
scroll to position [738, 0]
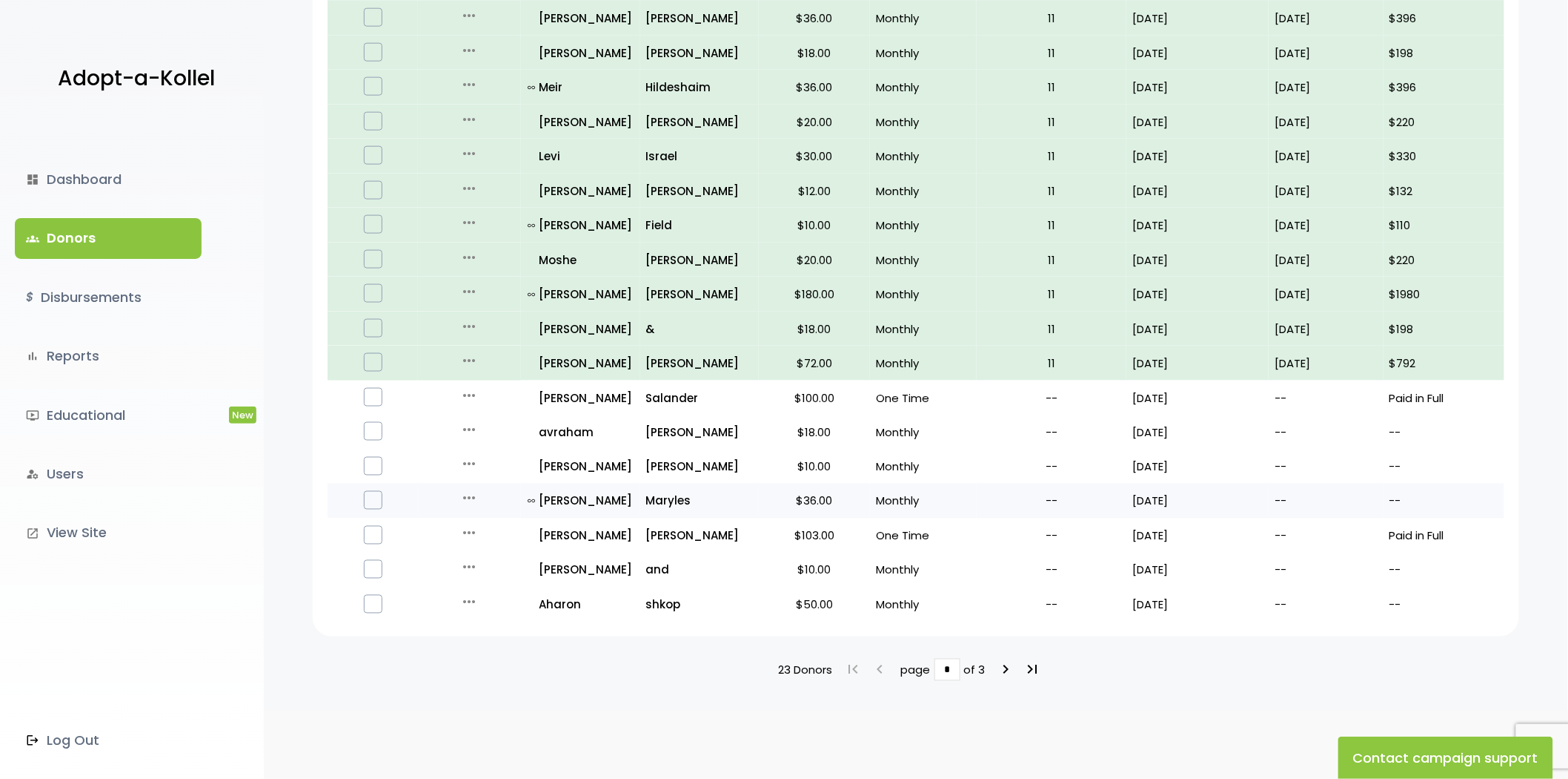
click at [467, 491] on icon "more_horiz" at bounding box center [469, 498] width 18 height 18
click at [491, 559] on button "Quick Renew" at bounding box center [481, 564] width 124 height 36
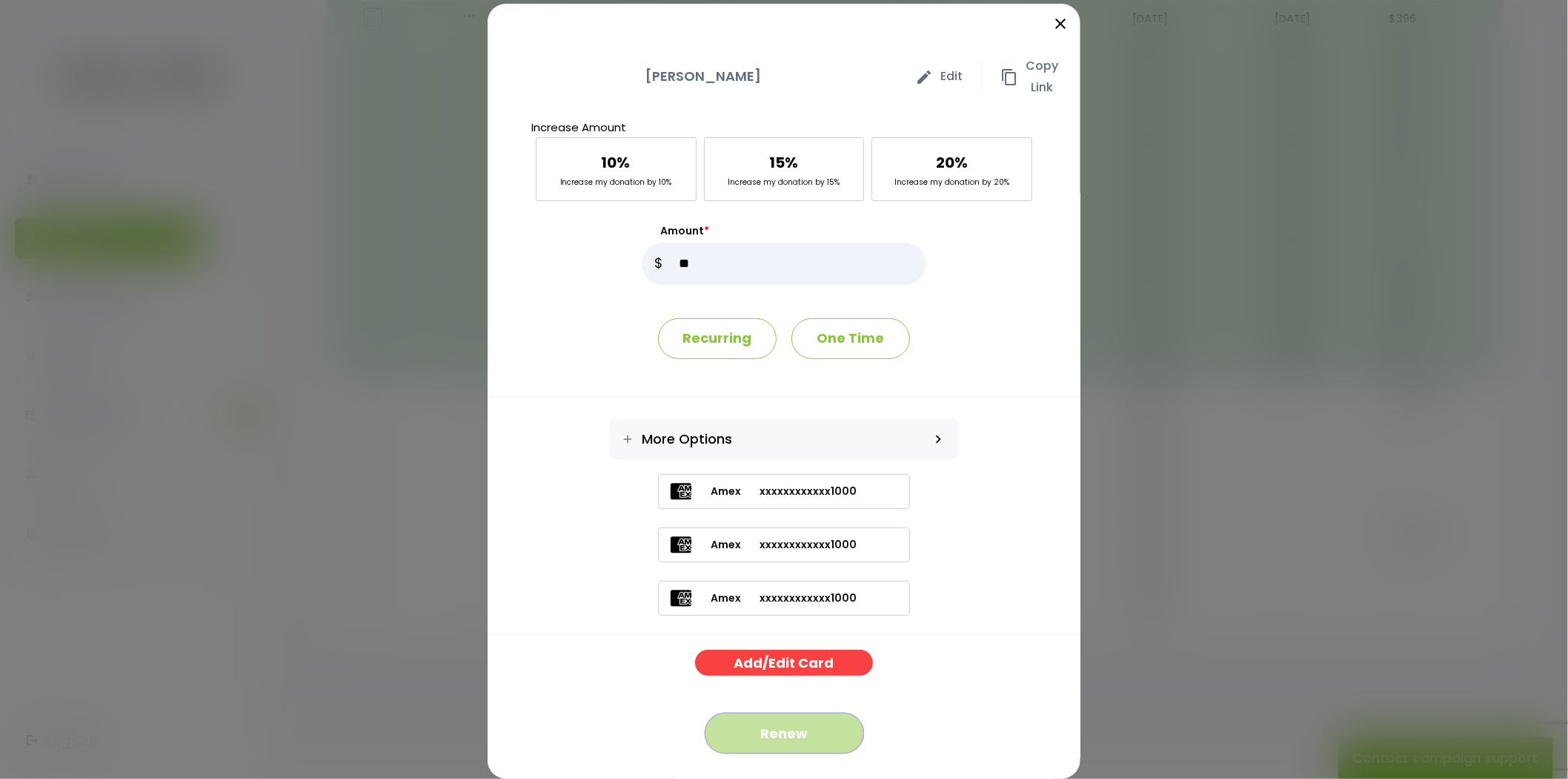
click at [789, 731] on button "Renew" at bounding box center [784, 733] width 159 height 40
click at [1052, 18] on icon "close" at bounding box center [1060, 23] width 18 height 18
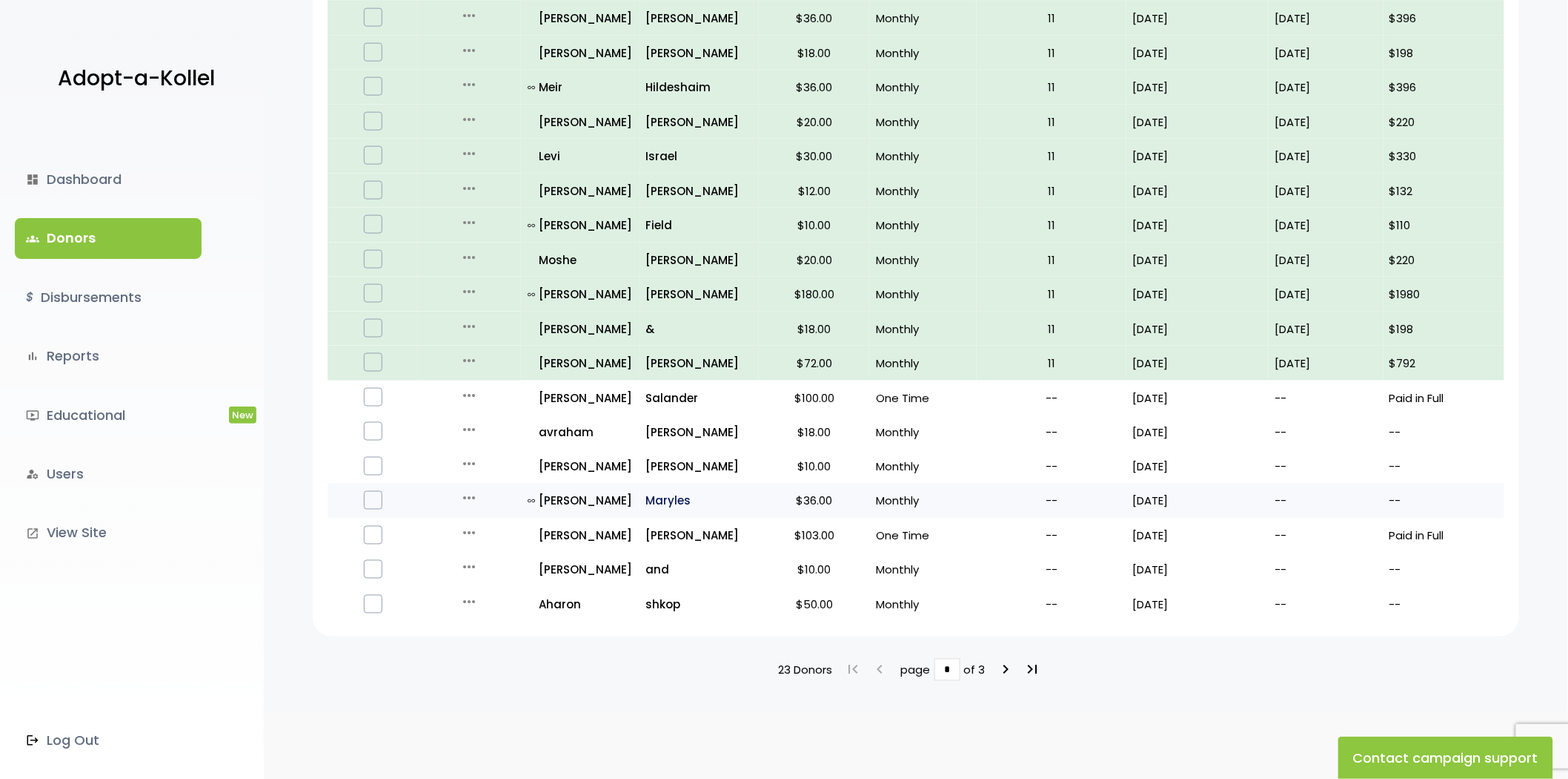
click at [653, 495] on p "Maryles" at bounding box center [699, 501] width 107 height 20
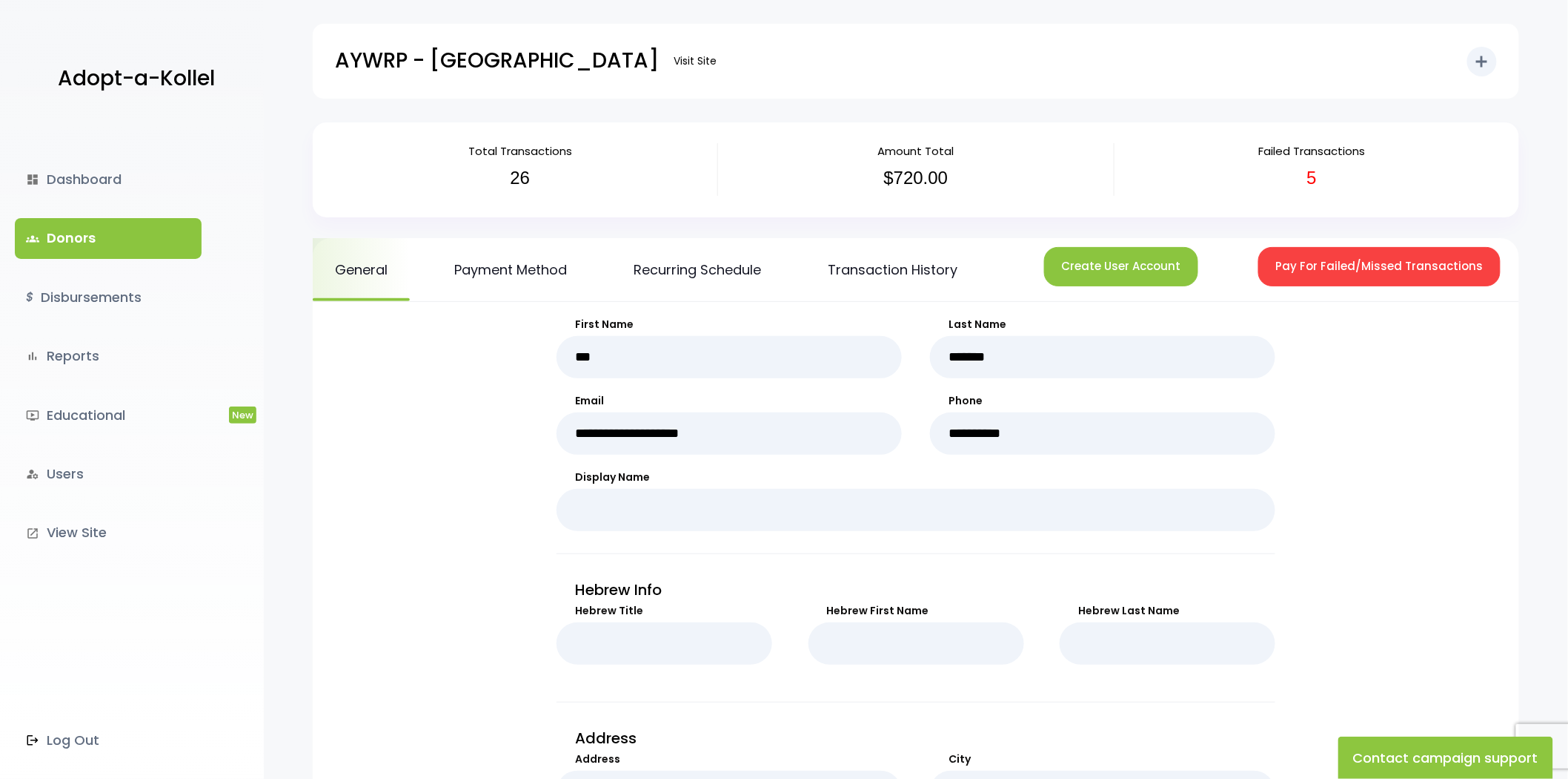
click at [134, 233] on link "groups Donors" at bounding box center [108, 237] width 187 height 40
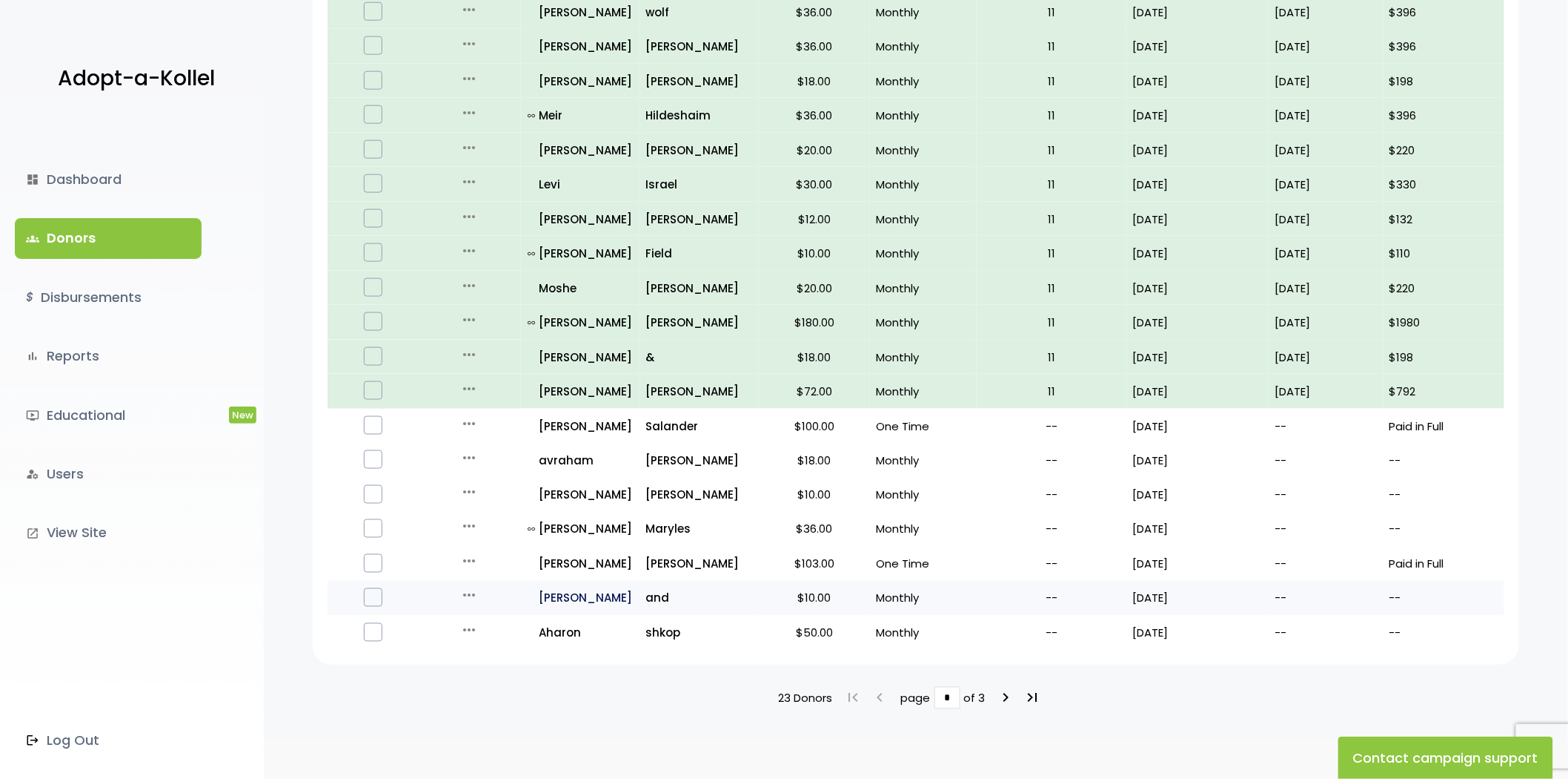
scroll to position [738, 0]
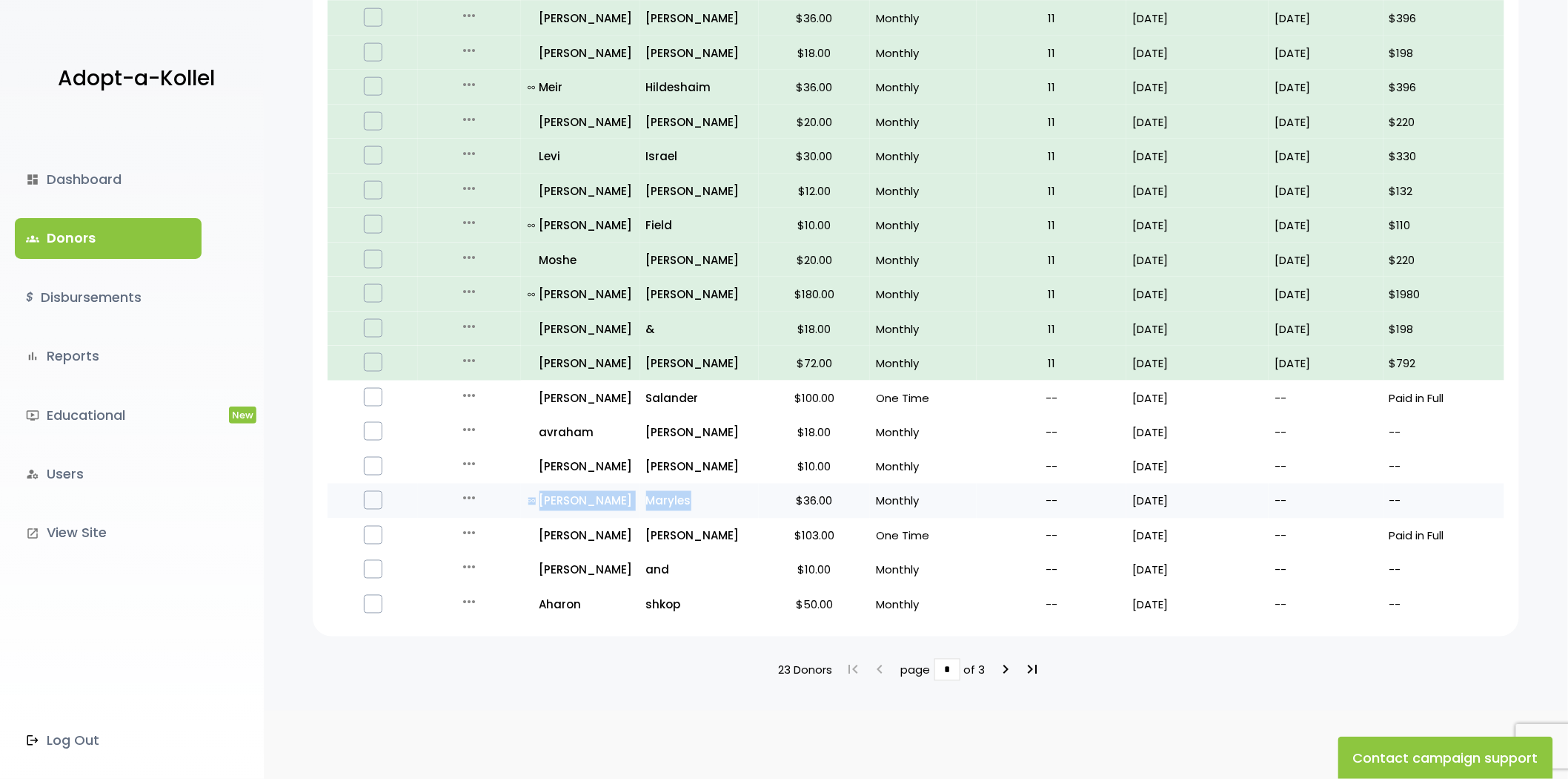
drag, startPoint x: 513, startPoint y: 496, endPoint x: 716, endPoint y: 500, distance: 203.0
click at [716, 500] on tr "more_horiz Edit Quick Renew all_inclusive [PERSON_NAME] $36.00 Monthly -- [DATE…" at bounding box center [915, 500] width 1177 height 35
drag, startPoint x: 497, startPoint y: 559, endPoint x: 680, endPoint y: 571, distance: 183.4
click at [680, 571] on tr "more_horiz Edit Quick Renew all_inclusive Ezra and $10.00 Monthly -- 08/01/25 -…" at bounding box center [915, 570] width 1177 height 35
copy tr "all_inclusive Ezra and"
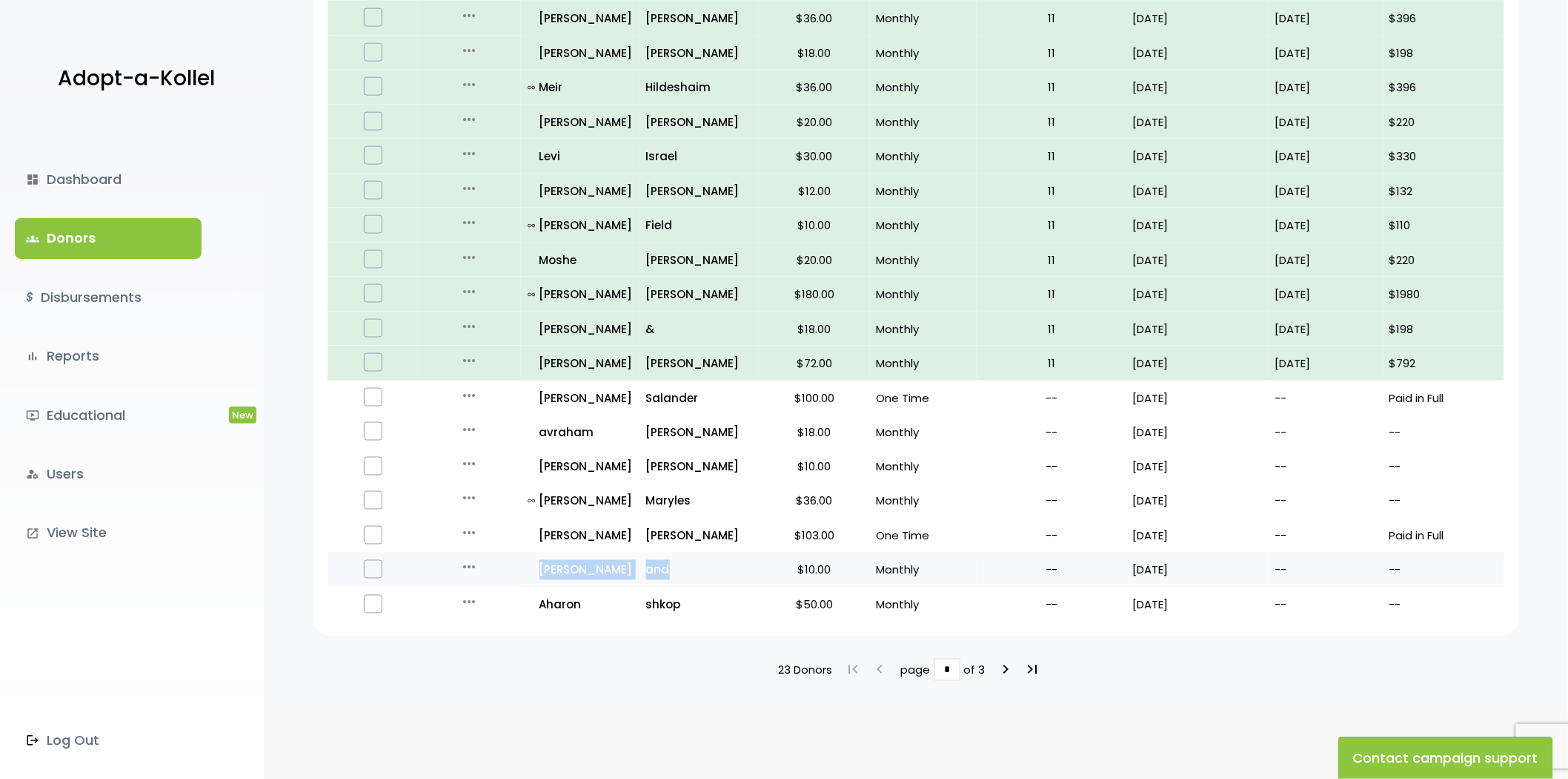
click at [565, 560] on p "all_inclusive Ezra" at bounding box center [581, 570] width 106 height 20
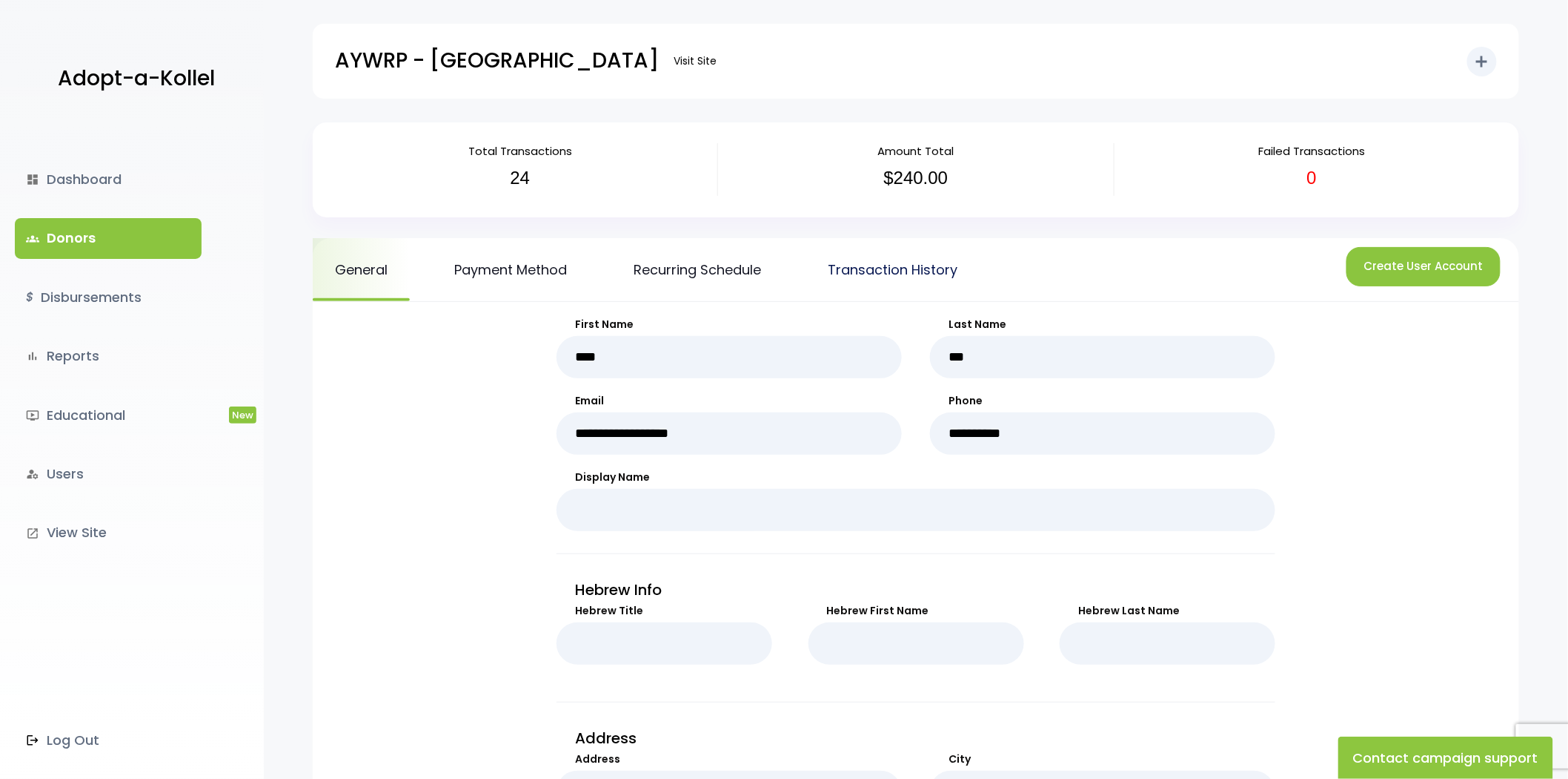
click at [874, 272] on link "Transaction History" at bounding box center [893, 269] width 174 height 63
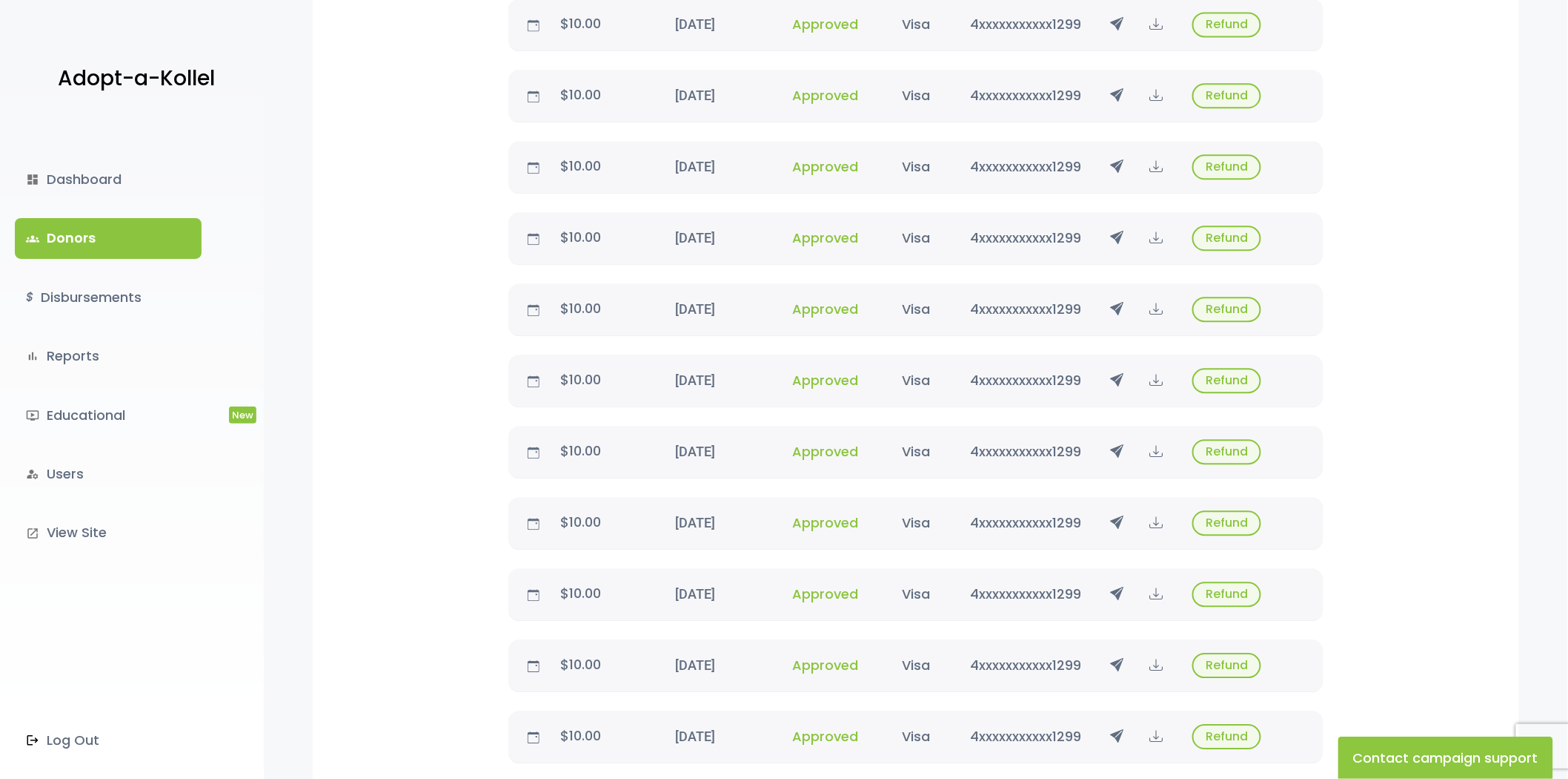
scroll to position [1536, 0]
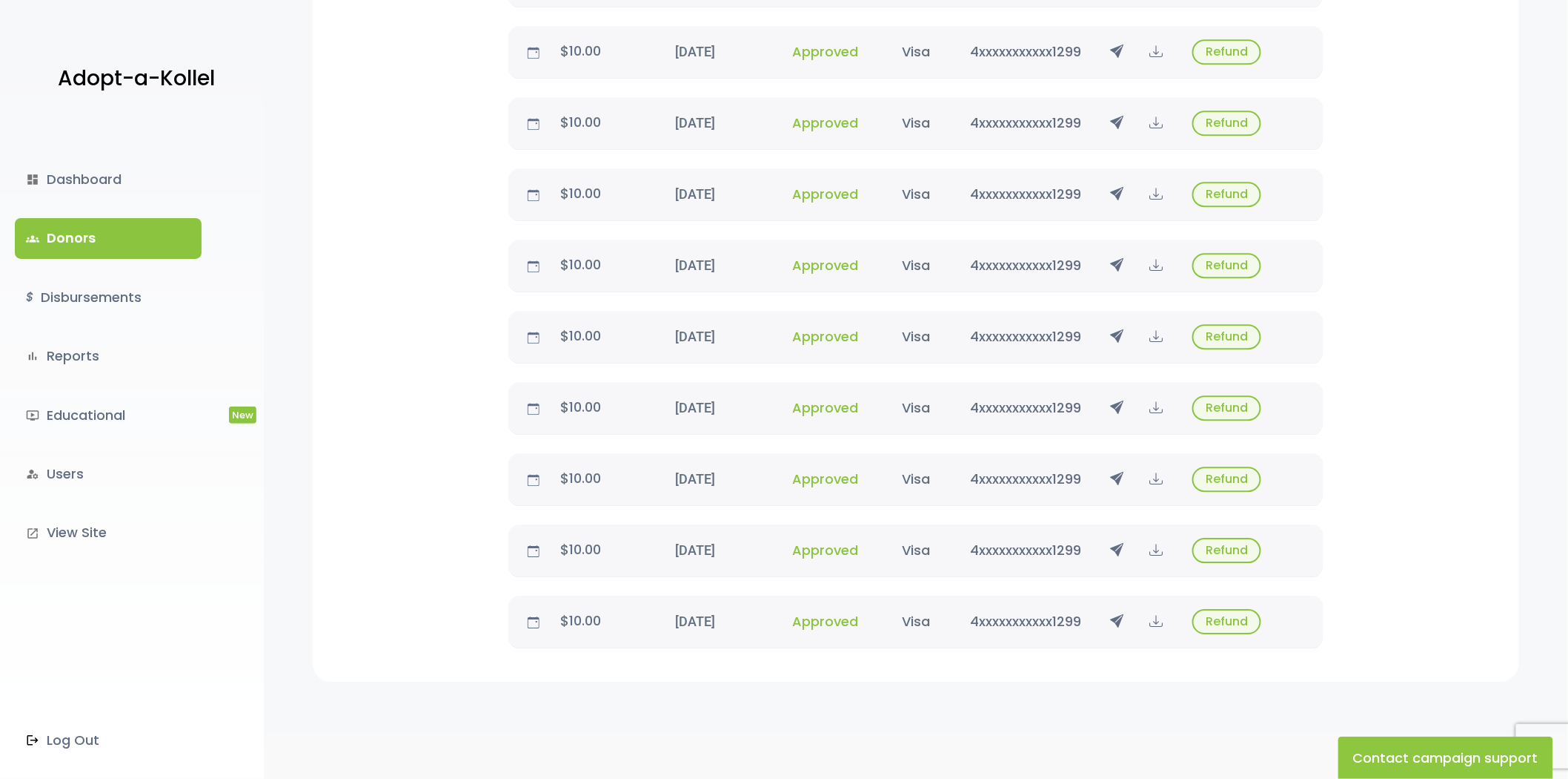
click at [149, 230] on link "groups Donors" at bounding box center [108, 237] width 187 height 40
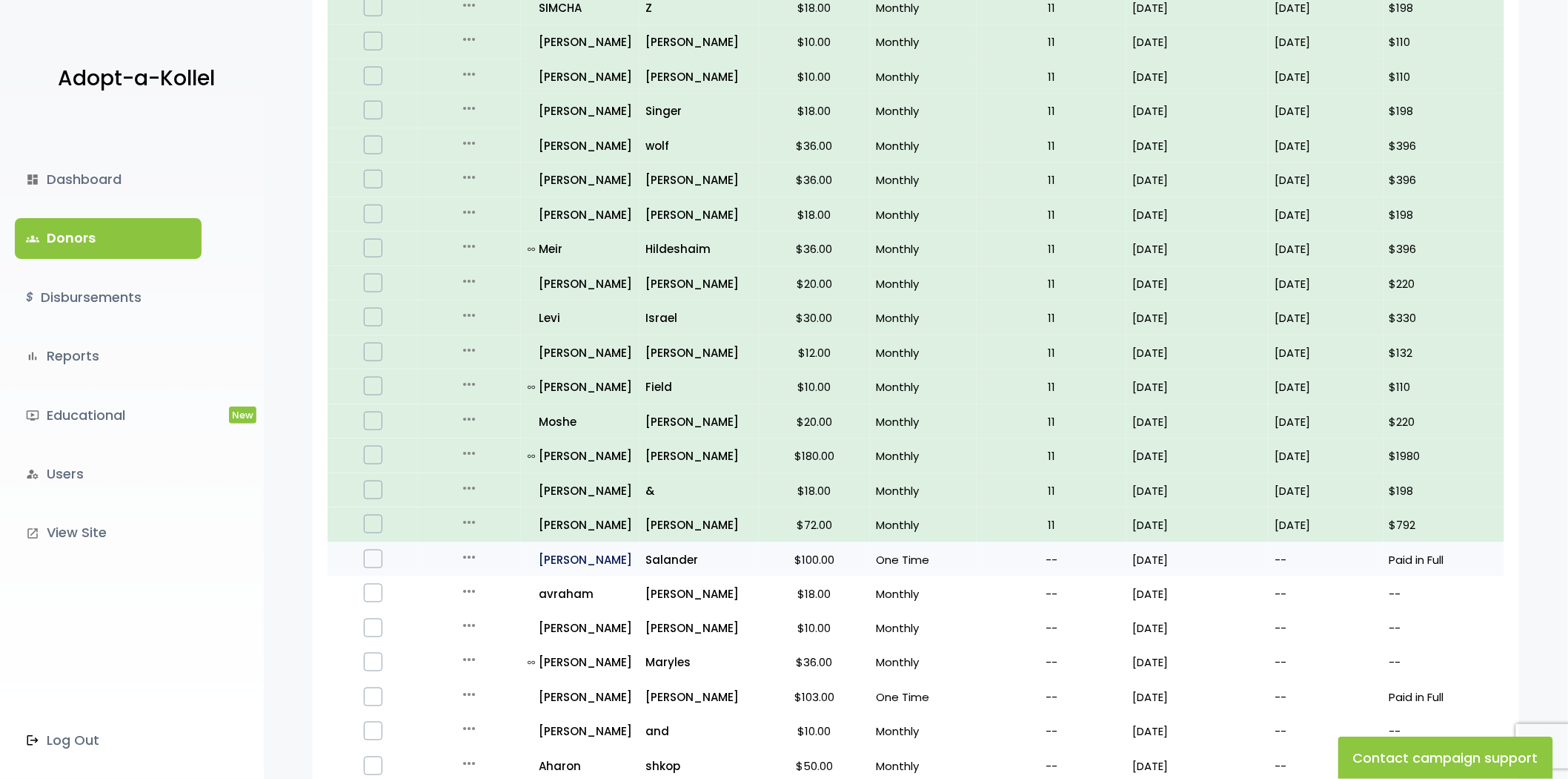
scroll to position [738, 0]
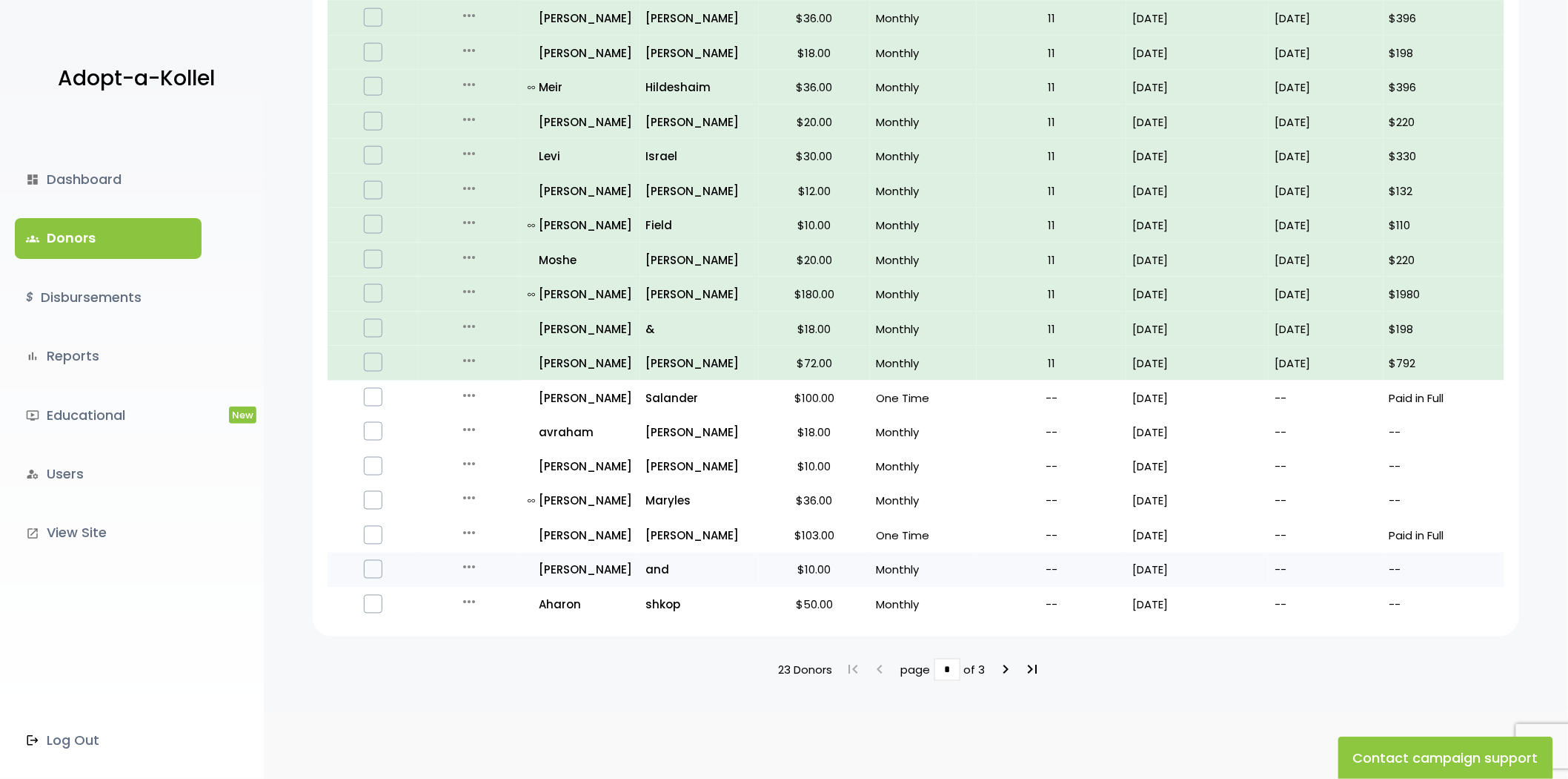
click at [467, 559] on icon "more_horiz" at bounding box center [469, 567] width 18 height 18
click at [468, 618] on button "Quick Renew" at bounding box center [481, 633] width 124 height 36
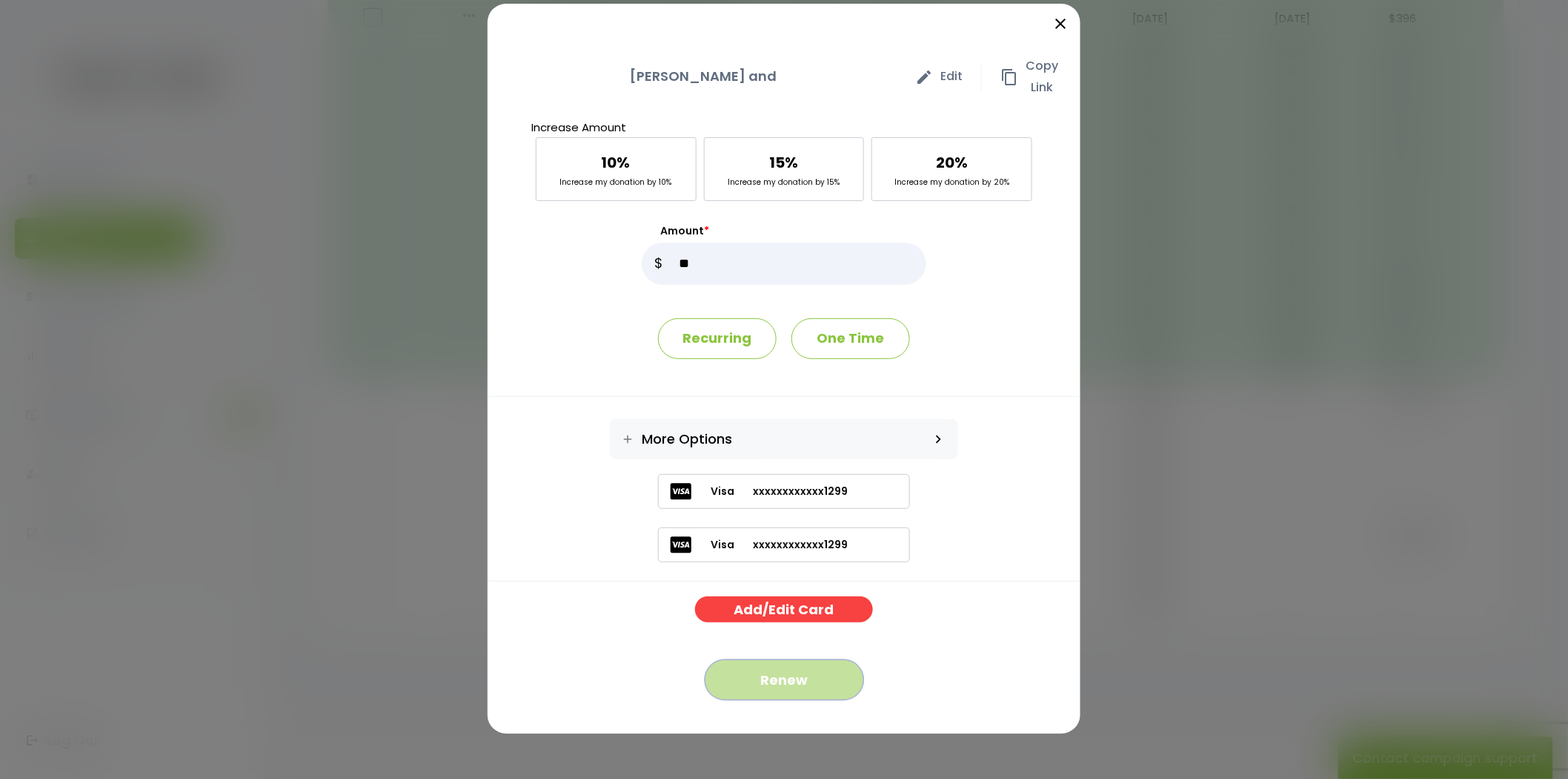
click at [779, 680] on button "Renew" at bounding box center [784, 679] width 159 height 40
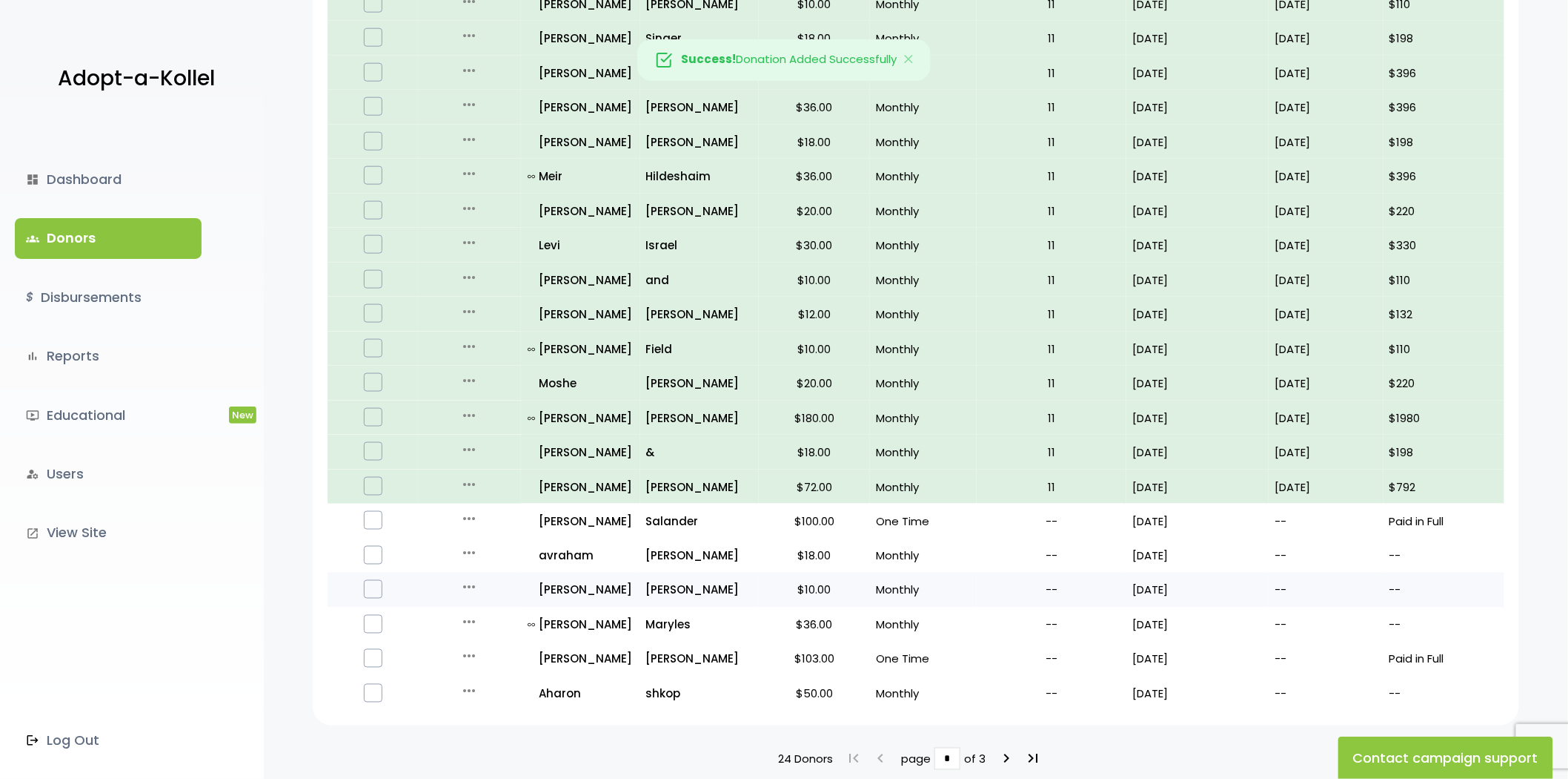
scroll to position [738, 0]
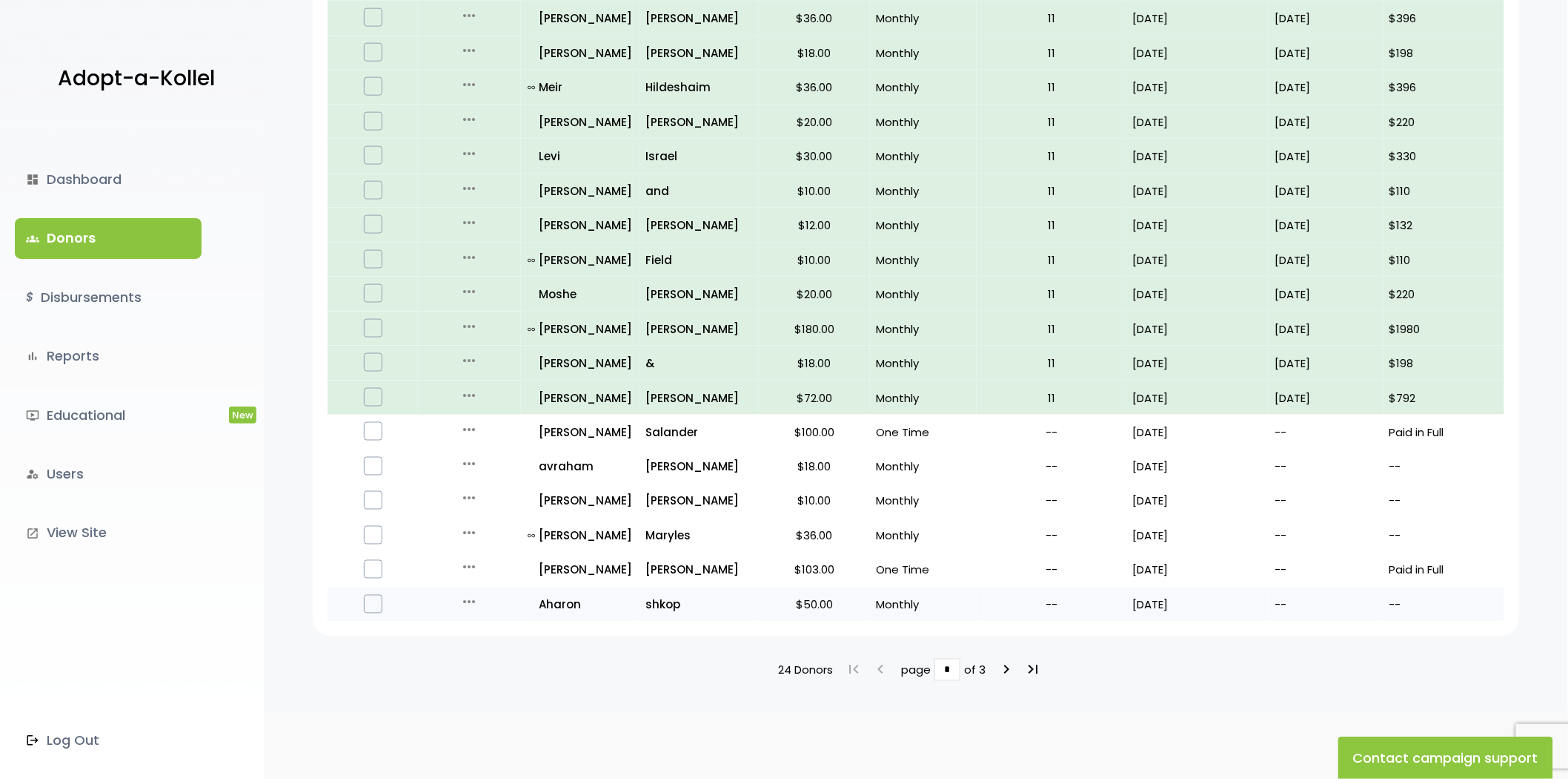
click at [464, 593] on icon "more_horiz" at bounding box center [469, 602] width 18 height 18
click at [472, 654] on button "Quick Renew" at bounding box center [481, 668] width 124 height 36
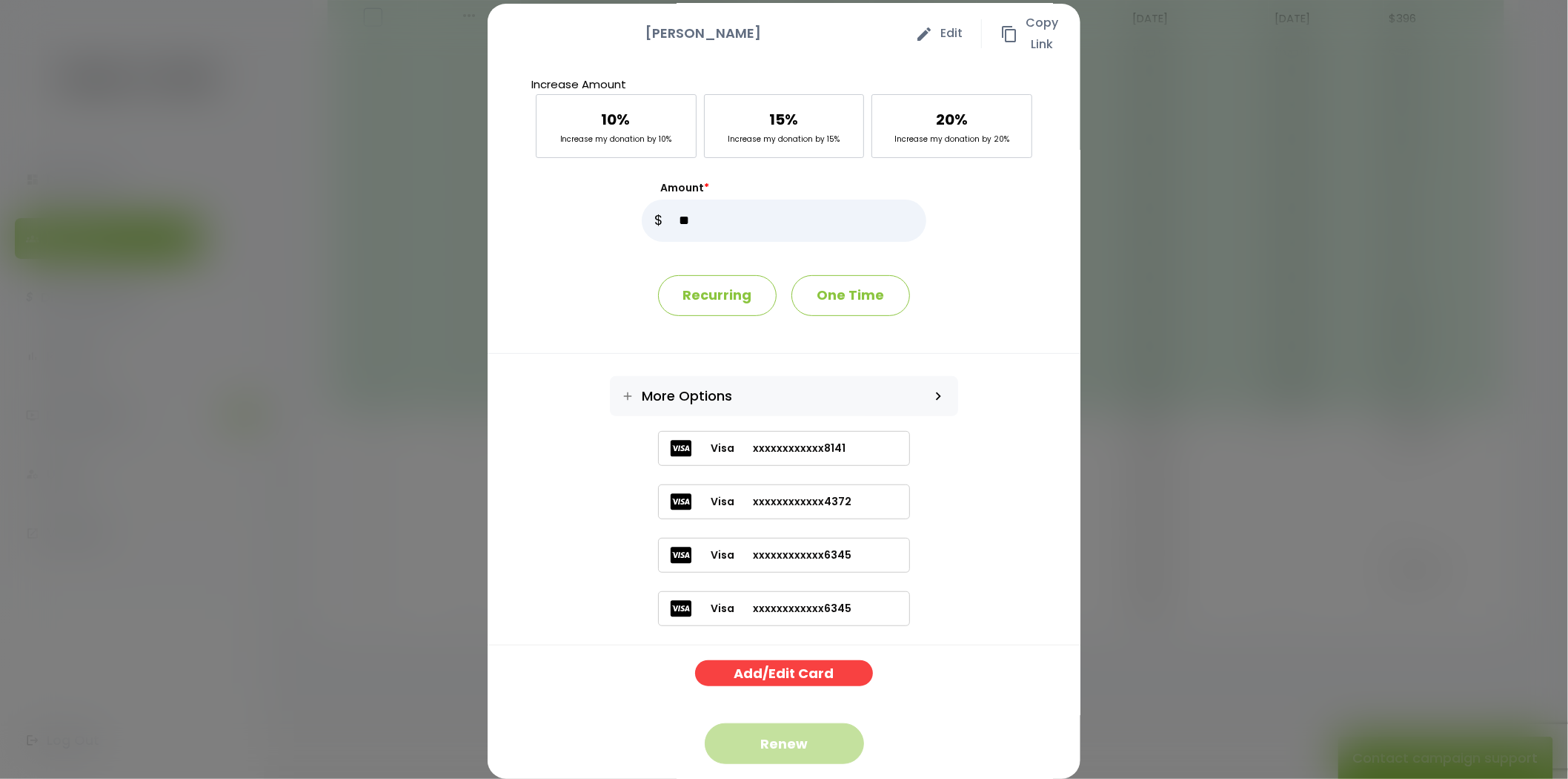
scroll to position [61, 0]
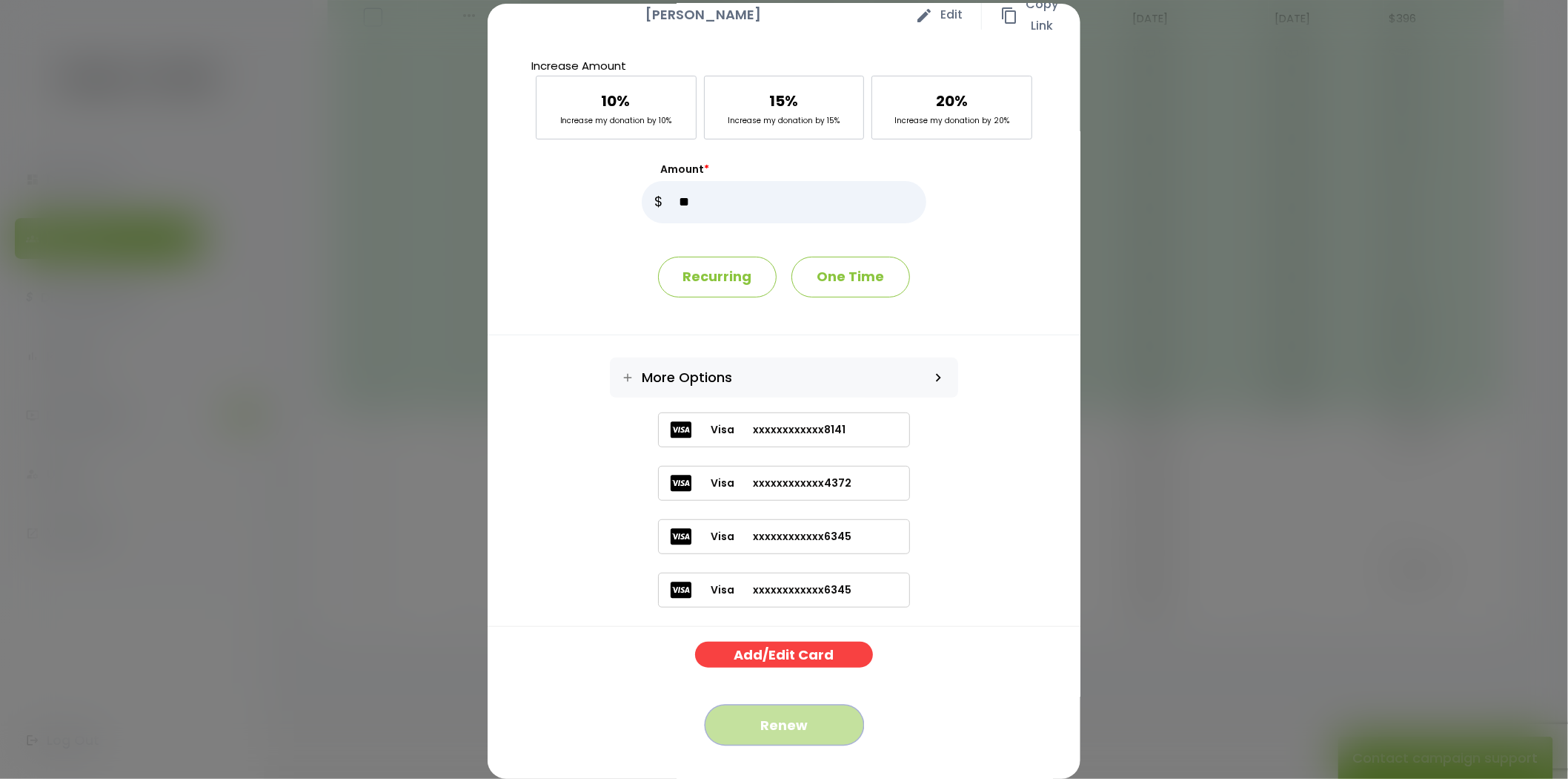
click at [791, 705] on button "Renew" at bounding box center [784, 725] width 159 height 40
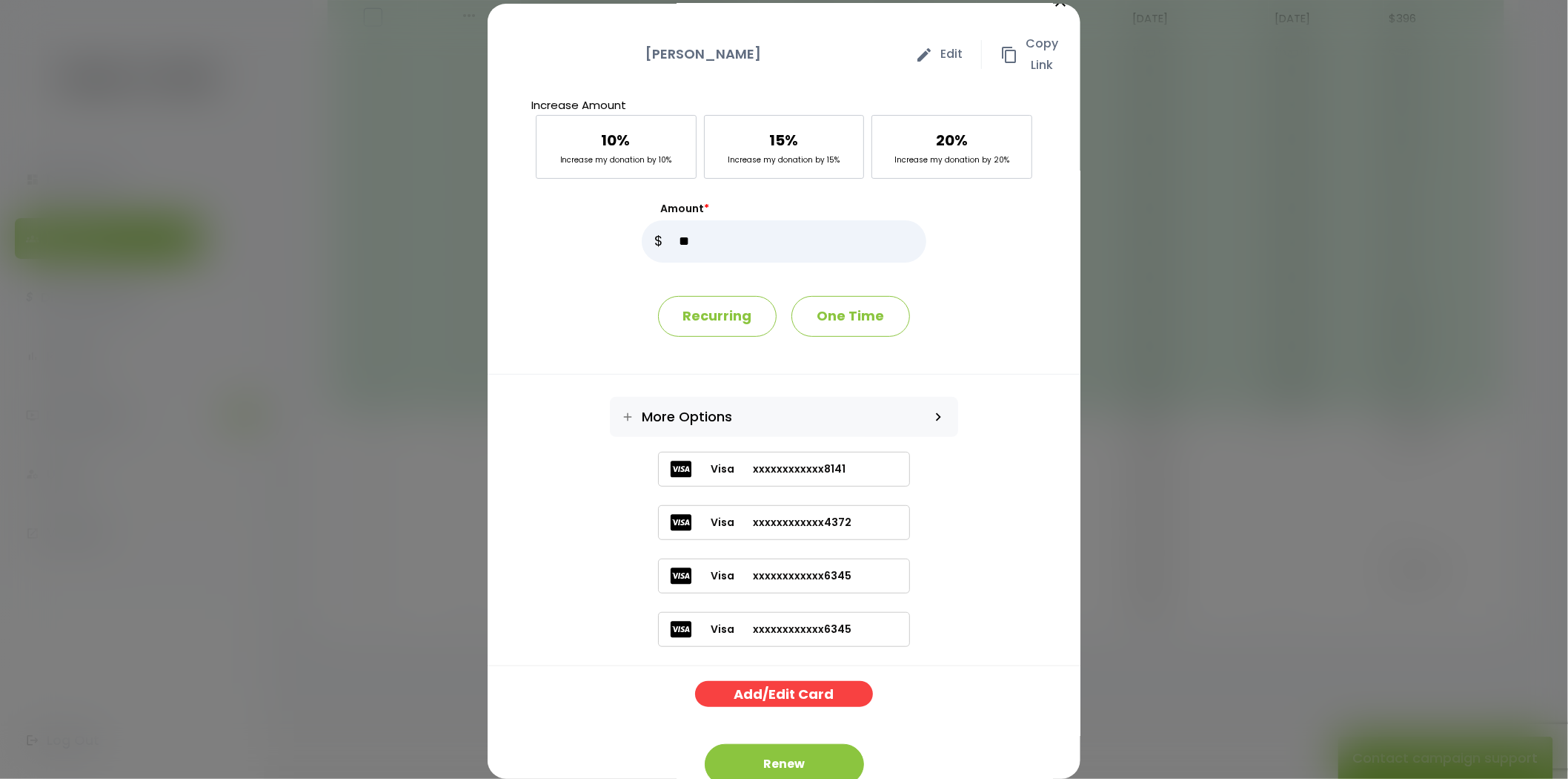
scroll to position [0, 0]
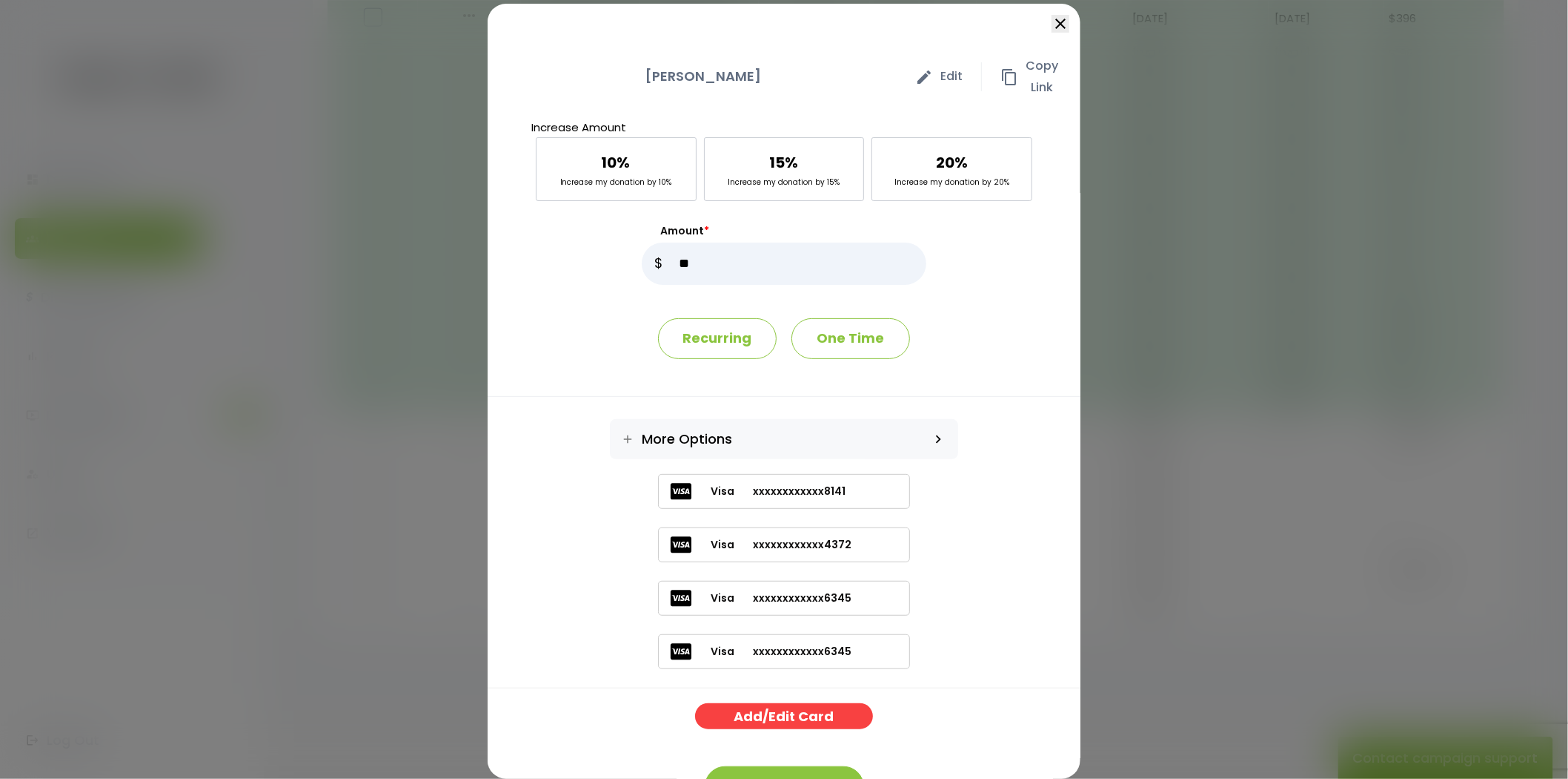
click at [1052, 26] on icon "close" at bounding box center [1060, 23] width 18 height 18
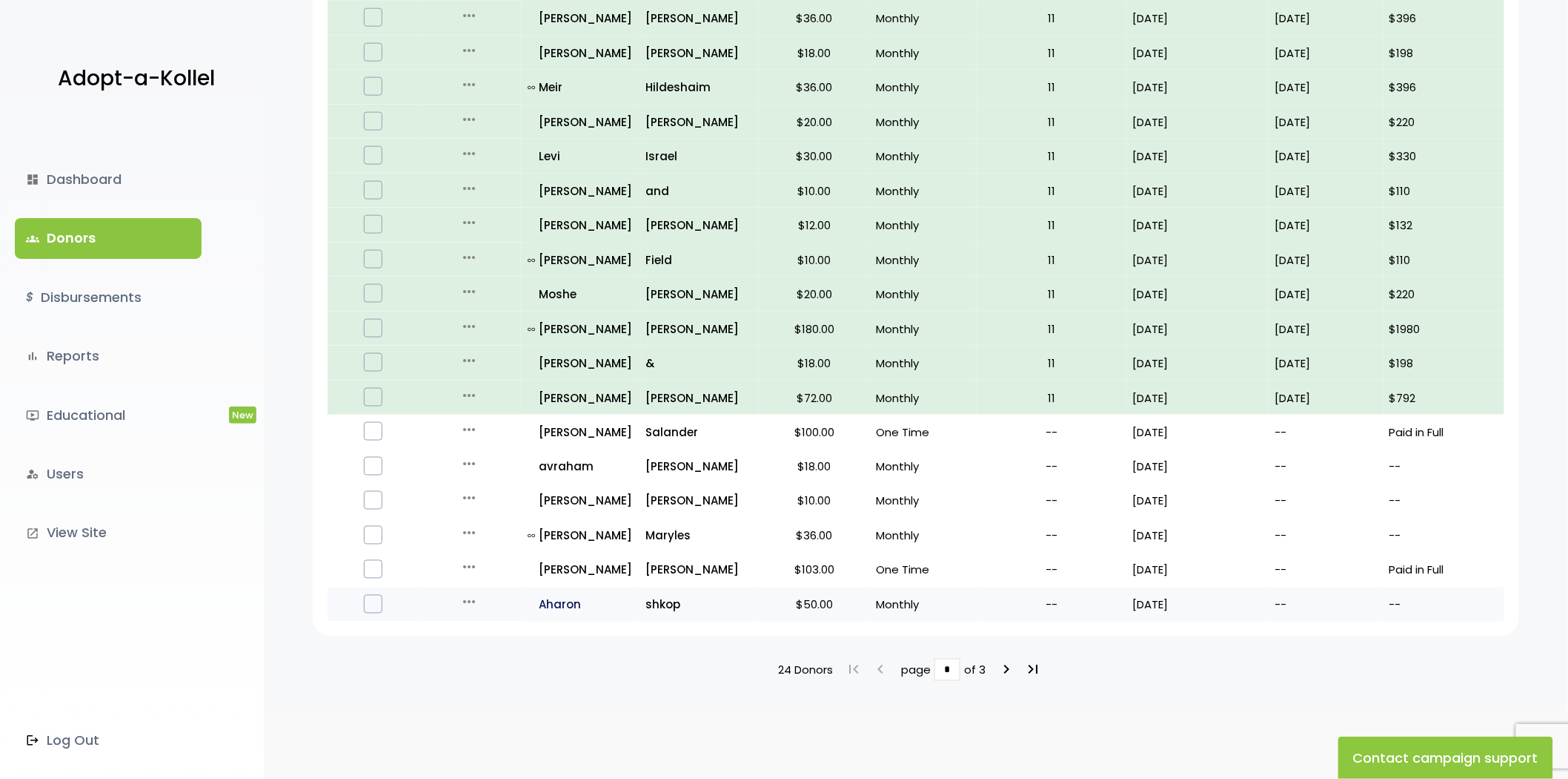
click at [547, 595] on p "all_inclusive Aharon" at bounding box center [581, 605] width 106 height 20
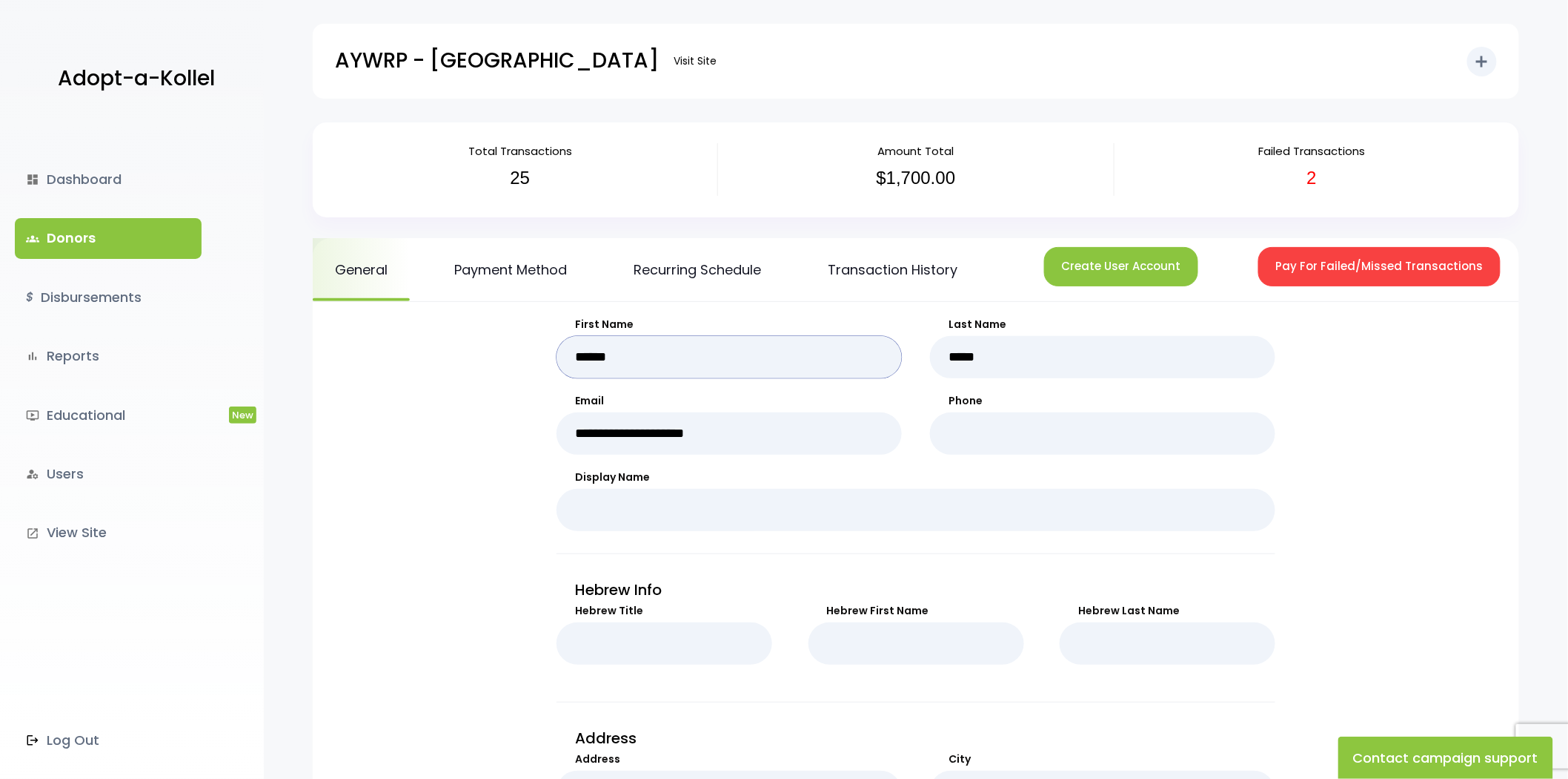
drag, startPoint x: 545, startPoint y: 353, endPoint x: 523, endPoint y: 353, distance: 22.0
click at [523, 353] on form "**********" at bounding box center [915, 781] width 1177 height 928
click at [124, 252] on link "groups Donors" at bounding box center [108, 237] width 187 height 40
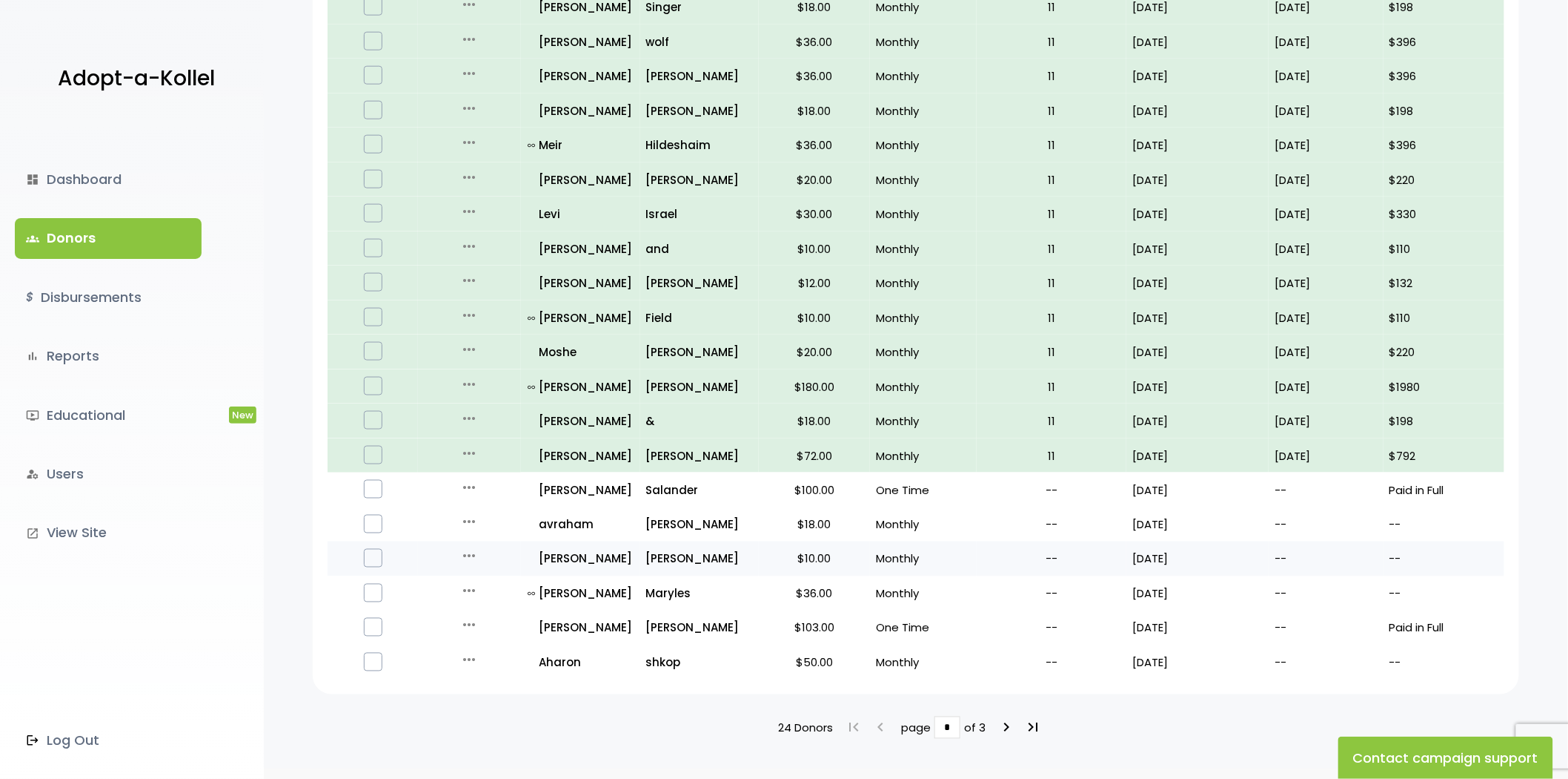
scroll to position [738, 0]
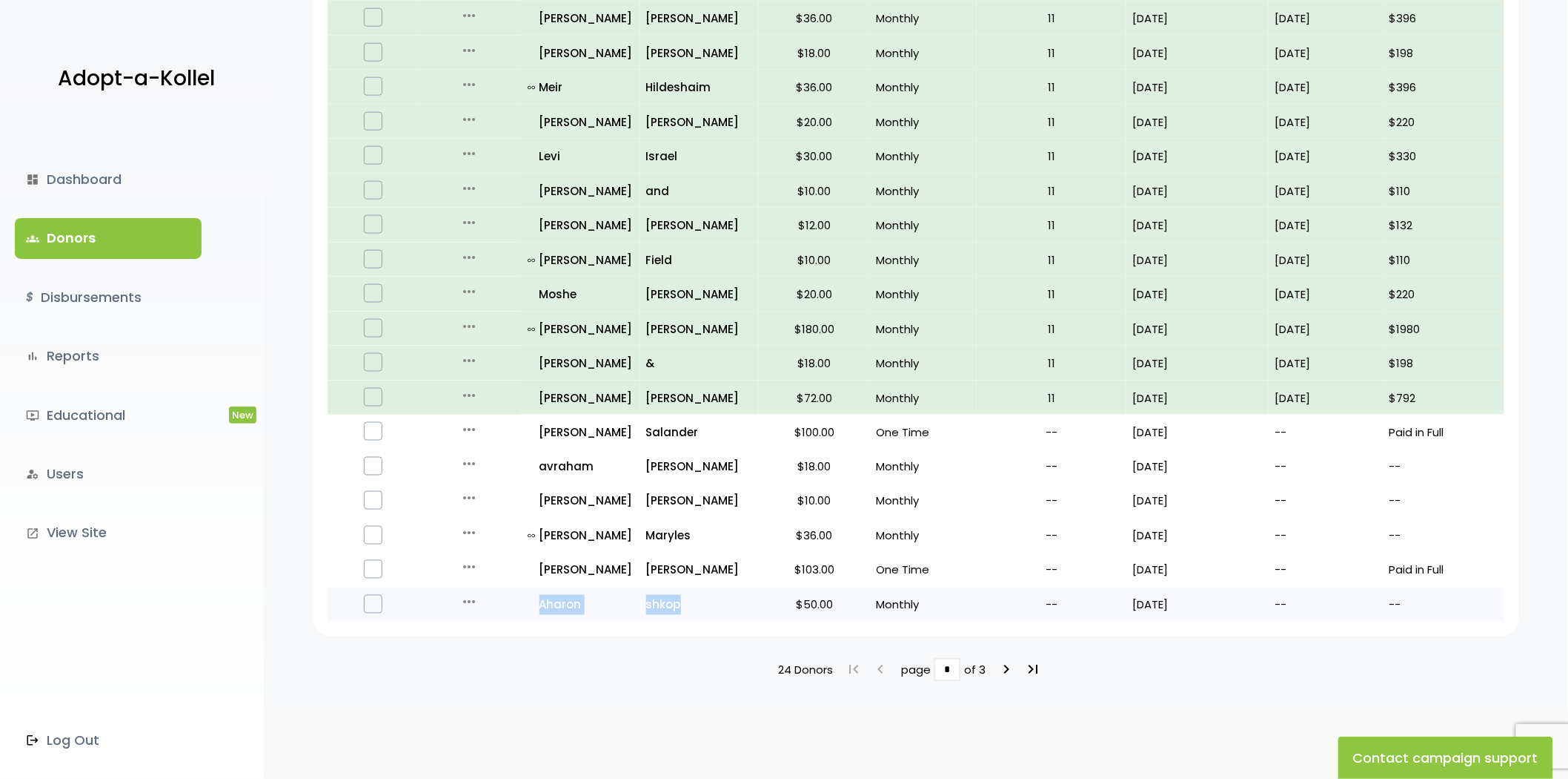
drag, startPoint x: 508, startPoint y: 599, endPoint x: 688, endPoint y: 597, distance: 180.0
click at [688, 597] on tr "more_horiz Edit Quick Renew all_inclusive Aharon shkop $50.00 Monthly -- 08/01/…" at bounding box center [915, 605] width 1177 height 35
copy tr "all_inclusive Aharon shkop"
click at [558, 595] on p "all_inclusive Aharon" at bounding box center [581, 605] width 106 height 20
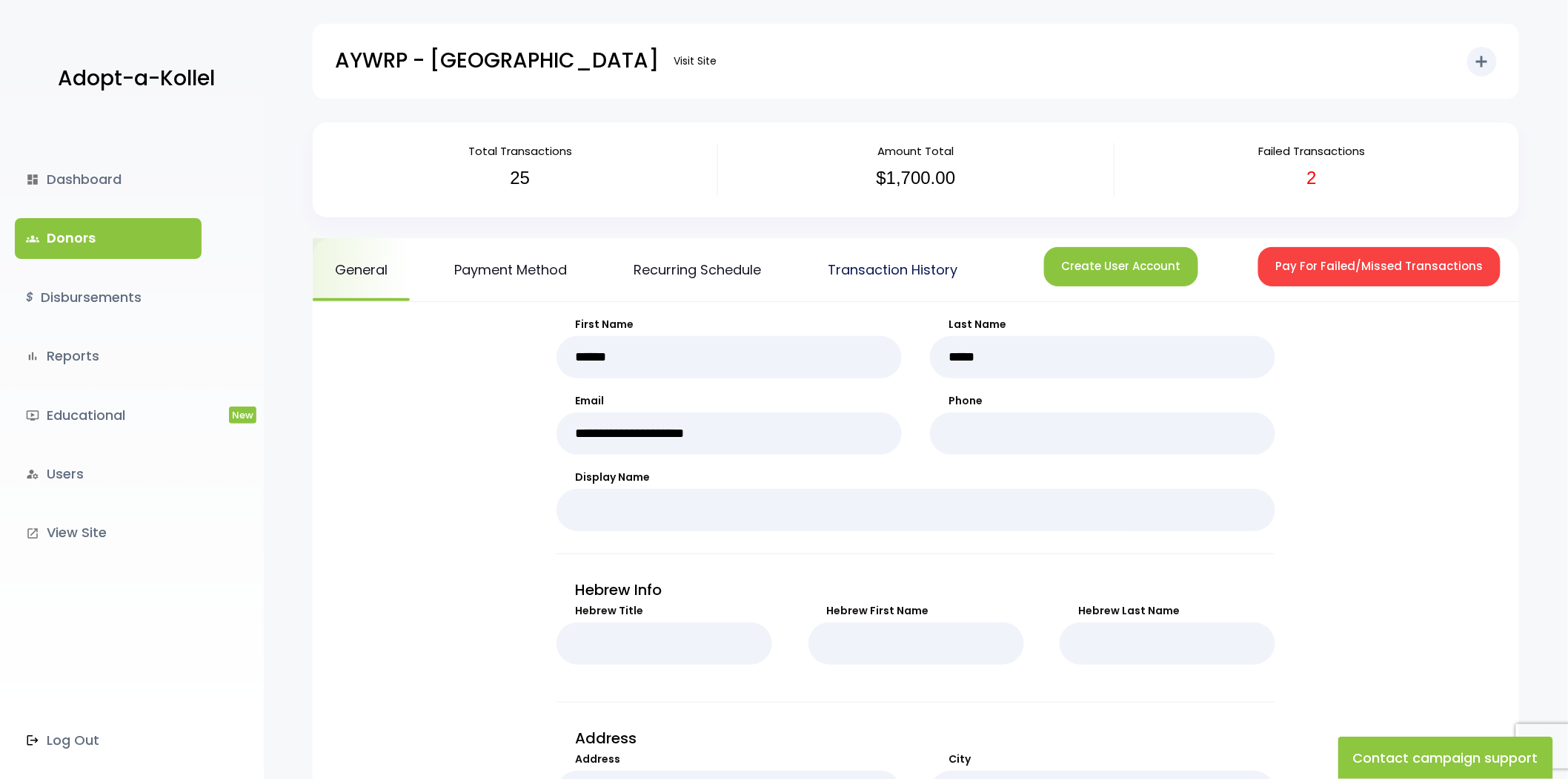
click at [929, 283] on link "Transaction History" at bounding box center [893, 269] width 174 height 63
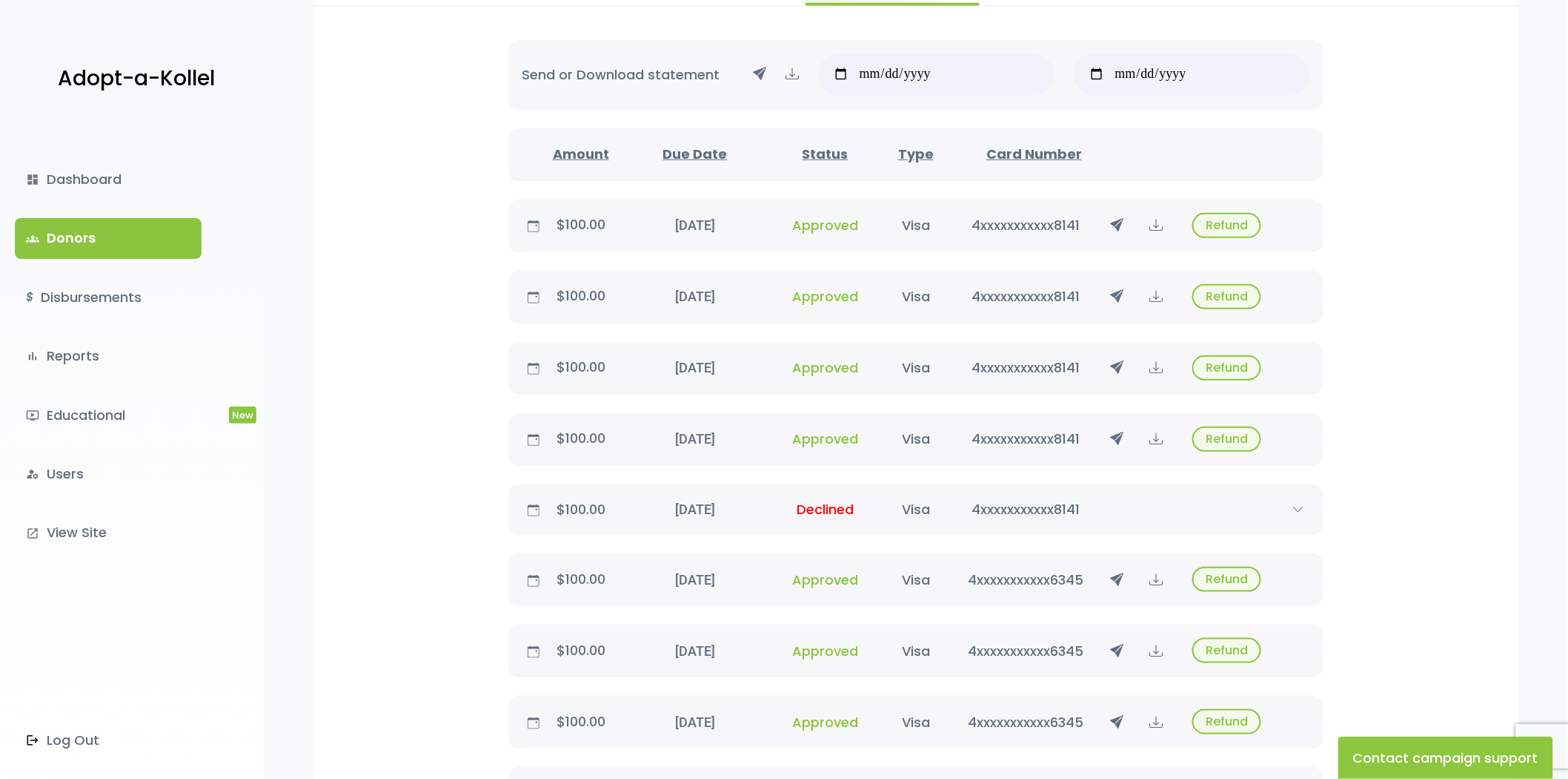
scroll to position [117, 0]
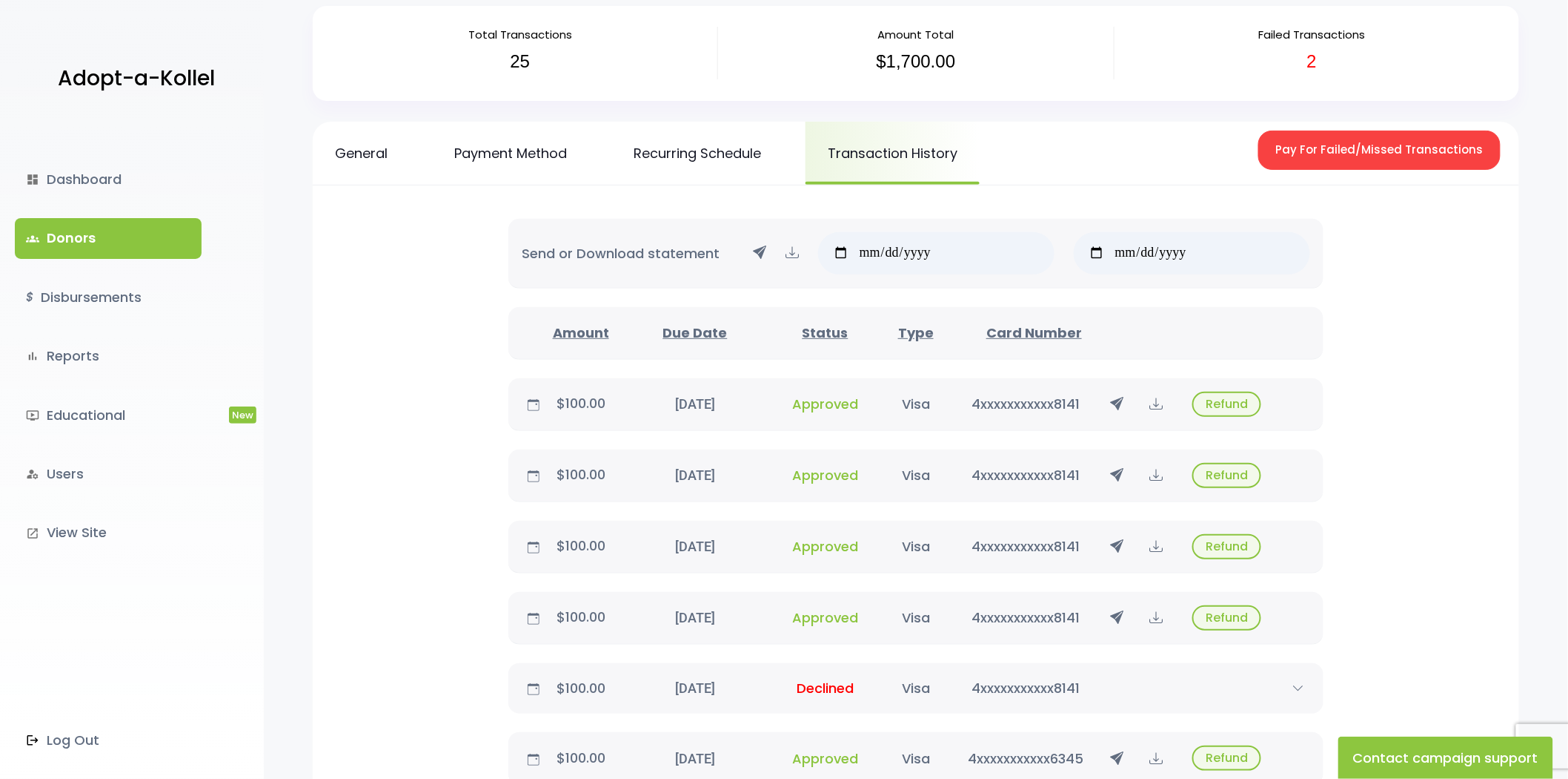
click at [144, 244] on link "groups Donors" at bounding box center [108, 237] width 187 height 40
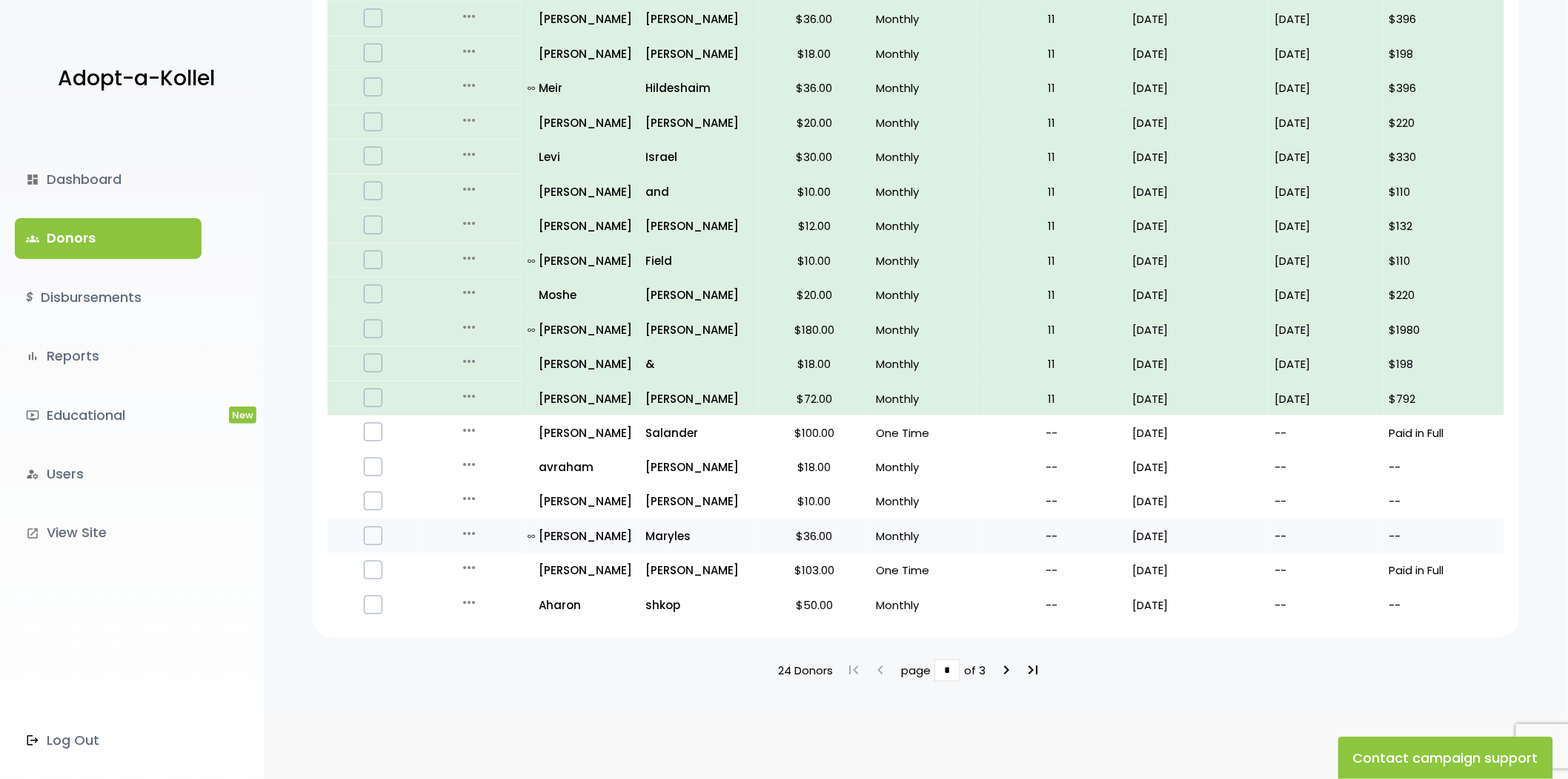
scroll to position [738, 0]
click at [651, 595] on p "shkop" at bounding box center [699, 605] width 107 height 20
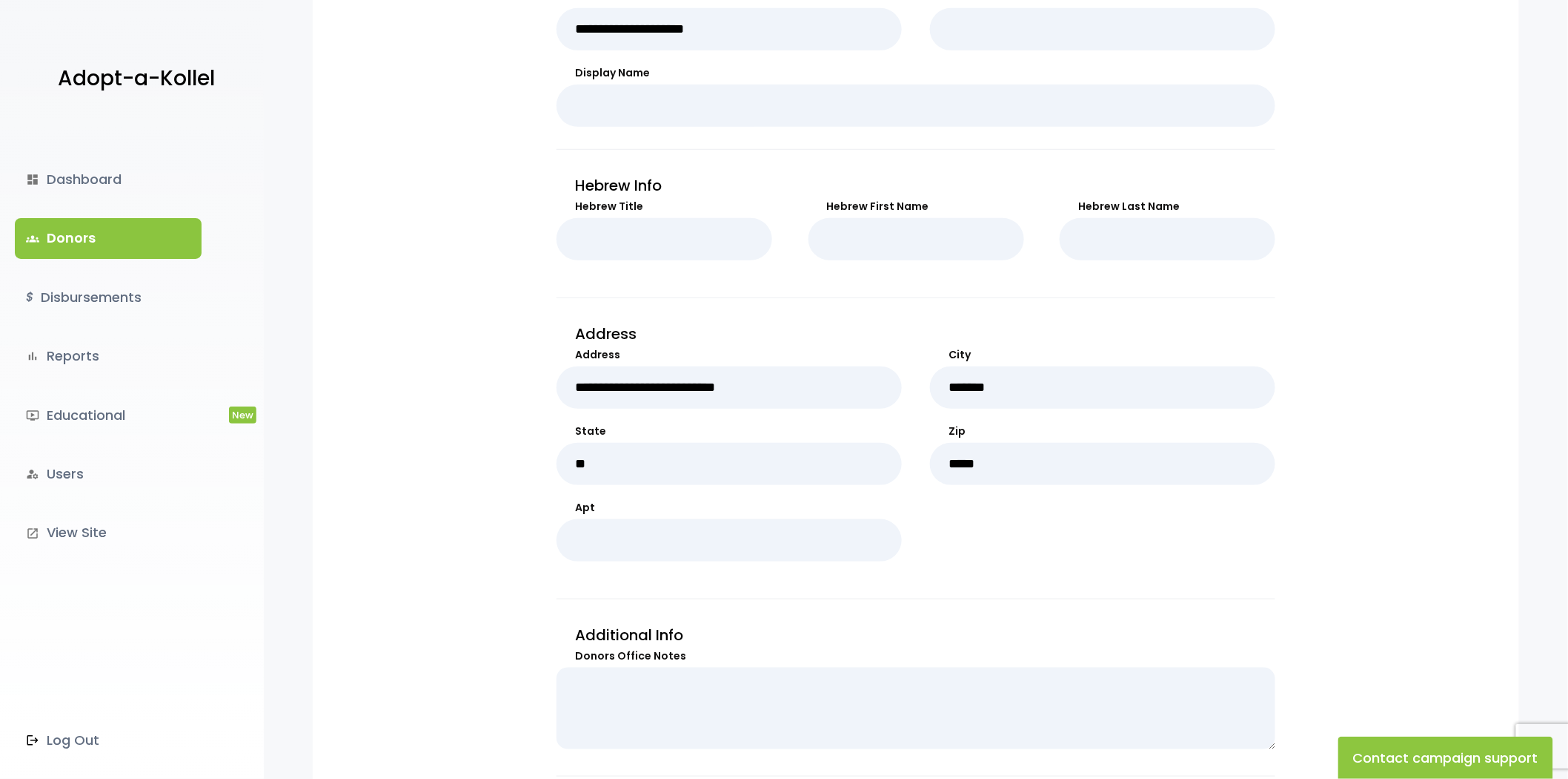
scroll to position [157, 0]
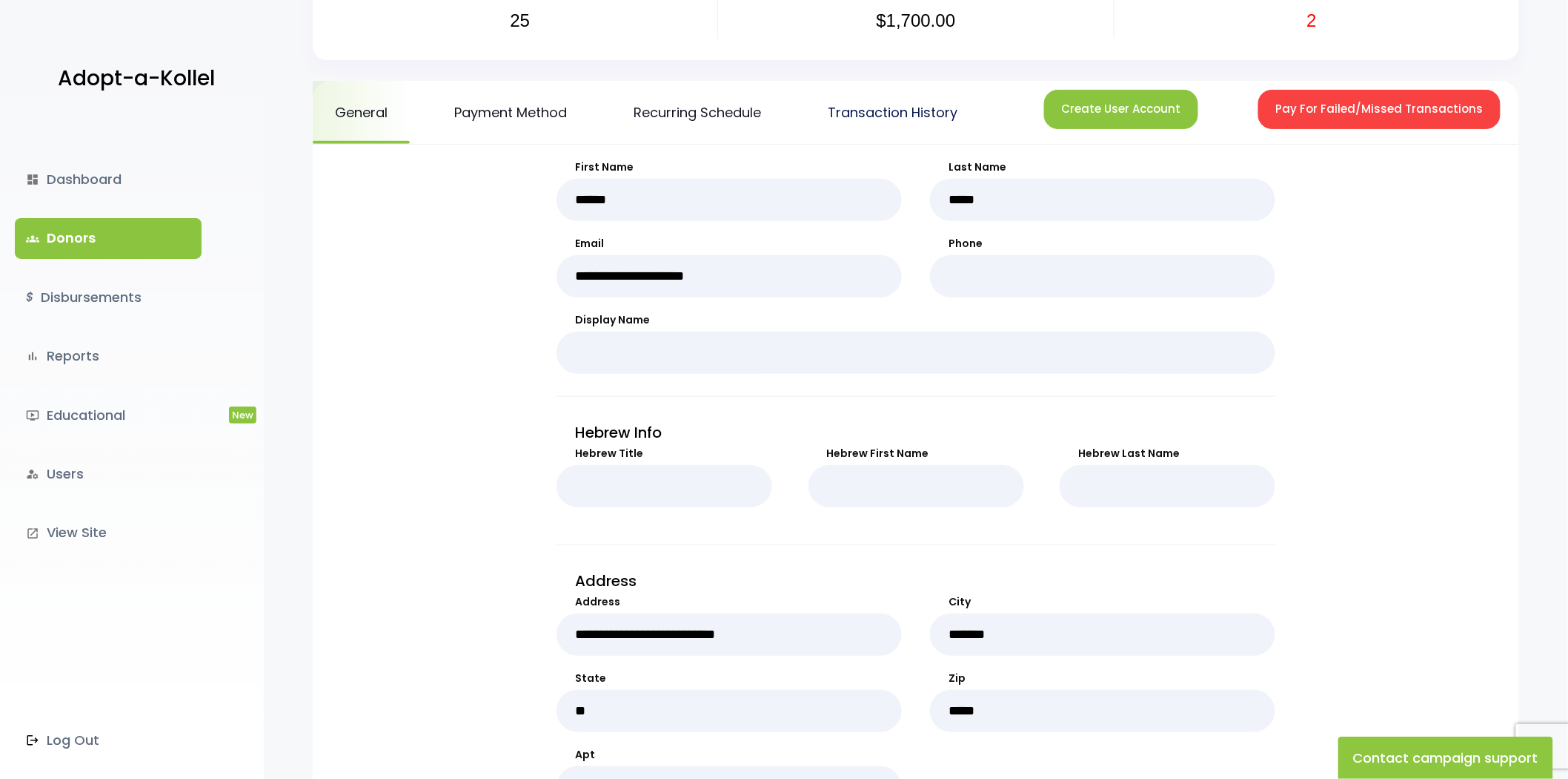
click at [940, 86] on link "Transaction History" at bounding box center [893, 112] width 174 height 63
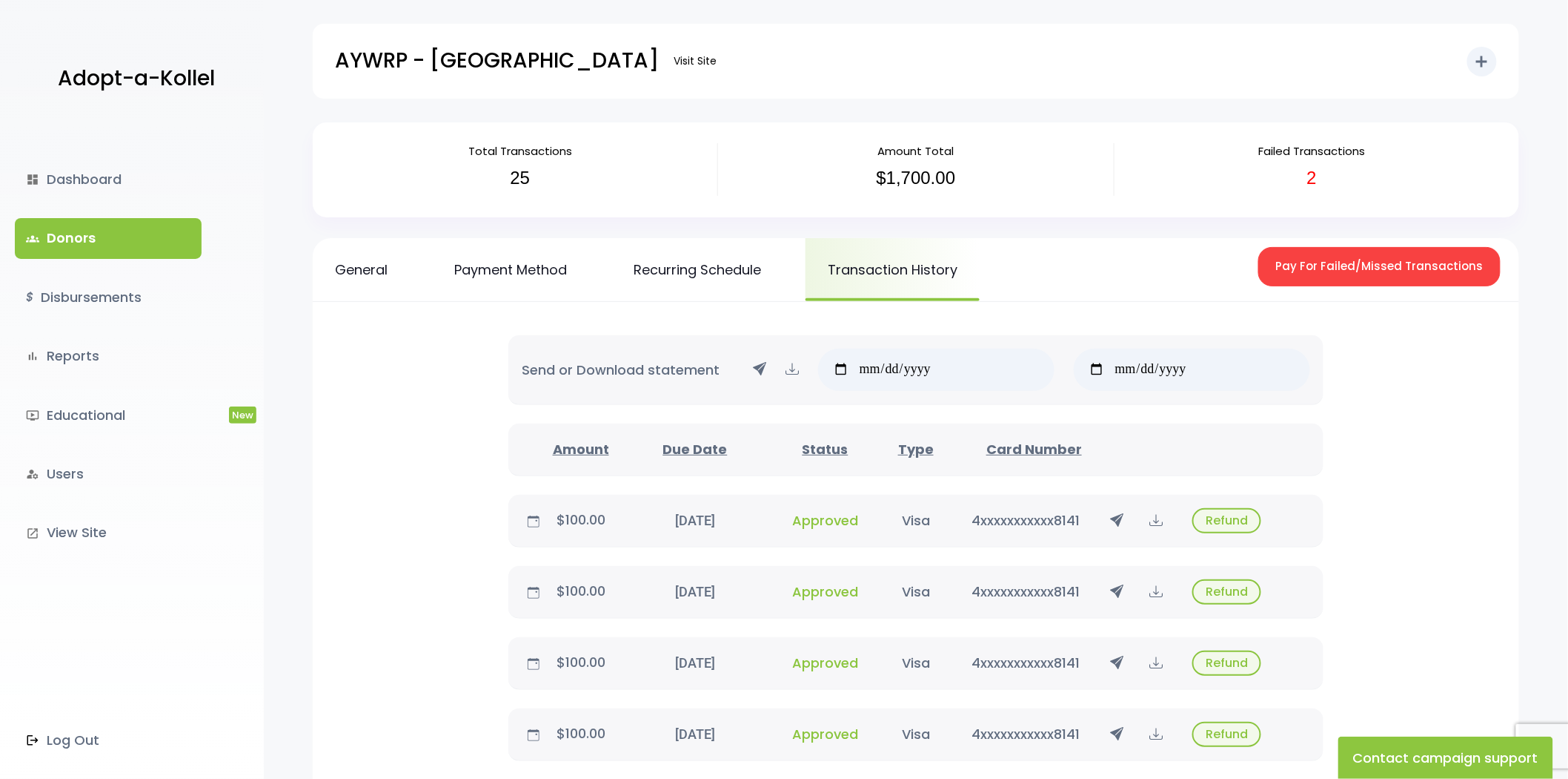
click at [162, 226] on link "groups Donors" at bounding box center [108, 237] width 187 height 40
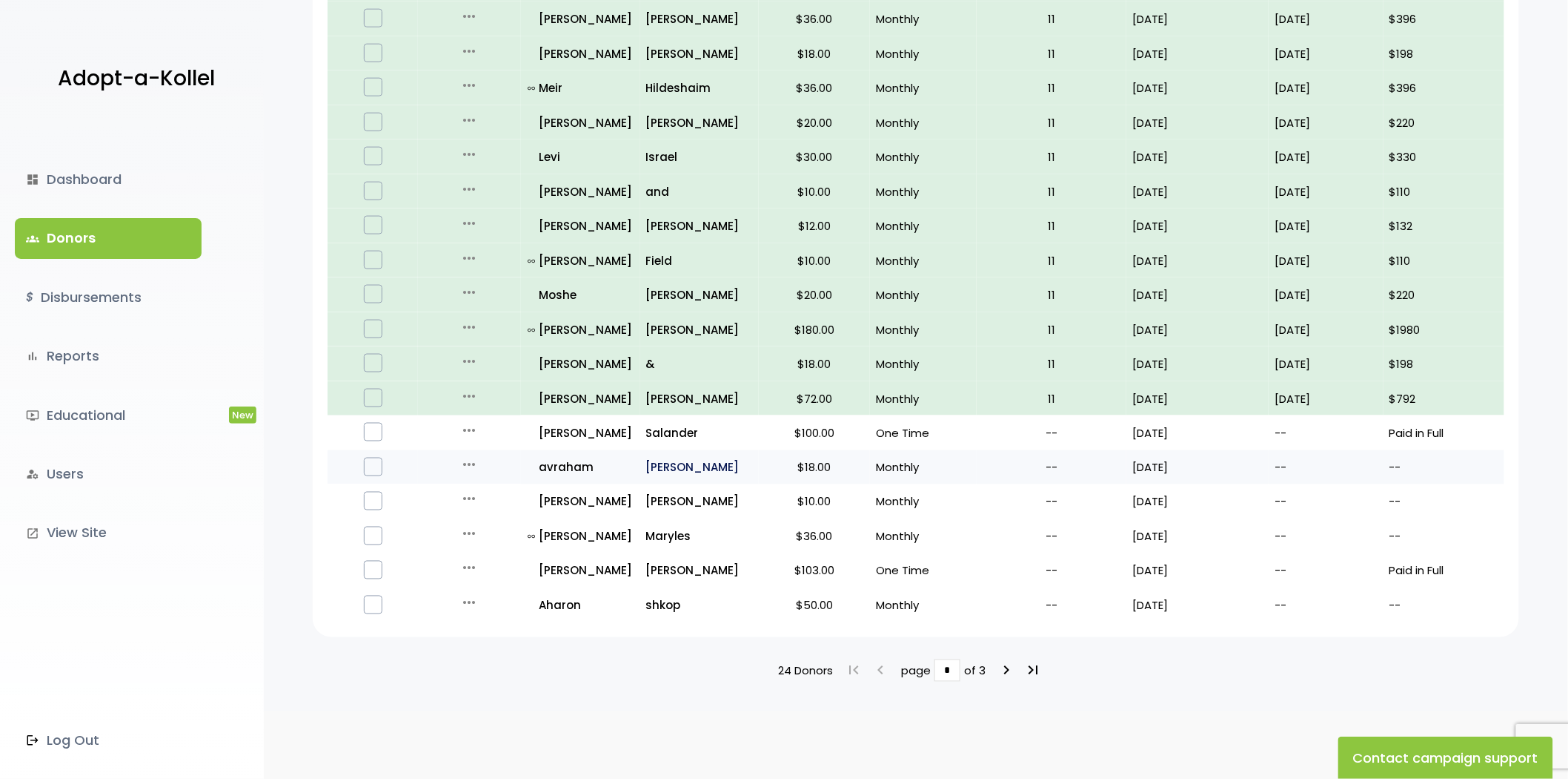
scroll to position [738, 0]
click at [471, 598] on icon "more_horiz" at bounding box center [469, 602] width 18 height 18
click at [480, 651] on button "Quick Renew" at bounding box center [481, 668] width 124 height 36
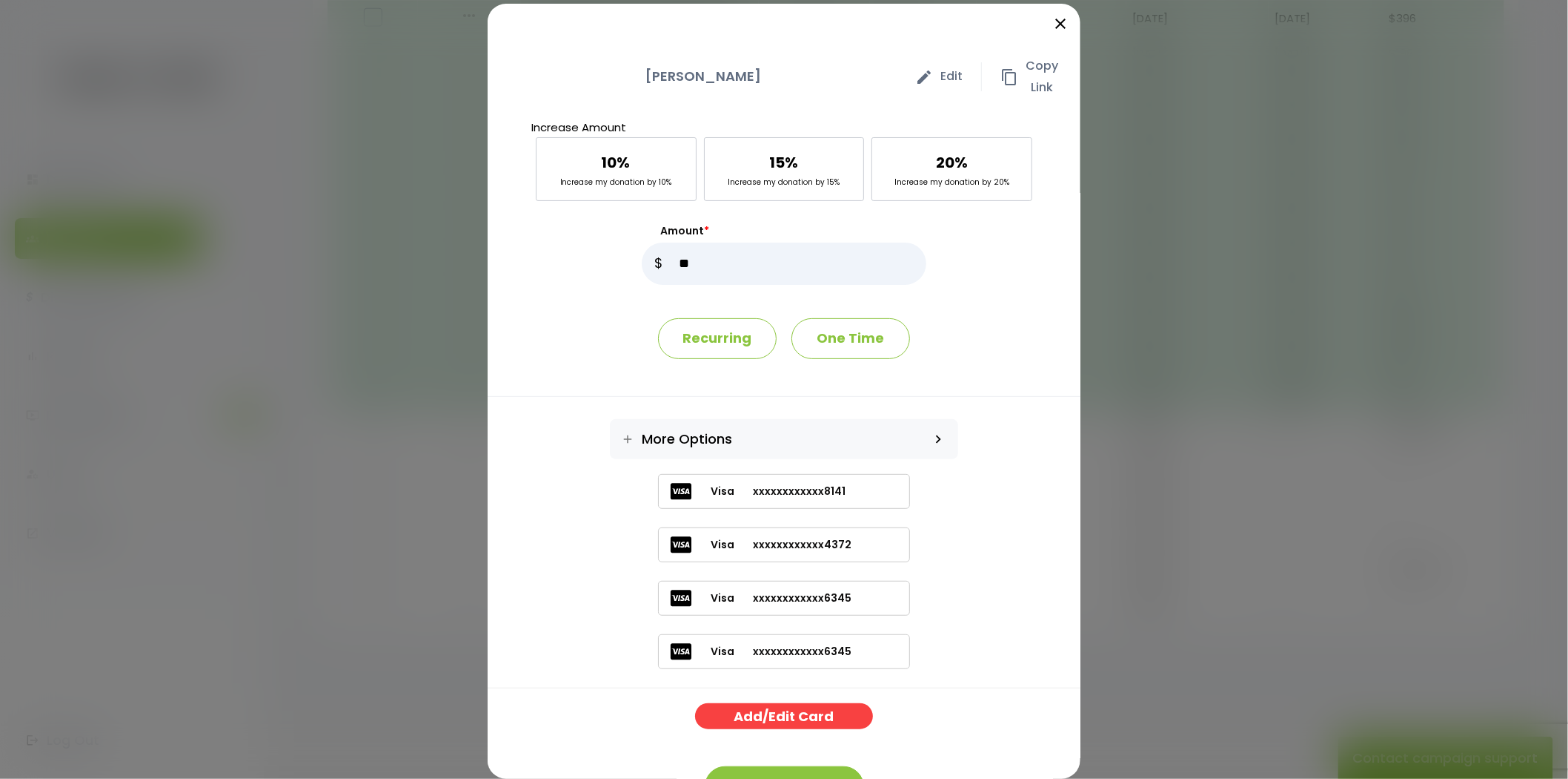
click at [826, 539] on span "xxxxxxxxxxxx4372" at bounding box center [793, 545] width 117 height 16
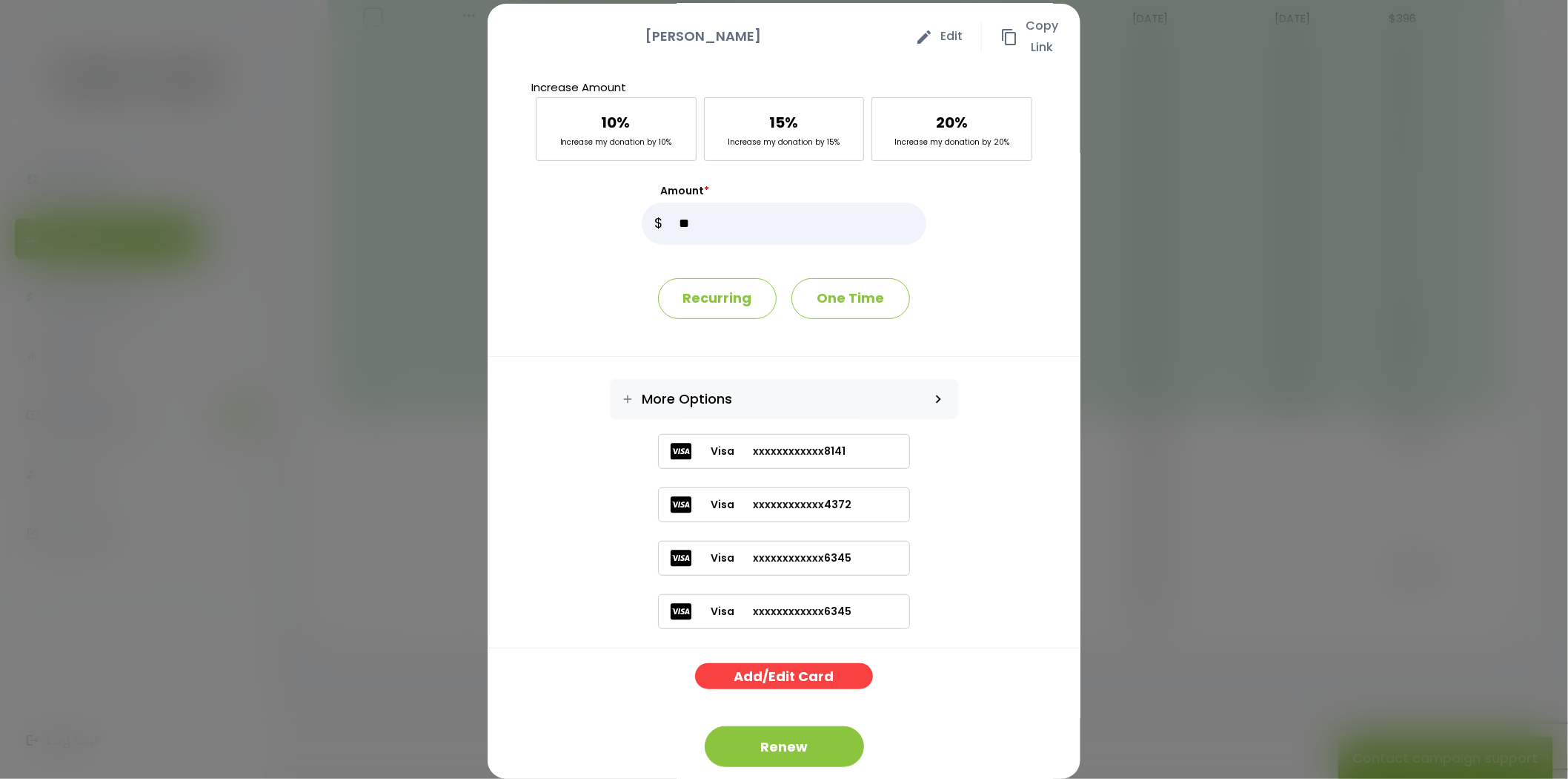
scroll to position [61, 0]
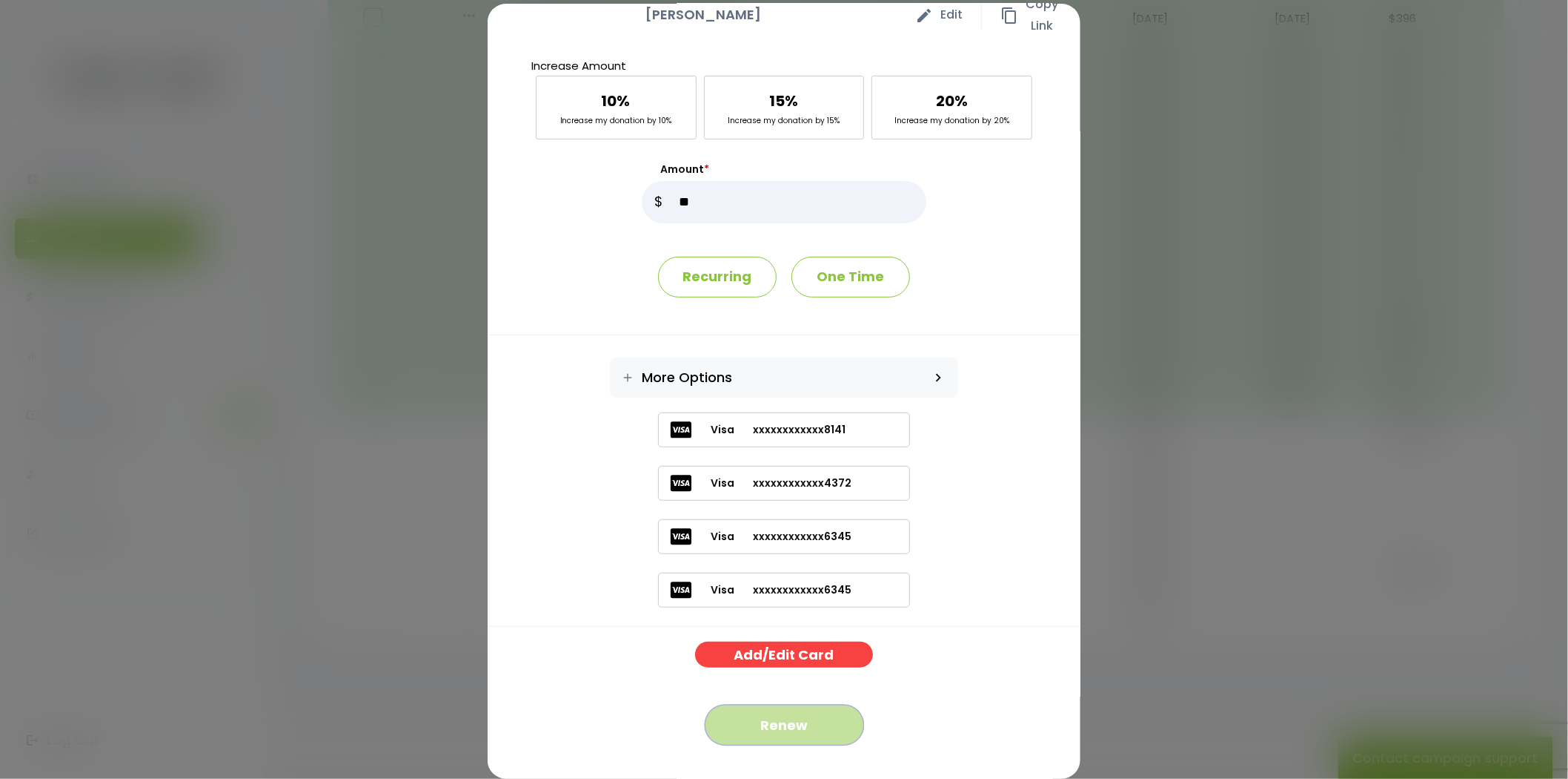
click at [781, 715] on button "Renew" at bounding box center [784, 725] width 159 height 40
click at [772, 721] on button "Renew" at bounding box center [784, 725] width 159 height 40
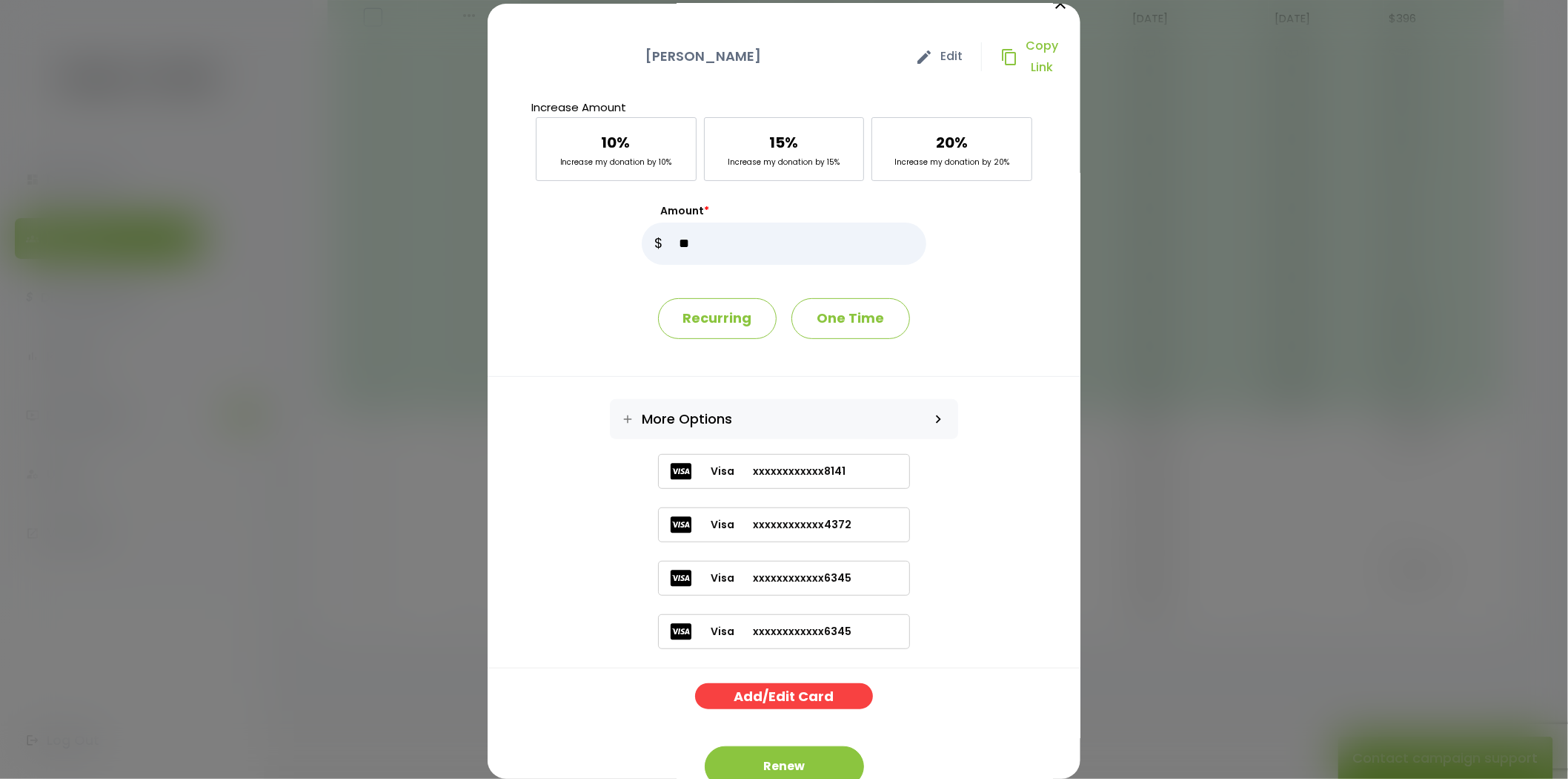
scroll to position [0, 0]
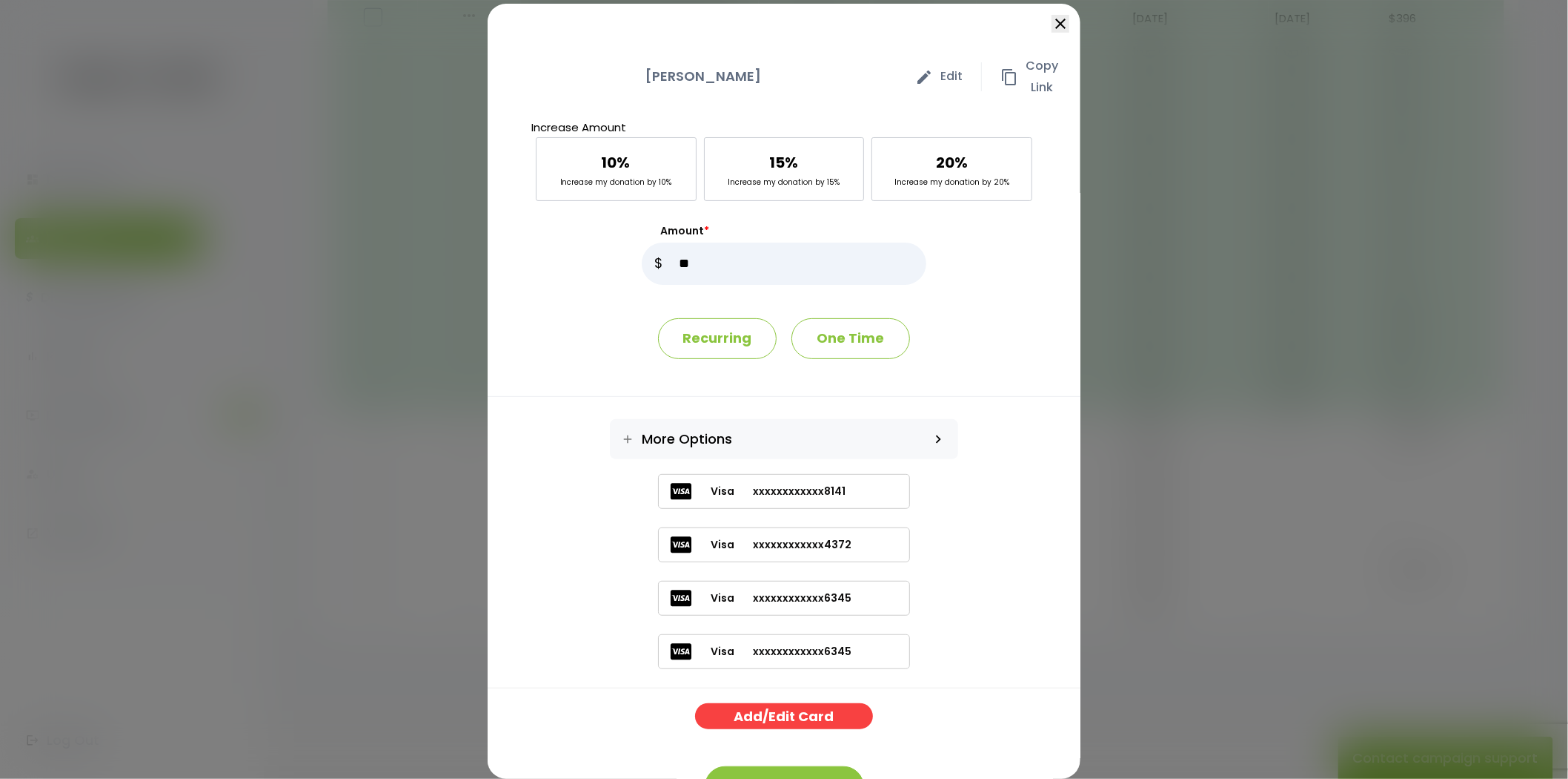
click at [1053, 31] on icon "close" at bounding box center [1060, 23] width 18 height 18
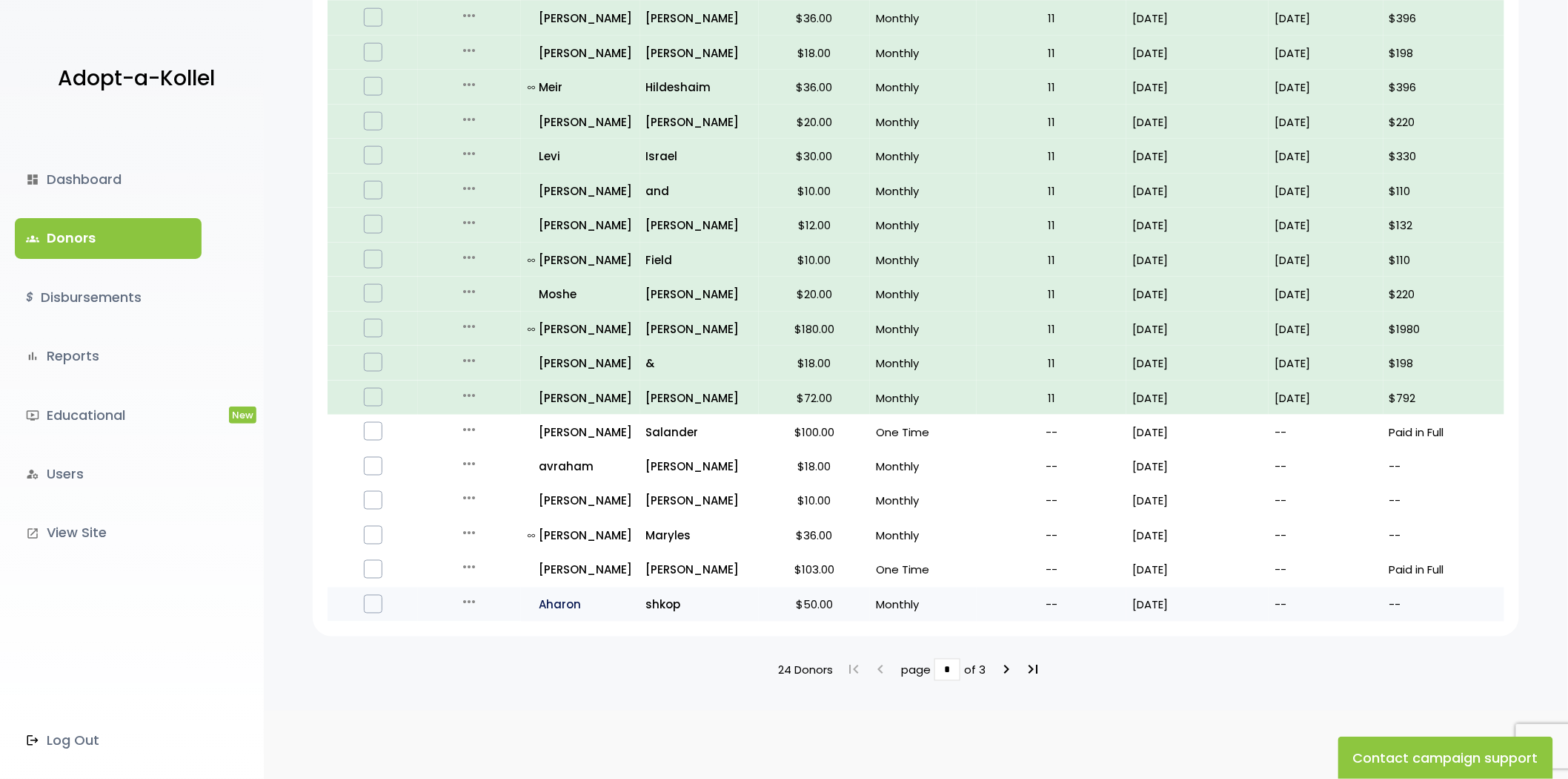
click at [557, 595] on p "all_inclusive Aharon" at bounding box center [581, 605] width 106 height 20
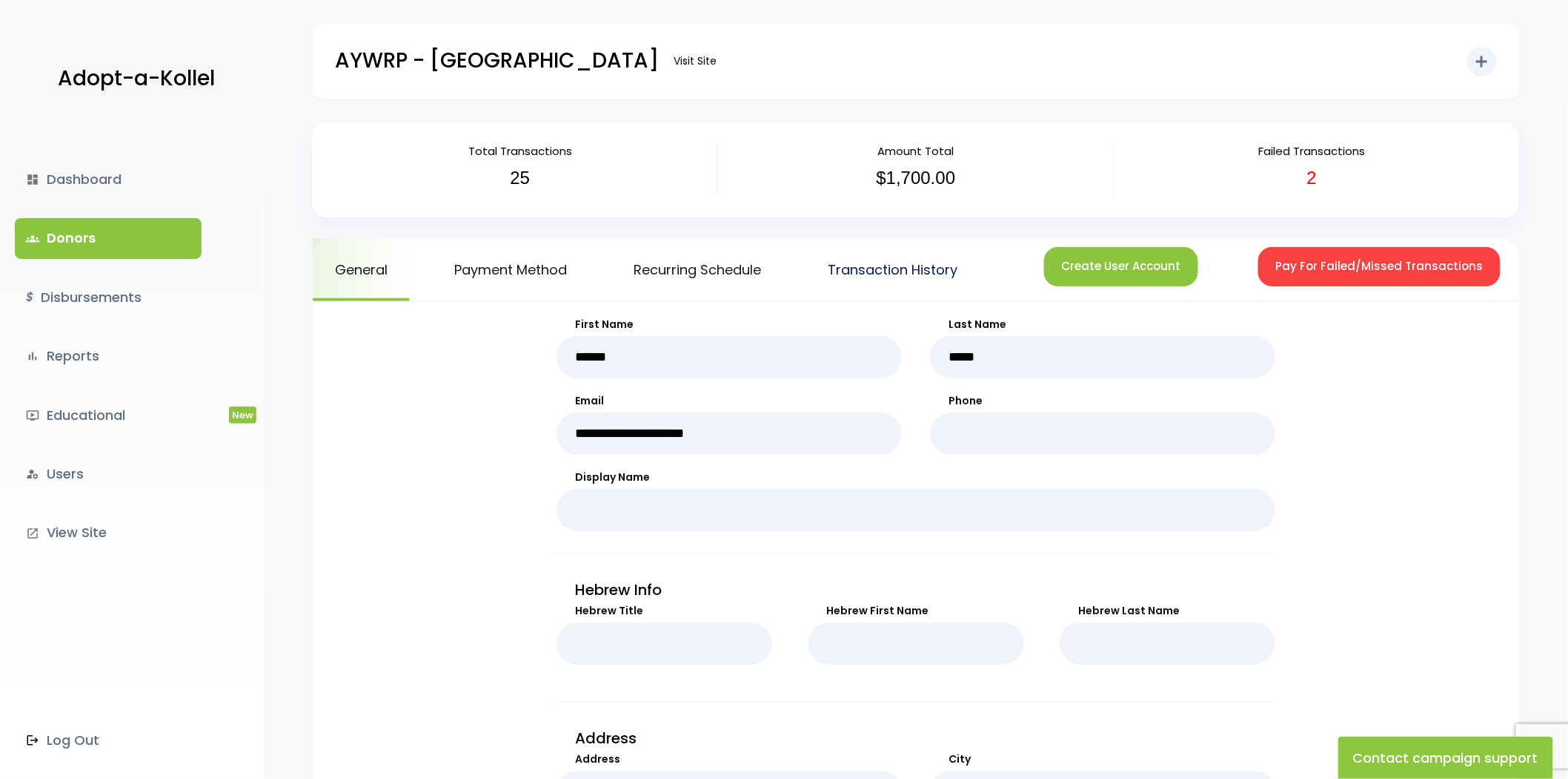
click at [929, 290] on link "Transaction History" at bounding box center [893, 269] width 174 height 63
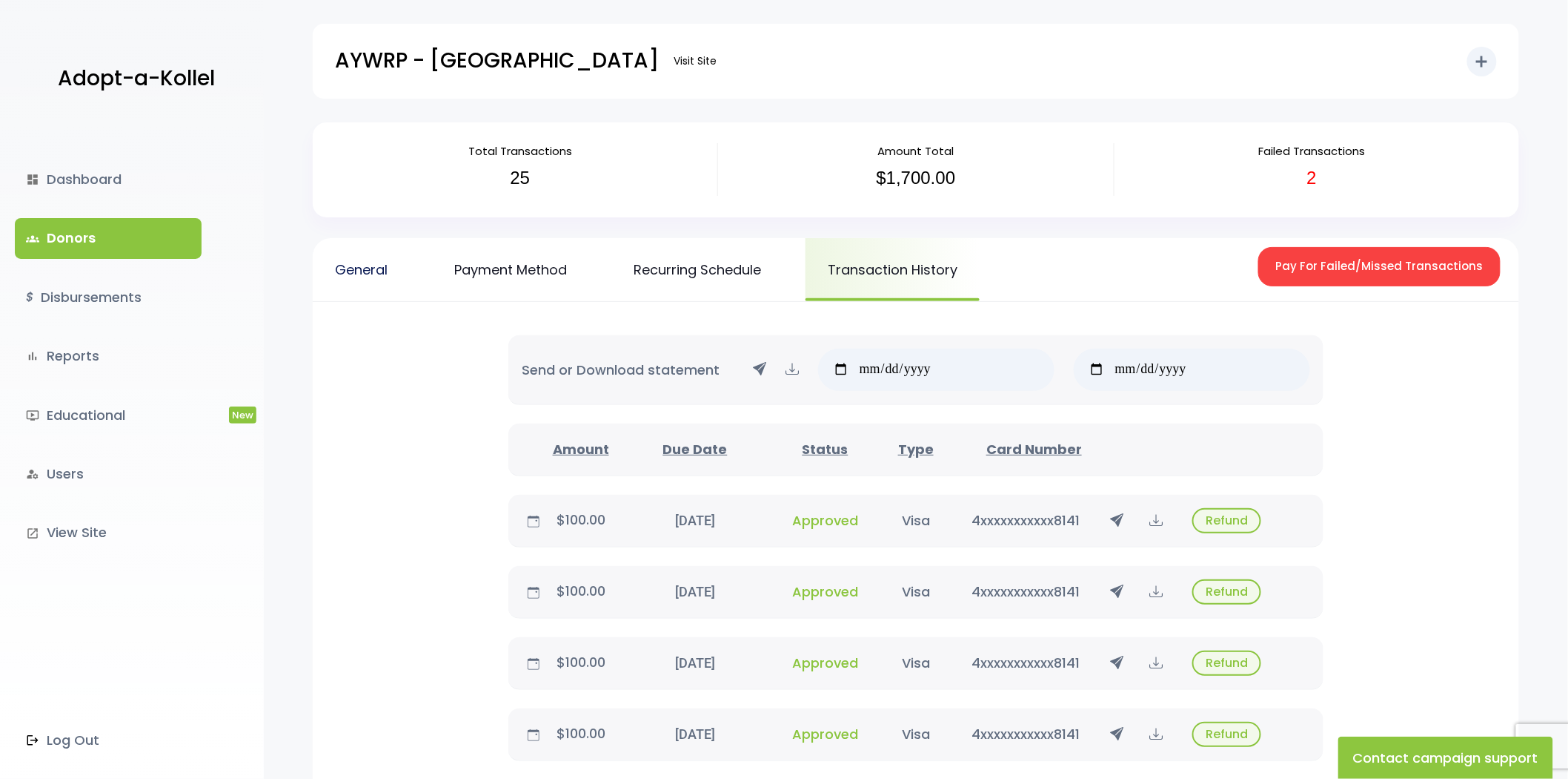
click at [316, 280] on link "General" at bounding box center [361, 269] width 97 height 63
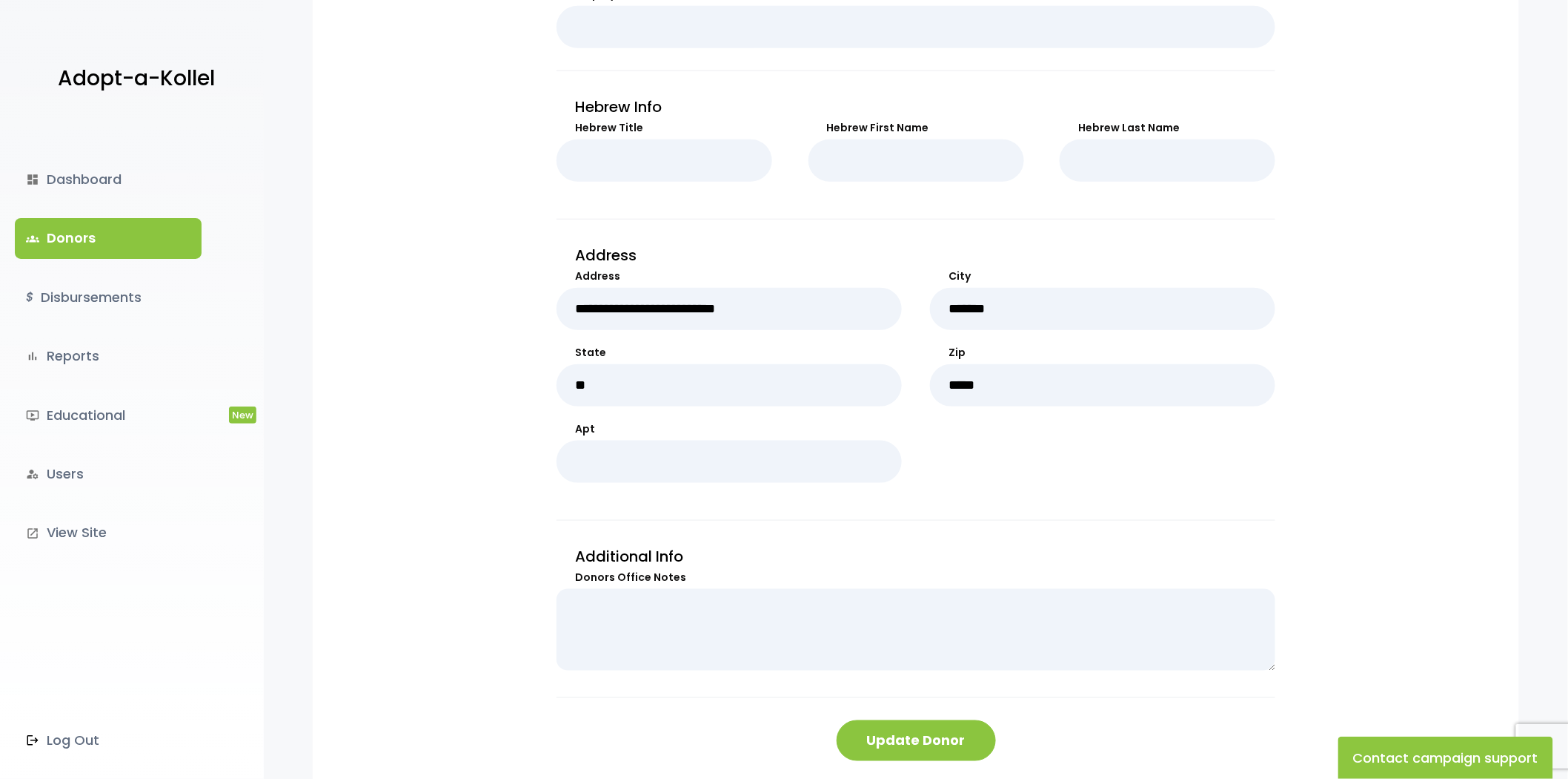
scroll to position [240, 0]
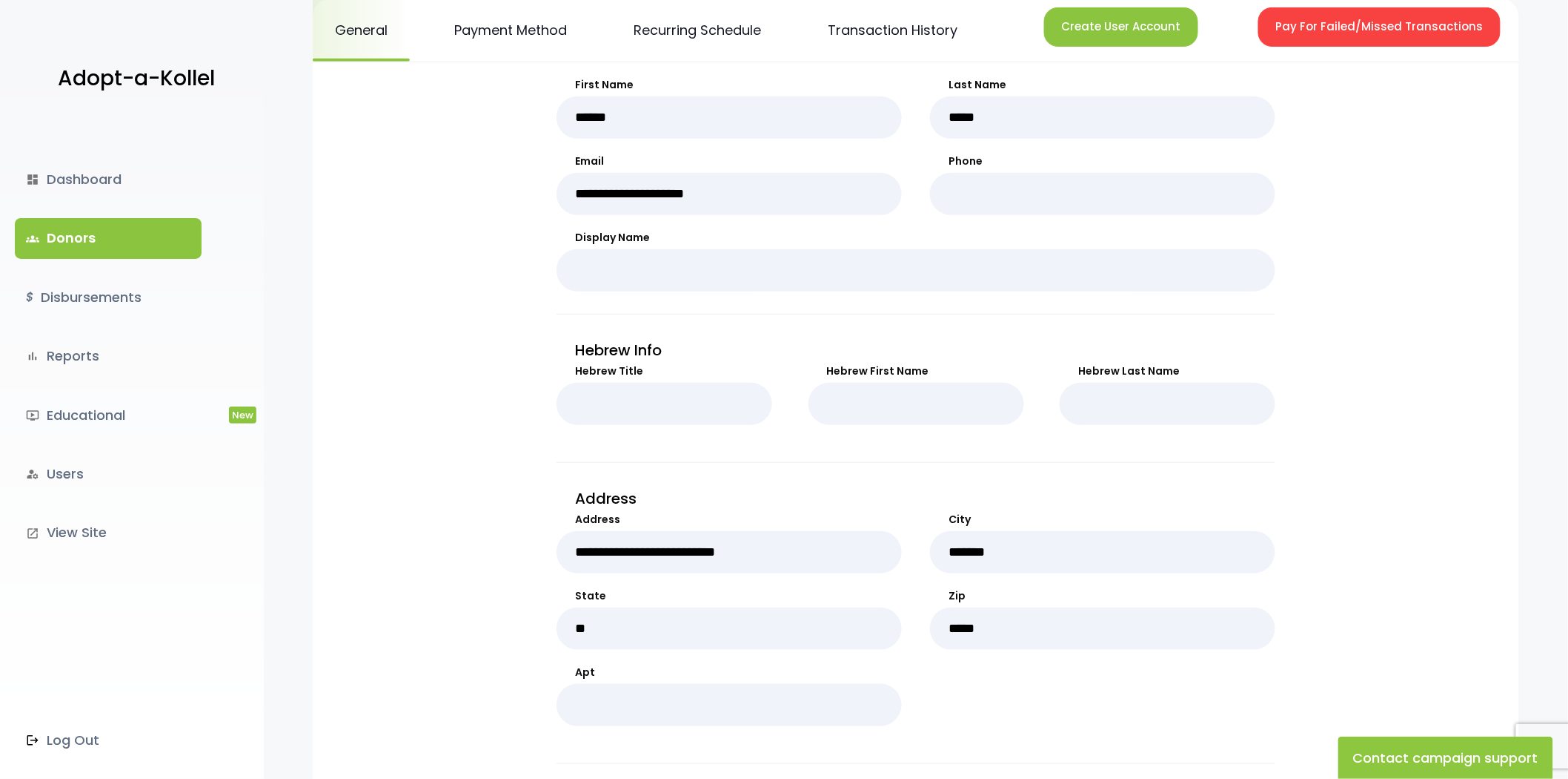
click at [159, 237] on link "groups Donors" at bounding box center [108, 237] width 187 height 40
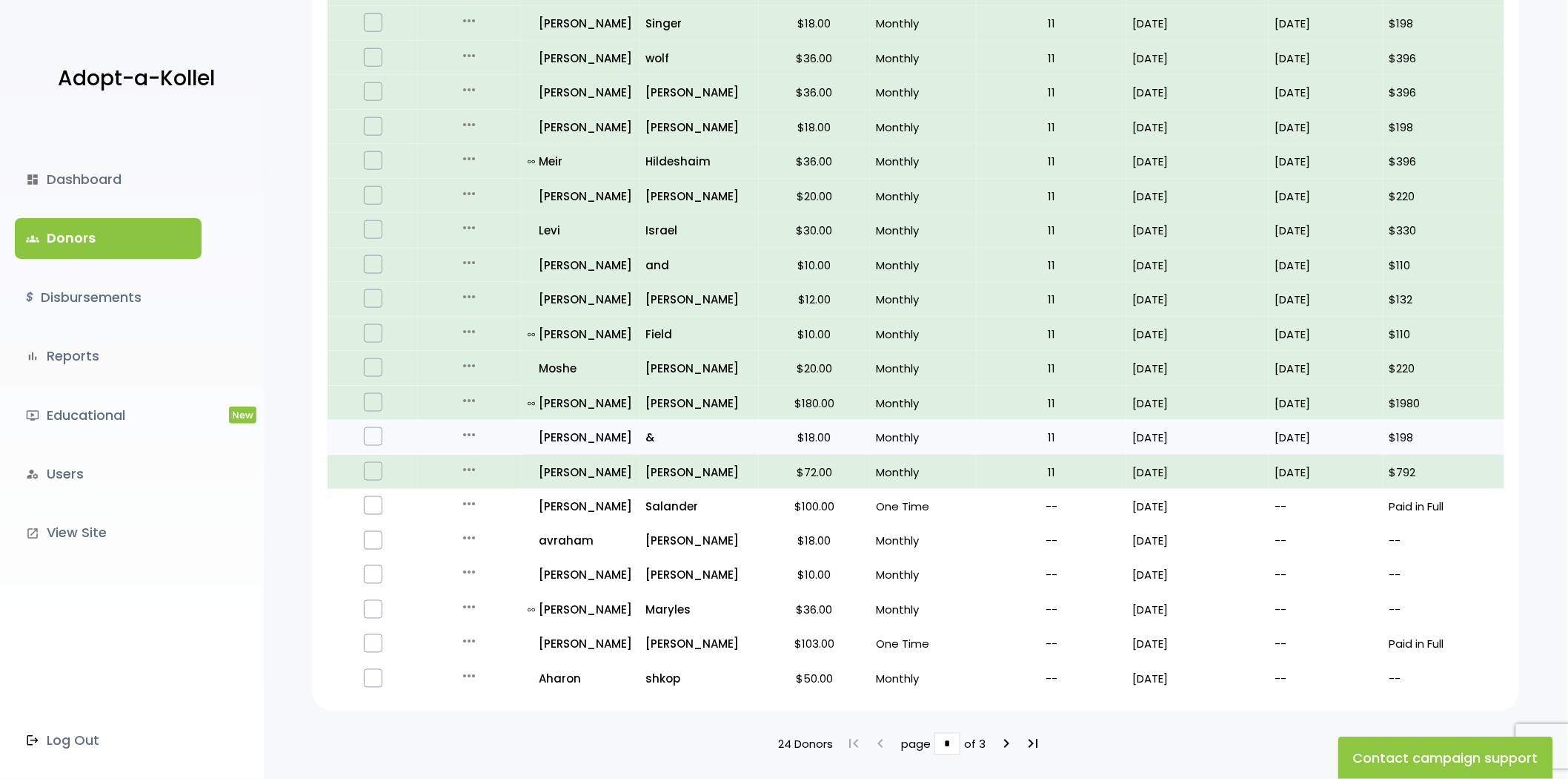
scroll to position [738, 0]
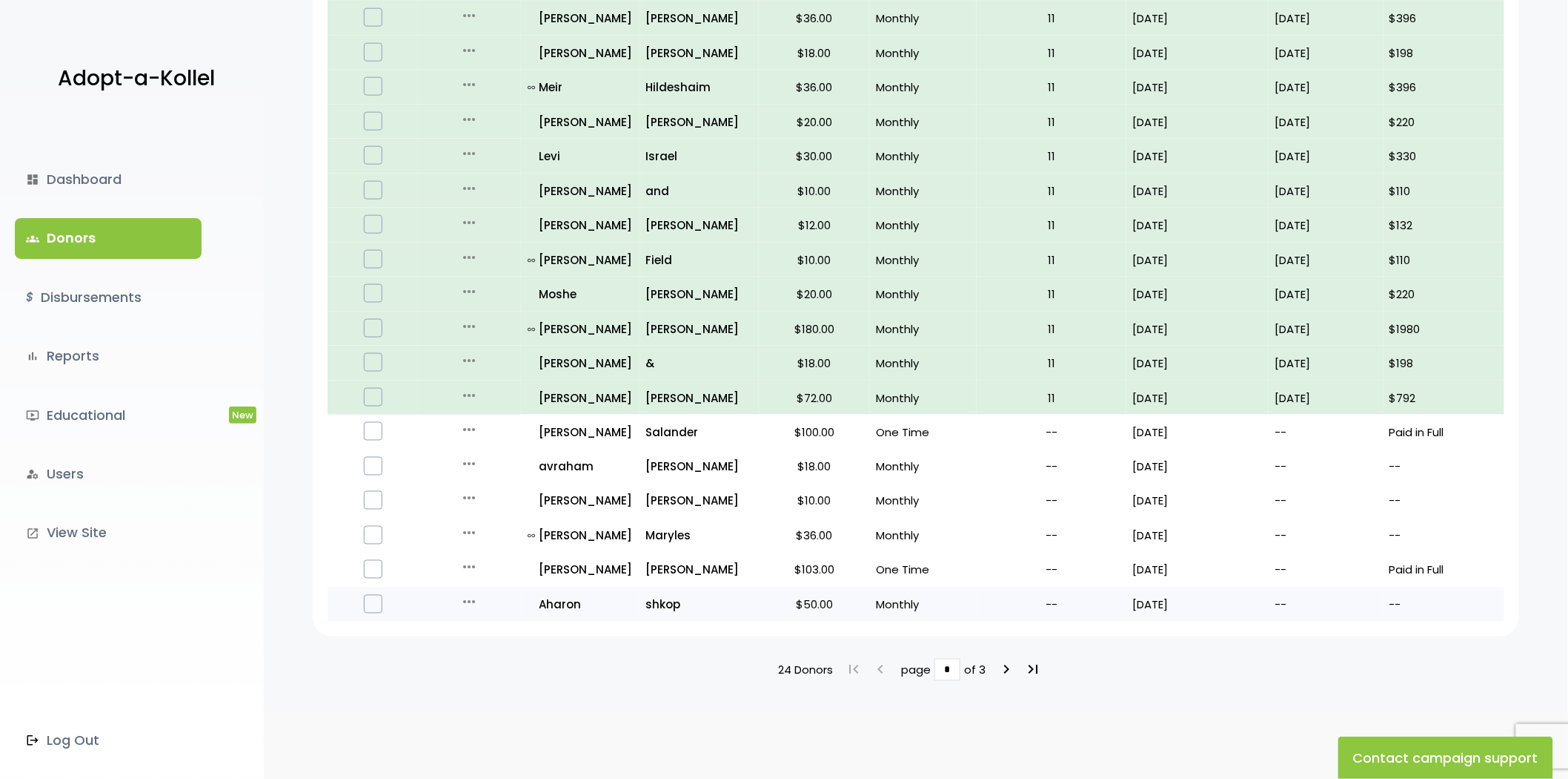
click at [465, 593] on icon "more_horiz" at bounding box center [469, 602] width 18 height 18
click at [489, 651] on button "Quick Renew" at bounding box center [481, 668] width 124 height 36
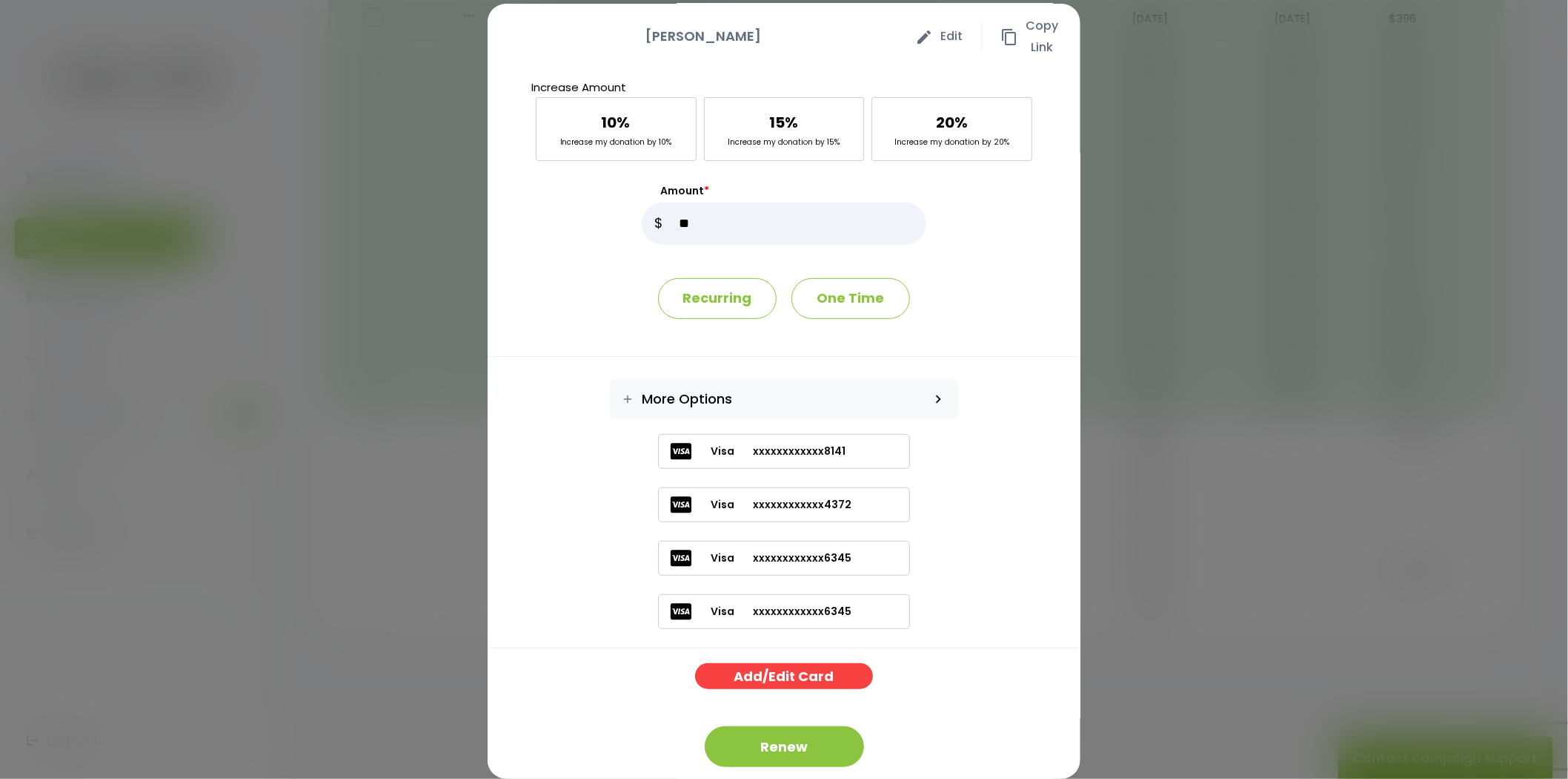
scroll to position [61, 0]
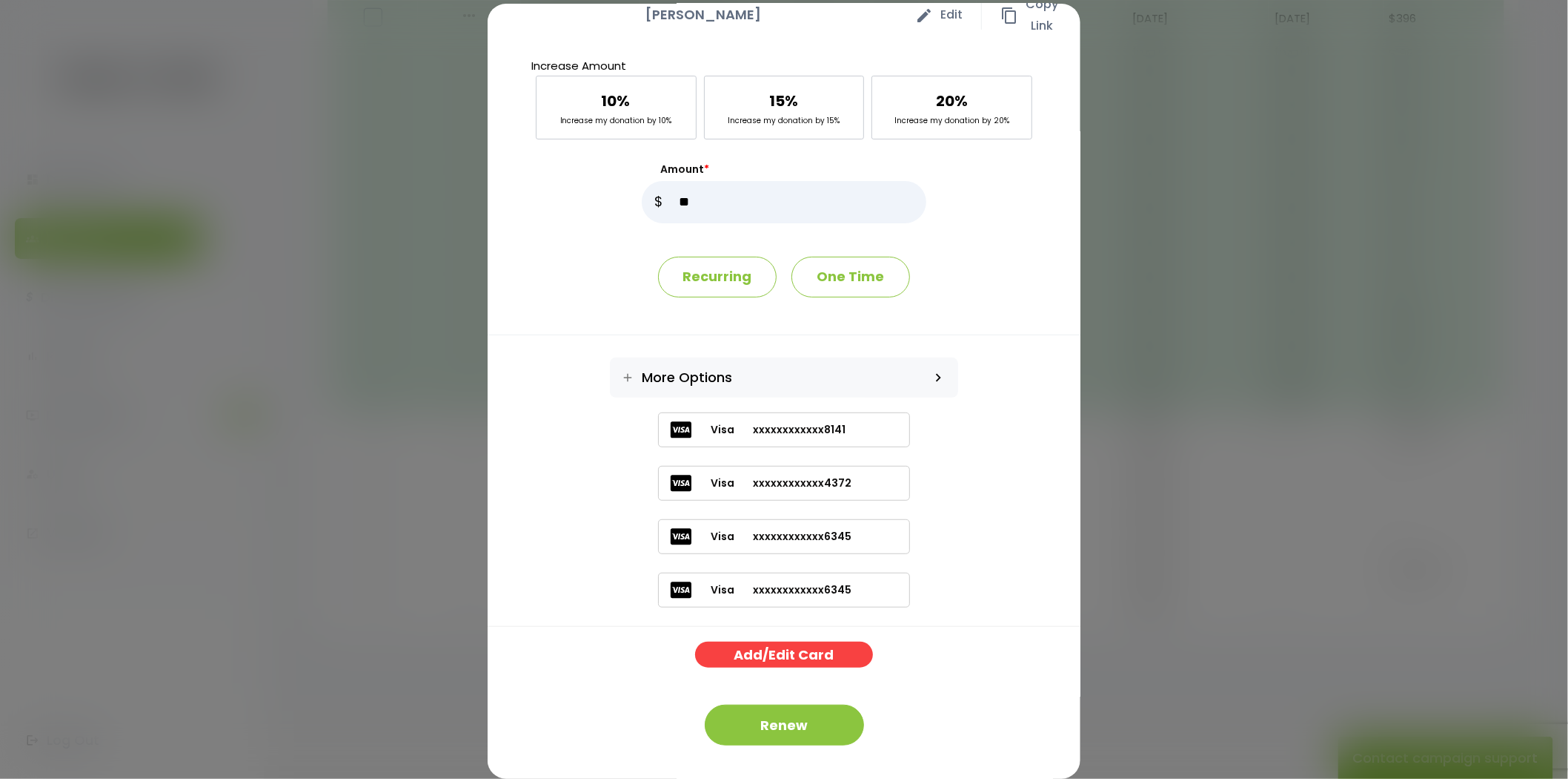
click at [777, 470] on label "Visa xxxxxxxxxxxx4372" at bounding box center [784, 482] width 252 height 35
click at [775, 730] on button "Renew" at bounding box center [784, 725] width 159 height 40
click at [815, 718] on button "Renew" at bounding box center [784, 725] width 159 height 40
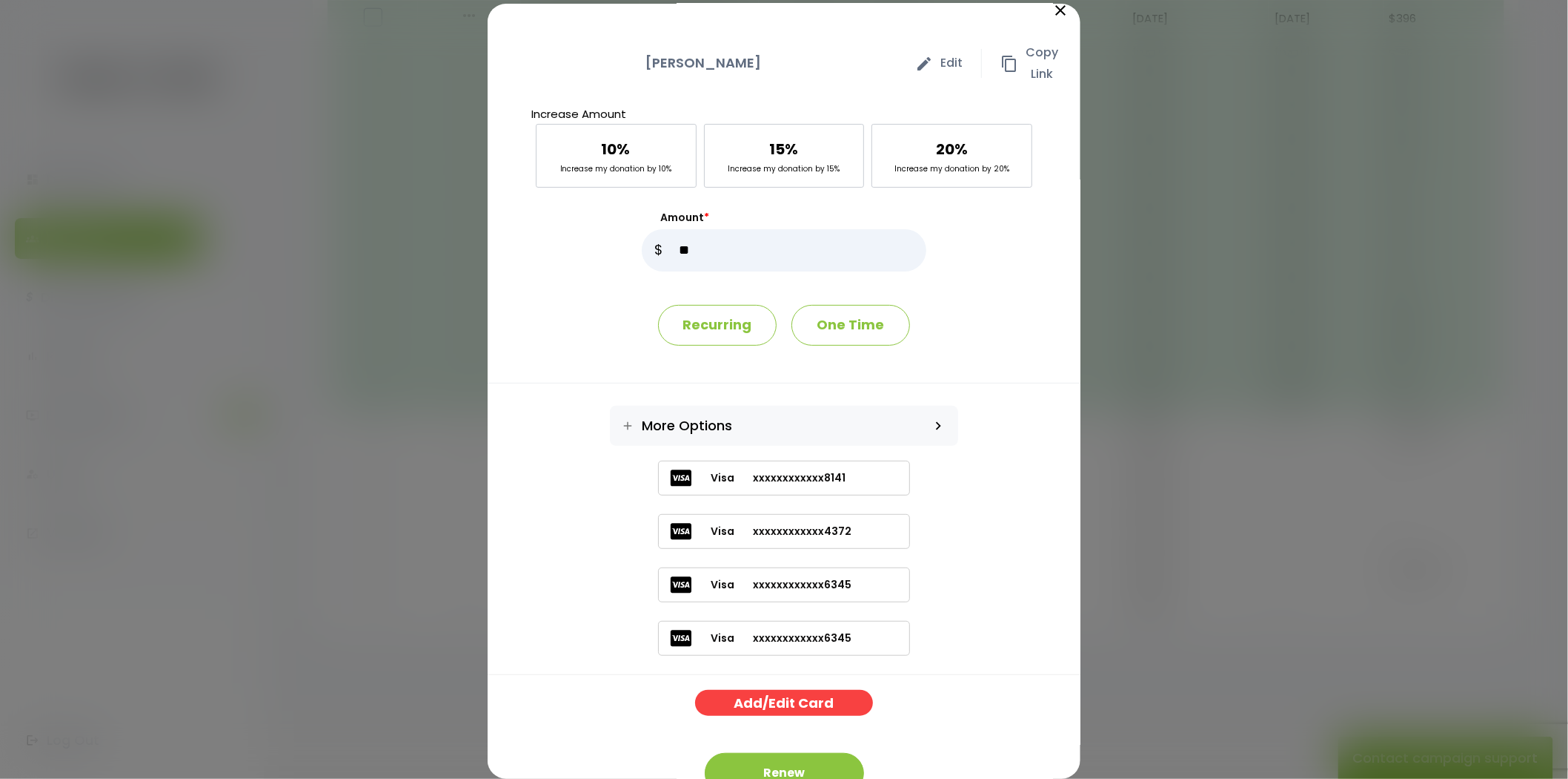
scroll to position [0, 0]
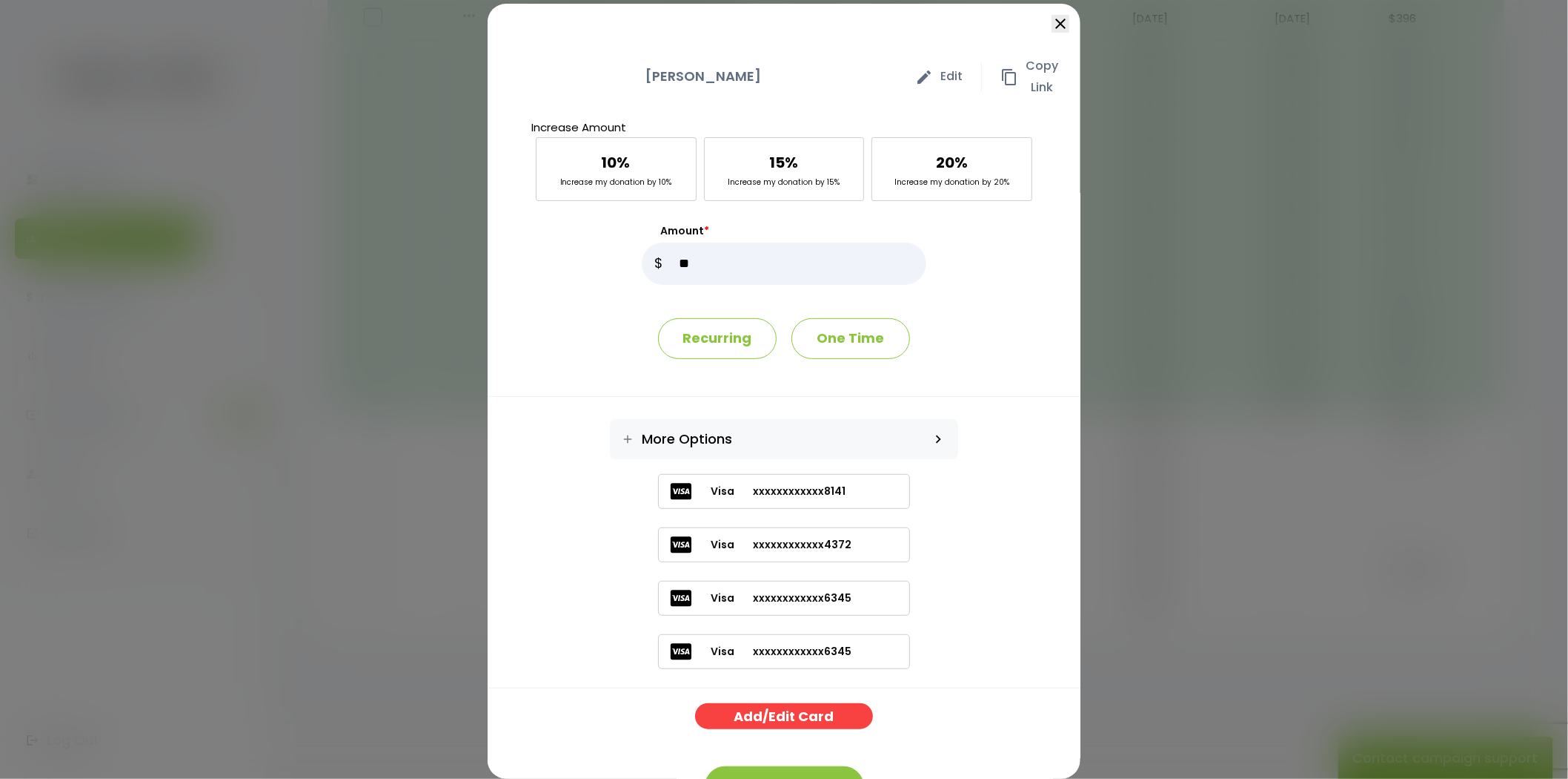
click at [1052, 32] on icon "close" at bounding box center [1060, 23] width 18 height 18
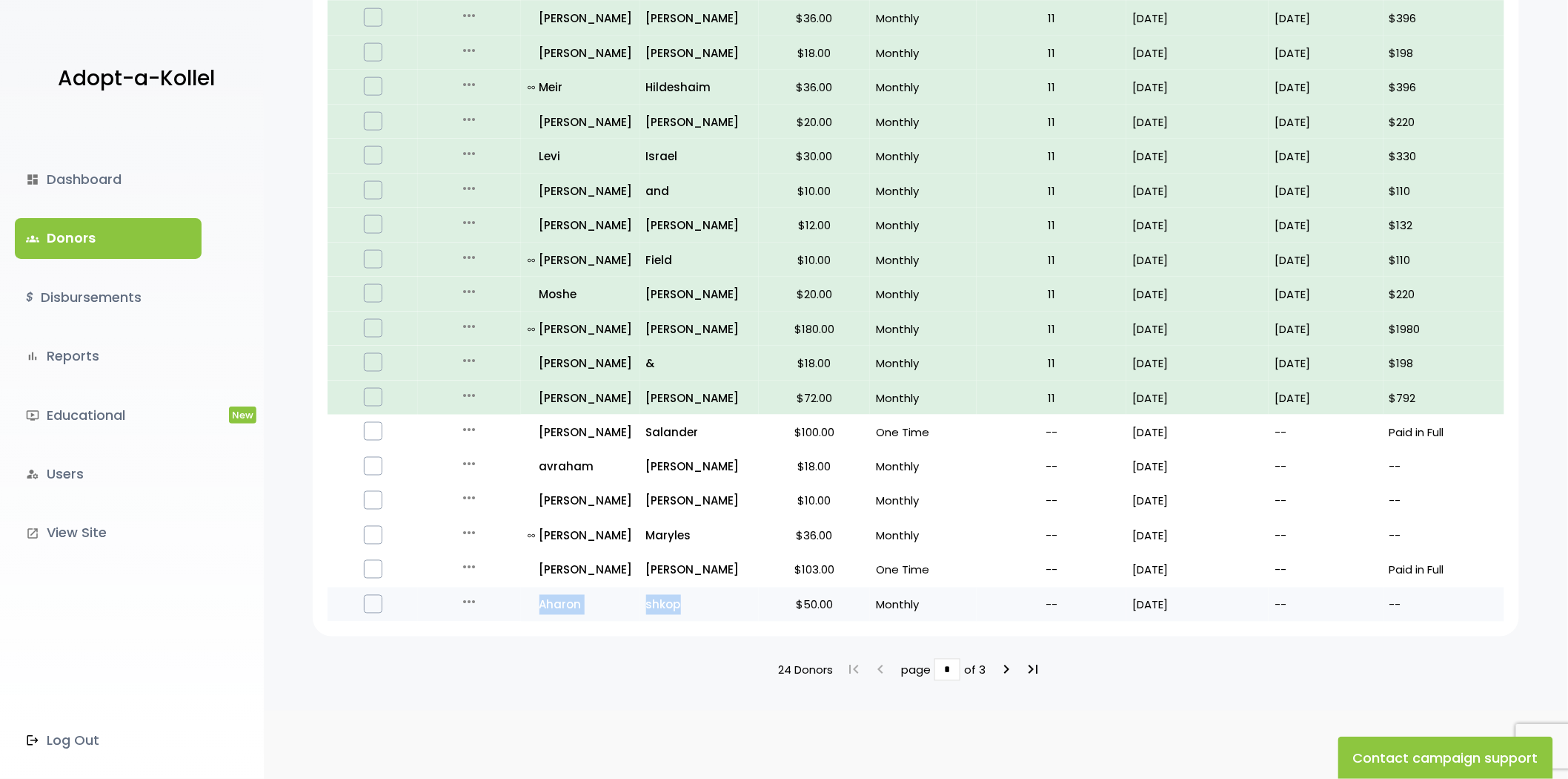
drag, startPoint x: 508, startPoint y: 598, endPoint x: 691, endPoint y: 598, distance: 183.0
click at [691, 598] on tr "more_horiz Edit Quick Renew all_inclusive Aharon shkop $50.00 Monthly -- 08/01/…" at bounding box center [915, 605] width 1177 height 35
copy tr "all_inclusive Aharon shkop"
drag, startPoint x: 569, startPoint y: 638, endPoint x: 606, endPoint y: 636, distance: 37.1
click at [569, 638] on div "**********" at bounding box center [915, 47] width 1304 height 1326
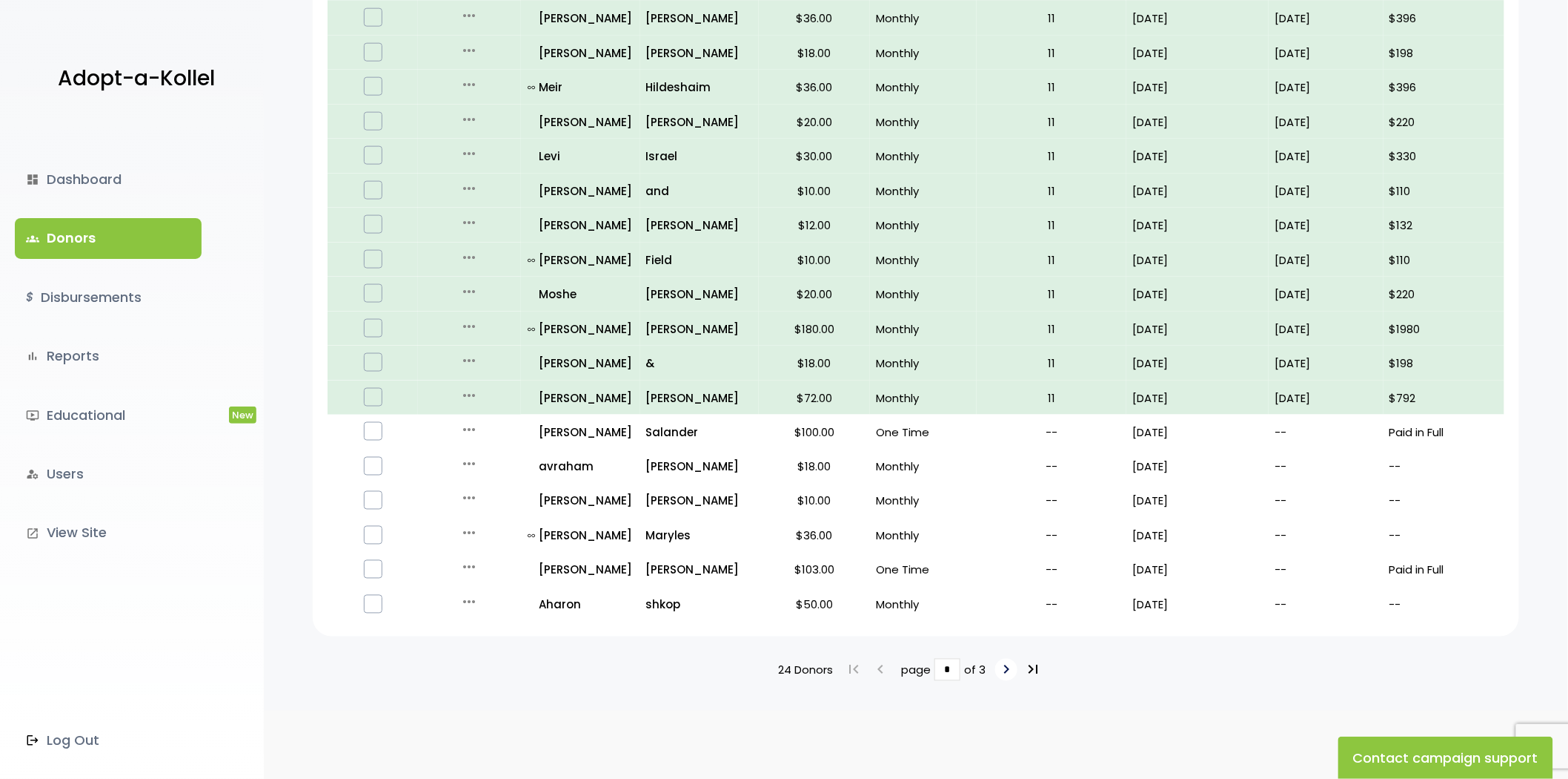
click at [1003, 666] on icon "keyboard_arrow_right" at bounding box center [1006, 669] width 18 height 18
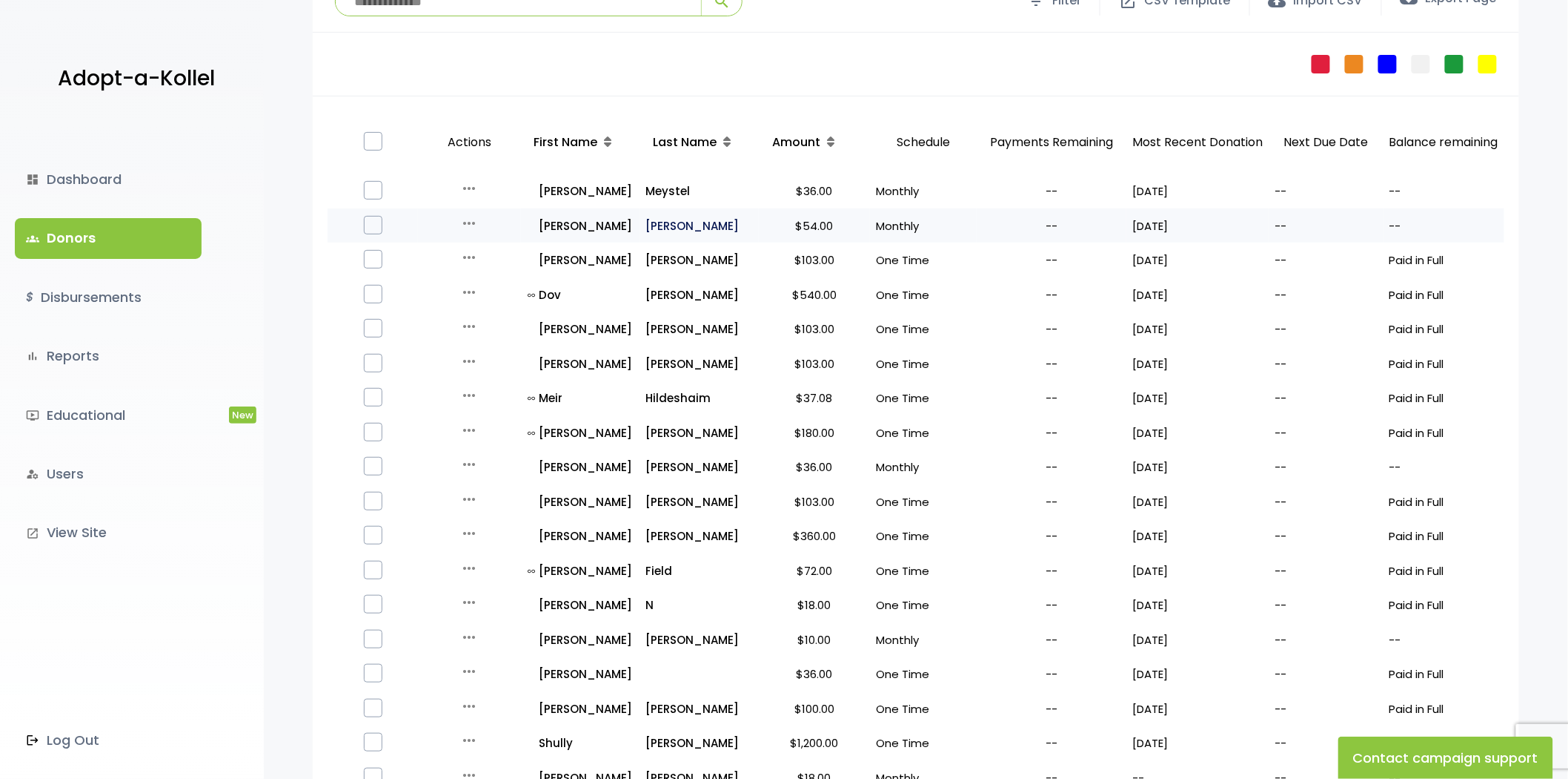
scroll to position [165, 0]
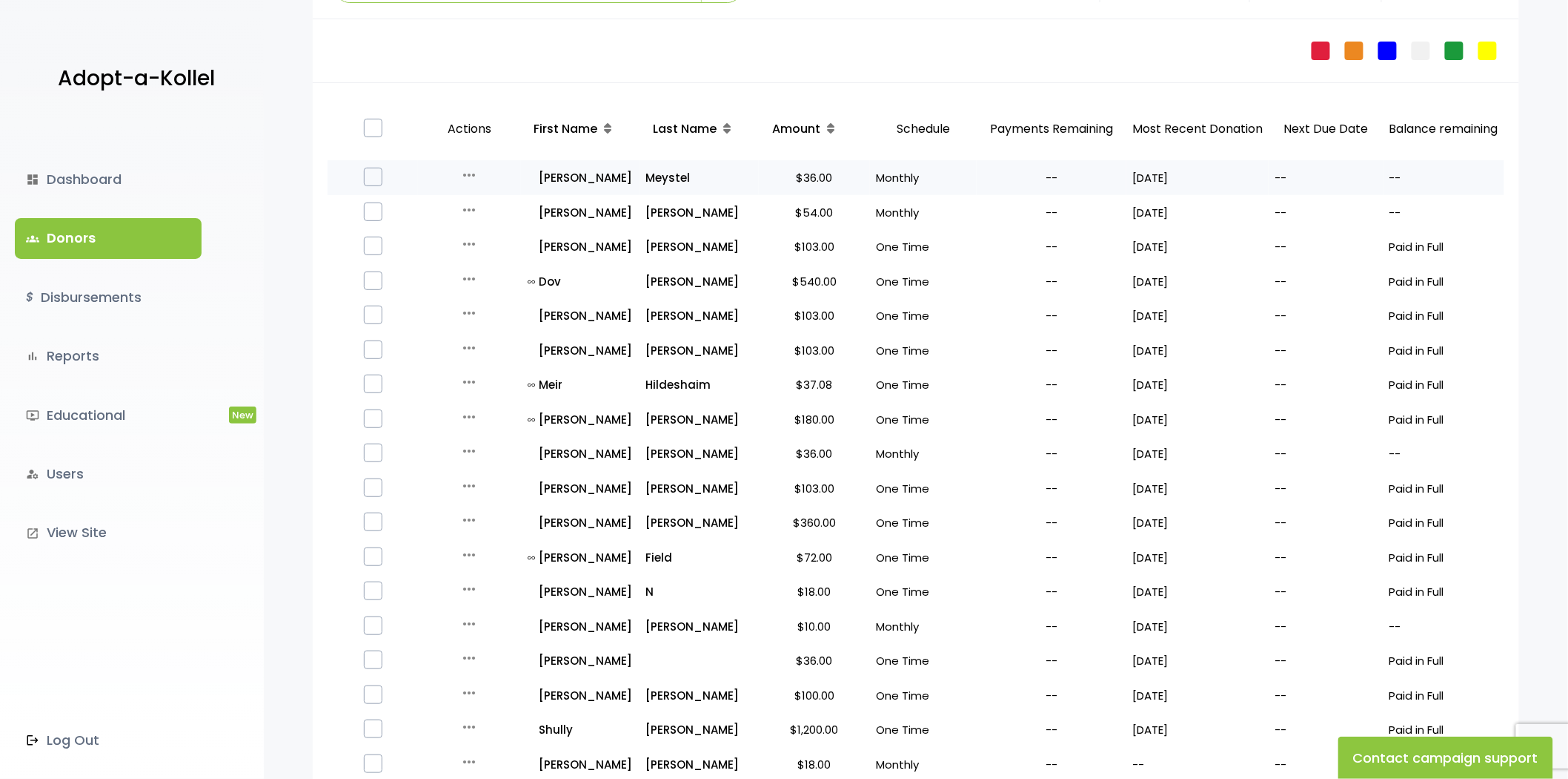
click at [467, 178] on icon "more_horiz" at bounding box center [469, 174] width 18 height 18
click at [470, 230] on button "Quick Renew" at bounding box center [481, 241] width 124 height 36
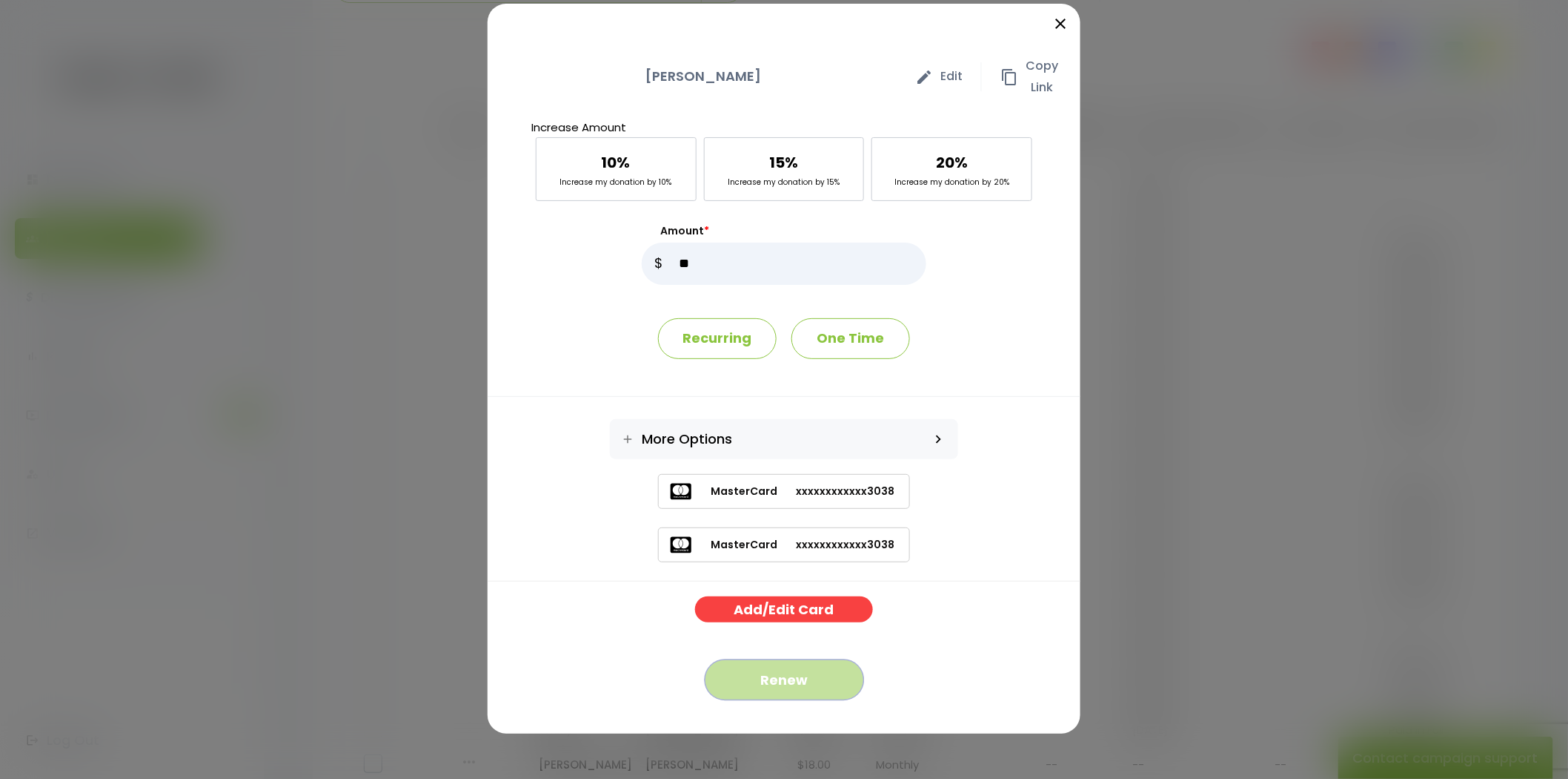
click at [784, 668] on button "Renew" at bounding box center [784, 679] width 159 height 40
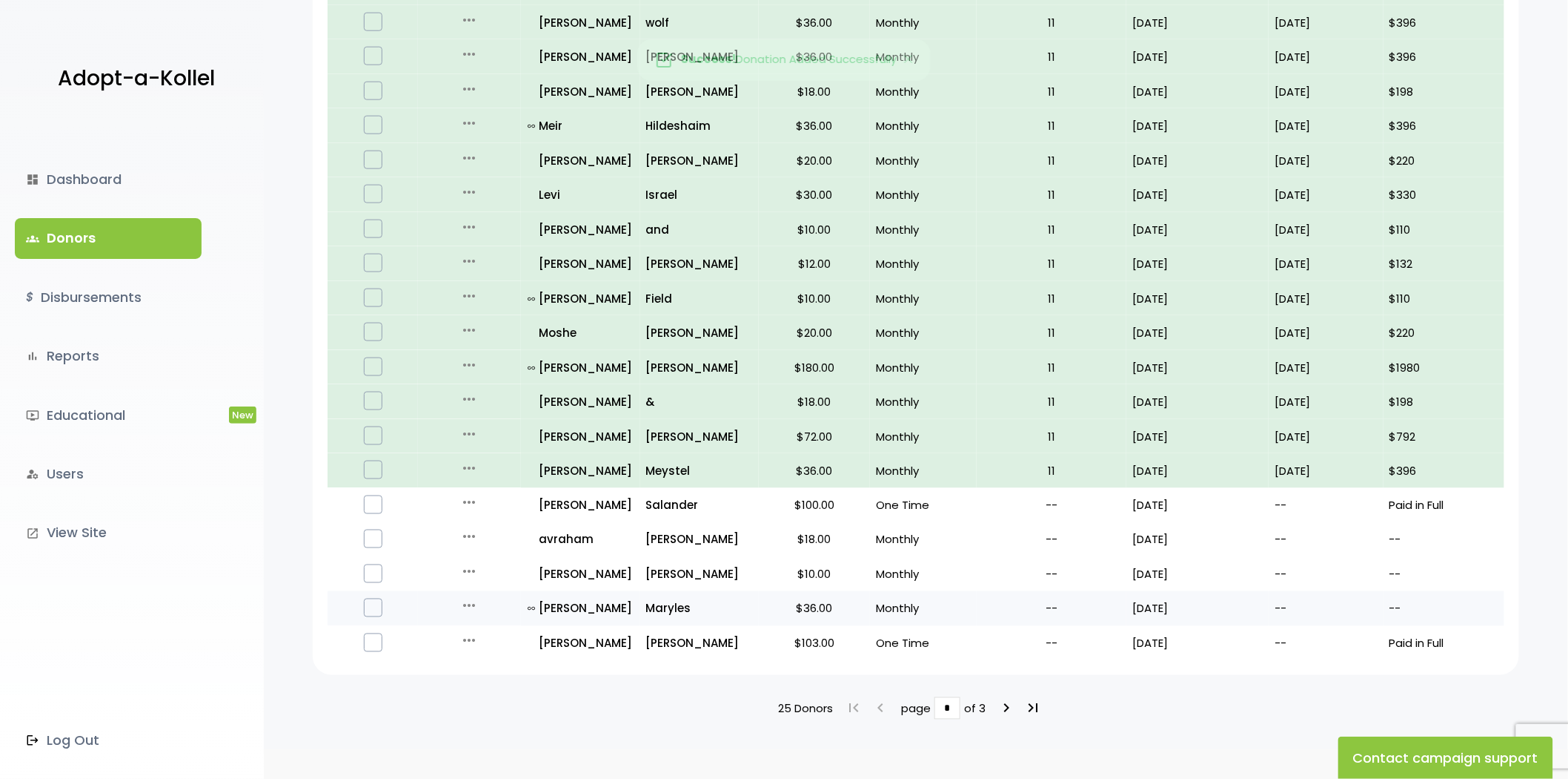
scroll to position [738, 0]
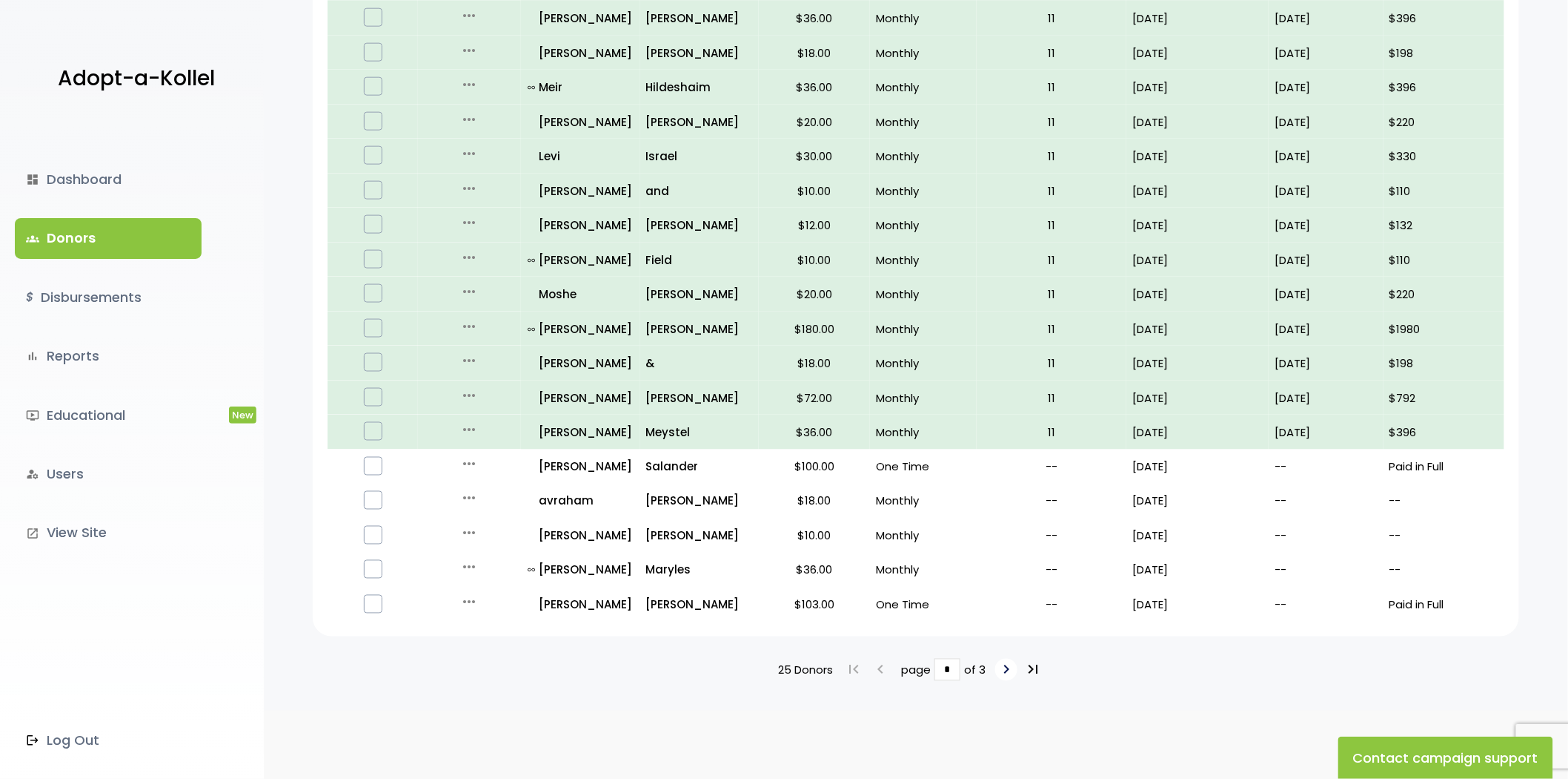
click at [1005, 662] on icon "keyboard_arrow_right" at bounding box center [1006, 669] width 18 height 18
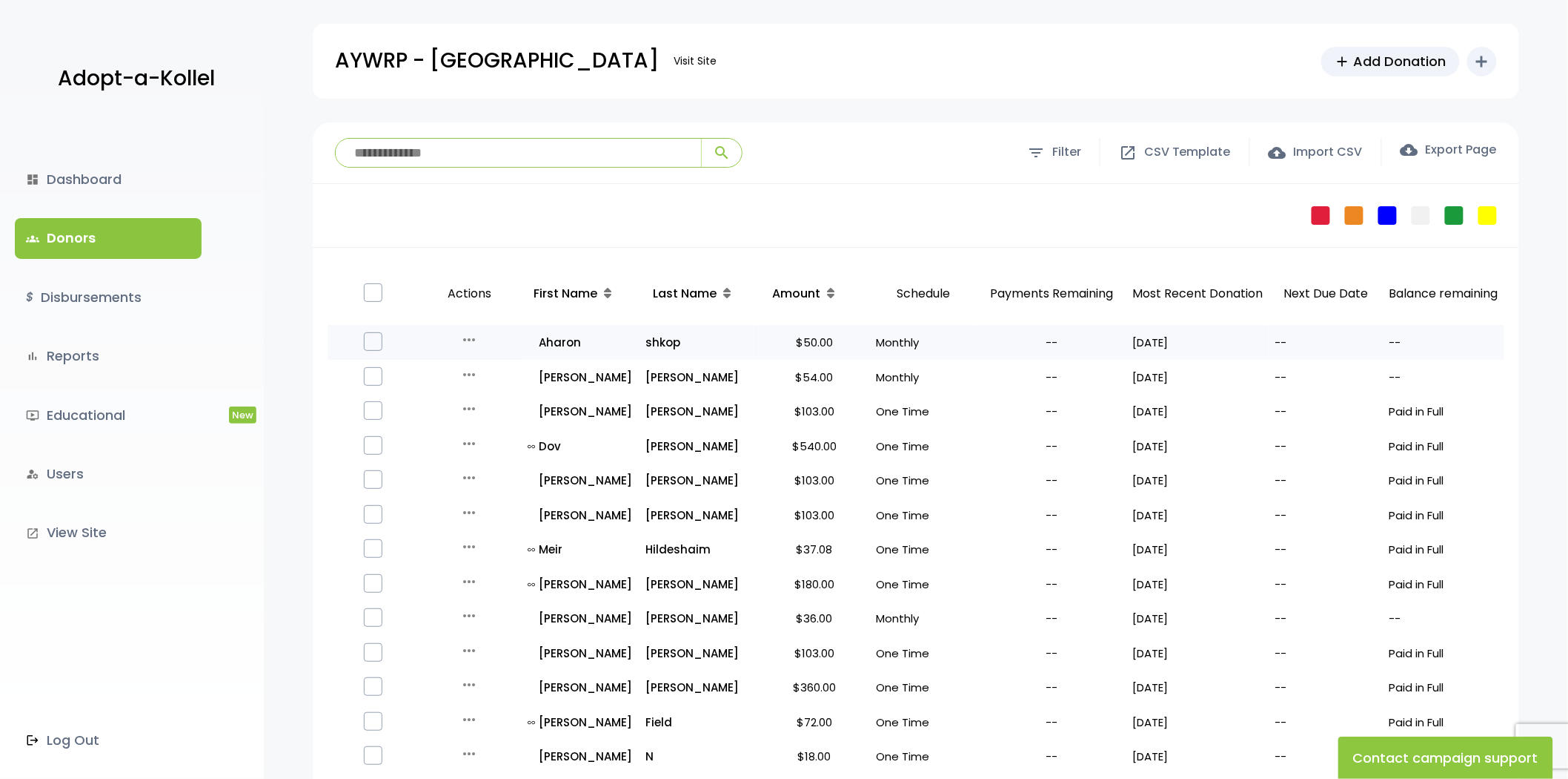
click at [462, 334] on icon "more_horiz" at bounding box center [469, 339] width 18 height 18
click at [478, 409] on button "Quick Renew" at bounding box center [481, 405] width 124 height 36
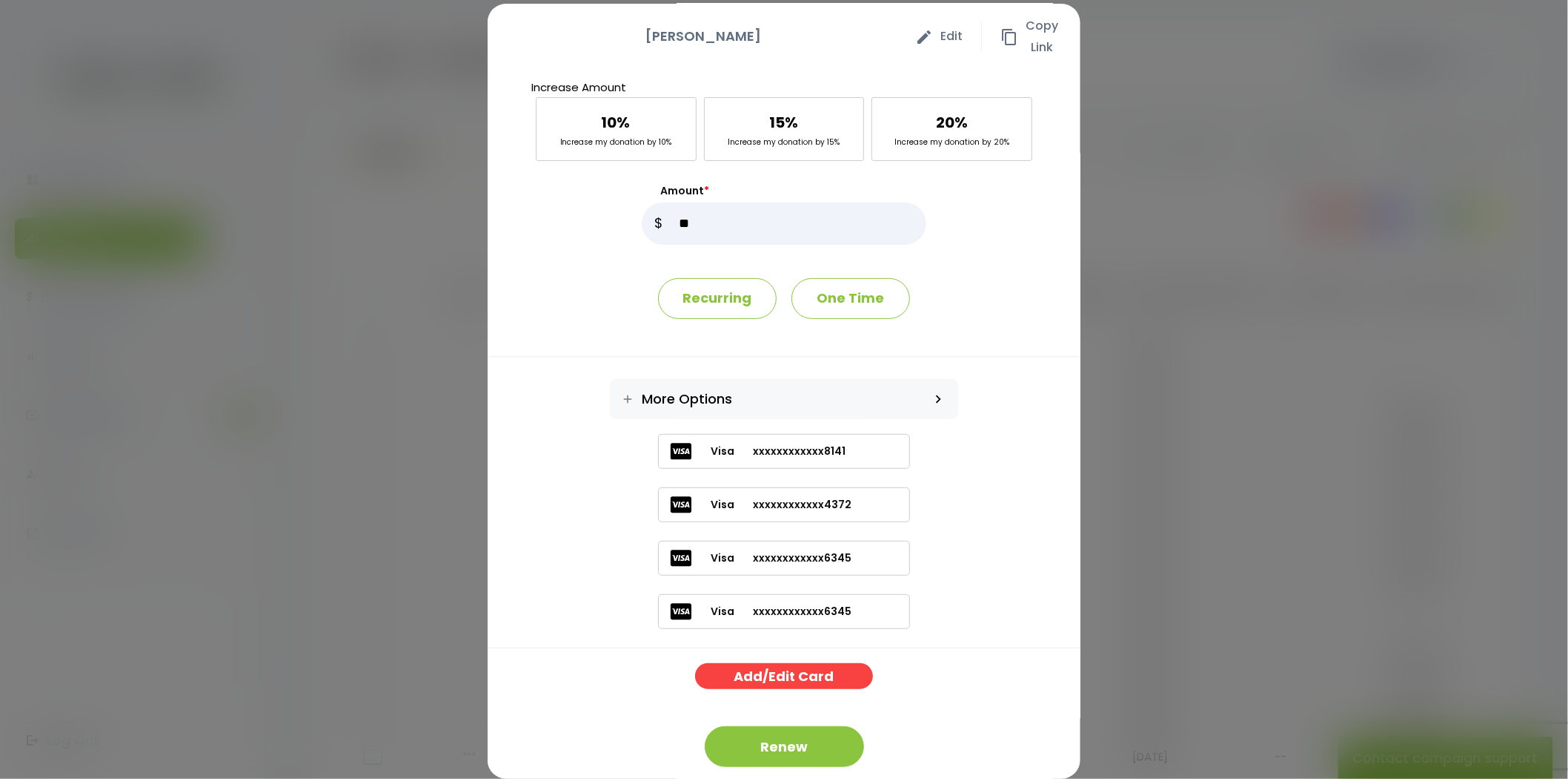
scroll to position [61, 0]
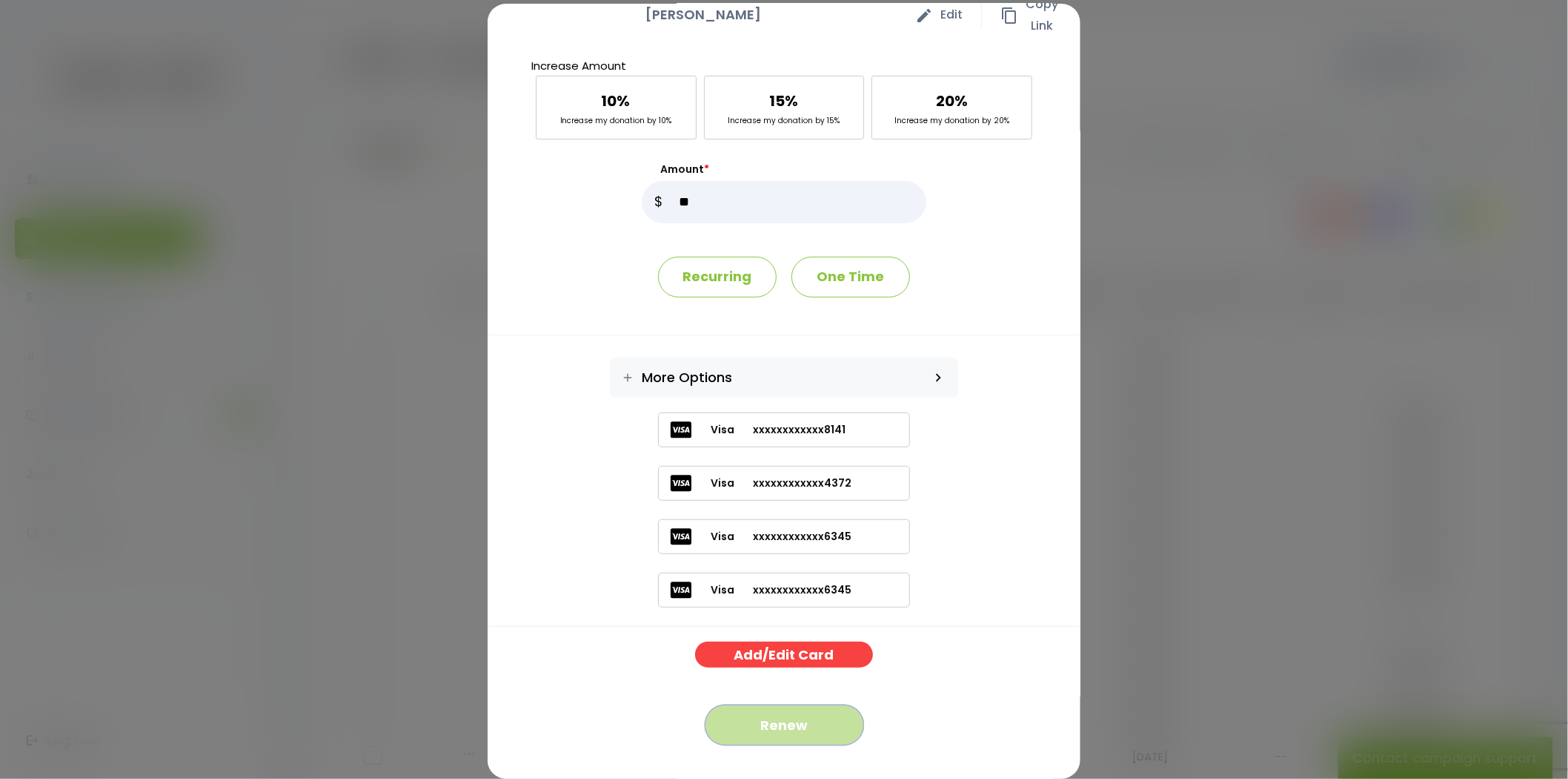
click at [767, 721] on button "Renew" at bounding box center [784, 725] width 159 height 40
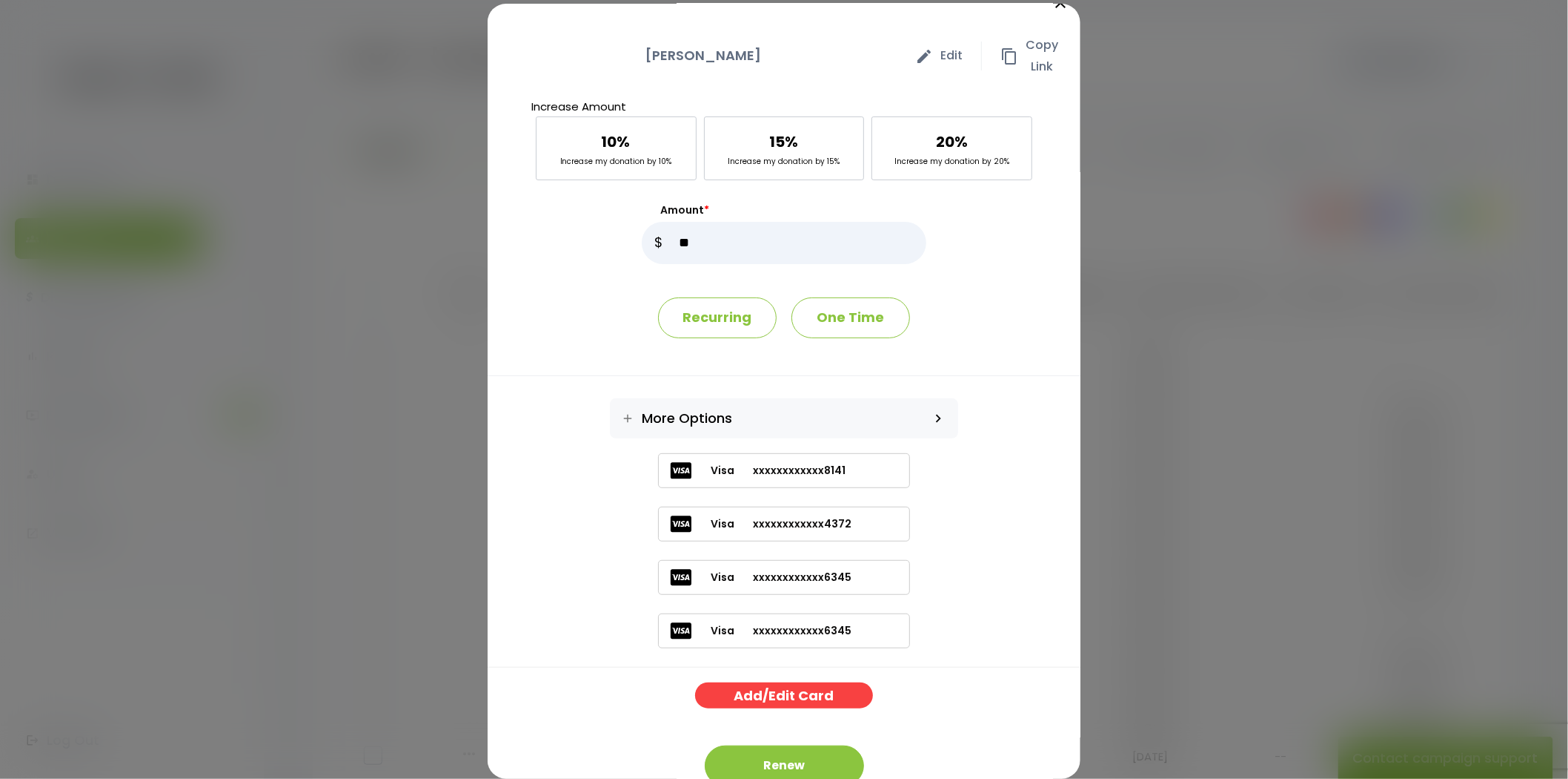
scroll to position [0, 0]
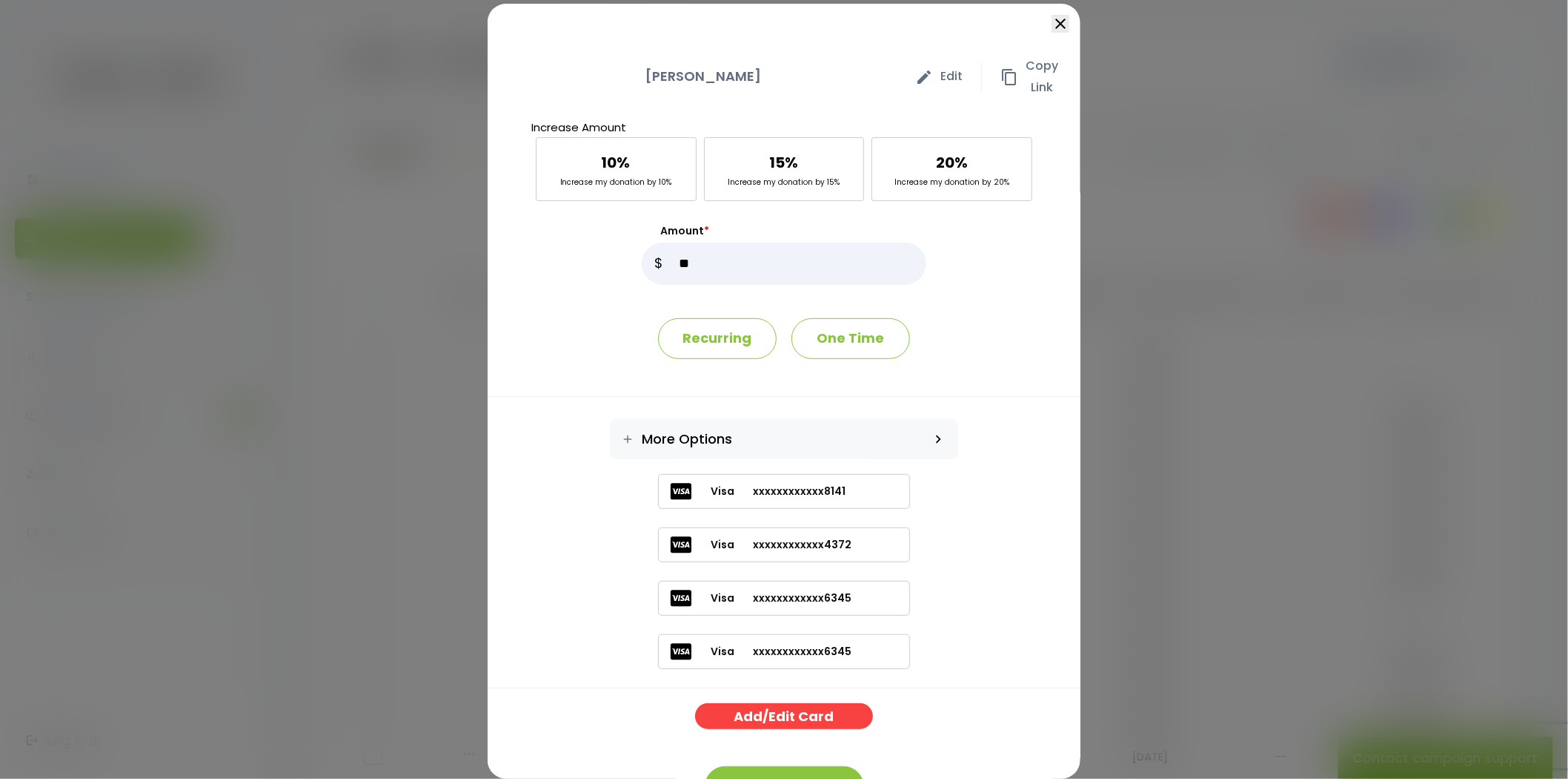
click at [1052, 23] on icon "close" at bounding box center [1060, 23] width 18 height 18
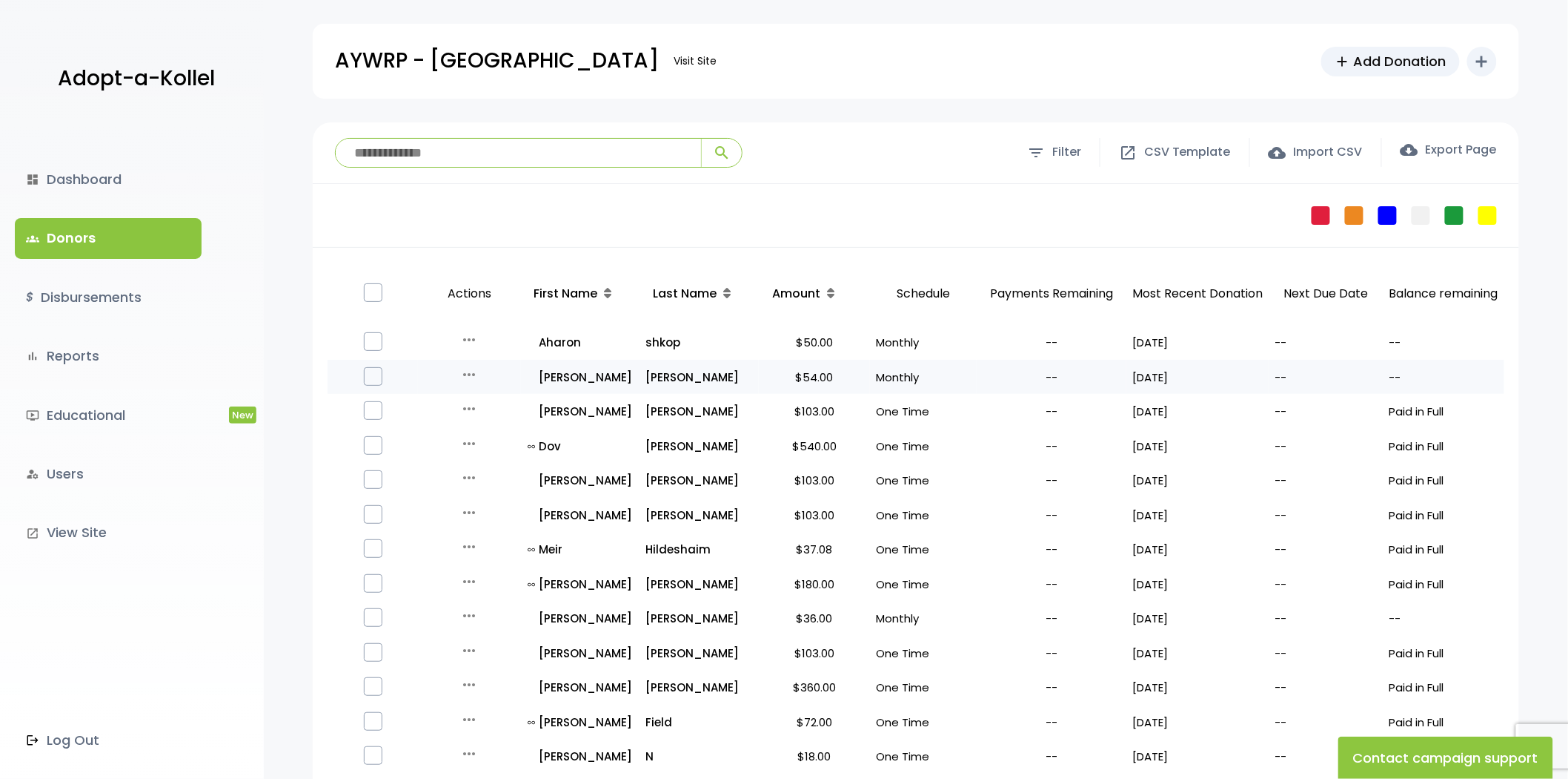
click at [463, 377] on icon "more_horiz" at bounding box center [469, 374] width 18 height 18
click at [472, 433] on button "Quick Renew" at bounding box center [481, 440] width 124 height 36
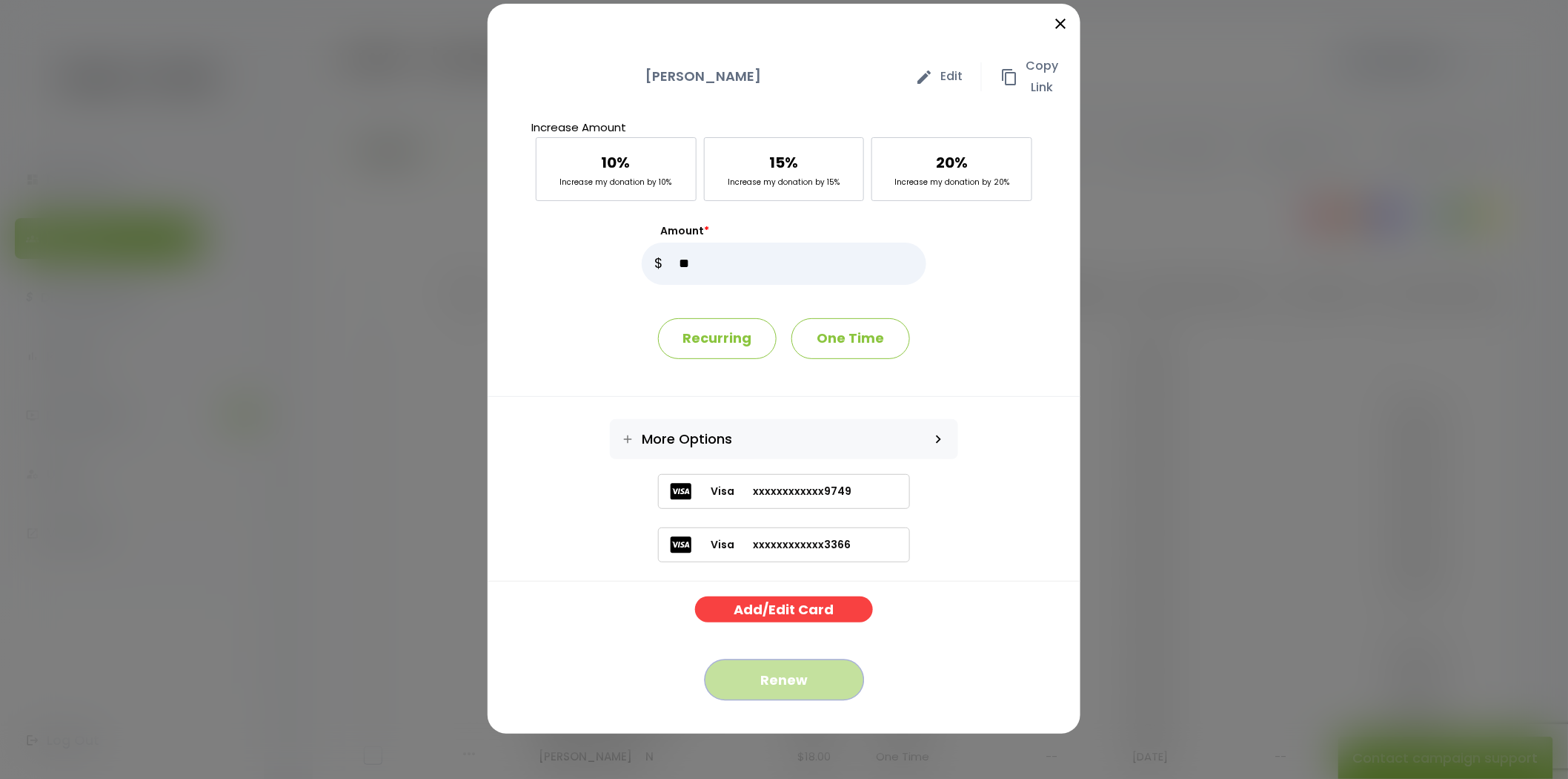
click at [796, 681] on button "Renew" at bounding box center [784, 679] width 159 height 40
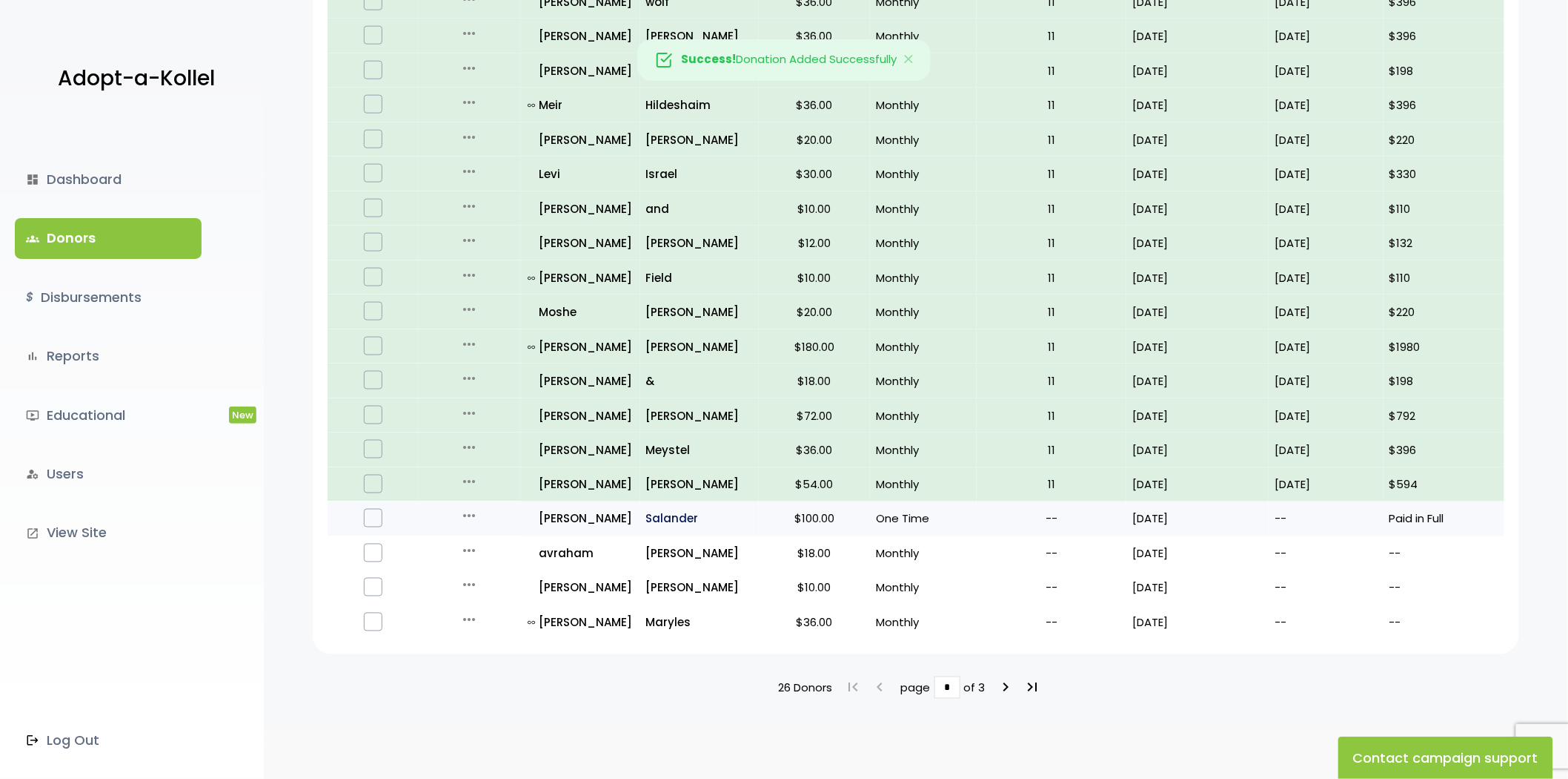
scroll to position [738, 0]
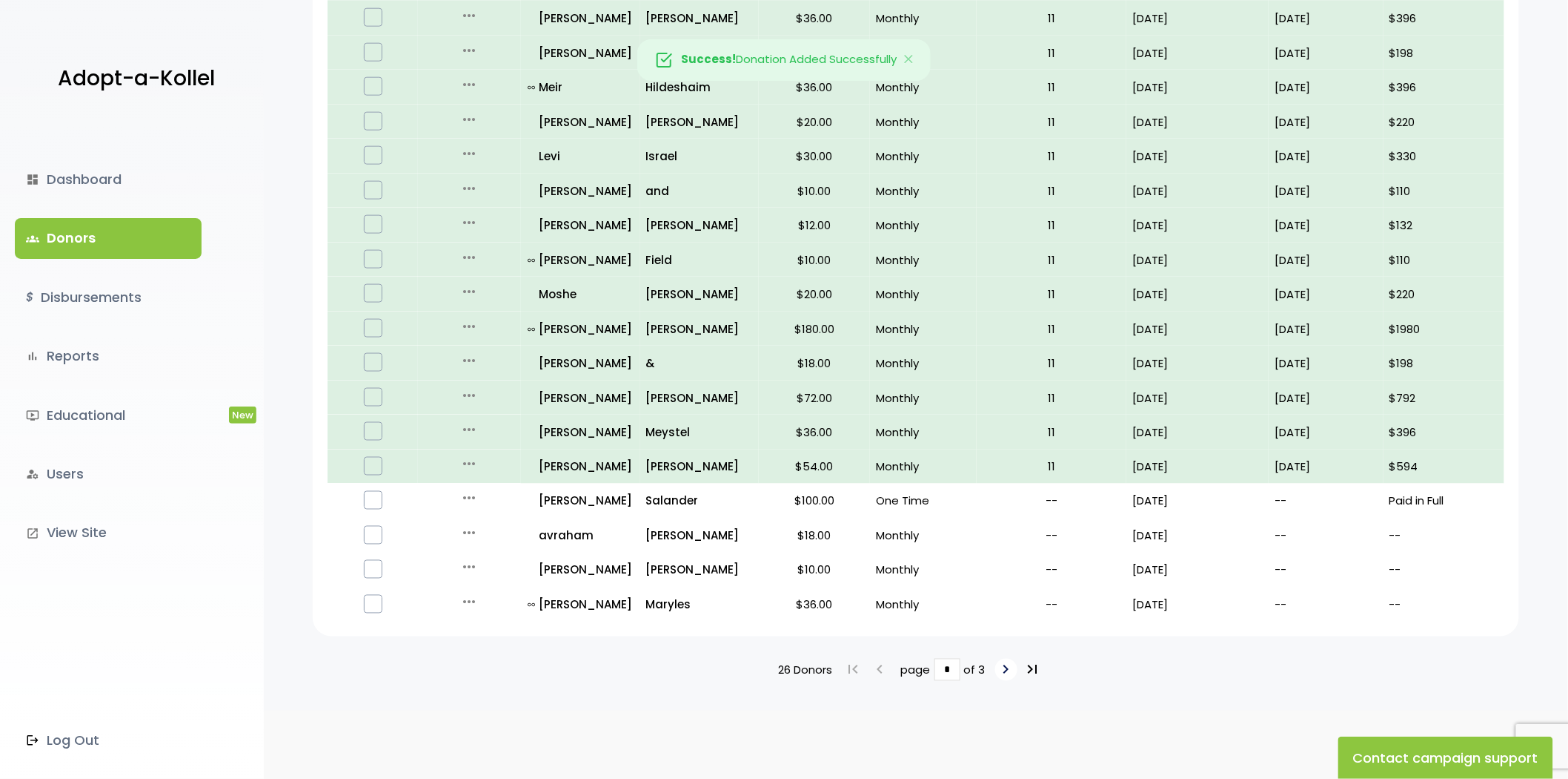
click at [999, 666] on icon "keyboard_arrow_right" at bounding box center [1006, 669] width 18 height 18
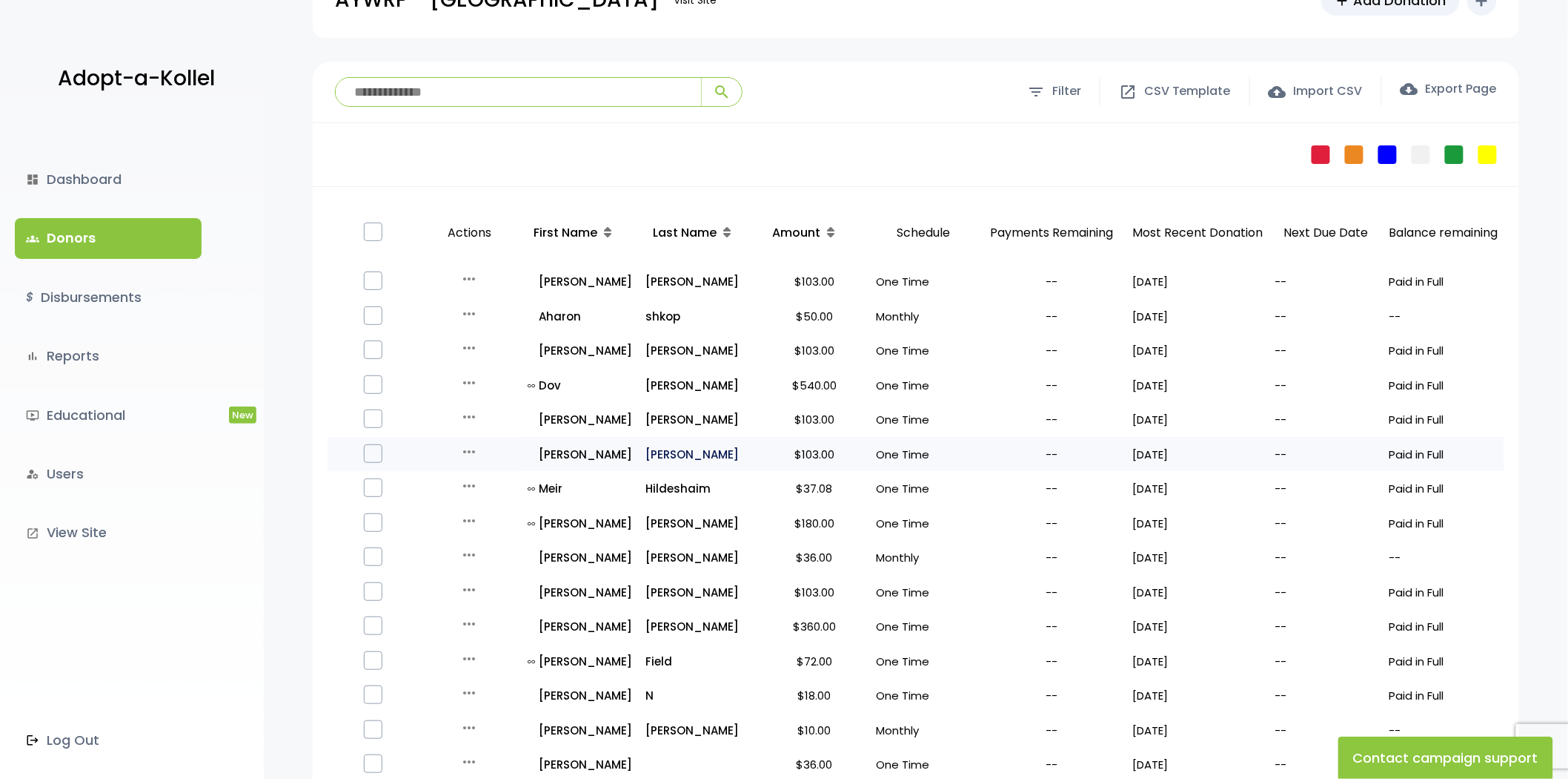
scroll to position [165, 0]
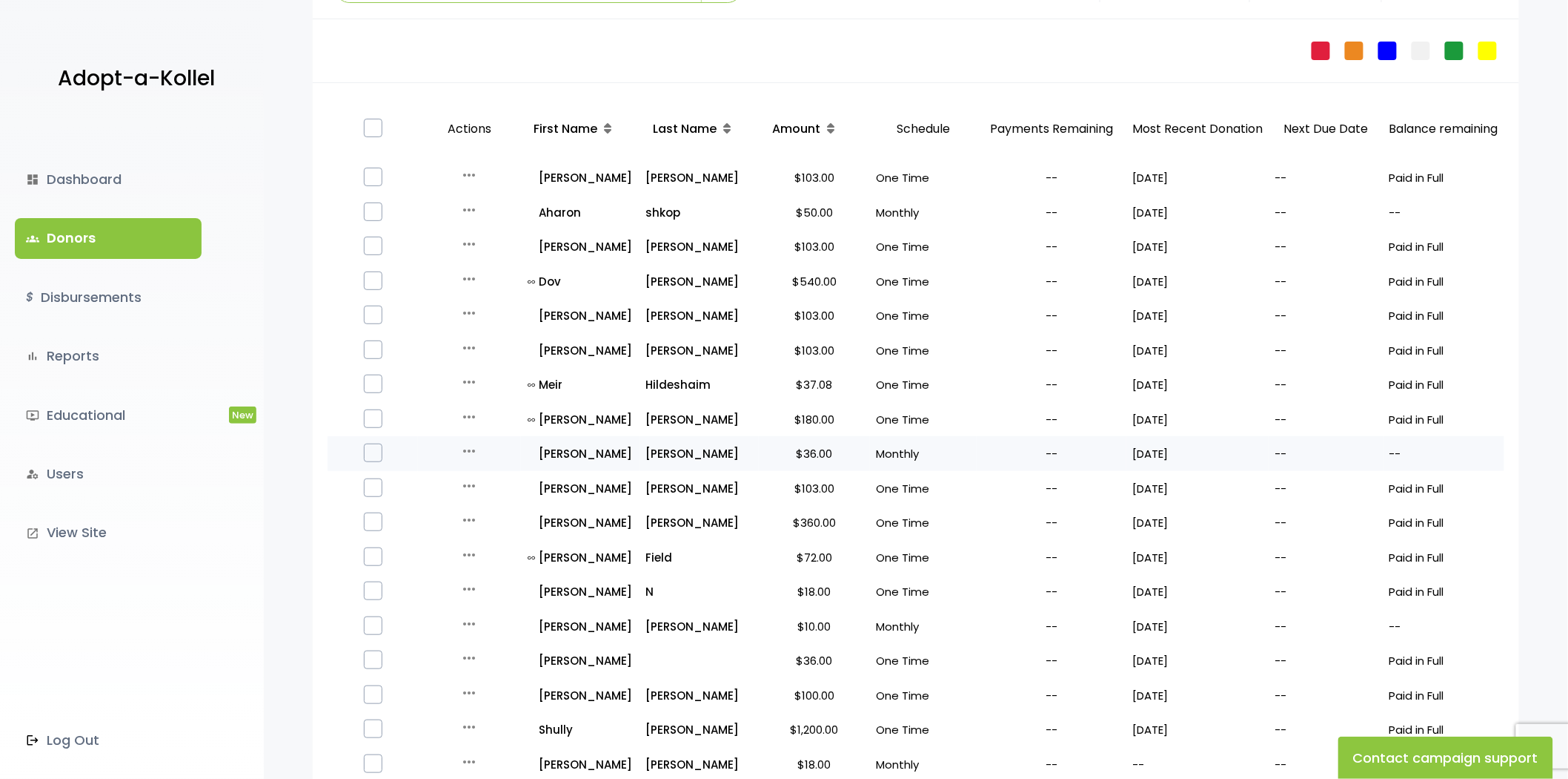
click at [461, 447] on icon "more_horiz" at bounding box center [469, 451] width 18 height 18
click at [473, 505] on button "Quick Renew" at bounding box center [481, 517] width 124 height 36
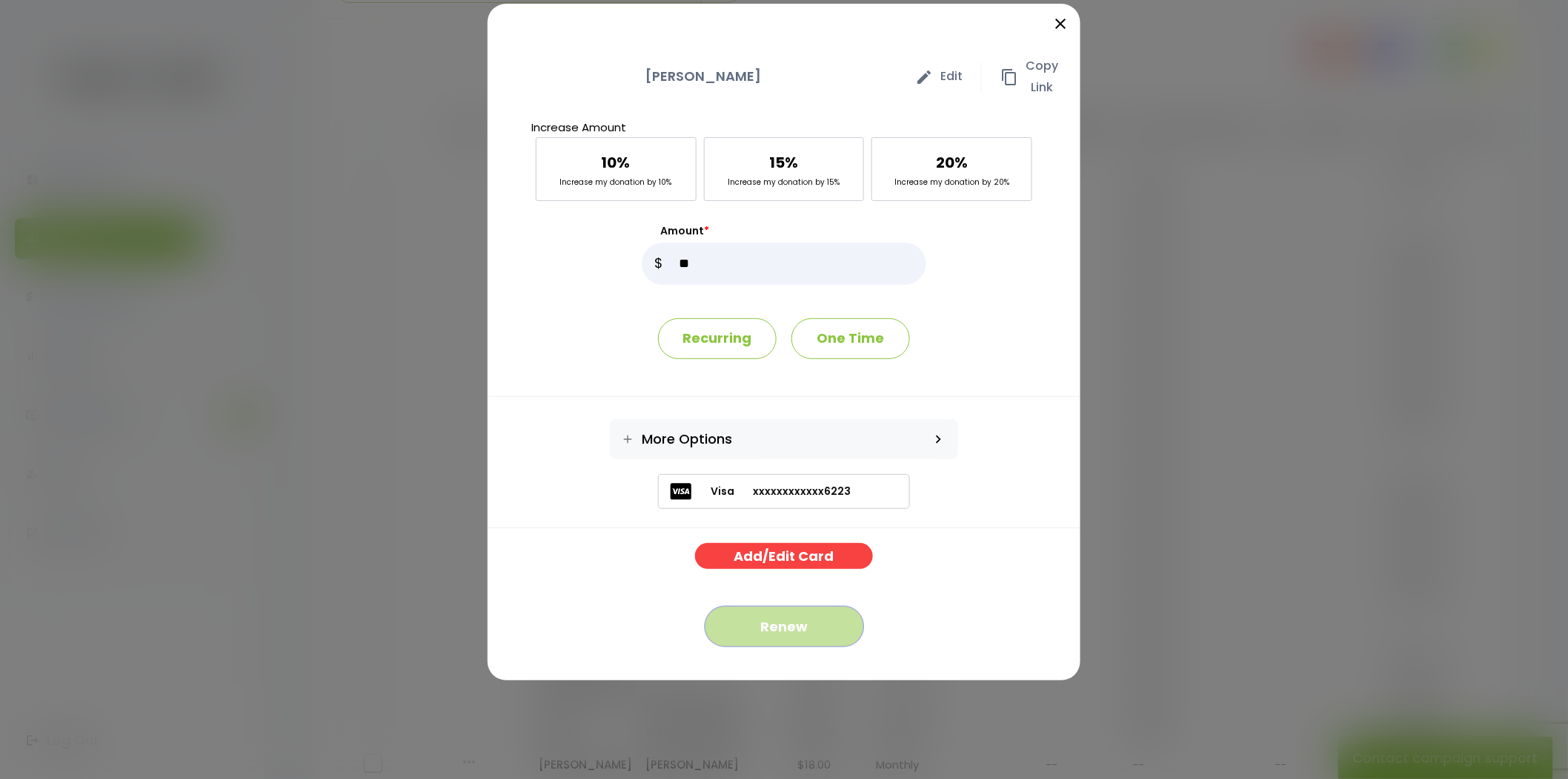
click at [787, 619] on button "Renew" at bounding box center [784, 626] width 159 height 40
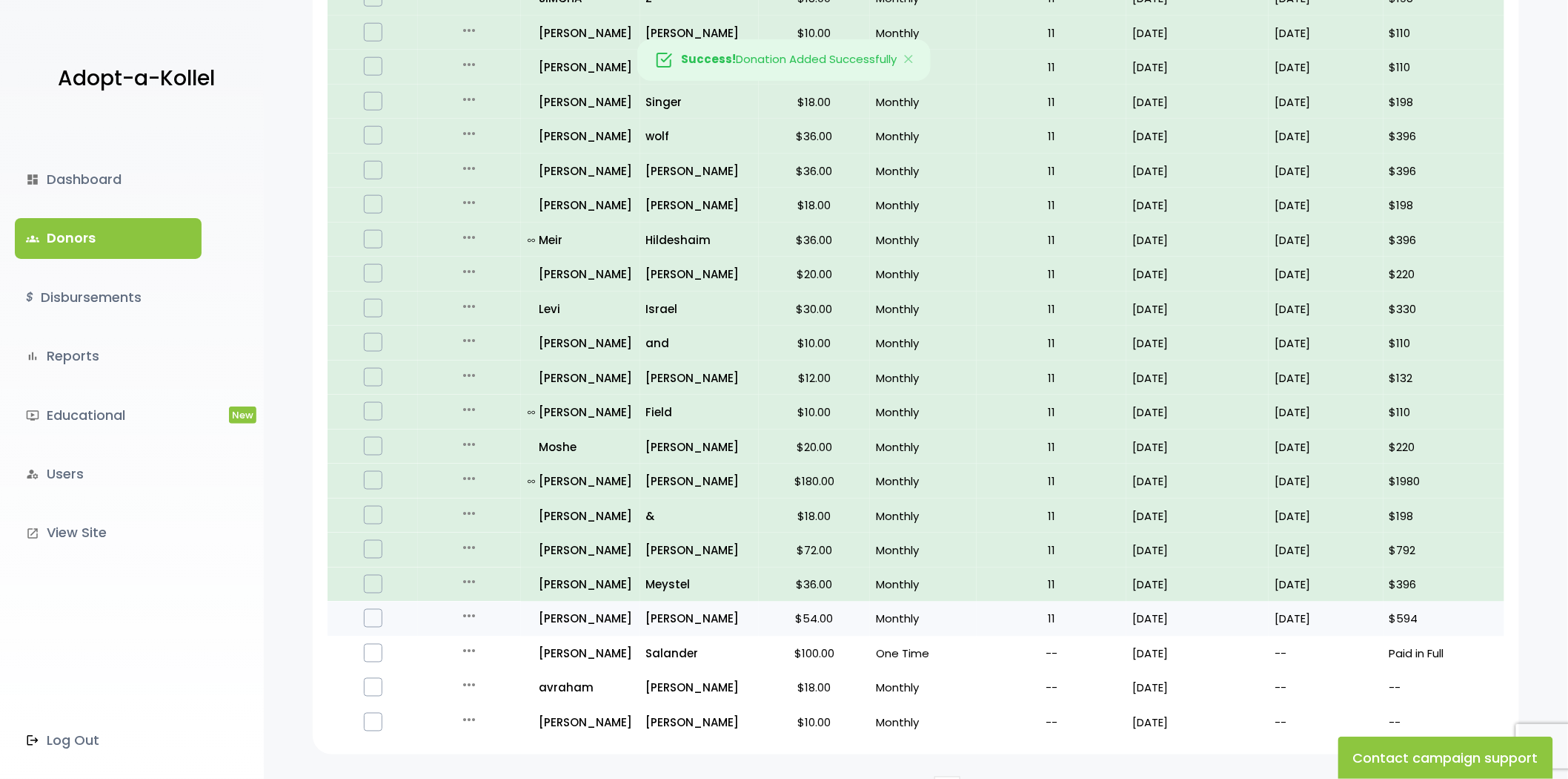
scroll to position [738, 0]
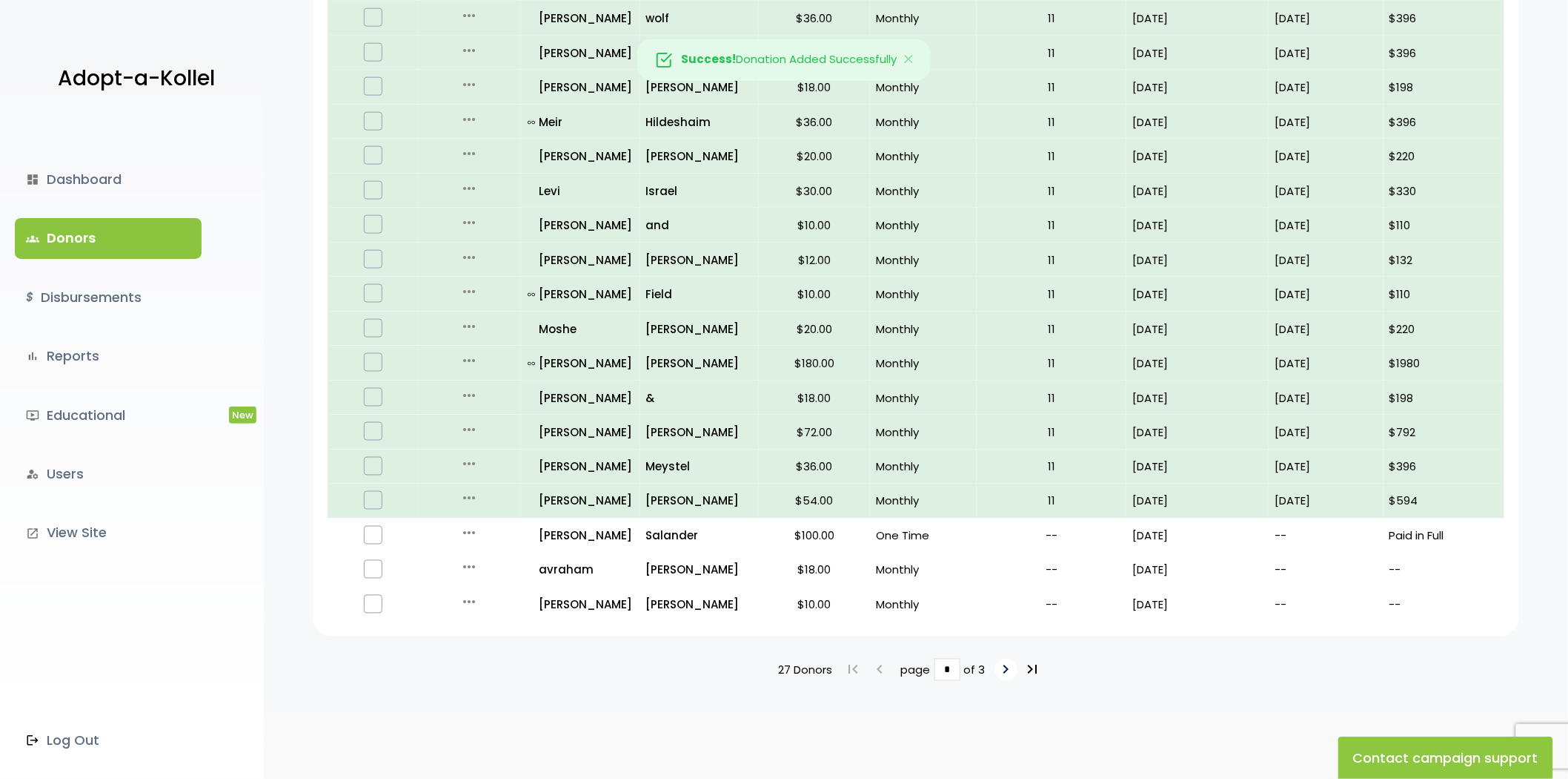
click at [996, 669] on link "keyboard_arrow_right" at bounding box center [1006, 669] width 23 height 23
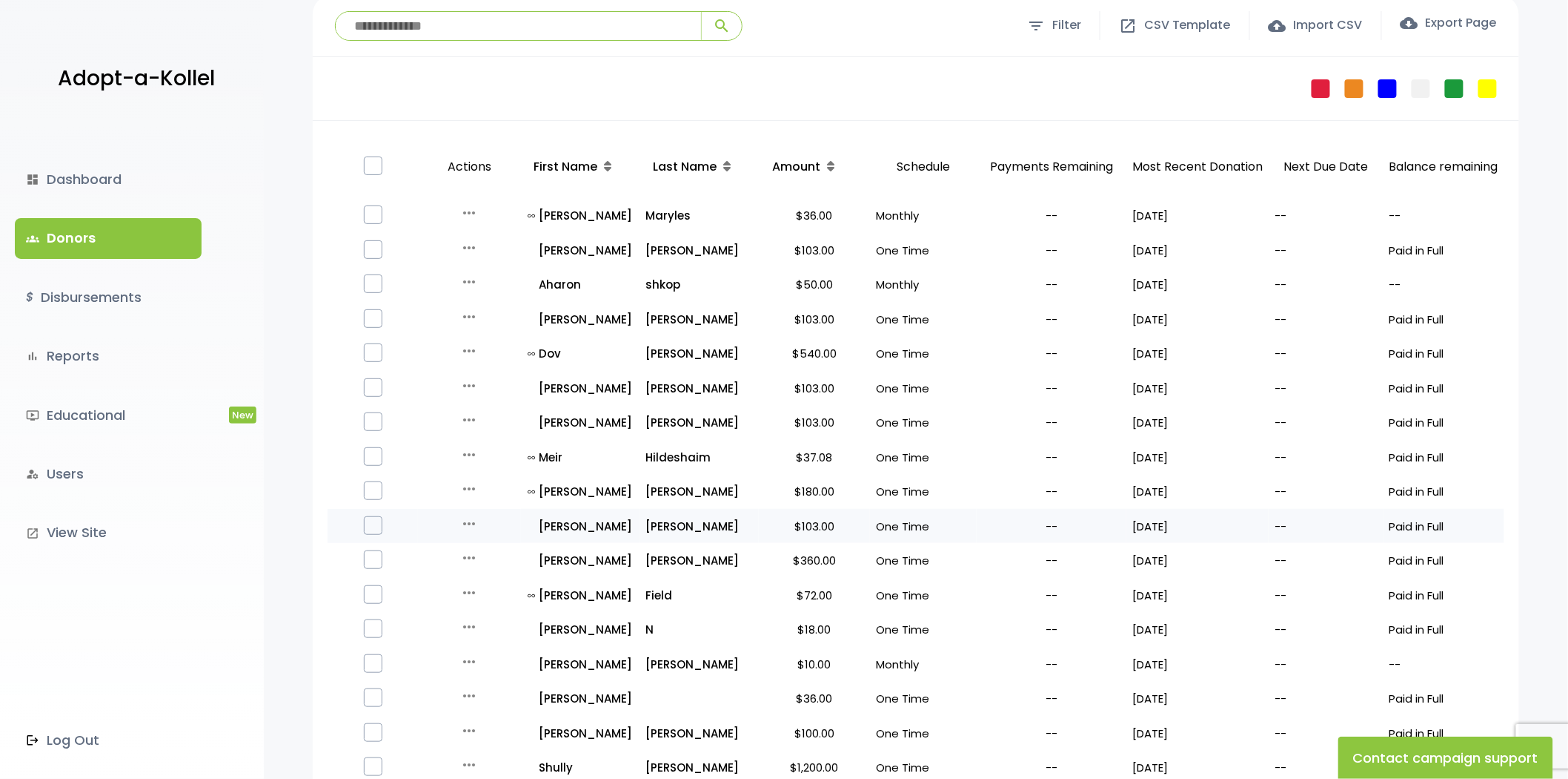
scroll to position [247, 0]
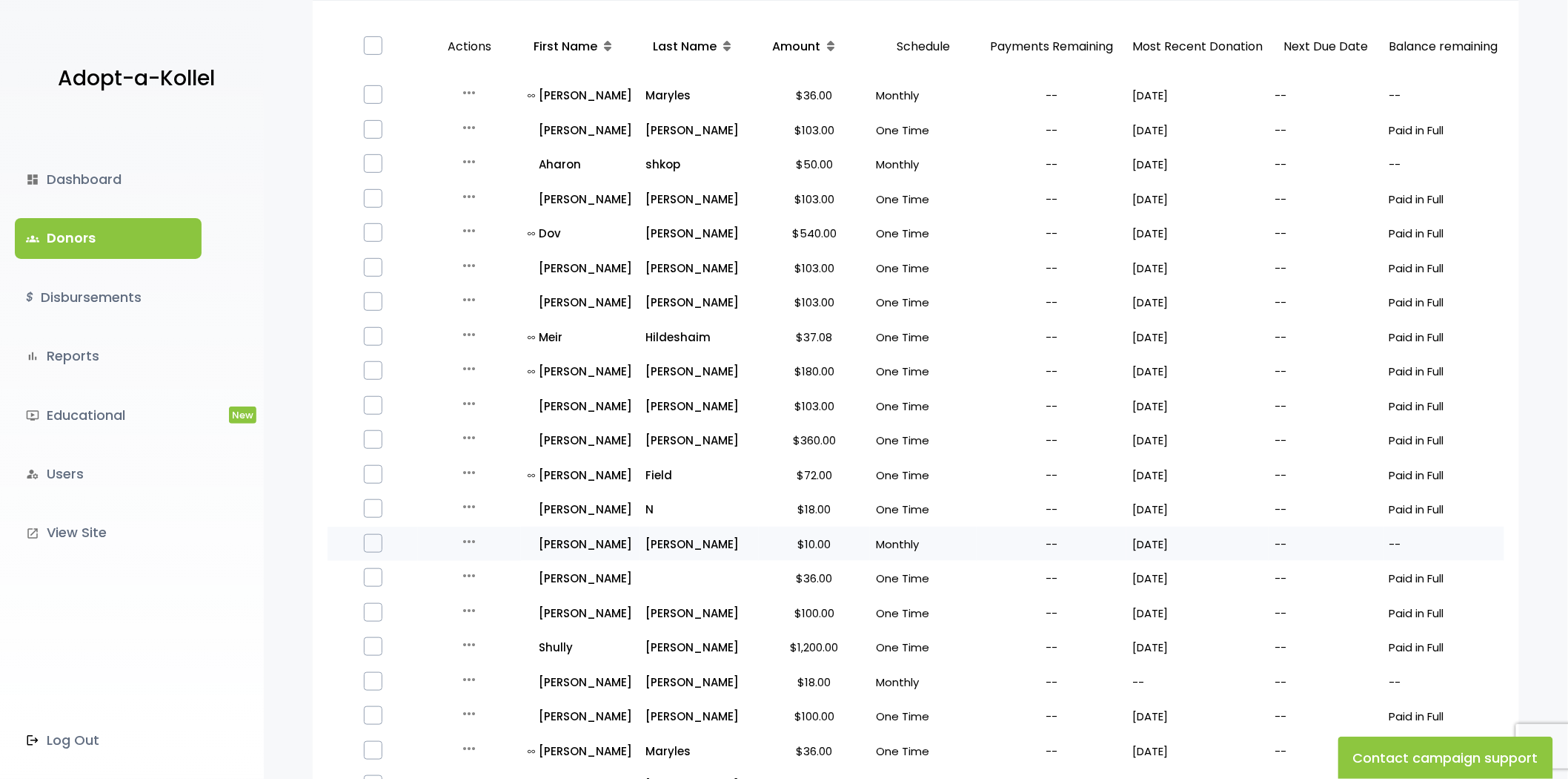
click at [464, 534] on icon "more_horiz" at bounding box center [469, 541] width 18 height 18
click at [469, 599] on button "Quick Renew" at bounding box center [481, 608] width 124 height 36
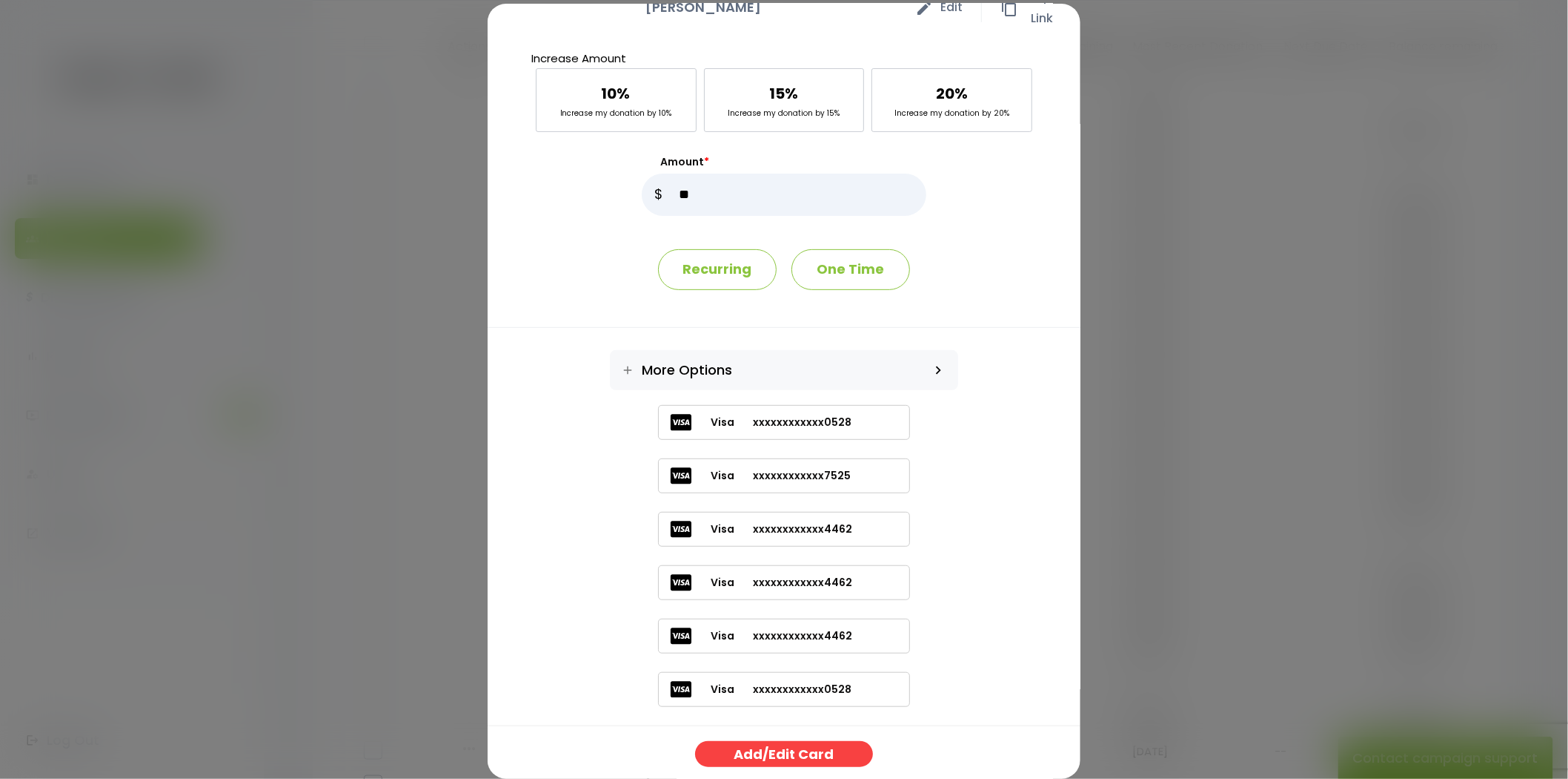
scroll to position [168, 0]
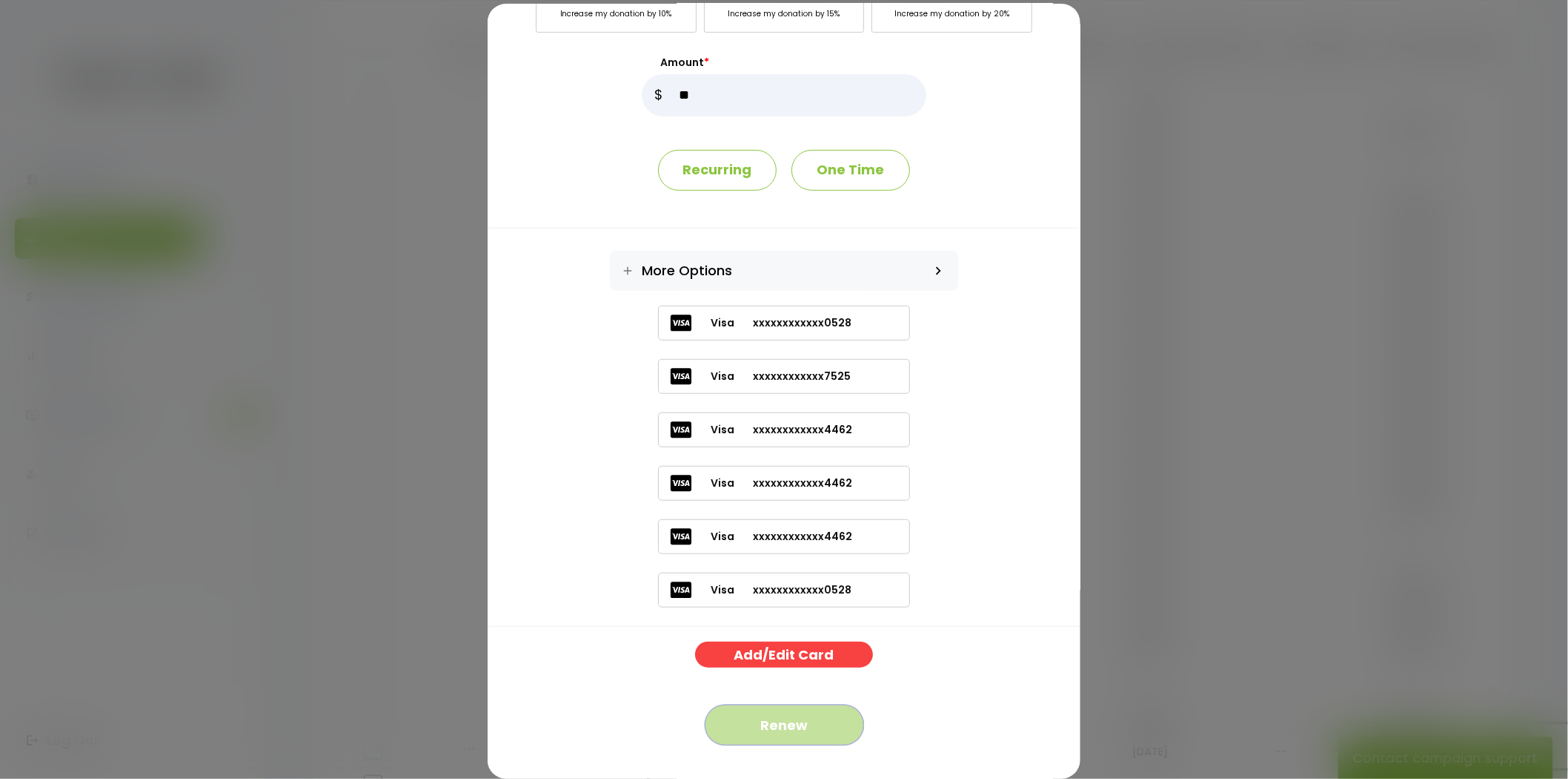
click at [779, 731] on button "Renew" at bounding box center [784, 725] width 159 height 40
click at [798, 722] on button "Renew" at bounding box center [784, 725] width 159 height 40
click at [998, 230] on div "Increase Amount 10% Increase my donation by 10% 15% Increase my donation by 15%…" at bounding box center [784, 356] width 593 height 815
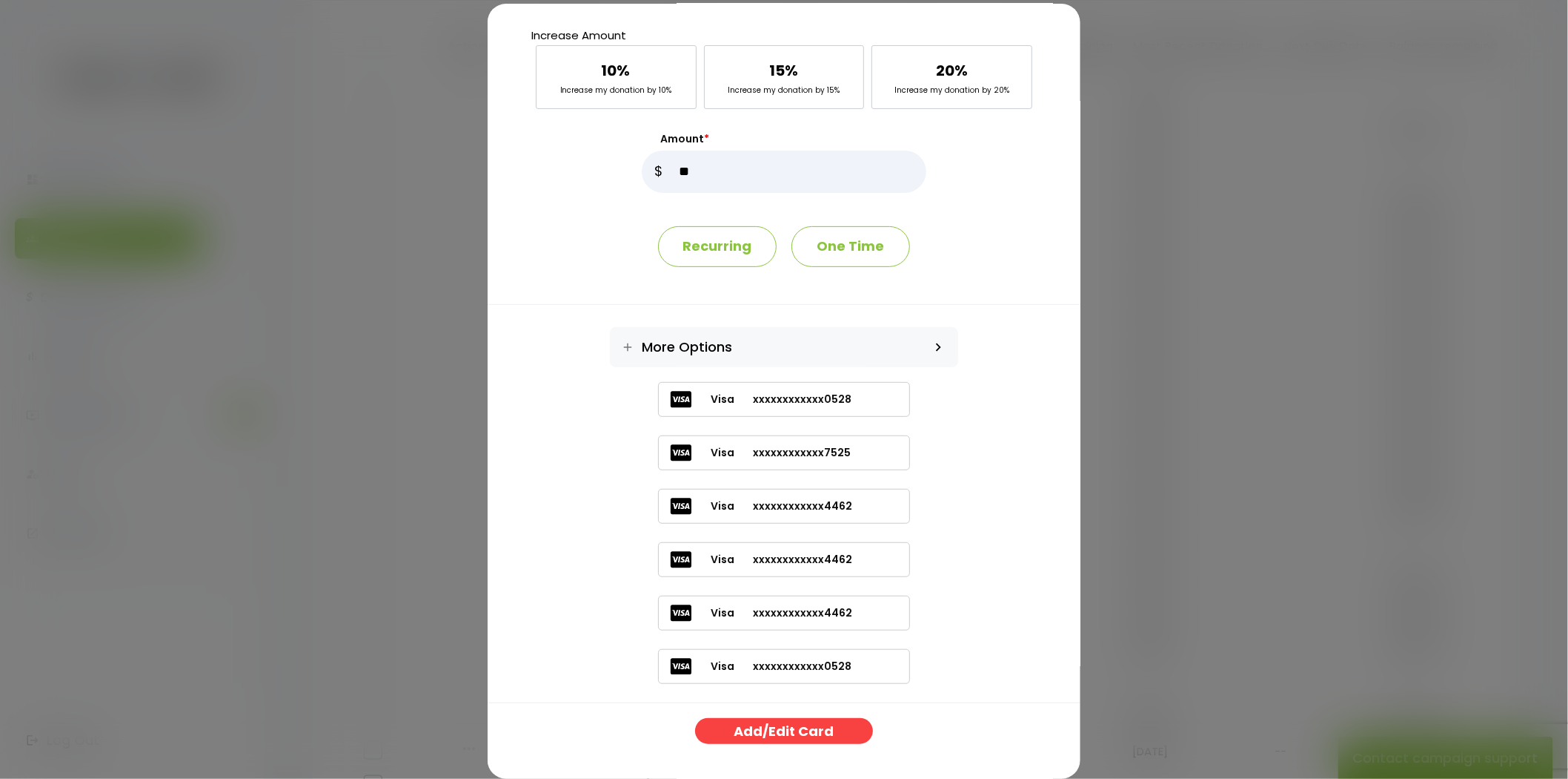
scroll to position [0, 0]
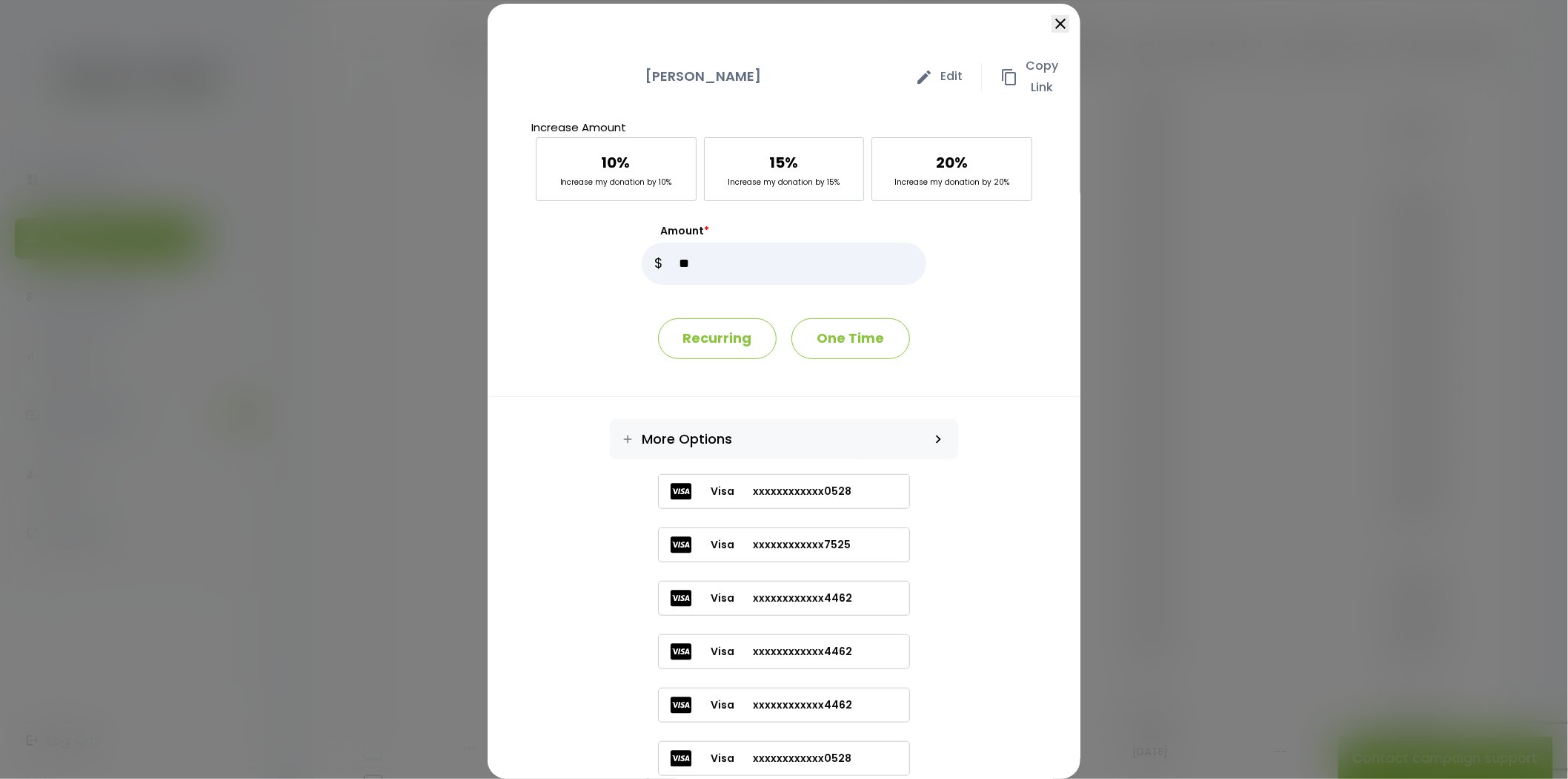
click at [1053, 18] on icon "close" at bounding box center [1060, 23] width 18 height 18
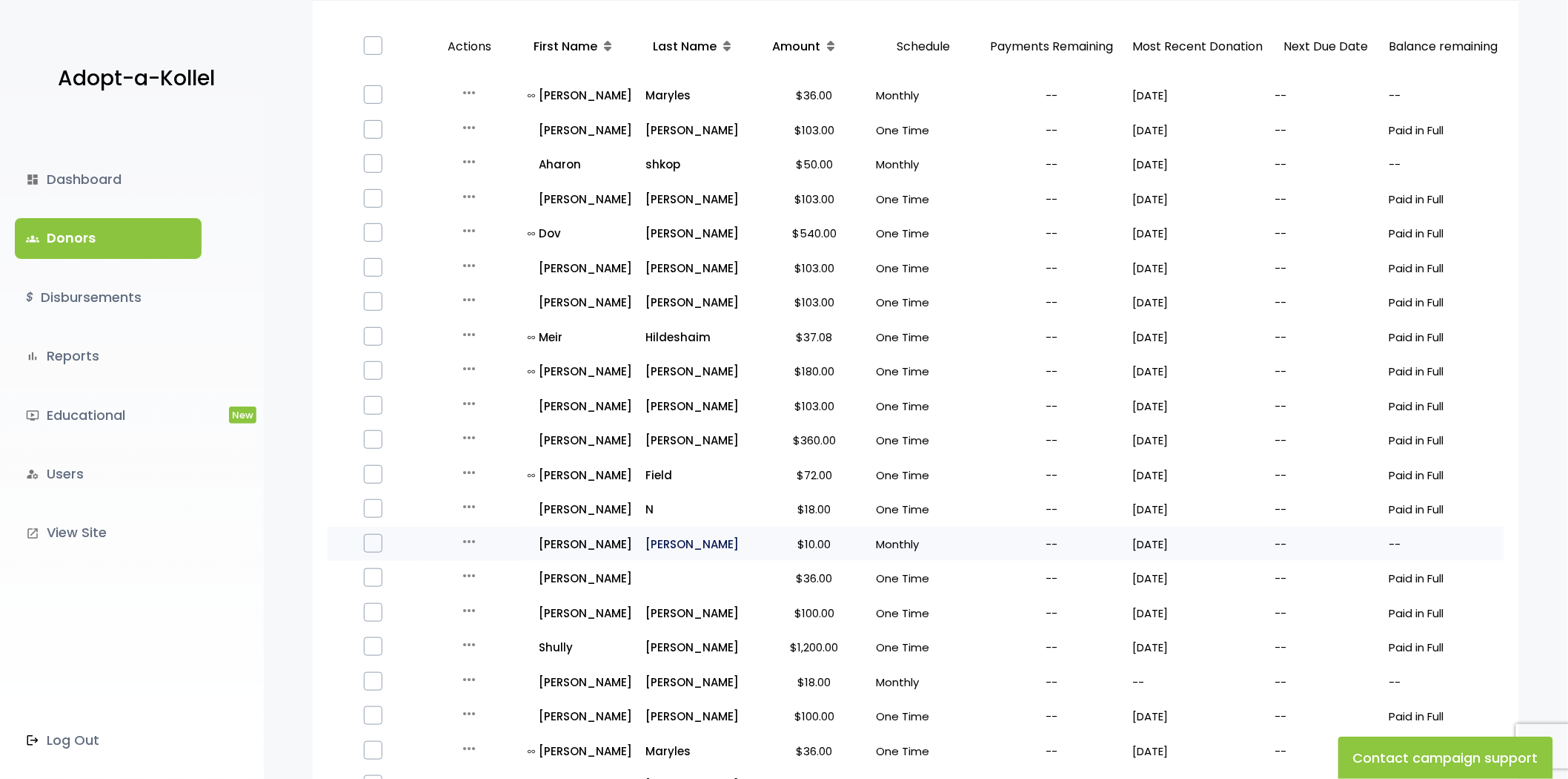
click at [646, 540] on p "Berkowitz" at bounding box center [699, 544] width 107 height 20
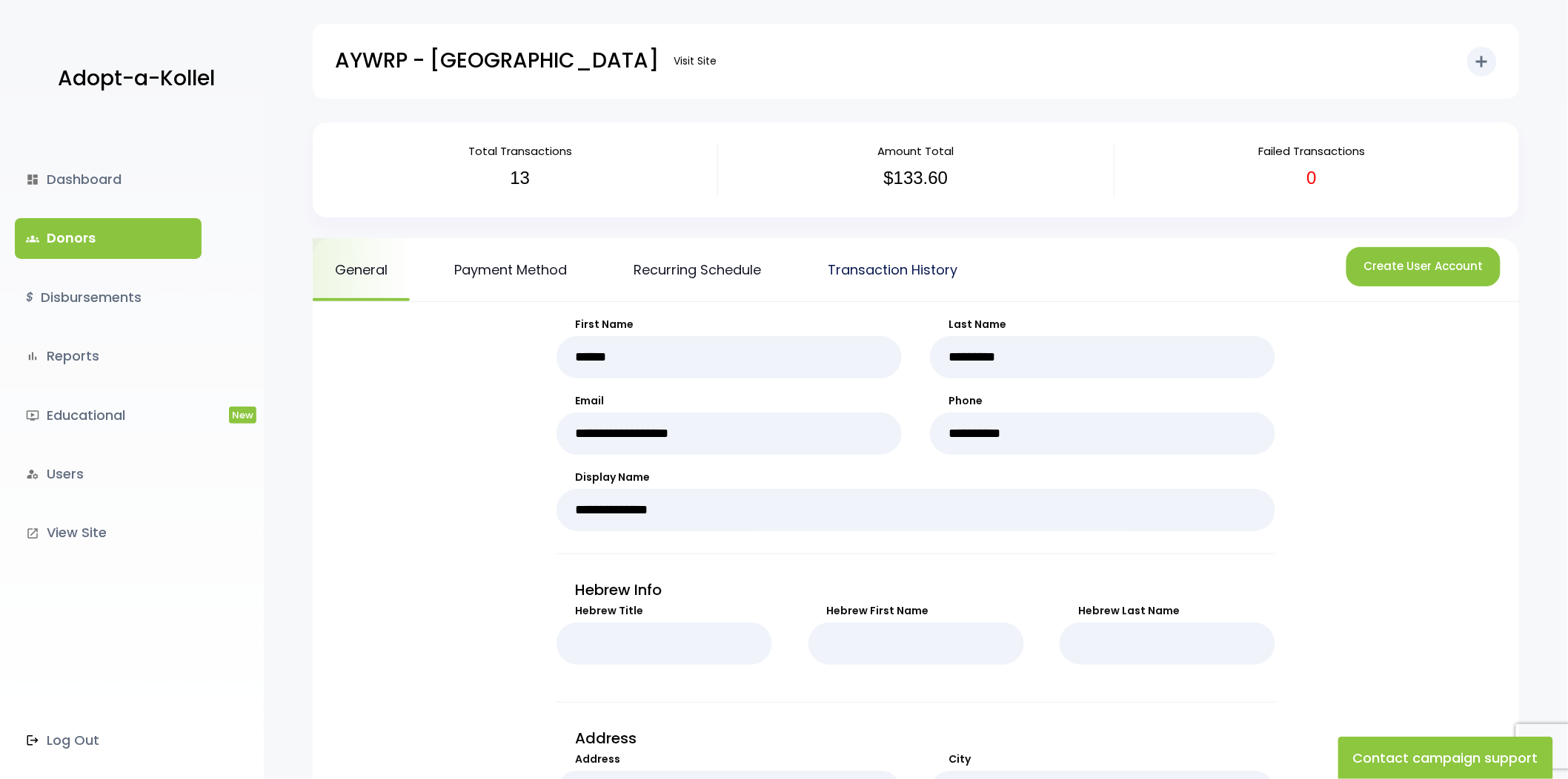
click at [900, 257] on link "Transaction History" at bounding box center [893, 269] width 174 height 63
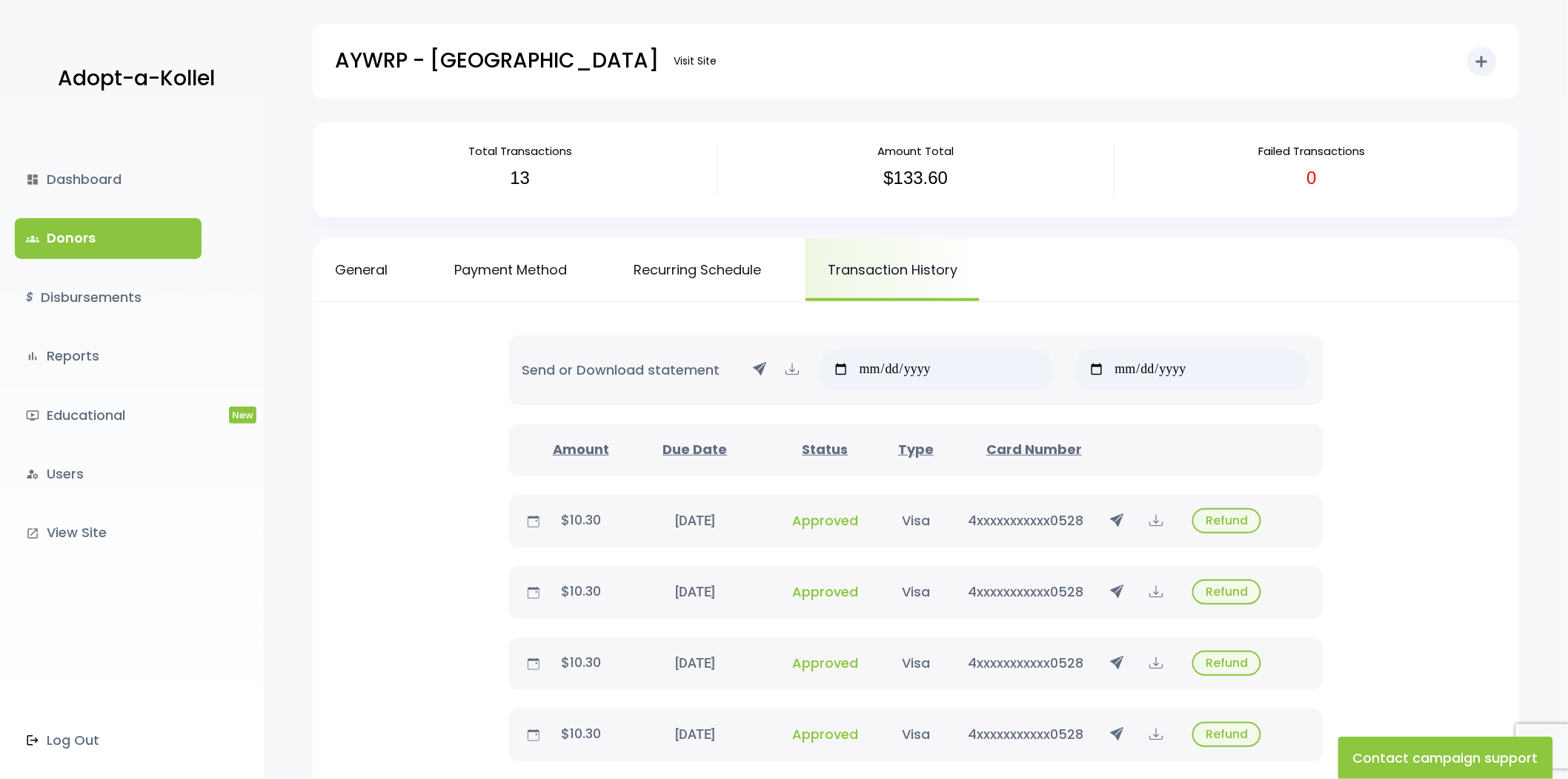
click at [156, 233] on link "groups Donors" at bounding box center [108, 237] width 187 height 40
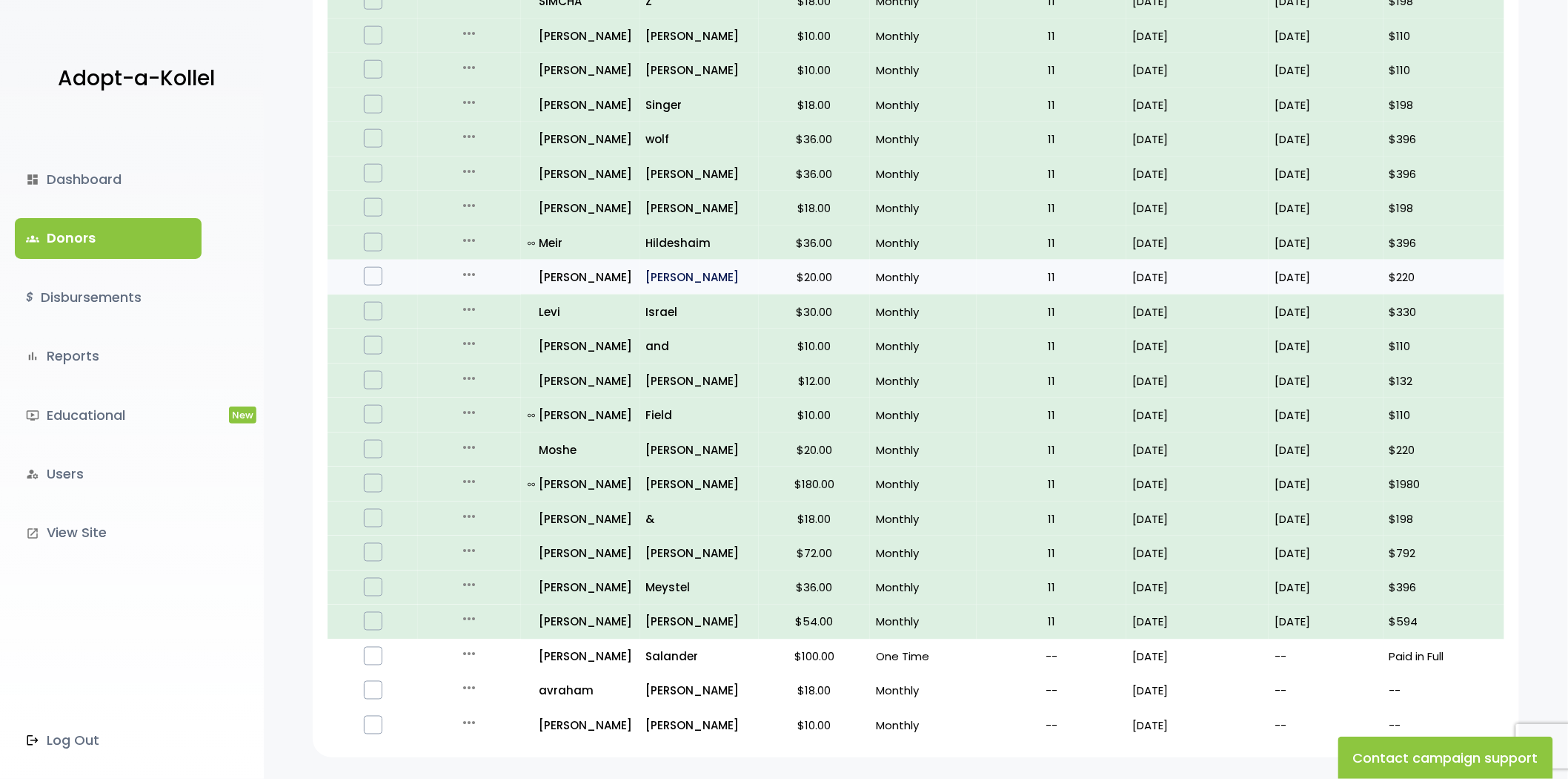
scroll to position [738, 0]
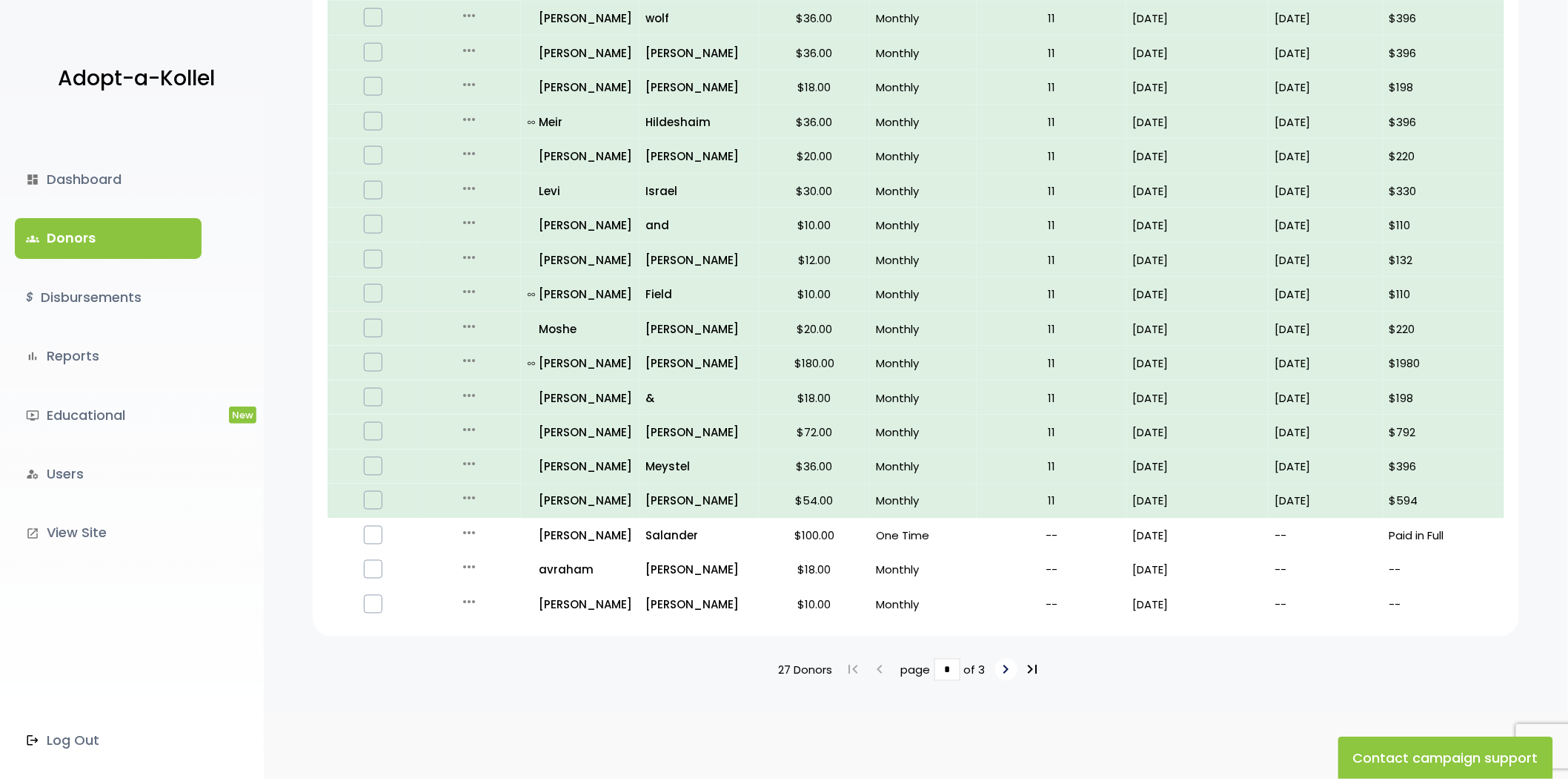
click at [996, 660] on link "keyboard_arrow_right" at bounding box center [1006, 669] width 23 height 23
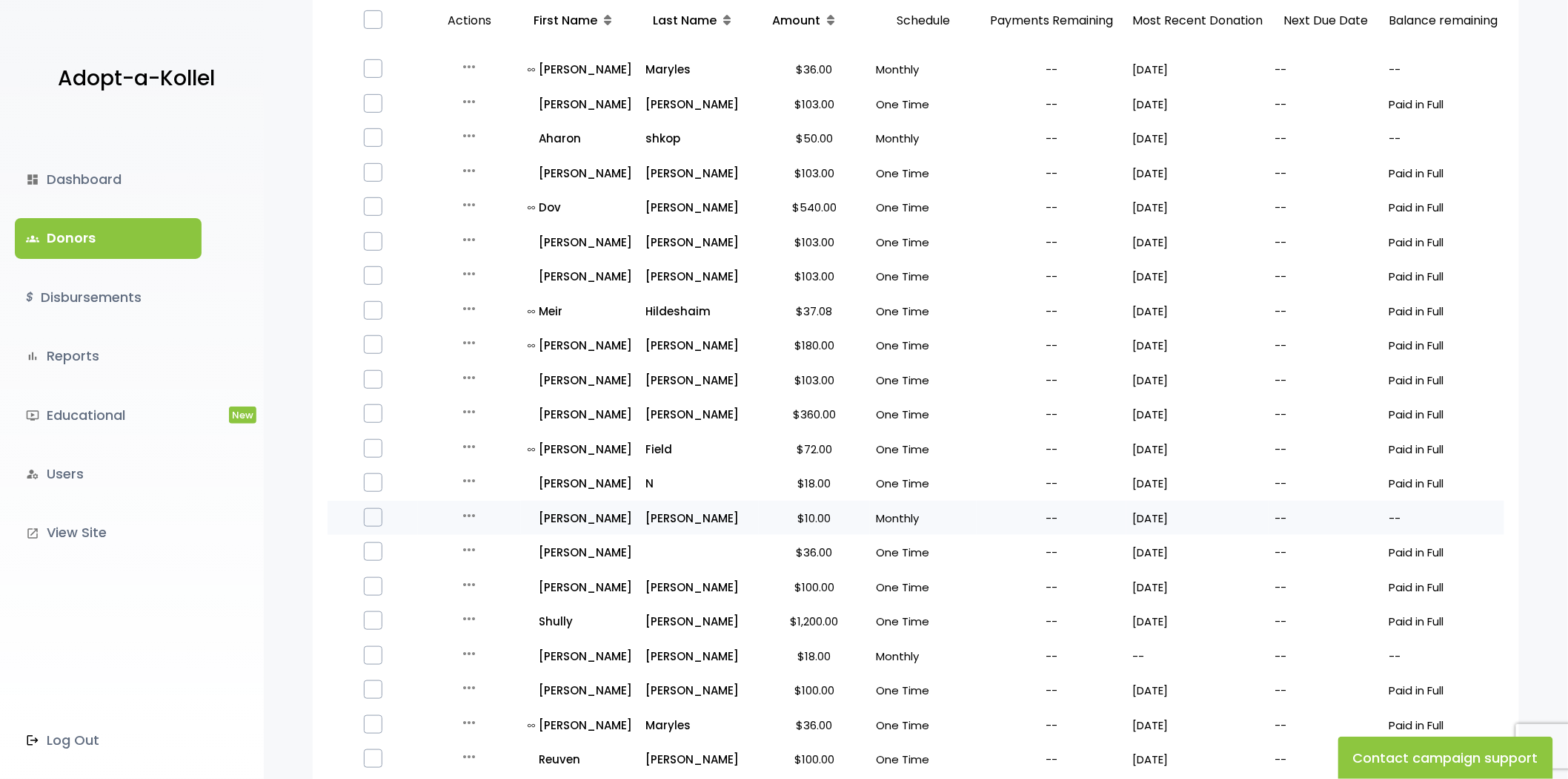
scroll to position [412, 0]
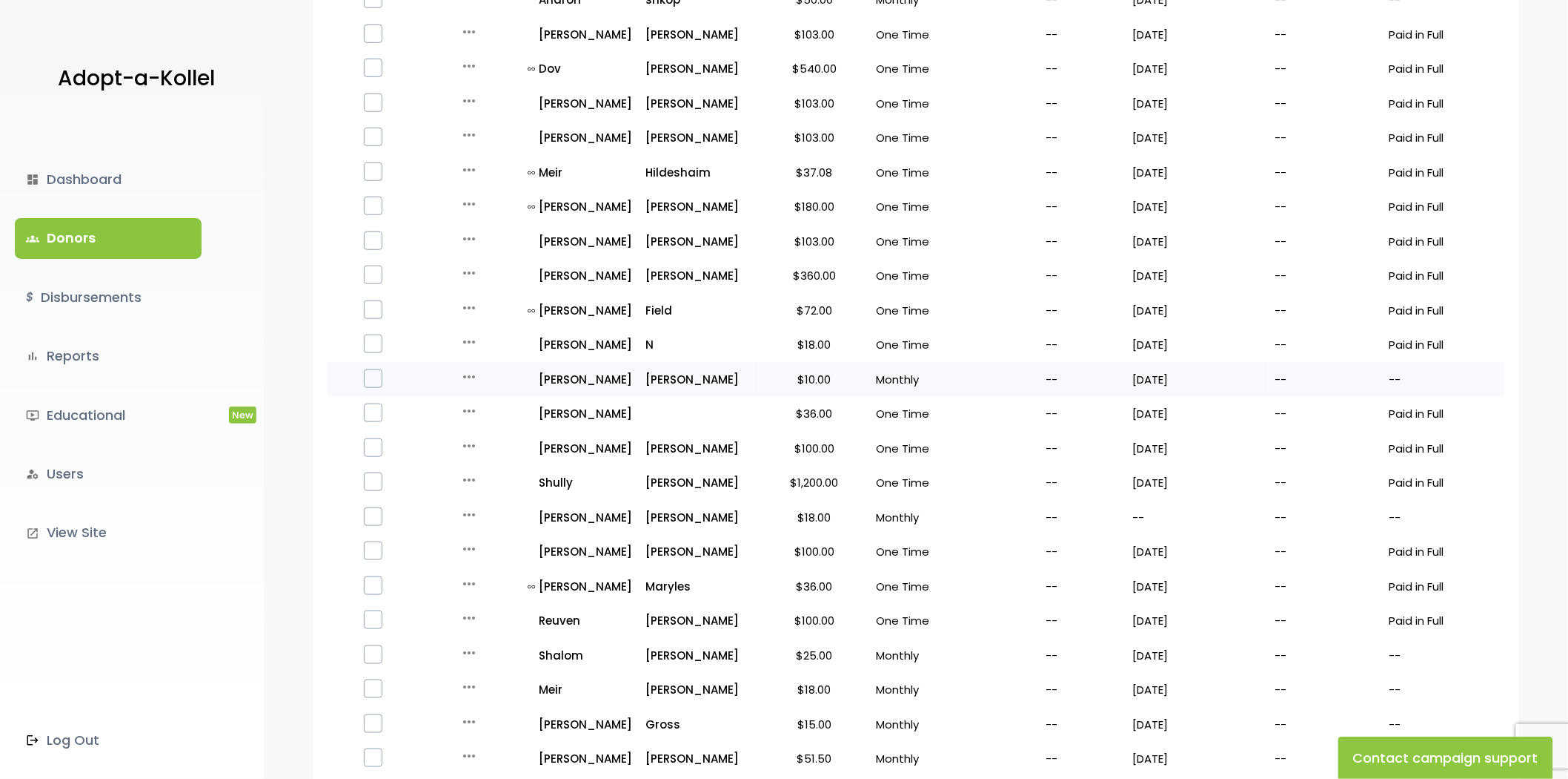
click at [471, 371] on icon "more_horiz" at bounding box center [469, 377] width 18 height 18
click at [481, 440] on button "Quick Renew" at bounding box center [481, 443] width 124 height 36
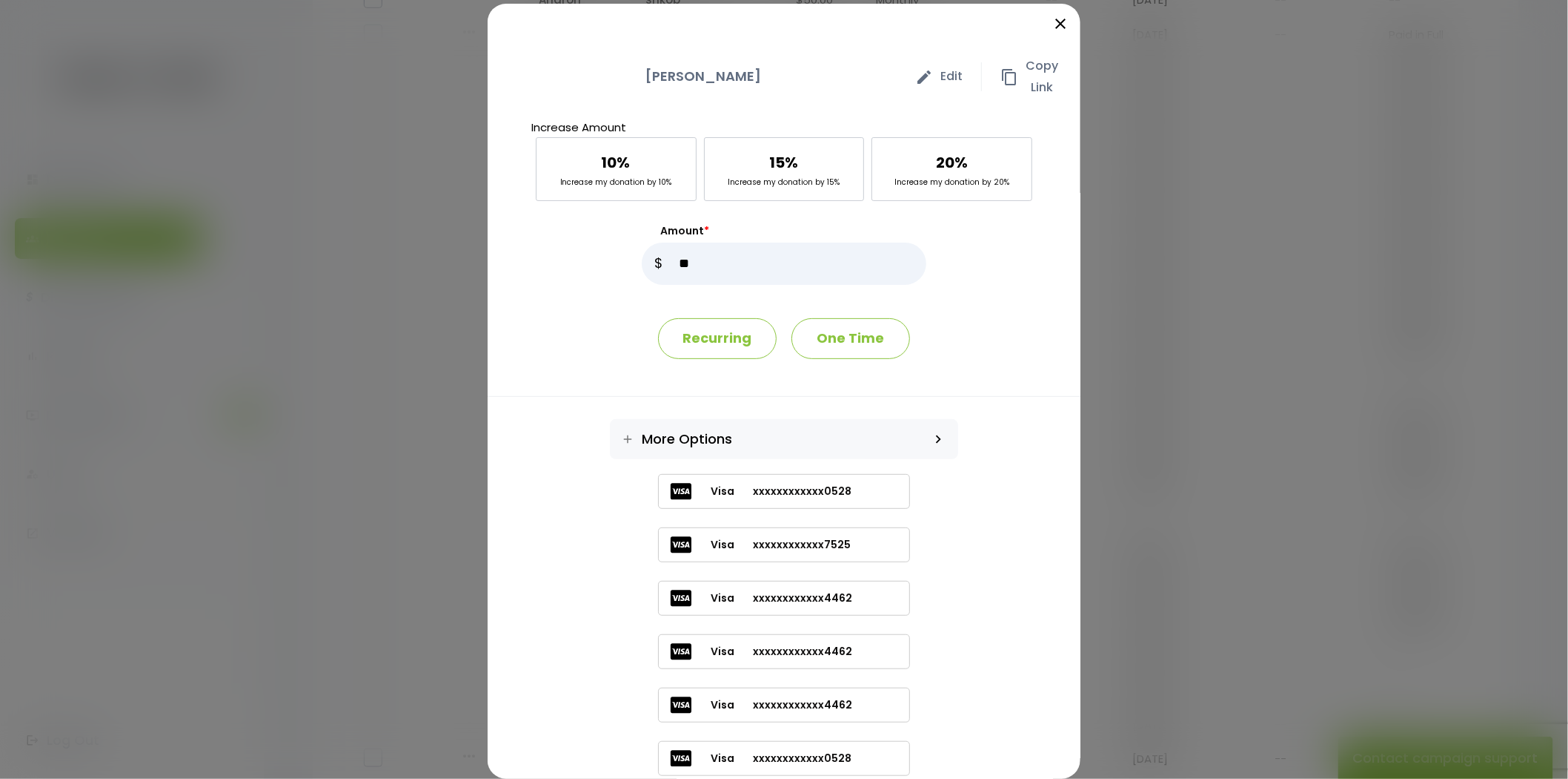
click at [857, 598] on label "Visa xxxxxxxxxxxx4462" at bounding box center [784, 598] width 252 height 35
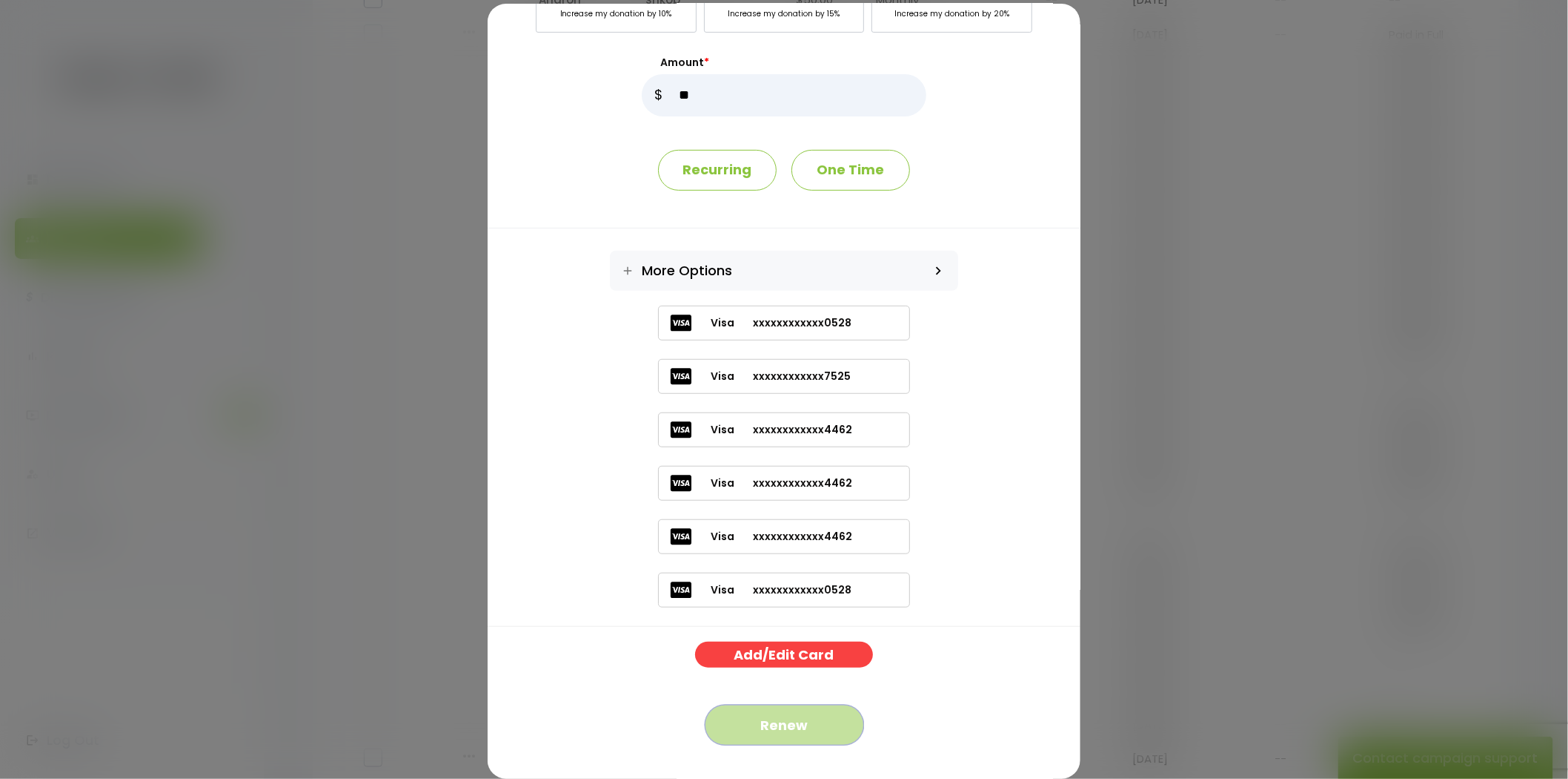
click at [791, 713] on button "Renew" at bounding box center [784, 725] width 159 height 40
click at [847, 479] on label "Visa xxxxxxxxxxxx4462" at bounding box center [784, 482] width 252 height 35
click at [810, 737] on button "Renew" at bounding box center [784, 725] width 159 height 40
click at [827, 528] on label "Visa xxxxxxxxxxxx4462" at bounding box center [784, 536] width 252 height 35
click at [790, 728] on button "Renew" at bounding box center [784, 725] width 159 height 40
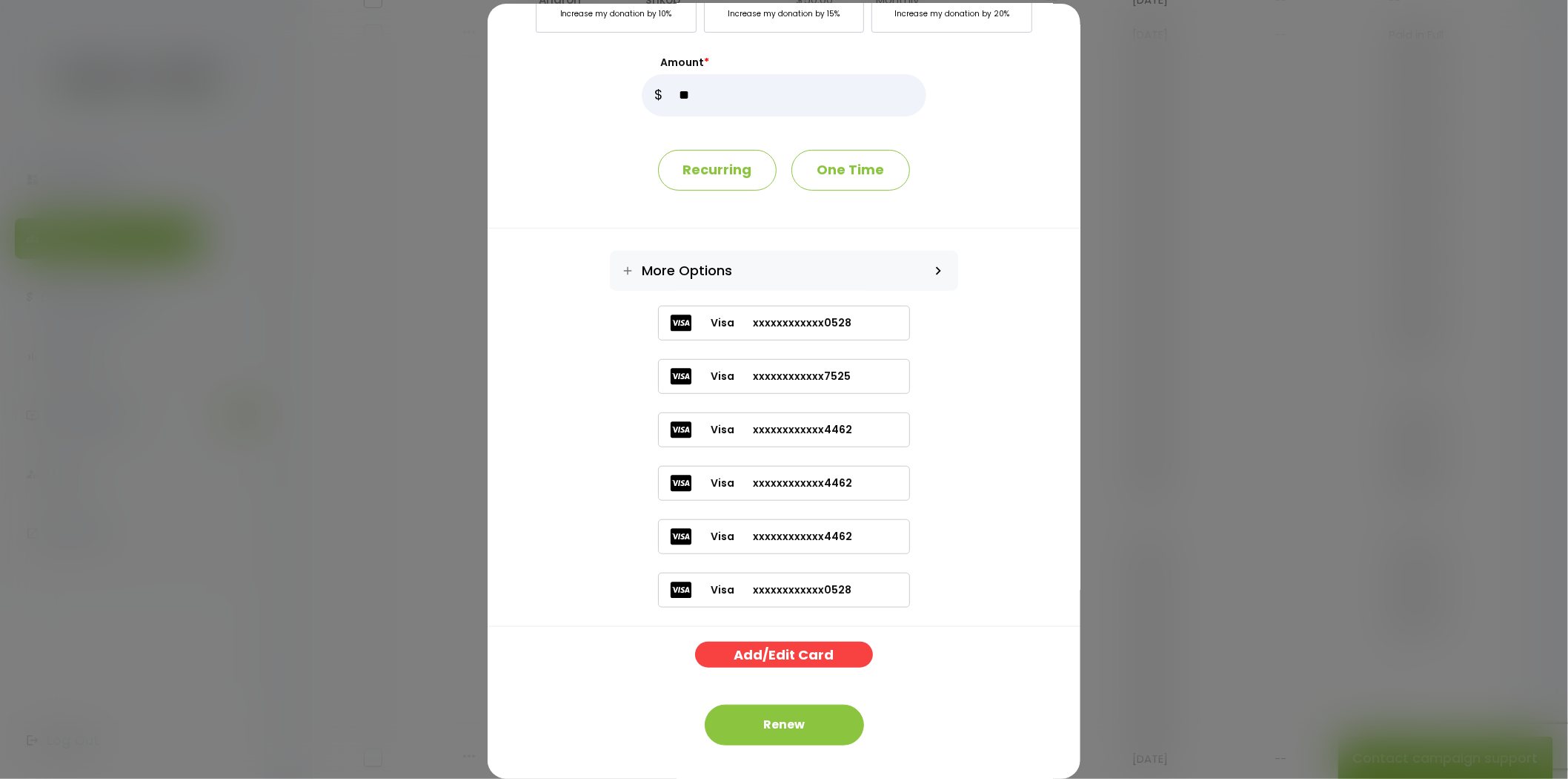
scroll to position [0, 0]
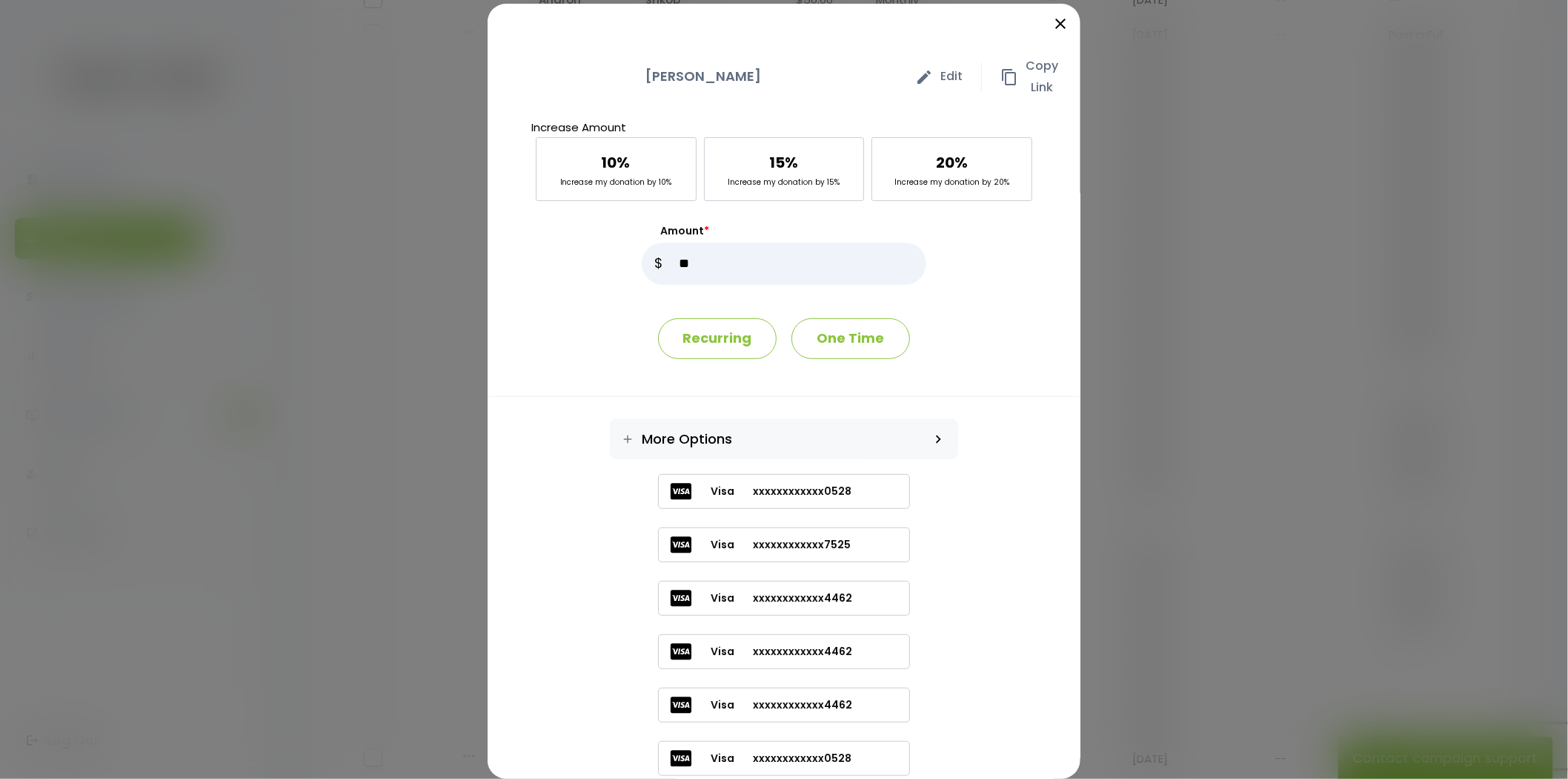
drag, startPoint x: 768, startPoint y: 80, endPoint x: 614, endPoint y: 89, distance: 154.3
click at [614, 89] on div "Yehuda Berkowitz edit Edit content_copy Copy Link" at bounding box center [784, 82] width 593 height 69
copy p "Yehuda Berkowitz"
click at [1053, 25] on icon "close" at bounding box center [1060, 23] width 18 height 18
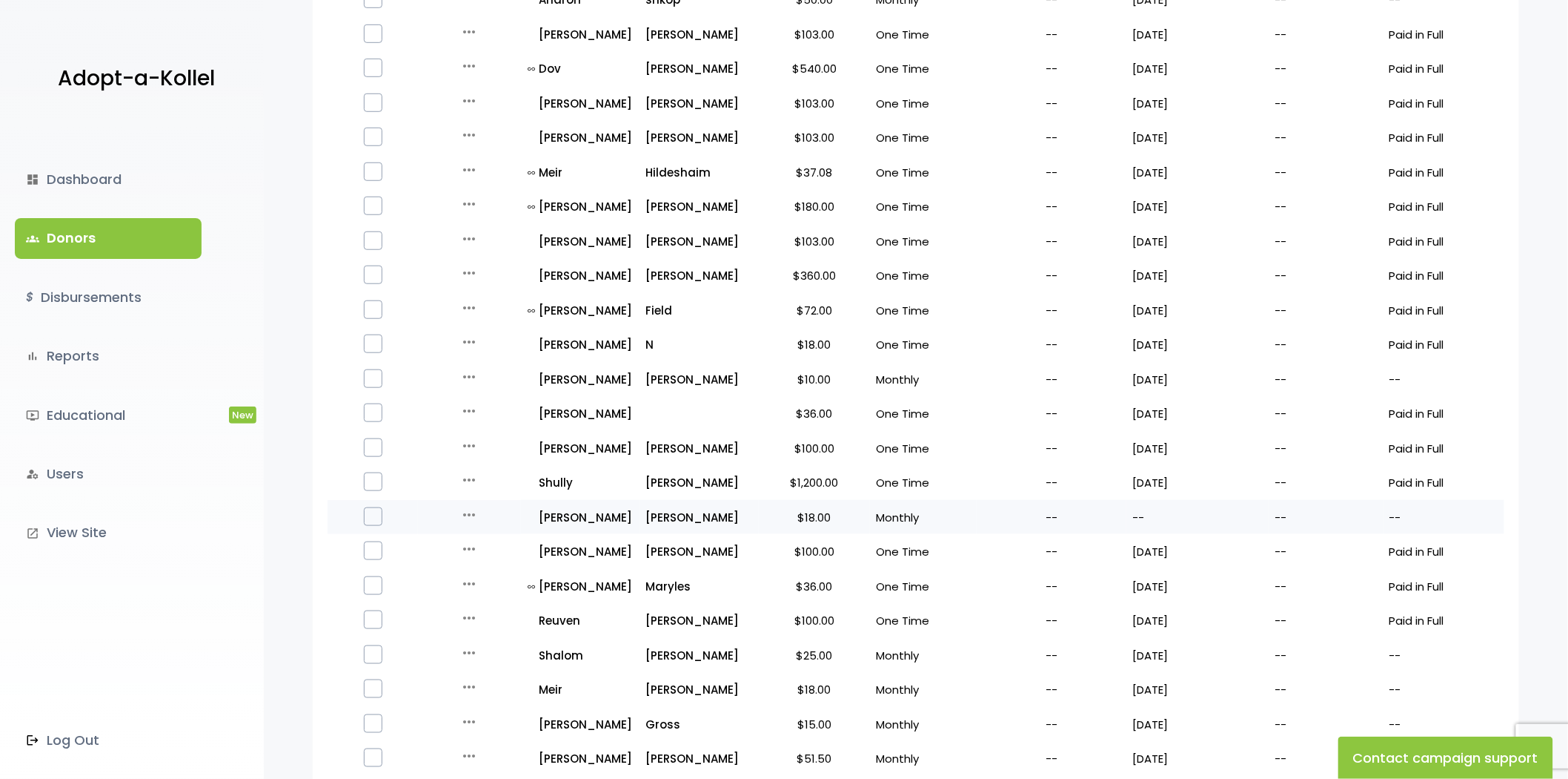
click at [473, 509] on icon "more_horiz" at bounding box center [469, 514] width 18 height 18
click at [467, 586] on button "Quick Renew" at bounding box center [481, 581] width 124 height 36
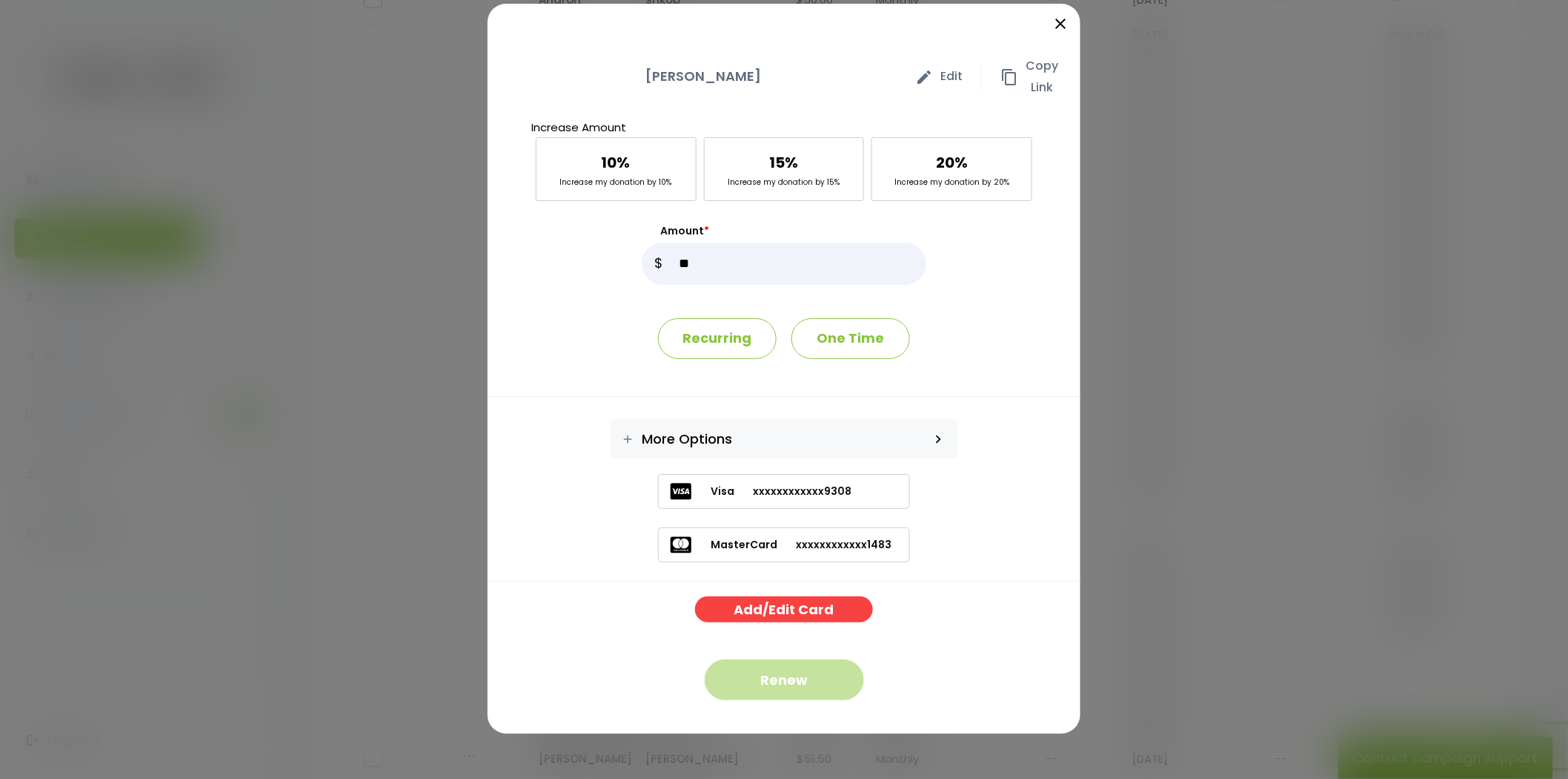
click at [743, 581] on hr at bounding box center [784, 581] width 593 height 1
click at [764, 681] on button "Renew" at bounding box center [784, 679] width 159 height 40
click at [747, 677] on button "Renew" at bounding box center [784, 679] width 159 height 40
click at [1055, 28] on icon "close" at bounding box center [1060, 23] width 18 height 18
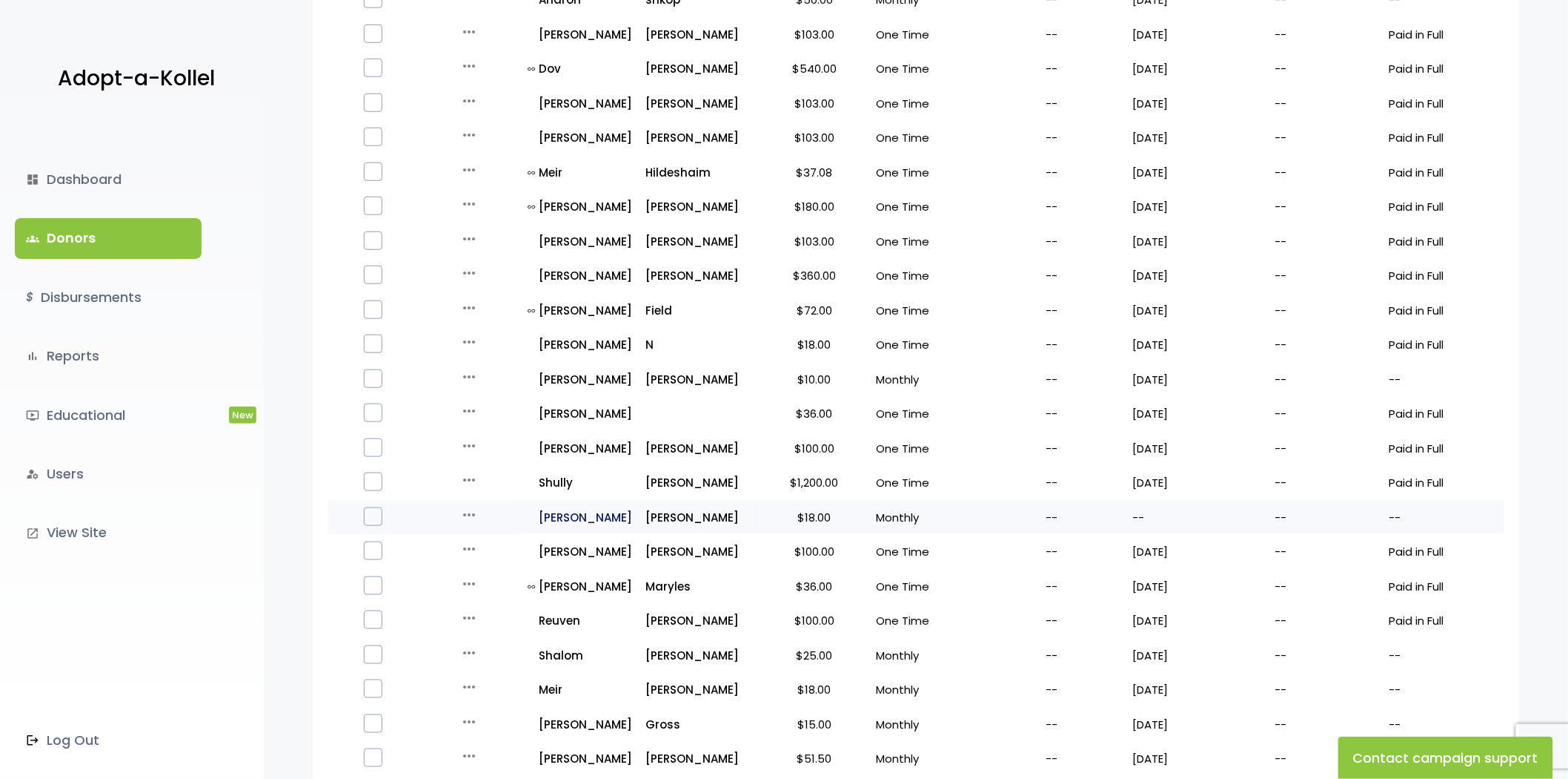
click at [562, 510] on p "all_inclusive Jay" at bounding box center [581, 518] width 106 height 20
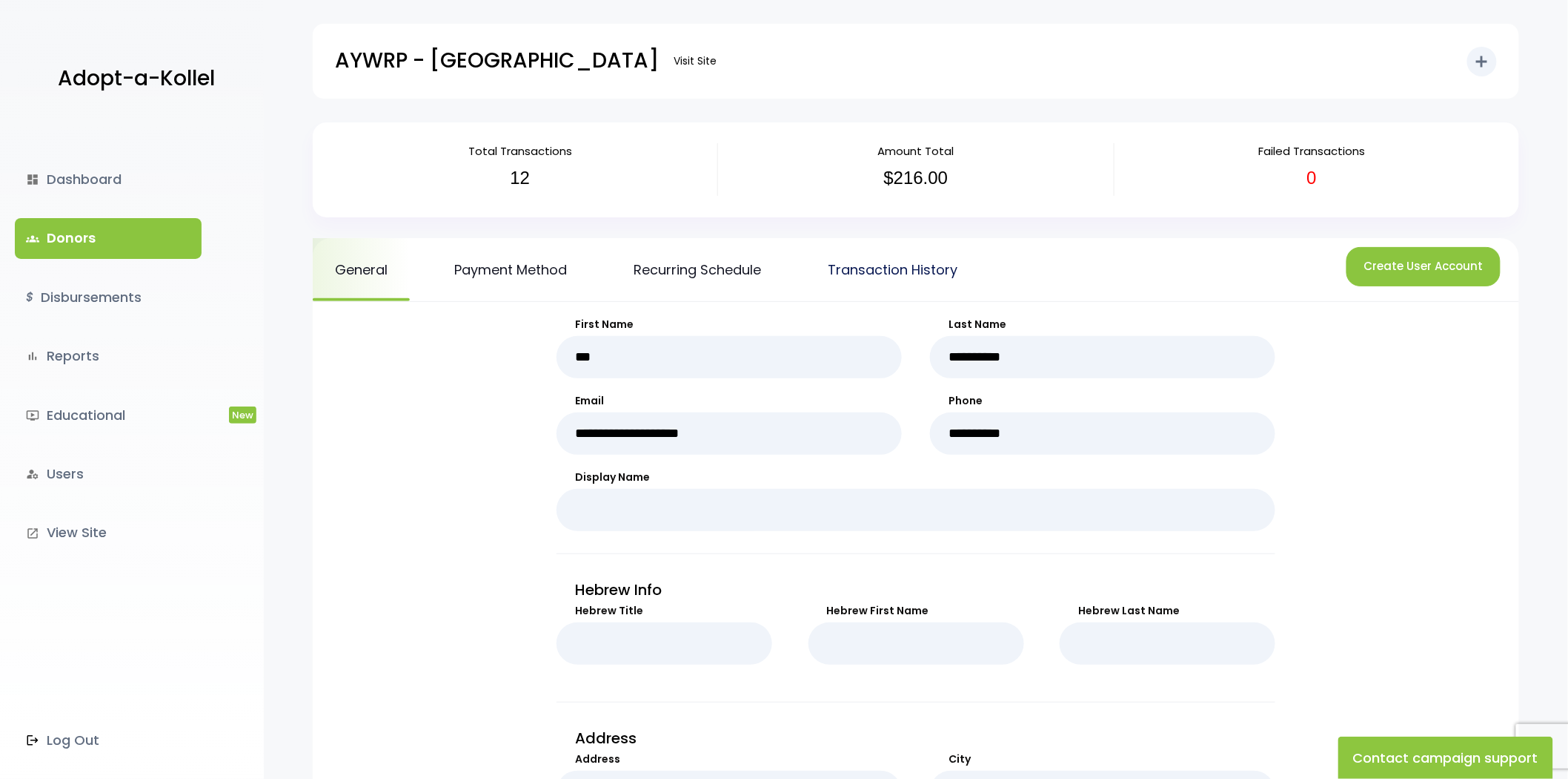
click at [886, 277] on link "Transaction History" at bounding box center [893, 269] width 174 height 63
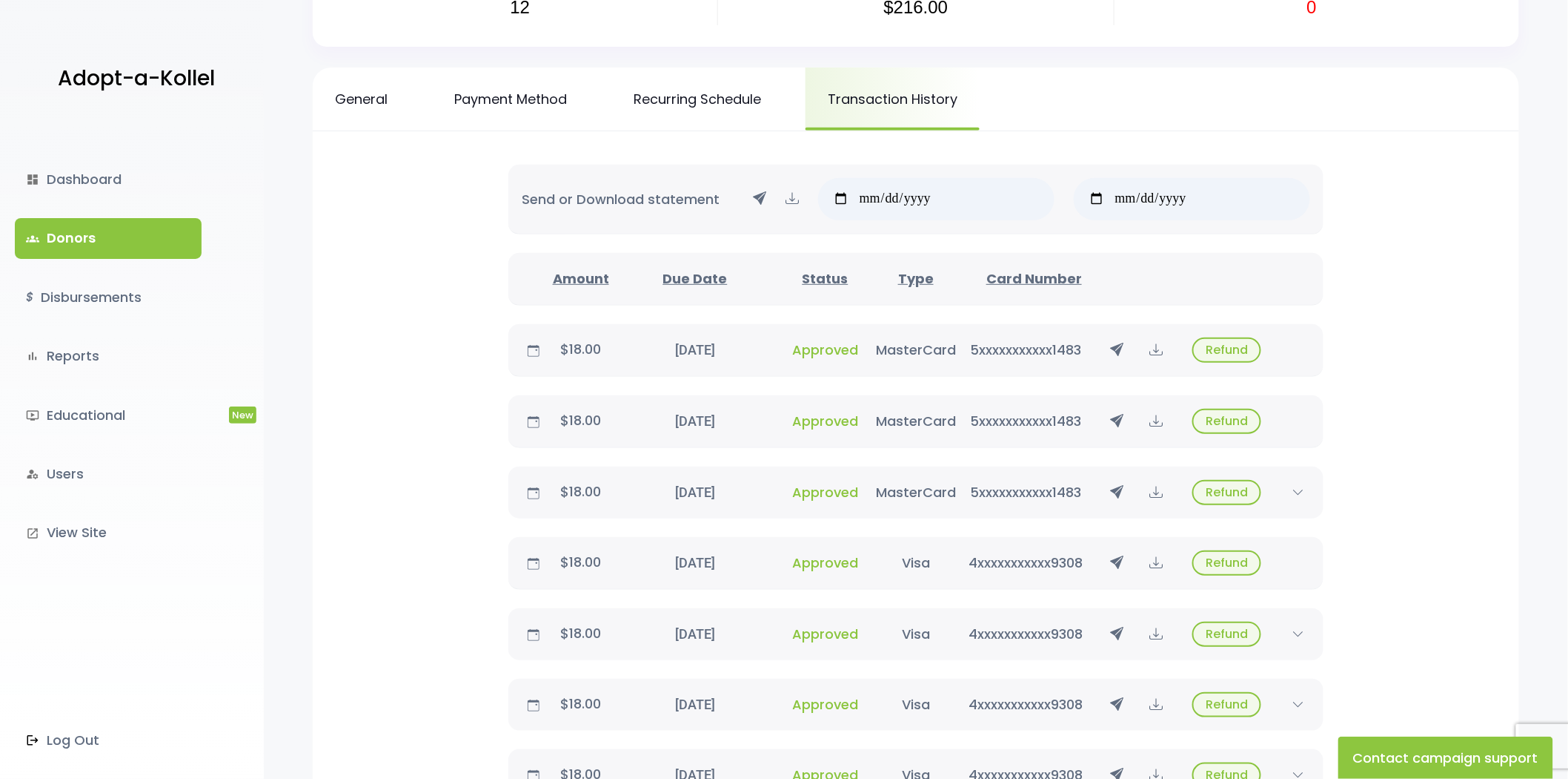
scroll to position [30, 0]
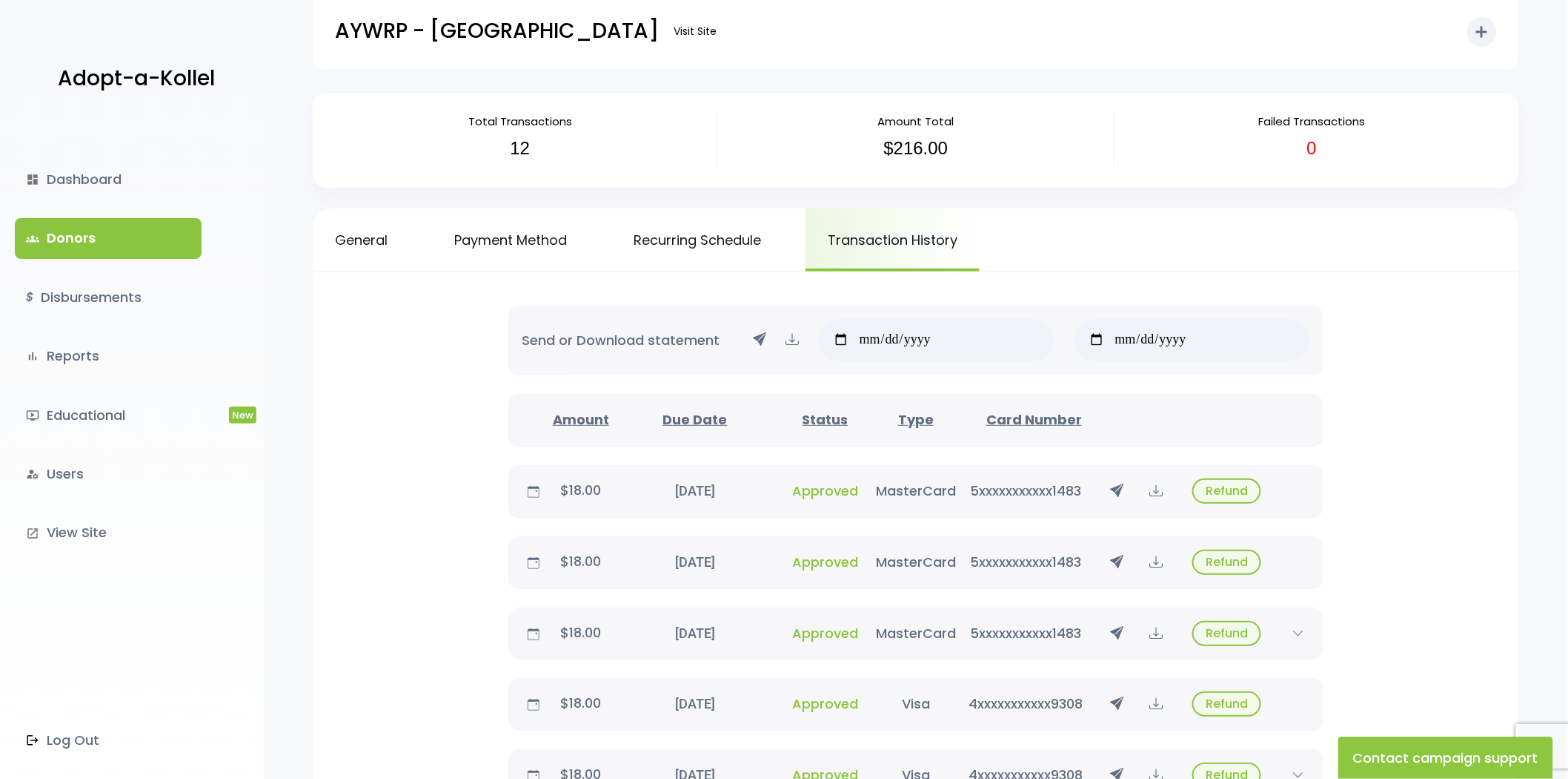
click at [124, 227] on link "groups Donors" at bounding box center [108, 237] width 187 height 40
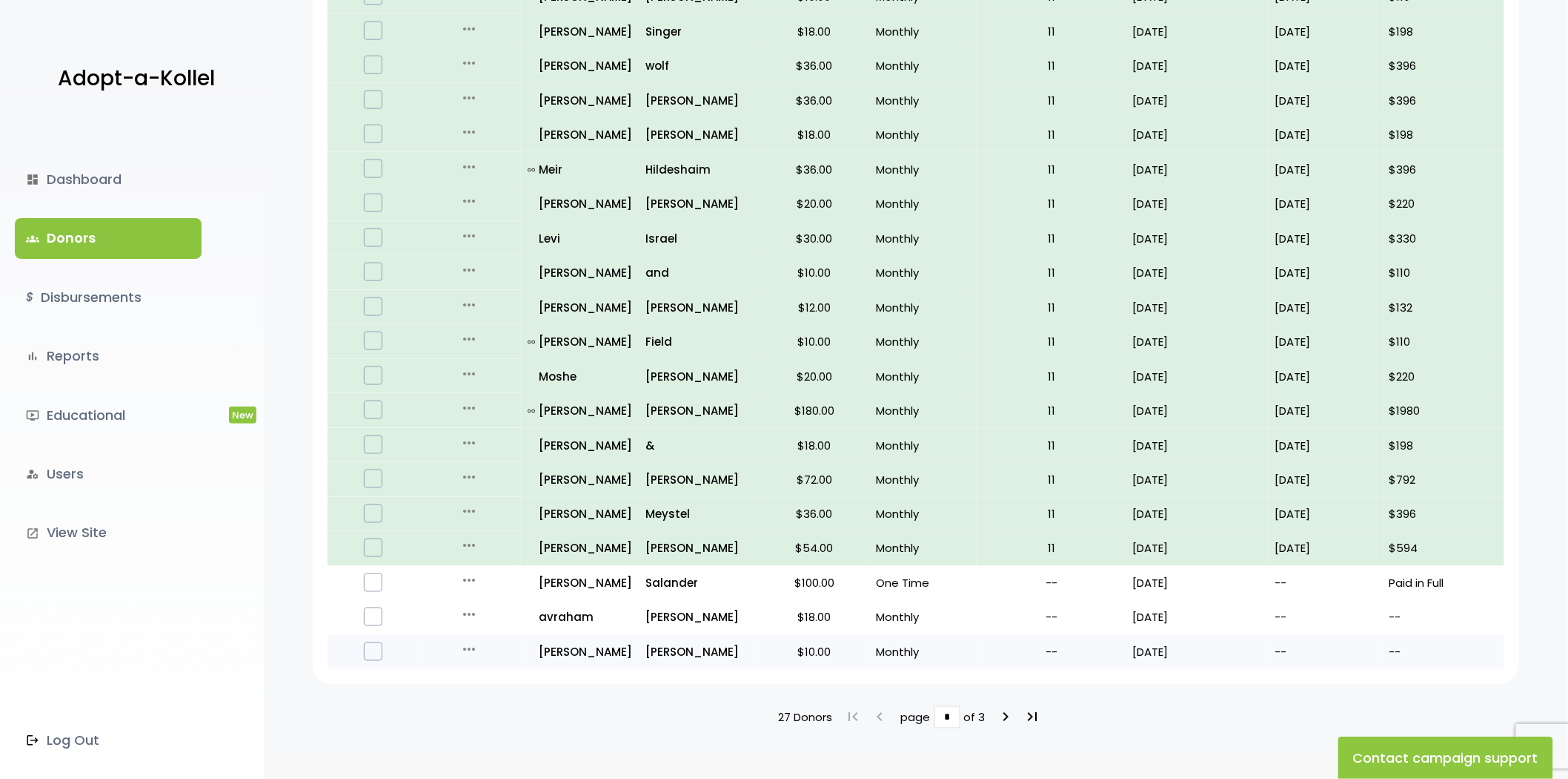
scroll to position [738, 0]
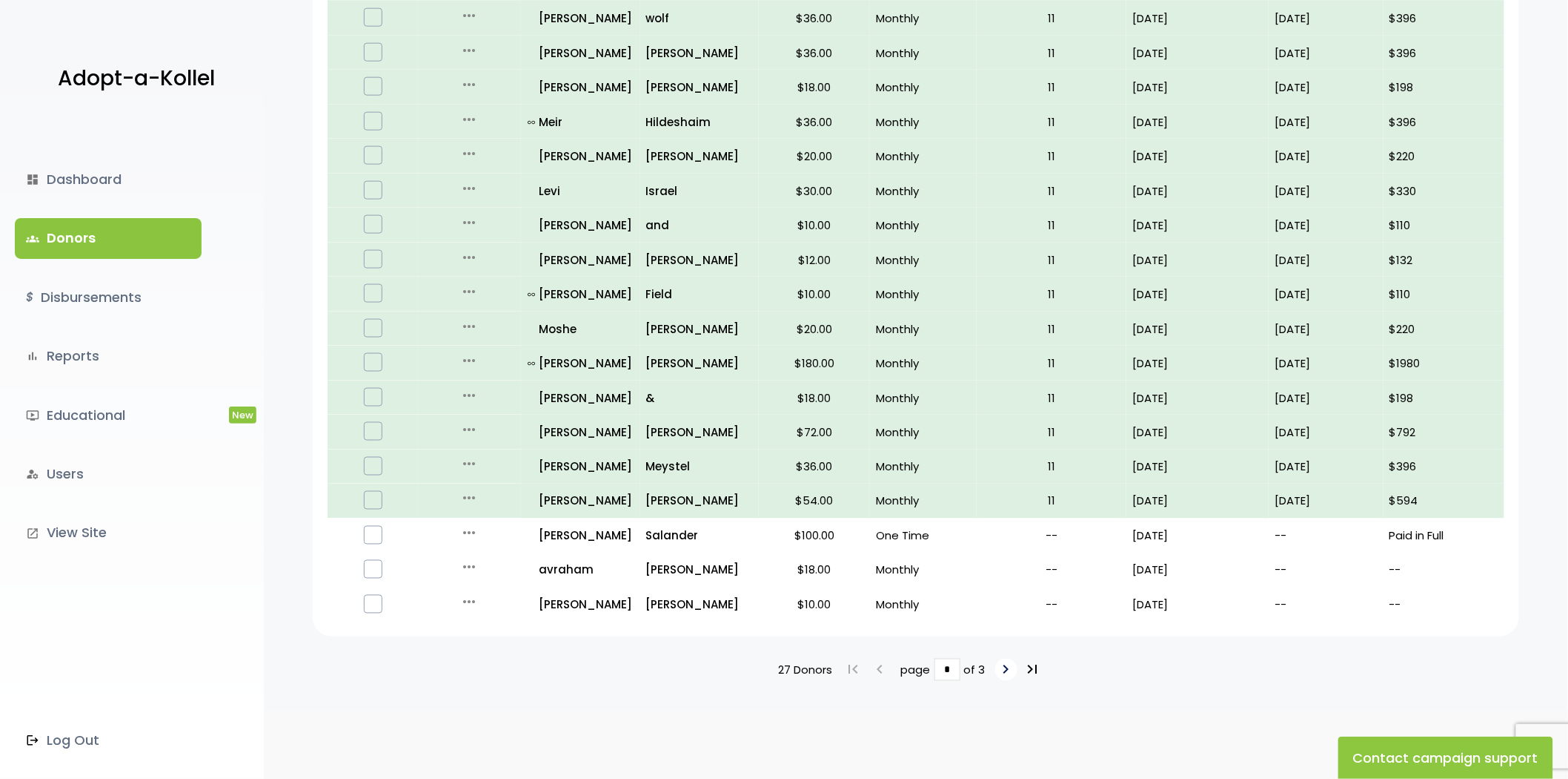
click at [996, 661] on link "keyboard_arrow_right" at bounding box center [1006, 669] width 23 height 23
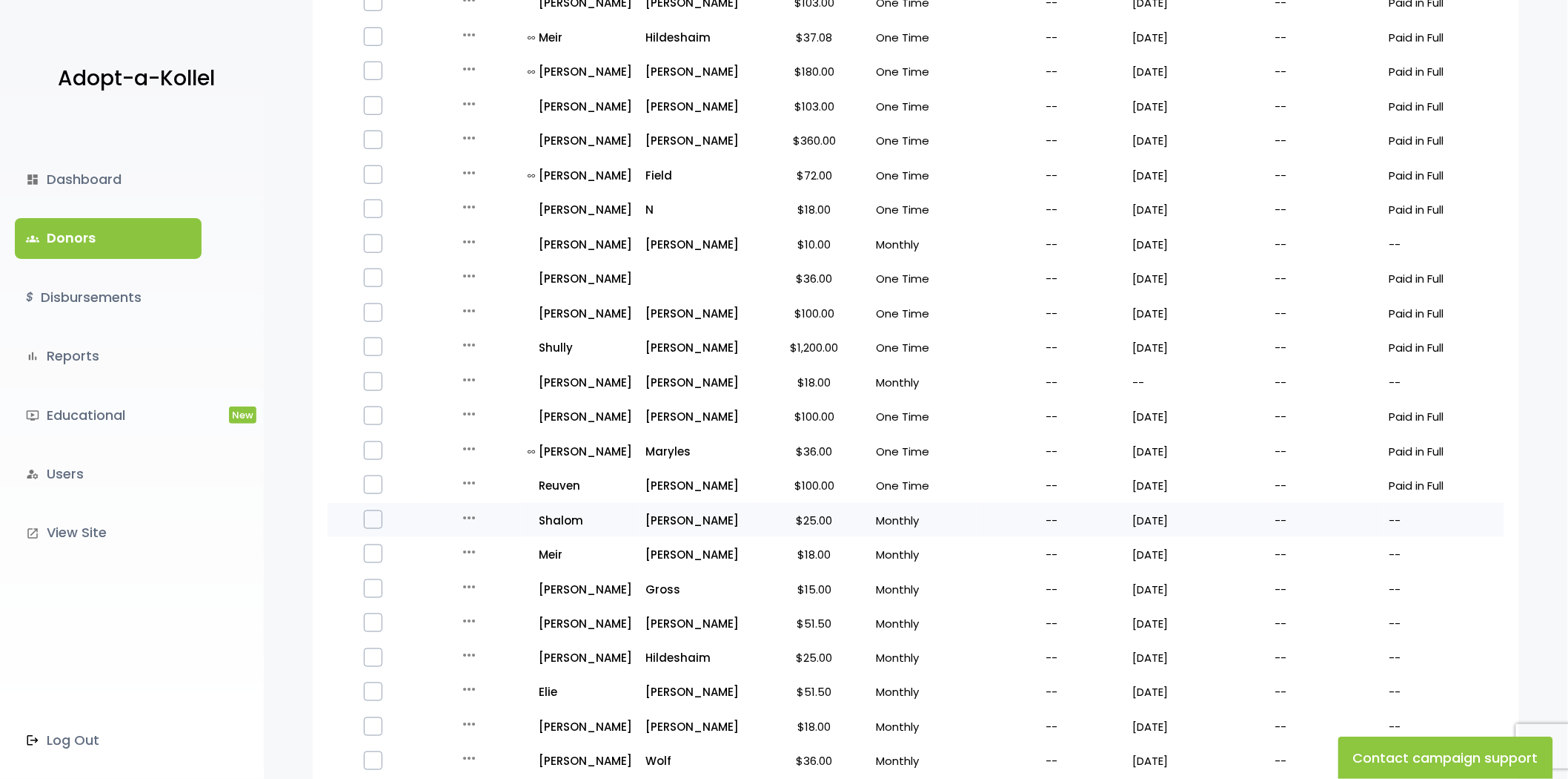
scroll to position [658, 0]
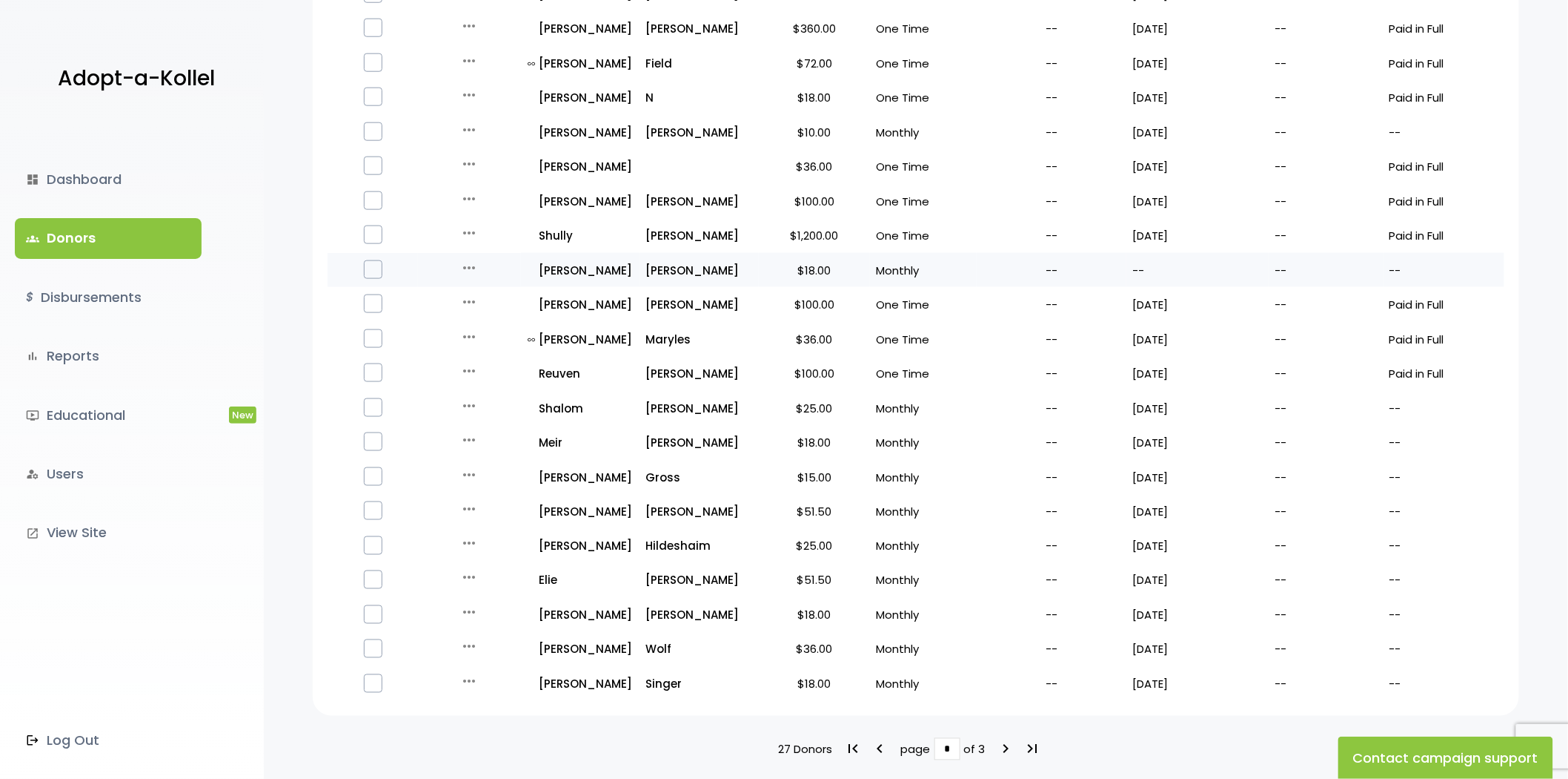
drag, startPoint x: 460, startPoint y: 261, endPoint x: 460, endPoint y: 275, distance: 14.0
click at [460, 261] on icon "more_horiz" at bounding box center [469, 268] width 18 height 18
click at [478, 320] on button "Quick Renew" at bounding box center [481, 334] width 124 height 36
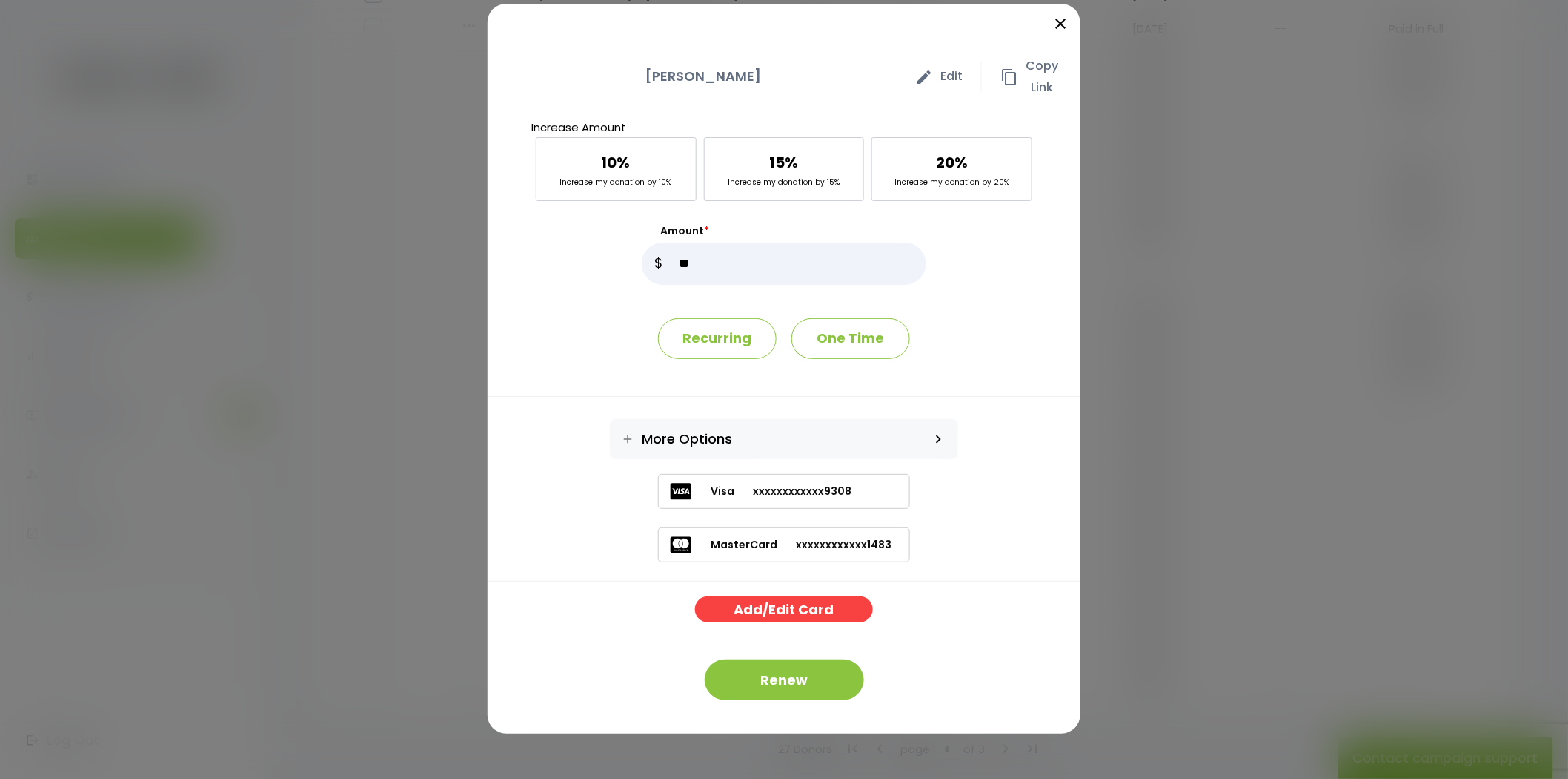
click at [804, 492] on span "xxxxxxxxxxxx9308" at bounding box center [793, 491] width 117 height 16
click at [792, 680] on button "Renew" at bounding box center [784, 679] width 159 height 40
click at [666, 75] on p "Jay Rubinstein" at bounding box center [703, 77] width 387 height 22
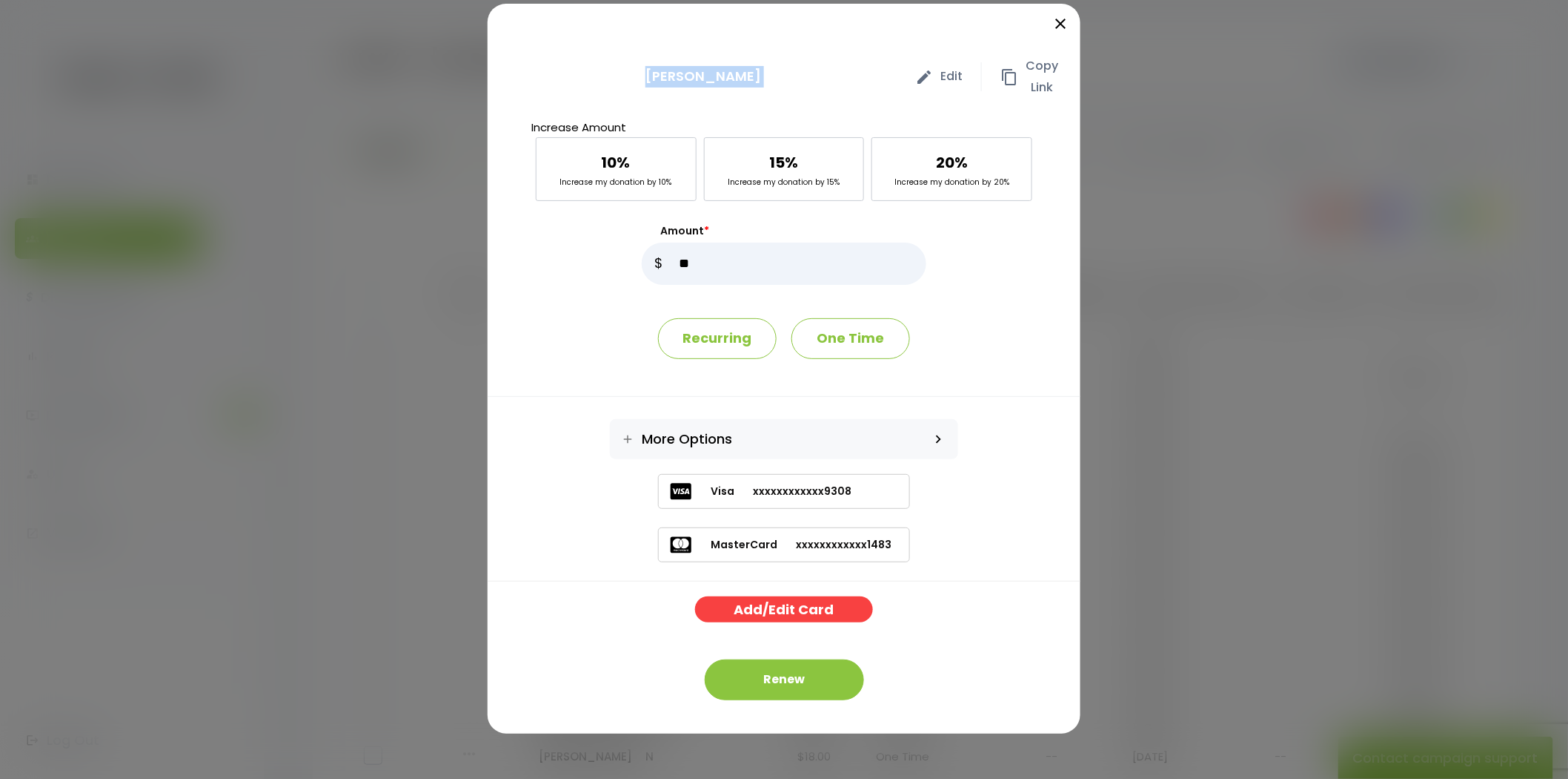
click at [666, 75] on p "Jay Rubinstein" at bounding box center [703, 77] width 387 height 22
copy div "Jay Rubinstein edit Edit content_copy Copy Link"
click at [1055, 19] on icon "close" at bounding box center [1060, 23] width 18 height 18
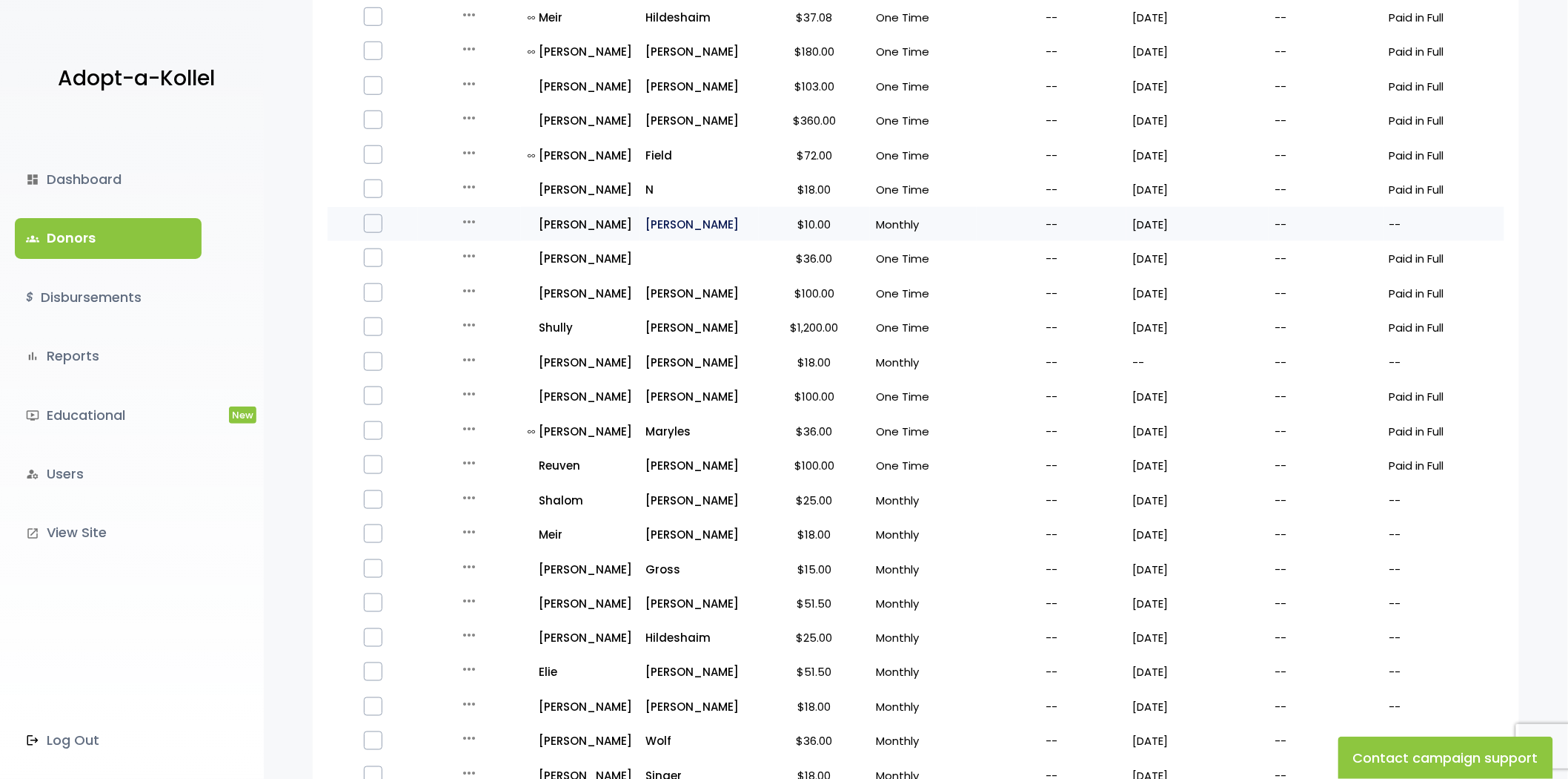
scroll to position [576, 0]
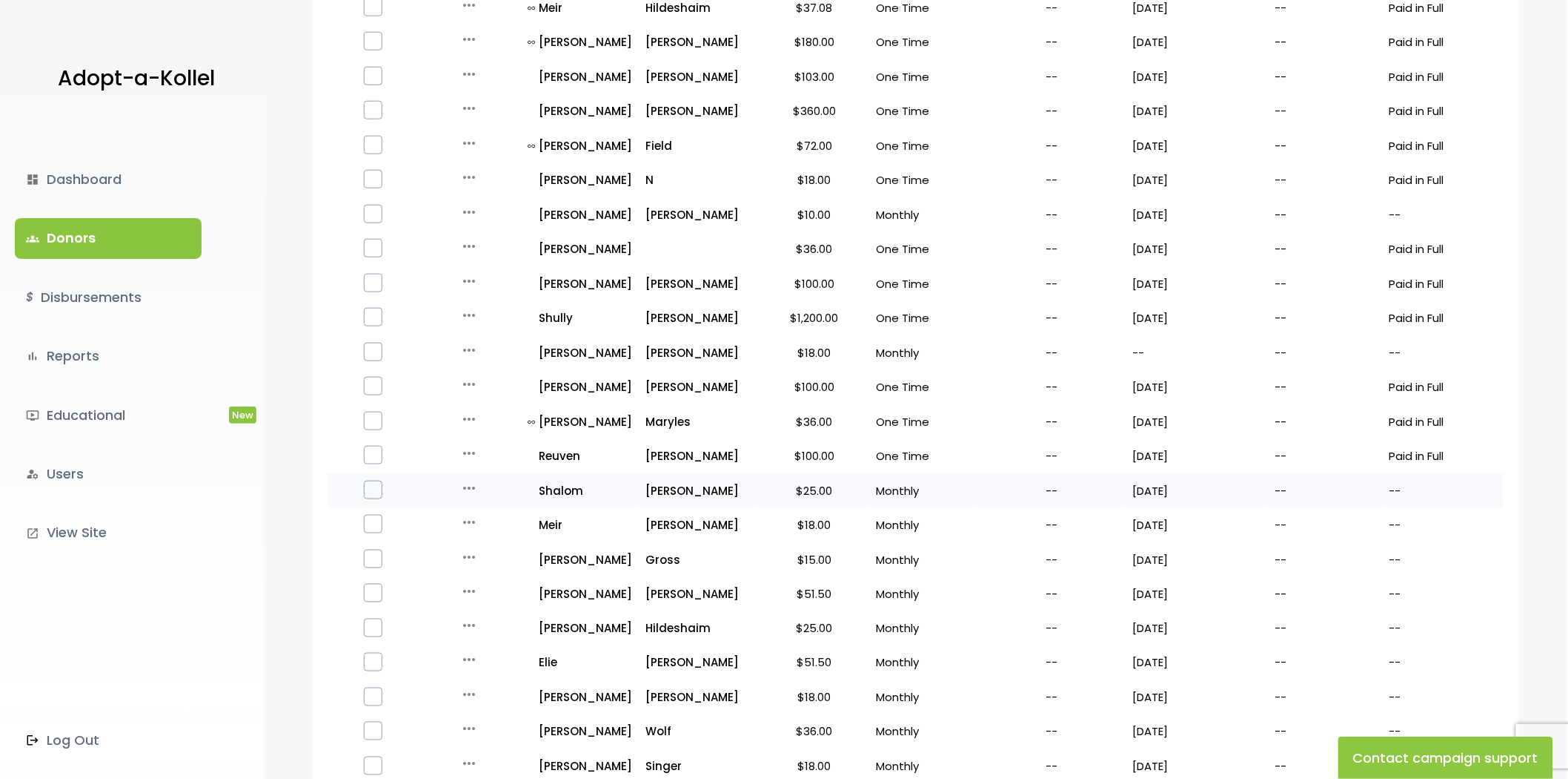
click at [470, 480] on icon "more_horiz" at bounding box center [469, 488] width 18 height 18
click at [476, 543] on button "Quick Renew" at bounding box center [481, 554] width 124 height 36
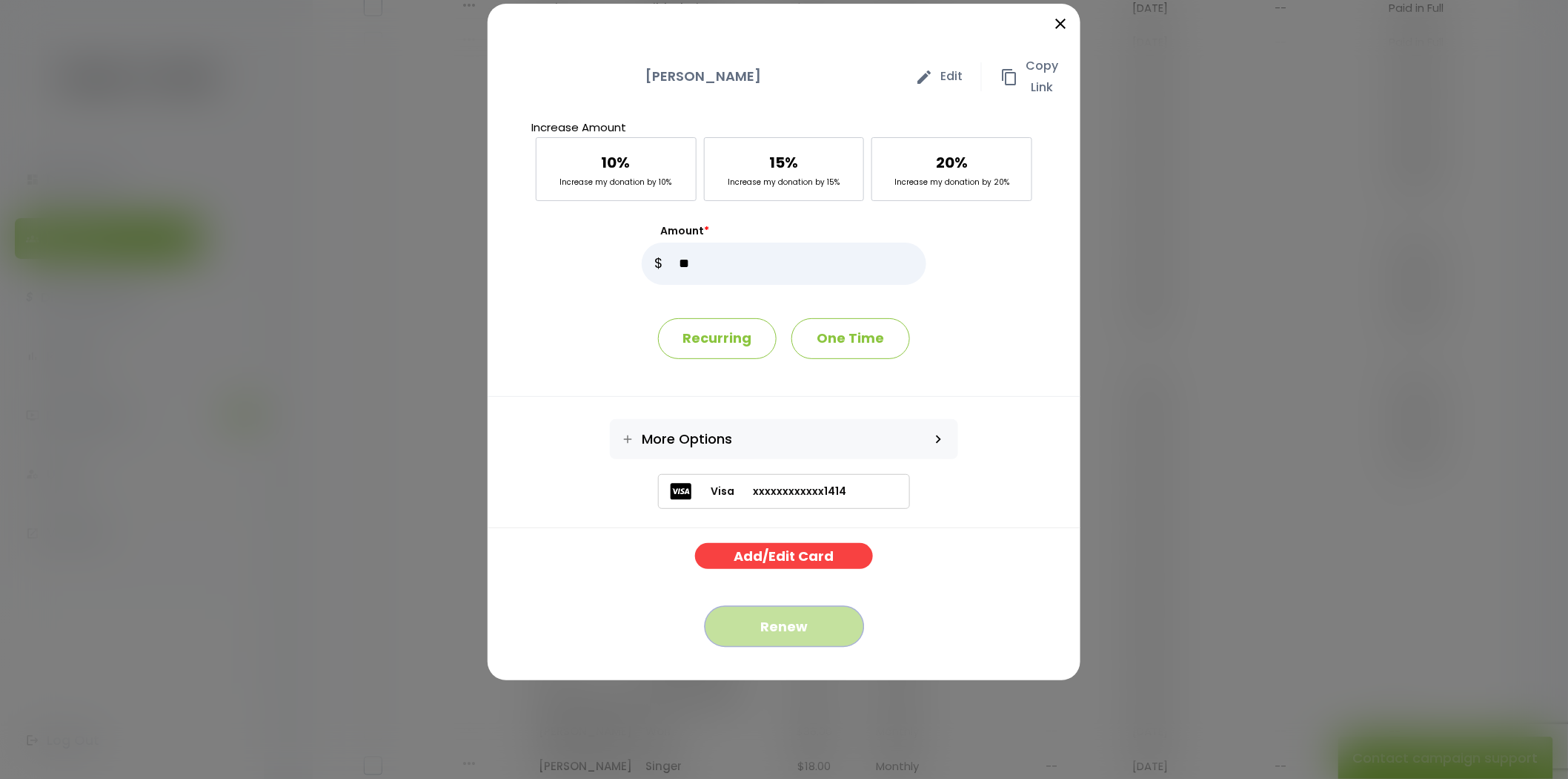
click at [793, 625] on button "Renew" at bounding box center [784, 626] width 159 height 40
click at [798, 624] on button "Renew" at bounding box center [784, 626] width 159 height 40
click at [1061, 26] on icon "close" at bounding box center [1060, 23] width 18 height 18
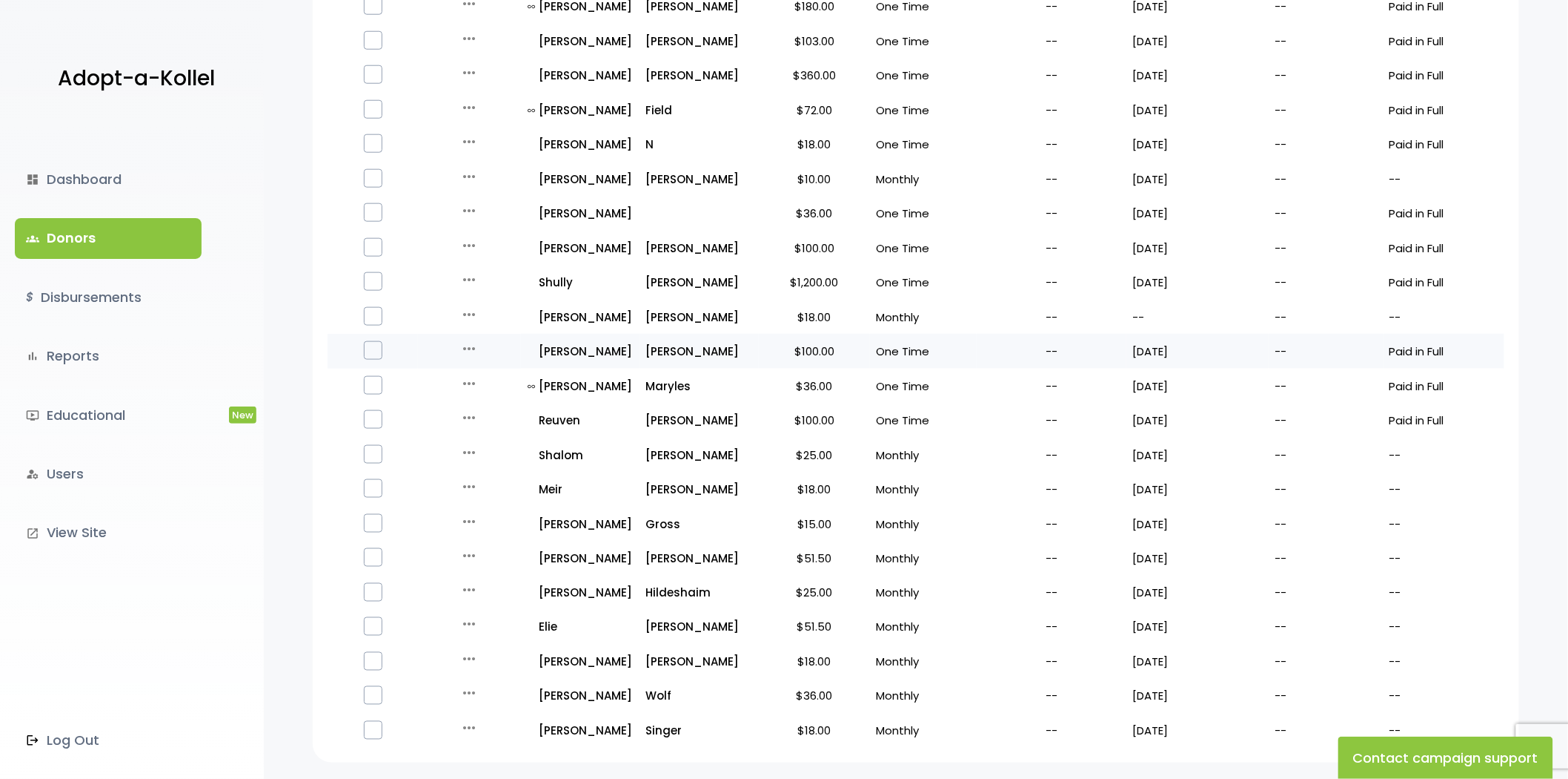
scroll to position [738, 0]
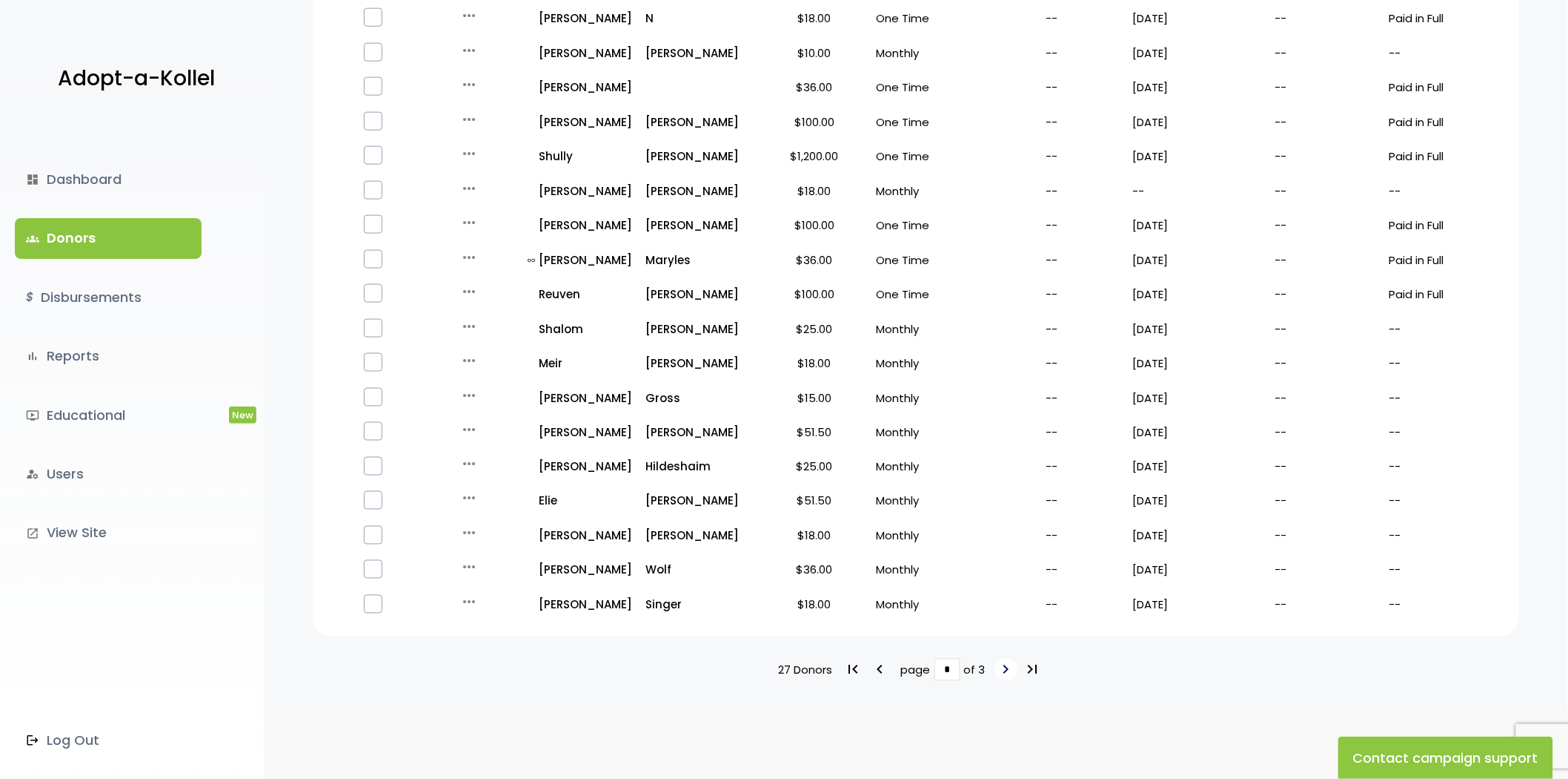
click at [1005, 661] on icon "keyboard_arrow_right" at bounding box center [1006, 669] width 18 height 18
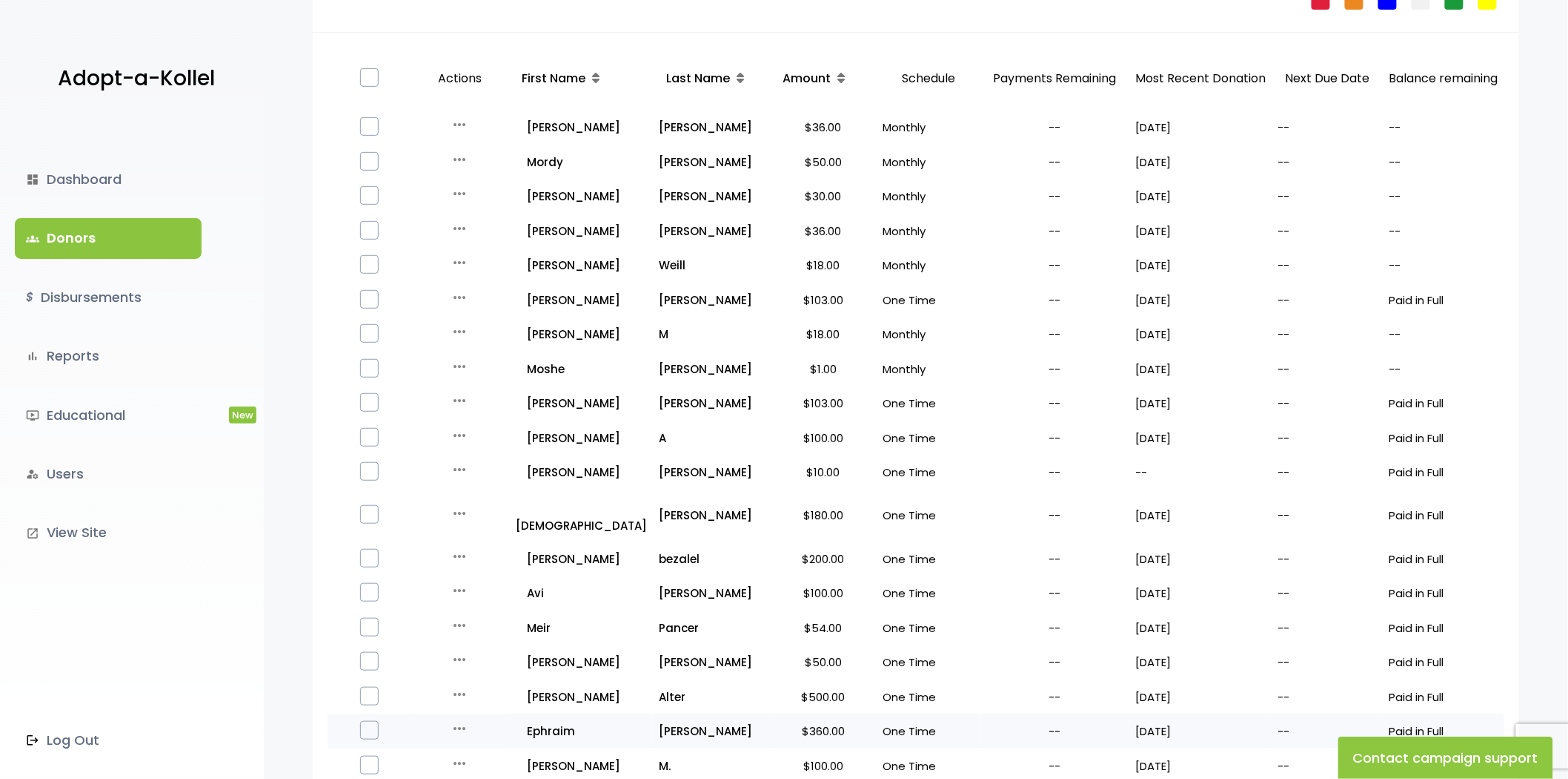
scroll to position [464, 0]
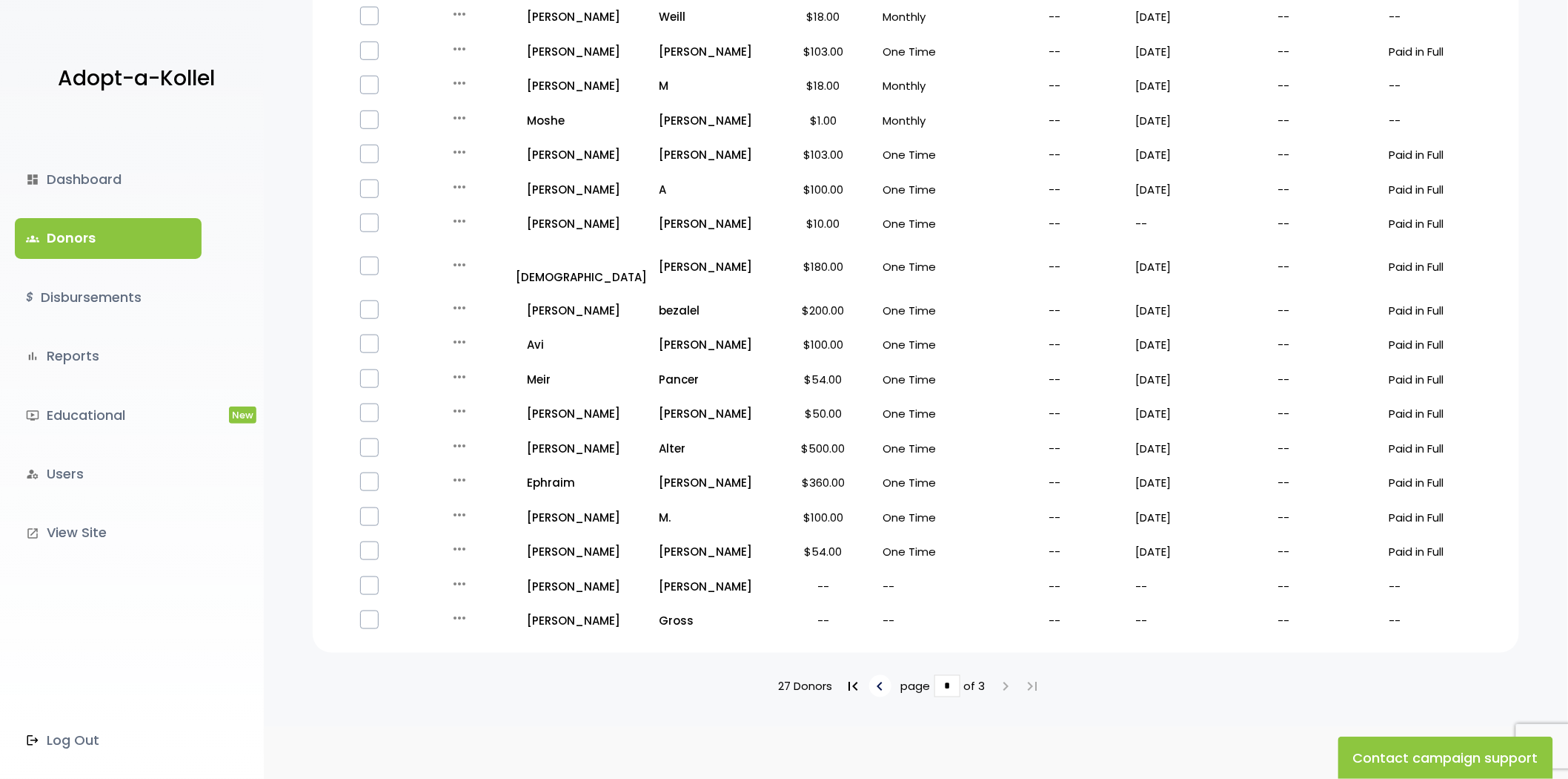
click at [886, 677] on icon "keyboard_arrow_left" at bounding box center [880, 686] width 18 height 18
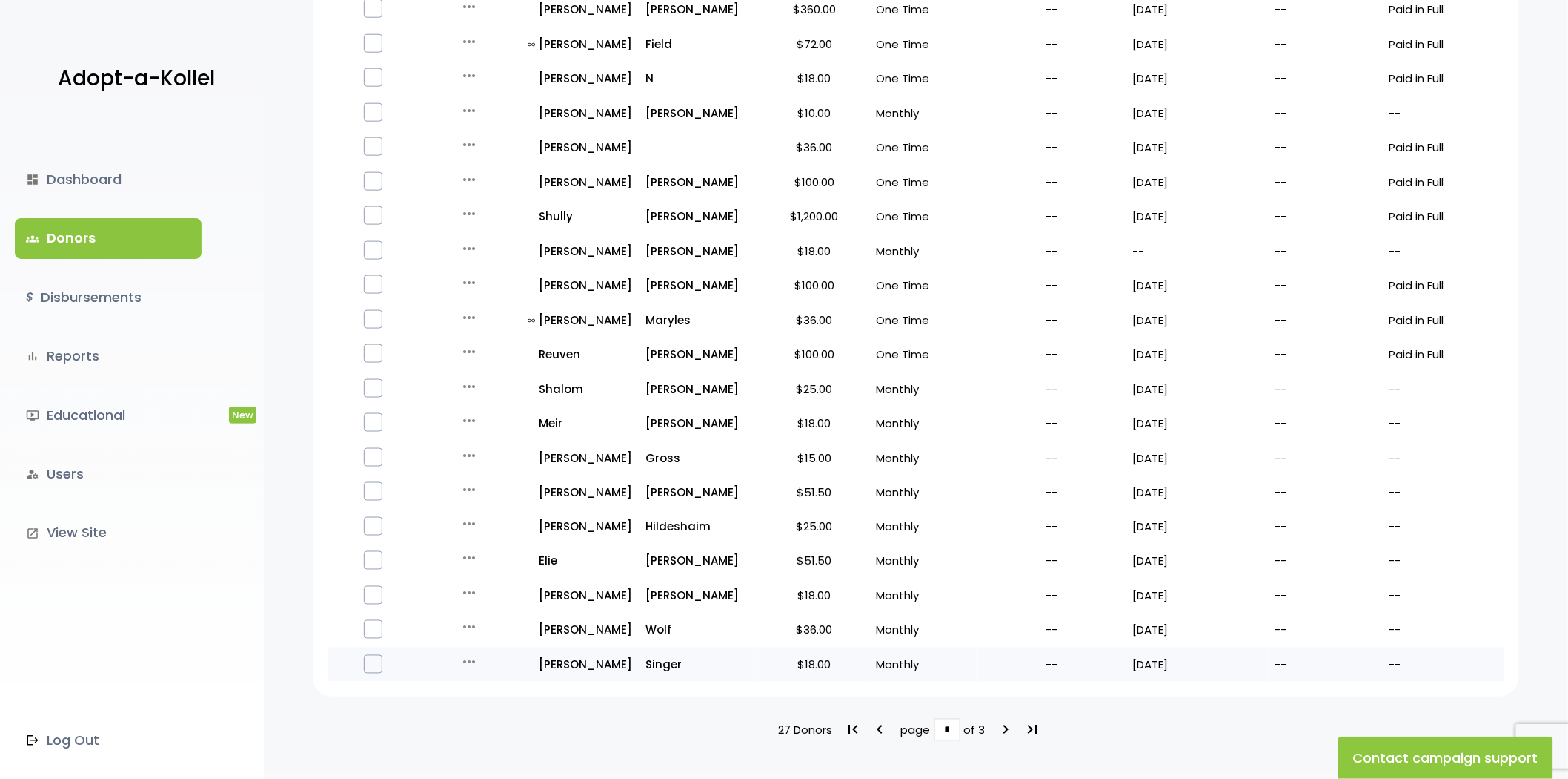
scroll to position [738, 0]
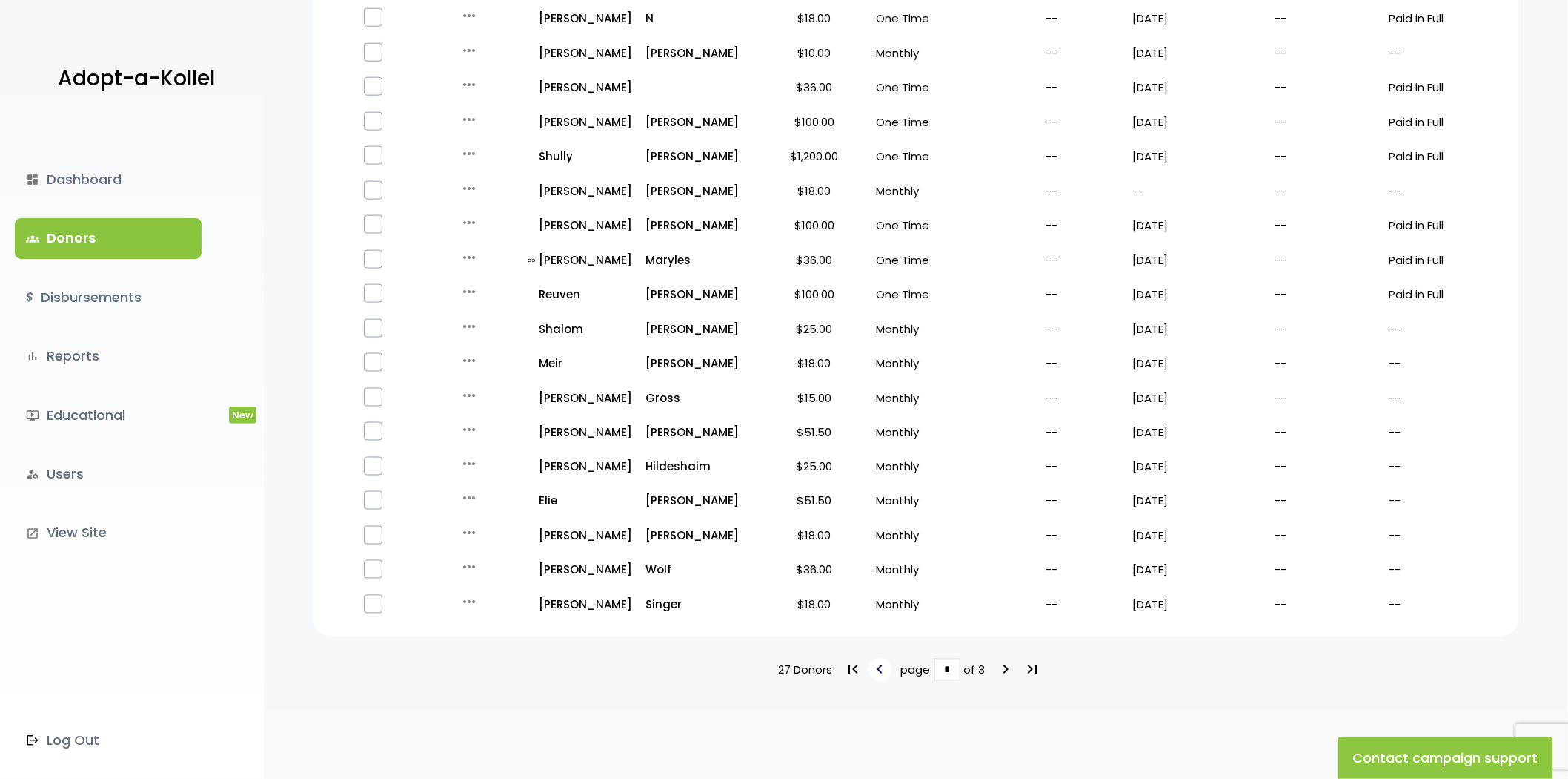
click at [884, 661] on icon "keyboard_arrow_left" at bounding box center [880, 669] width 18 height 18
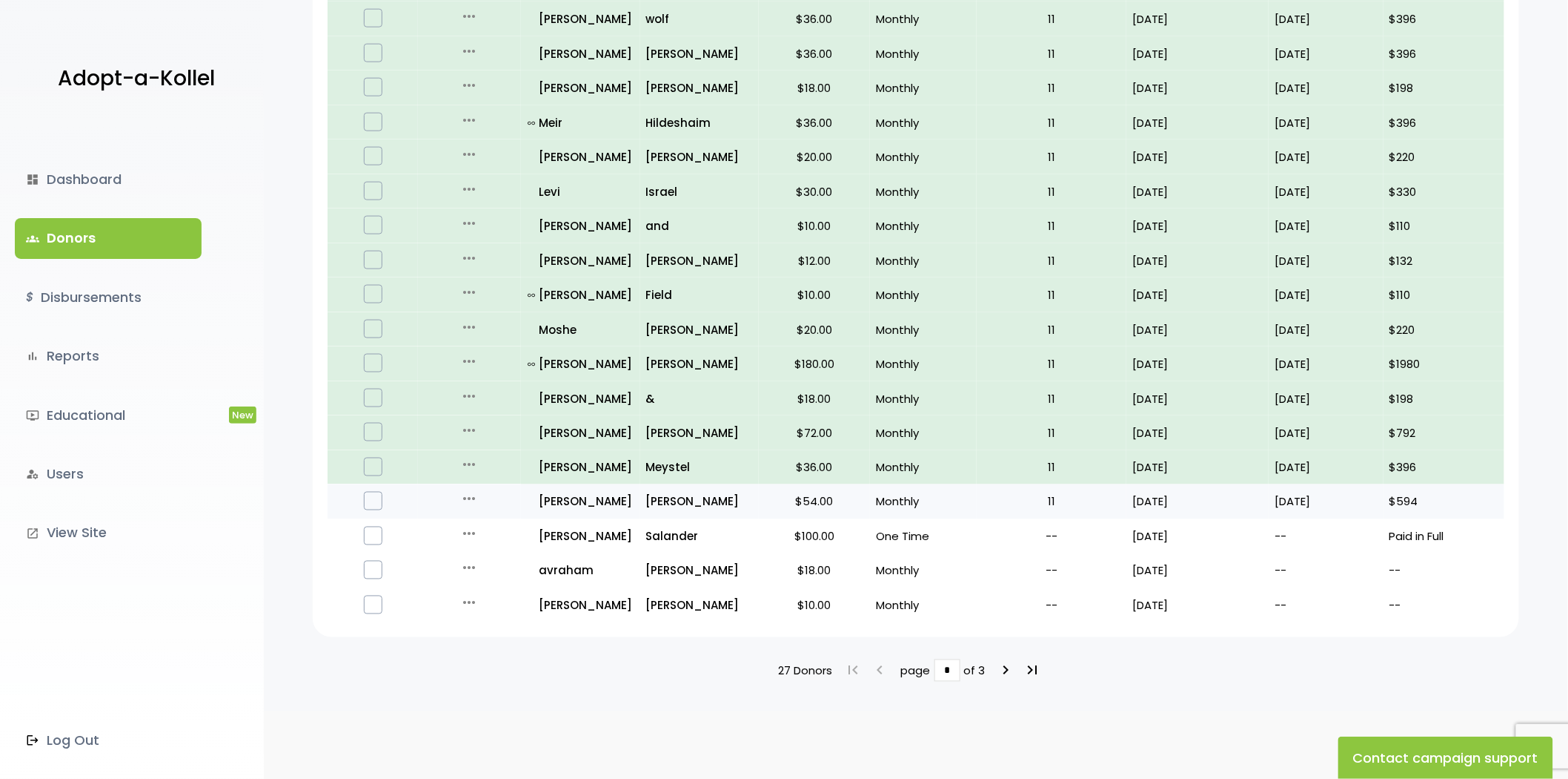
scroll to position [738, 0]
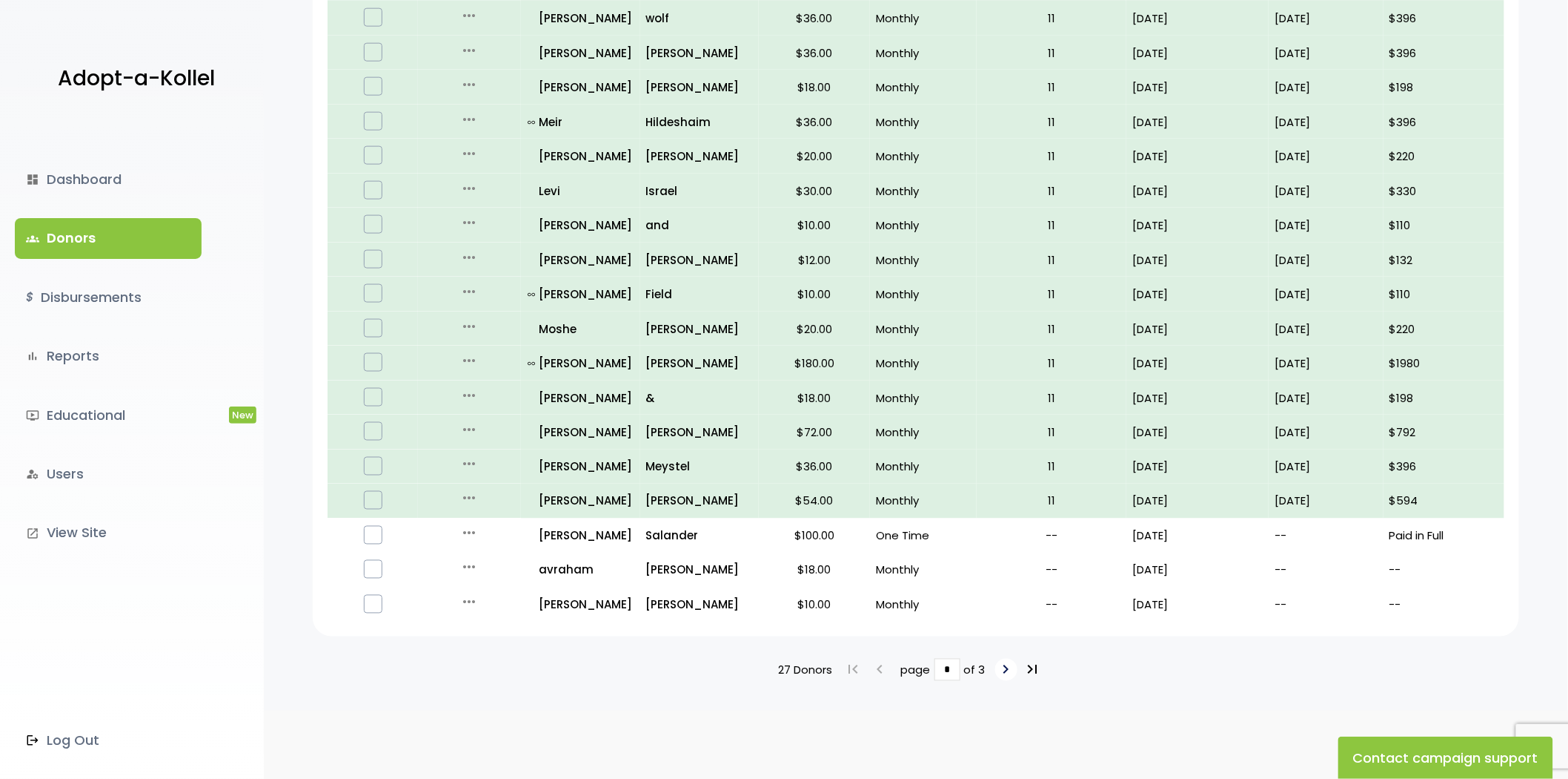
click at [1004, 669] on icon "keyboard_arrow_right" at bounding box center [1006, 669] width 18 height 18
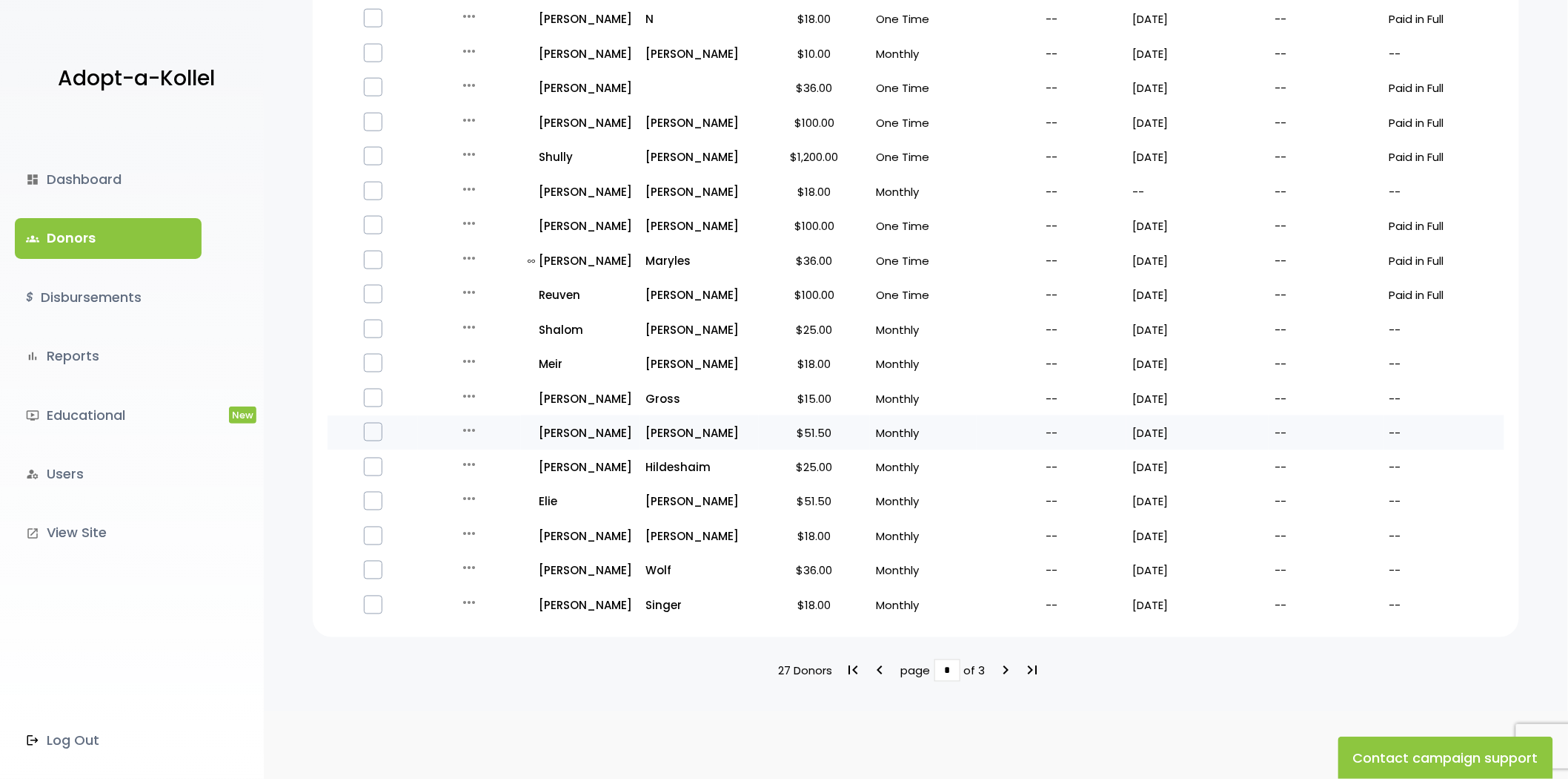
scroll to position [738, 0]
click at [884, 661] on icon "keyboard_arrow_left" at bounding box center [880, 669] width 18 height 18
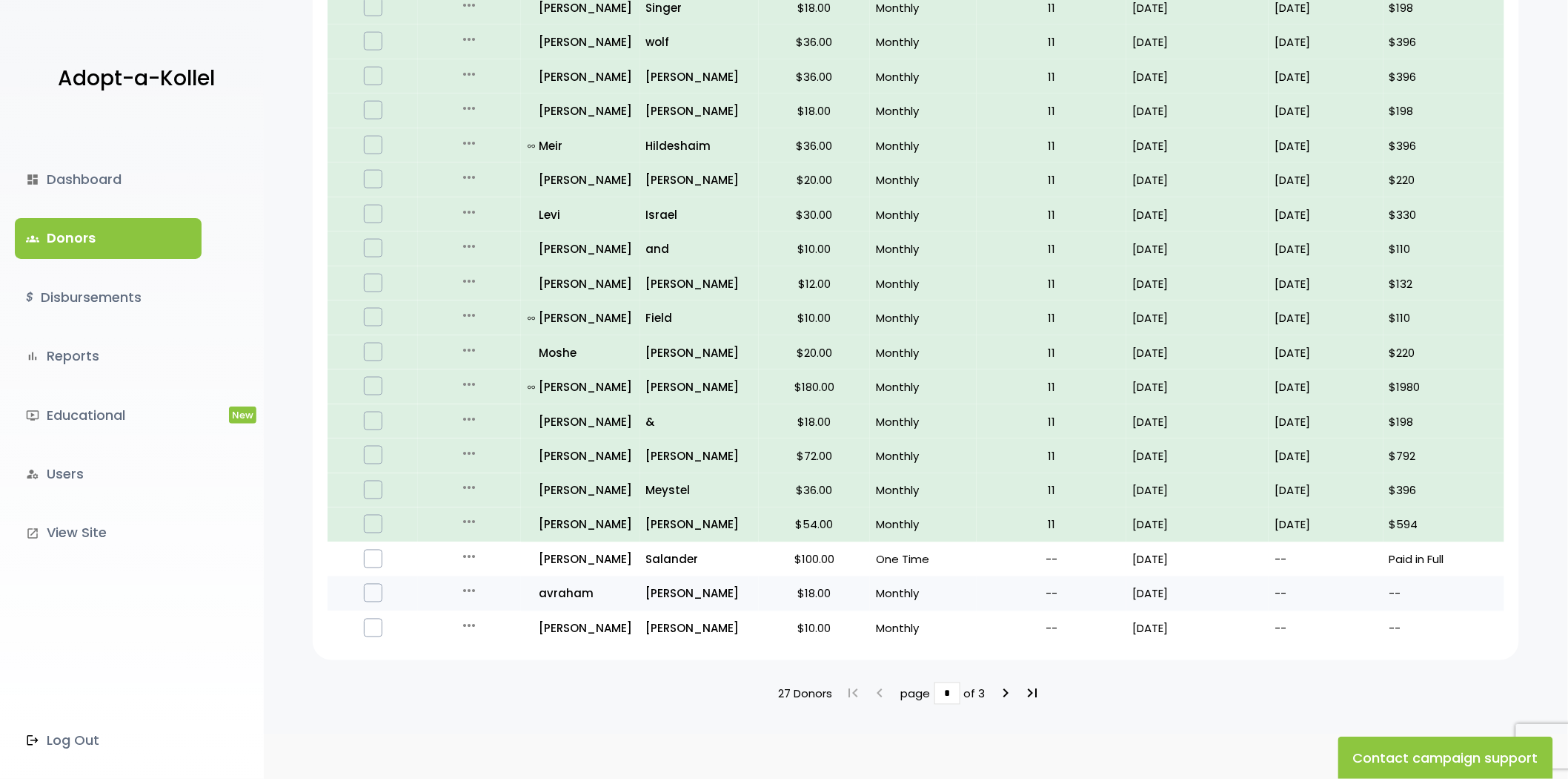
scroll to position [738, 0]
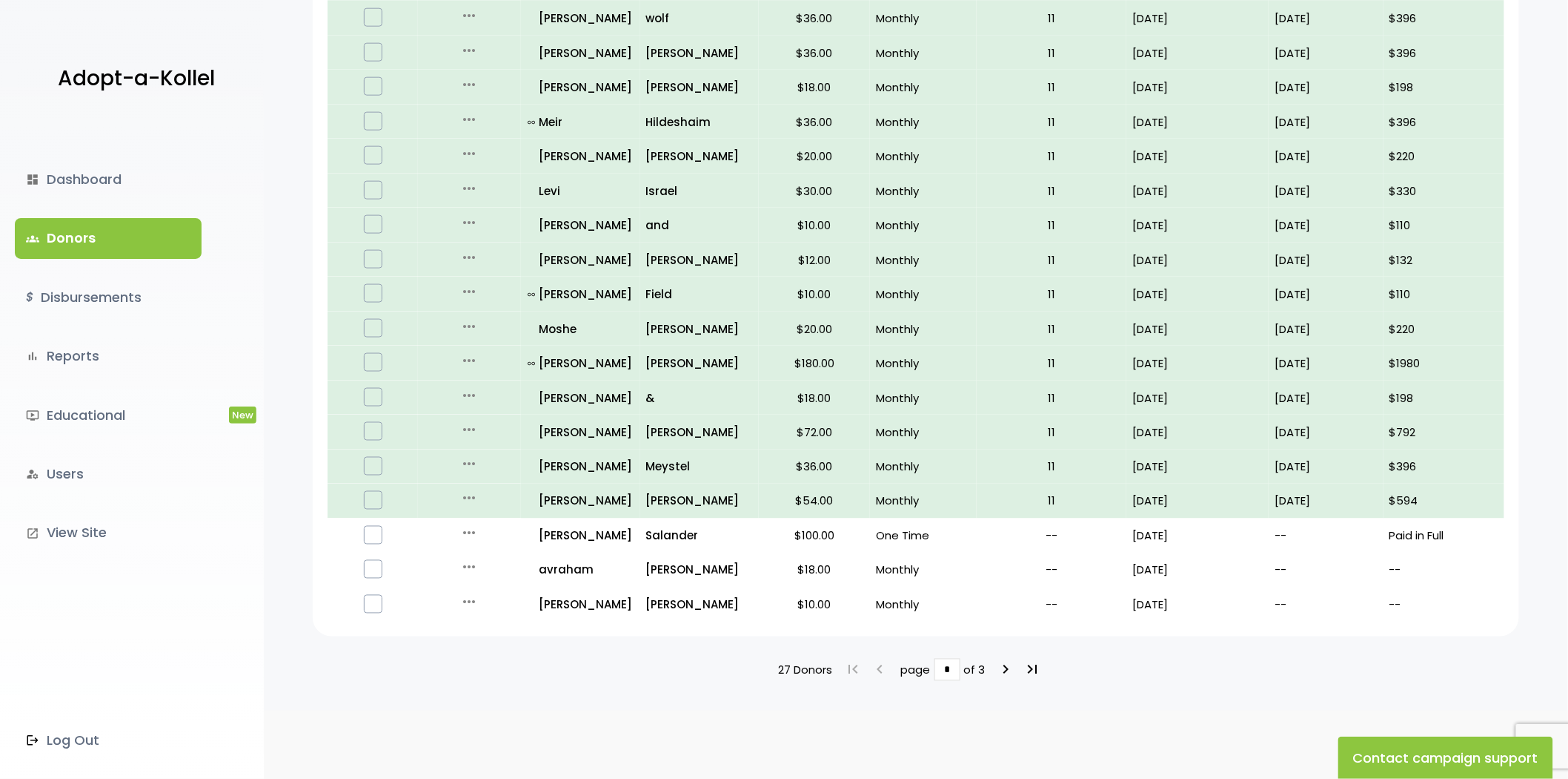
click at [1006, 646] on div "**********" at bounding box center [915, 47] width 1304 height 1326
click at [1006, 650] on div "**********" at bounding box center [915, 47] width 1304 height 1326
click at [1006, 665] on icon "keyboard_arrow_right" at bounding box center [1006, 669] width 18 height 18
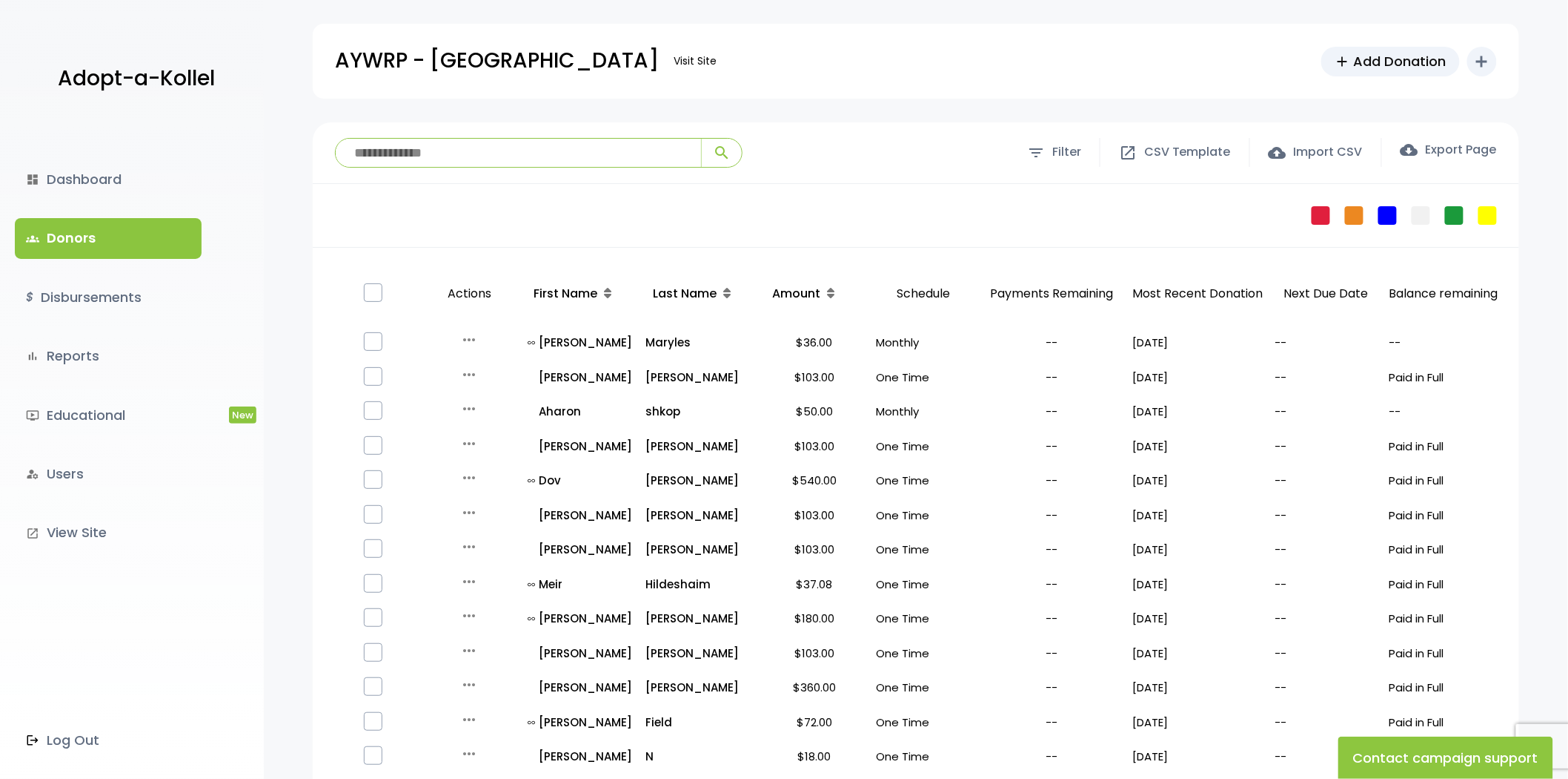
click at [91, 237] on link "groups Donors" at bounding box center [108, 237] width 187 height 40
